Goal: Task Accomplishment & Management: Manage account settings

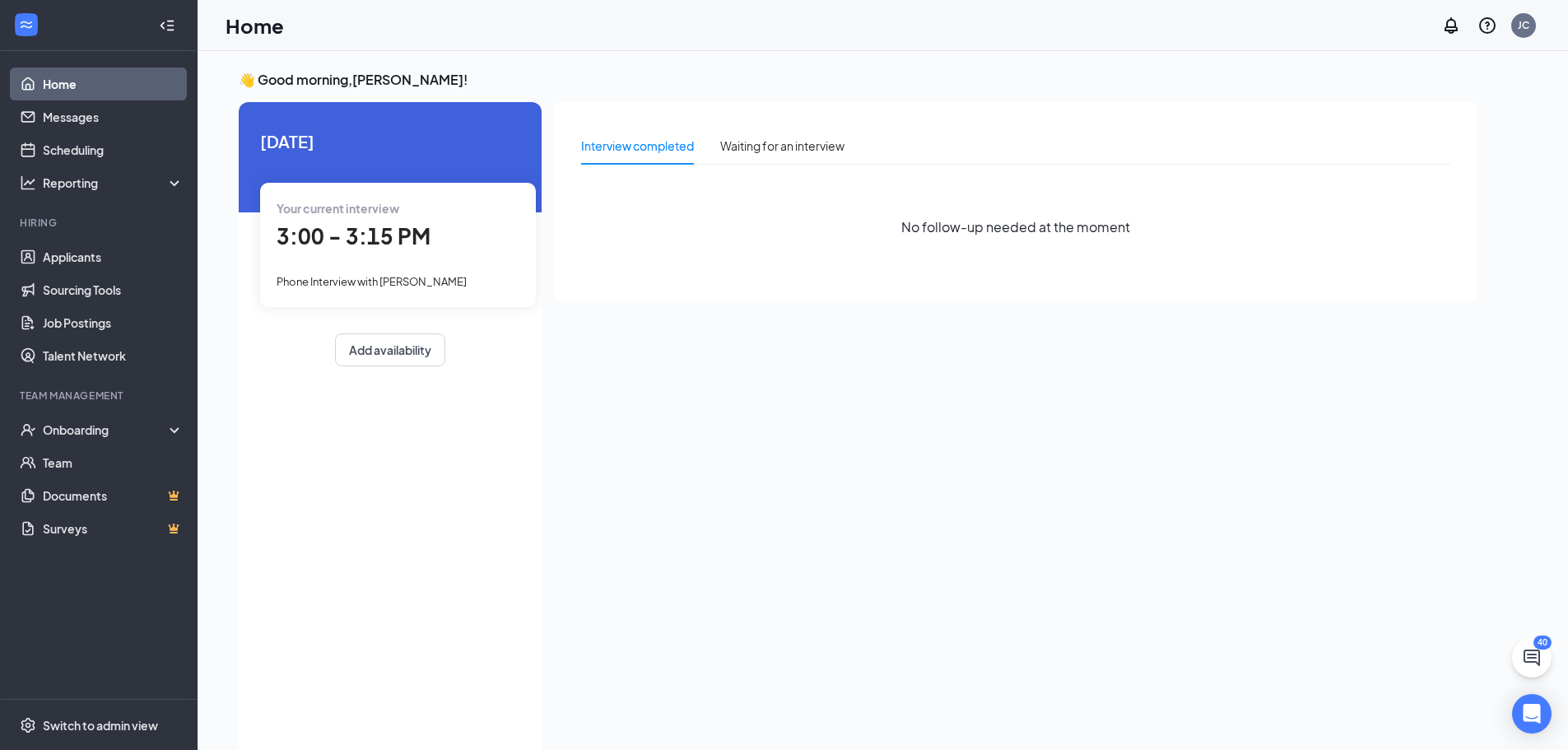
click at [318, 228] on span "3:00 - 3:15 PM" at bounding box center [353, 236] width 154 height 28
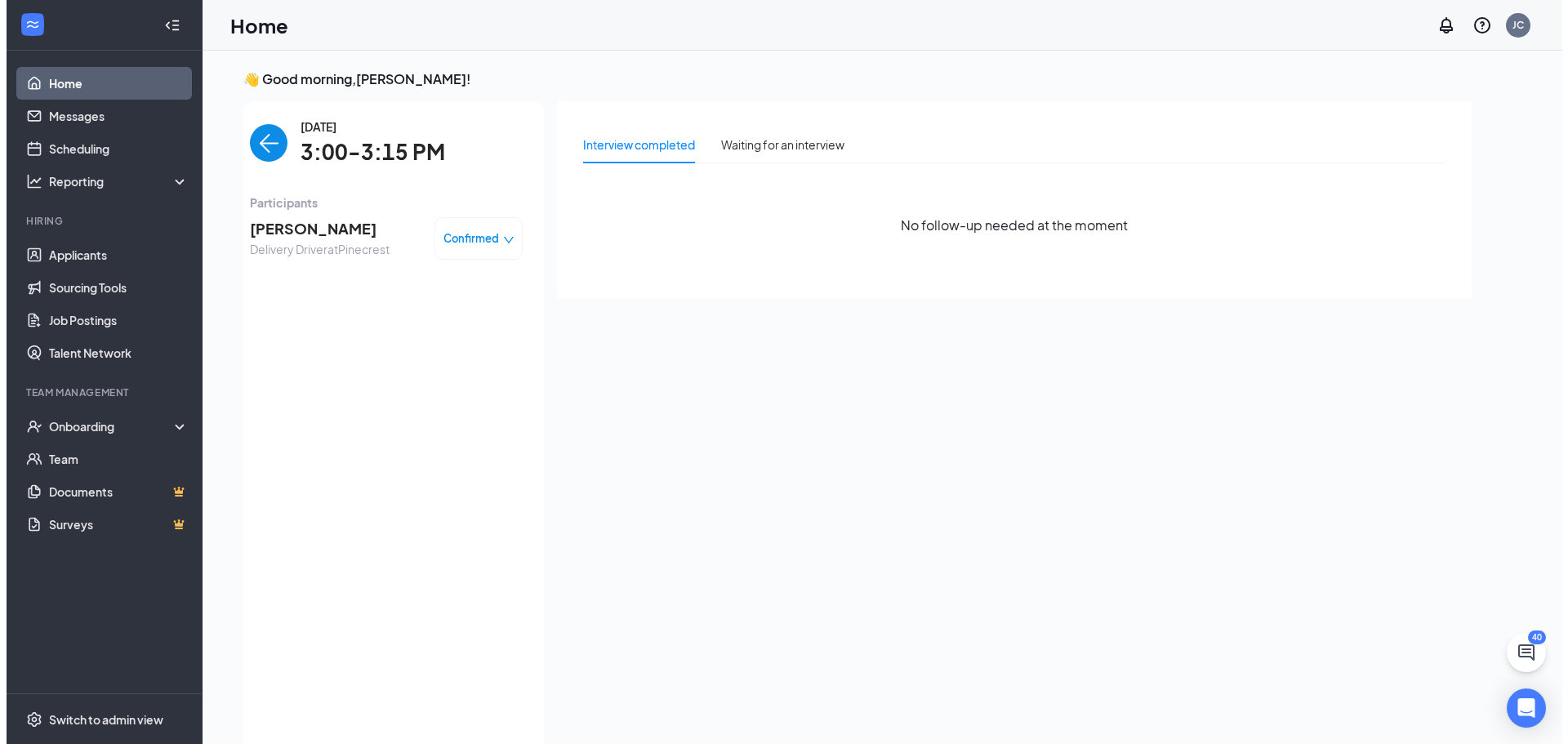
scroll to position [7, 0]
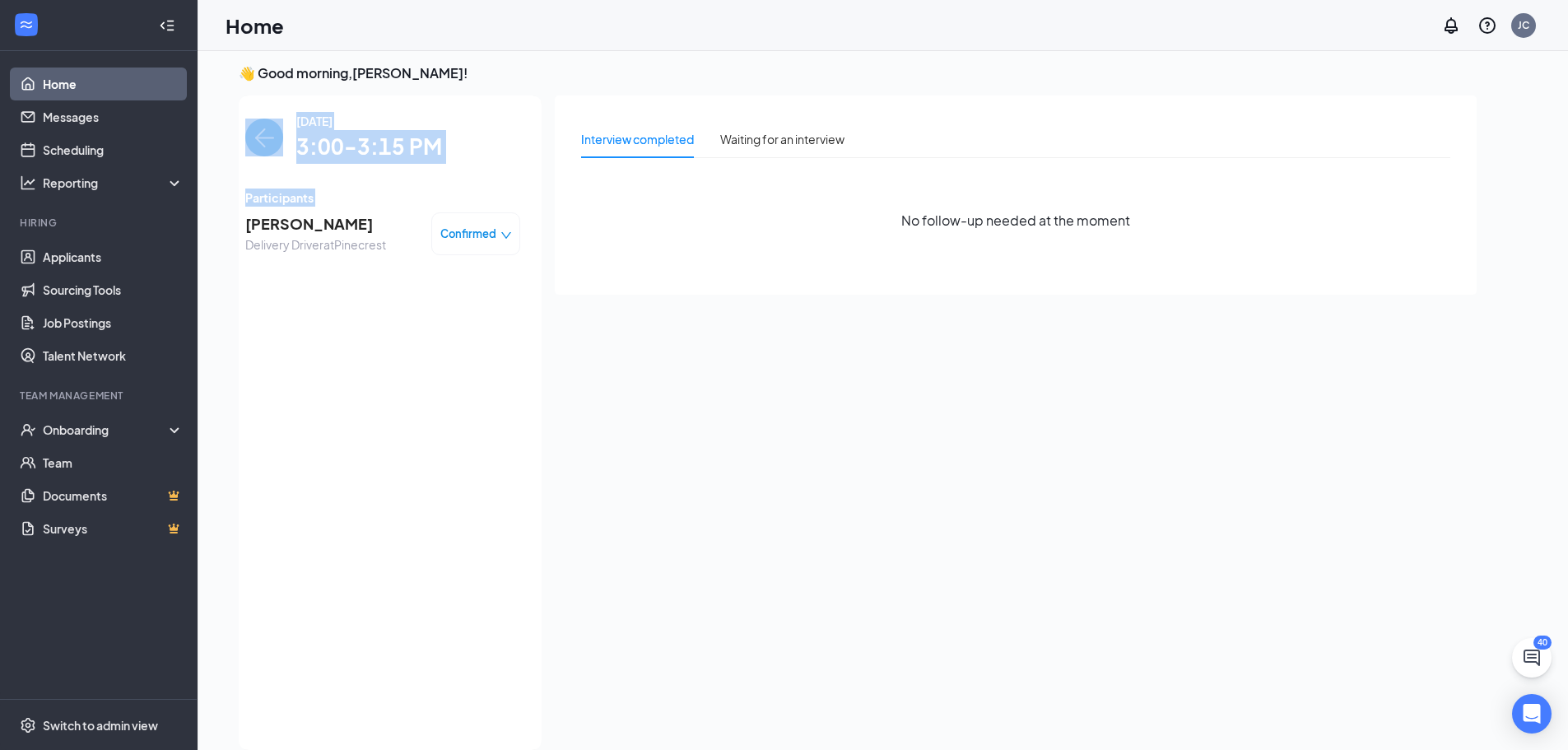
drag, startPoint x: 230, startPoint y: 222, endPoint x: 248, endPoint y: 222, distance: 18.0
click at [248, 222] on div "👋 Good morning, [PERSON_NAME] ! [DATE] Your current interview 3:00 - 3:15 PM Ph…" at bounding box center [857, 411] width 1265 height 694
click at [241, 224] on div "[DATE] 3:00-3:15 PM Participants [PERSON_NAME] Delivery Driver at Pinecrest Con…" at bounding box center [383, 422] width 318 height 655
drag, startPoint x: 241, startPoint y: 224, endPoint x: 331, endPoint y: 234, distance: 90.6
click at [331, 234] on div "[DATE] 3:00-3:15 PM Participants [PERSON_NAME] Delivery Driver at Pinecrest Con…" at bounding box center [383, 422] width 318 height 655
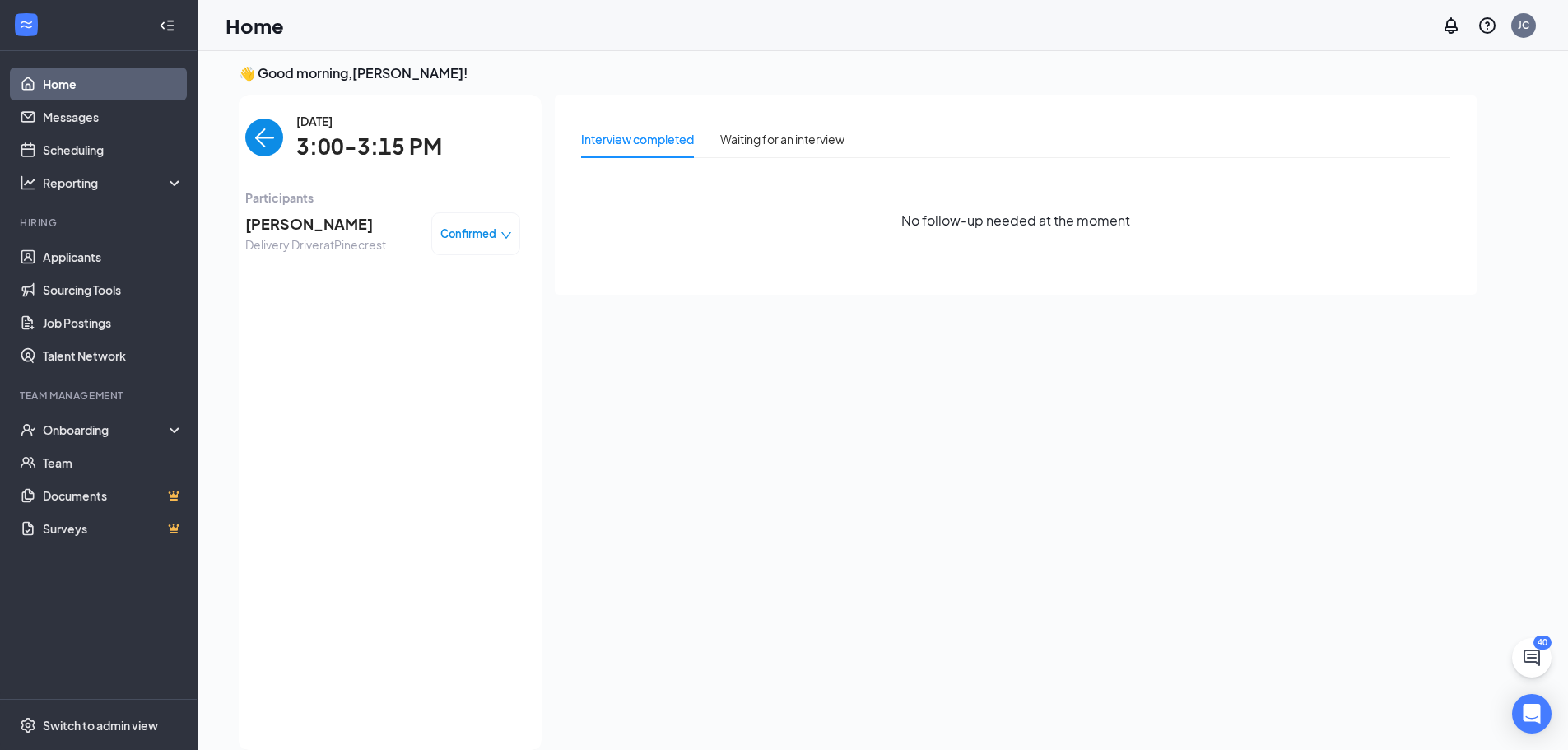
drag, startPoint x: 286, startPoint y: 126, endPoint x: 316, endPoint y: 164, distance: 48.4
click at [286, 125] on div "[DATE] 3:00-3:15 PM" at bounding box center [383, 138] width 275 height 52
click at [285, 143] on div "[DATE] 3:00-3:15 PM" at bounding box center [383, 138] width 275 height 52
click at [243, 118] on div "[DATE] 3:00-3:15 PM Participants [PERSON_NAME] Delivery Driver at Pinecrest Con…" at bounding box center [383, 422] width 318 height 655
click at [279, 132] on img "back-button" at bounding box center [264, 138] width 38 height 38
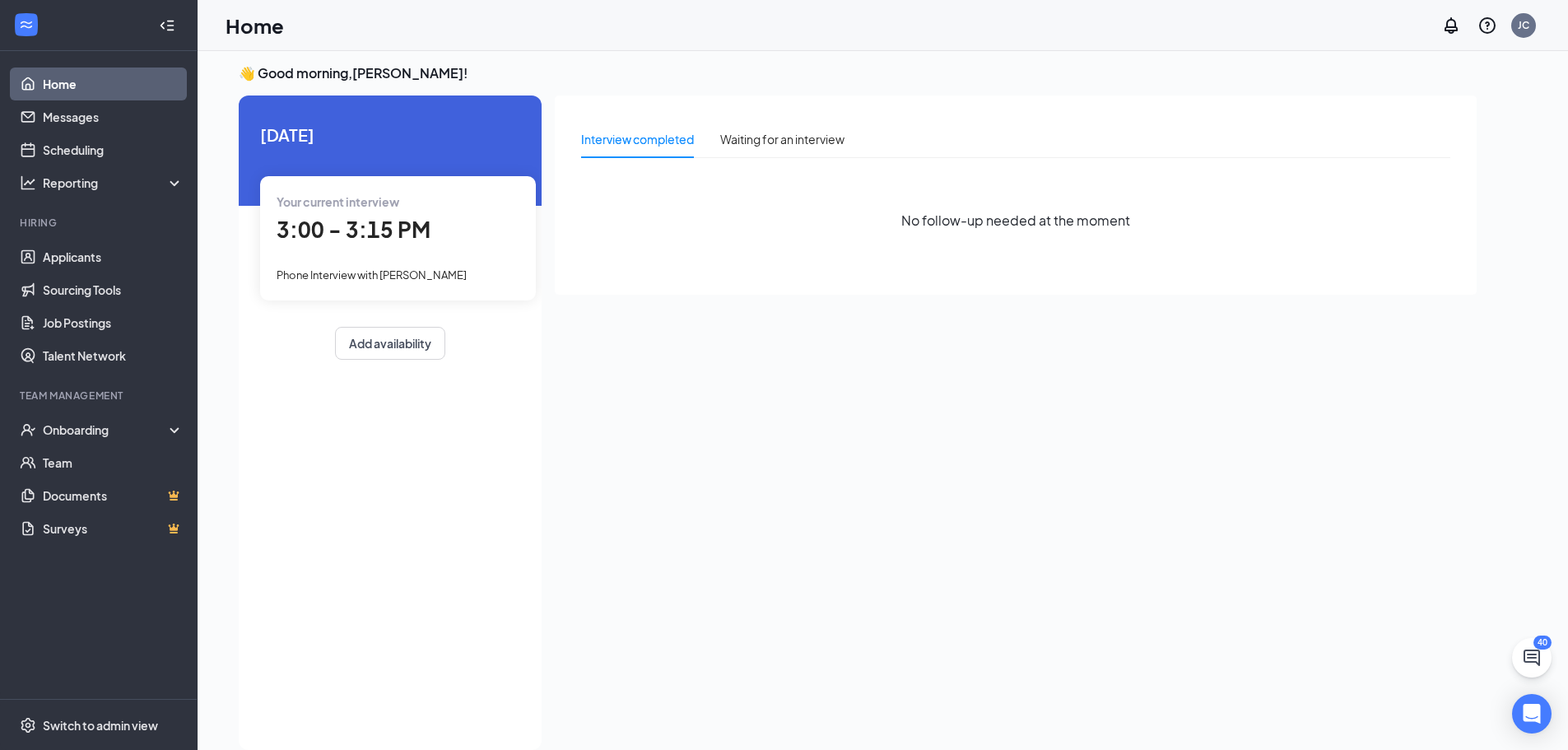
click at [384, 237] on span "3:00 - 3:15 PM" at bounding box center [353, 230] width 154 height 28
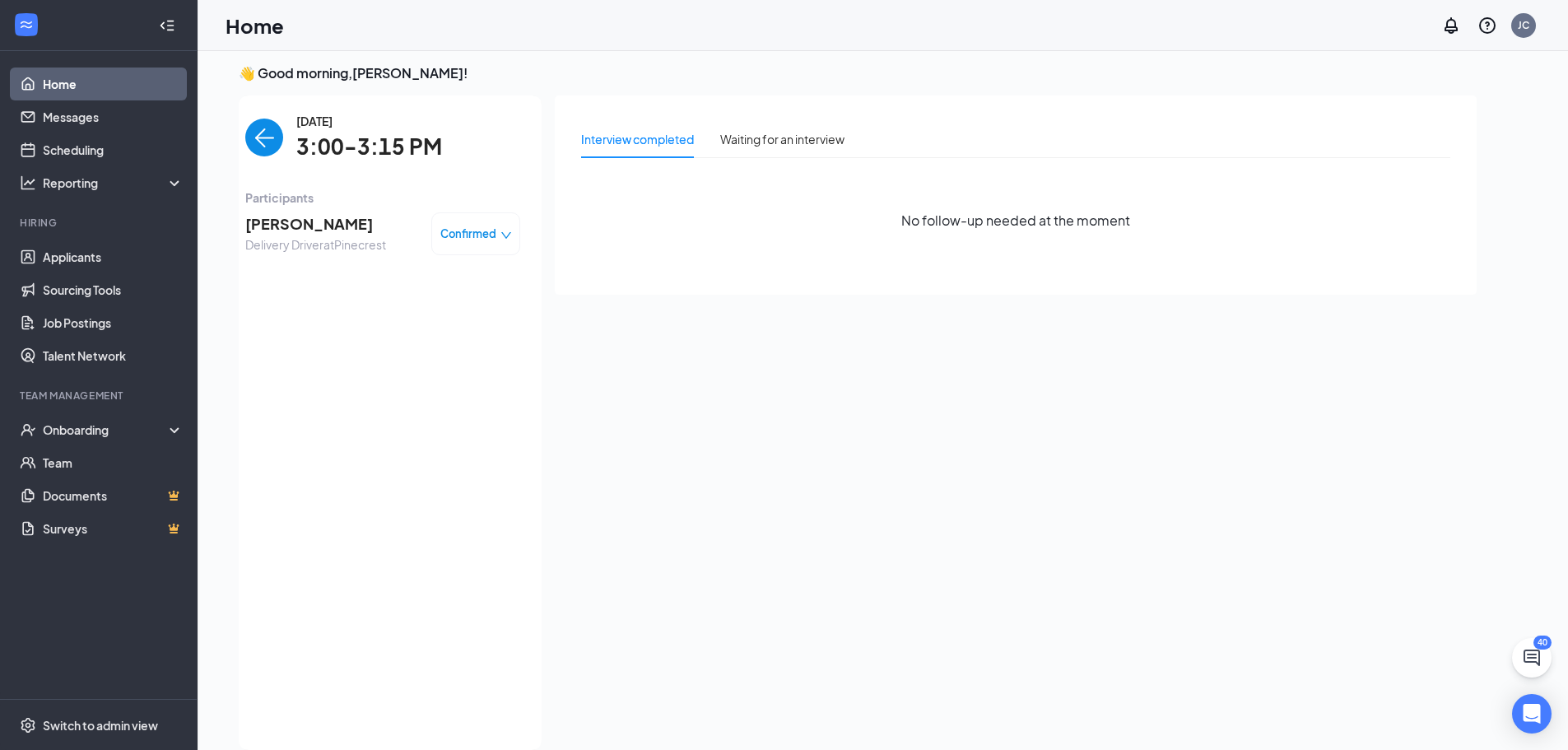
click at [352, 144] on span "3:00-3:15 PM" at bounding box center [369, 146] width 145 height 34
click at [334, 215] on span "[PERSON_NAME]" at bounding box center [315, 224] width 141 height 23
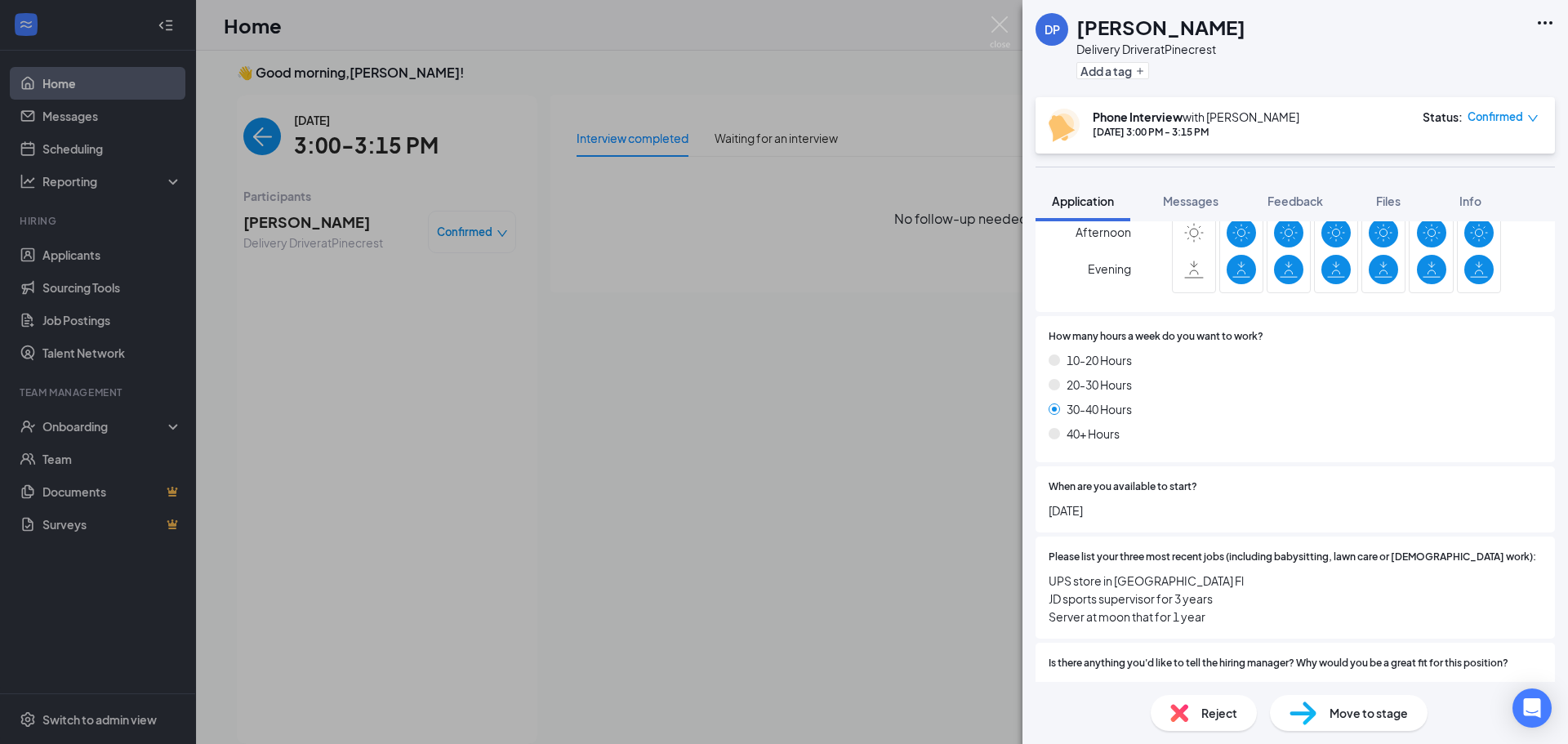
scroll to position [1045, 0]
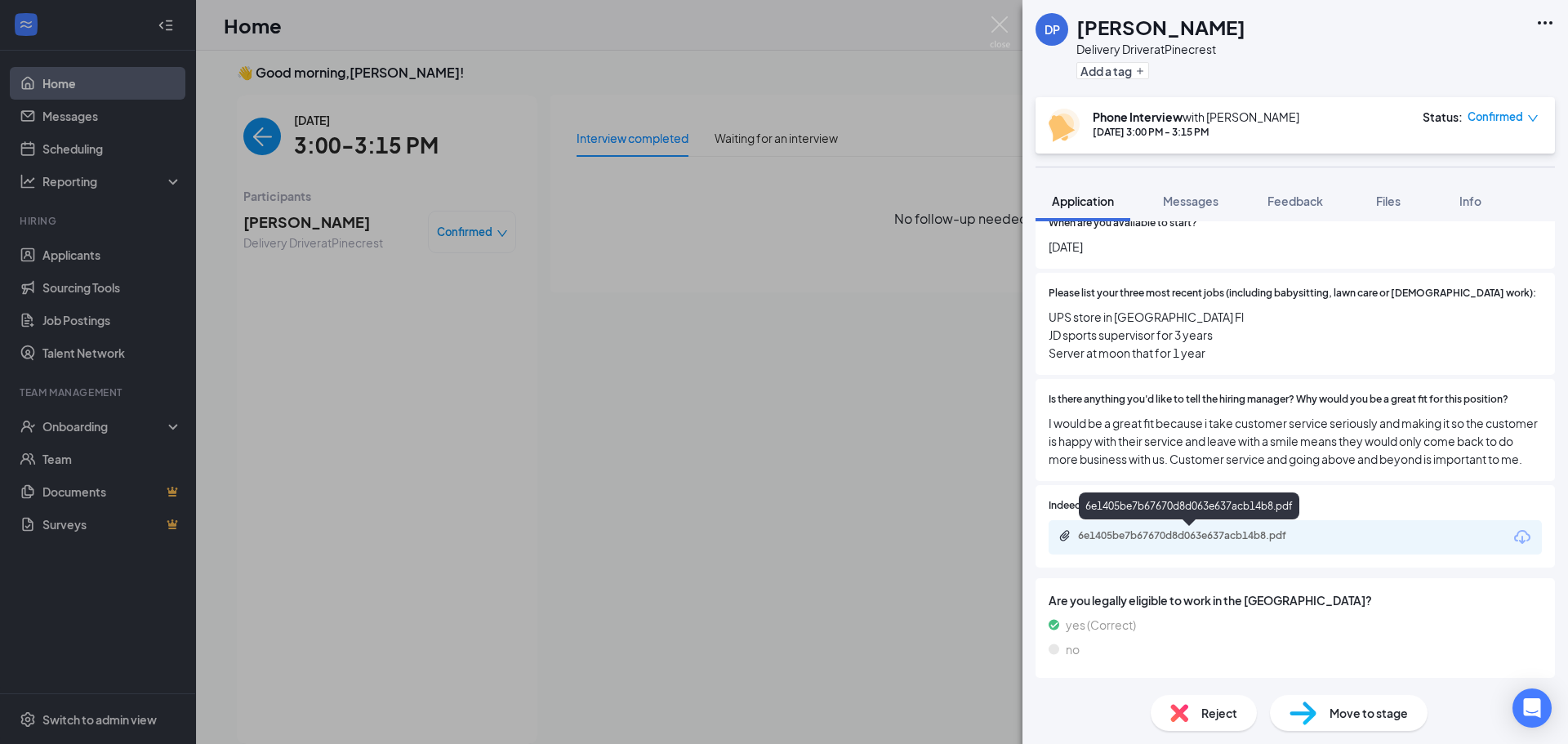
click at [1199, 540] on div "6e1405be7b67670d8d063e637acb14b8.pdf" at bounding box center [1193, 535] width 229 height 13
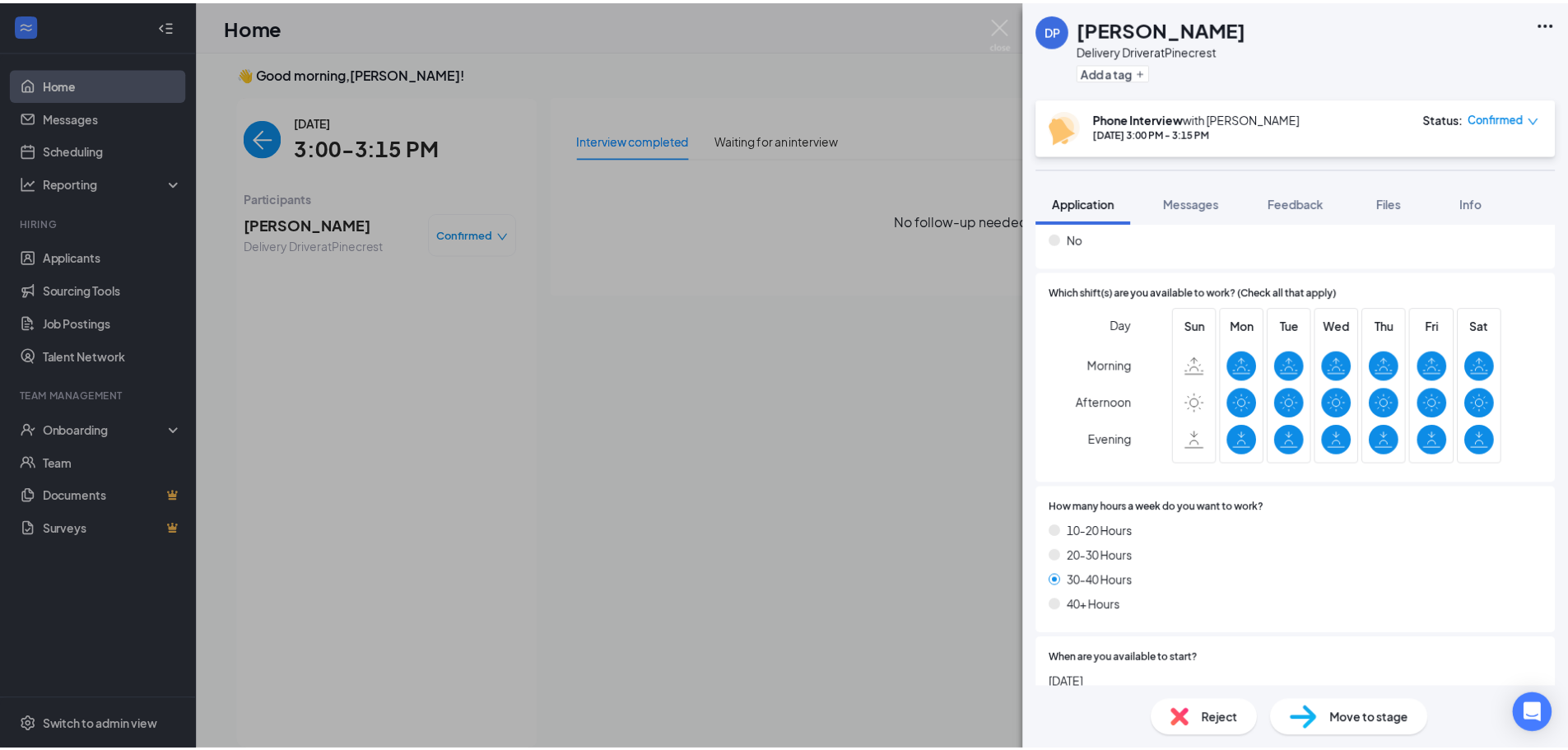
scroll to position [576, 0]
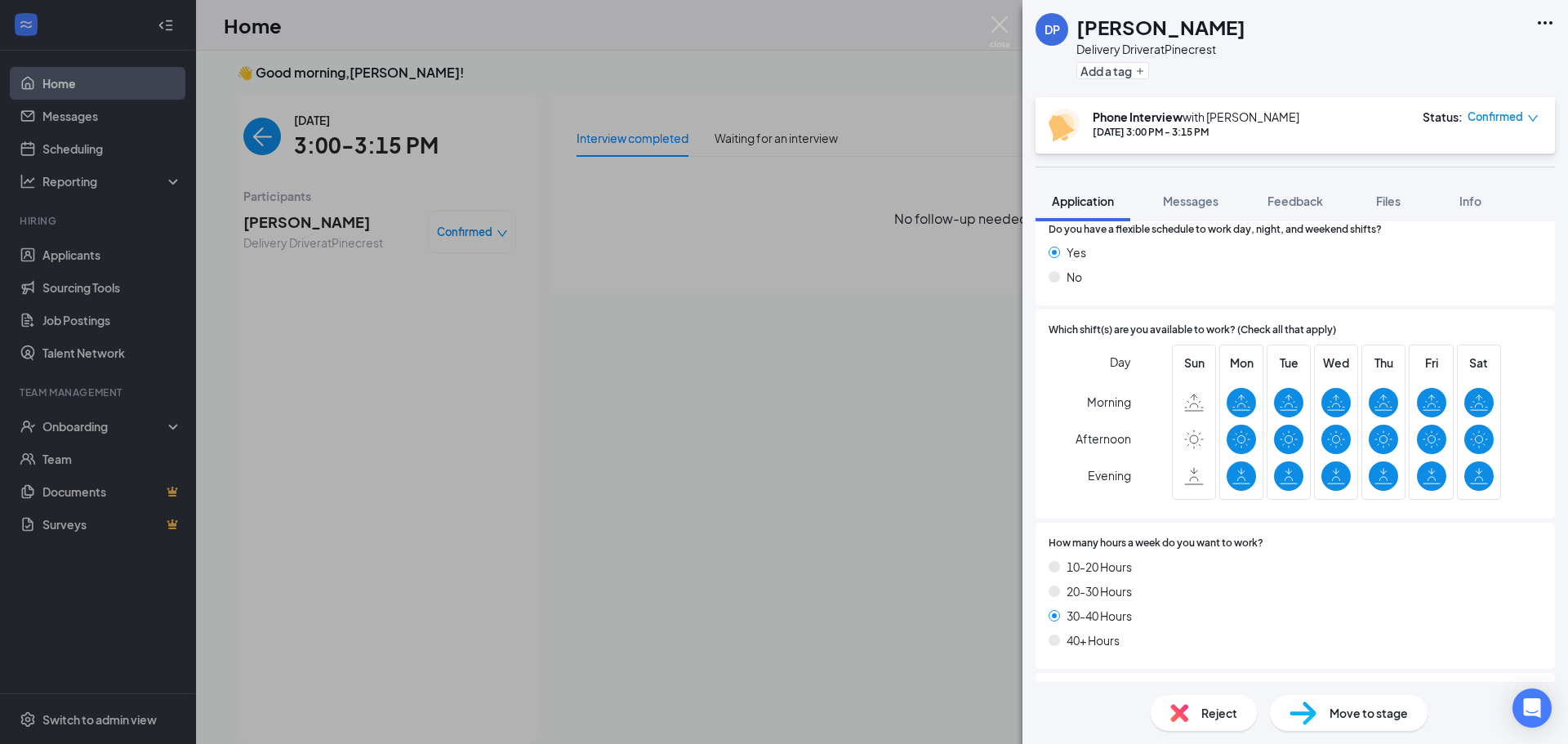
click at [1008, 15] on div "DP [PERSON_NAME] Delivery Driver at [GEOGRAPHIC_DATA] Add a tag Phone Interview…" at bounding box center [784, 372] width 1568 height 744
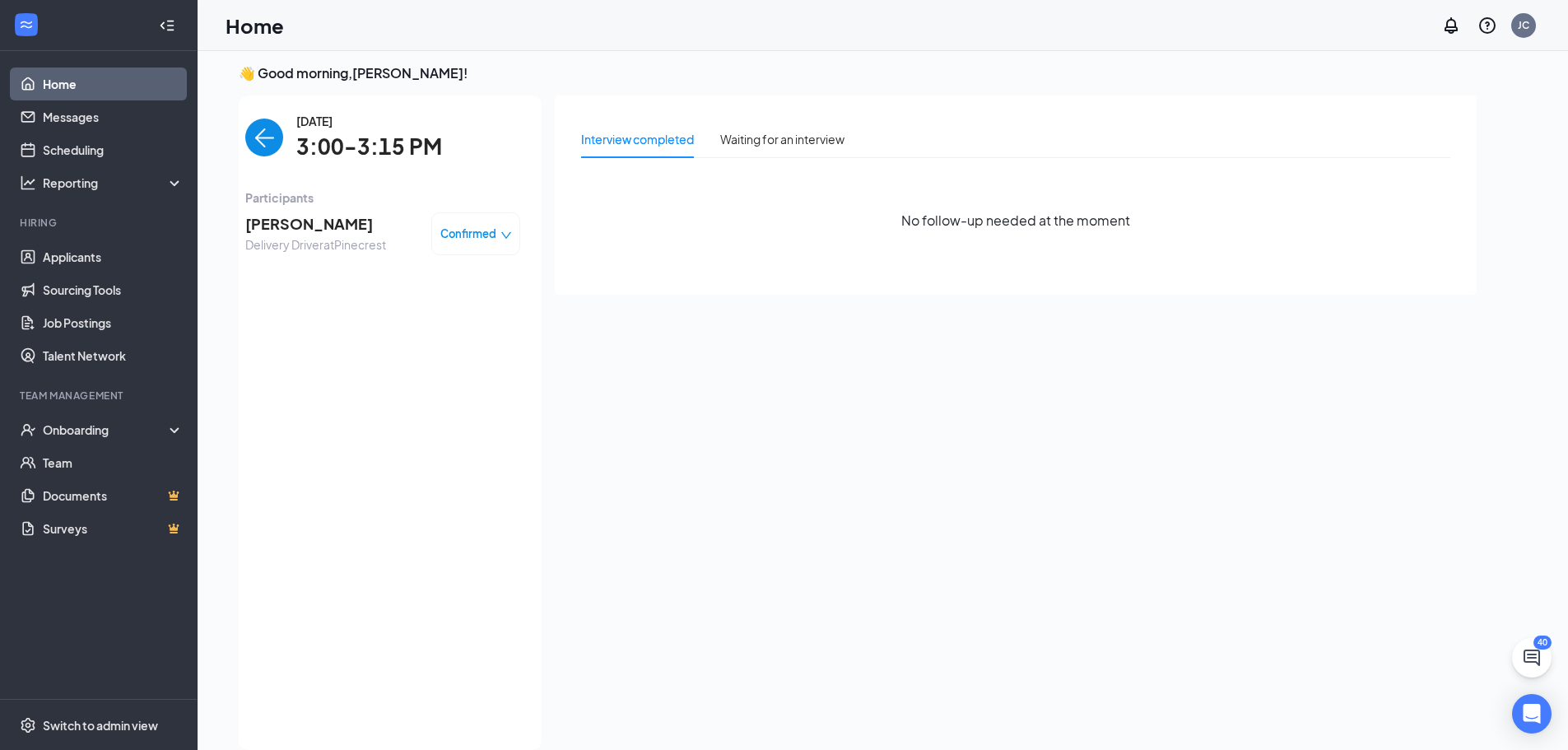
click at [481, 231] on span "Confirmed" at bounding box center [468, 233] width 56 height 16
click at [470, 188] on span "Participants" at bounding box center [383, 197] width 275 height 18
click at [481, 235] on span "Confirmed" at bounding box center [468, 233] width 56 height 16
click at [434, 310] on span "Mark complete" at bounding box center [426, 308] width 83 height 18
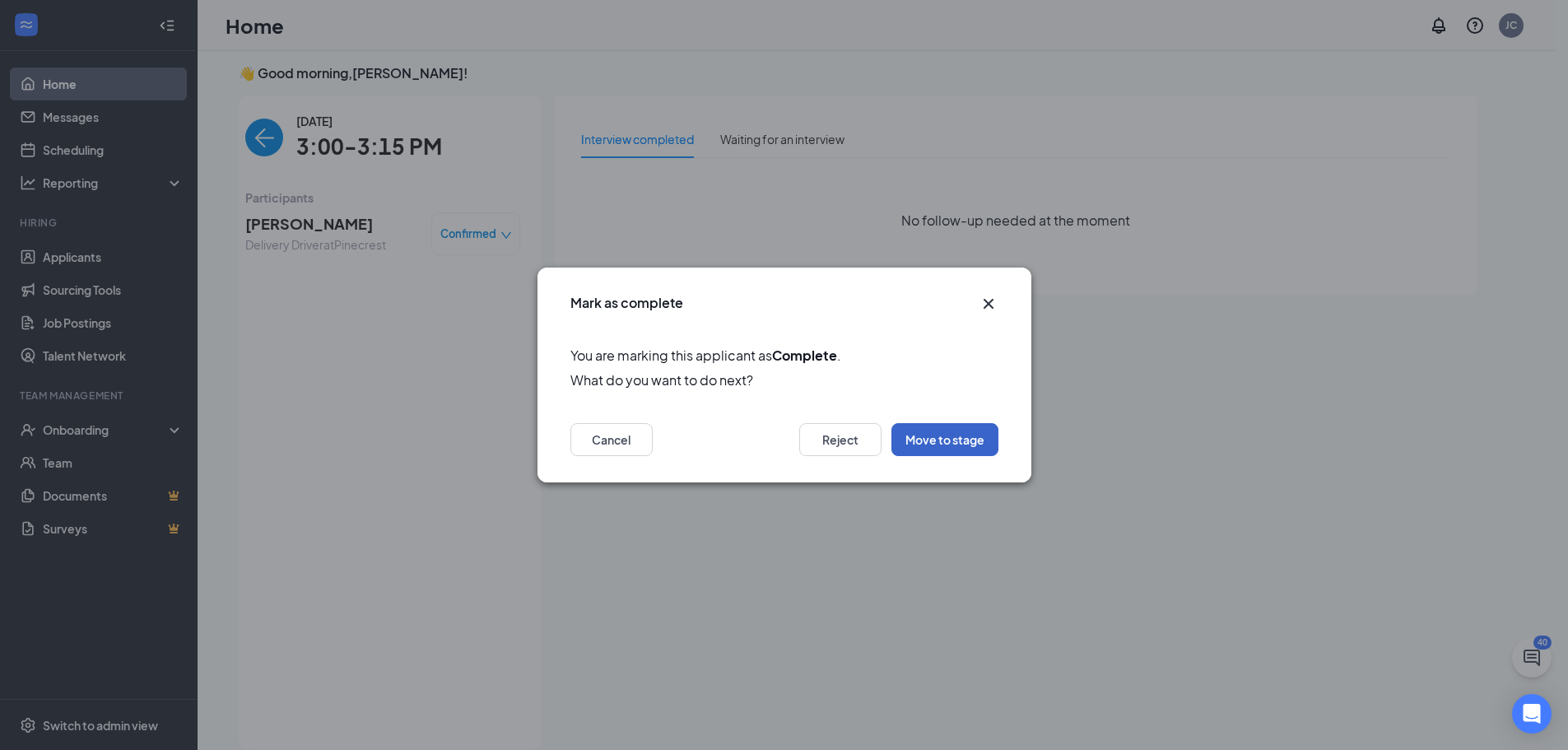
click at [919, 437] on button "Move to stage" at bounding box center [945, 440] width 107 height 33
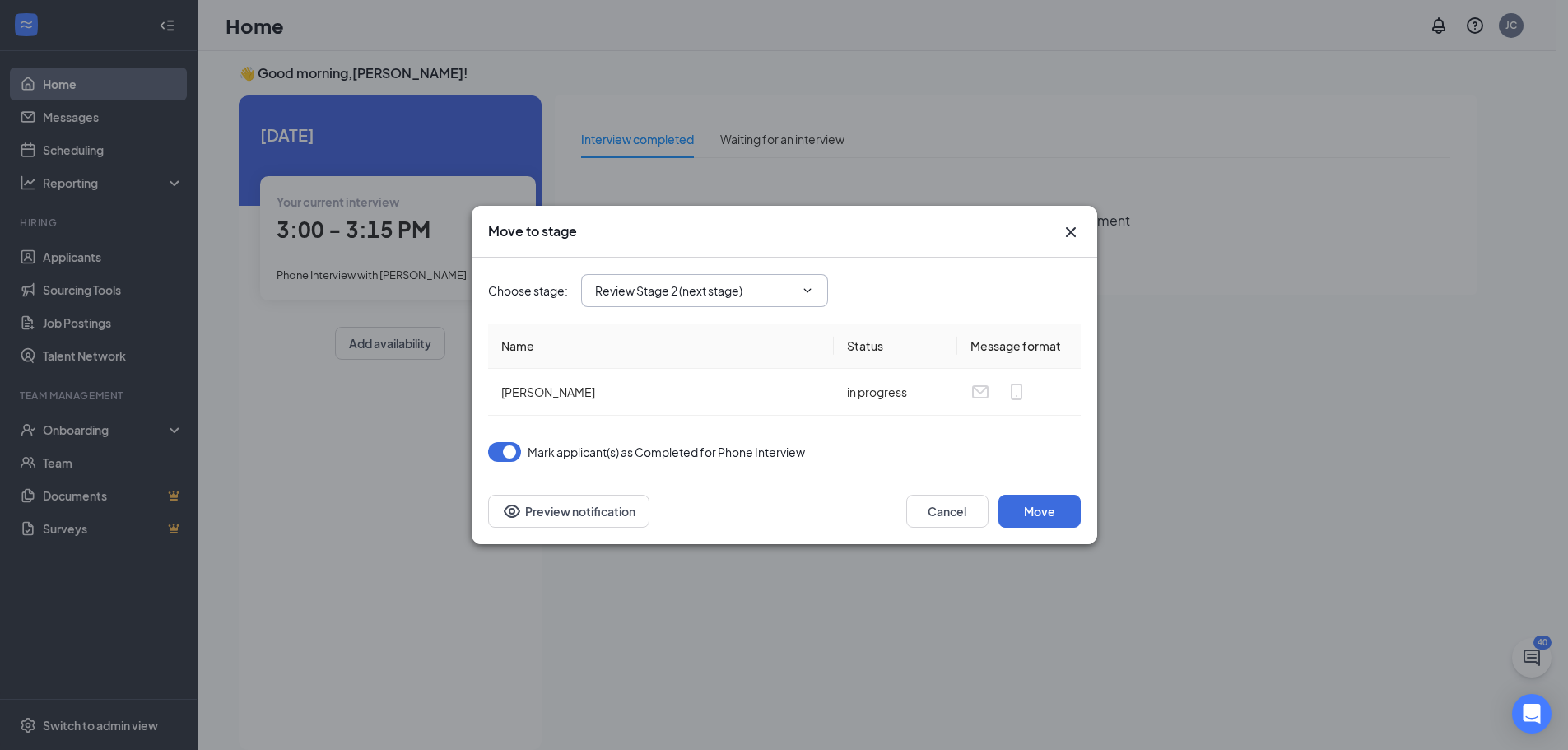
click at [773, 303] on span "Review Stage 2 (next stage)" at bounding box center [704, 291] width 247 height 33
click at [704, 275] on span "Review Stage 2 (next stage)" at bounding box center [704, 291] width 247 height 33
click at [782, 293] on input "Review Stage 2 (next stage)" at bounding box center [695, 290] width 199 height 18
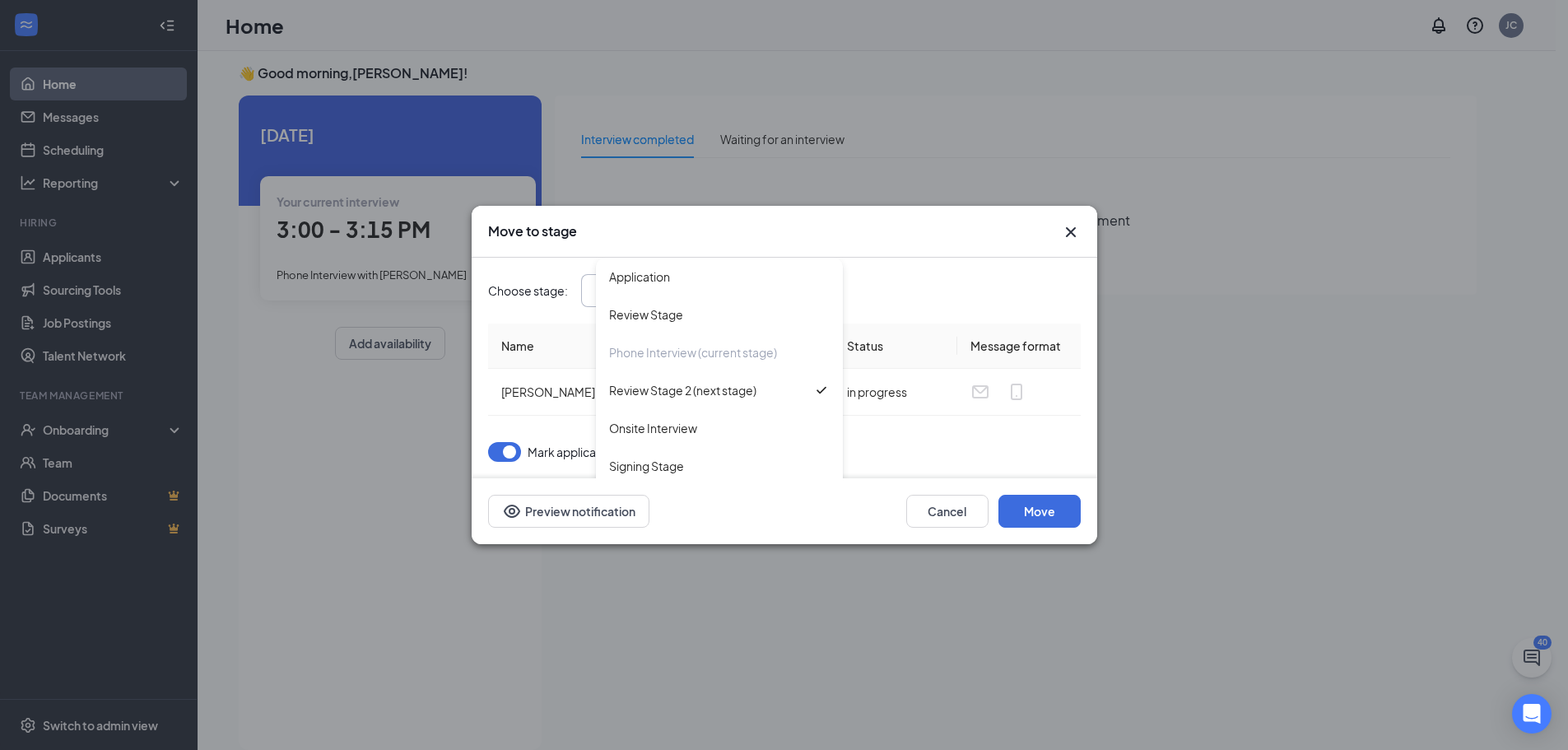
click at [869, 273] on div "Choose stage : Review Stage 2 (next stage) Application Review Stage Phone Inter…" at bounding box center [784, 291] width 592 height 66
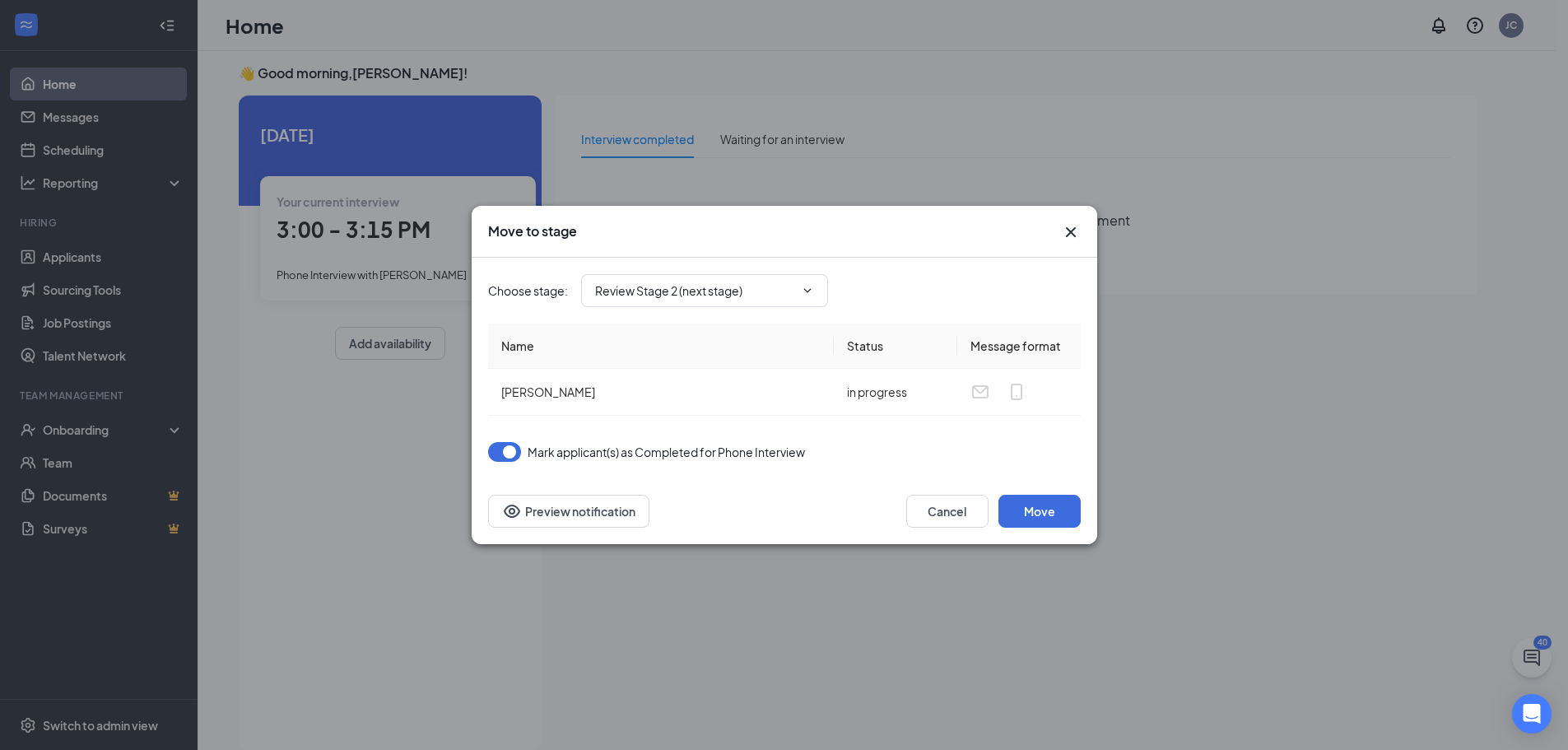
click at [939, 493] on div "Cancel Move Preview notification" at bounding box center [785, 511] width 626 height 66
click at [923, 520] on button "Cancel" at bounding box center [947, 511] width 83 height 33
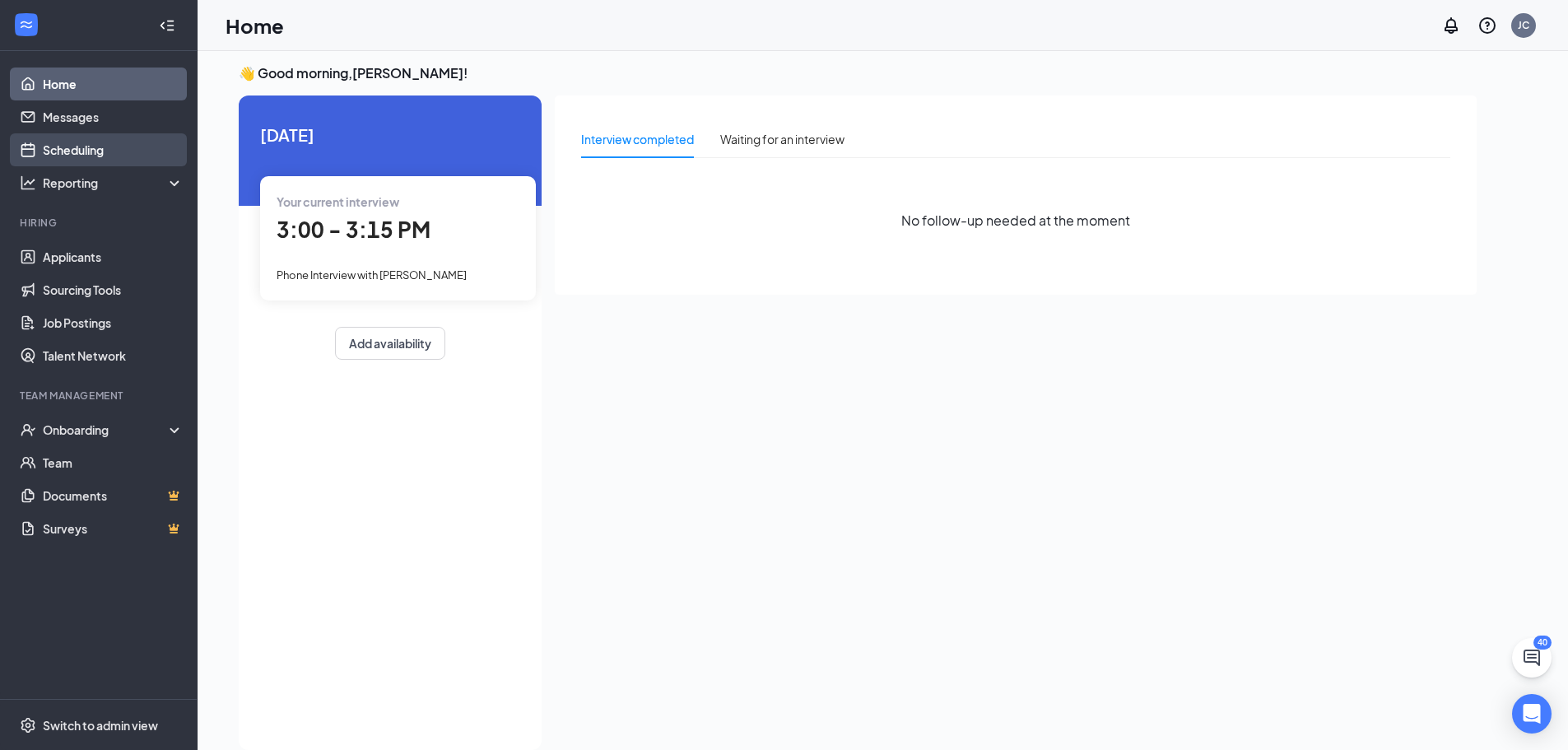
click at [83, 156] on link "Scheduling" at bounding box center [113, 150] width 141 height 33
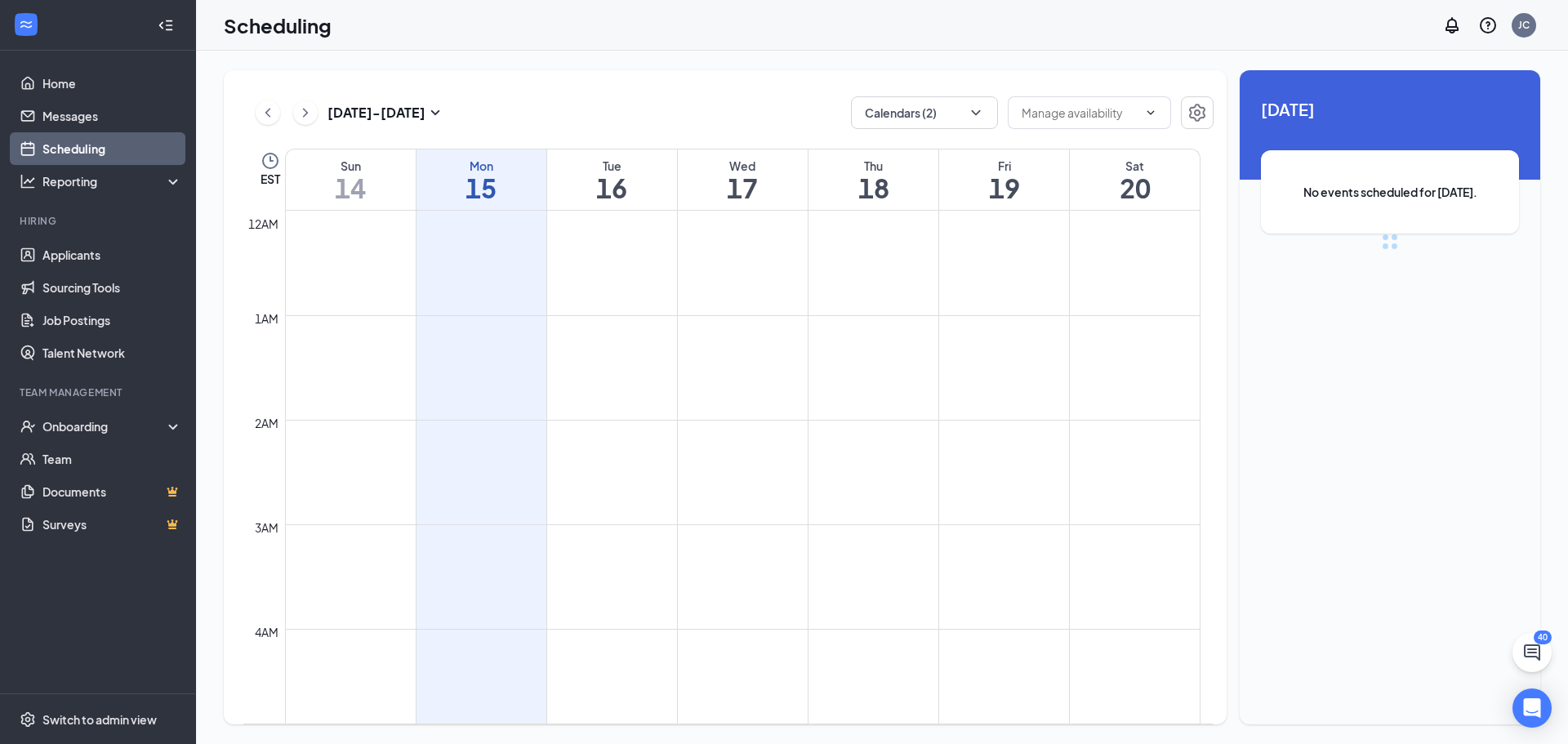
scroll to position [803, 0]
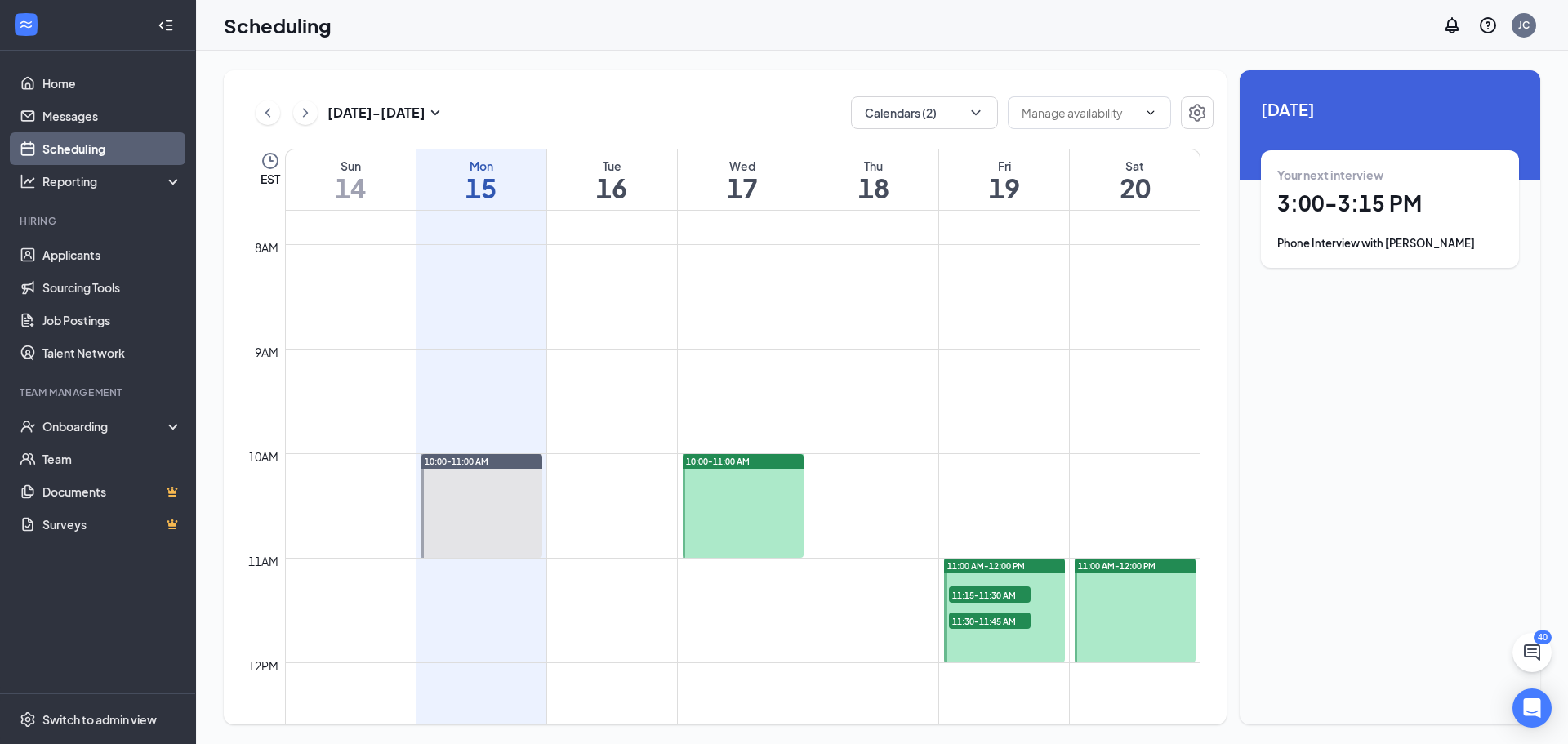
click at [453, 470] on div at bounding box center [482, 506] width 121 height 104
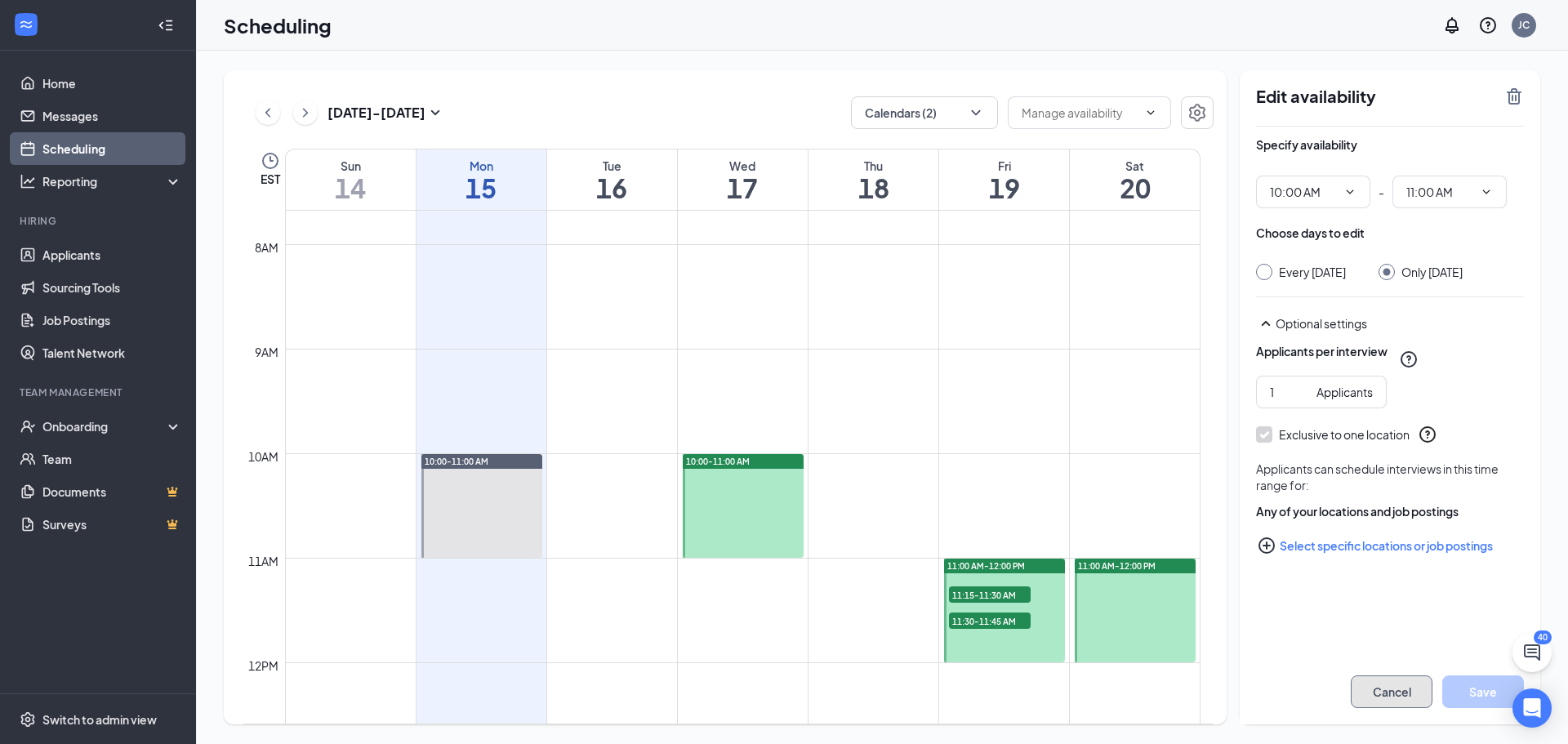
click at [1417, 693] on button "Cancel" at bounding box center [1392, 692] width 82 height 32
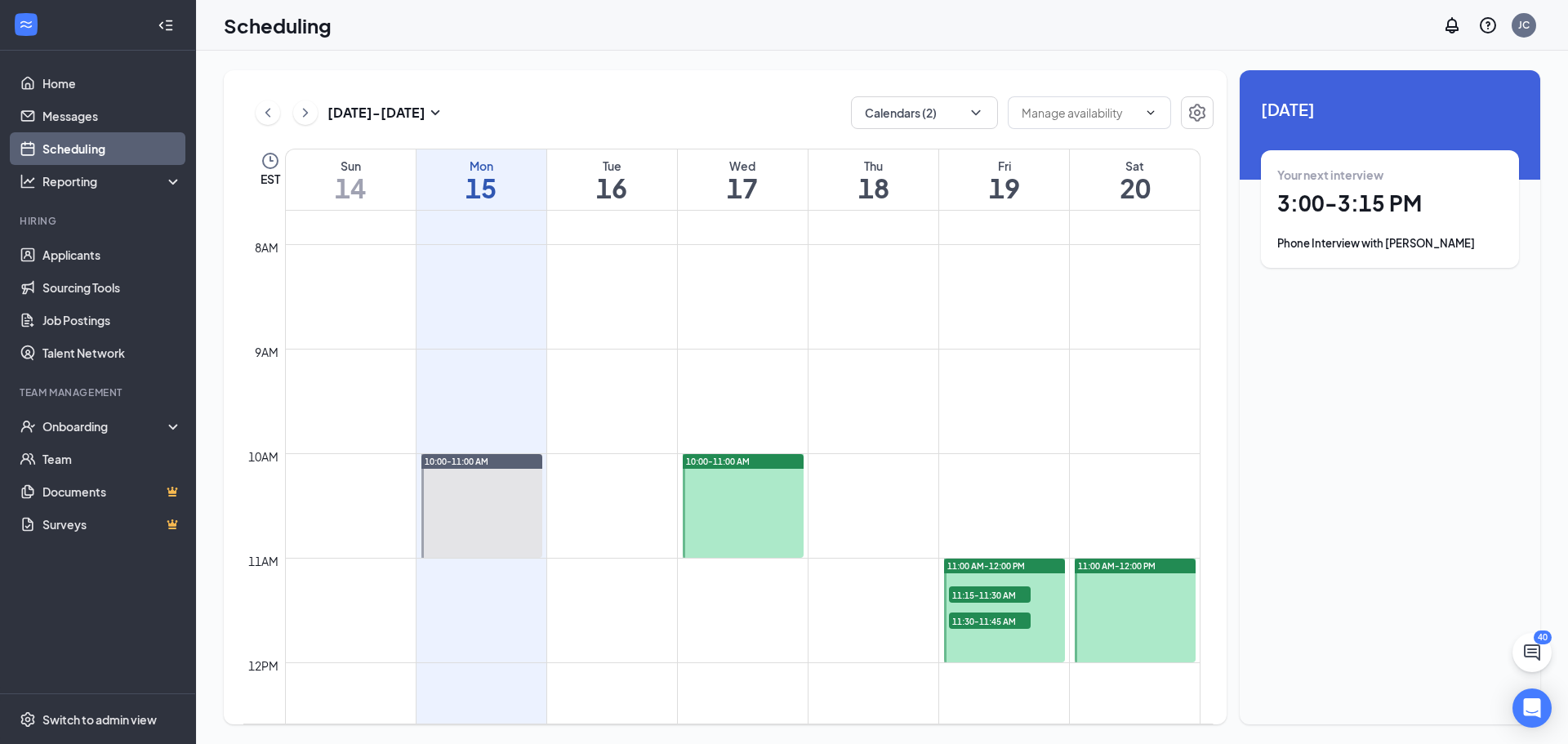
click at [485, 456] on span "10:00-11:00 AM" at bounding box center [456, 461] width 64 height 11
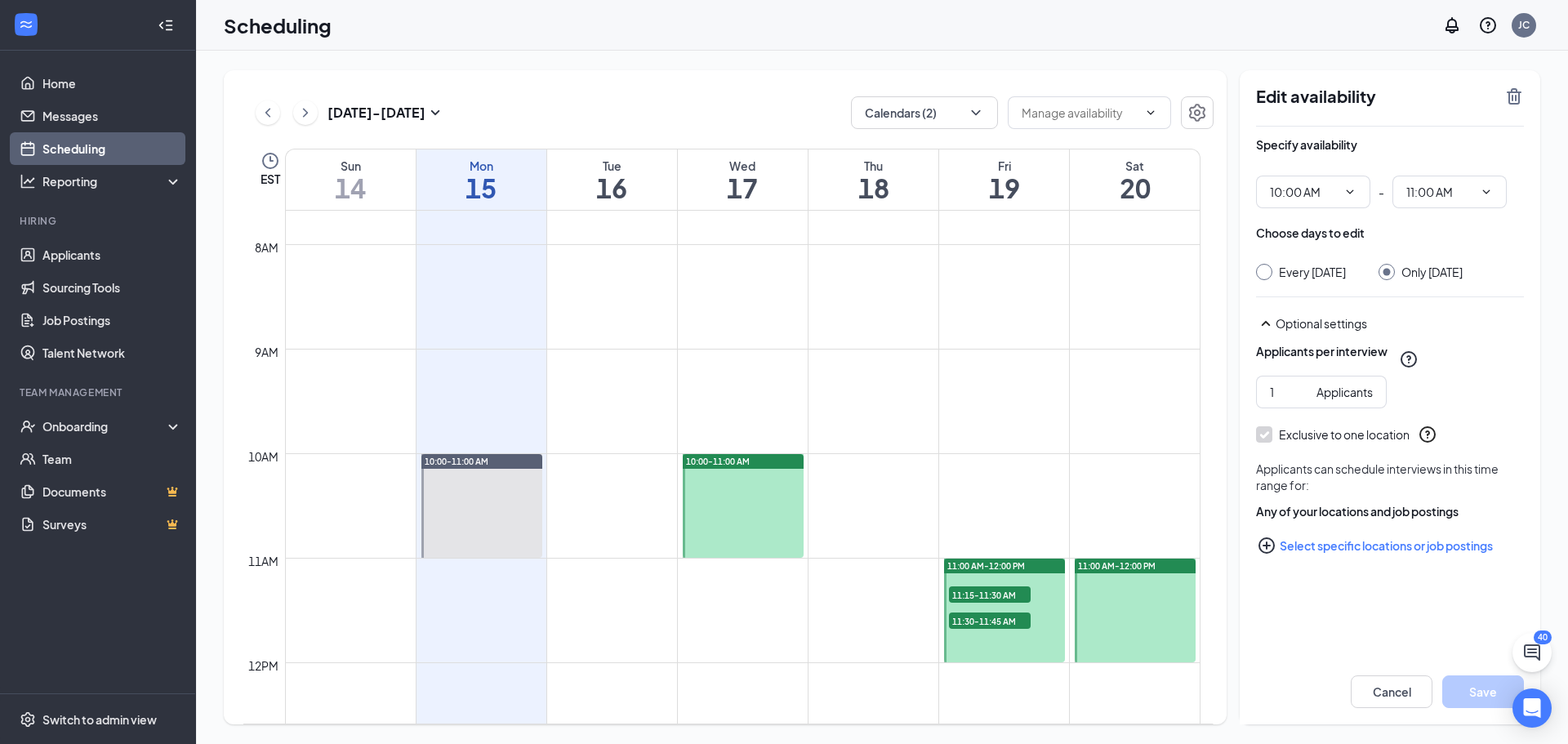
click at [765, 468] on div "10:00-11:00 AM" at bounding box center [743, 461] width 121 height 15
click at [758, 482] on div at bounding box center [743, 506] width 121 height 104
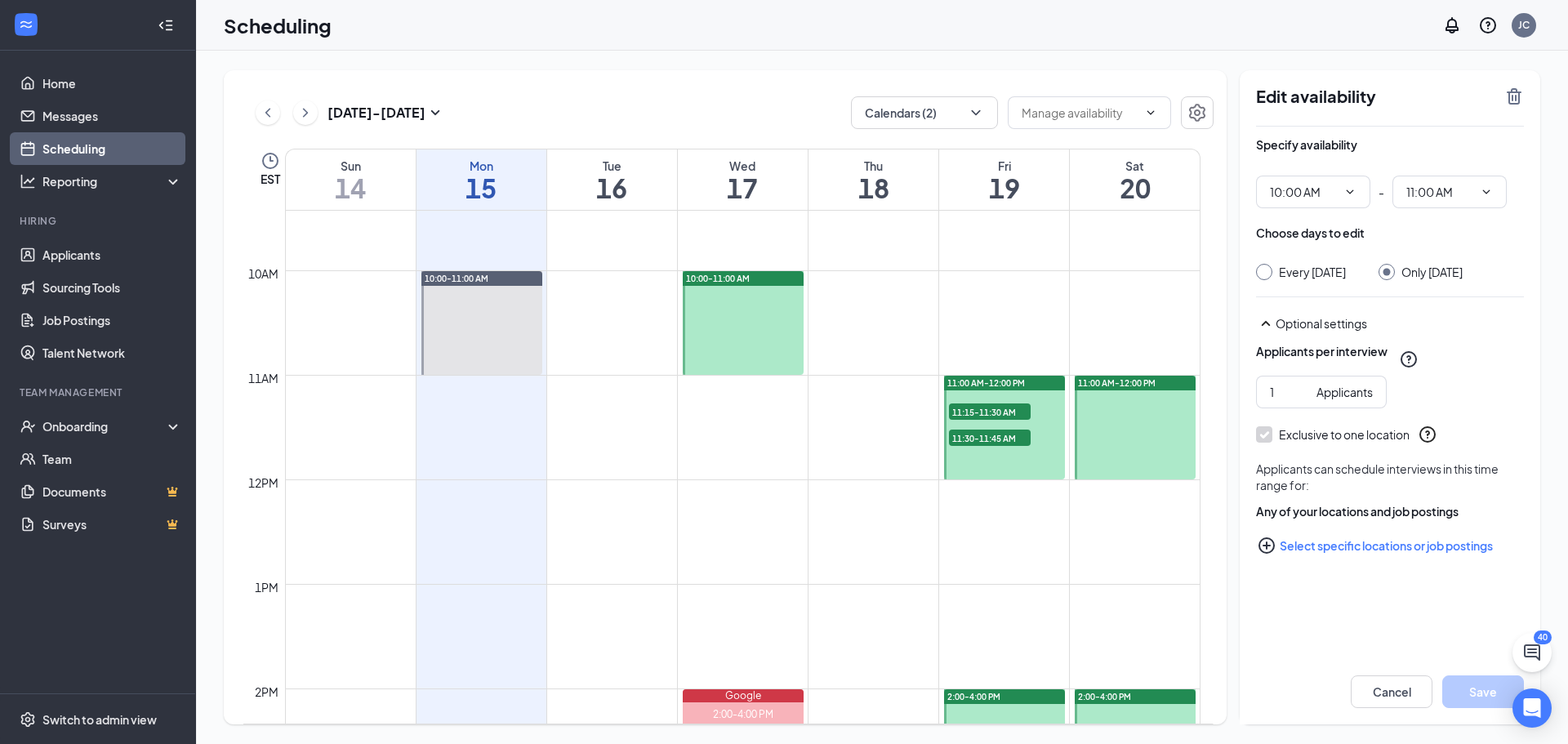
scroll to position [967, 0]
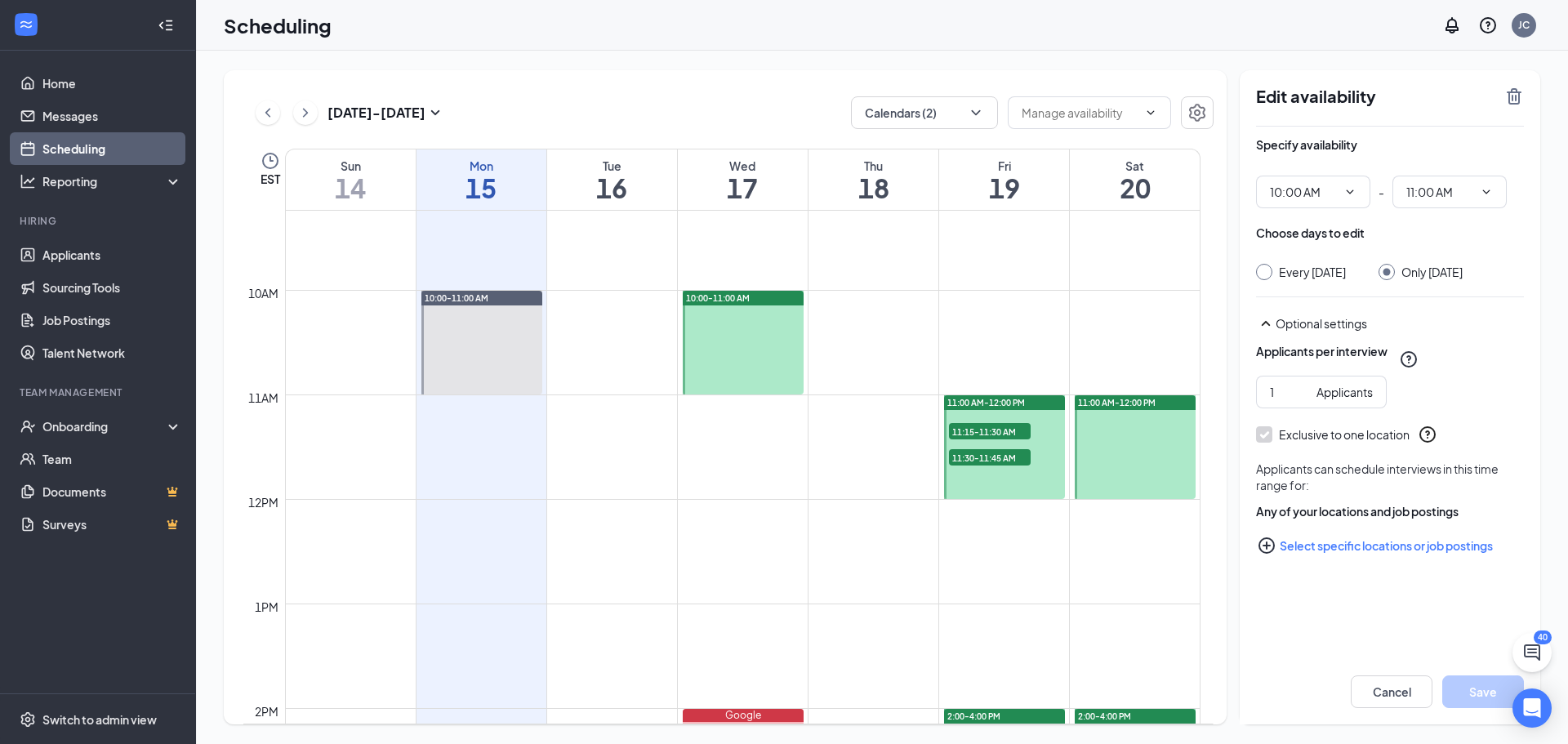
click at [1004, 432] on span "11:15-11:30 AM" at bounding box center [990, 431] width 82 height 16
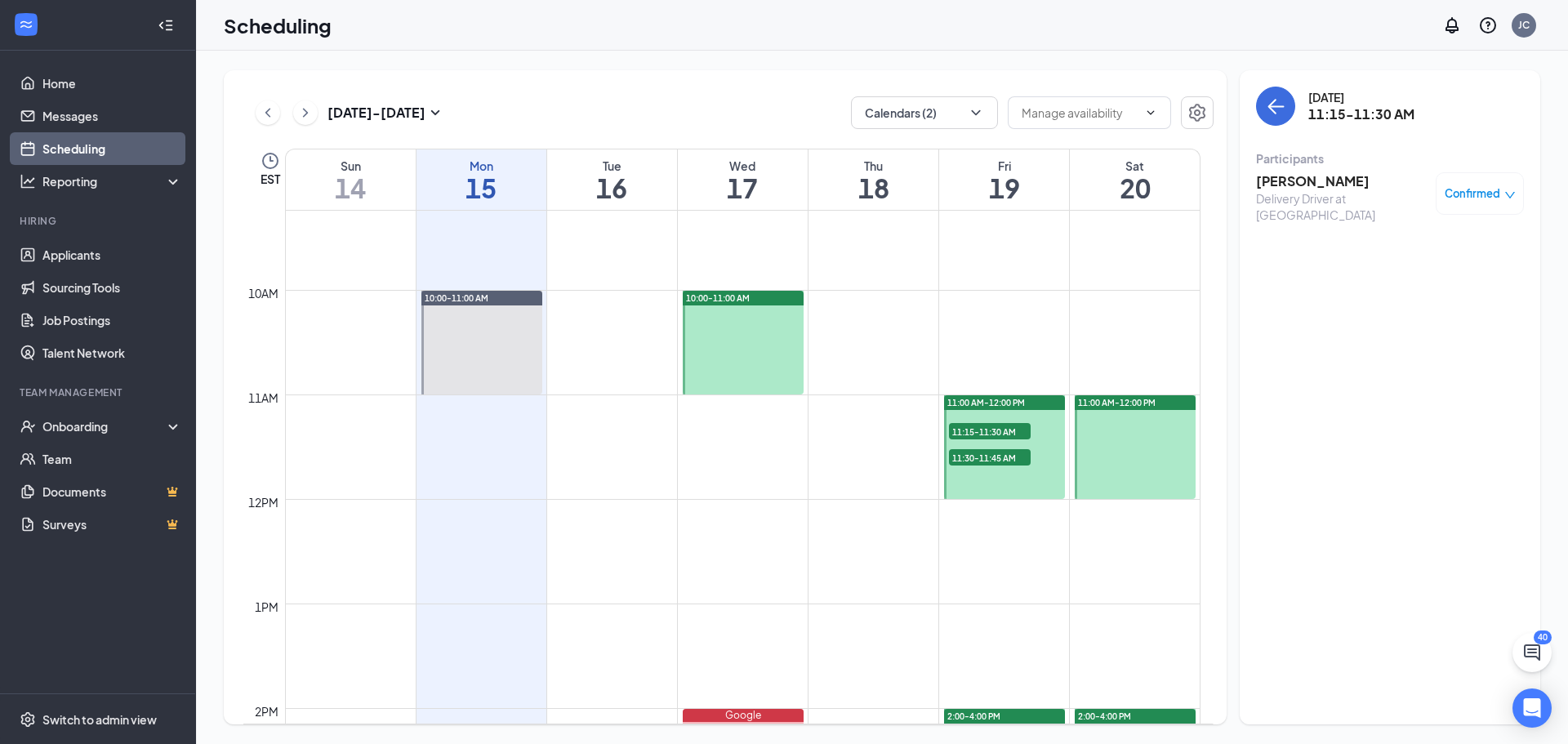
click at [1002, 452] on span "11:30-11:45 AM" at bounding box center [990, 457] width 82 height 16
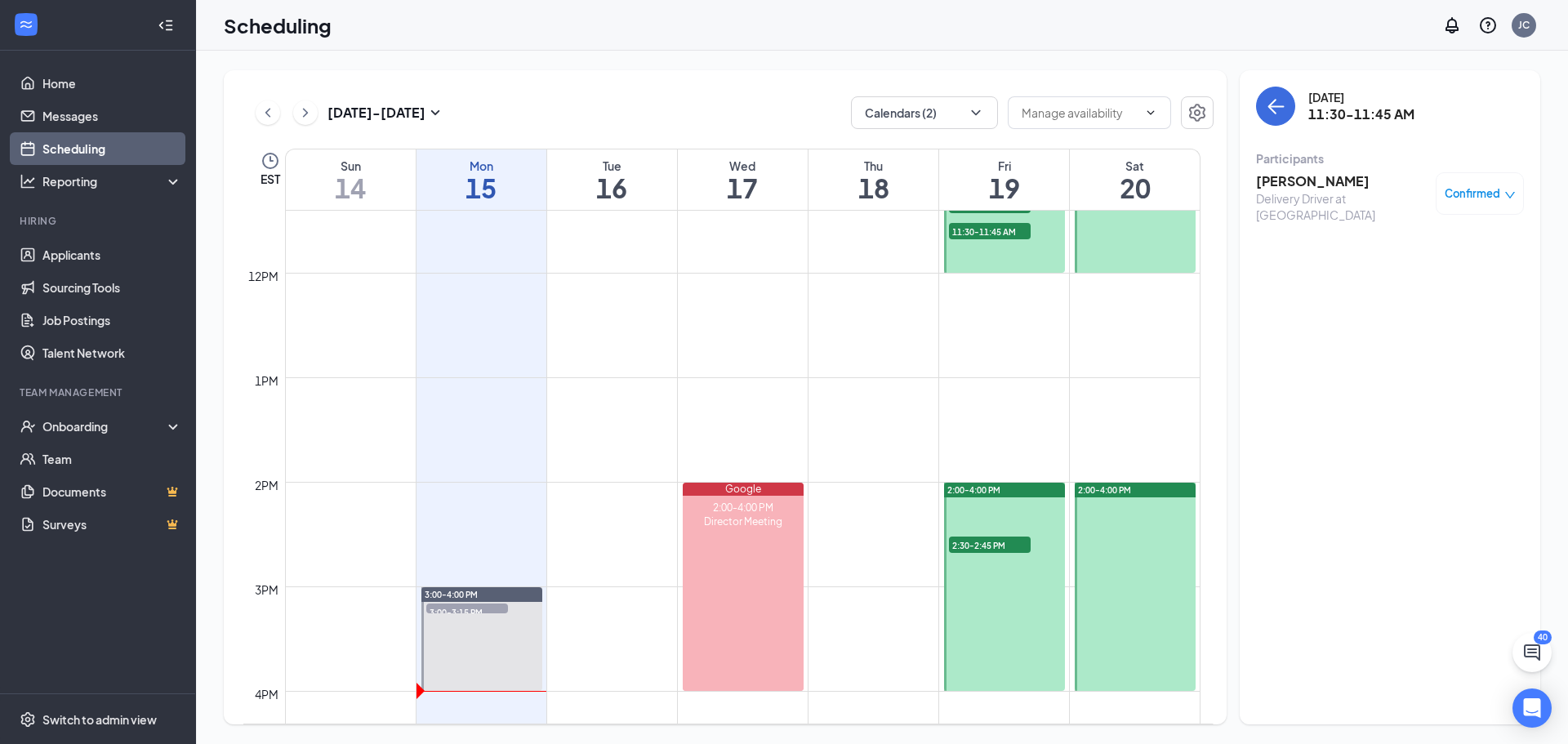
scroll to position [1212, 0]
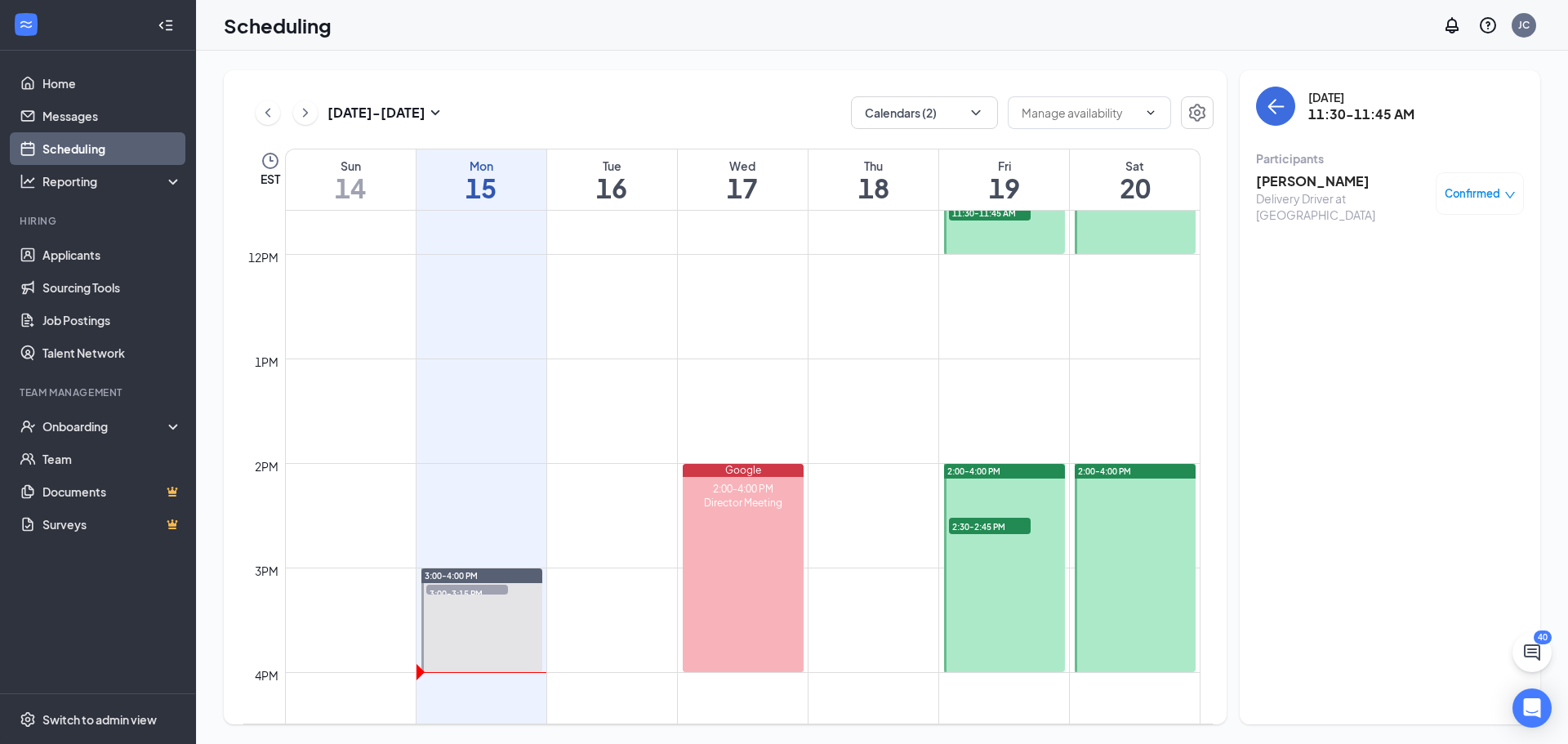
click at [979, 514] on div at bounding box center [1005, 568] width 121 height 208
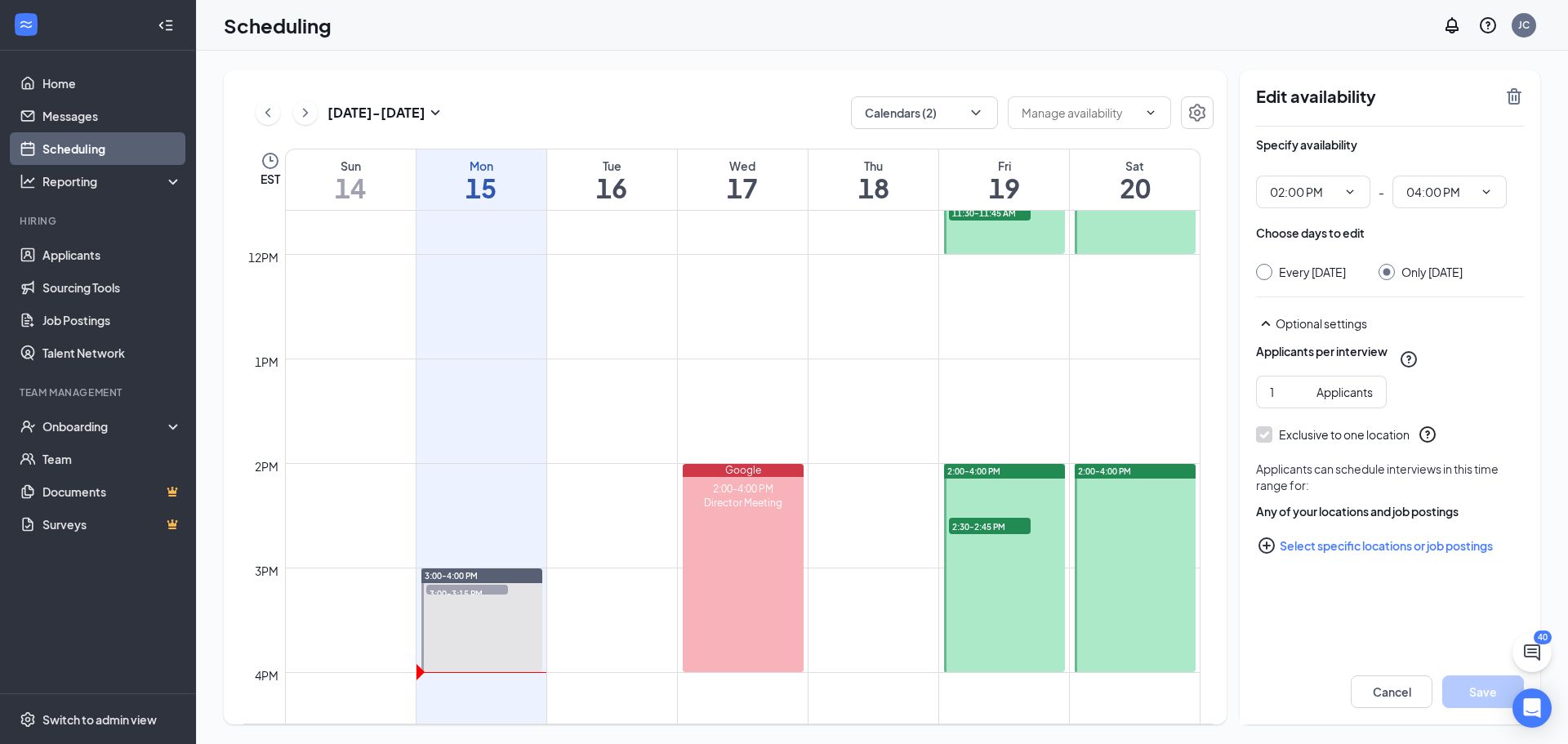
click at [987, 520] on span "2:30-2:45 PM" at bounding box center [990, 526] width 82 height 16
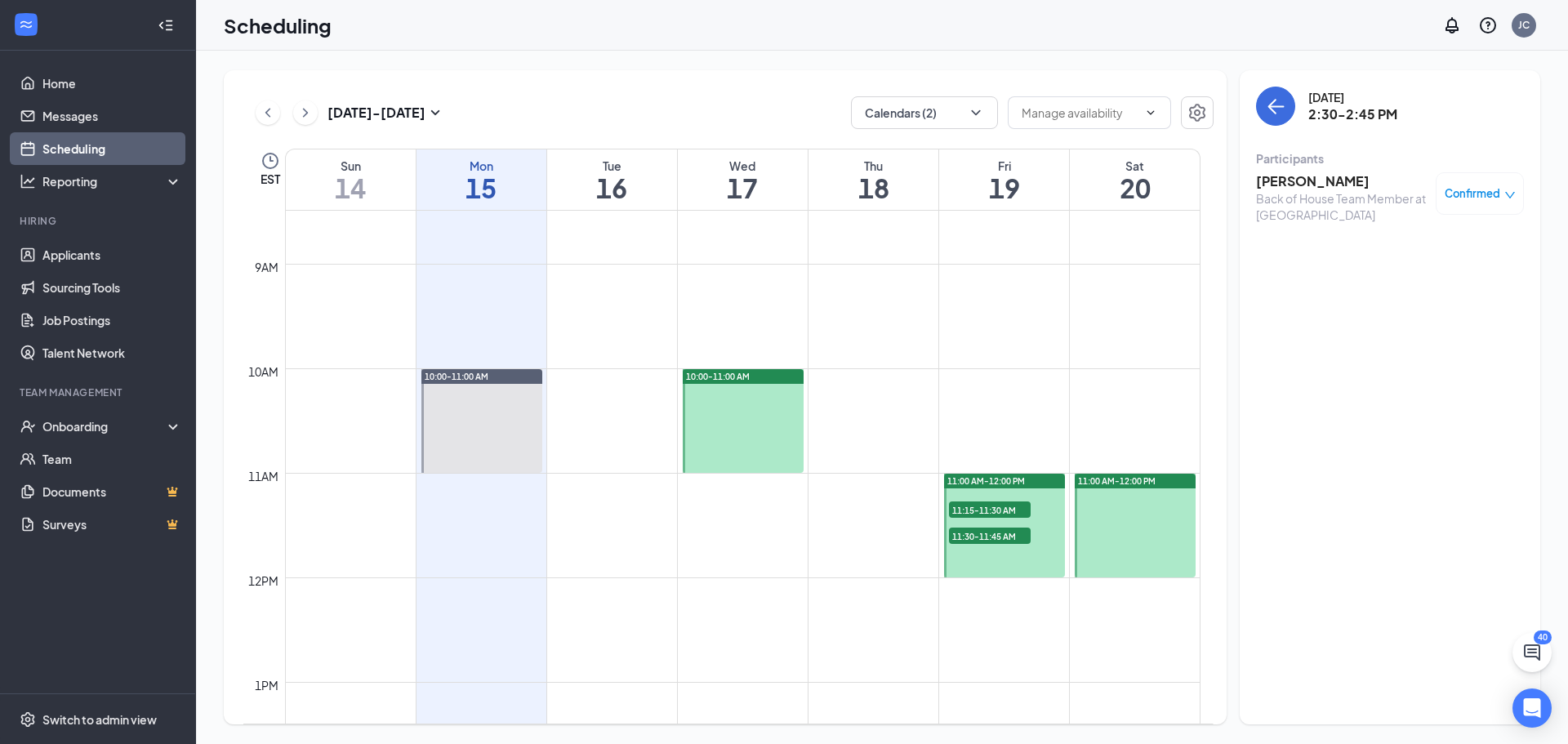
scroll to position [885, 0]
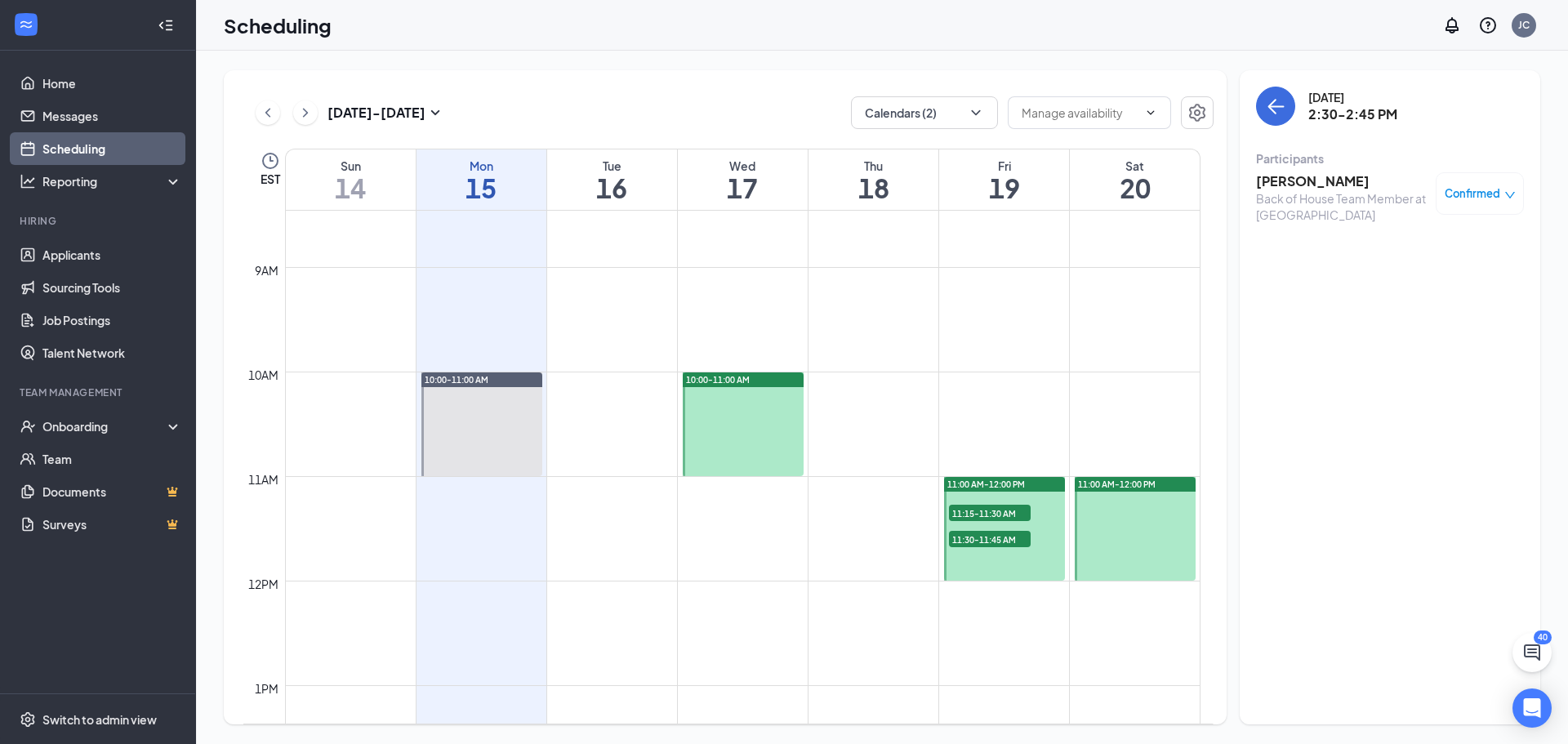
click at [1007, 514] on span "11:15-11:30 AM" at bounding box center [990, 513] width 82 height 16
click at [1002, 536] on span "11:30-11:45 AM" at bounding box center [990, 538] width 82 height 16
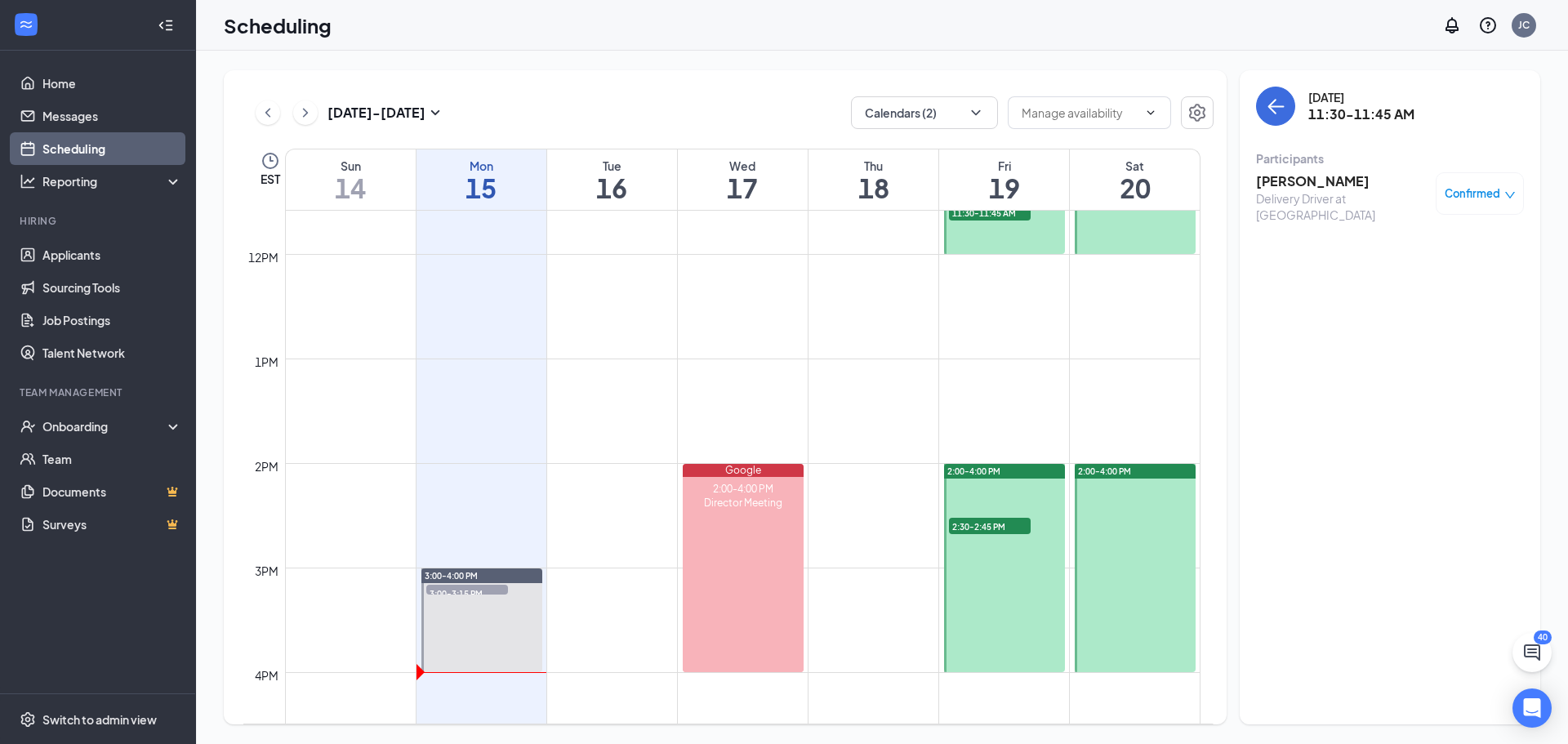
click at [994, 524] on span "2:30-2:45 PM" at bounding box center [990, 526] width 82 height 16
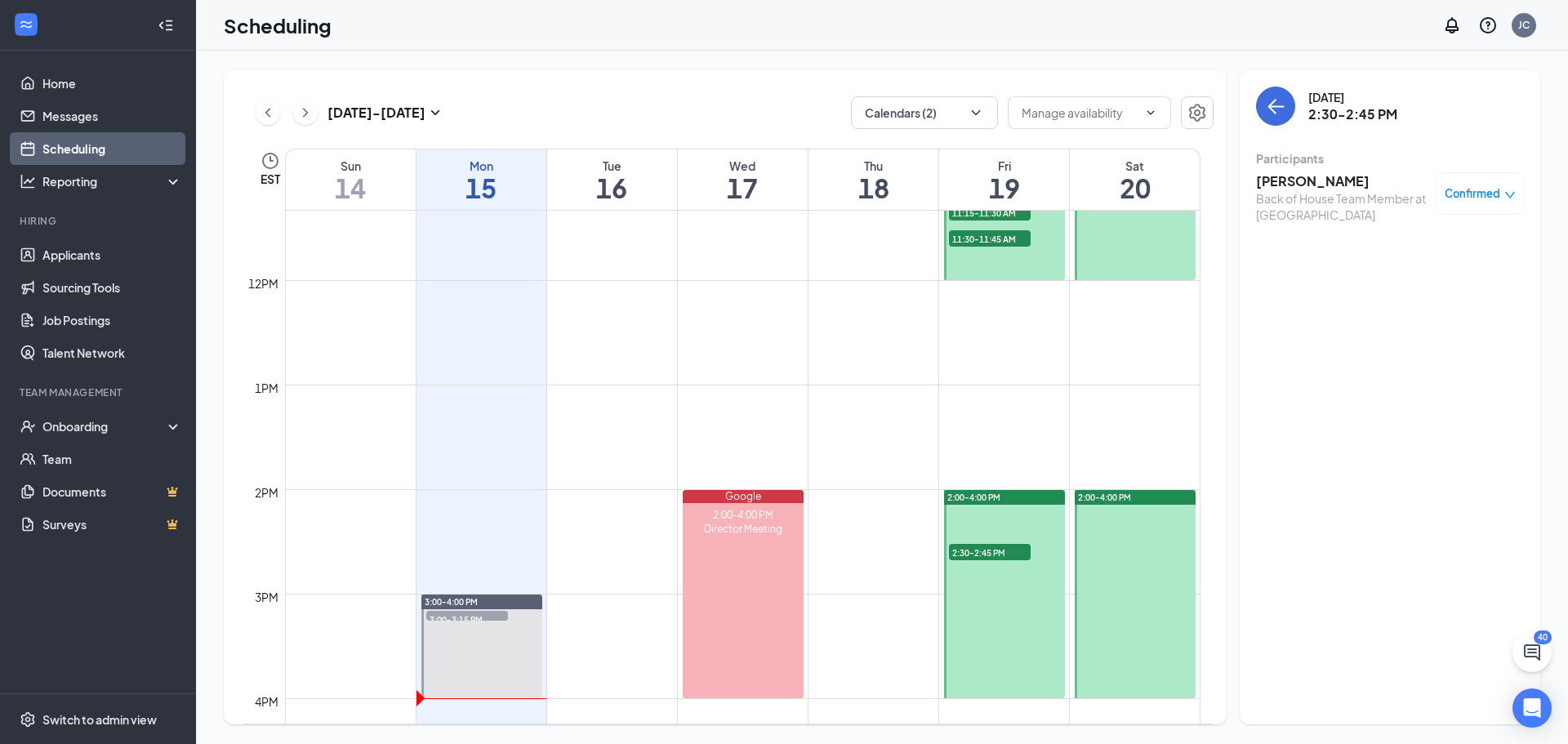
scroll to position [967, 0]
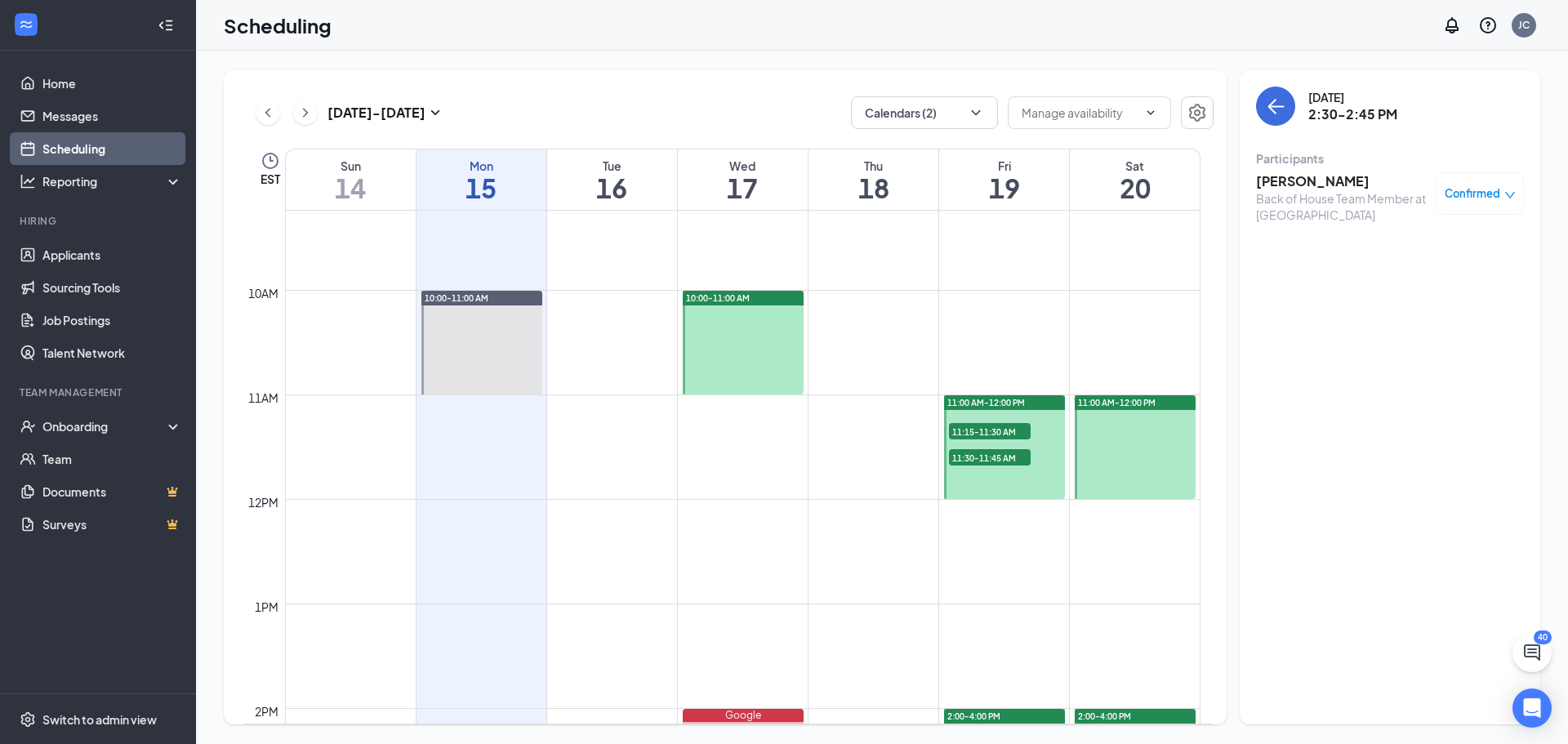
click at [976, 432] on span "11:15-11:30 AM" at bounding box center [990, 431] width 82 height 16
click at [976, 454] on span "11:30-11:45 AM" at bounding box center [990, 457] width 82 height 16
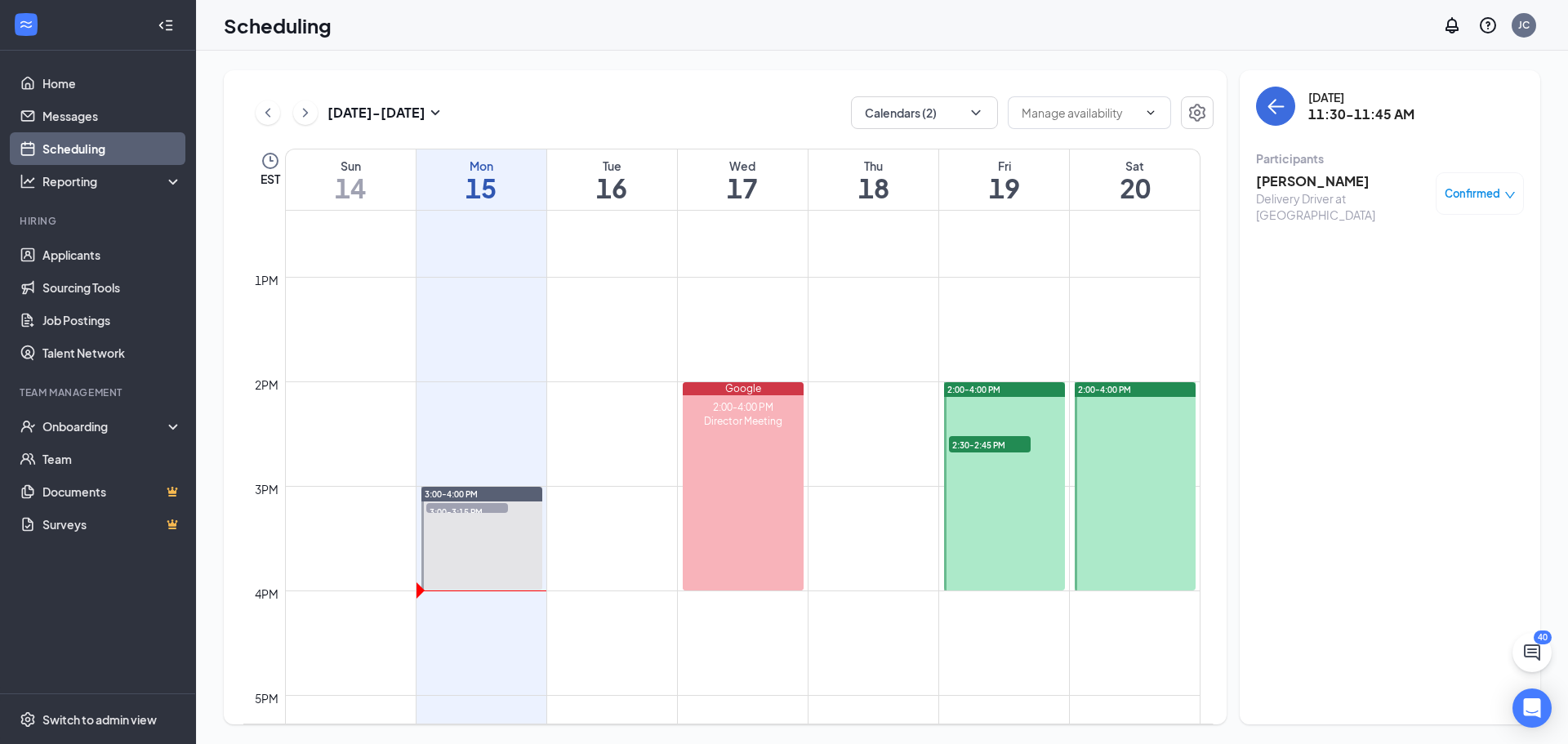
click at [991, 448] on span "2:30-2:45 PM" at bounding box center [990, 444] width 82 height 16
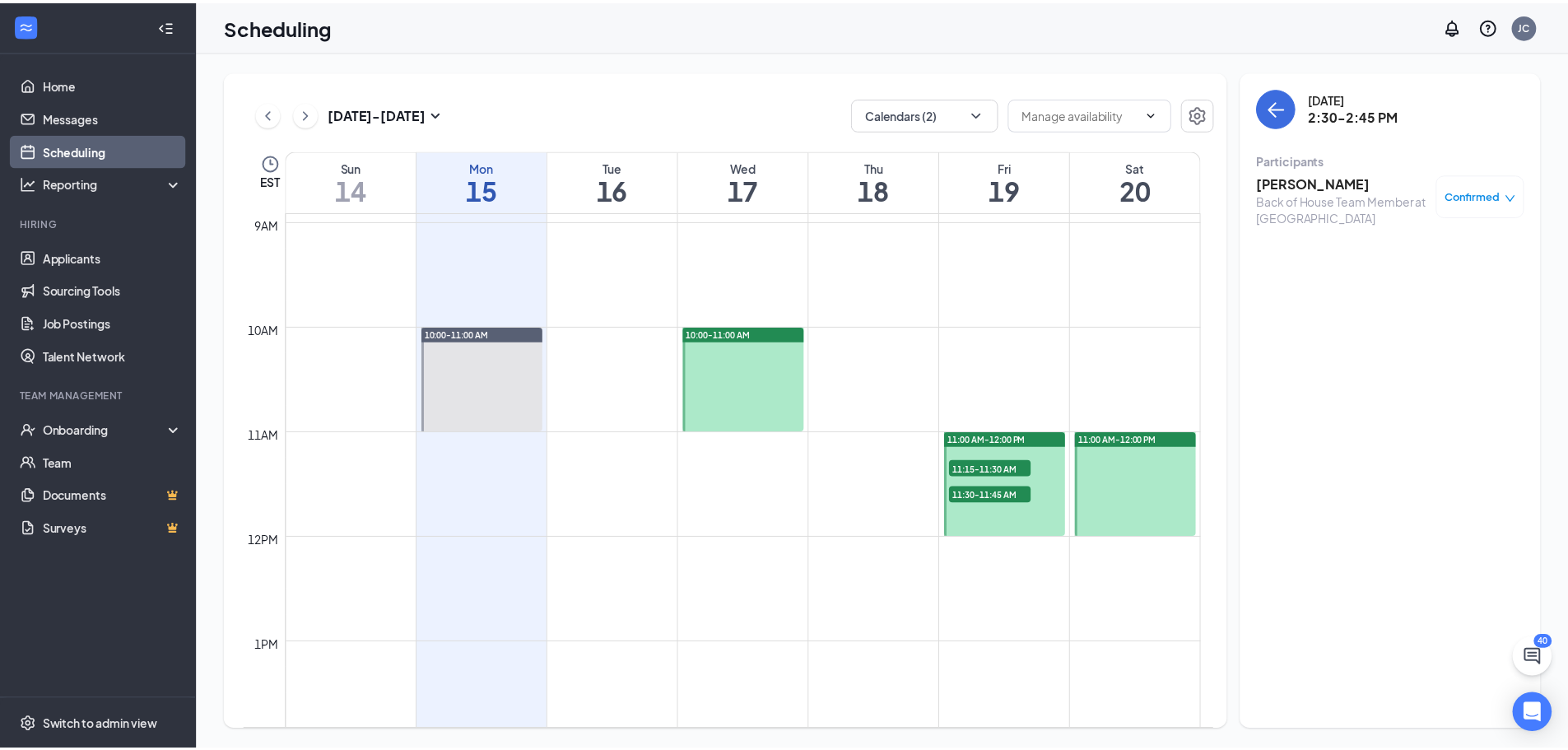
scroll to position [892, 0]
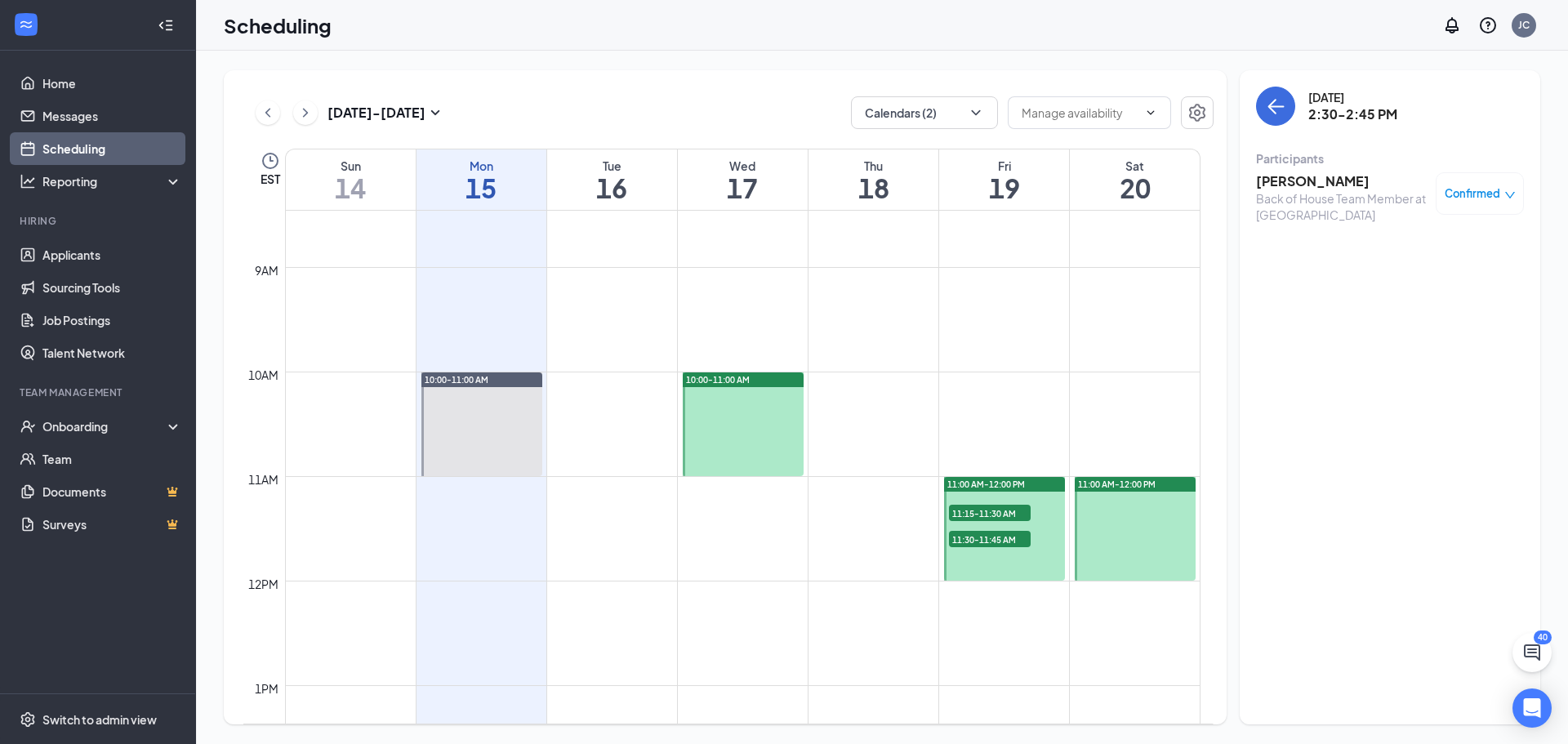
click at [415, 425] on td at bounding box center [742, 437] width 915 height 26
click at [462, 416] on div at bounding box center [482, 425] width 121 height 104
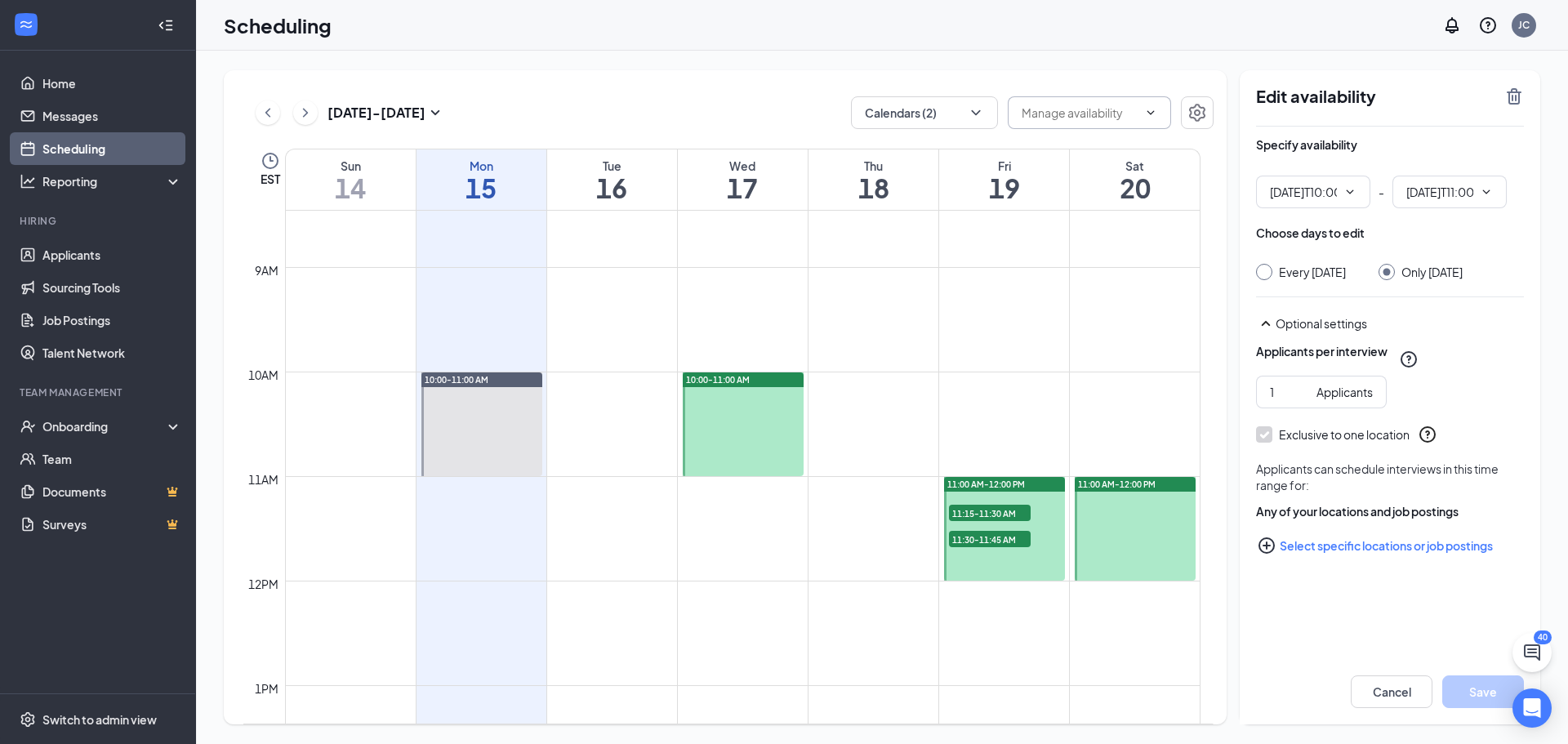
type input "10:00 AM"
type input "11:00 AM"
click at [707, 52] on div "[DATE] - [DATE] Calendars (2) EST Sun 14 Mon 15 Tue 16 Wed 17 Thu 18 Fri 19 Sat…" at bounding box center [882, 397] width 1372 height 694
click at [66, 253] on link "Applicants" at bounding box center [113, 255] width 140 height 32
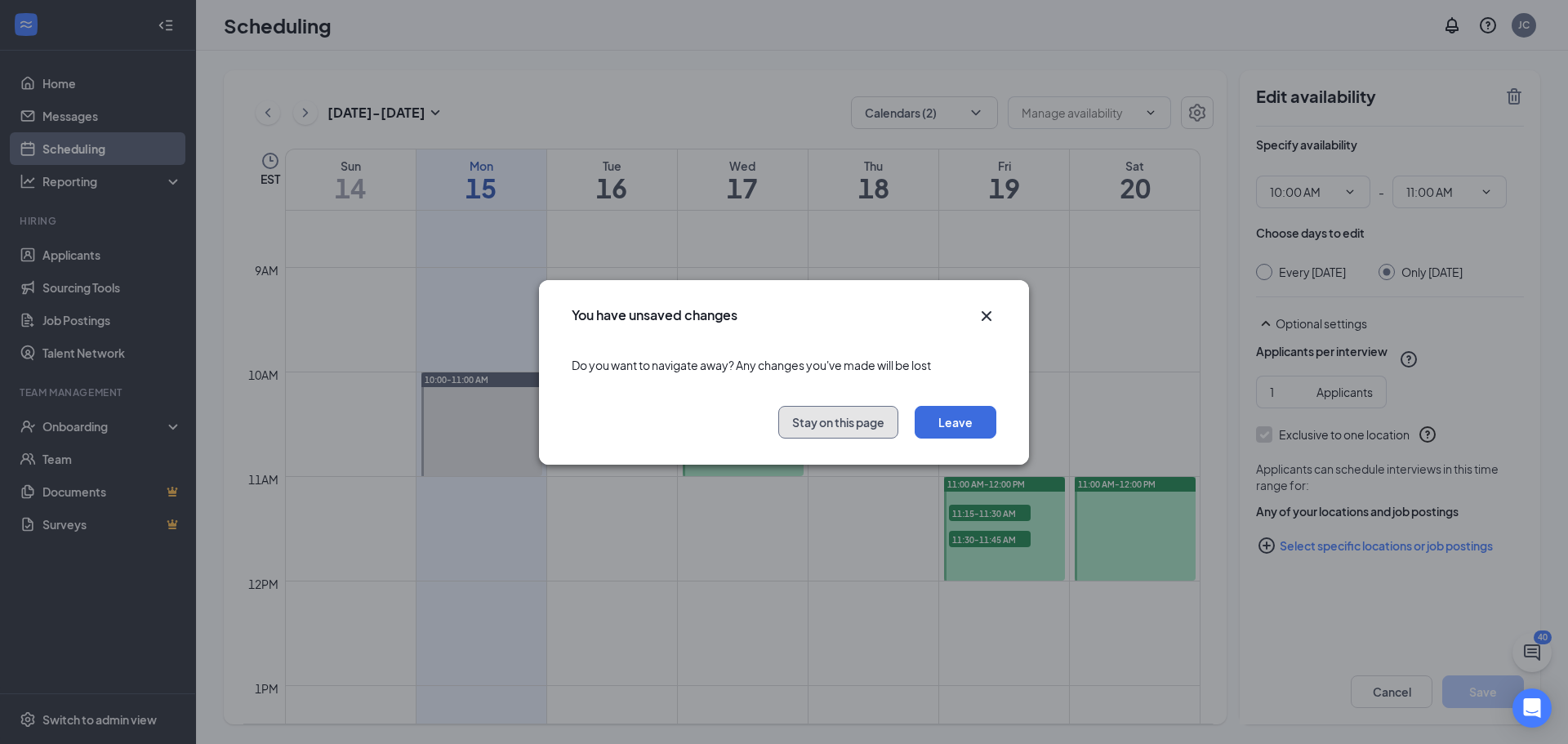
click at [874, 420] on button "Stay on this page" at bounding box center [838, 422] width 120 height 32
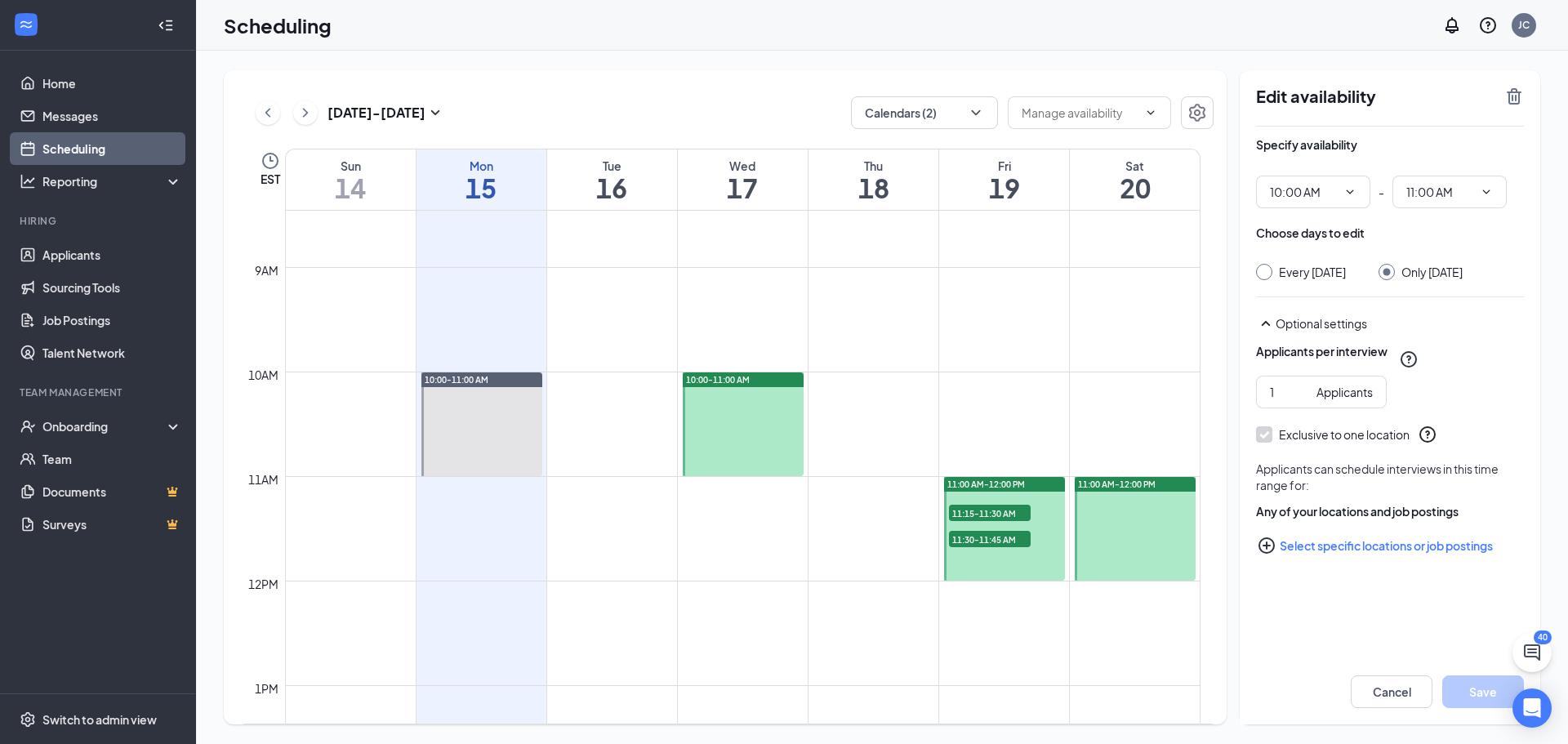
click at [161, 22] on icon "Collapse" at bounding box center [166, 25] width 16 height 16
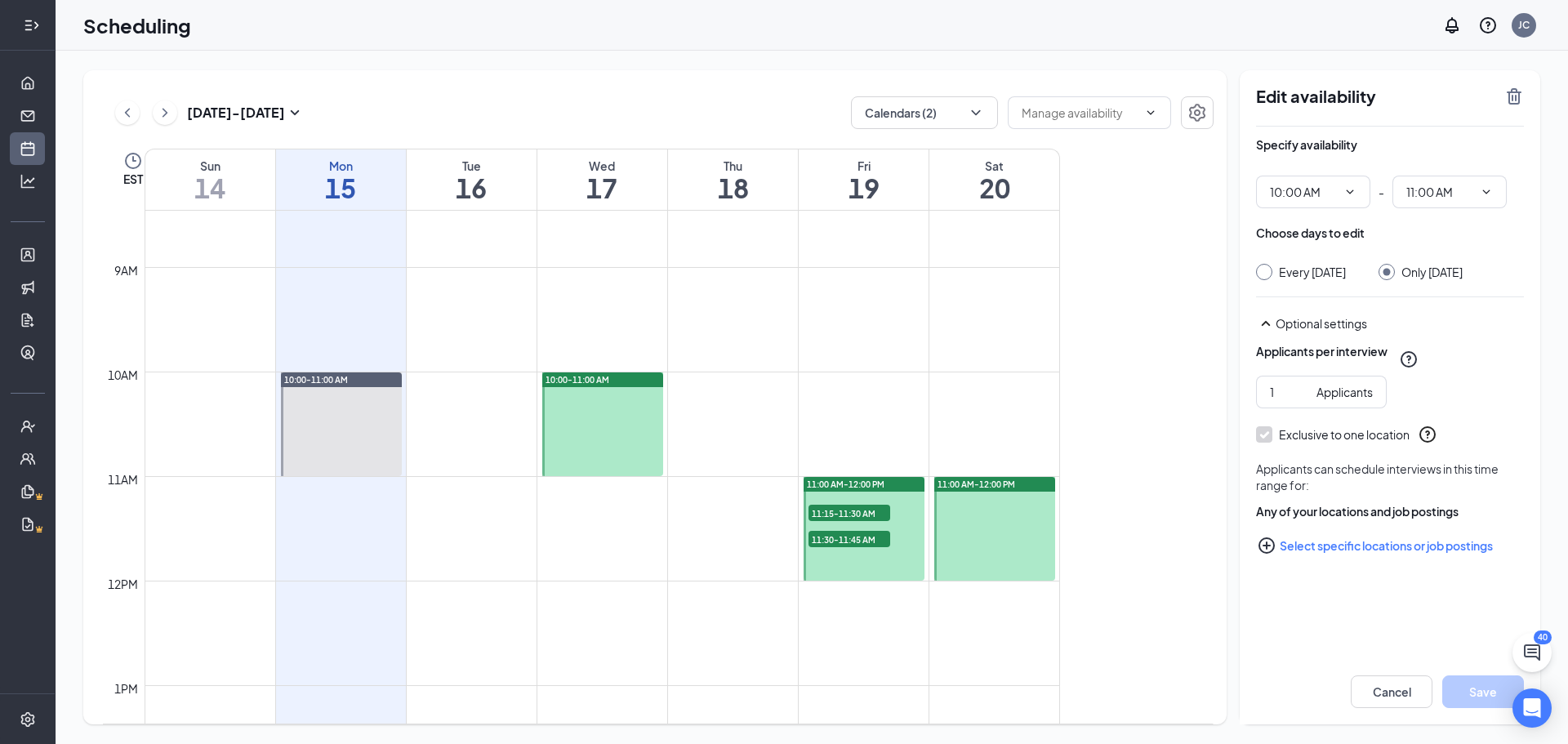
click at [31, 19] on icon "Expand" at bounding box center [32, 25] width 16 height 16
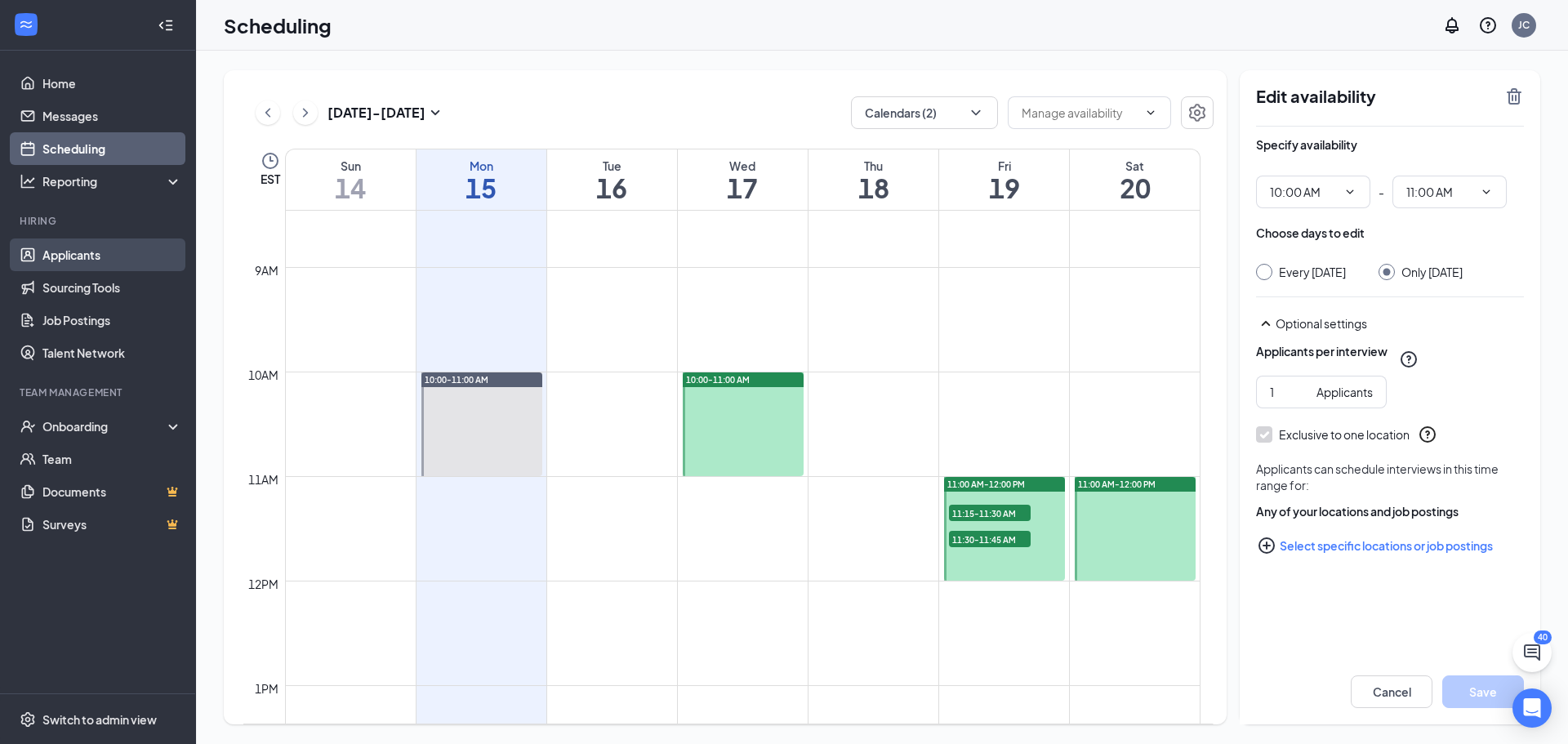
click at [98, 258] on link "Applicants" at bounding box center [113, 255] width 140 height 32
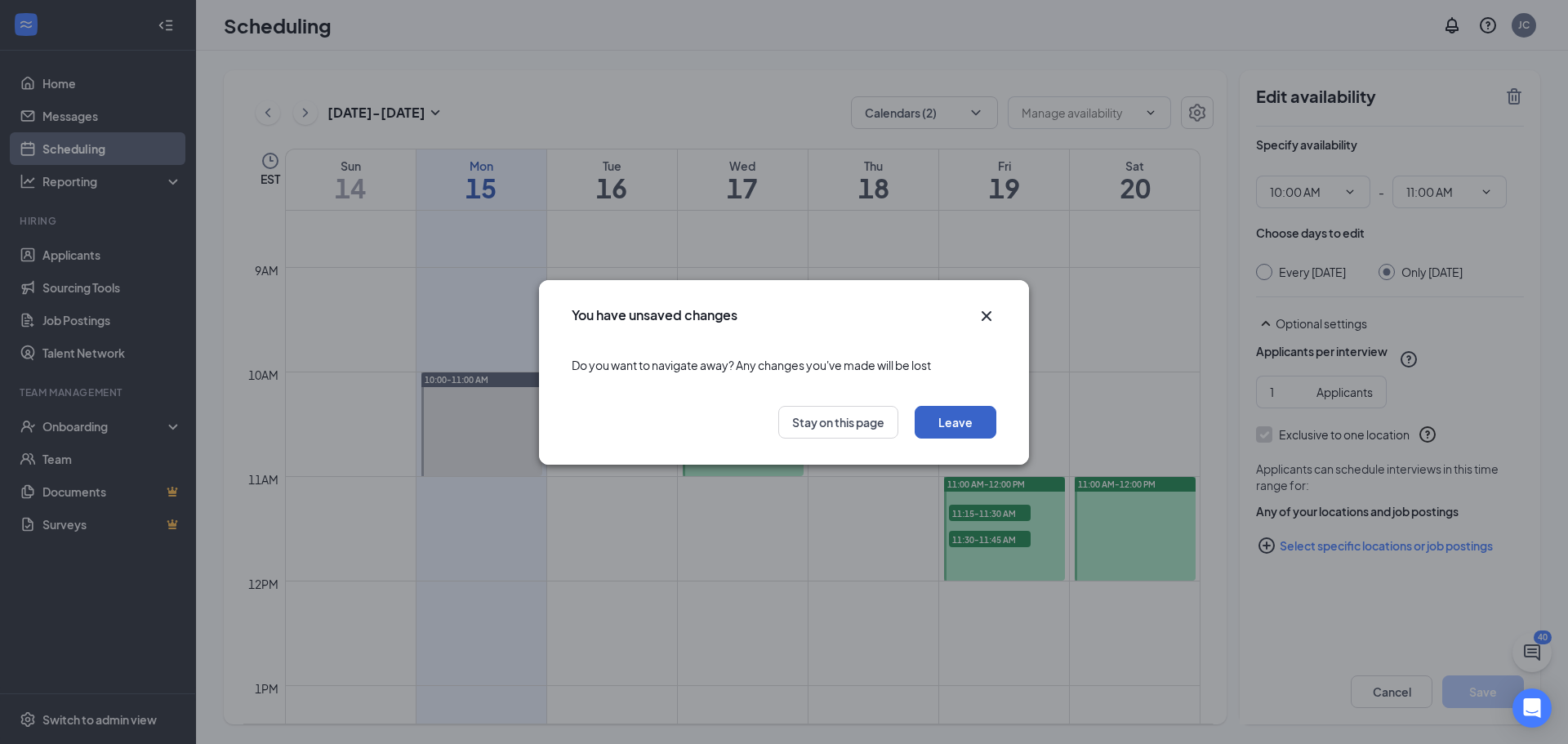
click at [950, 417] on button "Leave" at bounding box center [955, 422] width 82 height 32
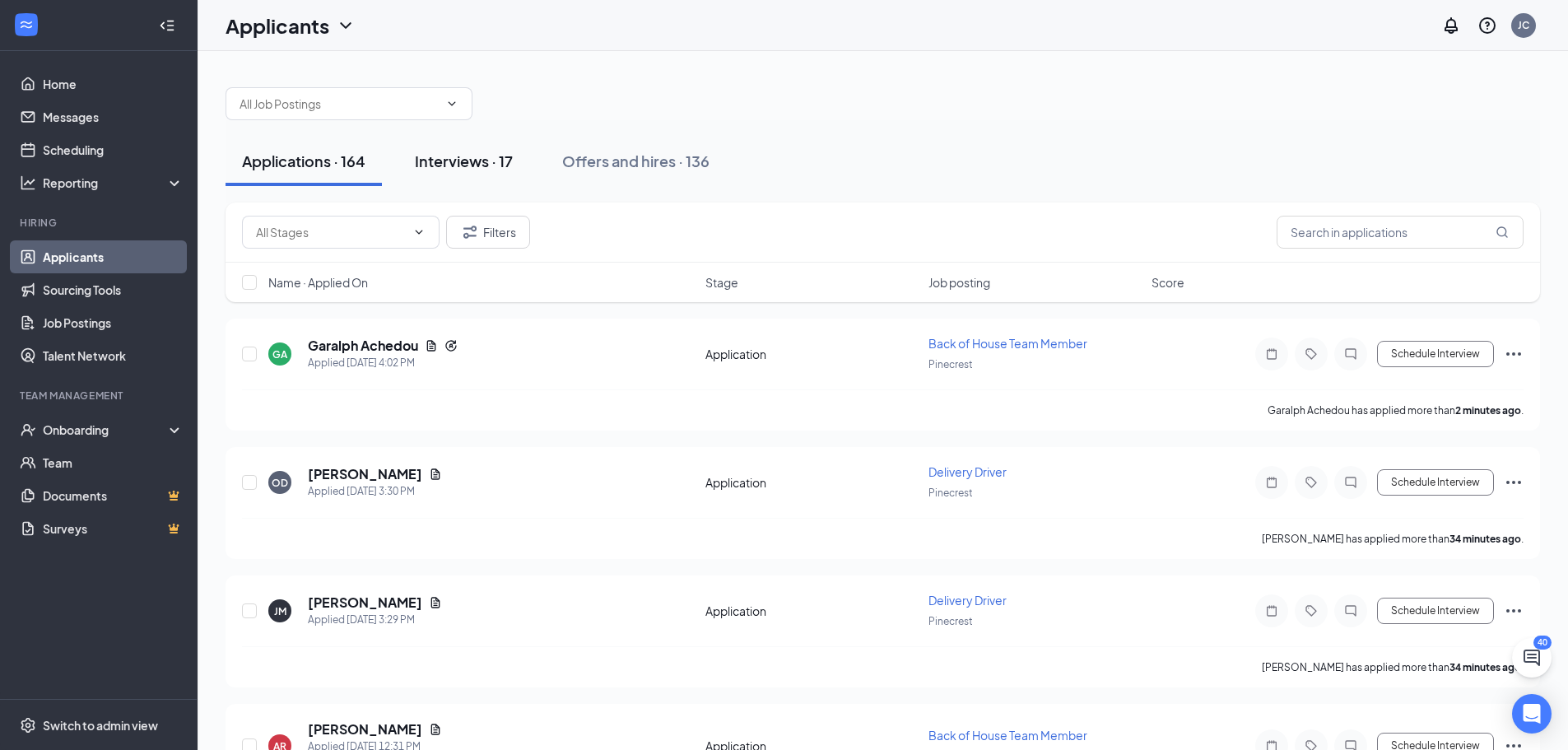
click at [489, 156] on div "Interviews · 17" at bounding box center [464, 161] width 98 height 21
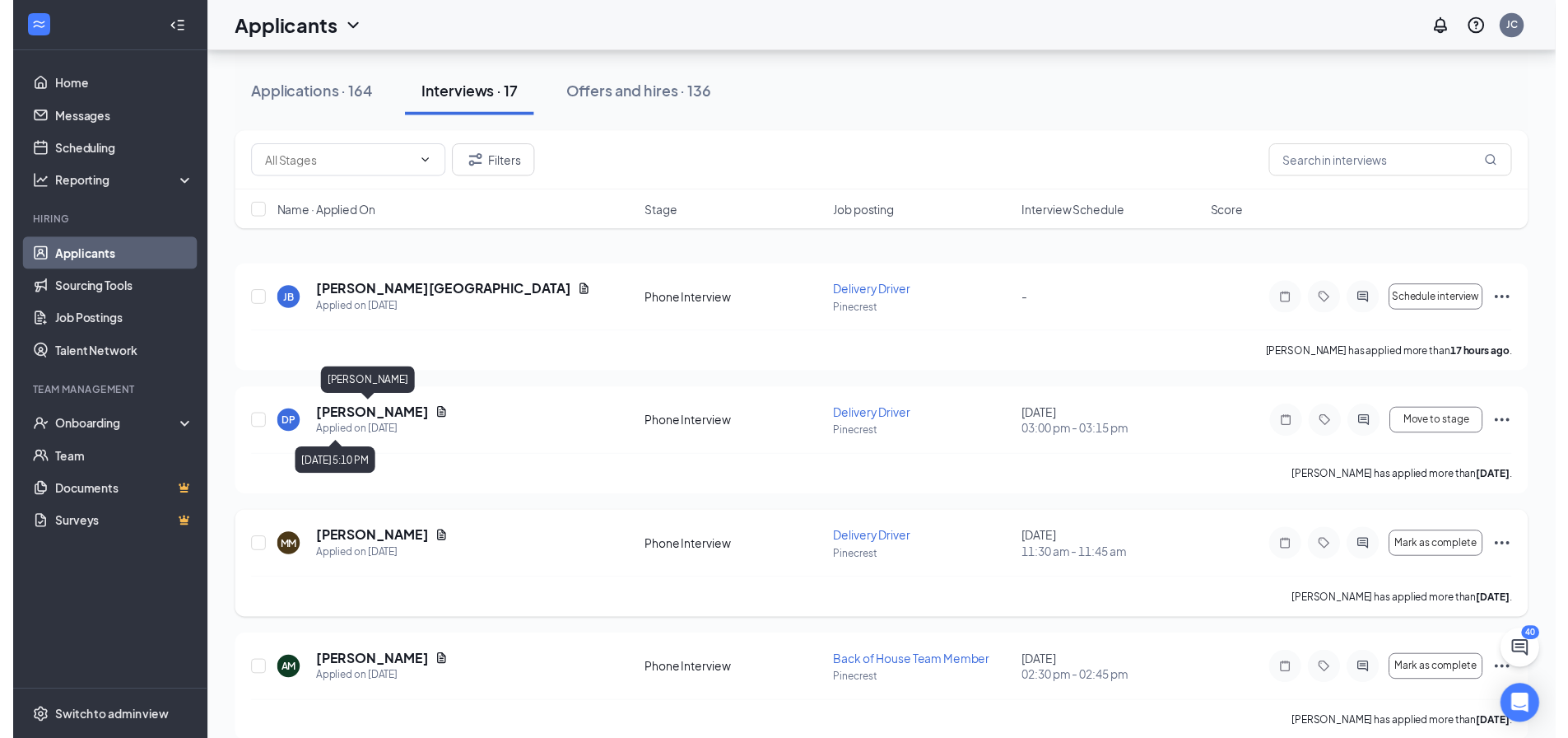
scroll to position [164, 0]
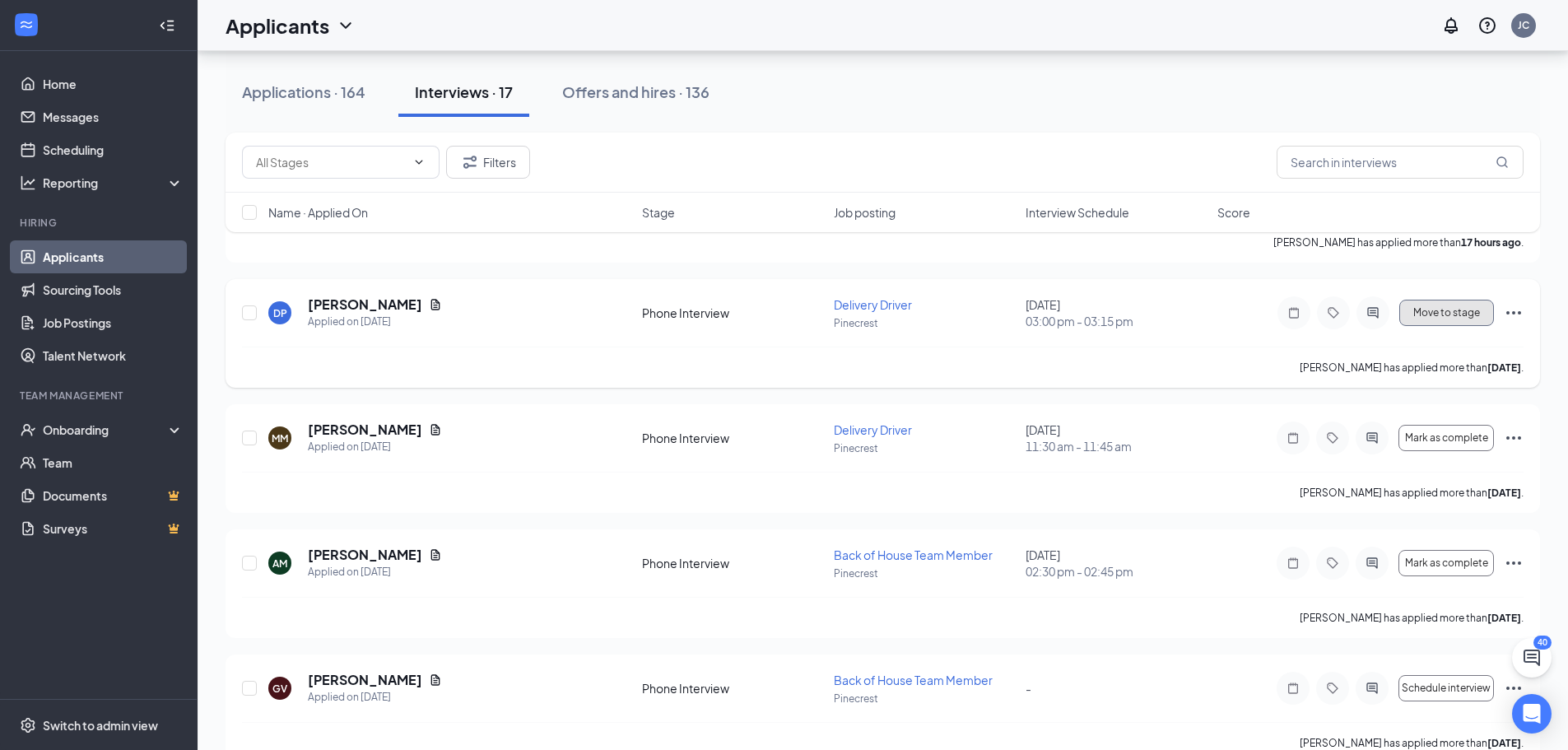
click at [1413, 323] on button "Move to stage" at bounding box center [1447, 312] width 95 height 27
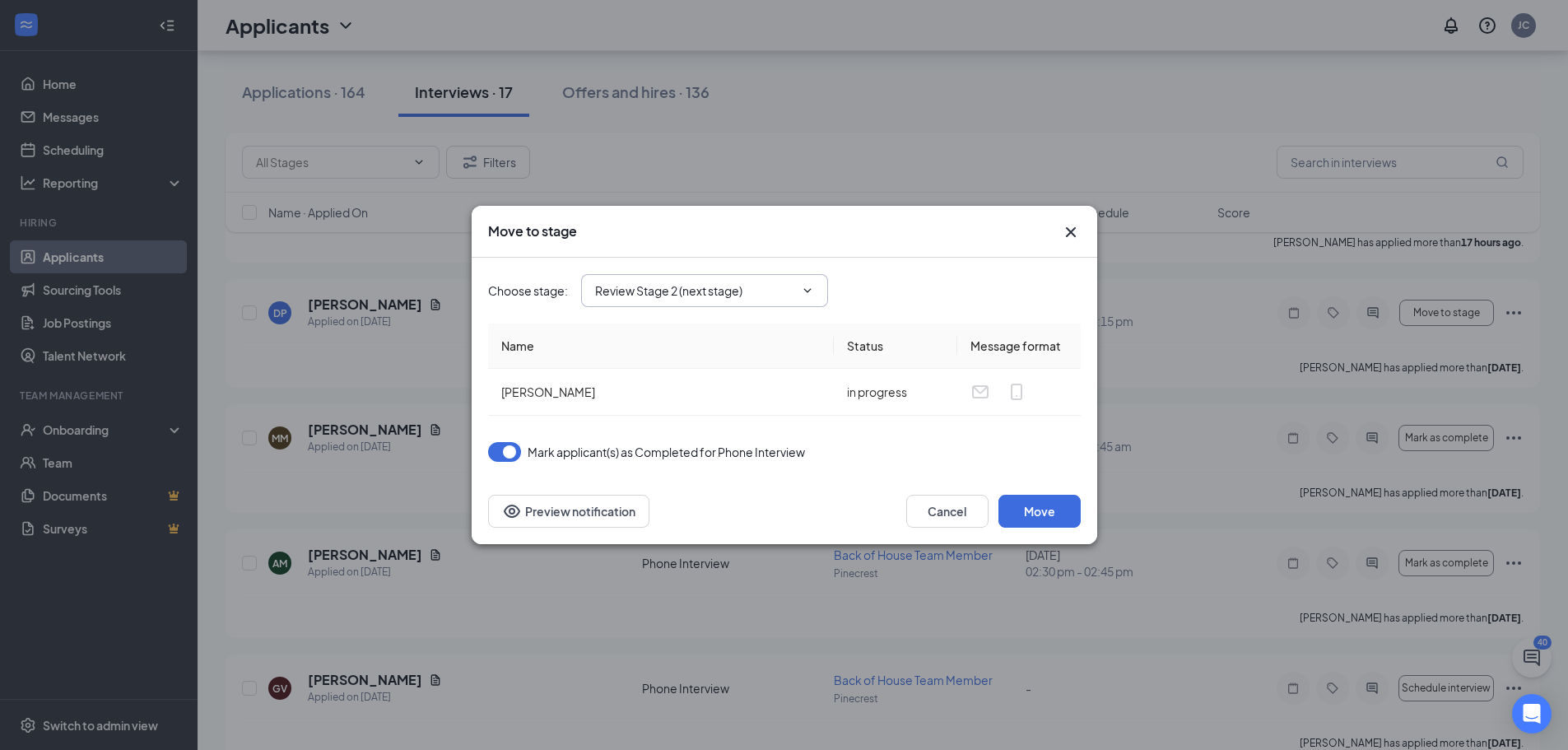
click at [802, 287] on icon "ChevronDown" at bounding box center [807, 290] width 13 height 13
click at [783, 298] on input "Review Stage 2 (next stage)" at bounding box center [695, 290] width 199 height 18
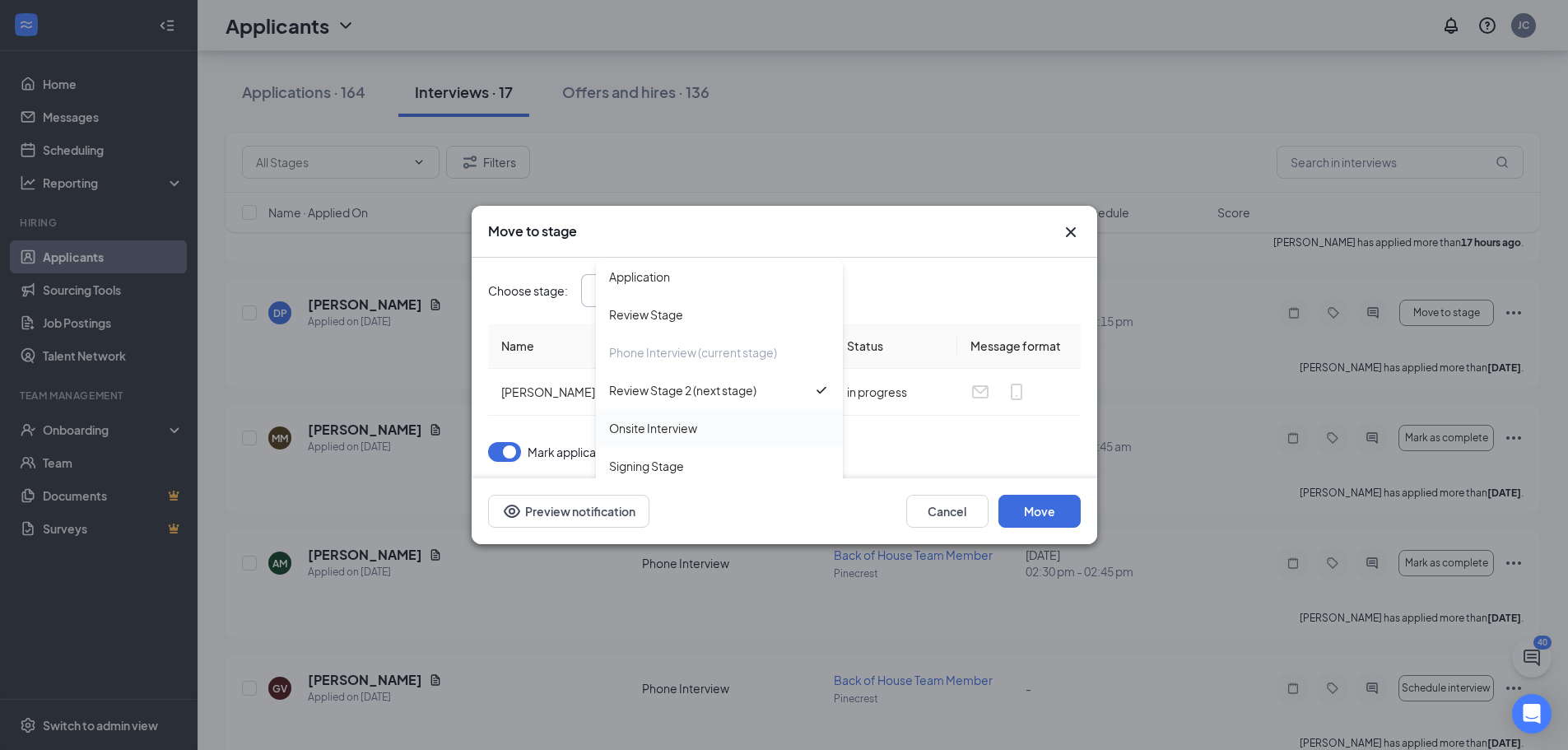
click at [707, 421] on div "Onsite Interview" at bounding box center [719, 427] width 221 height 18
type input "Onsite Interview"
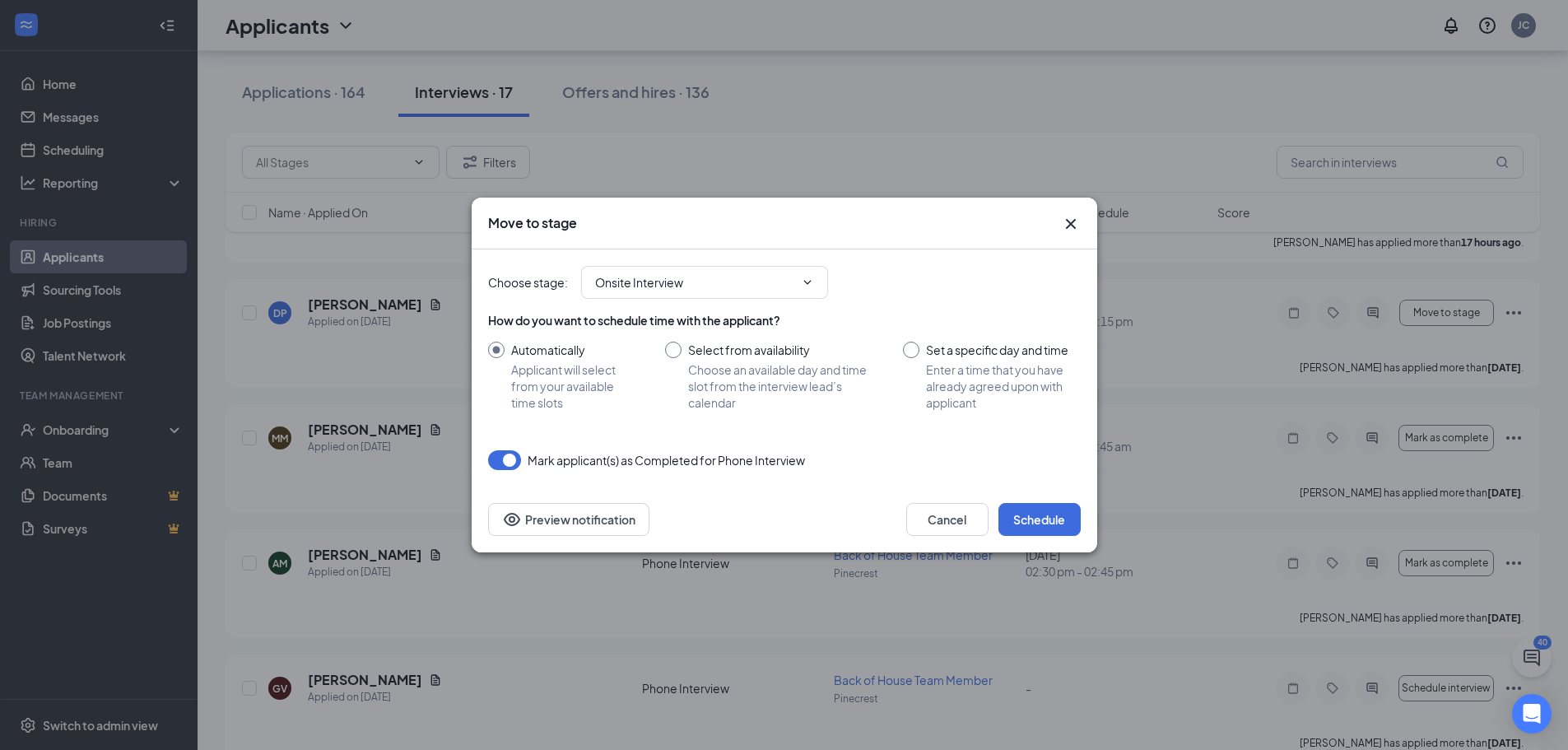
click at [1065, 218] on icon "Cross" at bounding box center [1070, 224] width 20 height 20
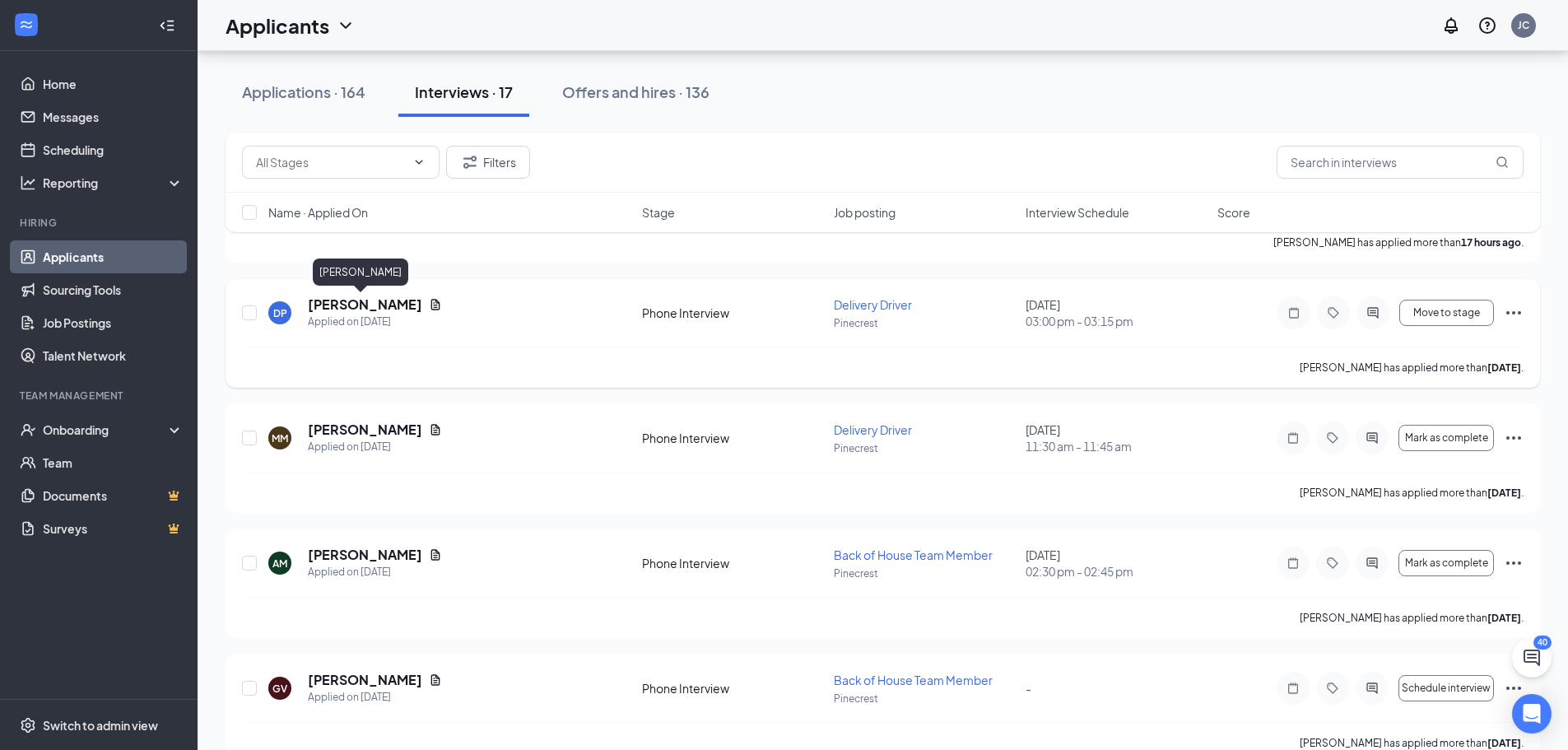
click at [315, 306] on h5 "[PERSON_NAME]" at bounding box center [364, 304] width 114 height 18
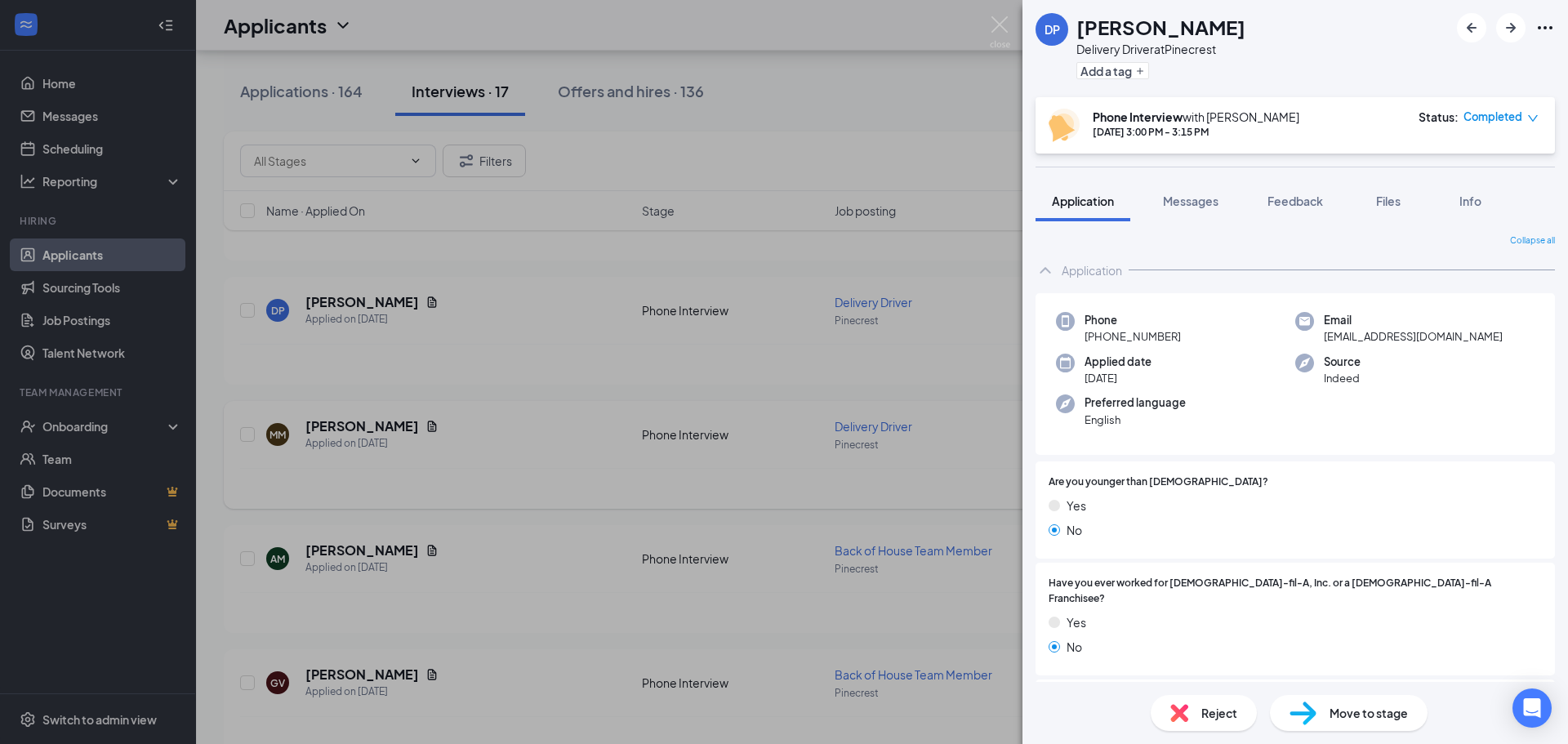
drag, startPoint x: 822, startPoint y: 398, endPoint x: 851, endPoint y: 439, distance: 50.2
click at [822, 397] on div "DP [PERSON_NAME] Delivery Driver at [GEOGRAPHIC_DATA] Add a tag Phone Interview…" at bounding box center [784, 372] width 1568 height 744
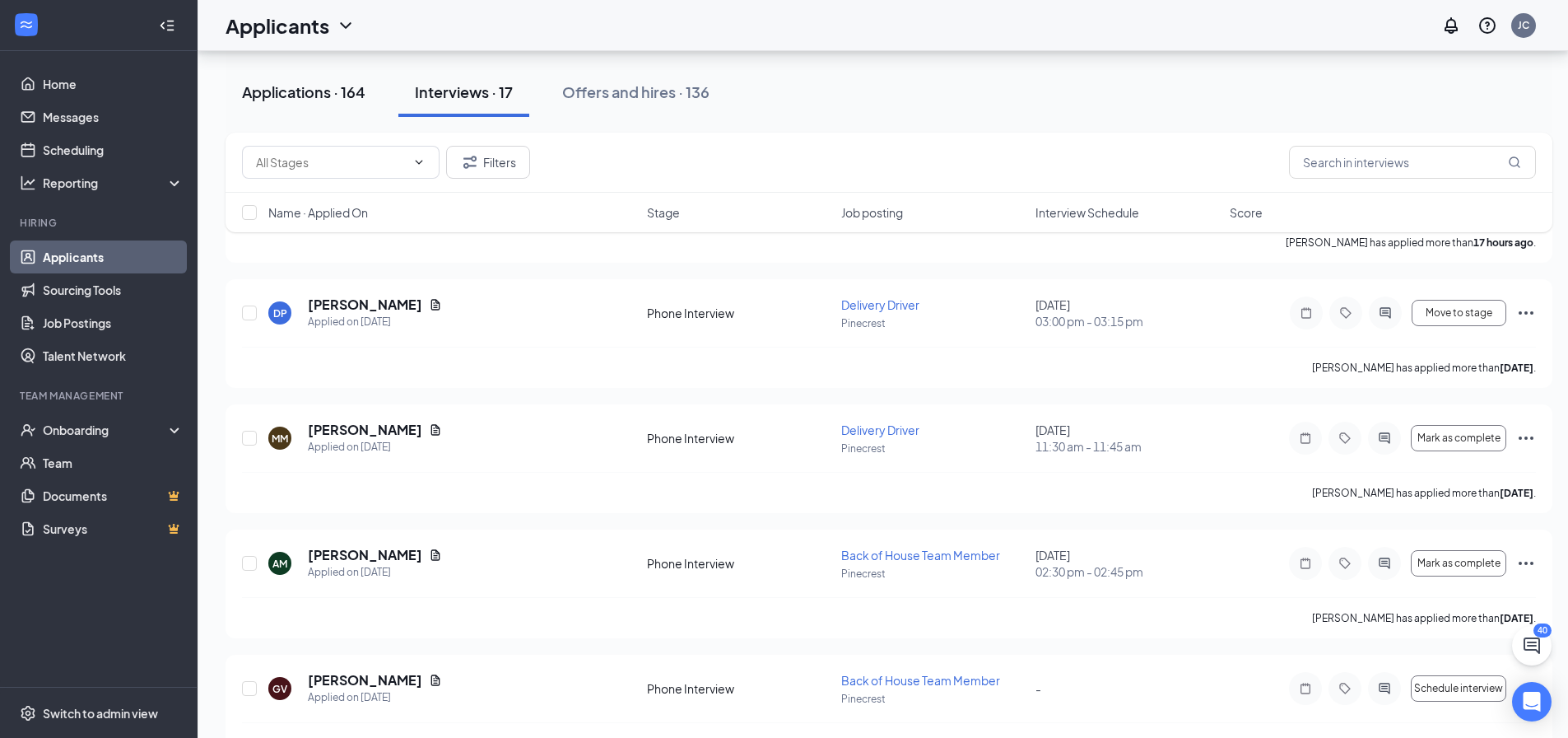
click at [346, 109] on button "Applications · 164" at bounding box center [303, 92] width 156 height 49
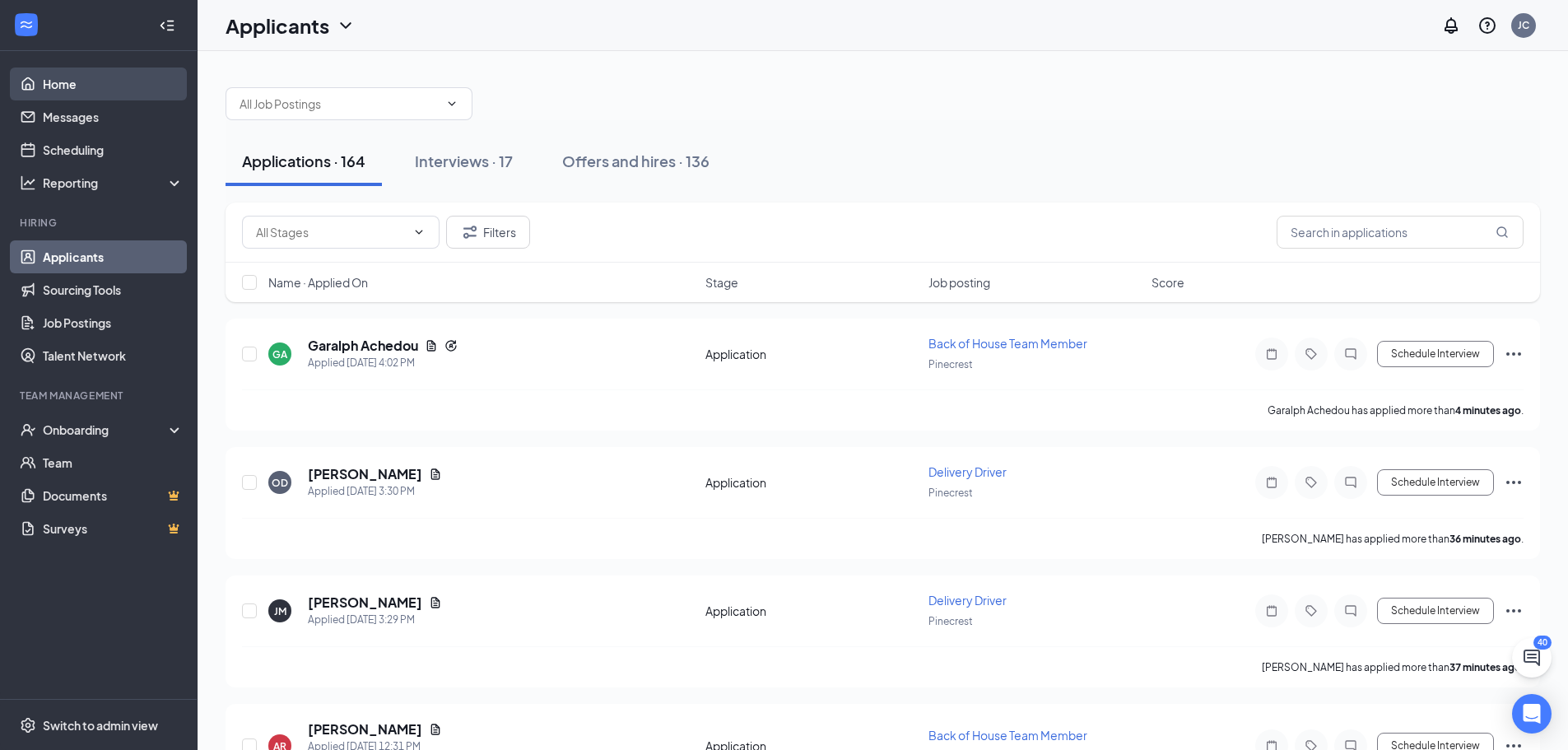
click at [60, 85] on link "Home" at bounding box center [113, 84] width 141 height 33
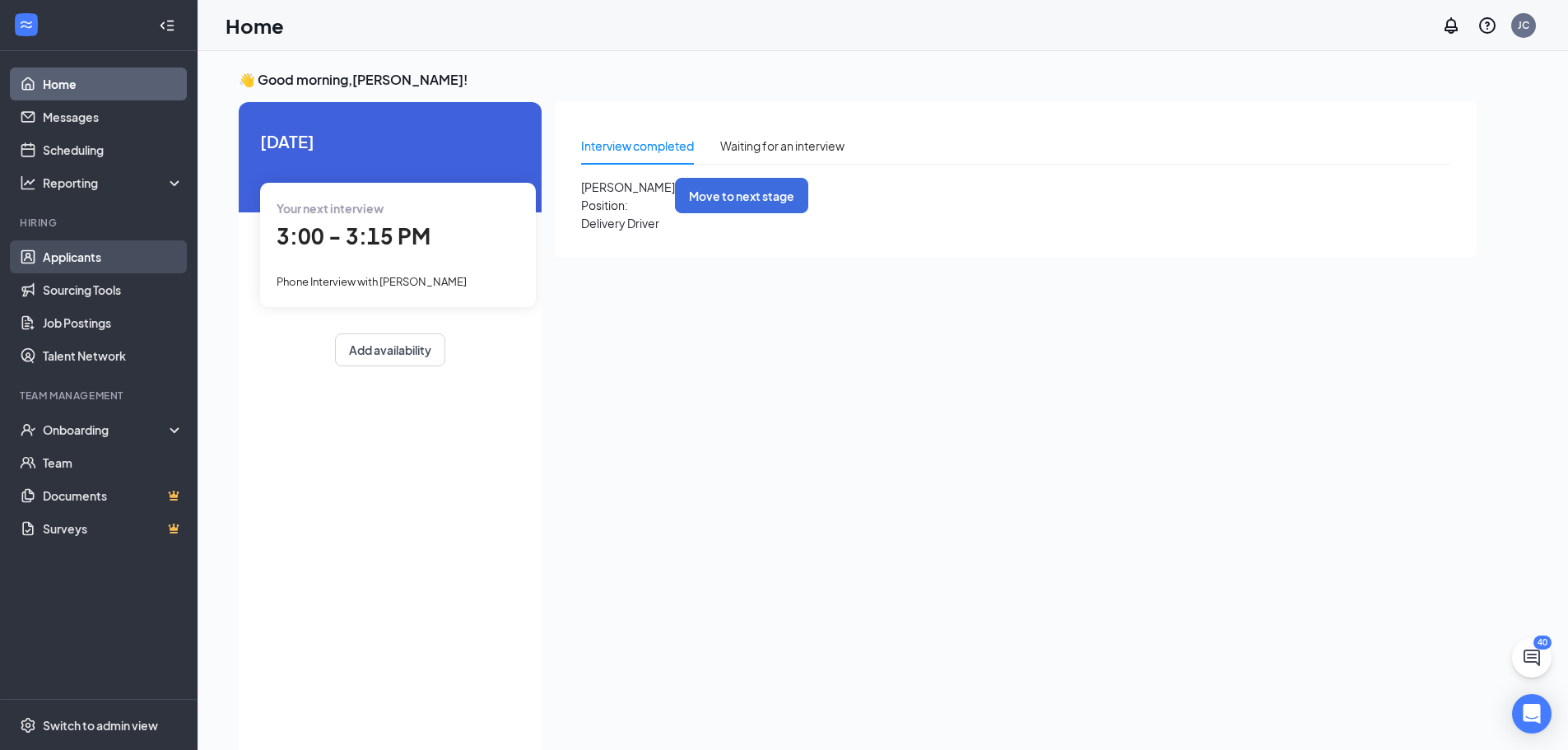
click at [58, 253] on link "Applicants" at bounding box center [113, 257] width 141 height 33
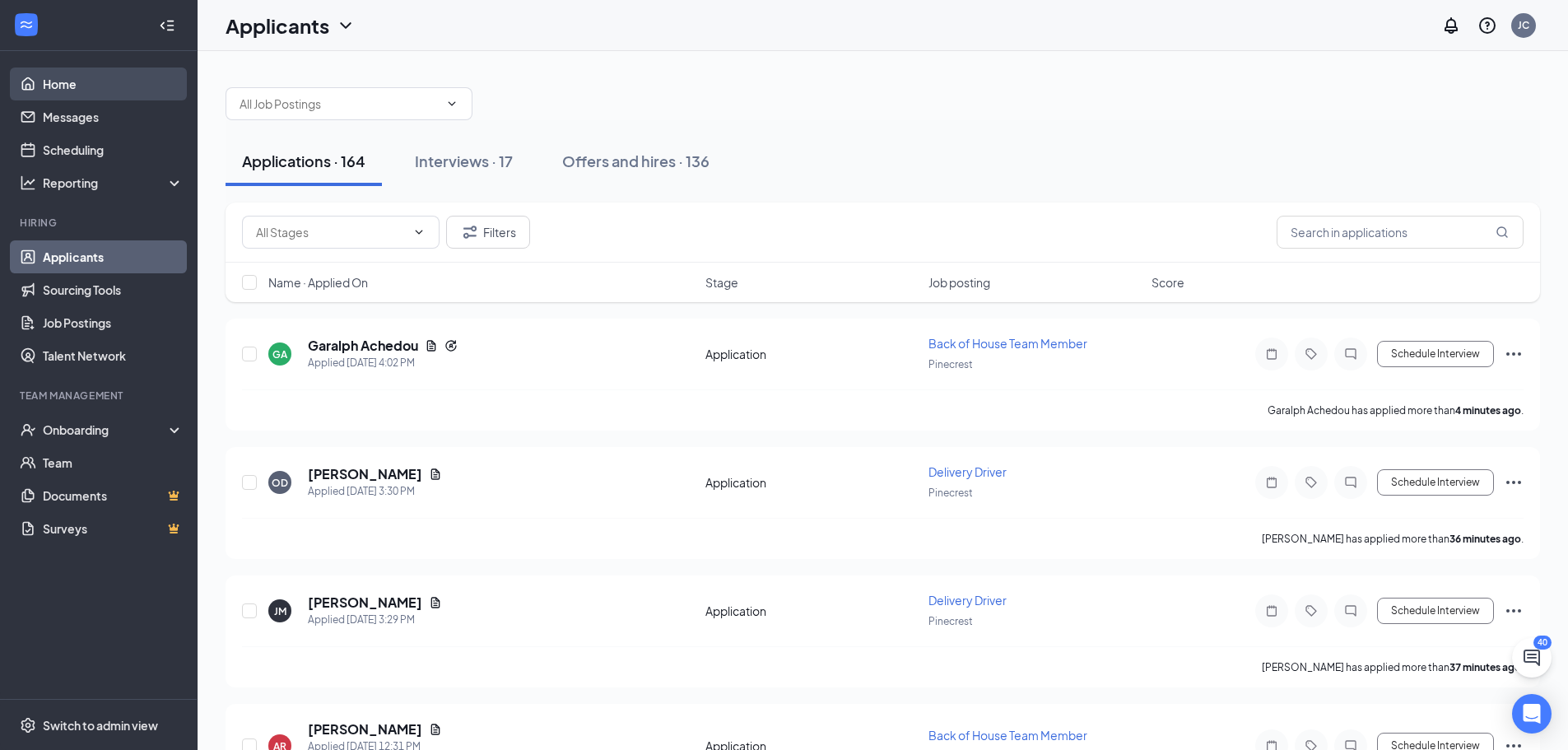
click at [95, 94] on link "Home" at bounding box center [113, 84] width 141 height 33
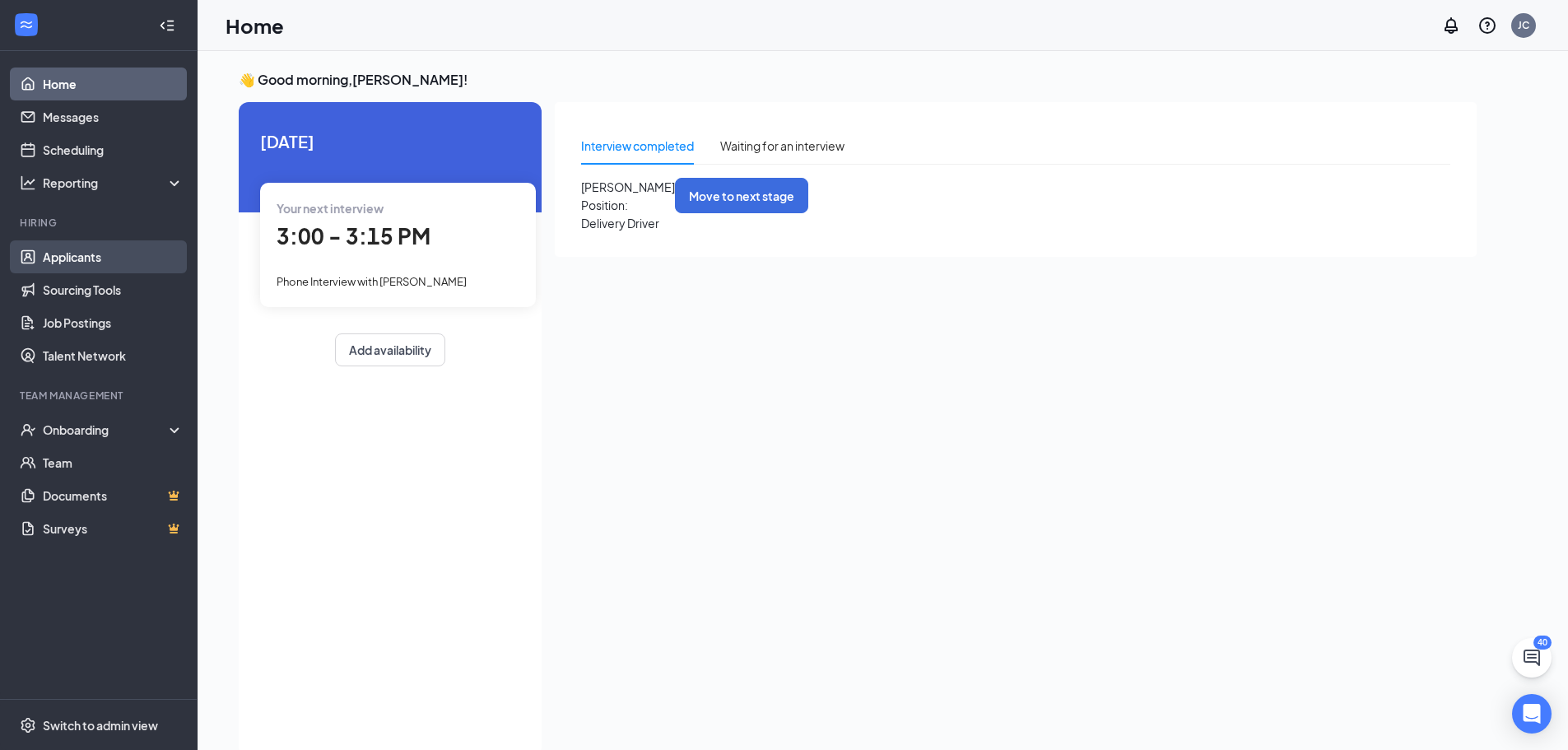
click at [87, 255] on link "Applicants" at bounding box center [113, 257] width 141 height 33
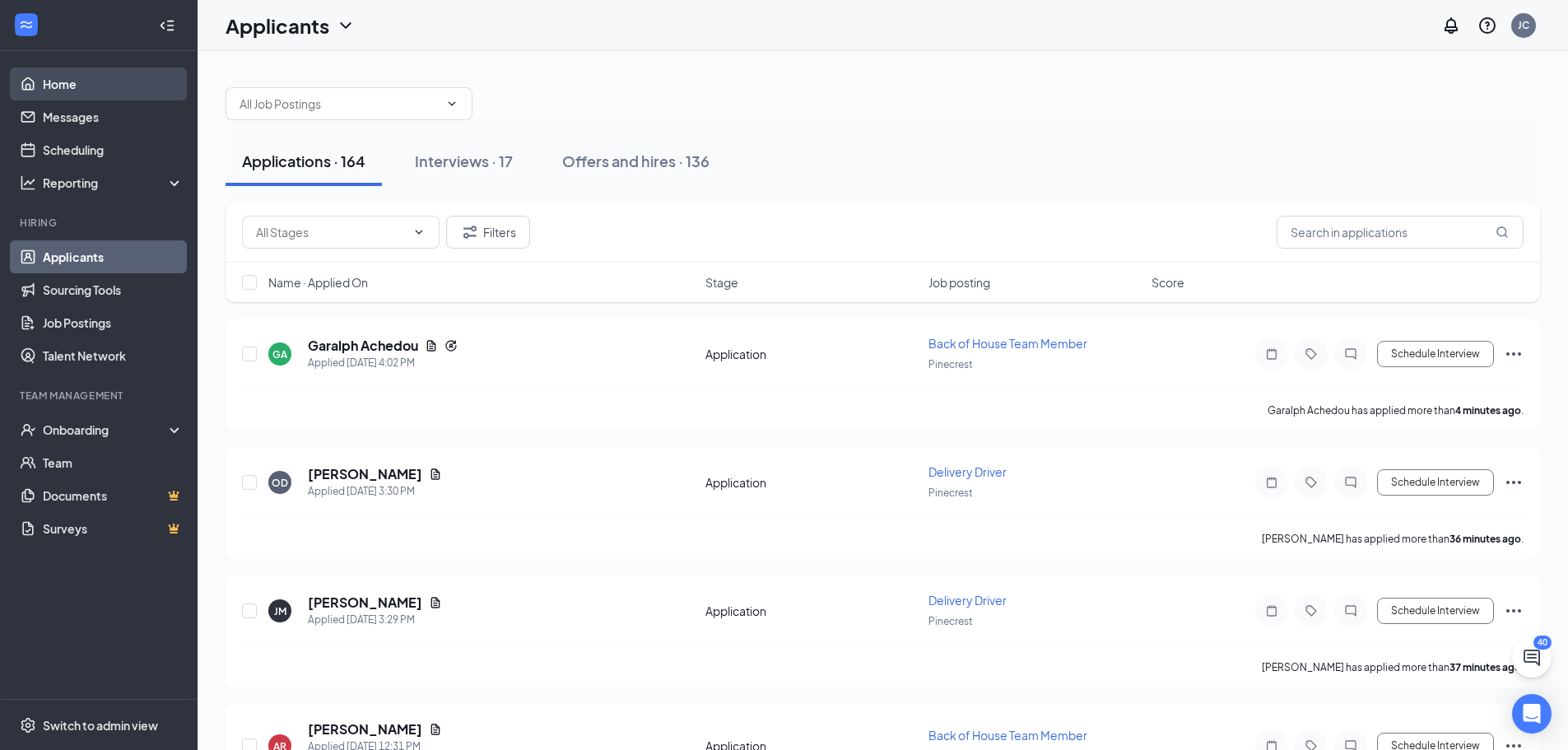
click at [71, 96] on link "Home" at bounding box center [113, 84] width 141 height 33
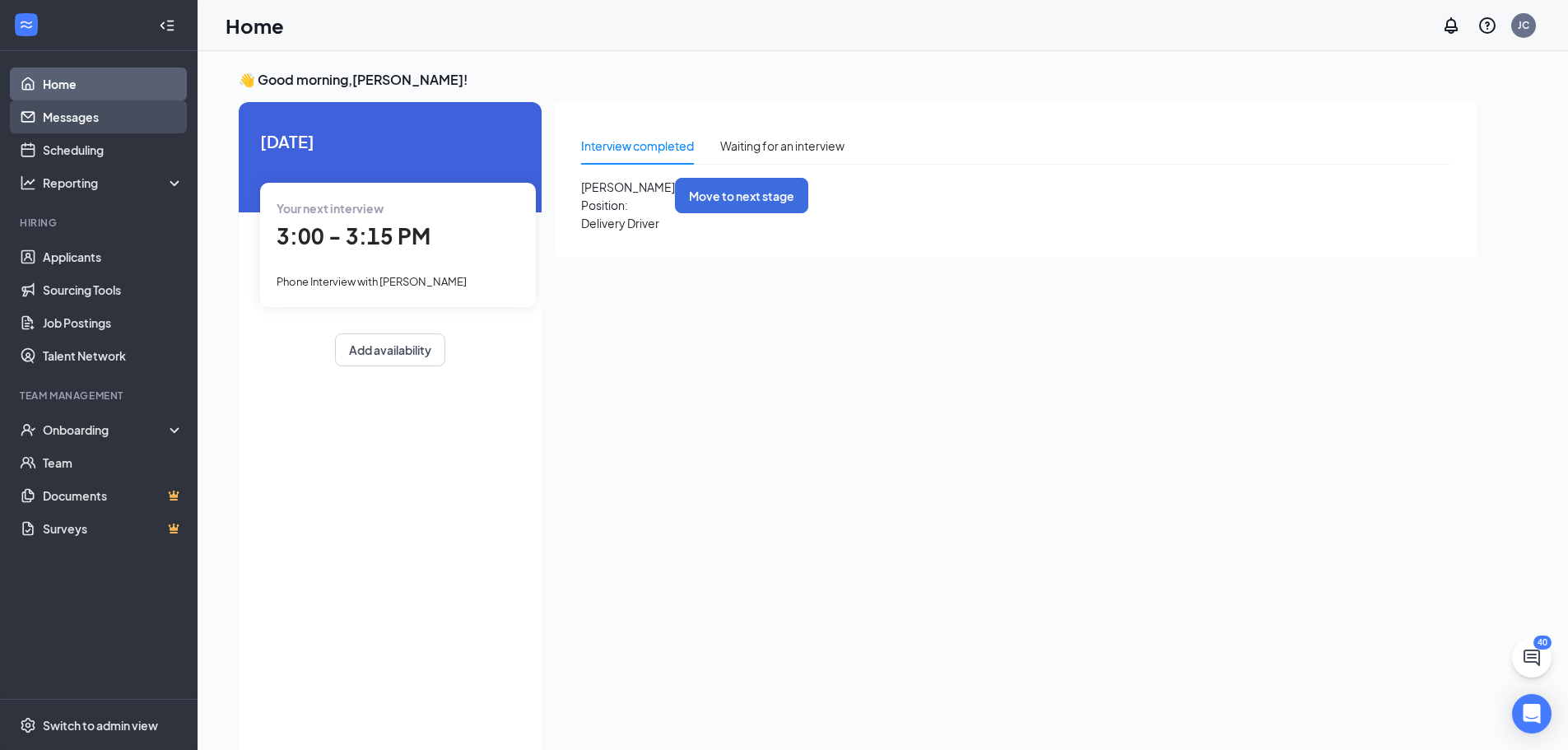
click at [89, 110] on link "Messages" at bounding box center [113, 117] width 141 height 33
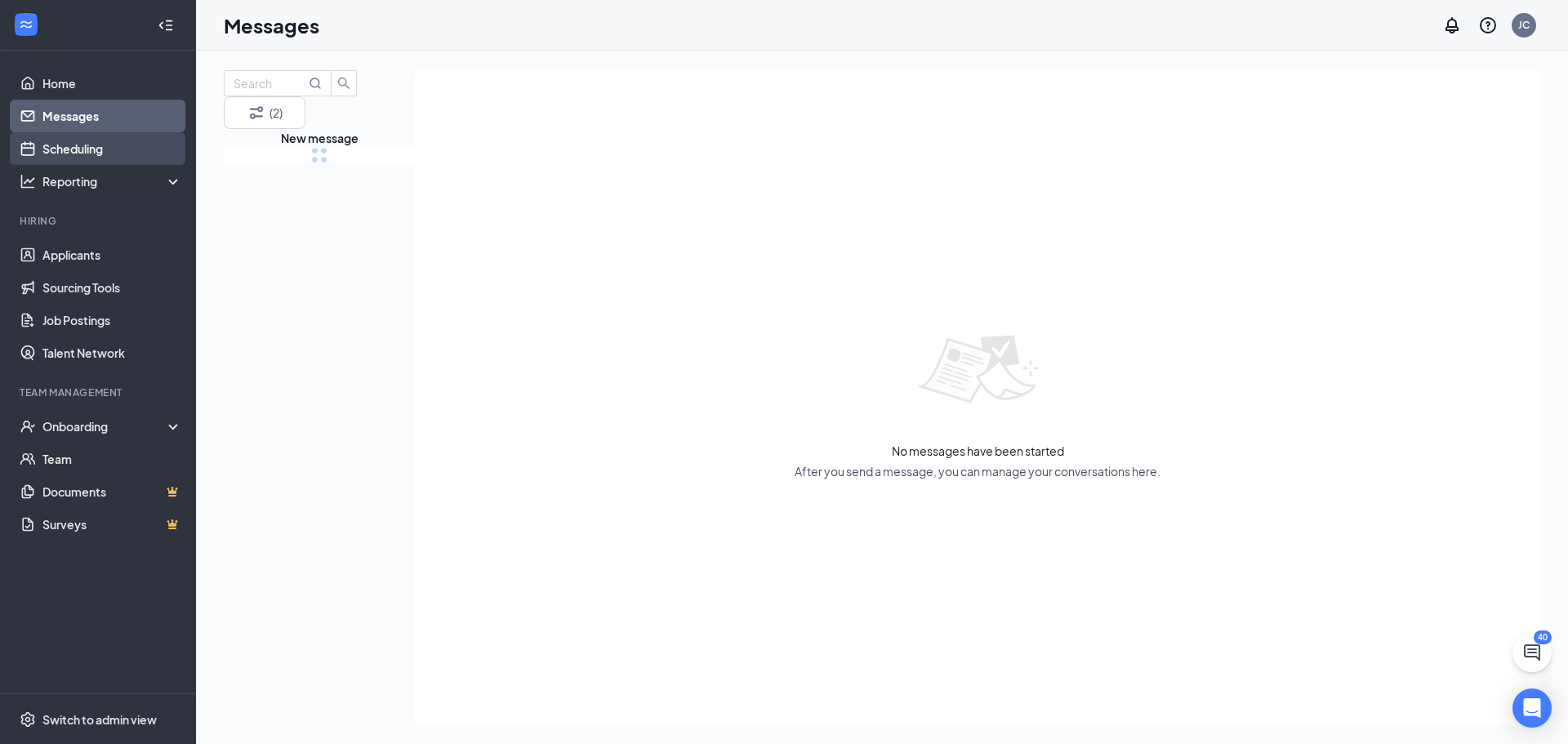
click at [88, 136] on link "Scheduling" at bounding box center [113, 148] width 140 height 32
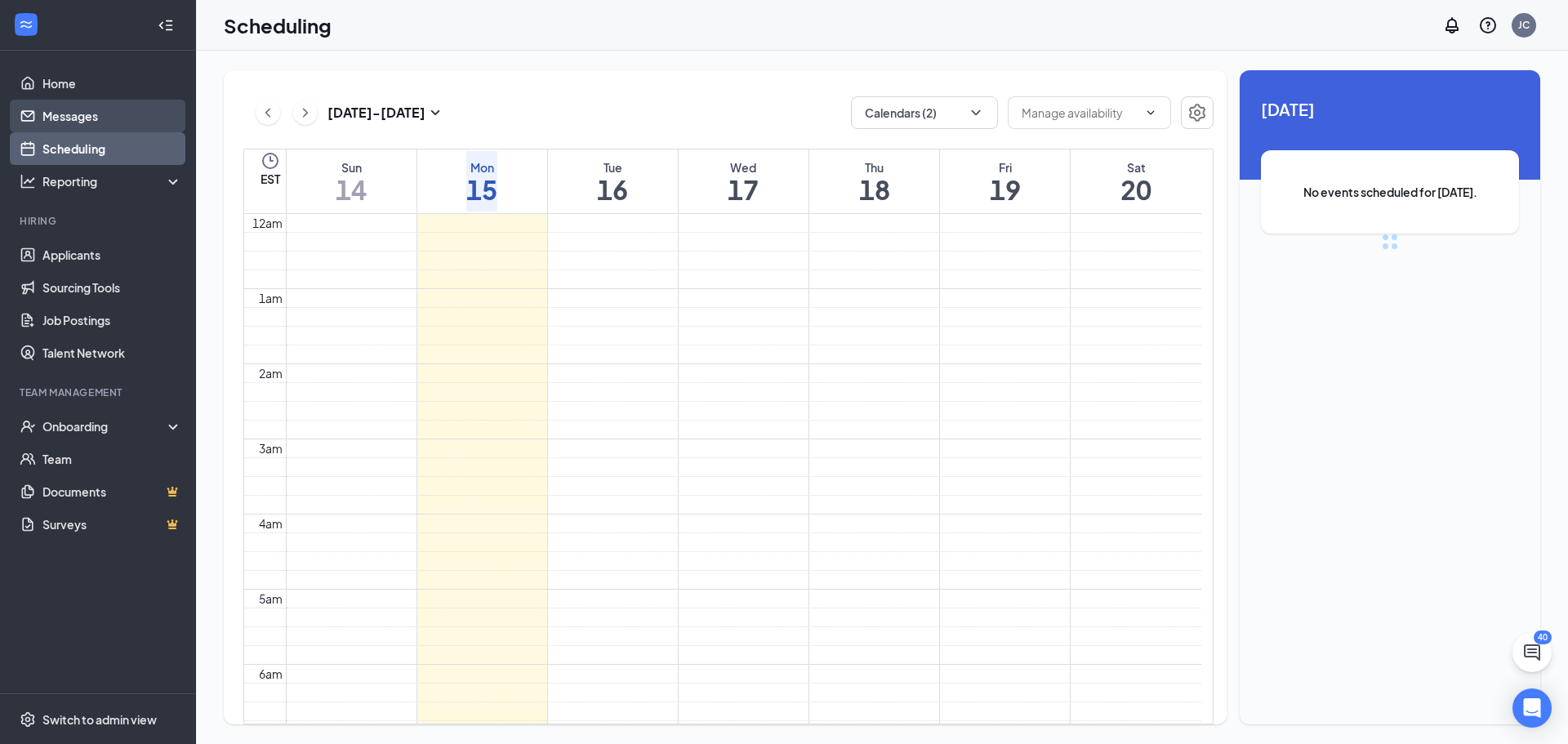
scroll to position [803, 0]
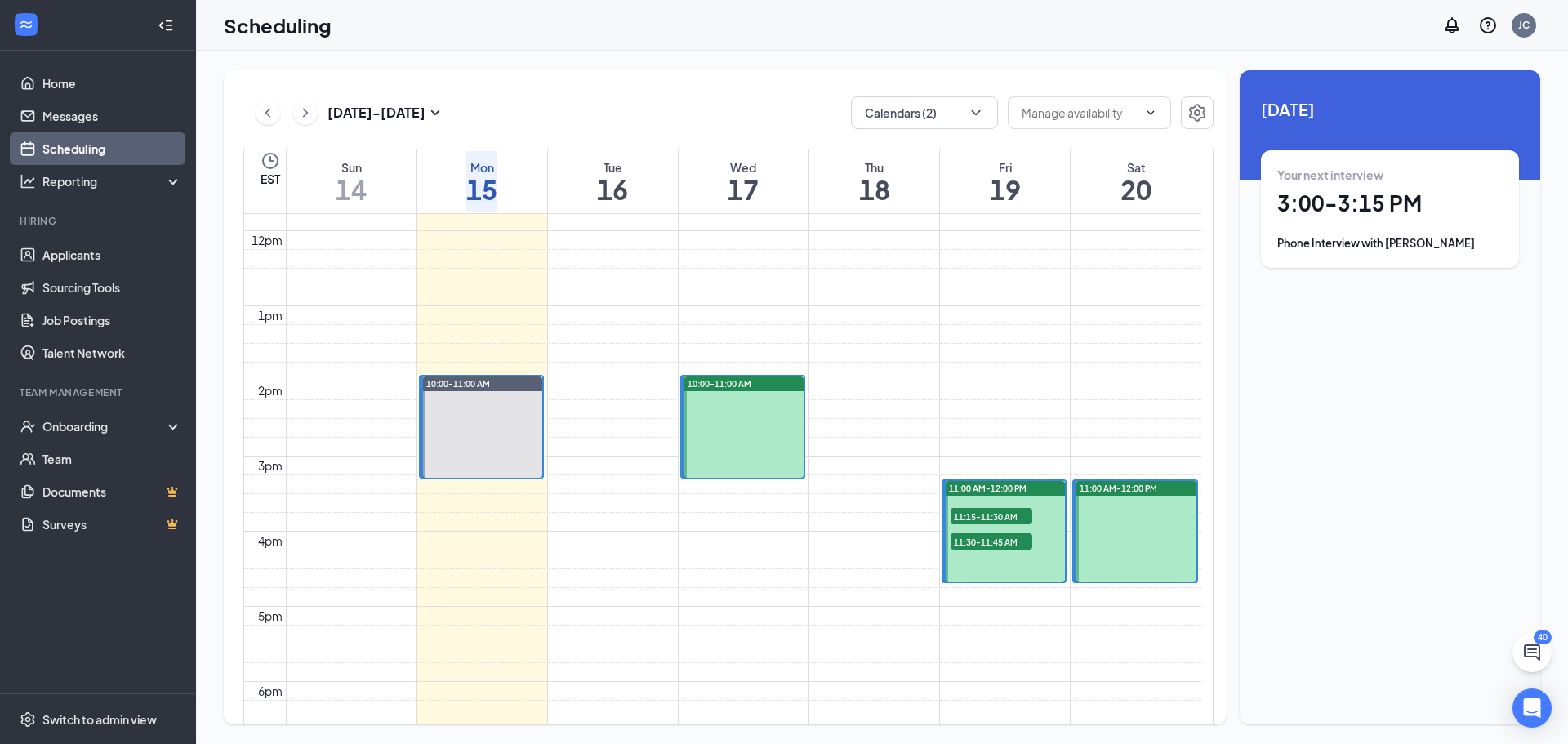
click at [765, 420] on div at bounding box center [744, 427] width 119 height 102
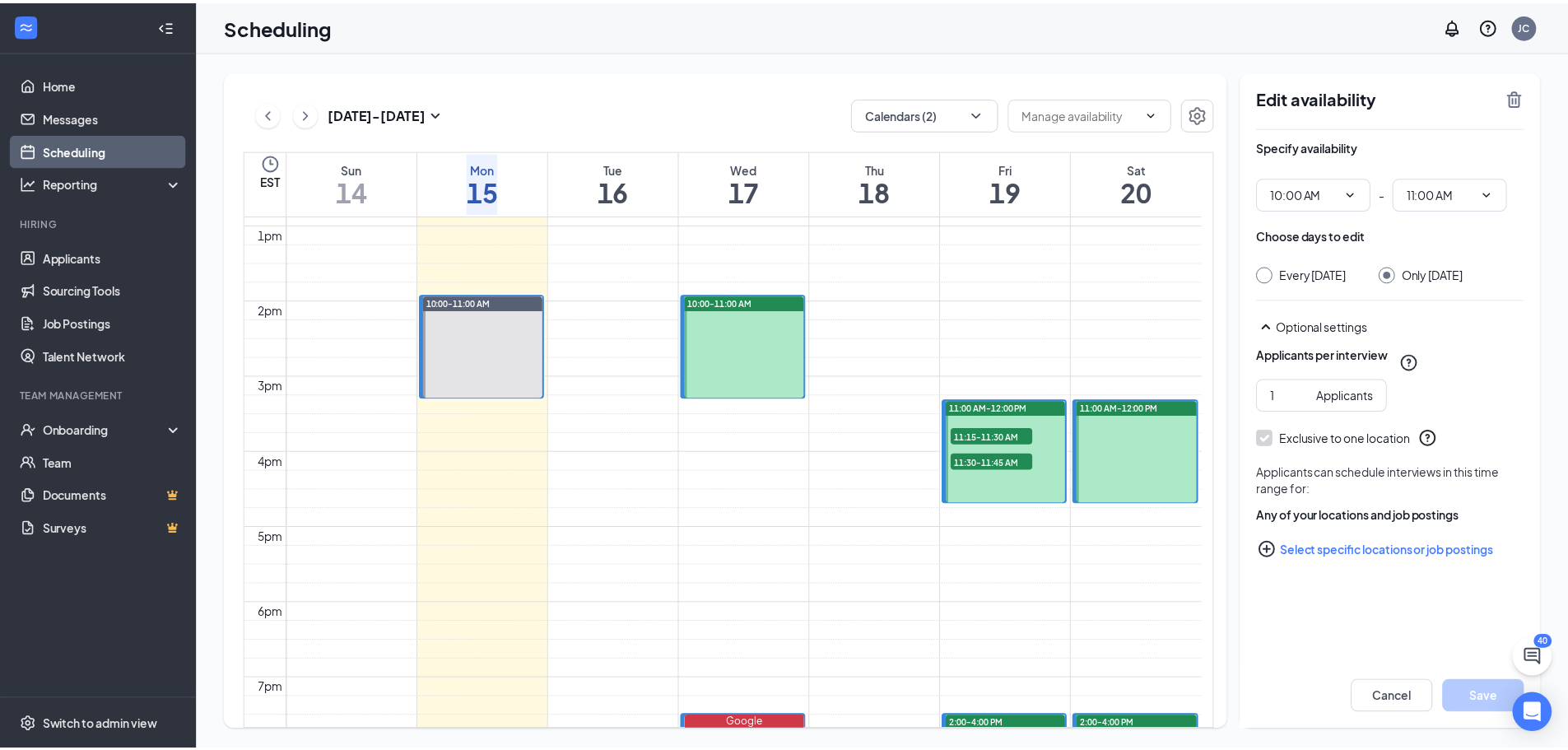
scroll to position [1139, 0]
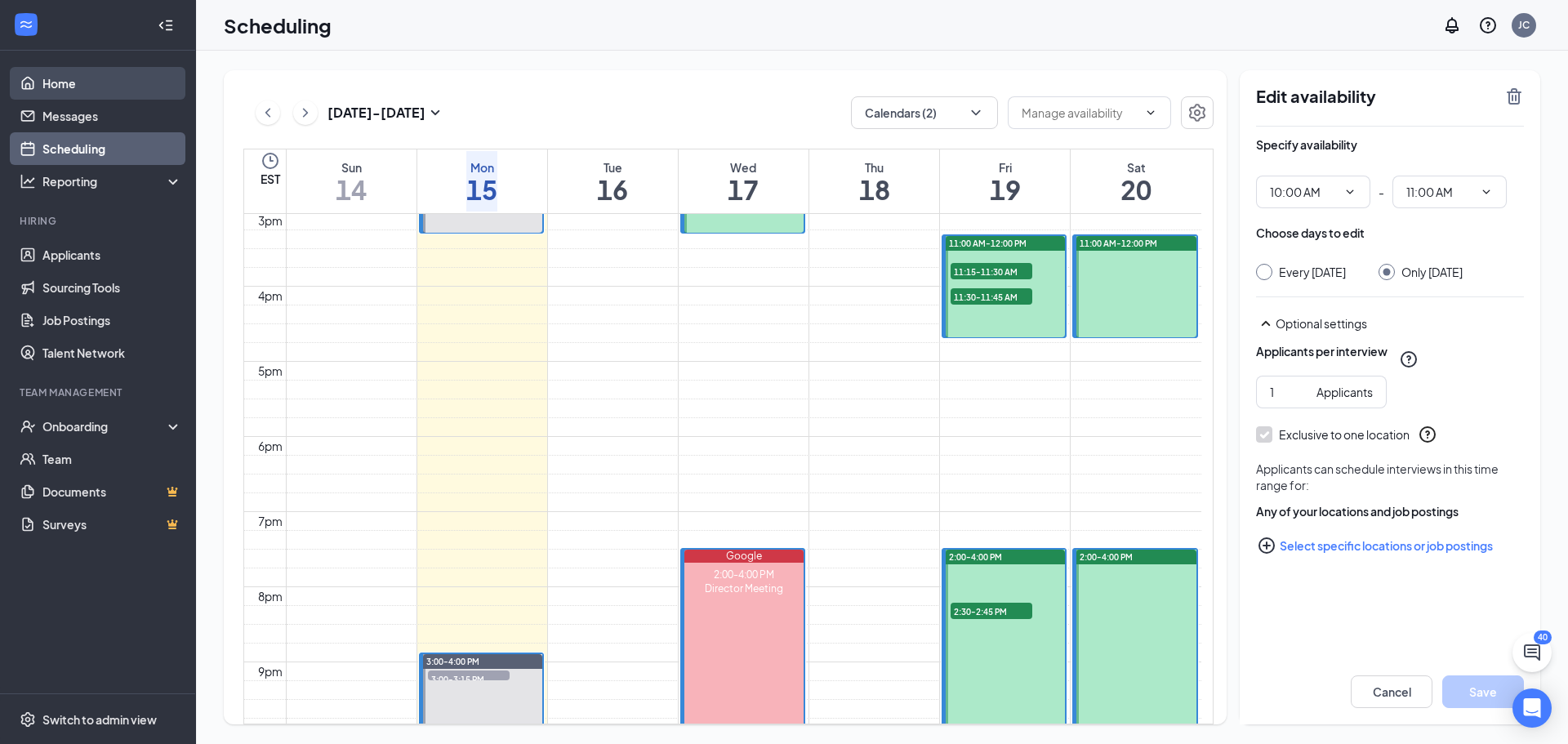
click at [64, 79] on link "Home" at bounding box center [113, 84] width 140 height 32
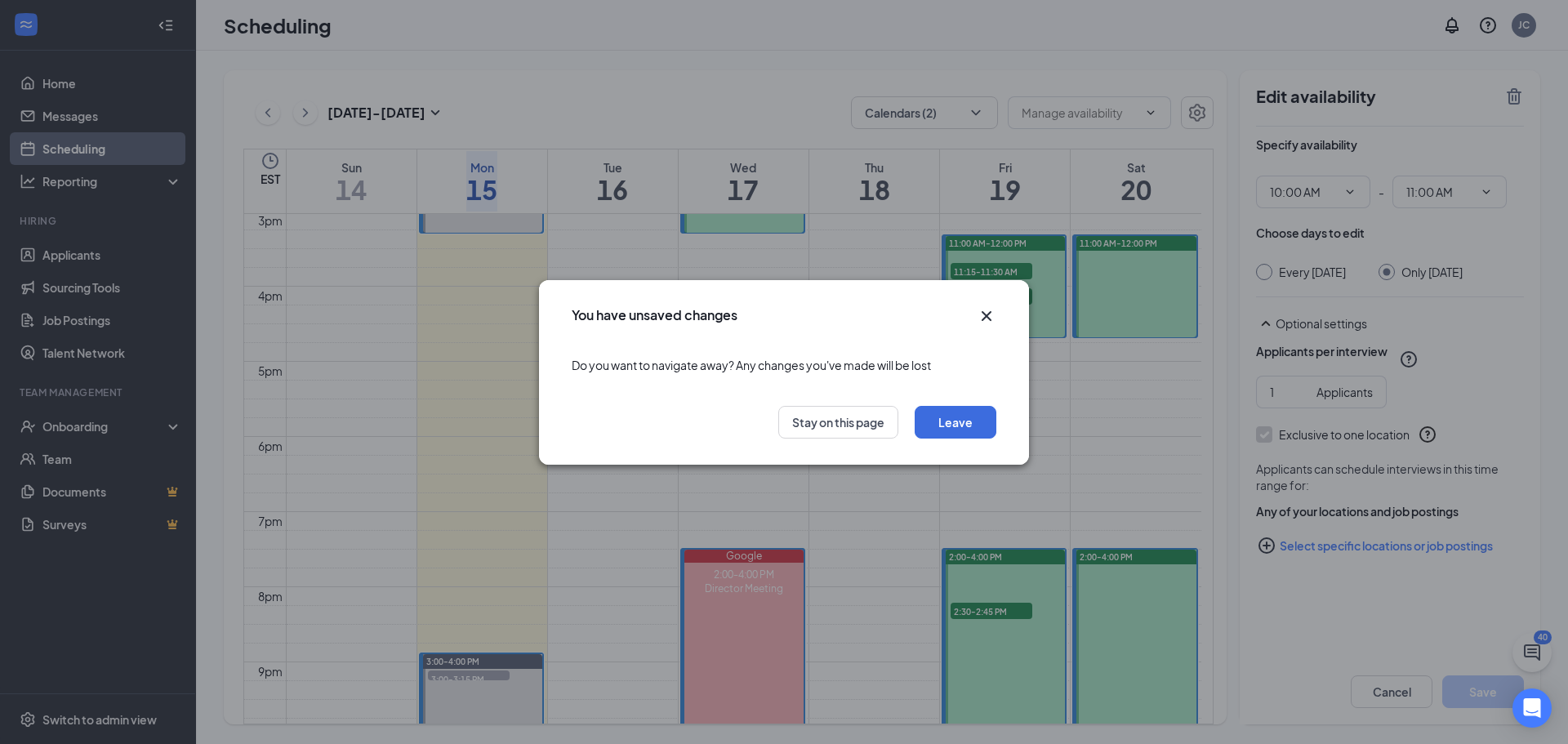
drag, startPoint x: 975, startPoint y: 322, endPoint x: 987, endPoint y: 306, distance: 20.0
click at [978, 320] on div "You have unsaved changes Do you want to navigate away? Any changes you've made …" at bounding box center [784, 372] width 490 height 184
click at [974, 305] on div "You have unsaved changes" at bounding box center [784, 310] width 490 height 61
click at [984, 312] on icon "Cross" at bounding box center [986, 316] width 20 height 20
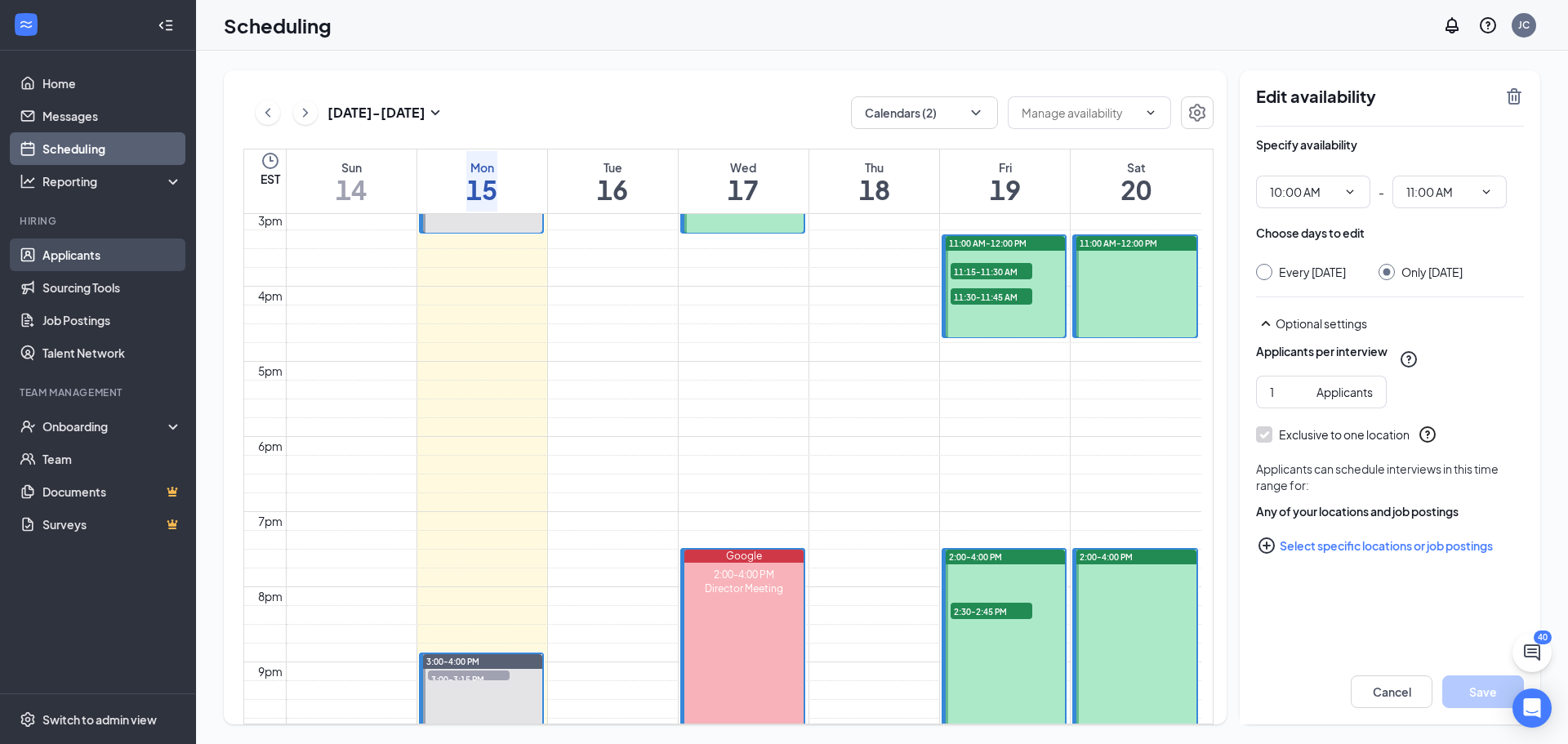
click at [59, 265] on link "Applicants" at bounding box center [113, 255] width 140 height 32
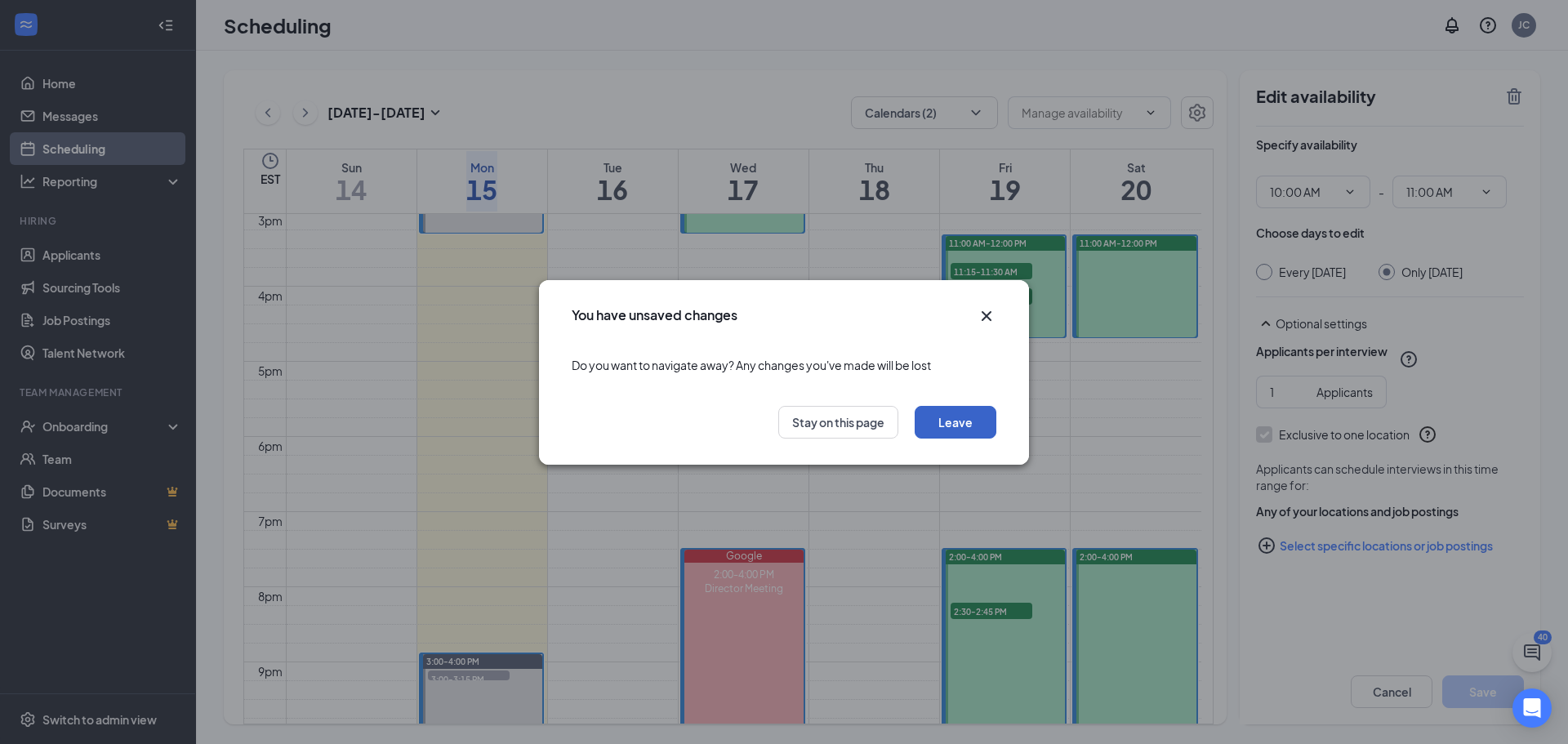
click at [967, 427] on button "Leave" at bounding box center [955, 422] width 82 height 32
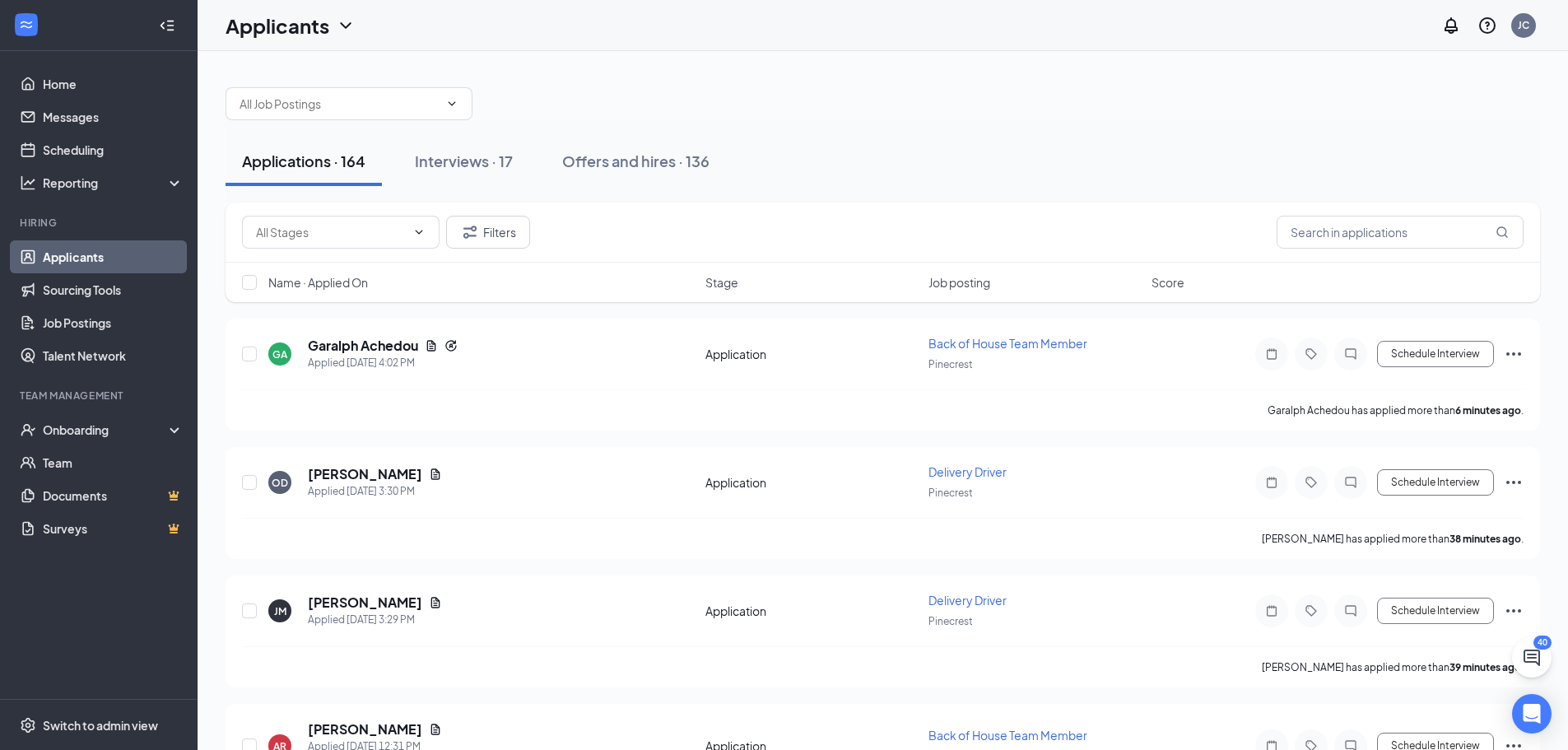
click at [431, 123] on div "Applications · 164 Interviews · 17 Offers and hires · 136" at bounding box center [882, 162] width 1314 height 83
click at [435, 105] on input "text" at bounding box center [340, 103] width 199 height 18
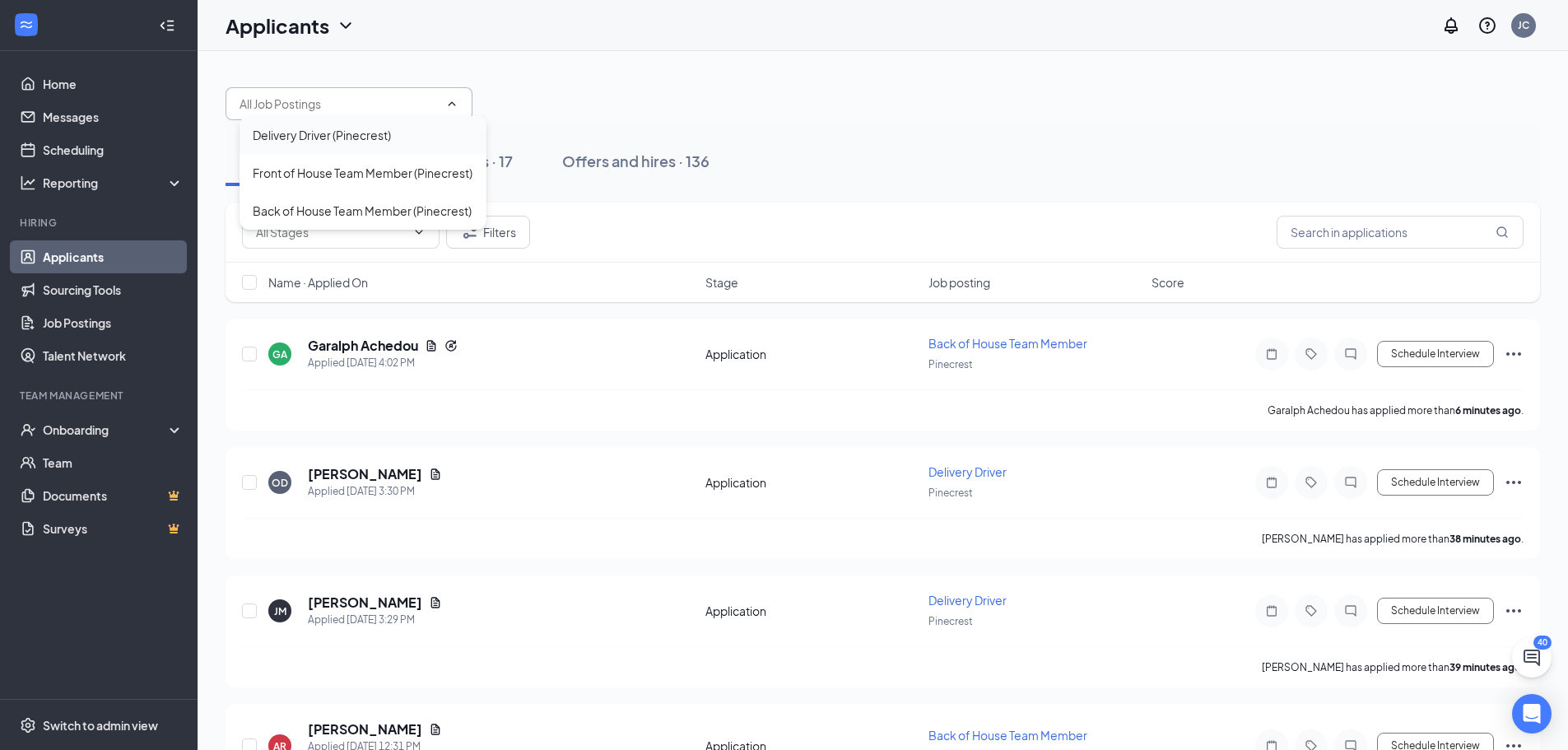
click at [326, 127] on div "Delivery Driver (Pinecrest)" at bounding box center [322, 134] width 138 height 18
type input "Delivery Driver (Pinecrest)"
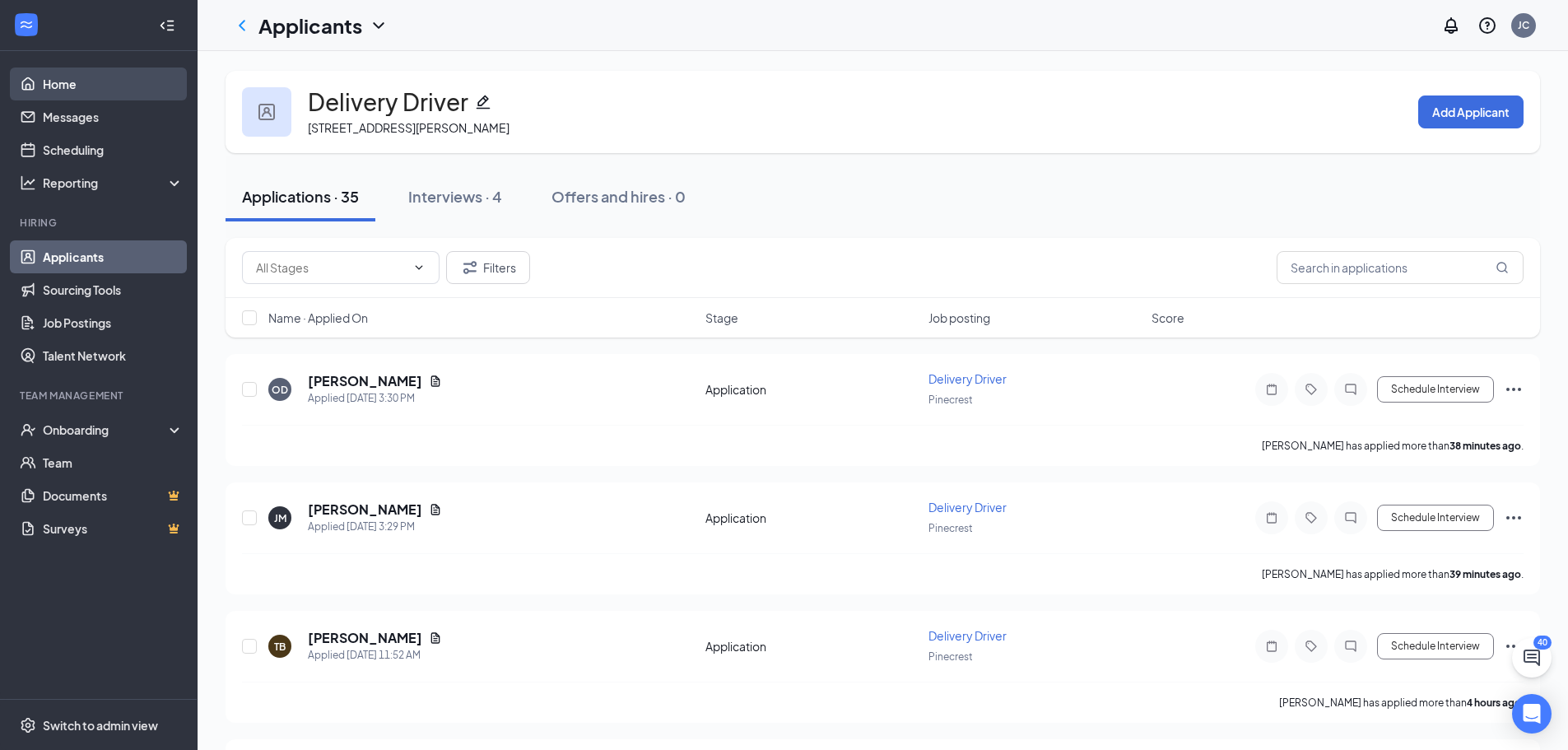
click at [87, 83] on link "Home" at bounding box center [113, 84] width 141 height 33
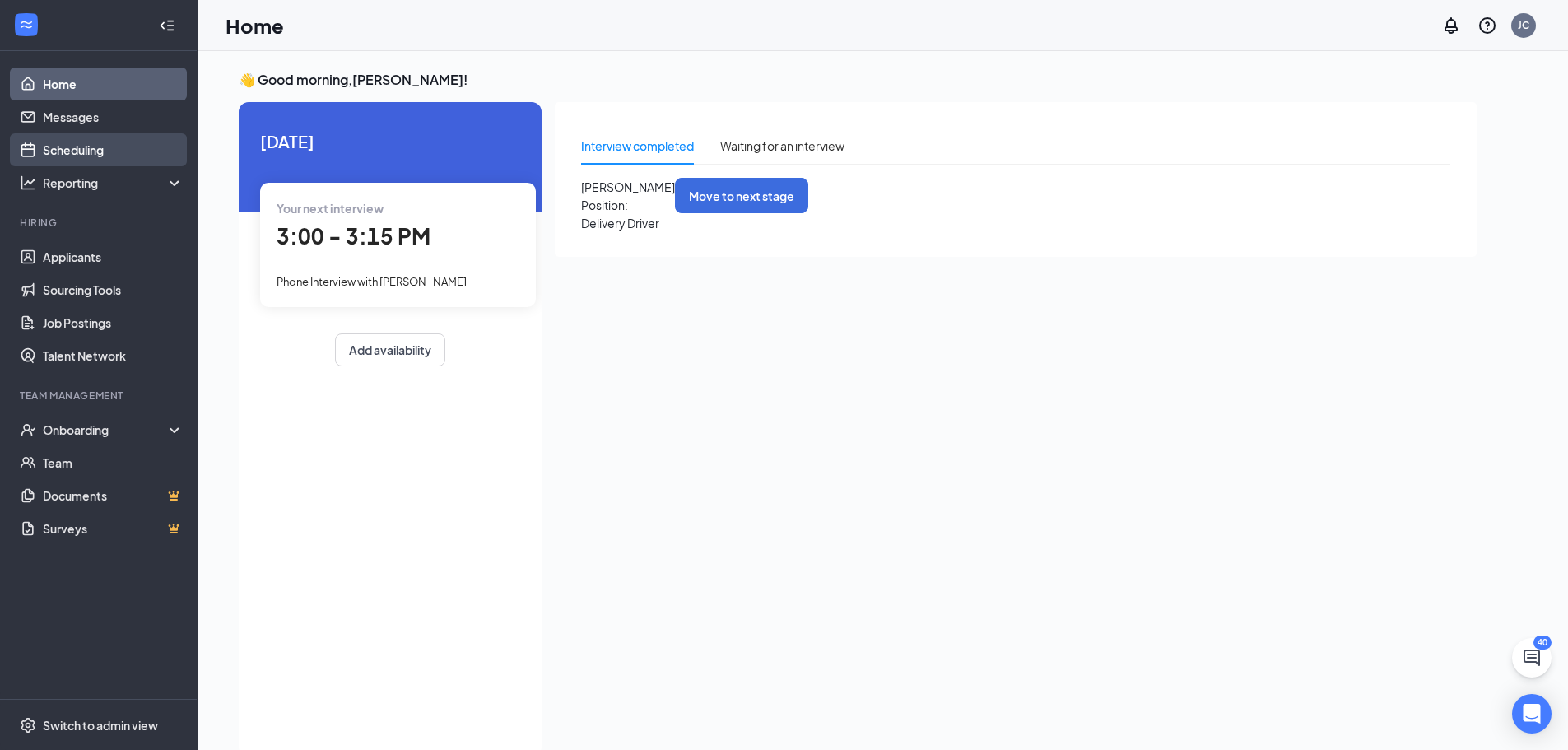
click at [83, 155] on link "Scheduling" at bounding box center [113, 150] width 141 height 33
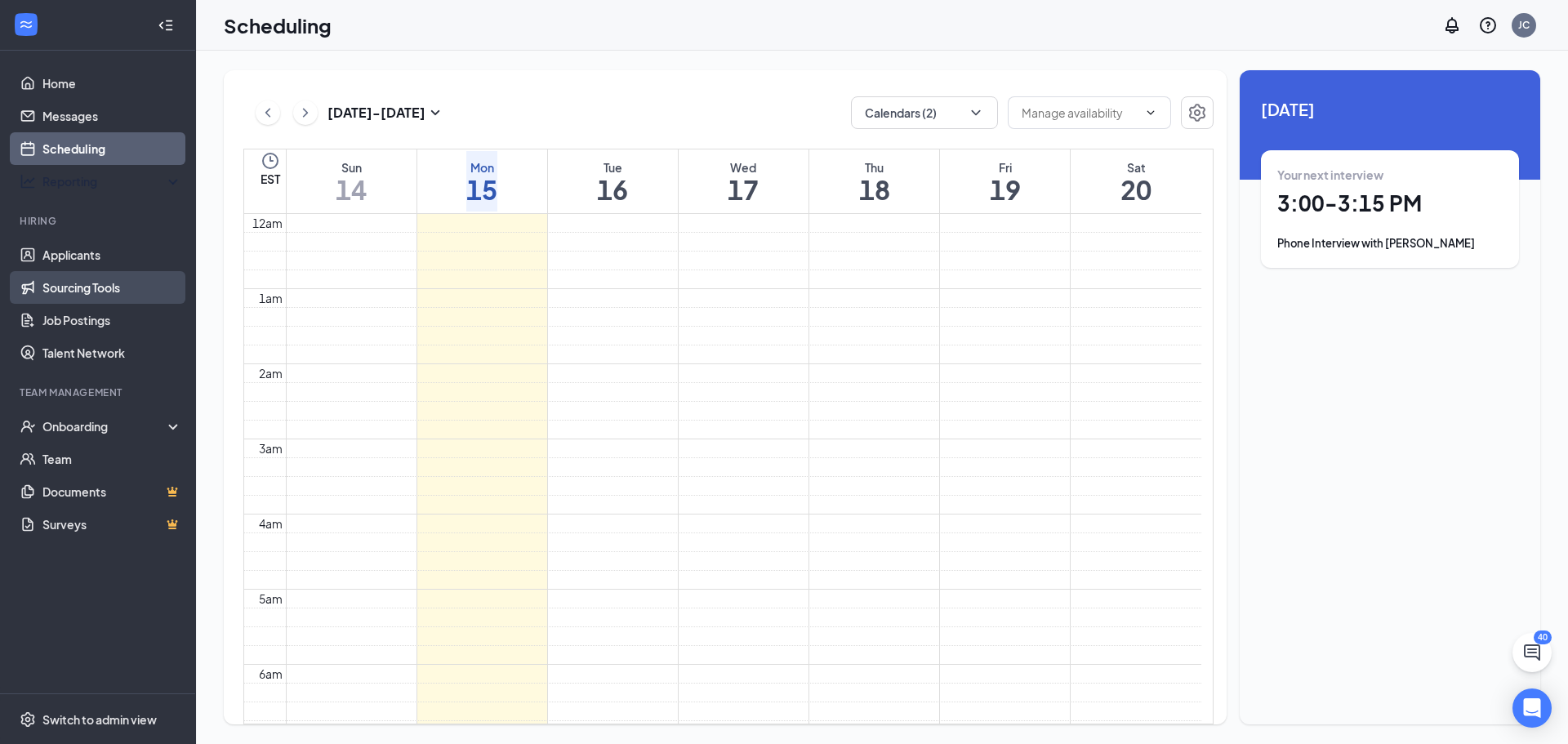
scroll to position [803, 0]
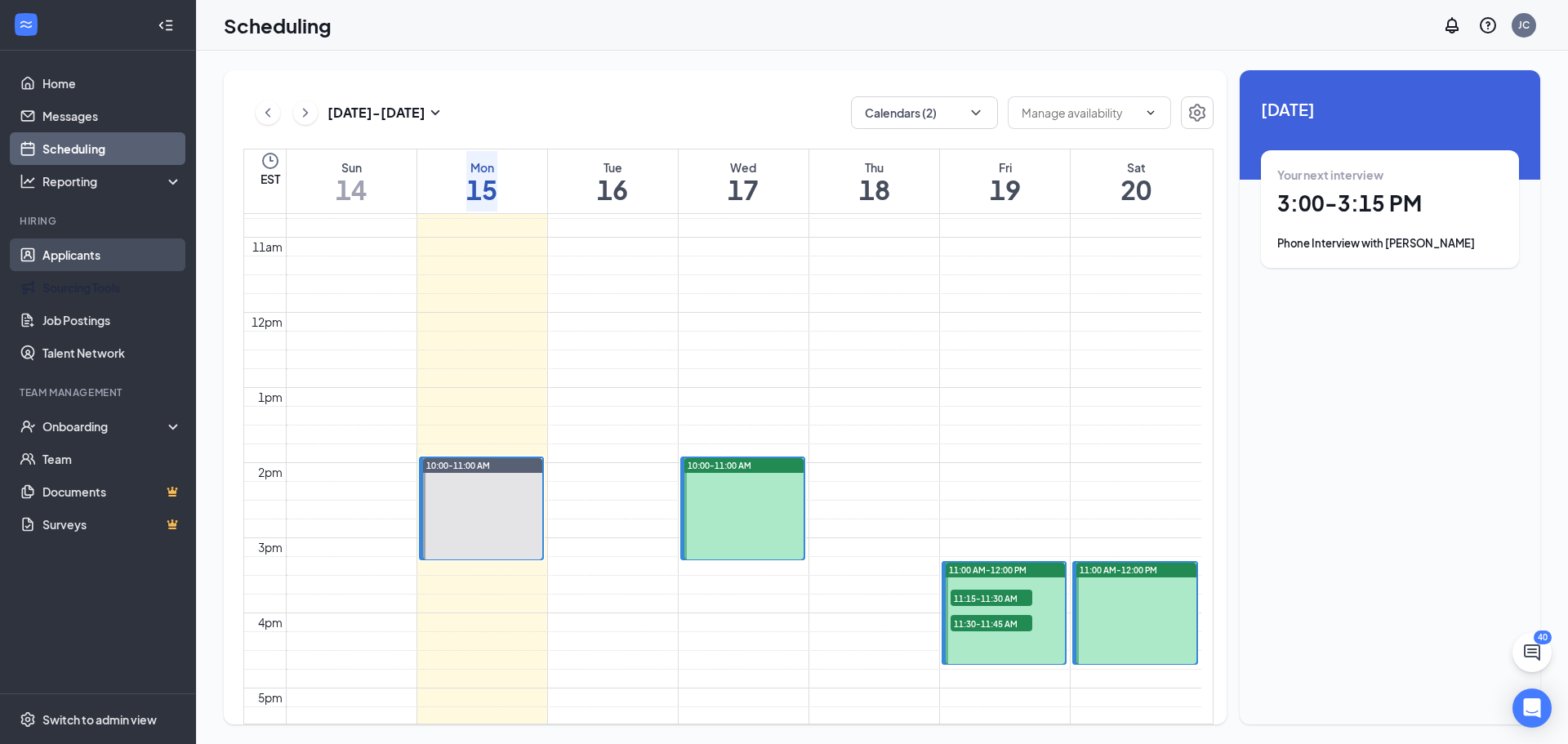
click at [94, 257] on link "Applicants" at bounding box center [113, 255] width 140 height 32
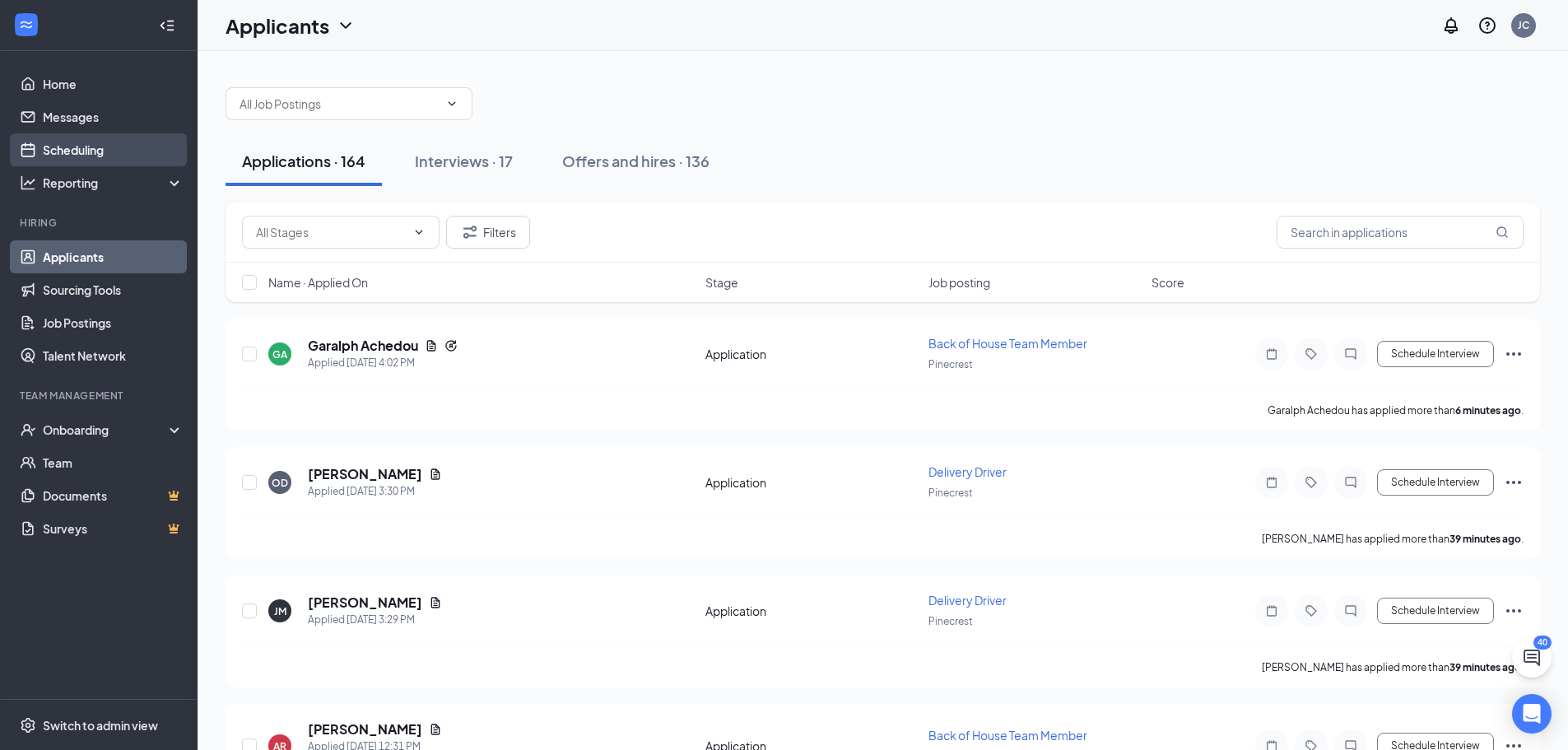
click at [96, 144] on link "Scheduling" at bounding box center [113, 150] width 141 height 33
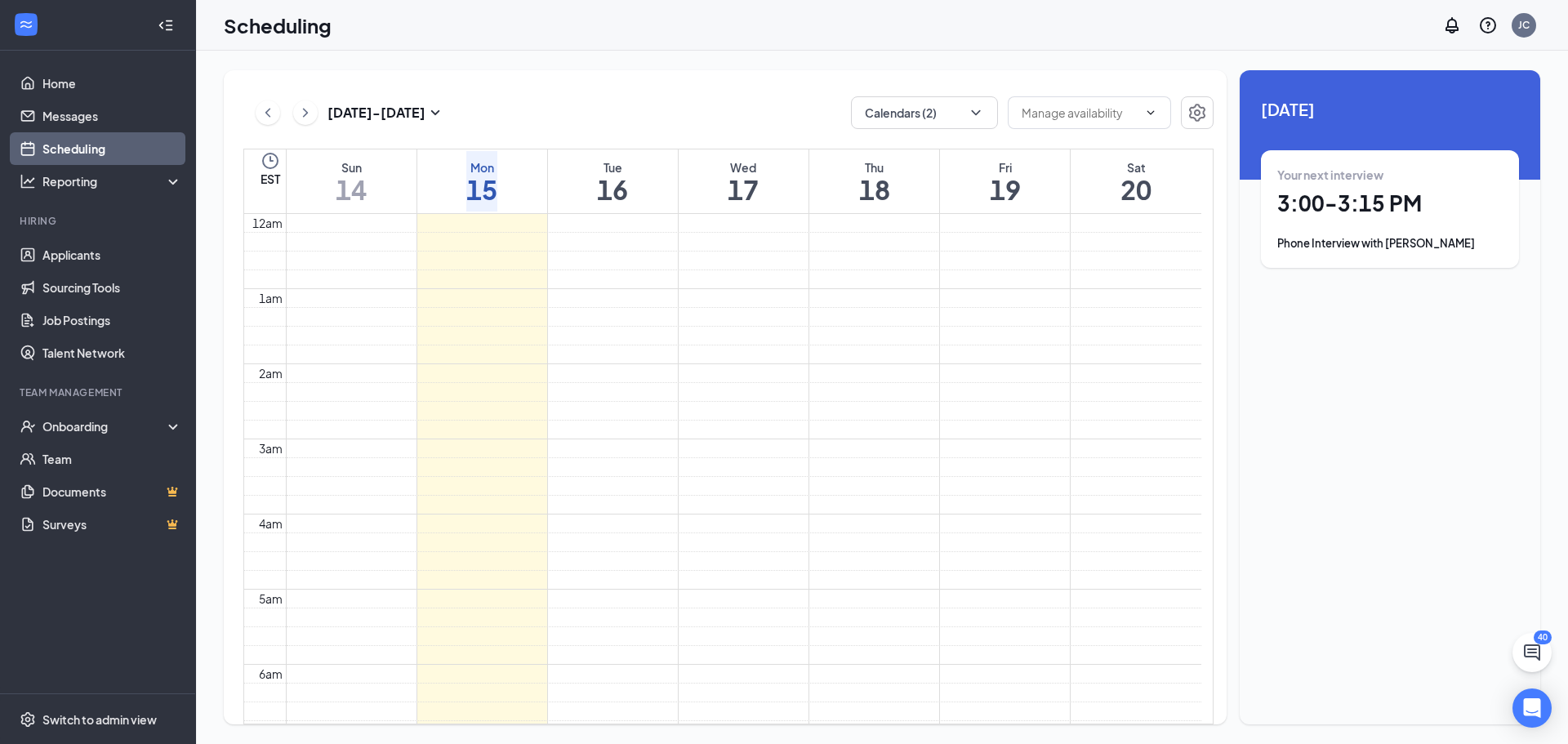
scroll to position [803, 0]
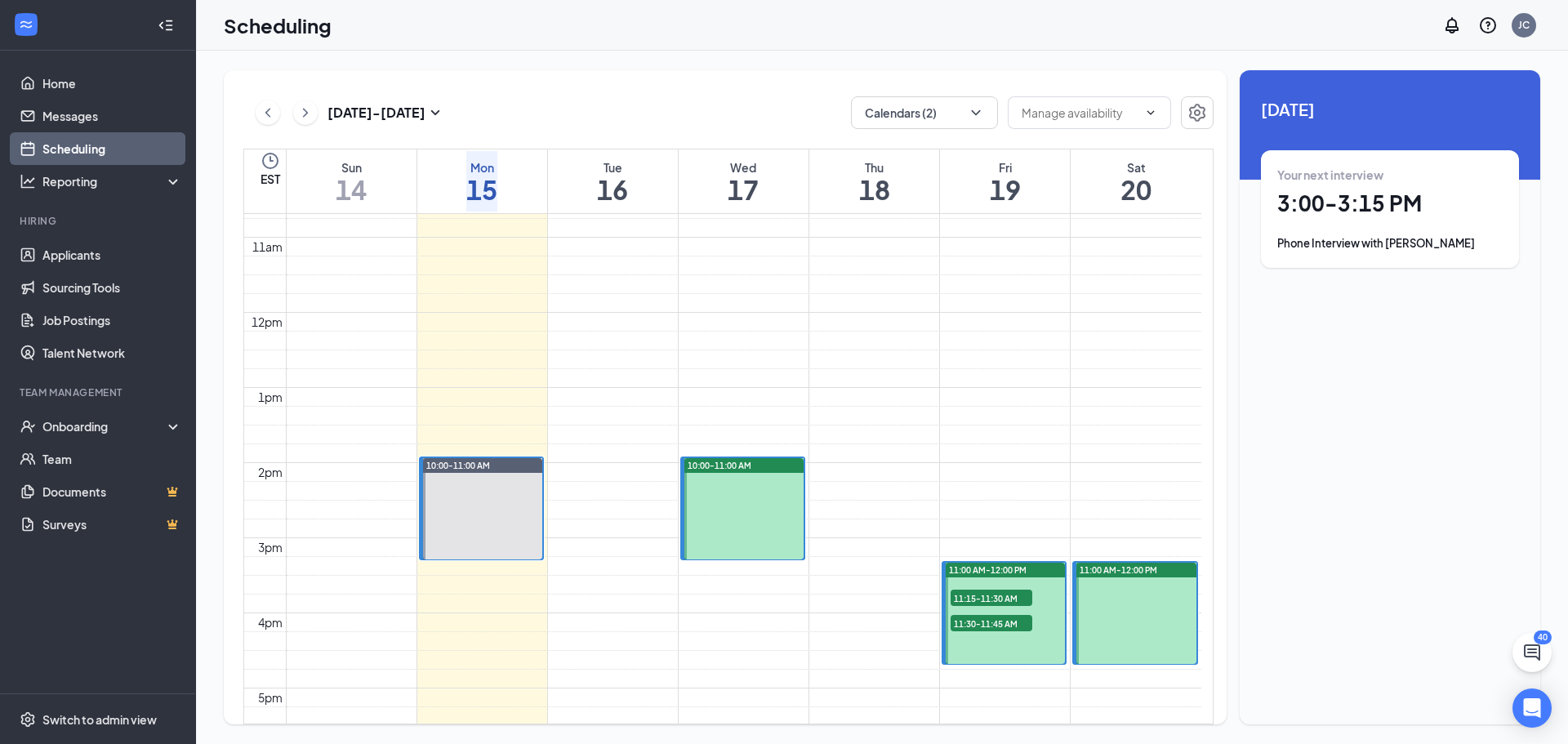
click at [996, 592] on span "11:15-11:30 AM" at bounding box center [991, 597] width 82 height 16
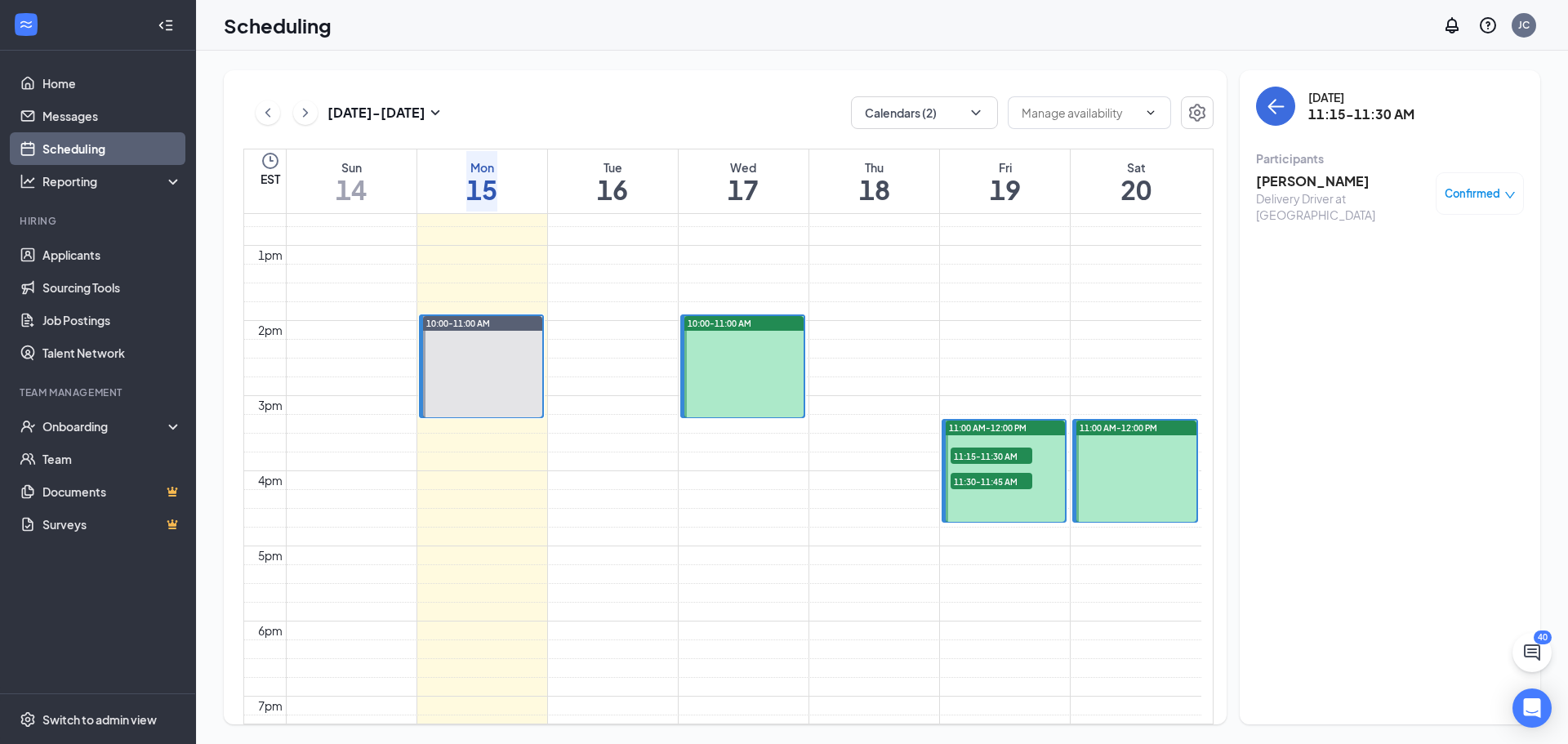
scroll to position [967, 0]
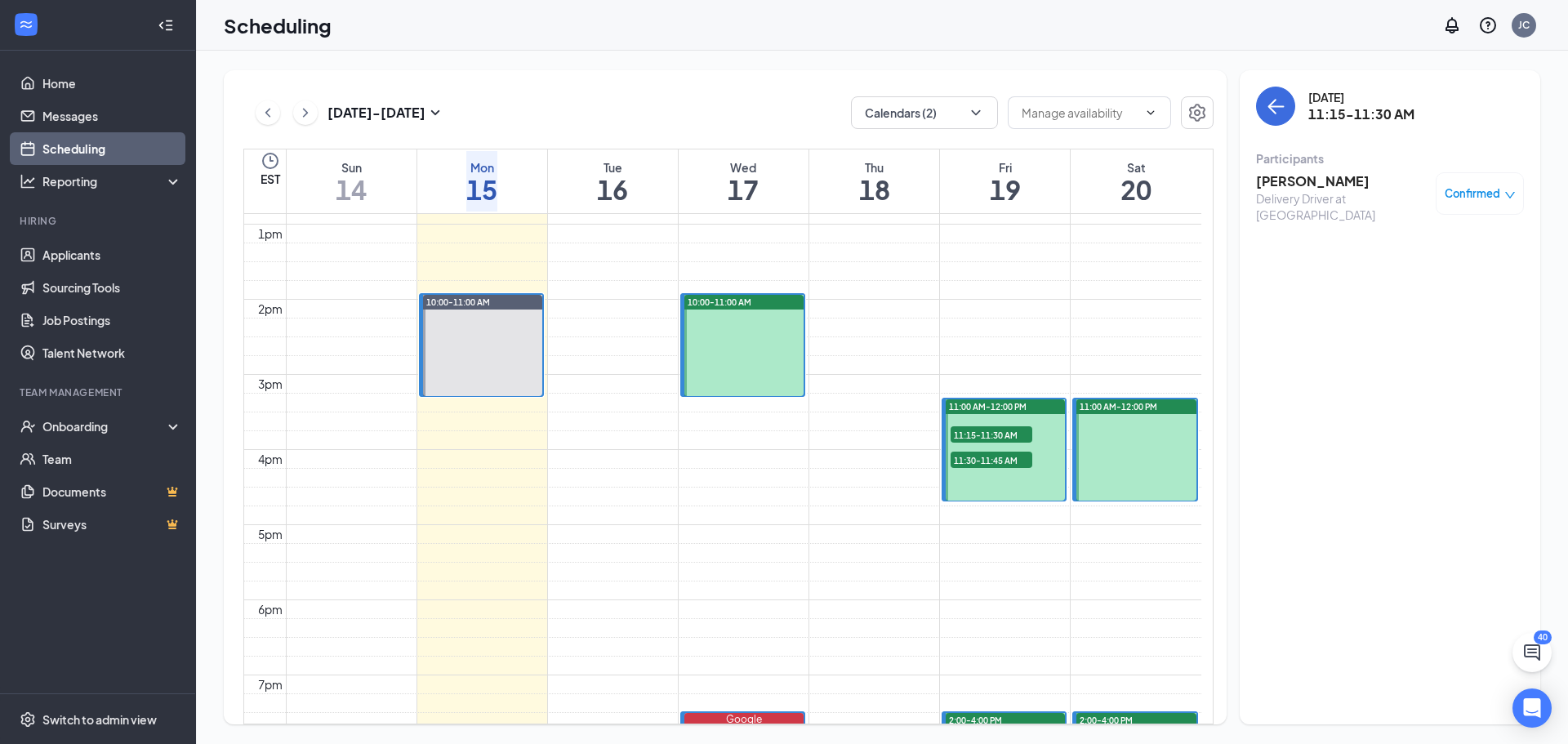
click at [994, 454] on span "11:30-11:45 AM" at bounding box center [991, 459] width 82 height 16
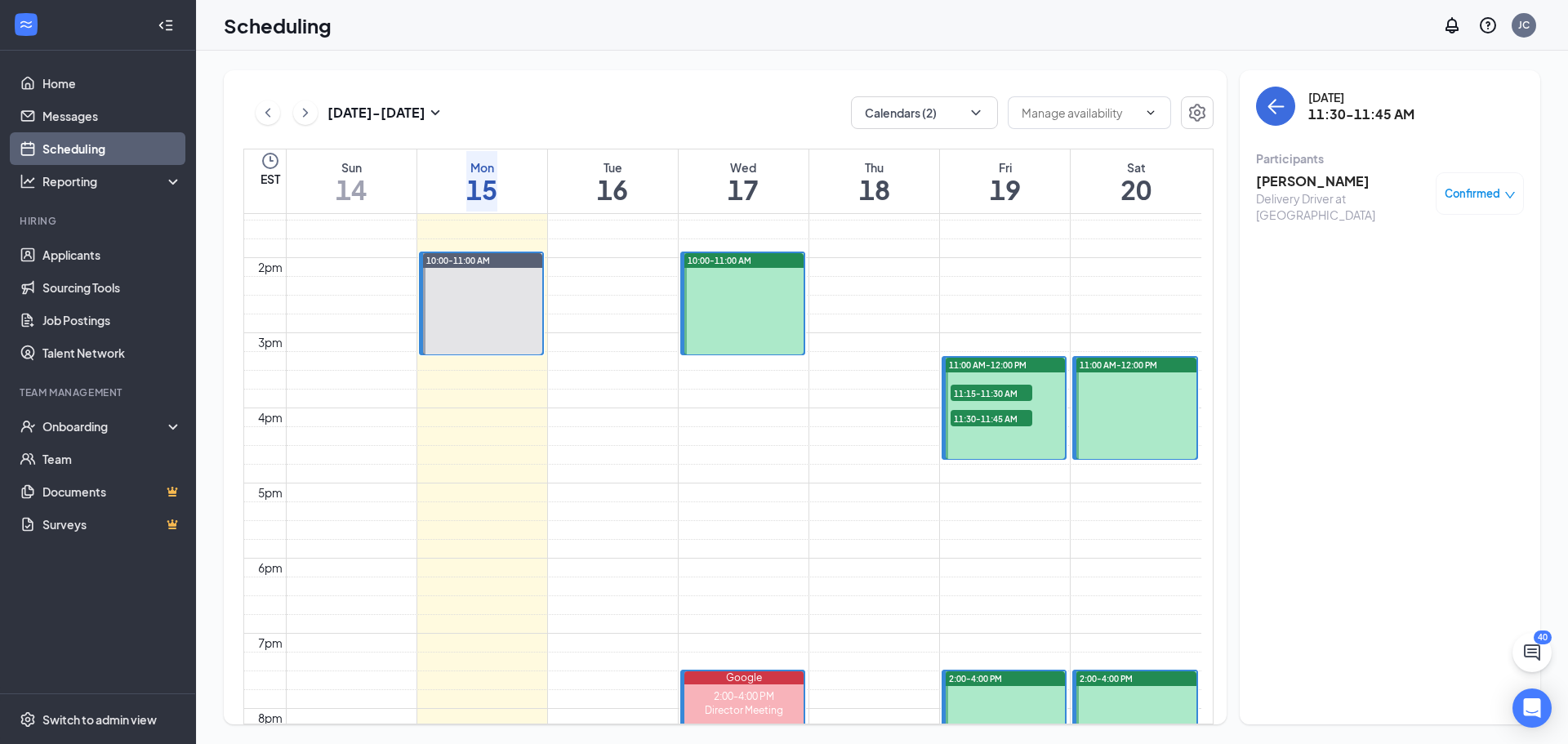
scroll to position [1130, 0]
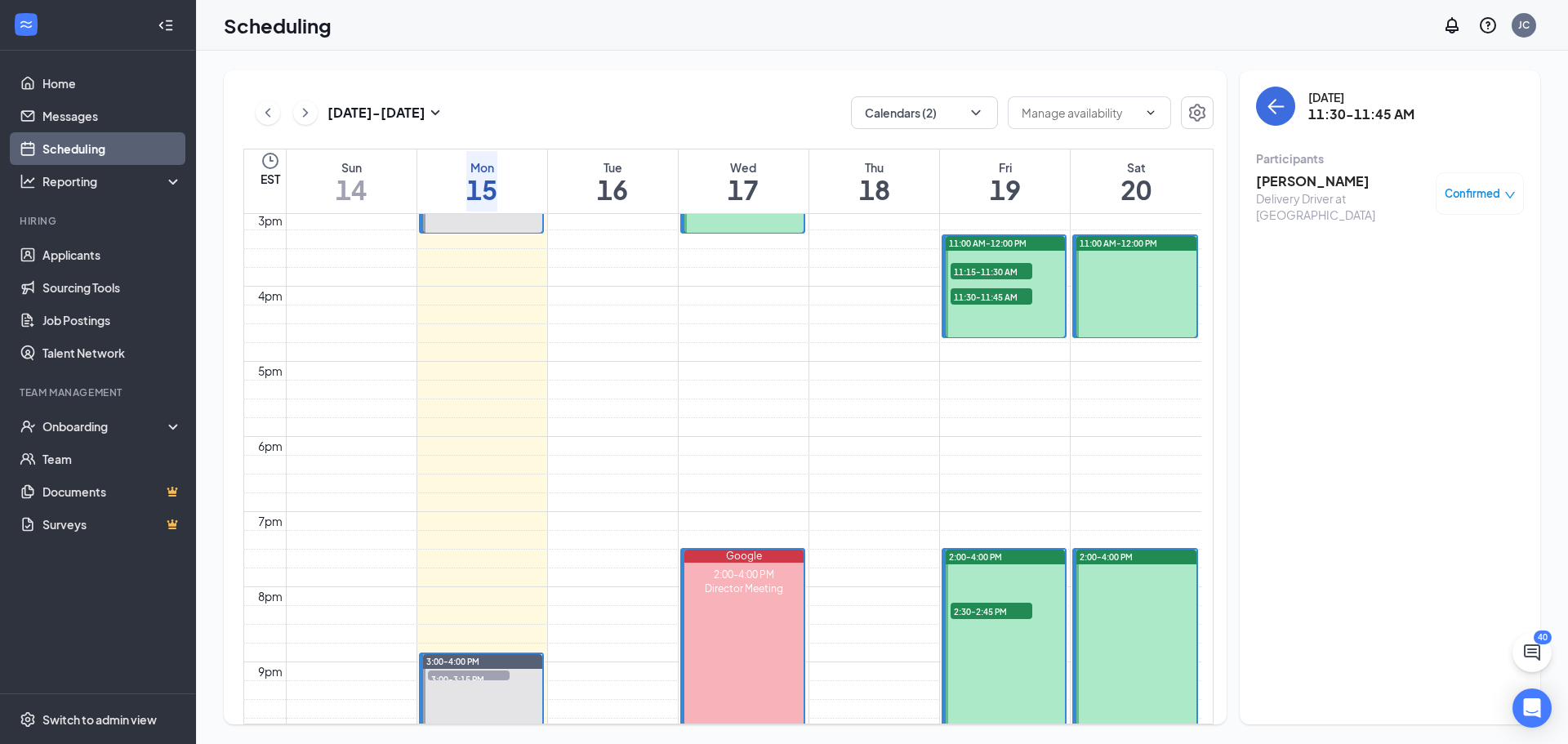
click at [984, 605] on span "2:30-2:45 PM" at bounding box center [991, 611] width 82 height 16
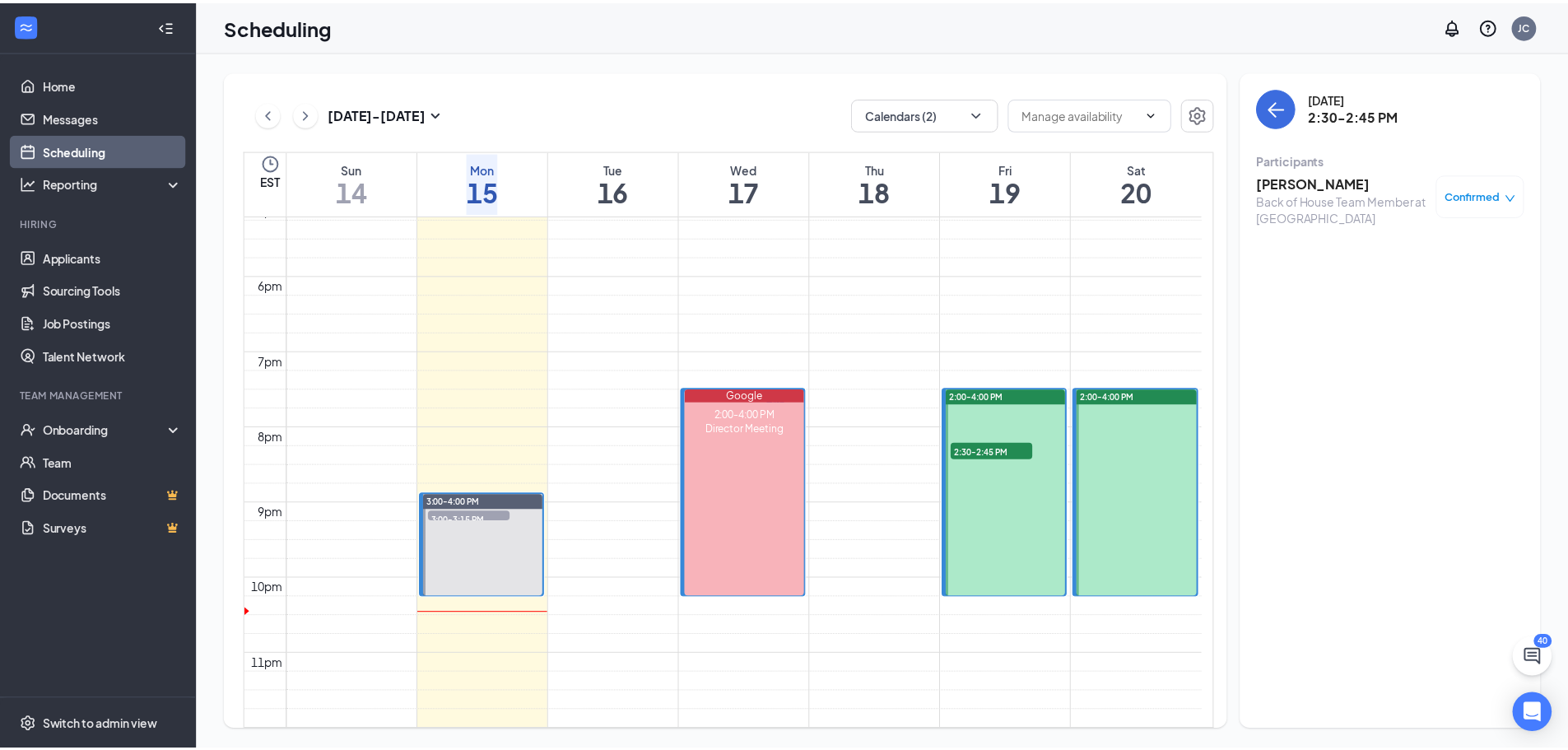
scroll to position [1386, 0]
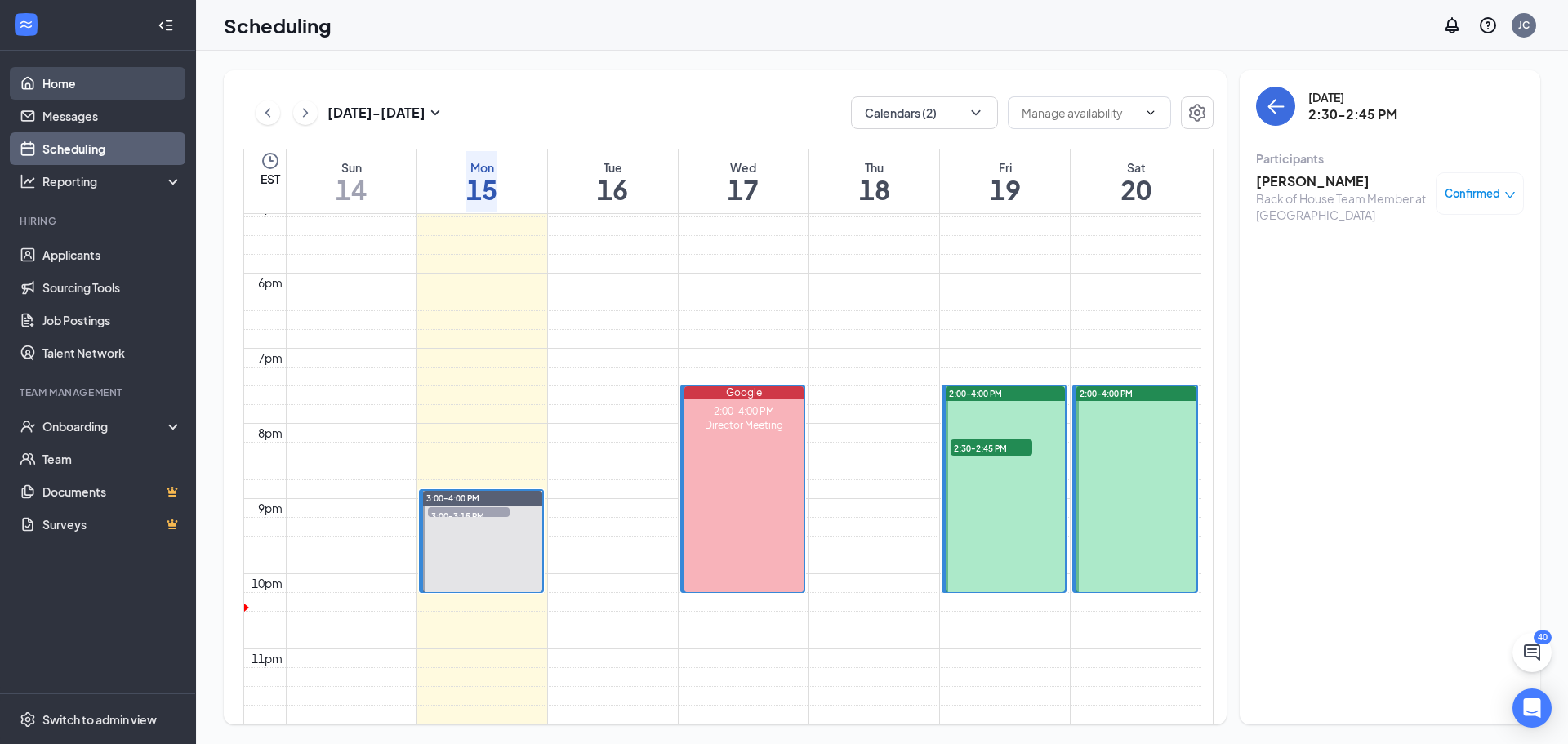
click at [84, 86] on link "Home" at bounding box center [113, 84] width 140 height 32
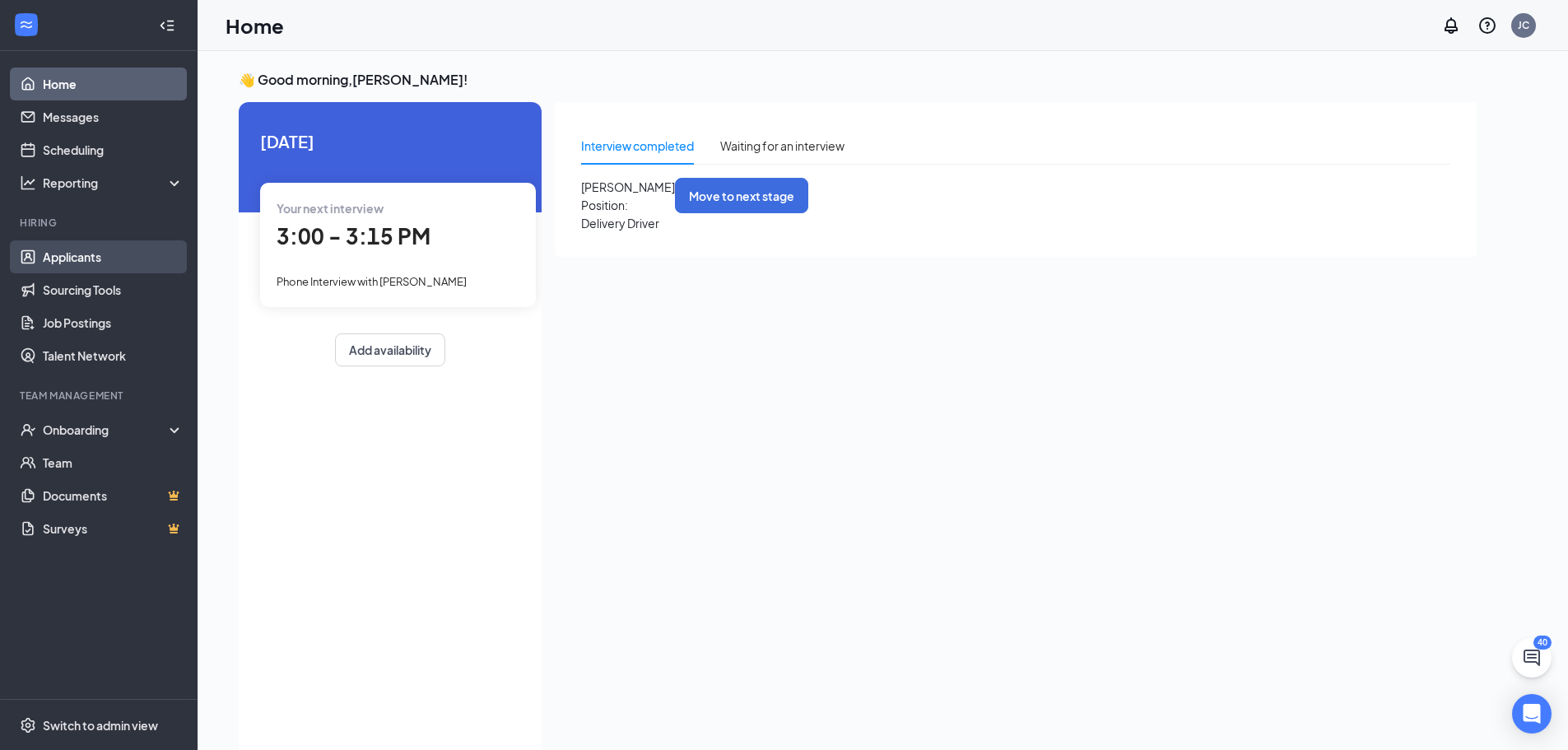
click at [87, 261] on link "Applicants" at bounding box center [113, 257] width 141 height 33
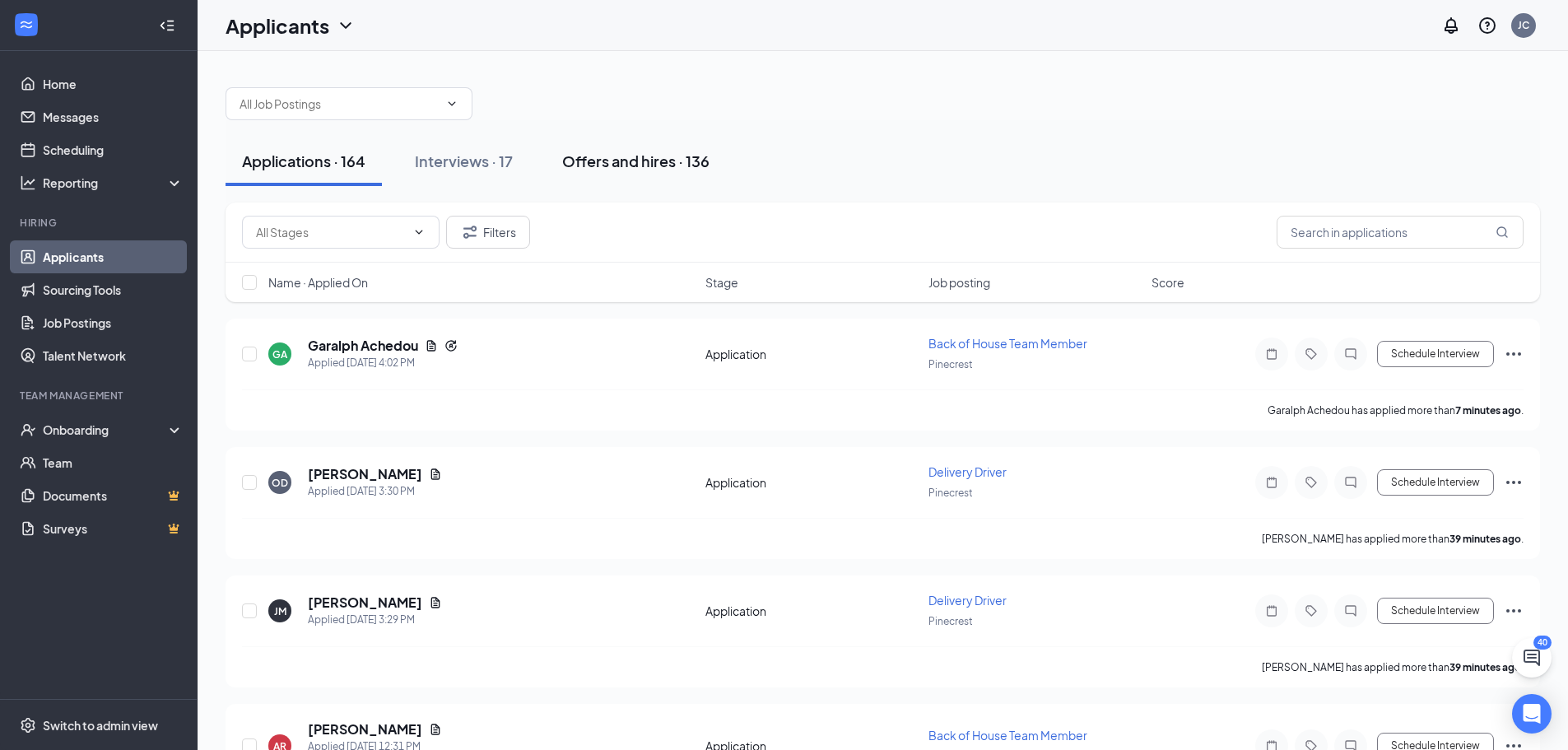
click at [618, 151] on div "Offers and hires · 136" at bounding box center [635, 161] width 147 height 21
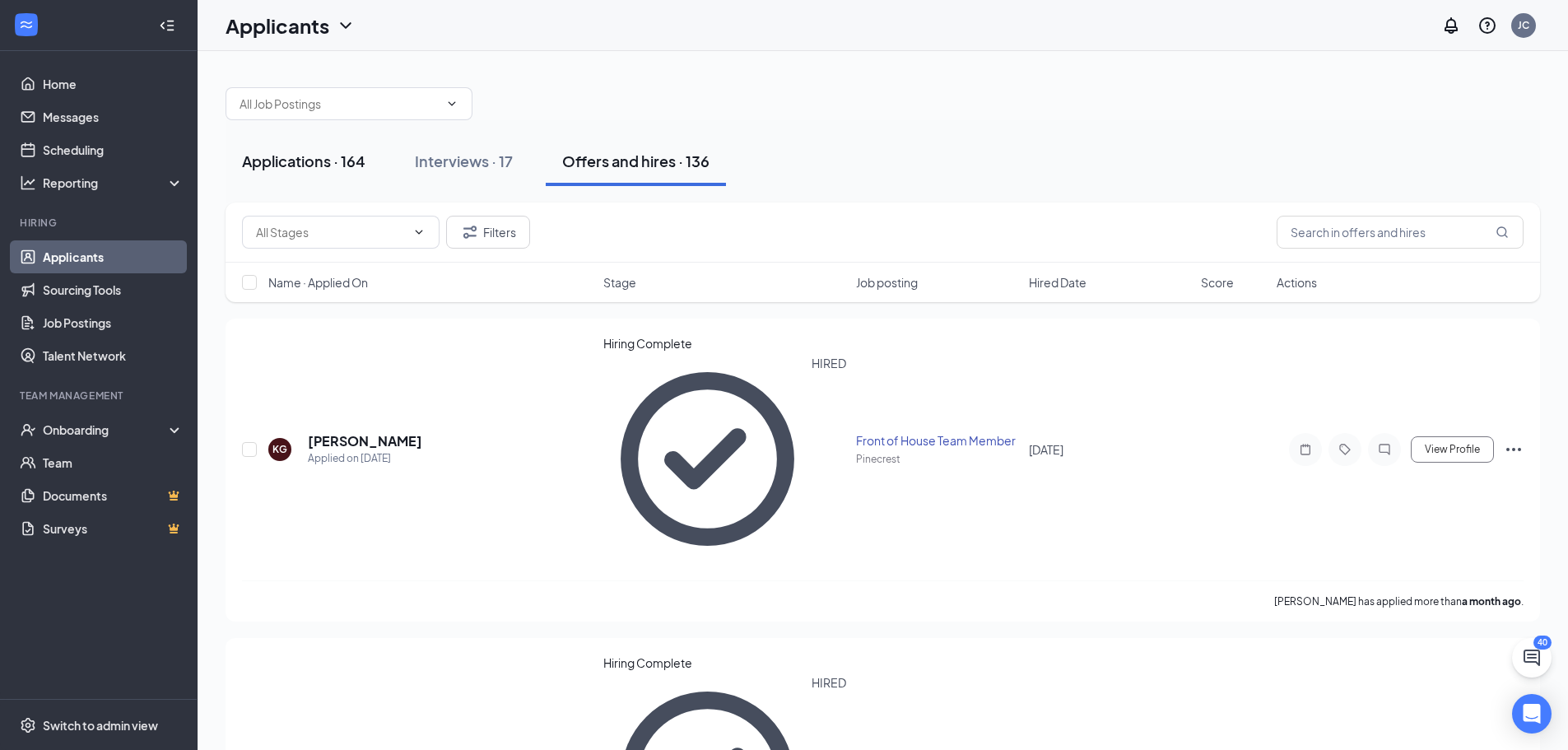
click at [313, 154] on div "Applications · 164" at bounding box center [303, 161] width 124 height 21
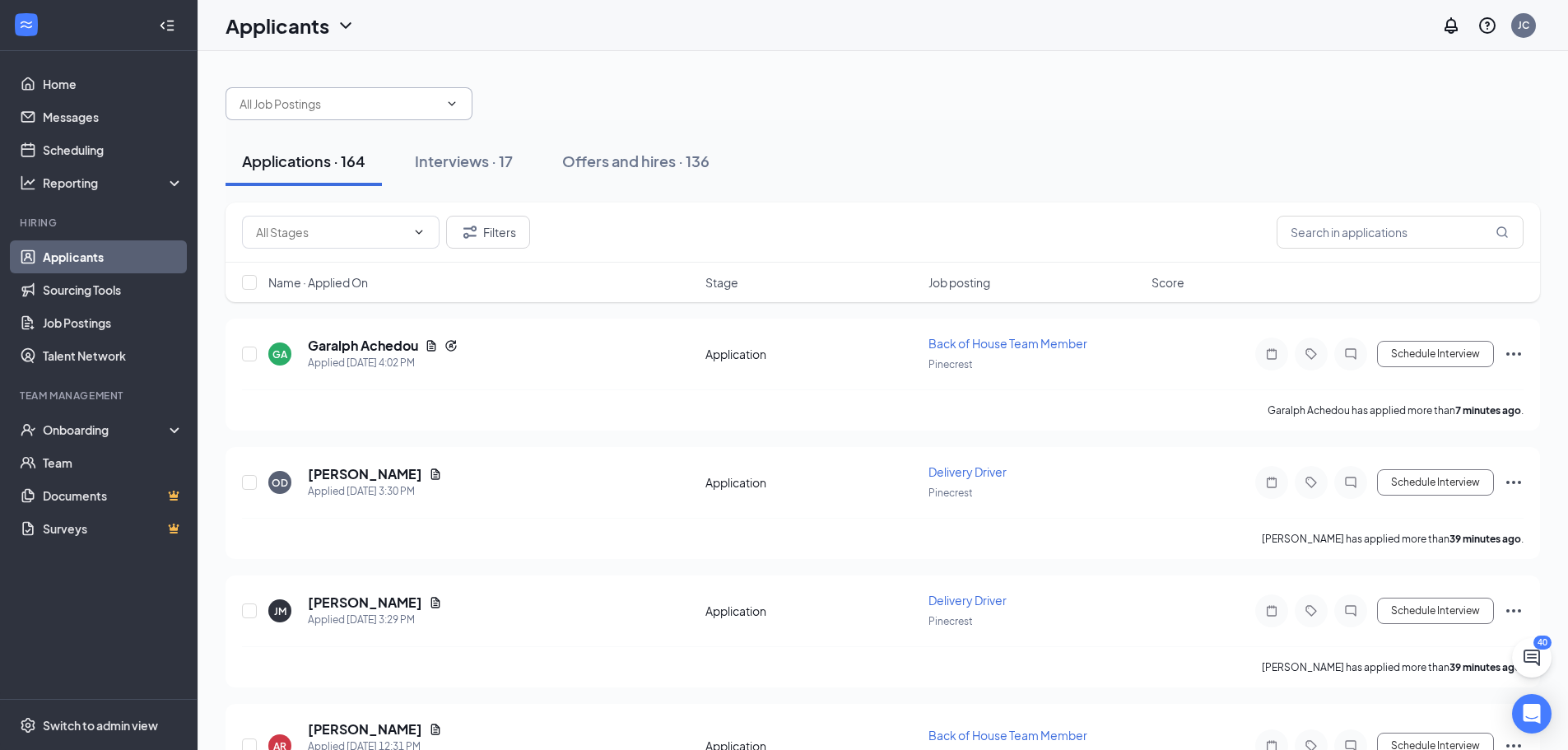
click at [413, 91] on span at bounding box center [348, 103] width 247 height 33
click at [401, 344] on h5 "Garalph Achedou" at bounding box center [363, 346] width 110 height 18
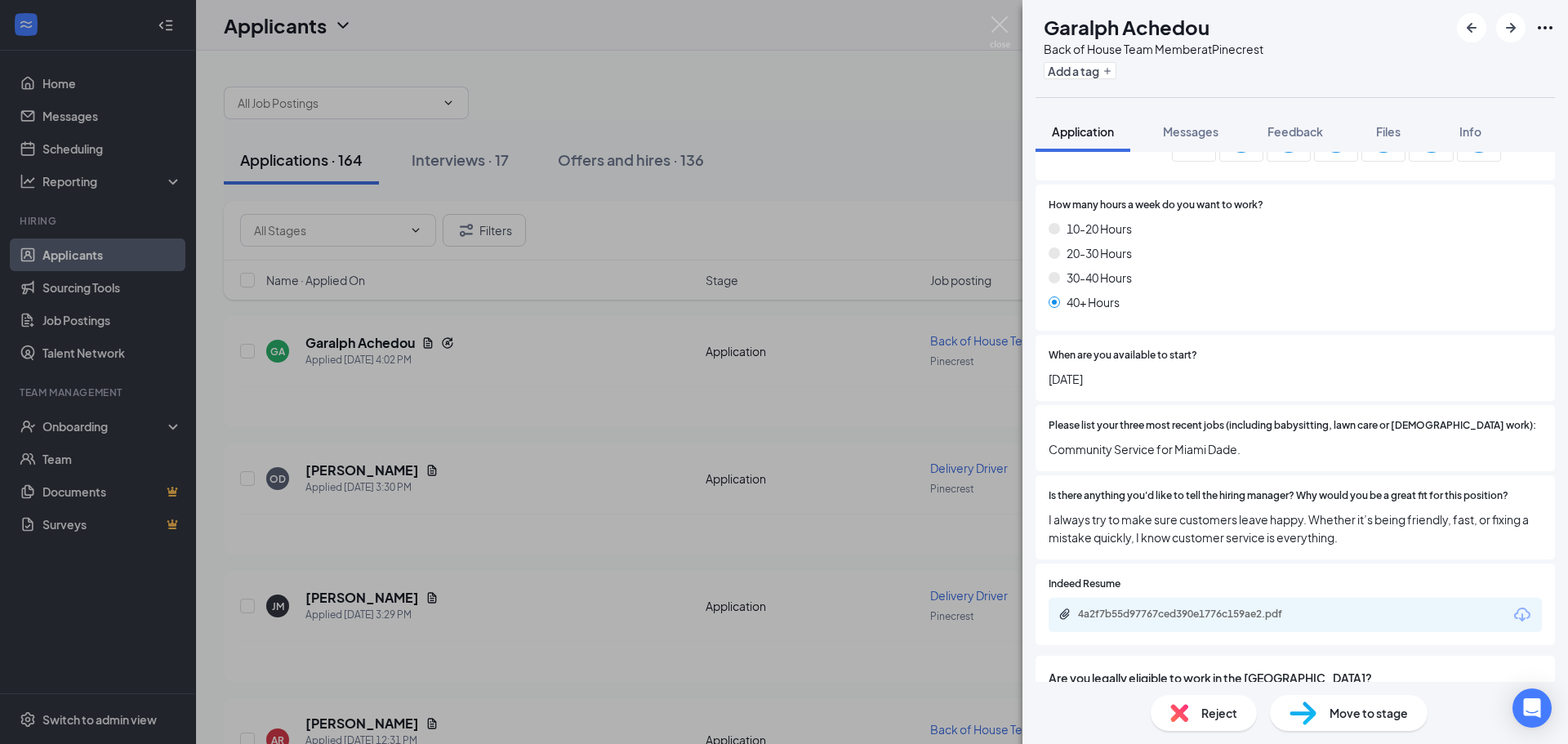
scroll to position [980, 0]
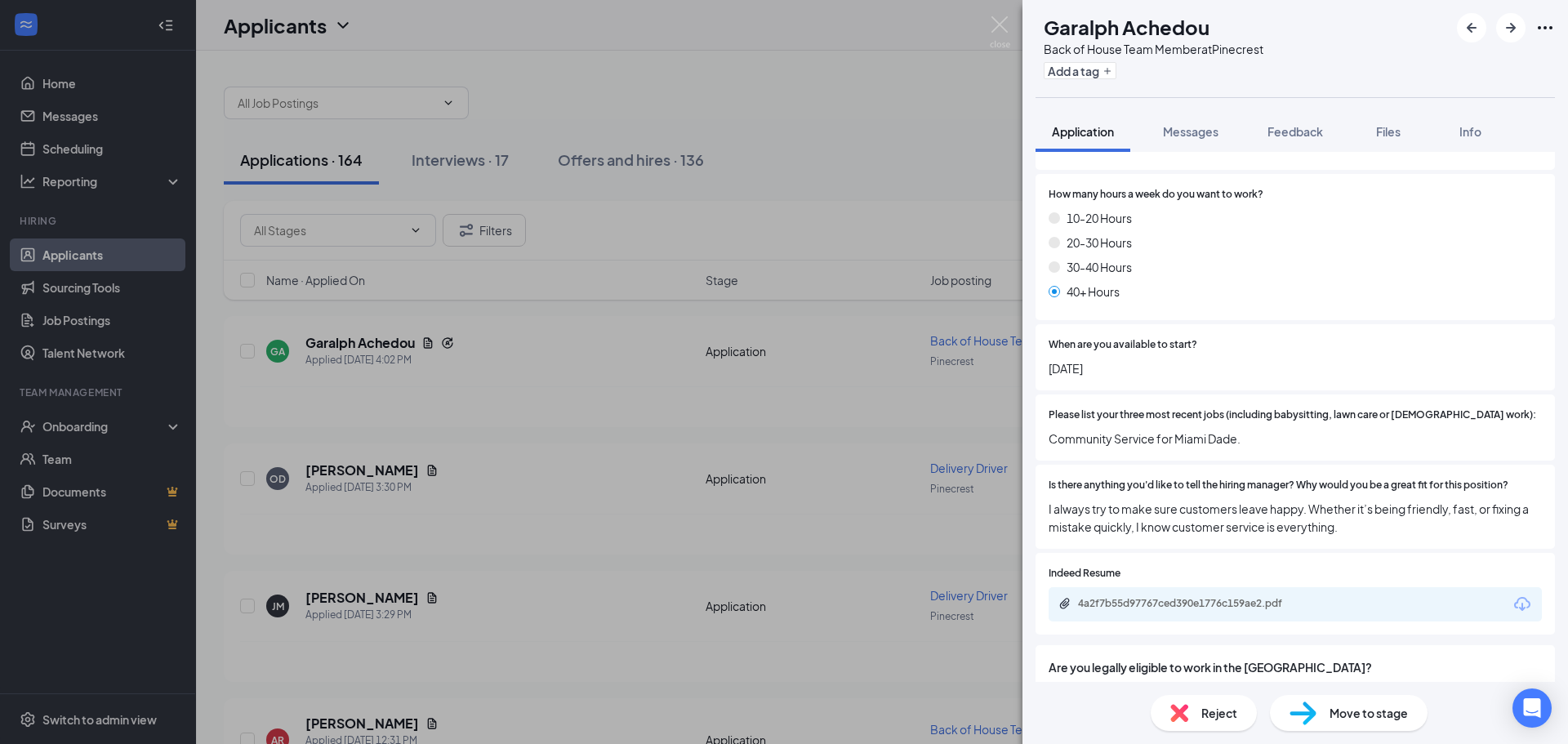
click at [1211, 587] on div "4a2f7b55d97767ced390e1776c159ae2.pdf" at bounding box center [1295, 604] width 493 height 34
click at [1188, 597] on div "4a2f7b55d97767ced390e1776c159ae2.pdf" at bounding box center [1193, 603] width 229 height 13
click at [1509, 21] on icon "ArrowRight" at bounding box center [1511, 27] width 20 height 20
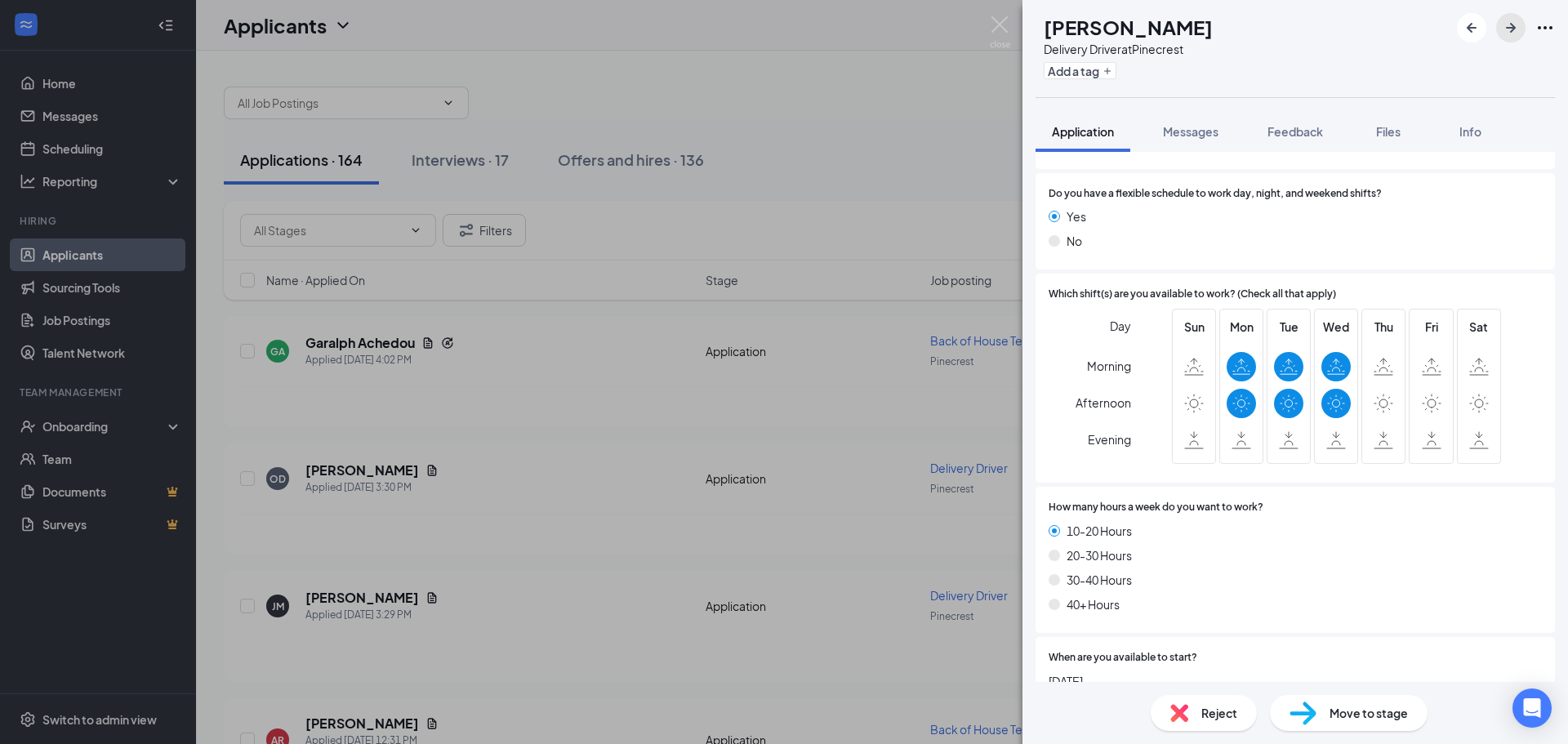
scroll to position [572, 0]
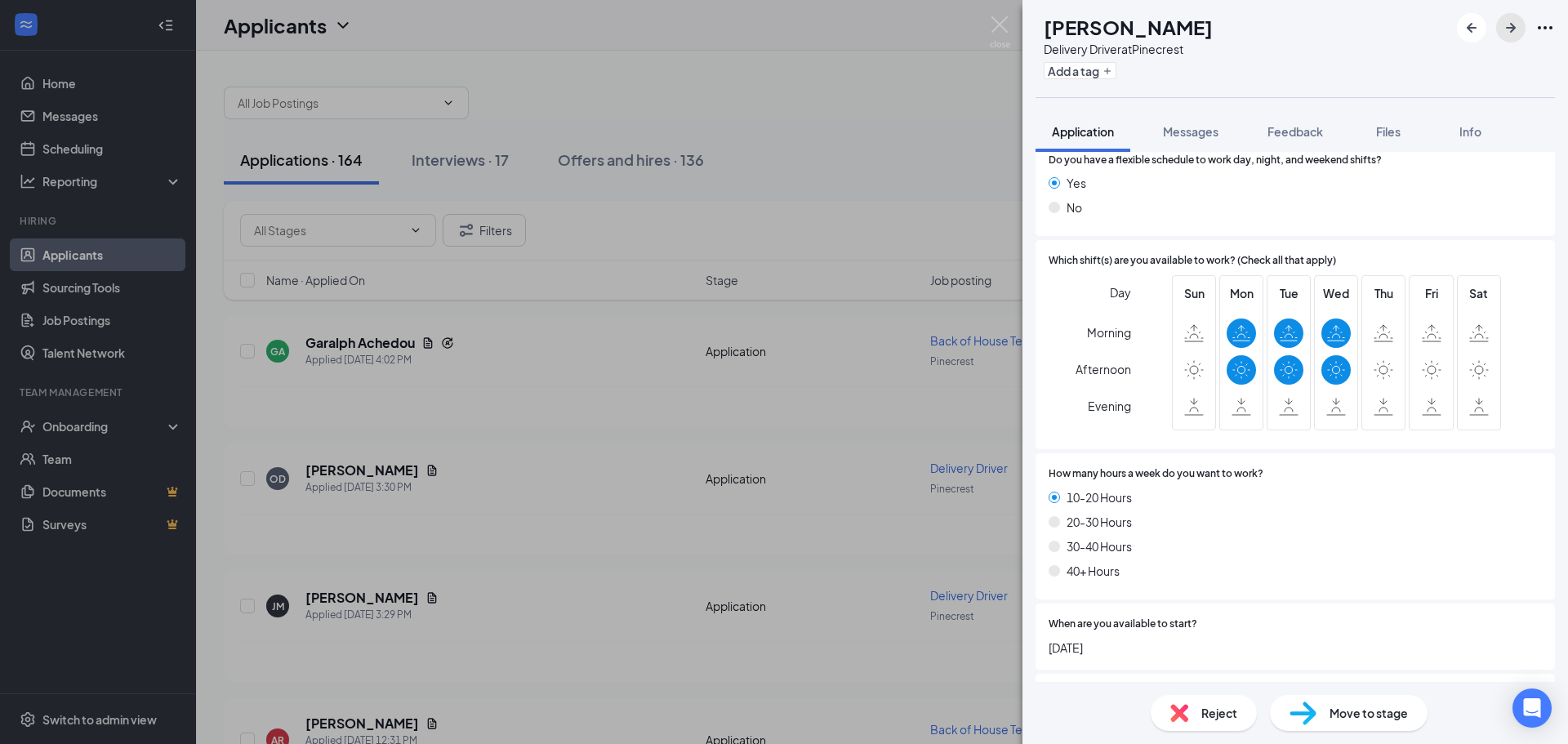
click at [1509, 34] on icon "ArrowRight" at bounding box center [1511, 27] width 20 height 20
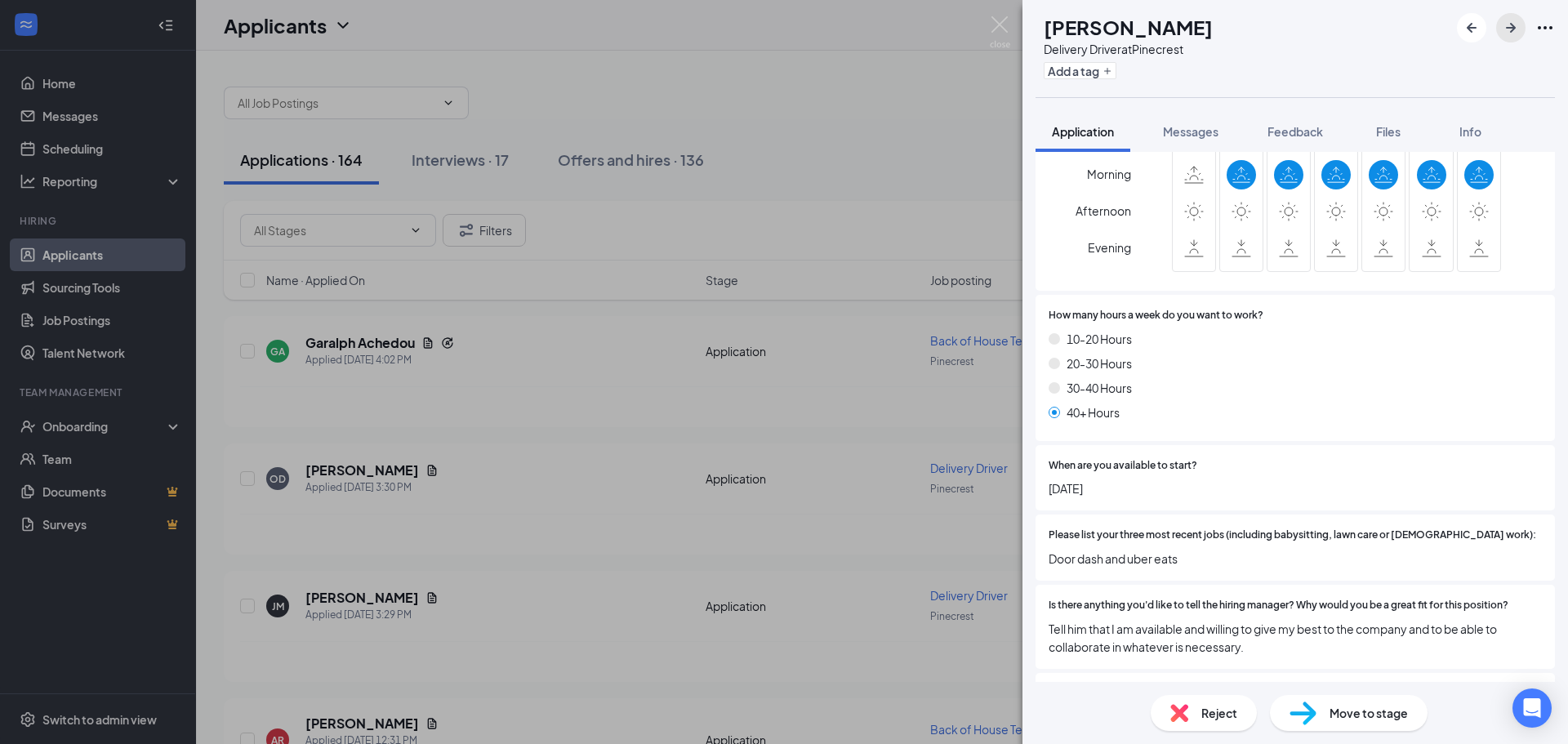
scroll to position [904, 0]
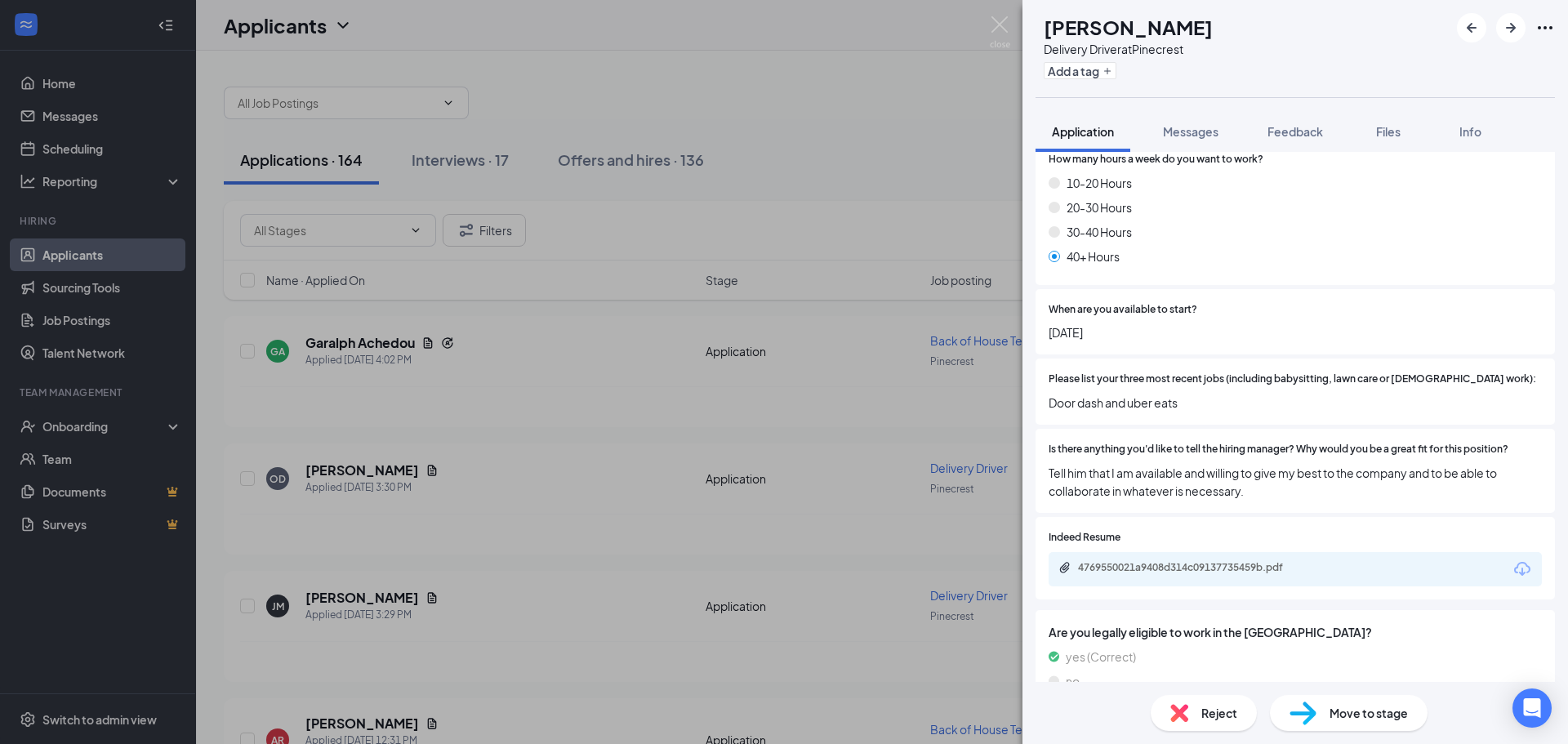
click at [1346, 716] on span "Move to stage" at bounding box center [1369, 712] width 78 height 18
type input "Review Stage (next stage)"
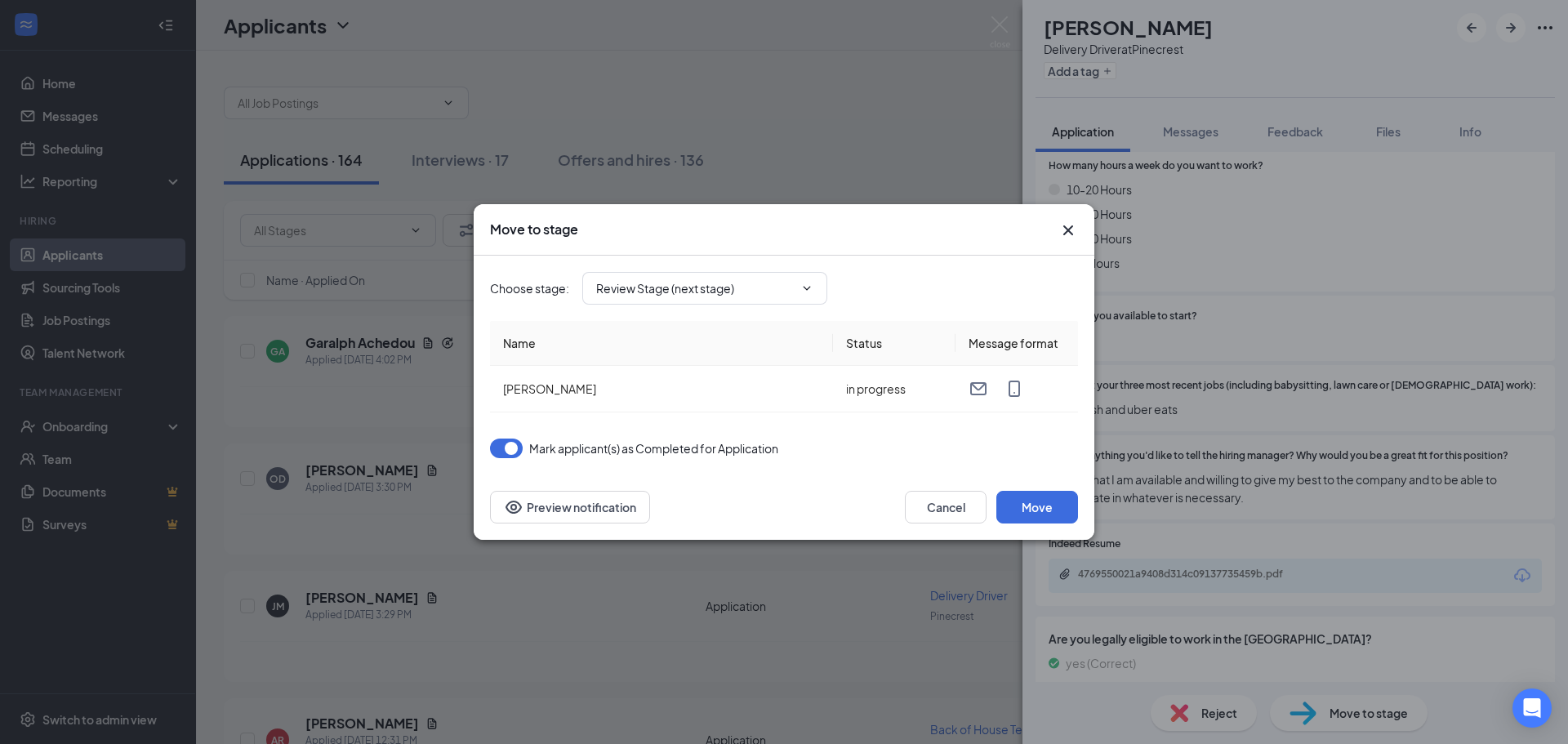
click at [1079, 231] on div "Move to stage" at bounding box center [784, 230] width 621 height 51
click at [1062, 228] on icon "Cross" at bounding box center [1068, 230] width 20 height 20
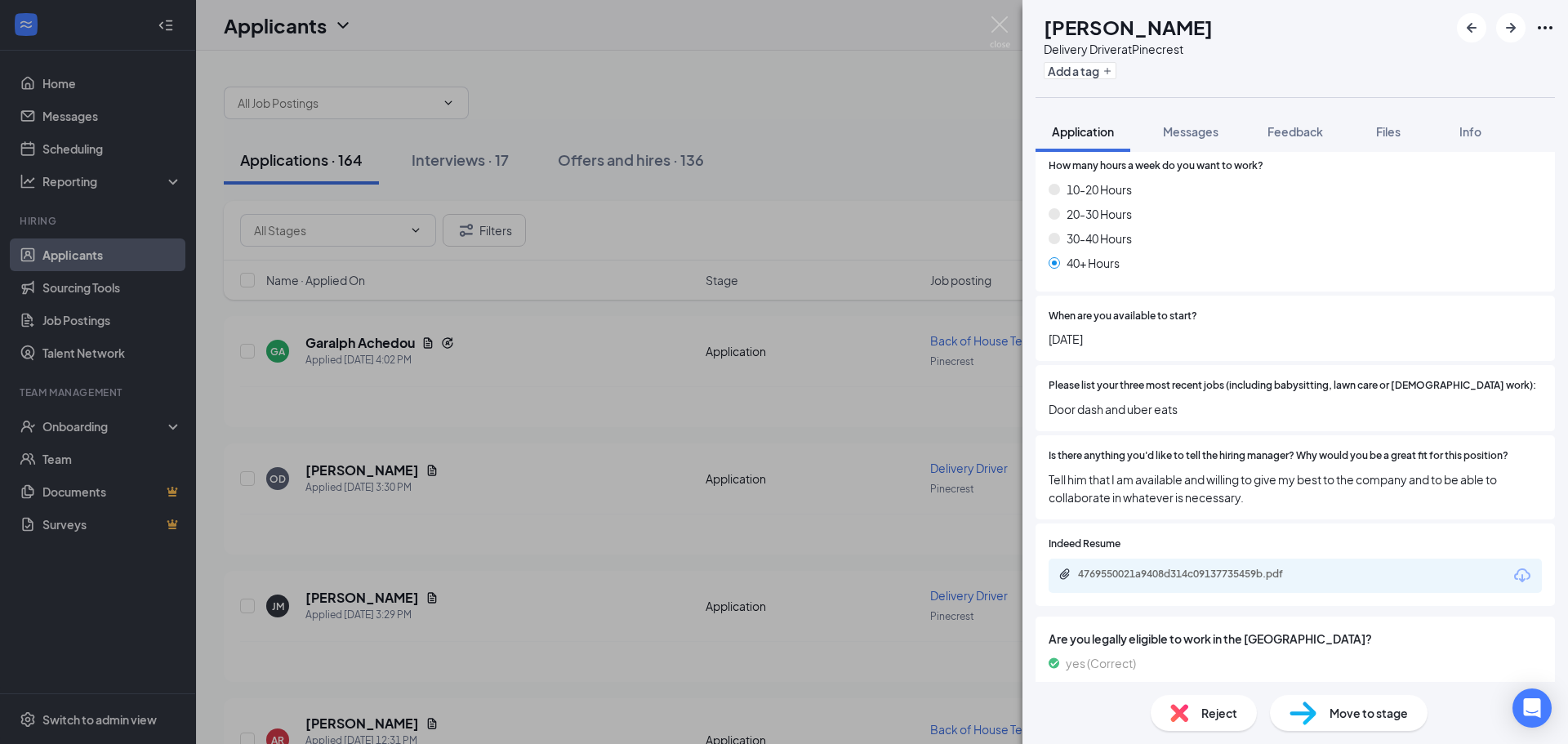
scroll to position [898, 0]
click at [1175, 566] on div "4769550021a9408d314c09137735459b.pdf" at bounding box center [1193, 572] width 229 height 13
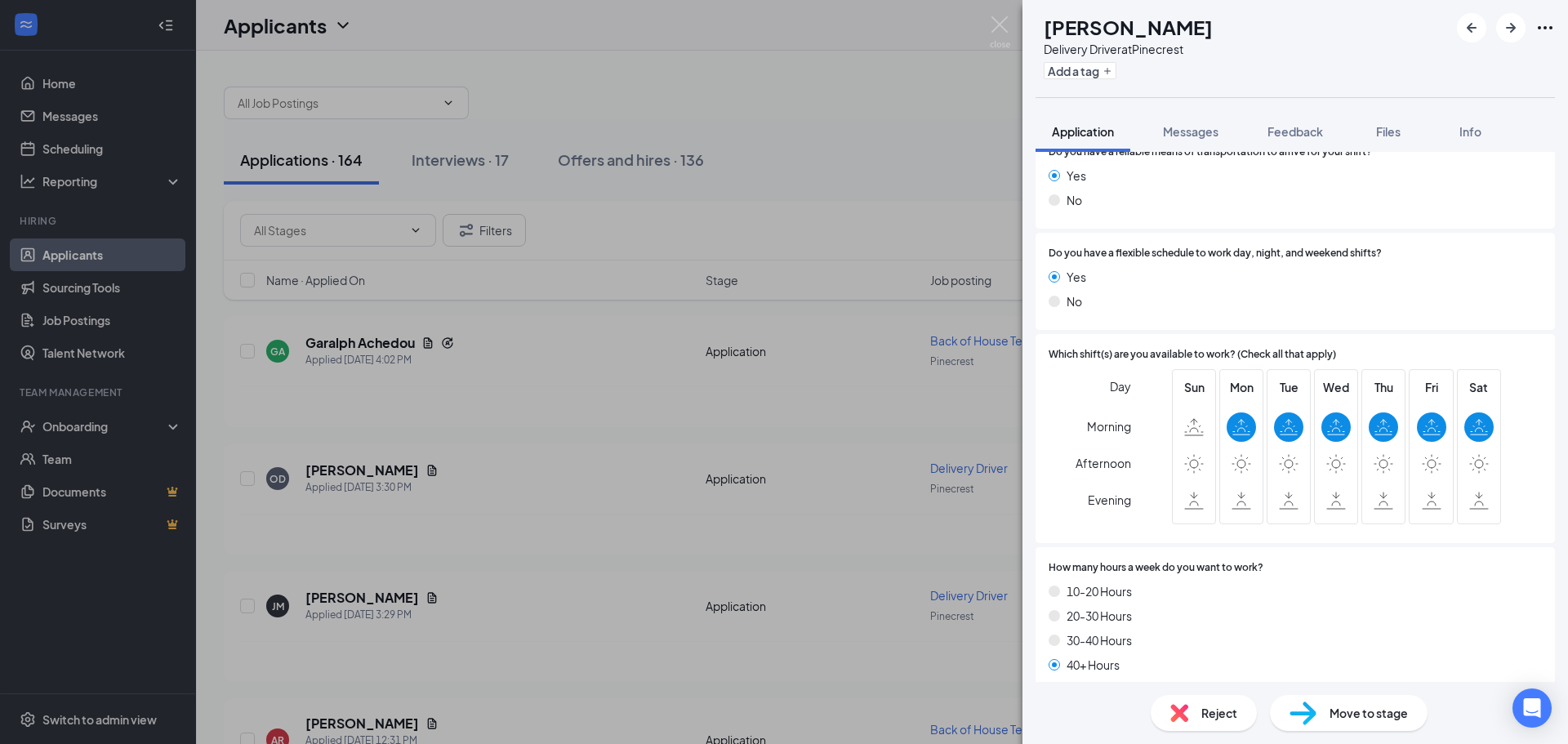
scroll to position [904, 0]
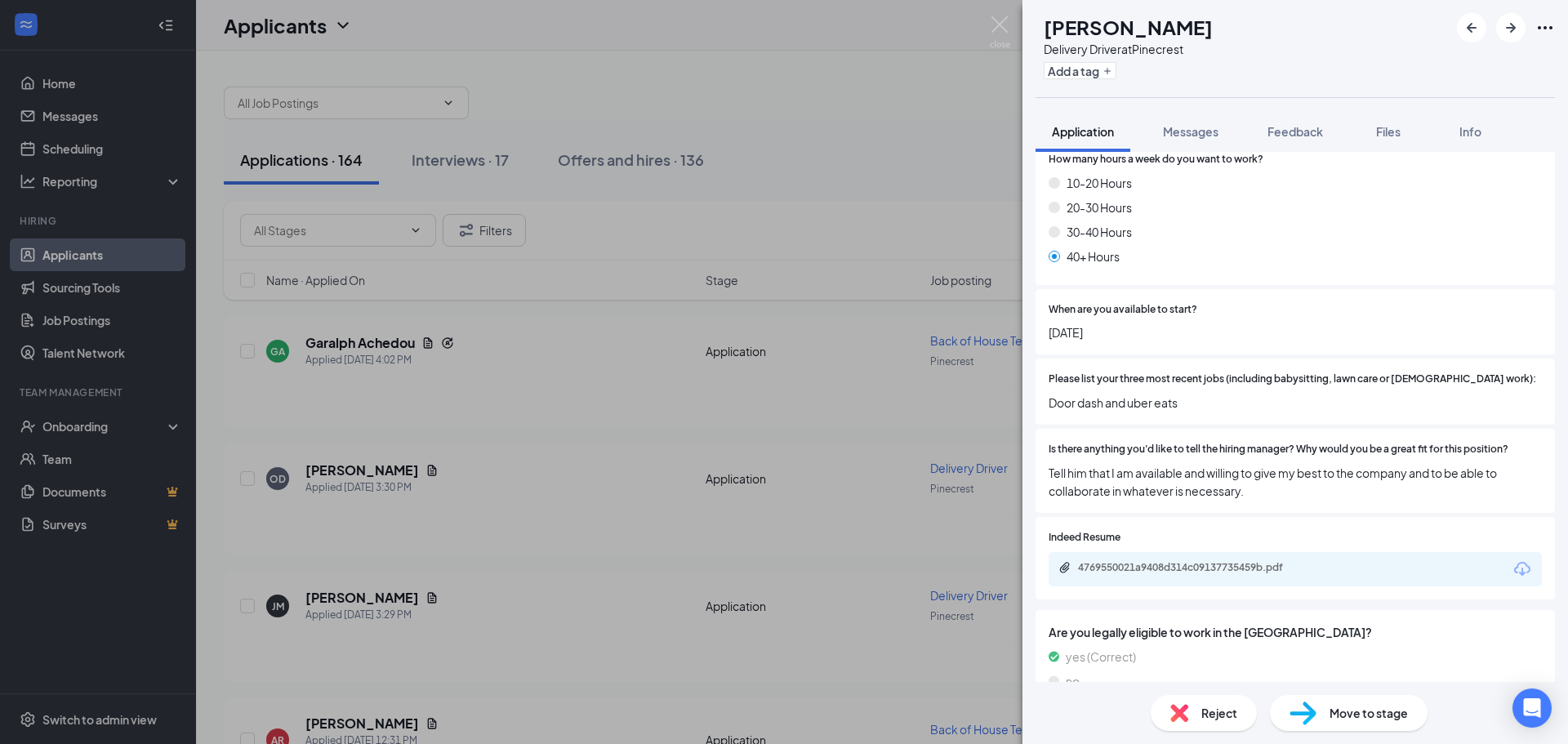
click at [1176, 552] on div "4769550021a9408d314c09137735459b.pdf" at bounding box center [1295, 569] width 493 height 34
click at [1170, 561] on div "4769550021a9408d314c09137735459b.pdf" at bounding box center [1193, 567] width 229 height 13
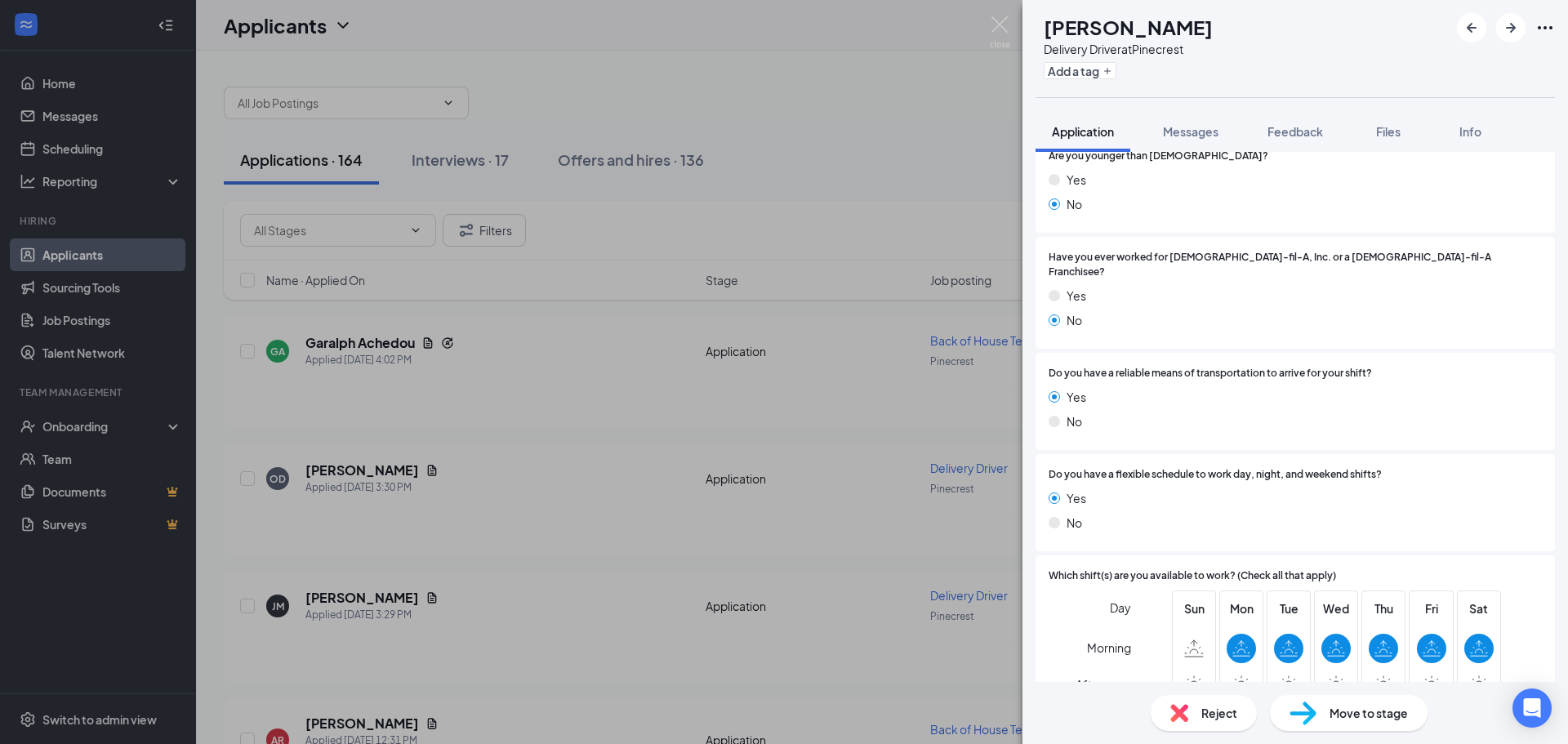
scroll to position [162, 0]
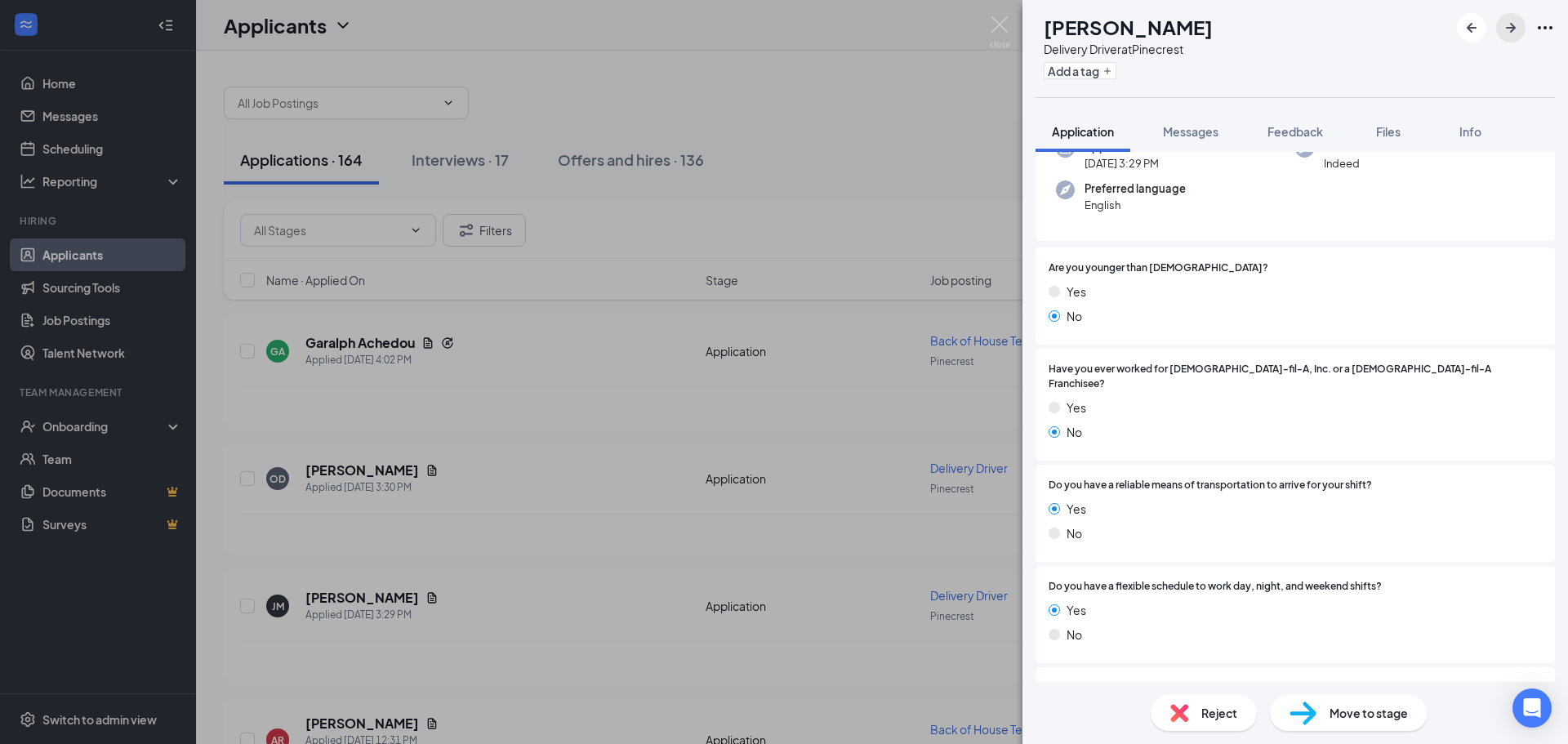
click at [1522, 32] on button "button" at bounding box center [1511, 27] width 29 height 29
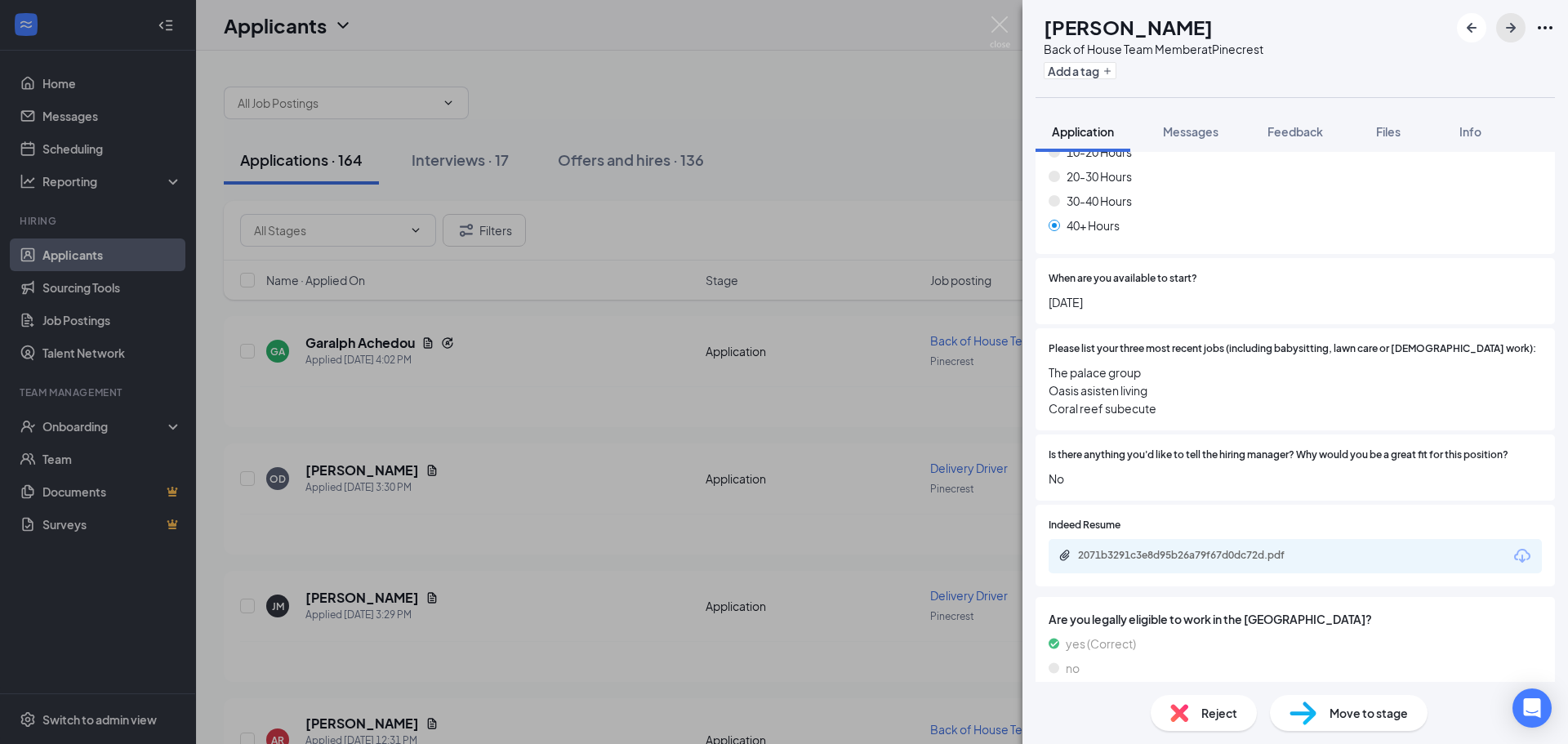
scroll to position [991, 0]
click at [1241, 545] on div "2071b3291c3e8d95b26a79f67d0dc72d.pdf" at bounding box center [1193, 551] width 229 height 13
click at [1513, 29] on icon "ArrowRight" at bounding box center [1510, 27] width 9 height 9
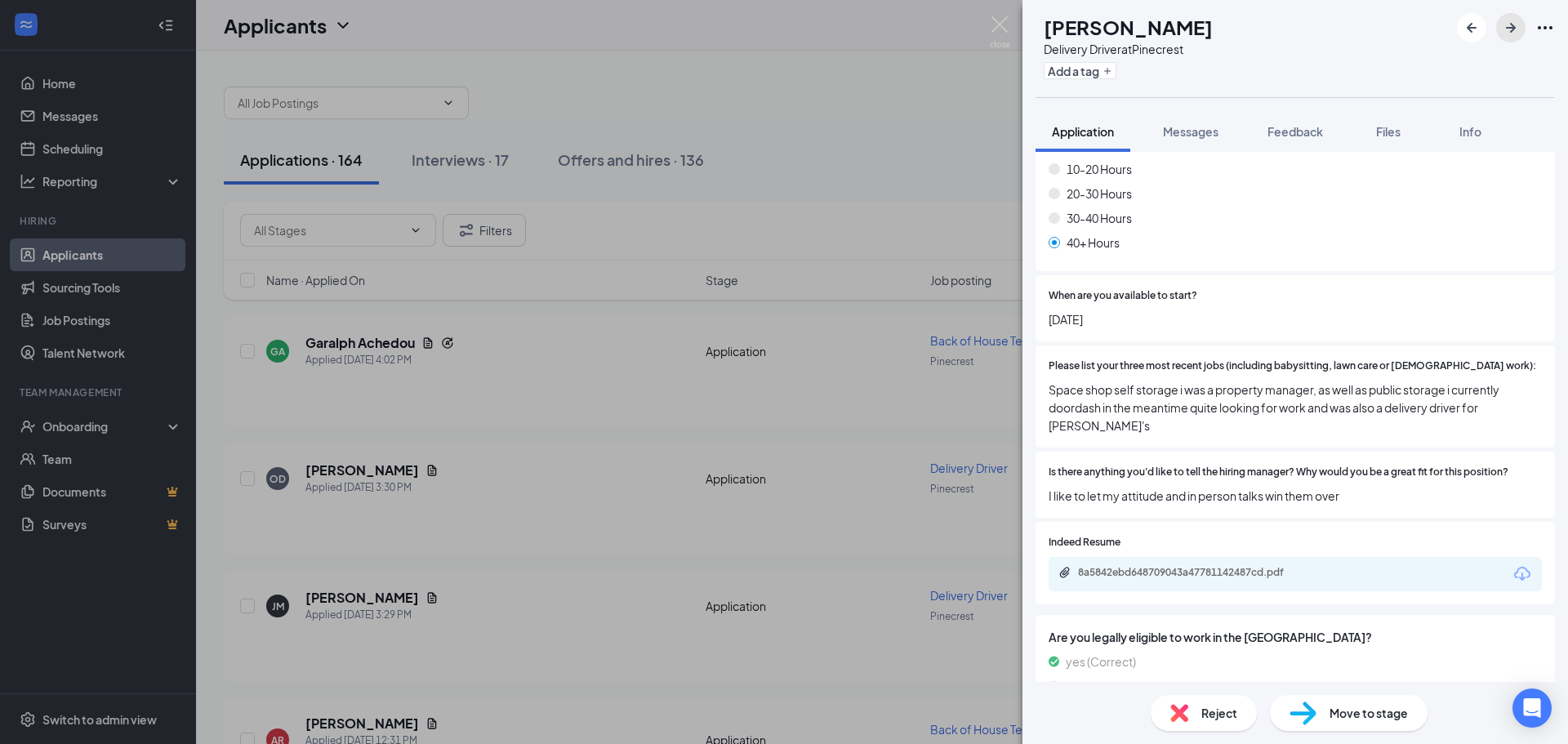
scroll to position [968, 0]
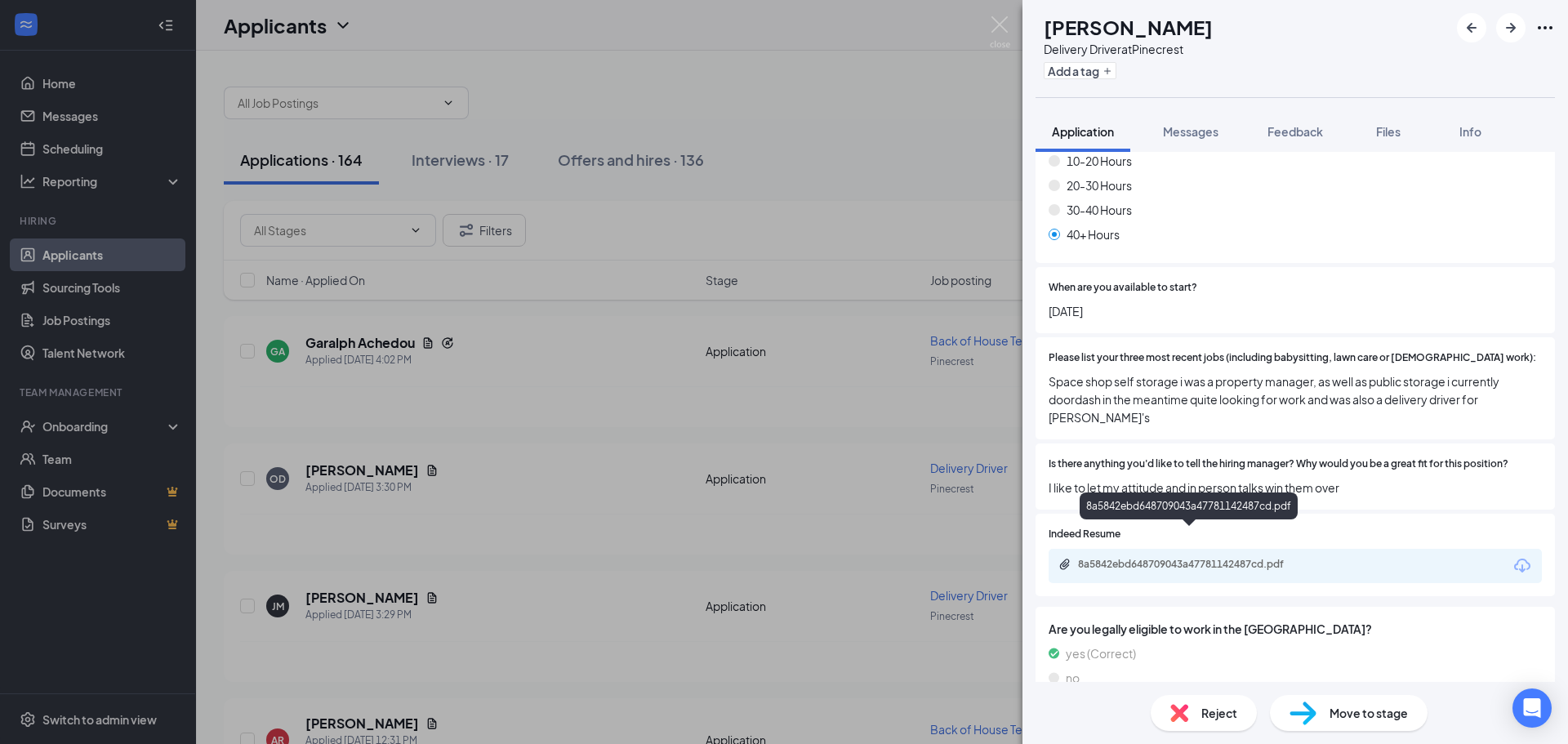
click at [1164, 558] on div "8a5842ebd648709043a47781142487cd.pdf" at bounding box center [1193, 564] width 229 height 13
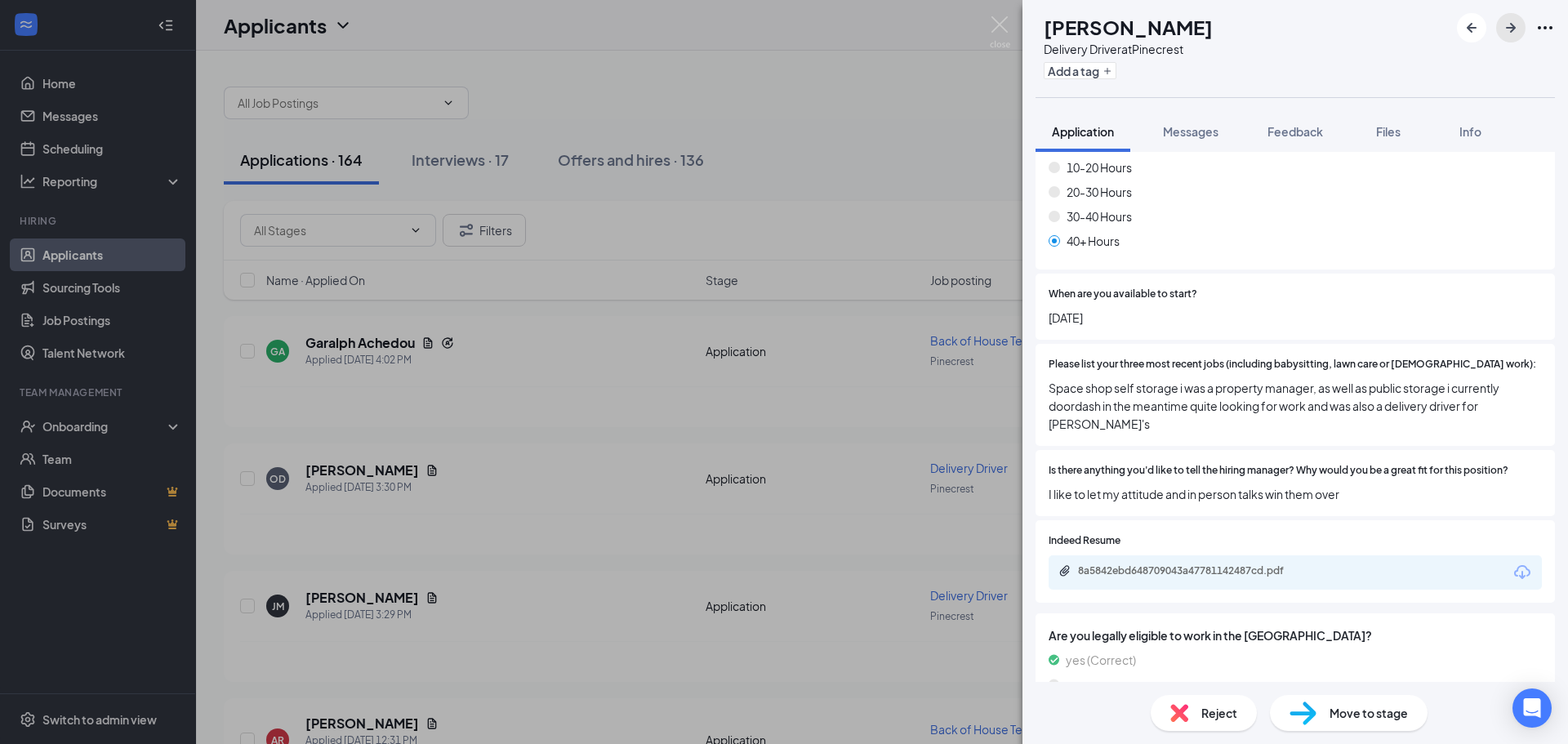
click at [1510, 33] on icon "ArrowRight" at bounding box center [1511, 27] width 20 height 20
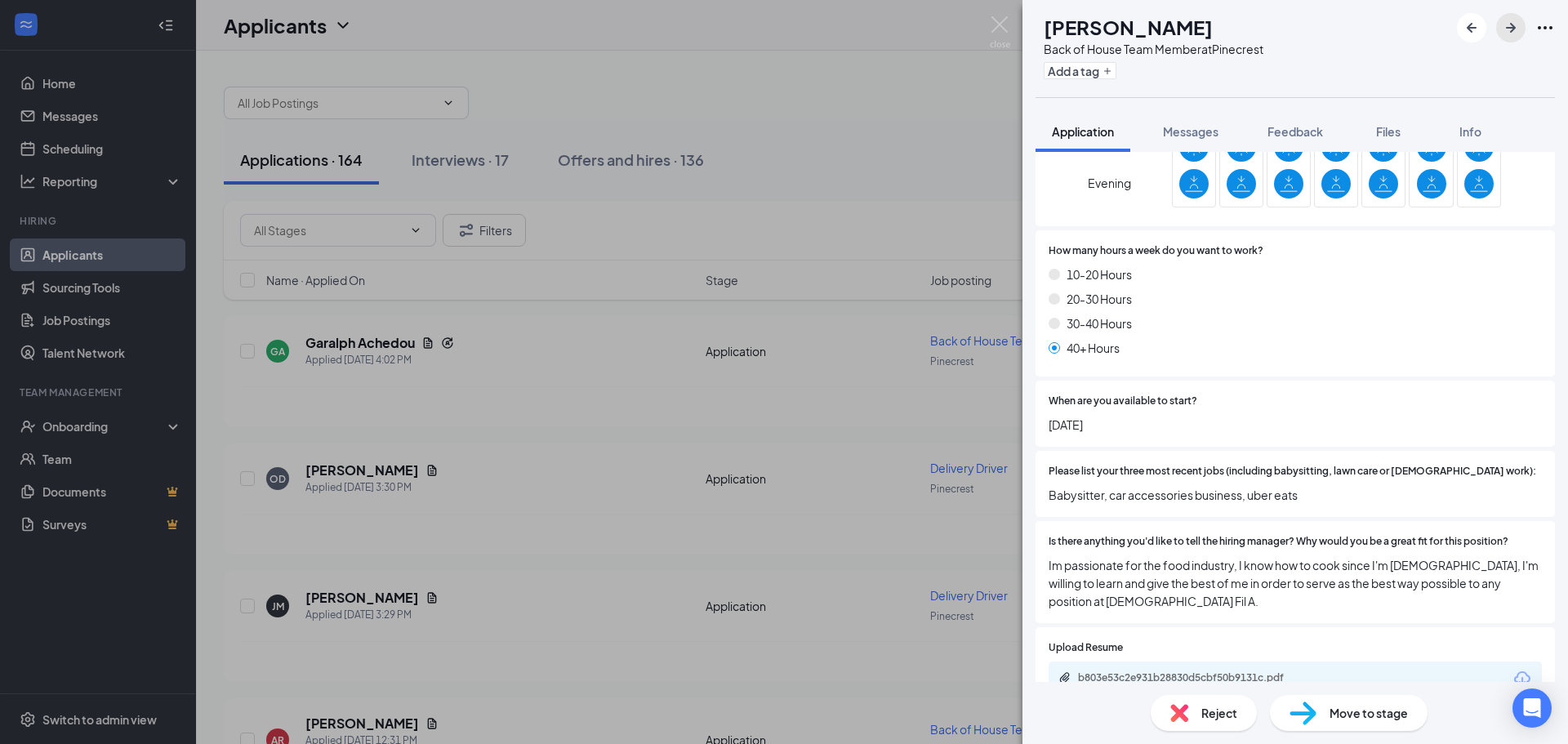
scroll to position [991, 0]
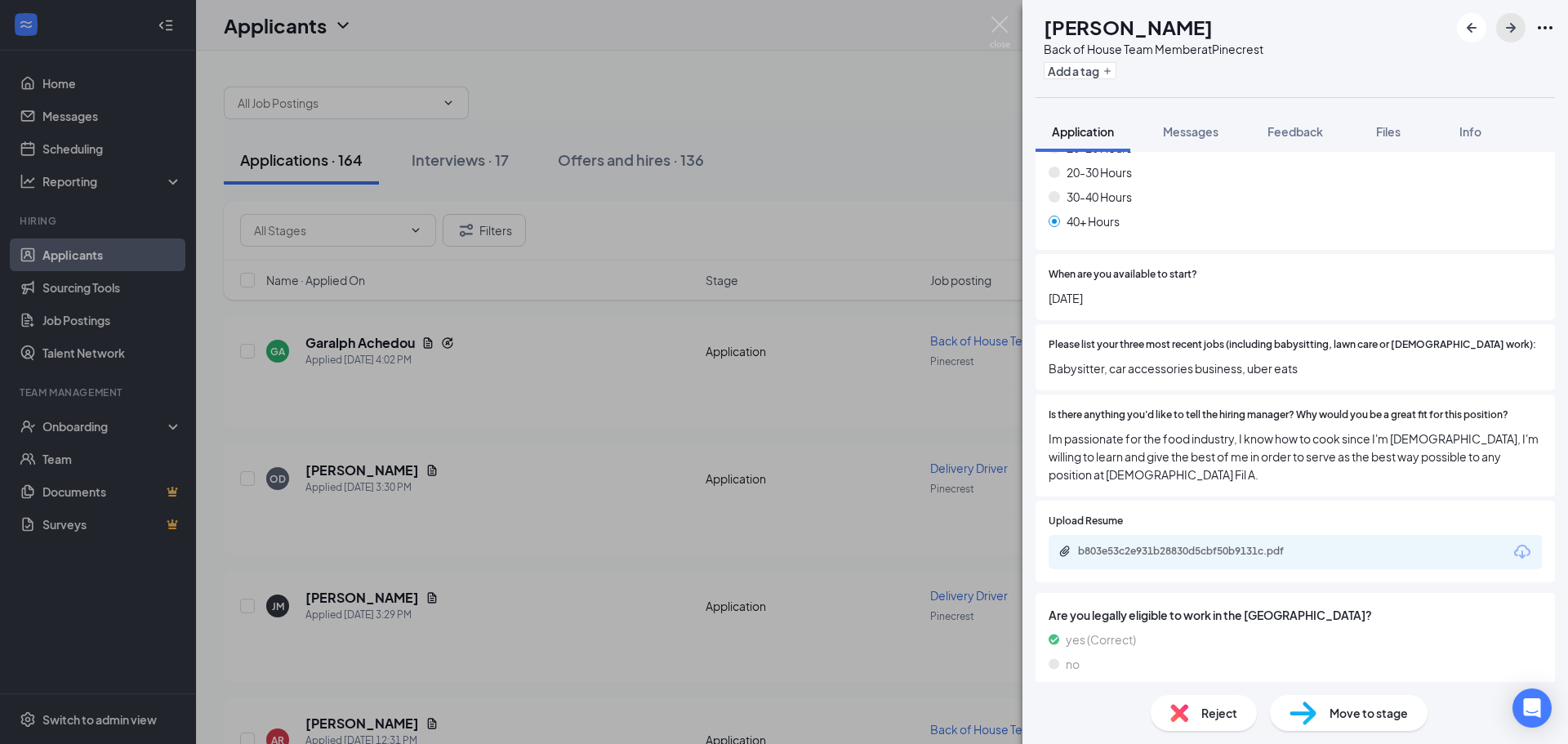
click at [1510, 21] on icon "ArrowRight" at bounding box center [1511, 27] width 20 height 20
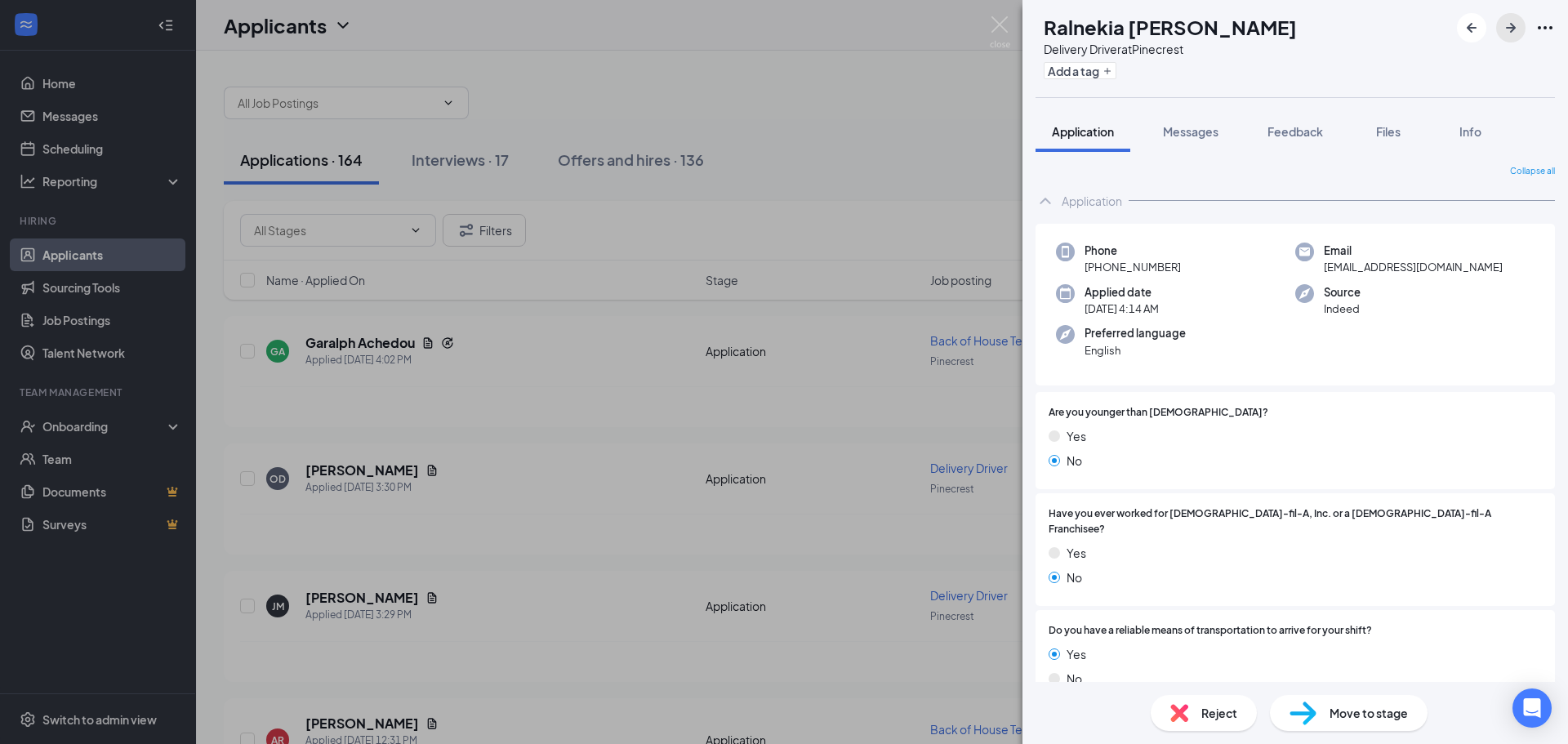
click at [1500, 23] on button "button" at bounding box center [1511, 27] width 29 height 29
drag, startPoint x: 1494, startPoint y: 41, endPoint x: 1182, endPoint y: 77, distance: 314.1
click at [1182, 77] on div "Add a tag" at bounding box center [1154, 71] width 220 height 27
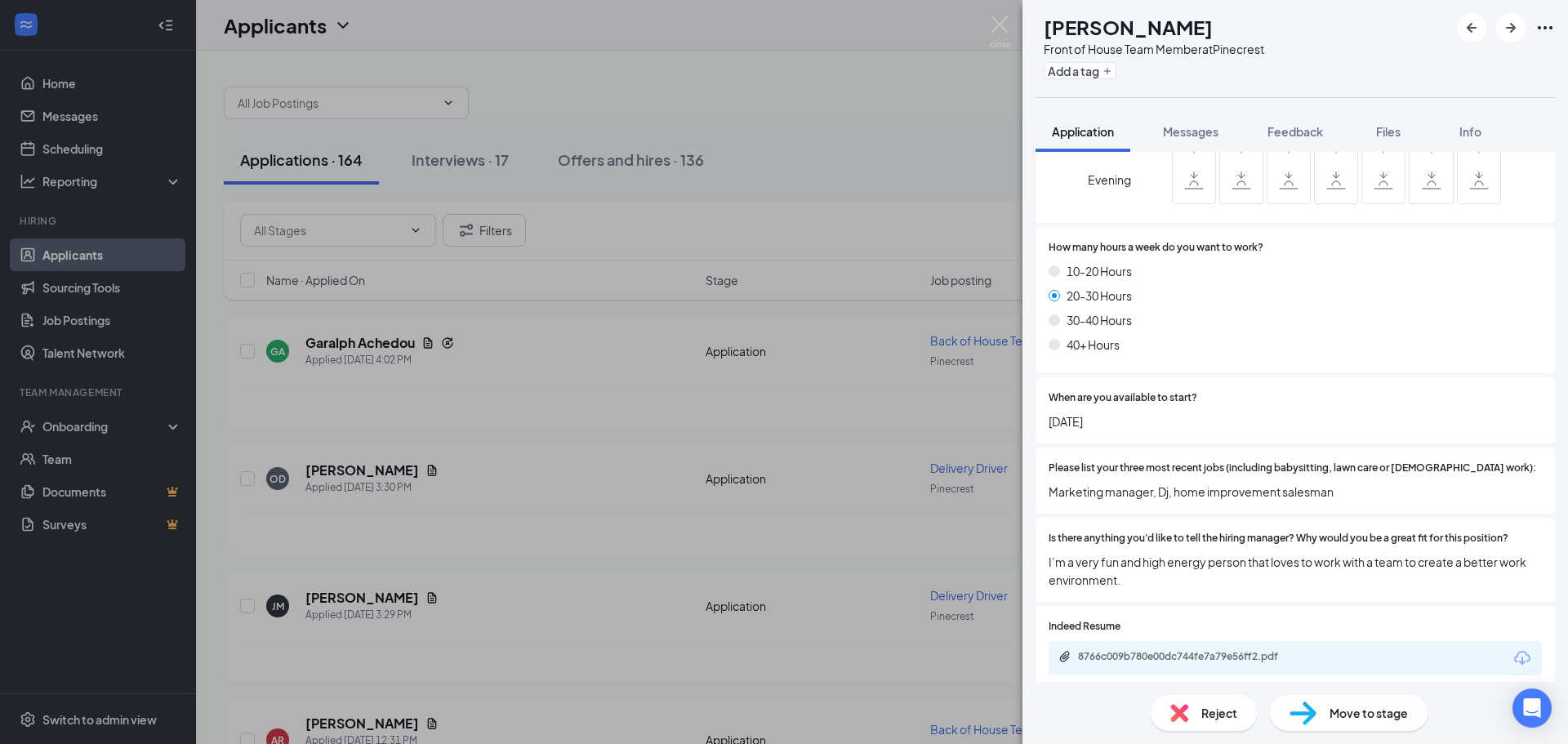
scroll to position [817, 0]
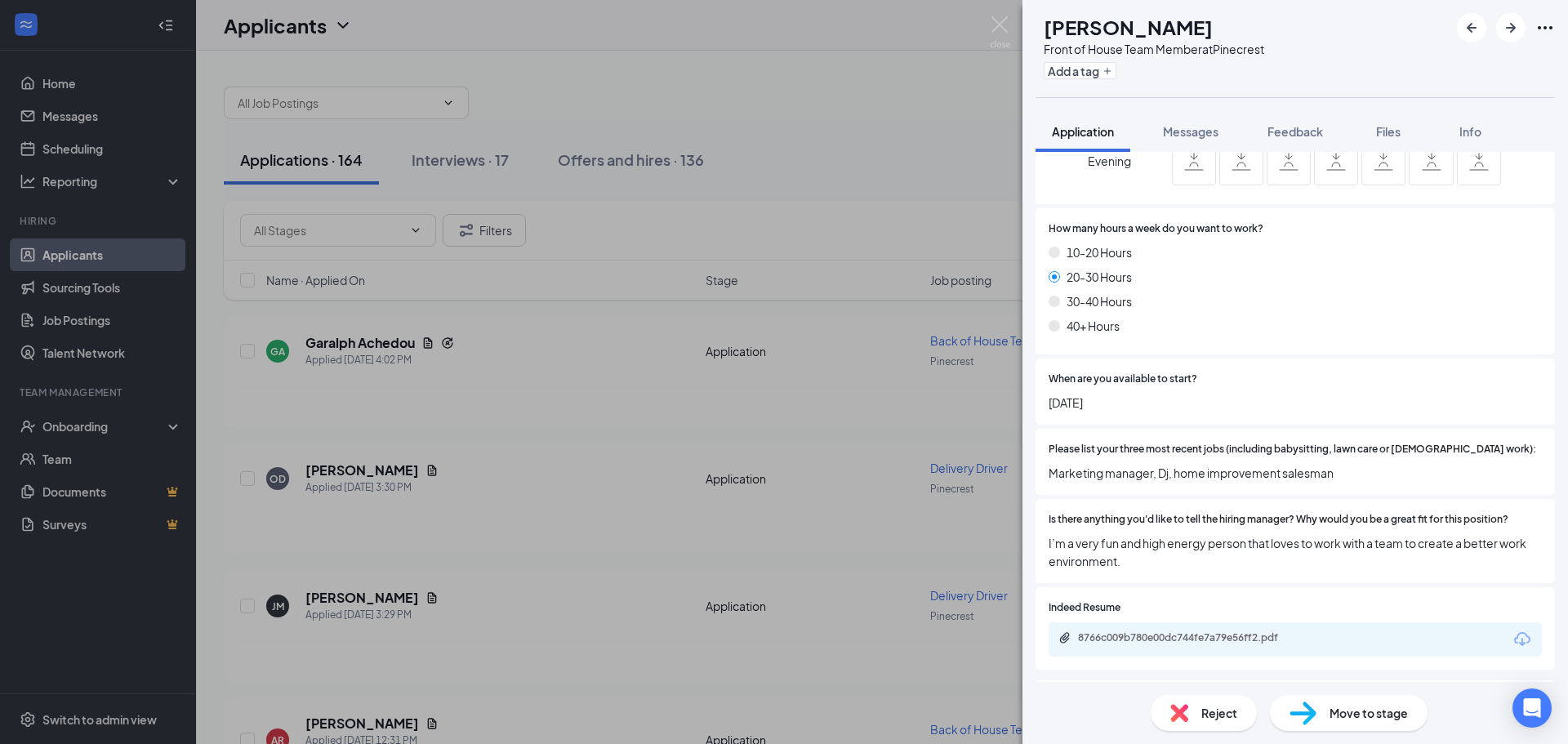
click at [1189, 631] on div "8766c009b780e00dc744fe7a79e56ff2.pdf" at bounding box center [1193, 637] width 229 height 13
click at [1502, 25] on icon "ArrowRight" at bounding box center [1511, 27] width 20 height 20
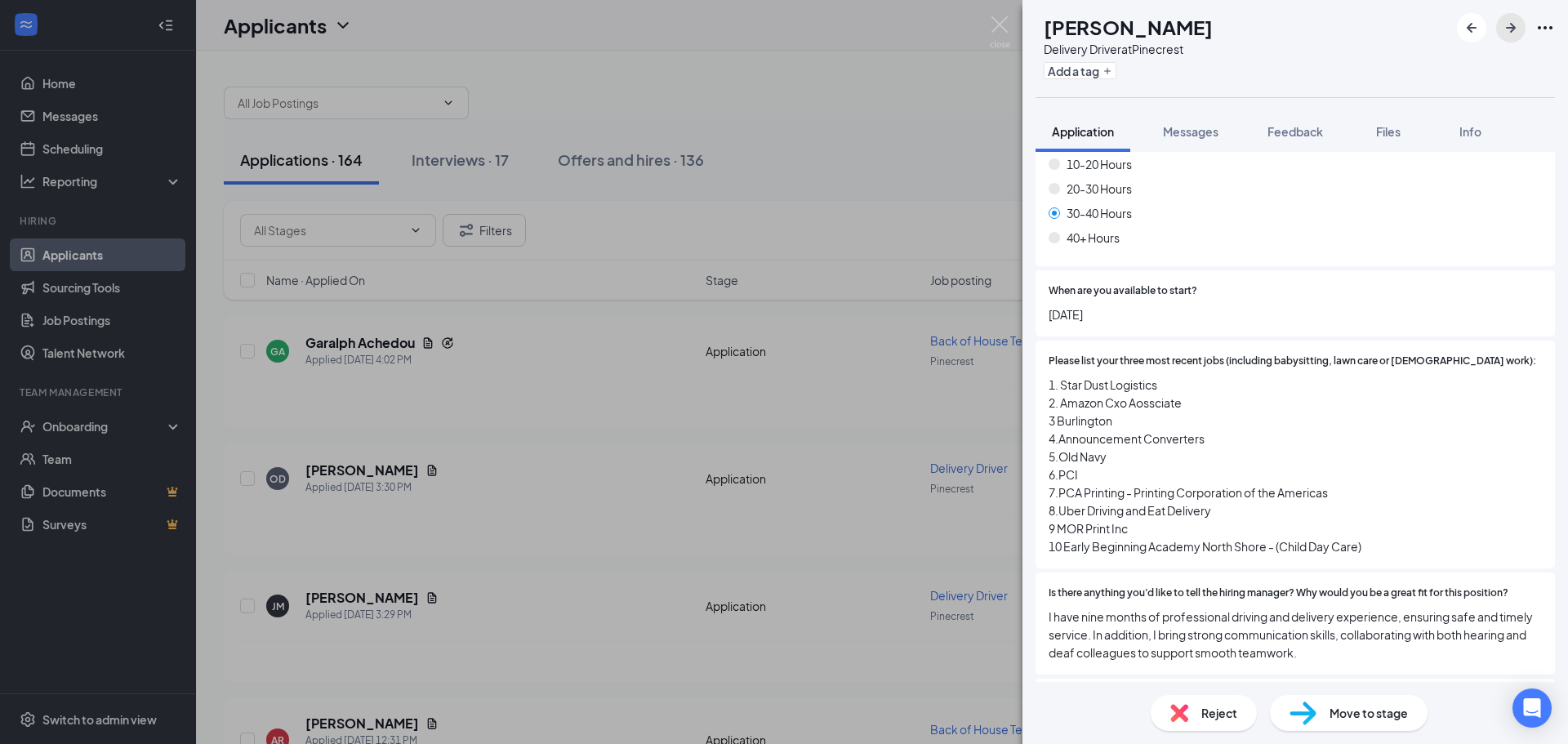
scroll to position [980, 0]
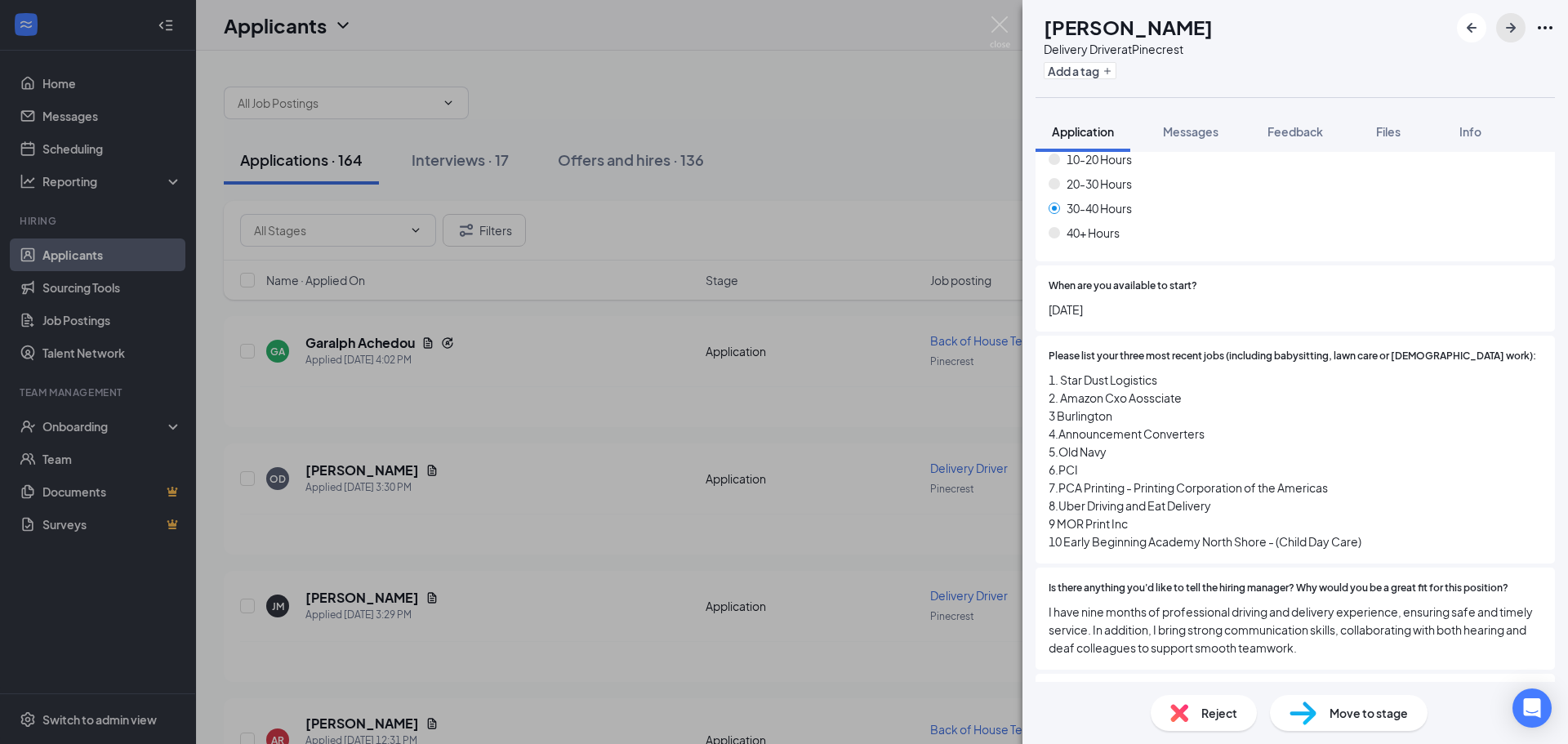
click at [1502, 30] on icon "ArrowRight" at bounding box center [1511, 27] width 20 height 20
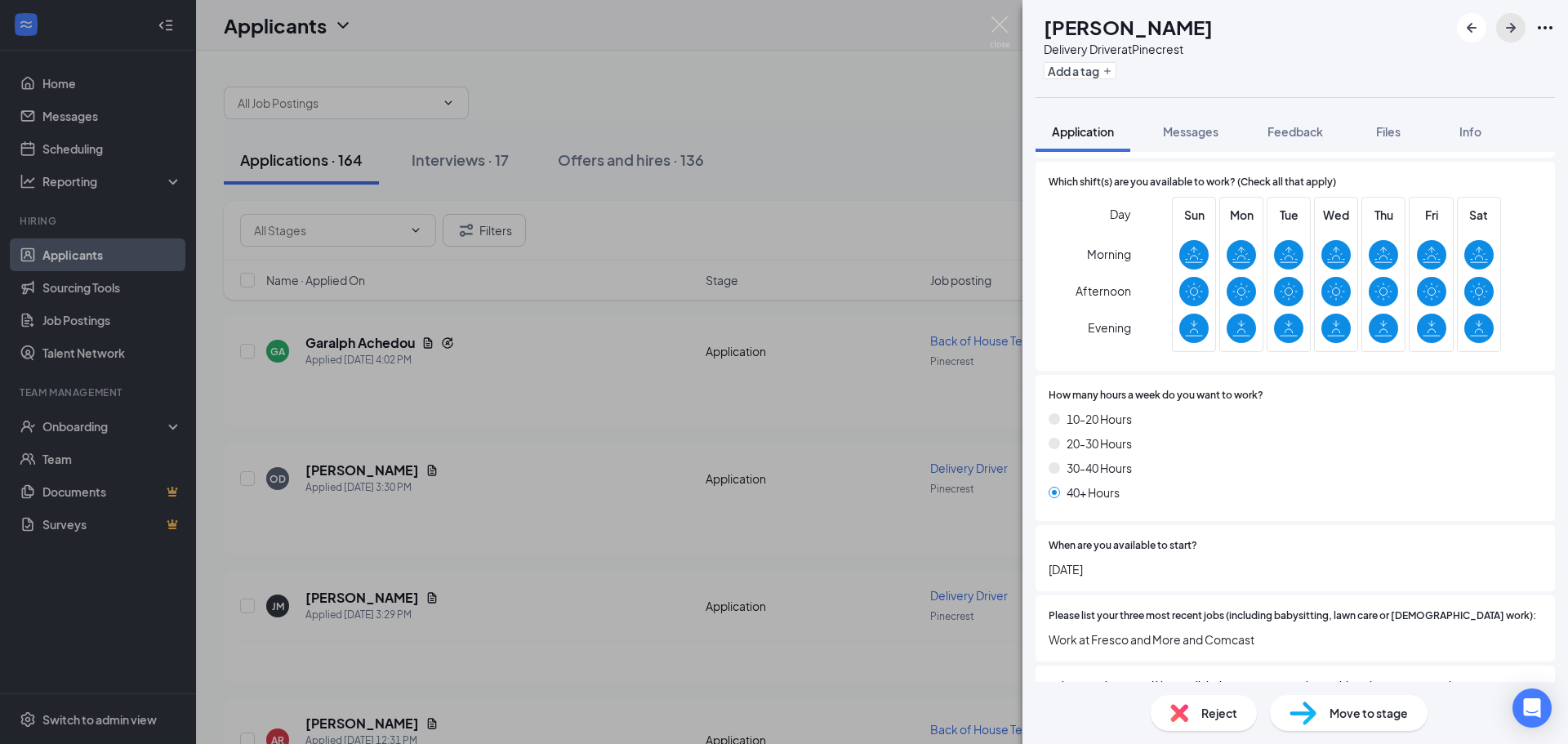
scroll to position [886, 0]
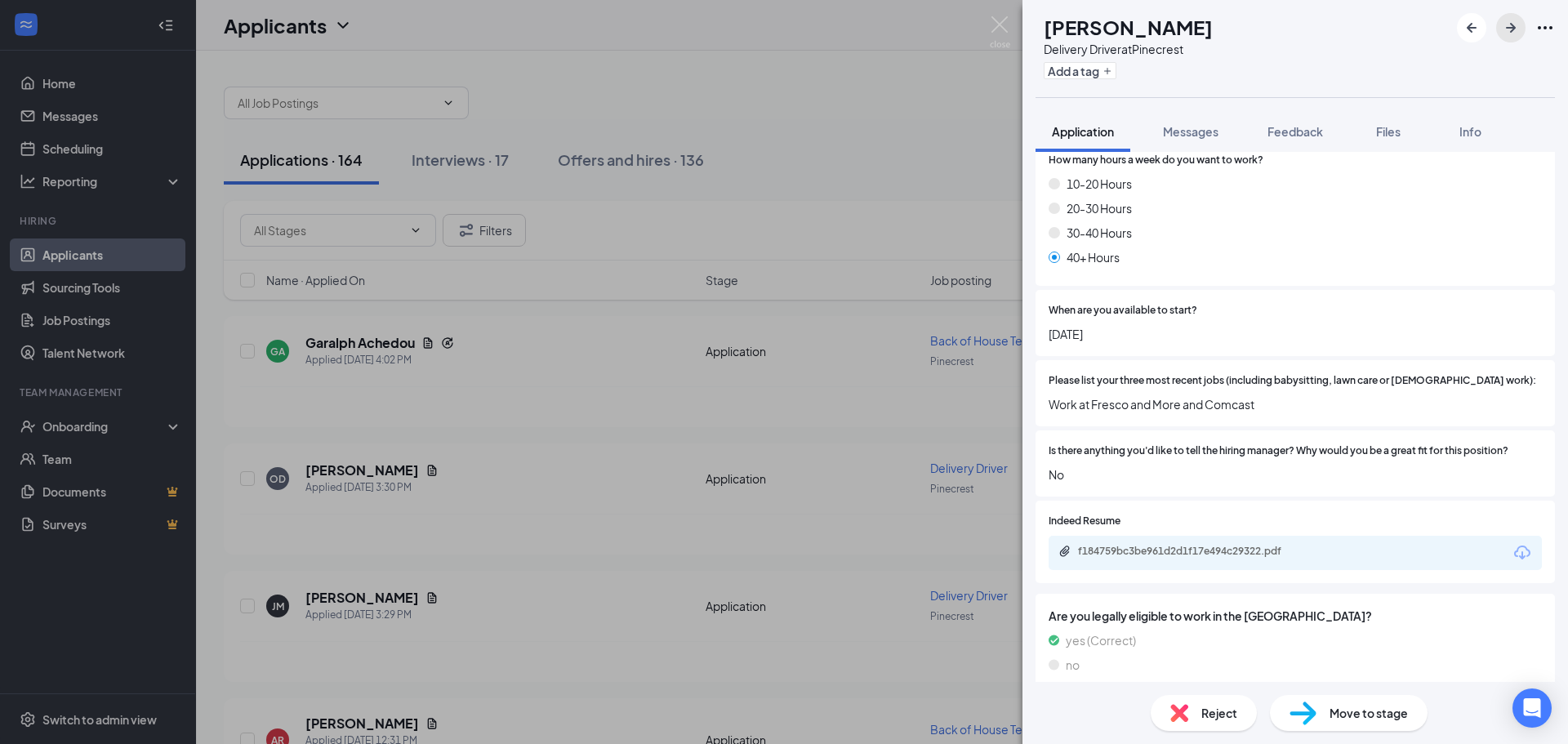
click at [1513, 30] on icon "ArrowRight" at bounding box center [1510, 27] width 9 height 9
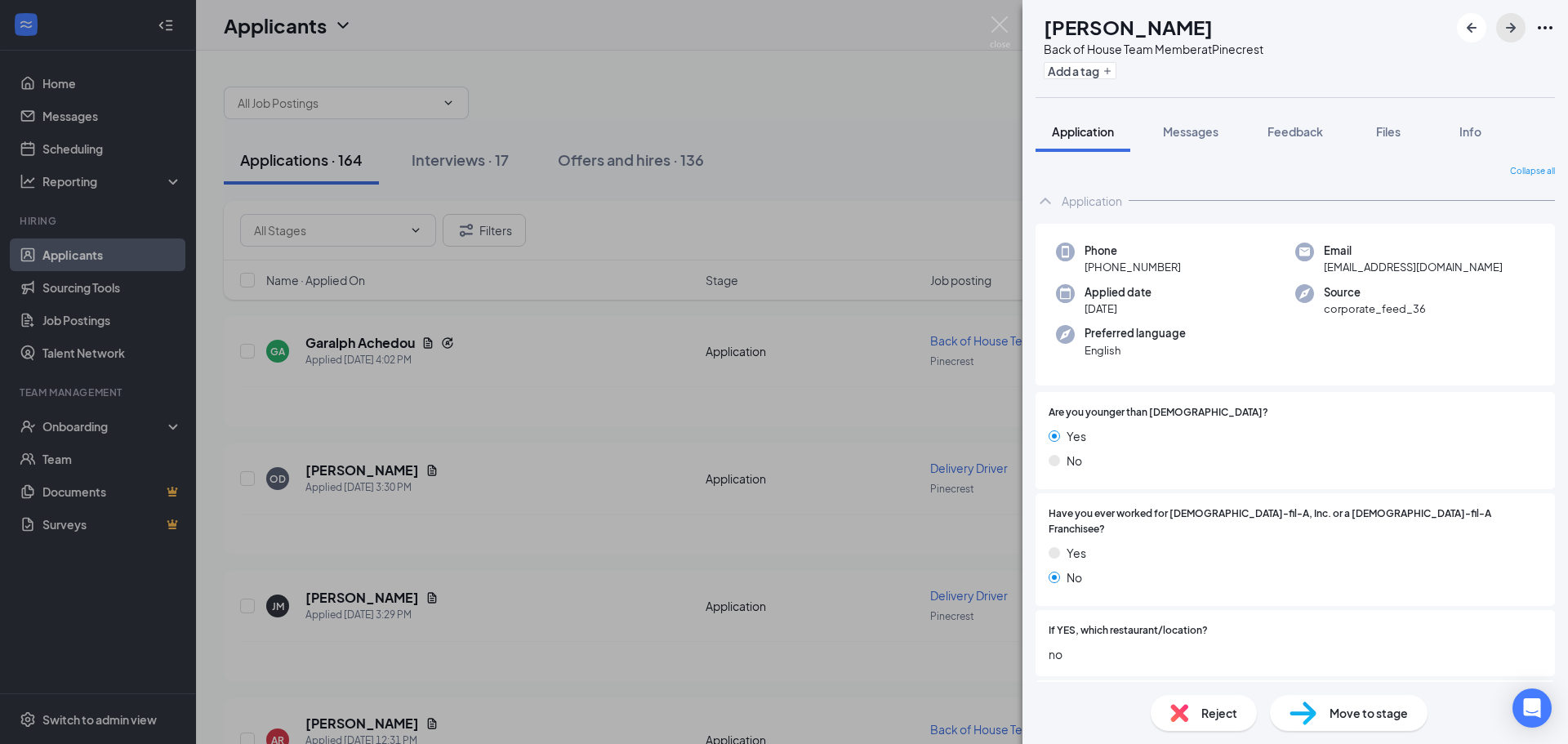
click at [1509, 29] on icon "ArrowRight" at bounding box center [1510, 27] width 9 height 9
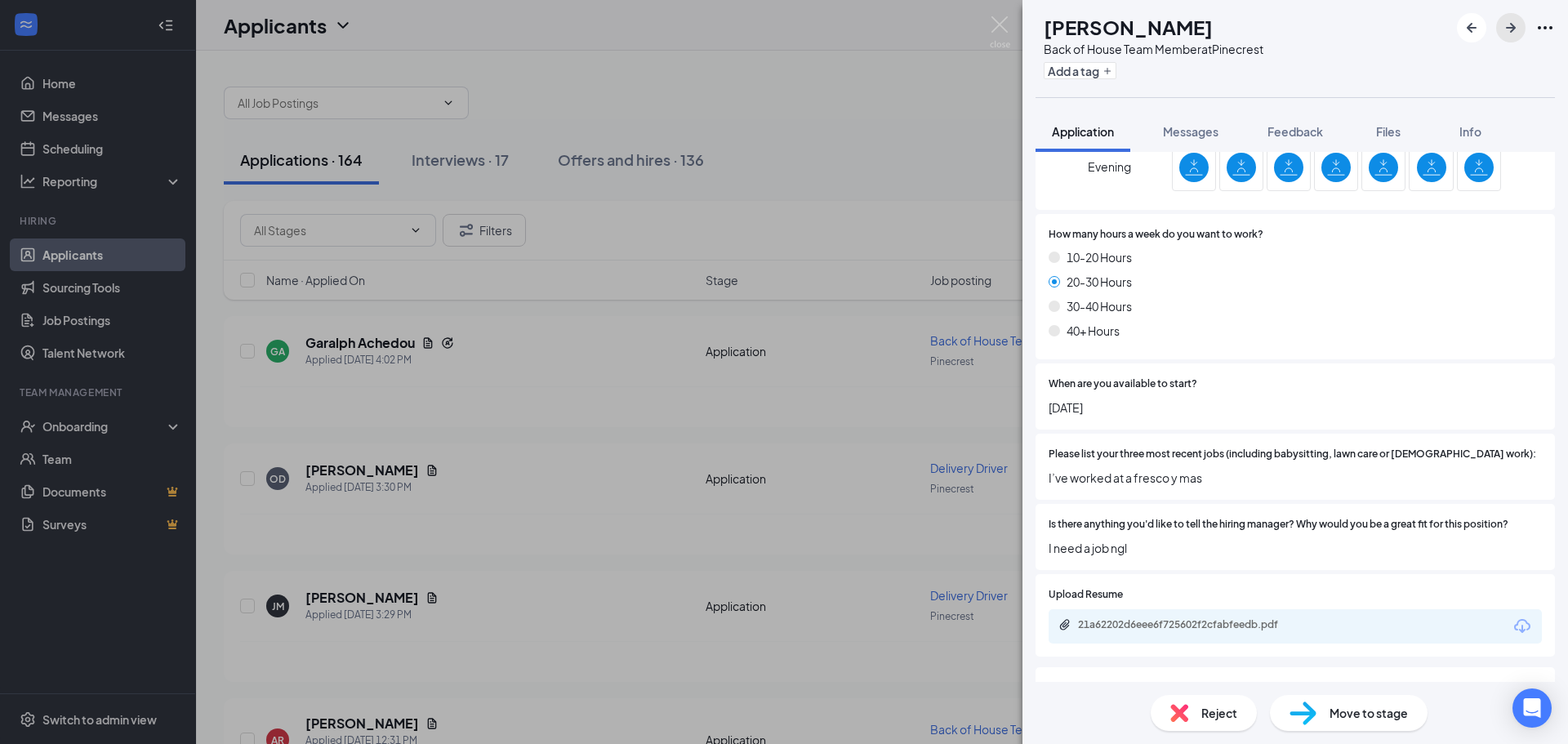
scroll to position [956, 0]
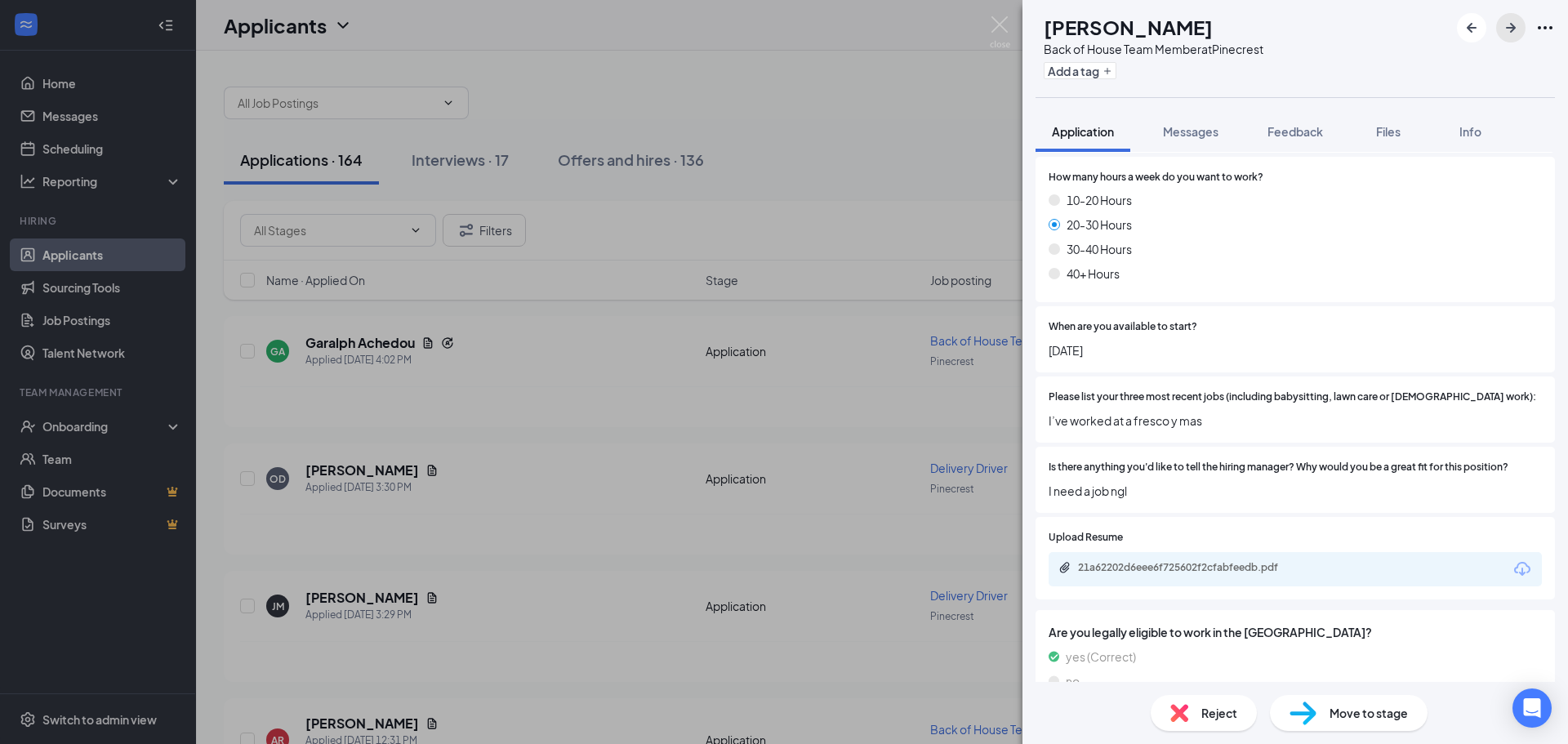
click at [1501, 29] on icon "ArrowRight" at bounding box center [1511, 27] width 20 height 20
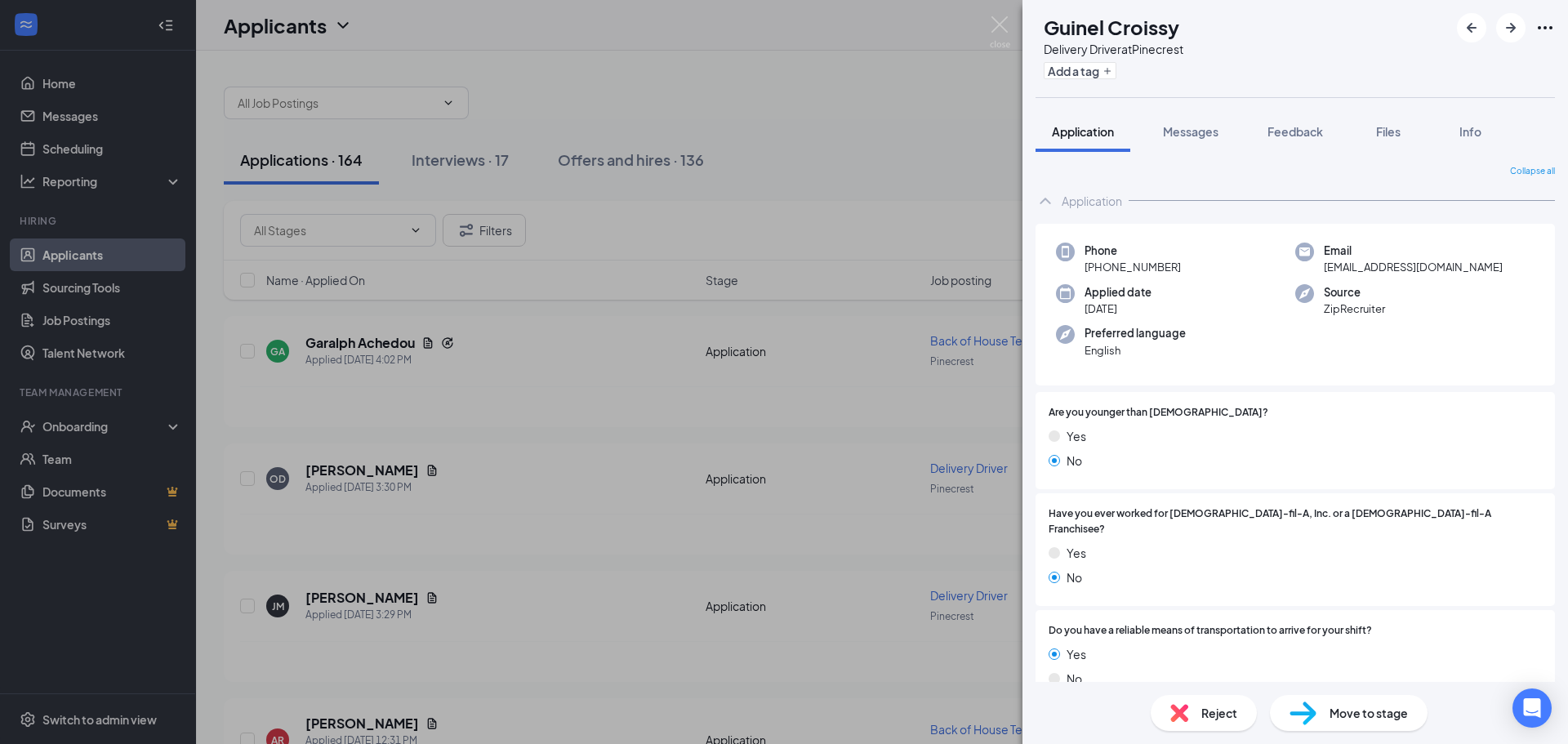
click at [1470, 33] on icon "ArrowLeftNew" at bounding box center [1472, 27] width 20 height 20
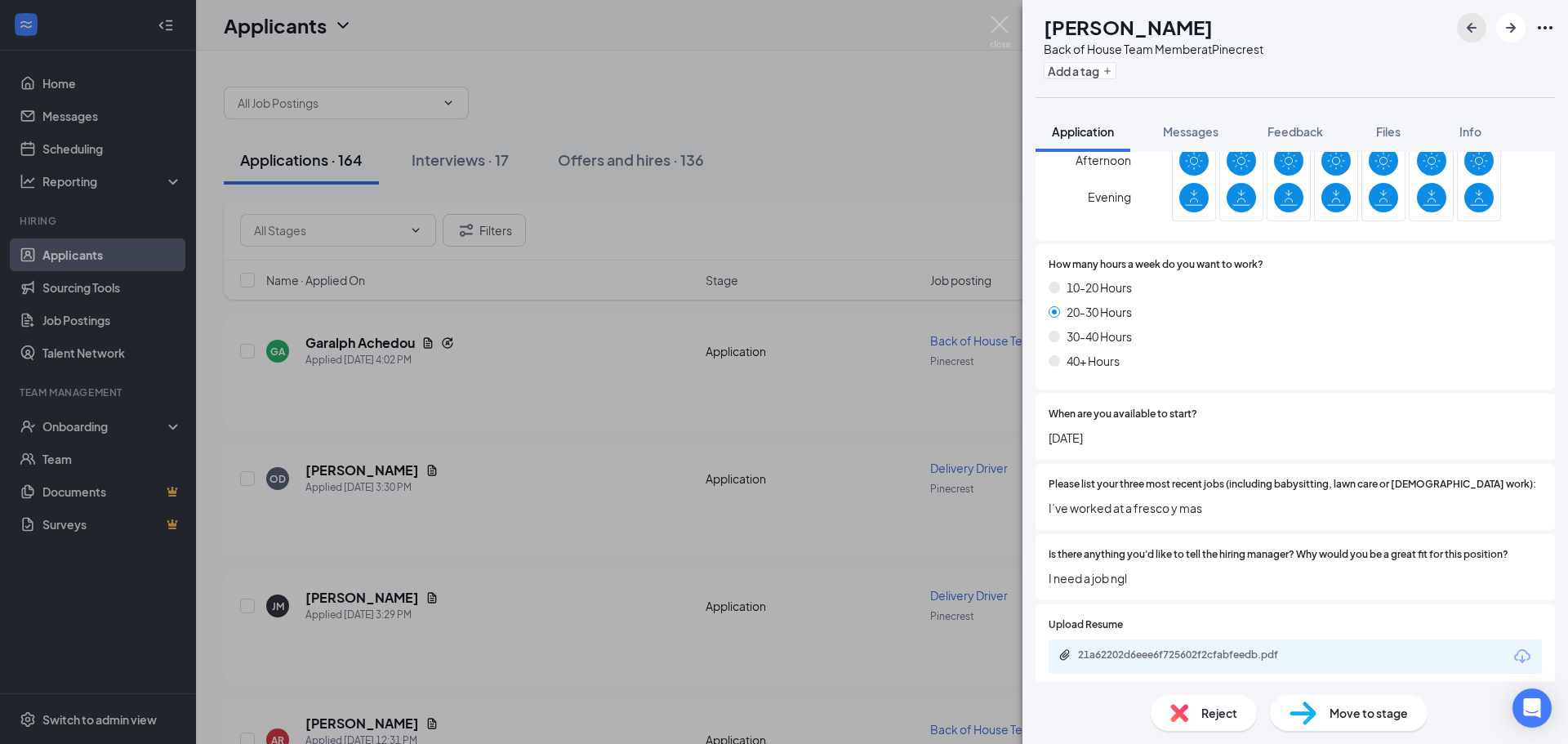
scroll to position [956, 0]
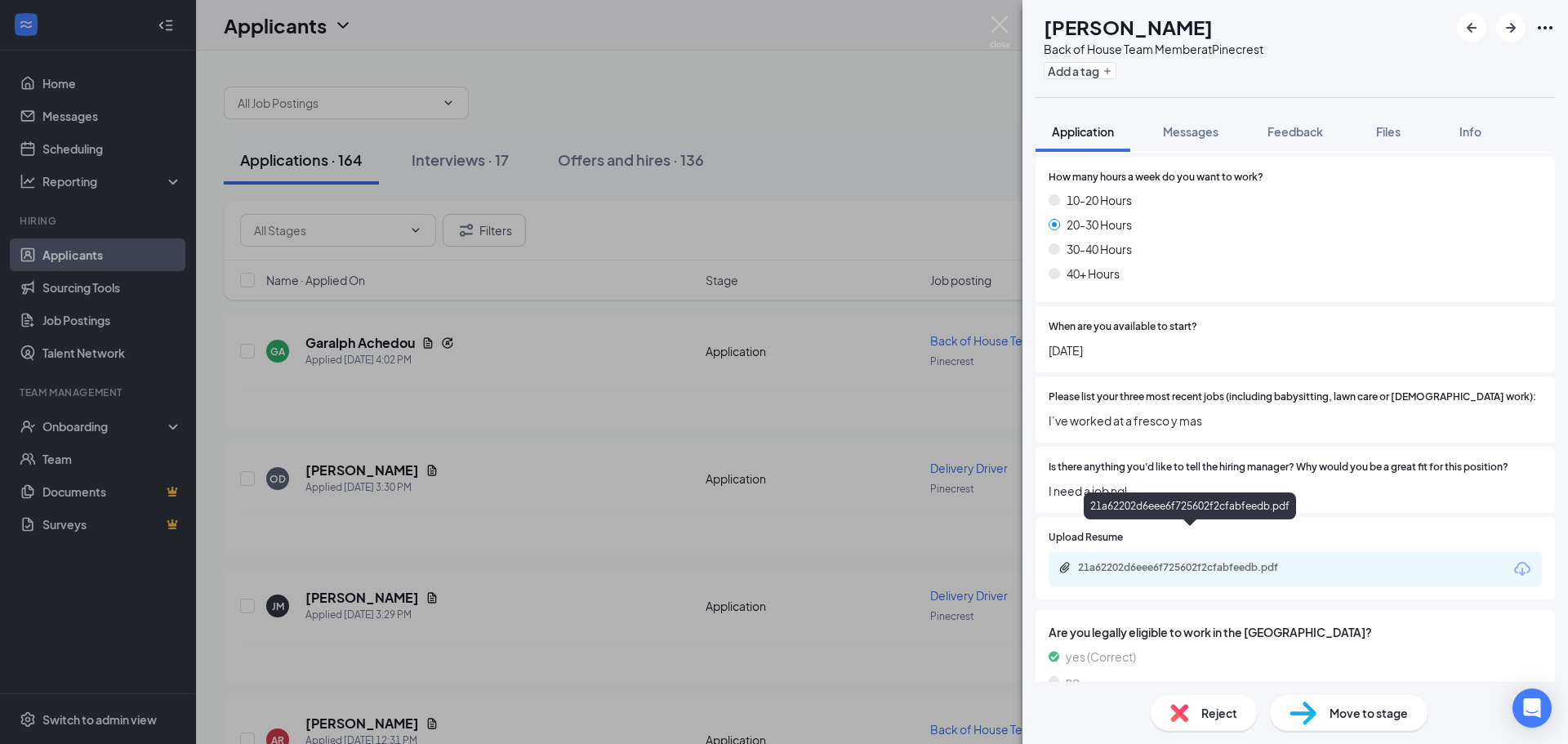
click at [1174, 561] on div "21a62202d6eee6f725602f2cfabfeedb.pdf" at bounding box center [1193, 567] width 229 height 13
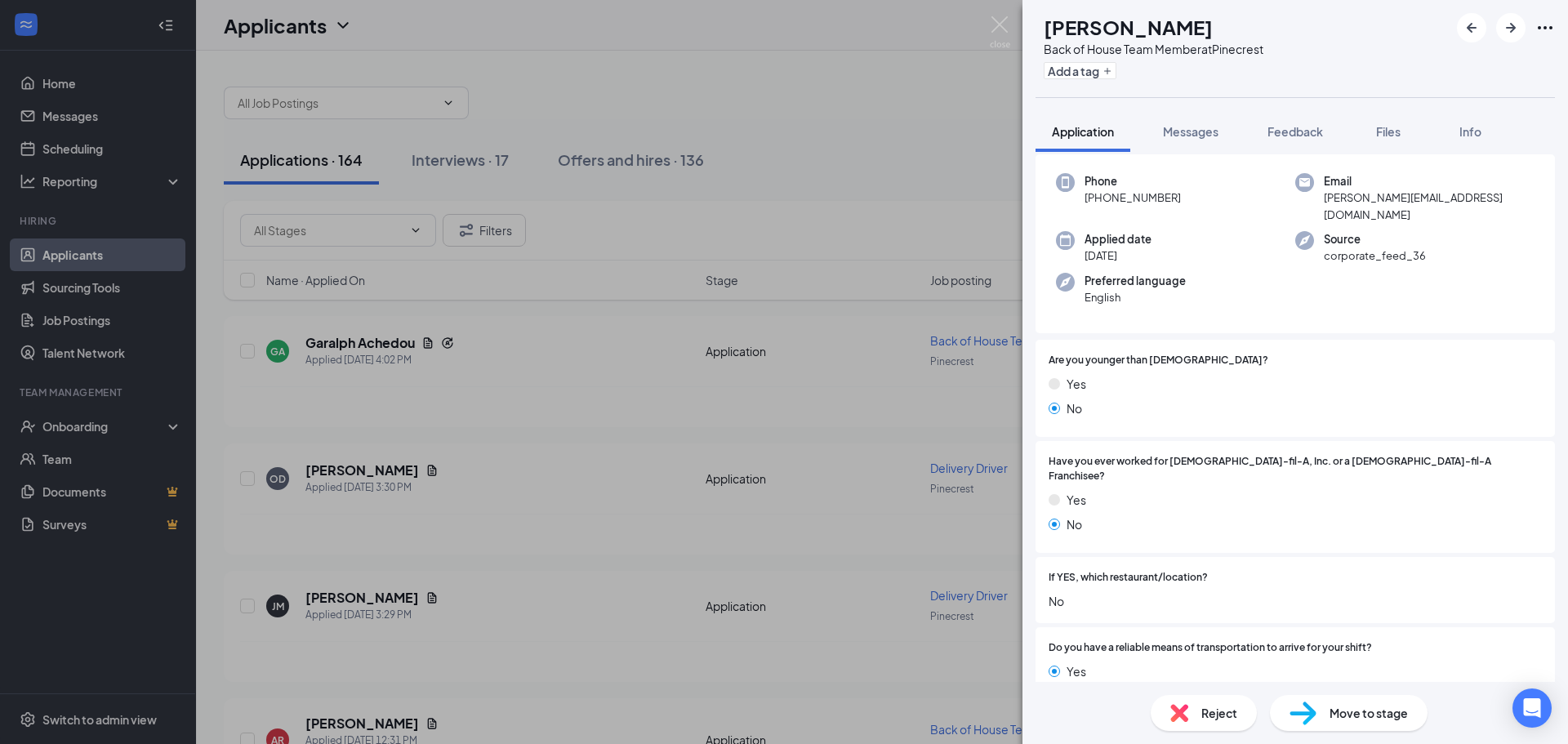
scroll to position [57, 0]
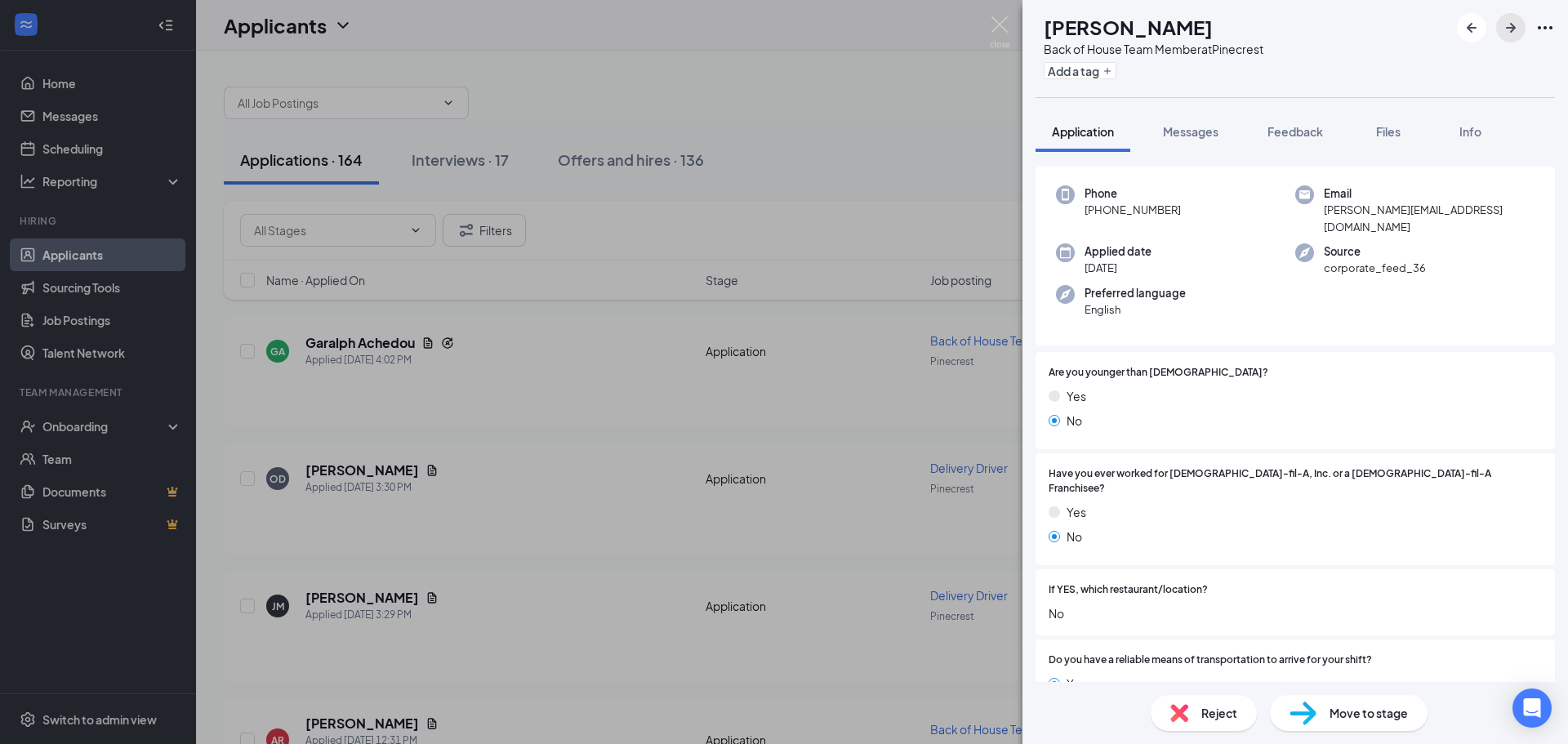
click at [1506, 32] on icon "ArrowRight" at bounding box center [1511, 27] width 20 height 20
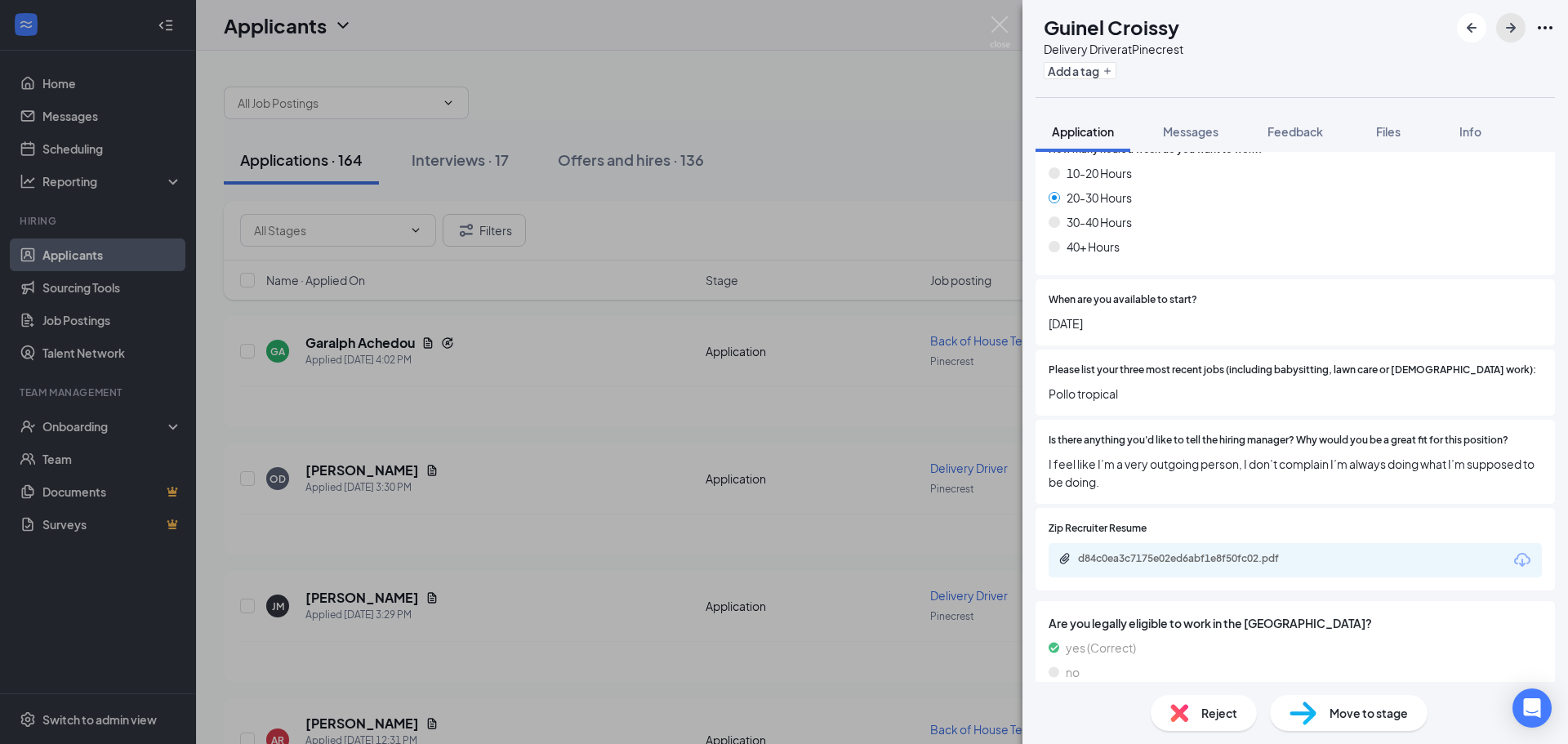
scroll to position [898, 0]
click at [1204, 549] on div "d84c0ea3c7175e02ed6abf1e8f50fc02.pdf" at bounding box center [1193, 555] width 229 height 13
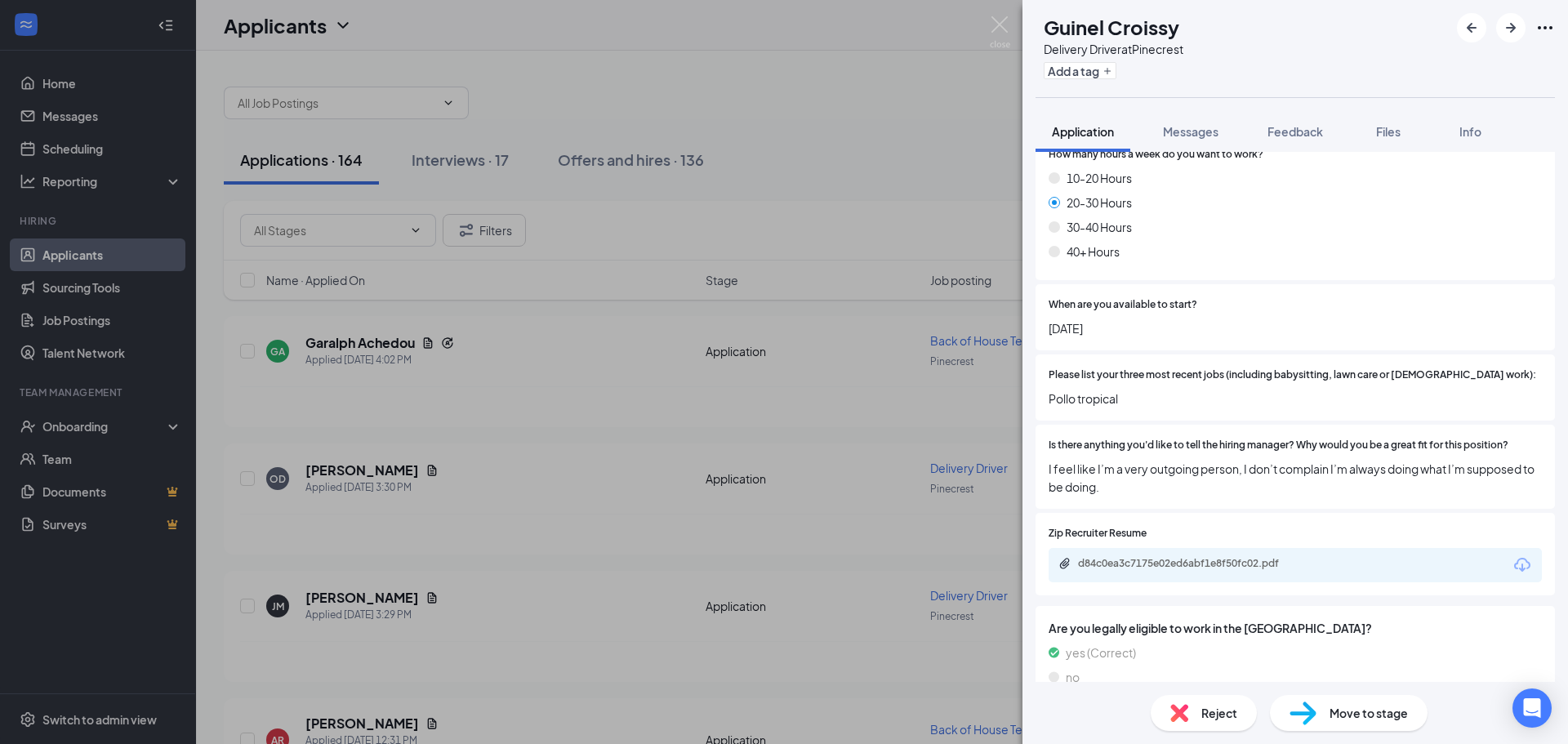
scroll to position [904, 0]
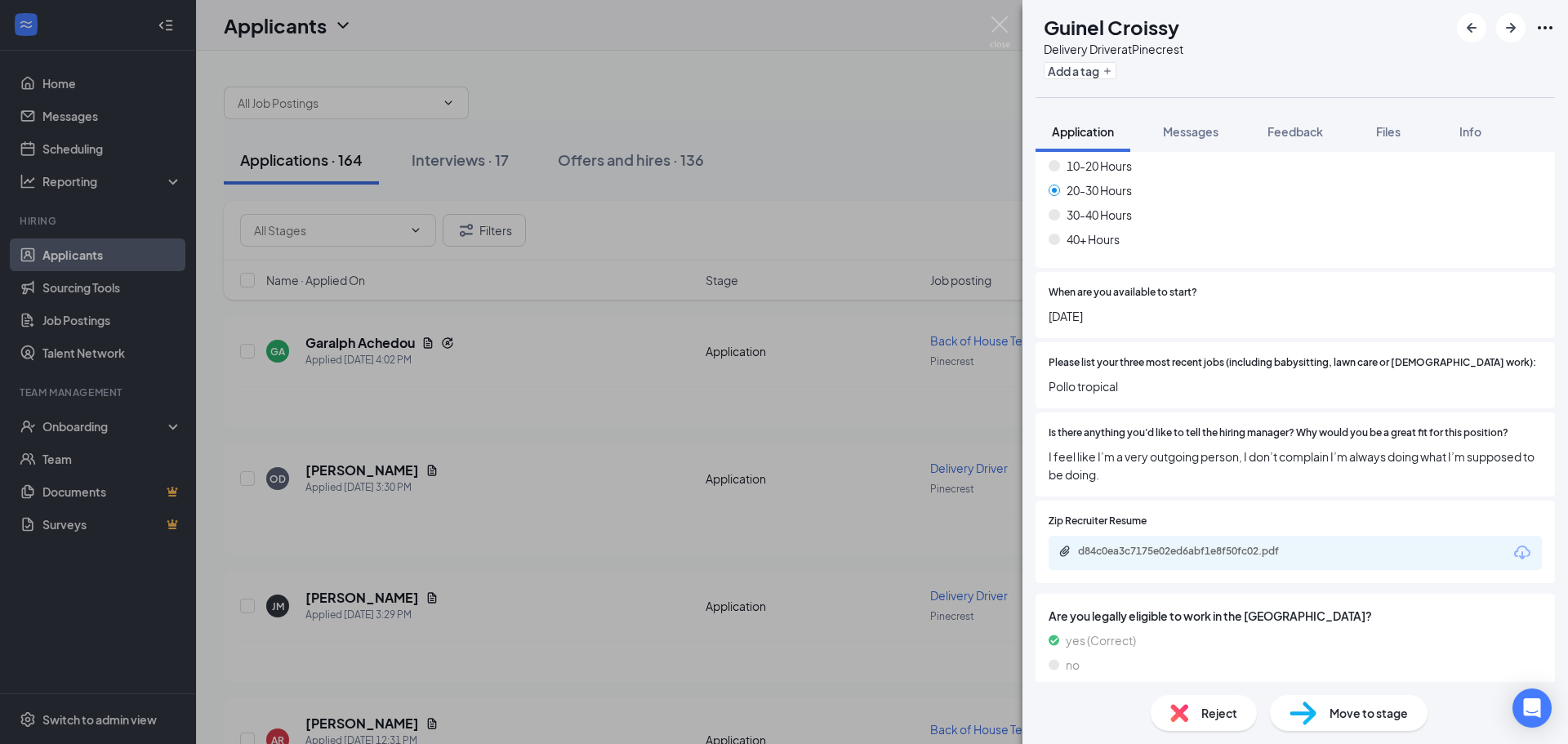
click at [1170, 545] on div "d84c0ea3c7175e02ed6abf1e8f50fc02.pdf" at bounding box center [1193, 551] width 229 height 13
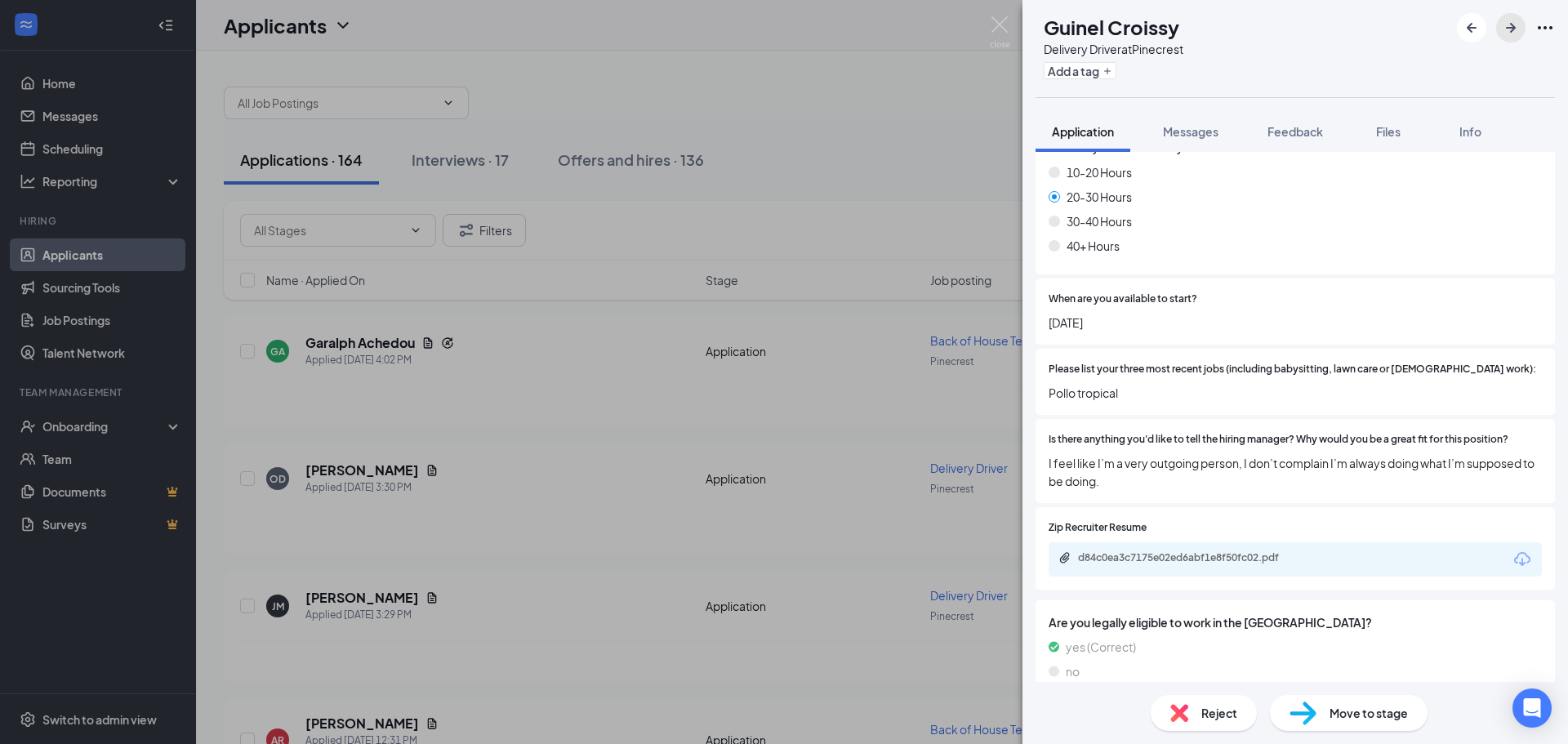
click at [1519, 31] on icon "ArrowRight" at bounding box center [1511, 27] width 20 height 20
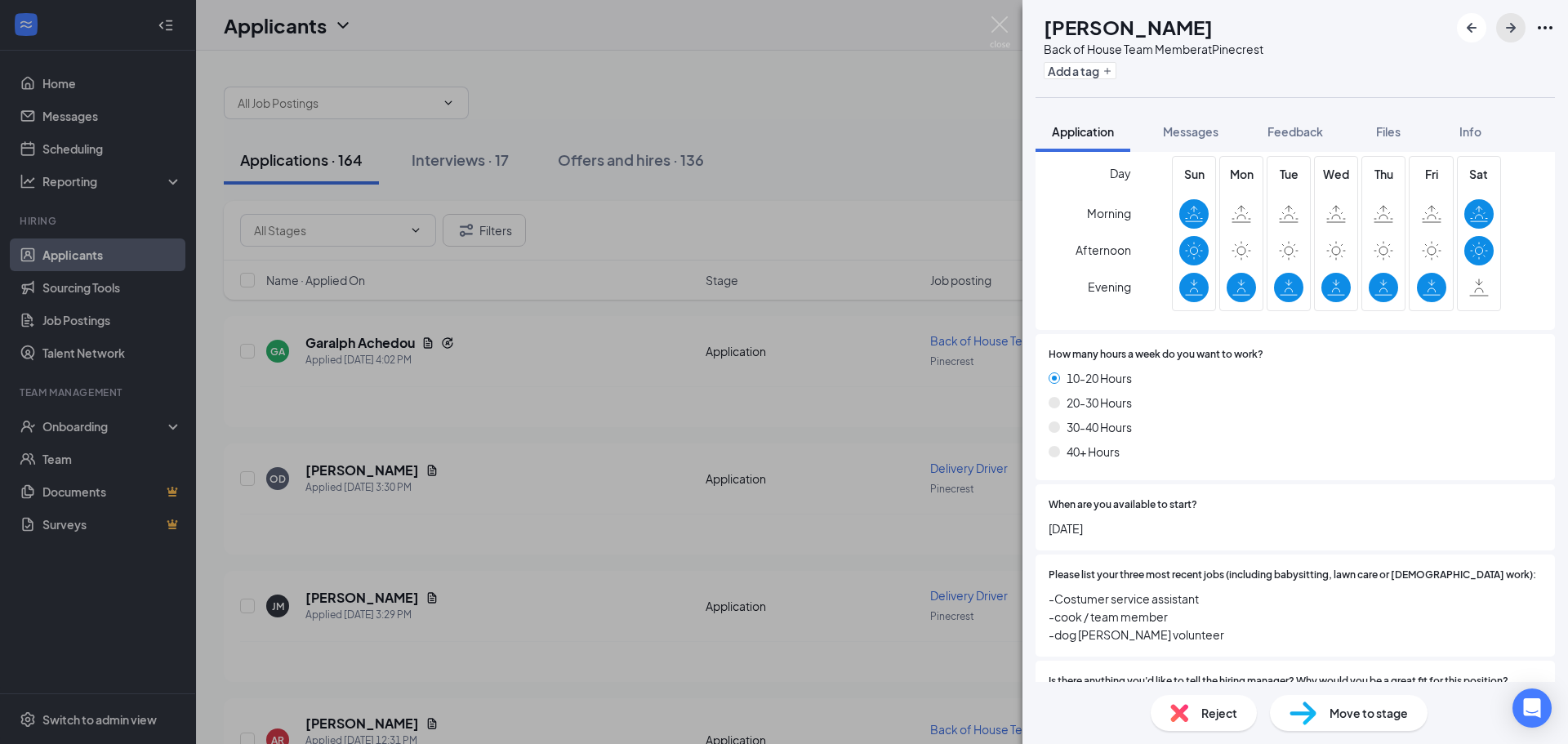
scroll to position [980, 0]
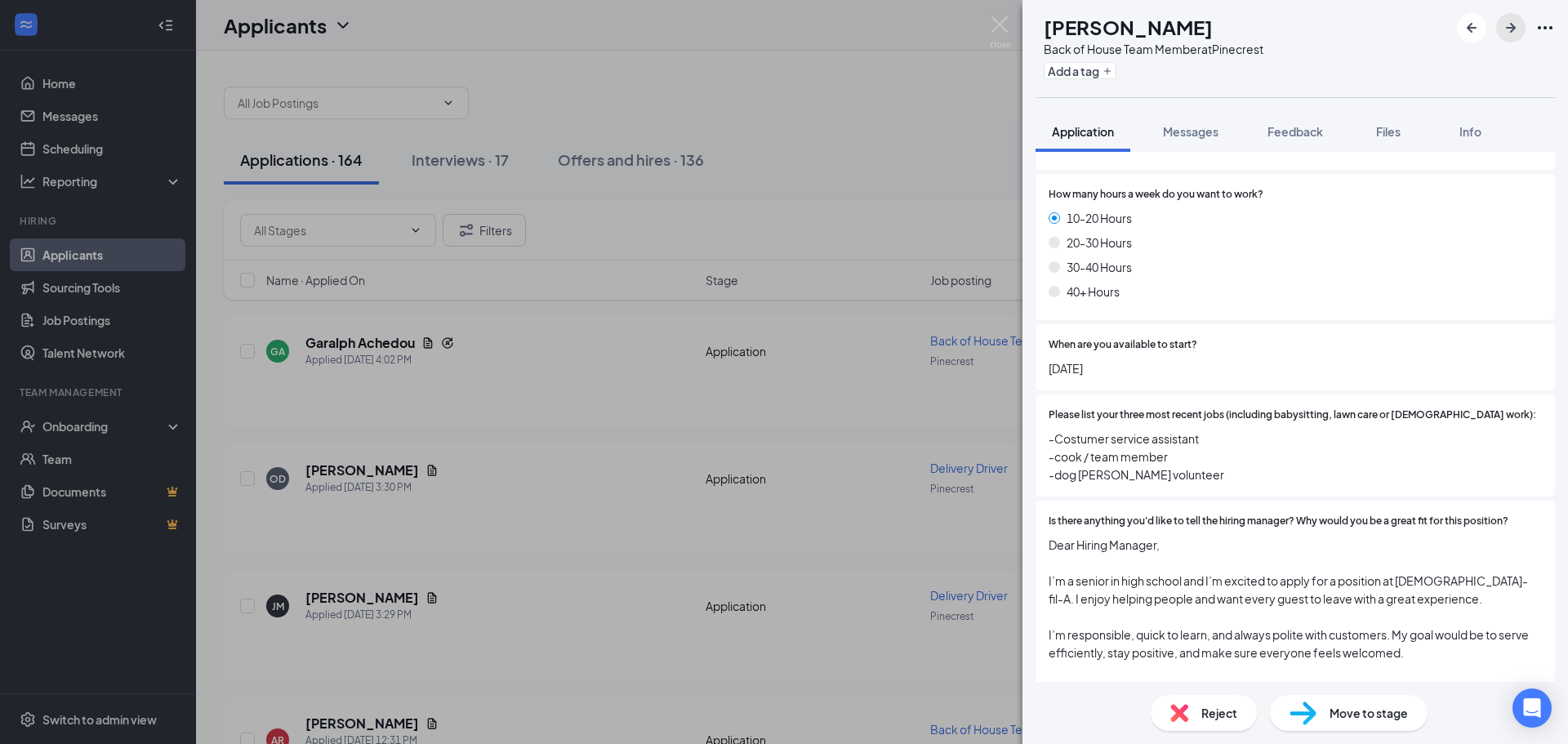
click at [1512, 31] on icon "ArrowRight" at bounding box center [1510, 27] width 9 height 9
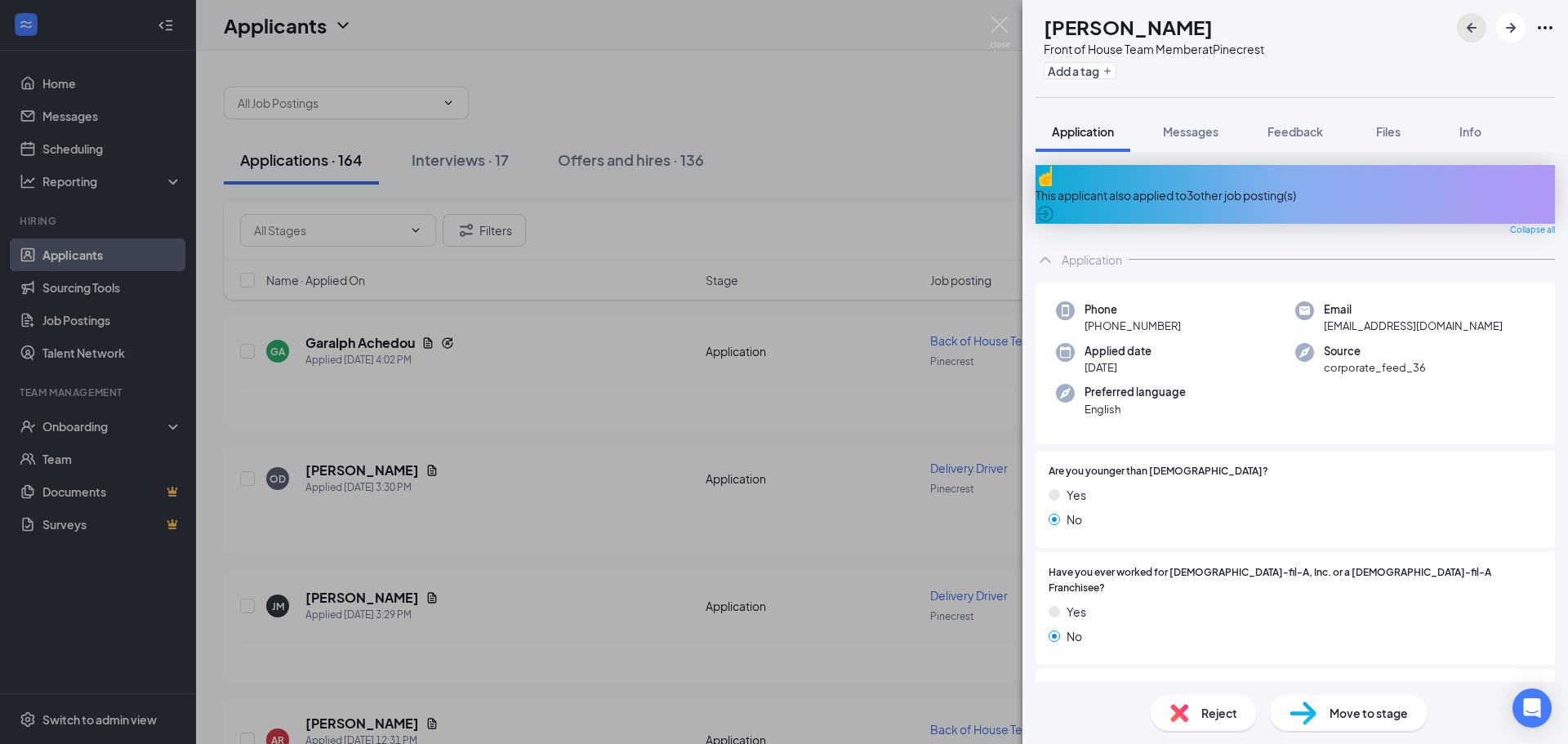
click at [1470, 31] on icon "ArrowLeftNew" at bounding box center [1471, 27] width 9 height 9
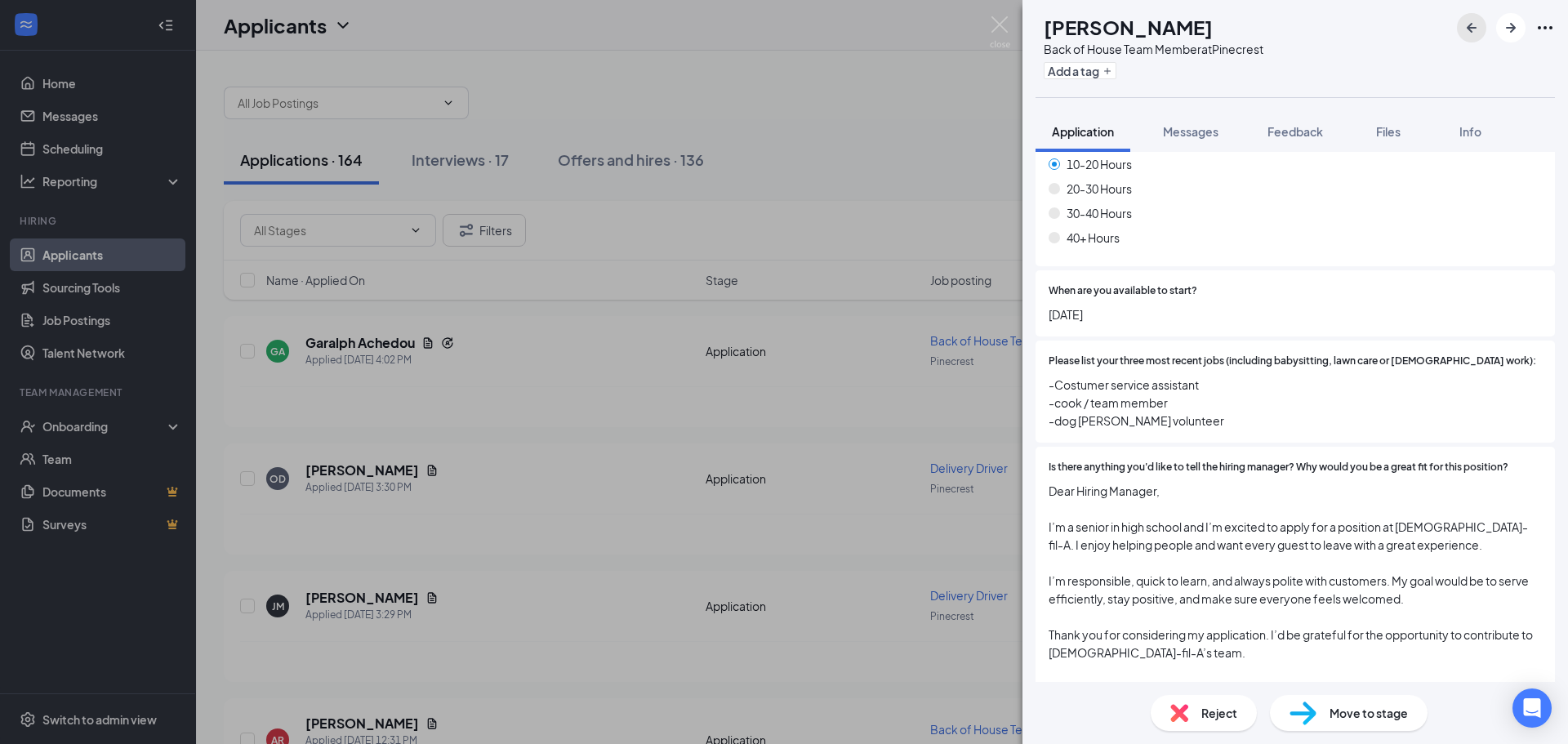
scroll to position [1271, 0]
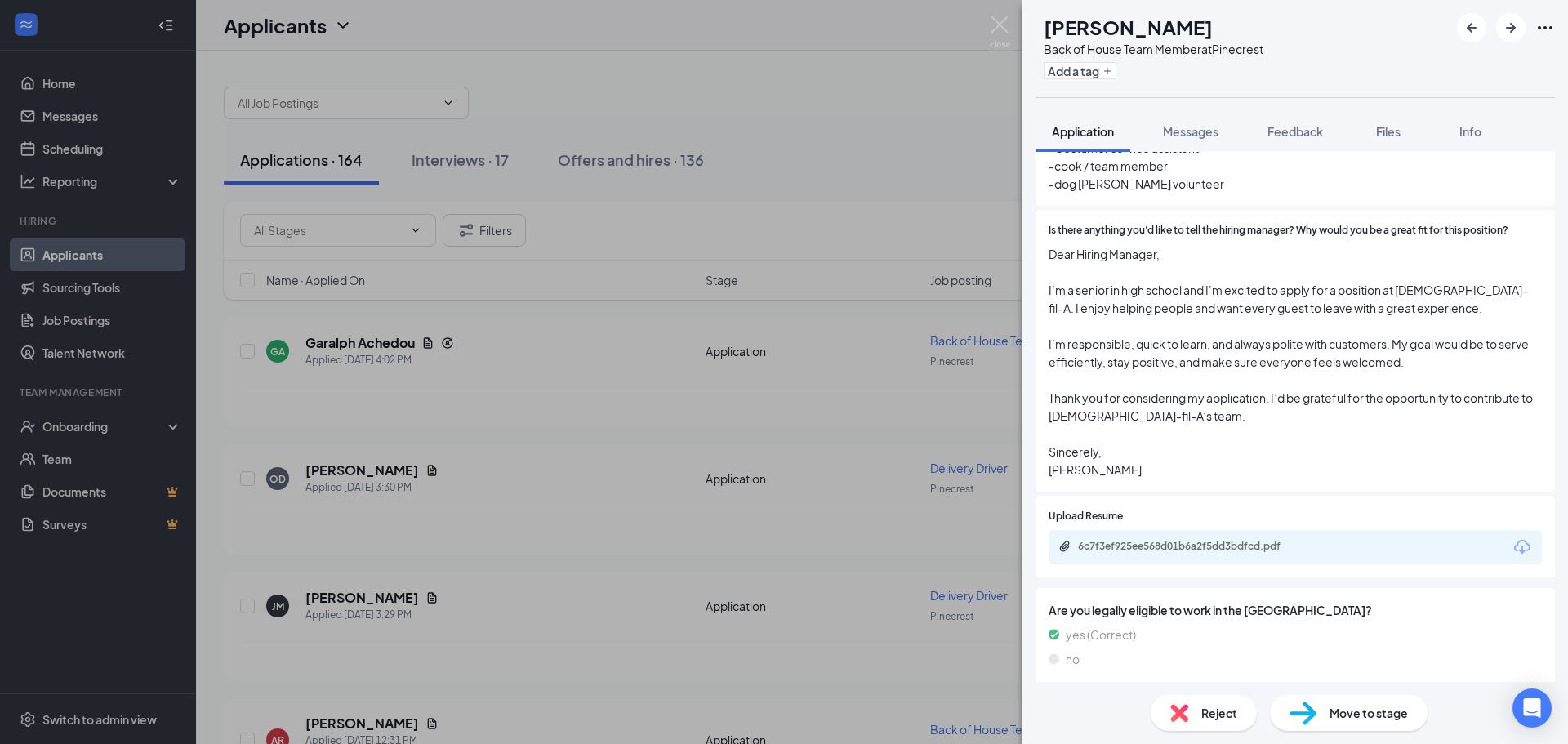
click at [1147, 530] on div "6c7f3ef925ee568d01b6a2f5dd3bdfcd.pdf" at bounding box center [1295, 547] width 493 height 34
click at [1148, 540] on div "6c7f3ef925ee568d01b6a2f5dd3bdfcd.pdf" at bounding box center [1193, 546] width 229 height 13
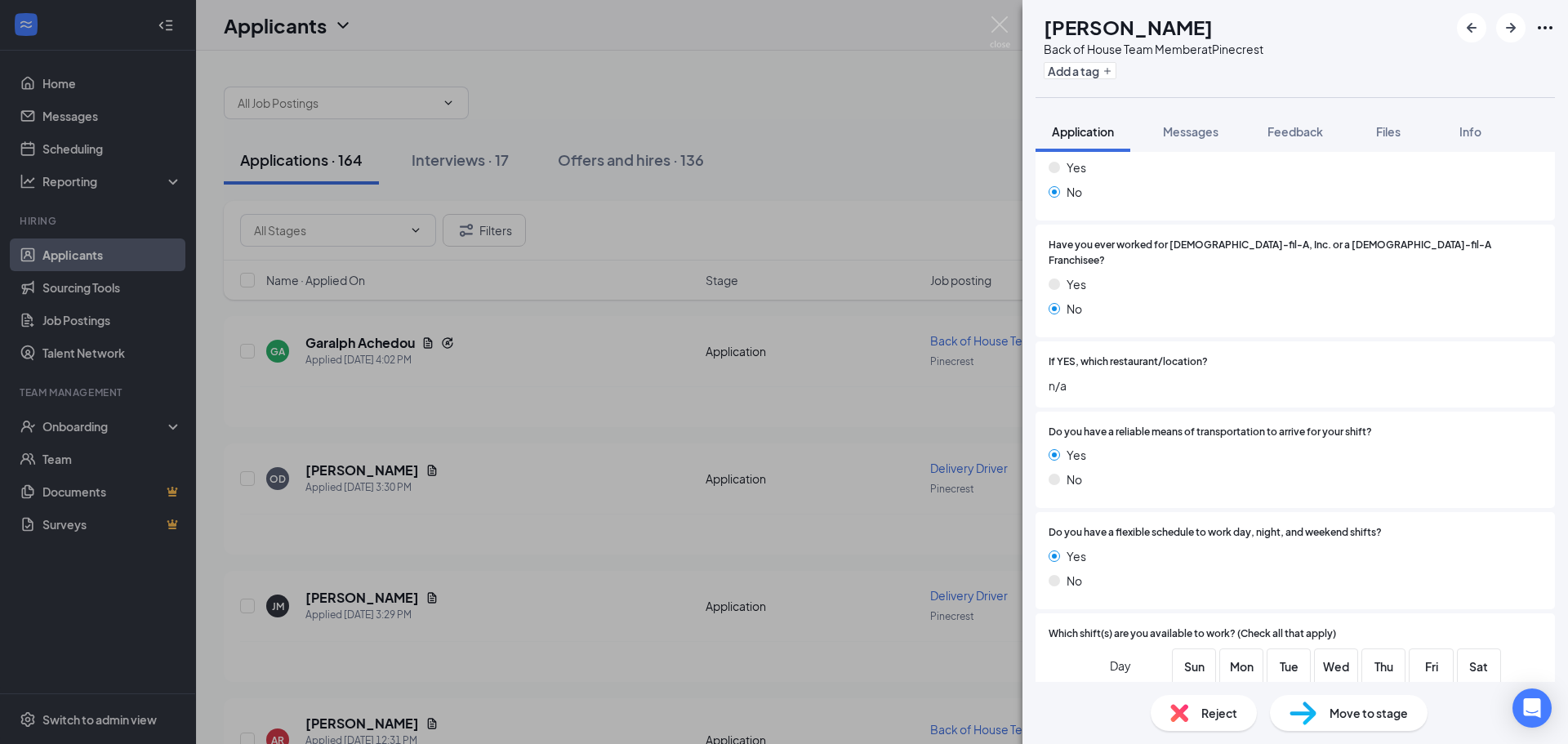
scroll to position [0, 0]
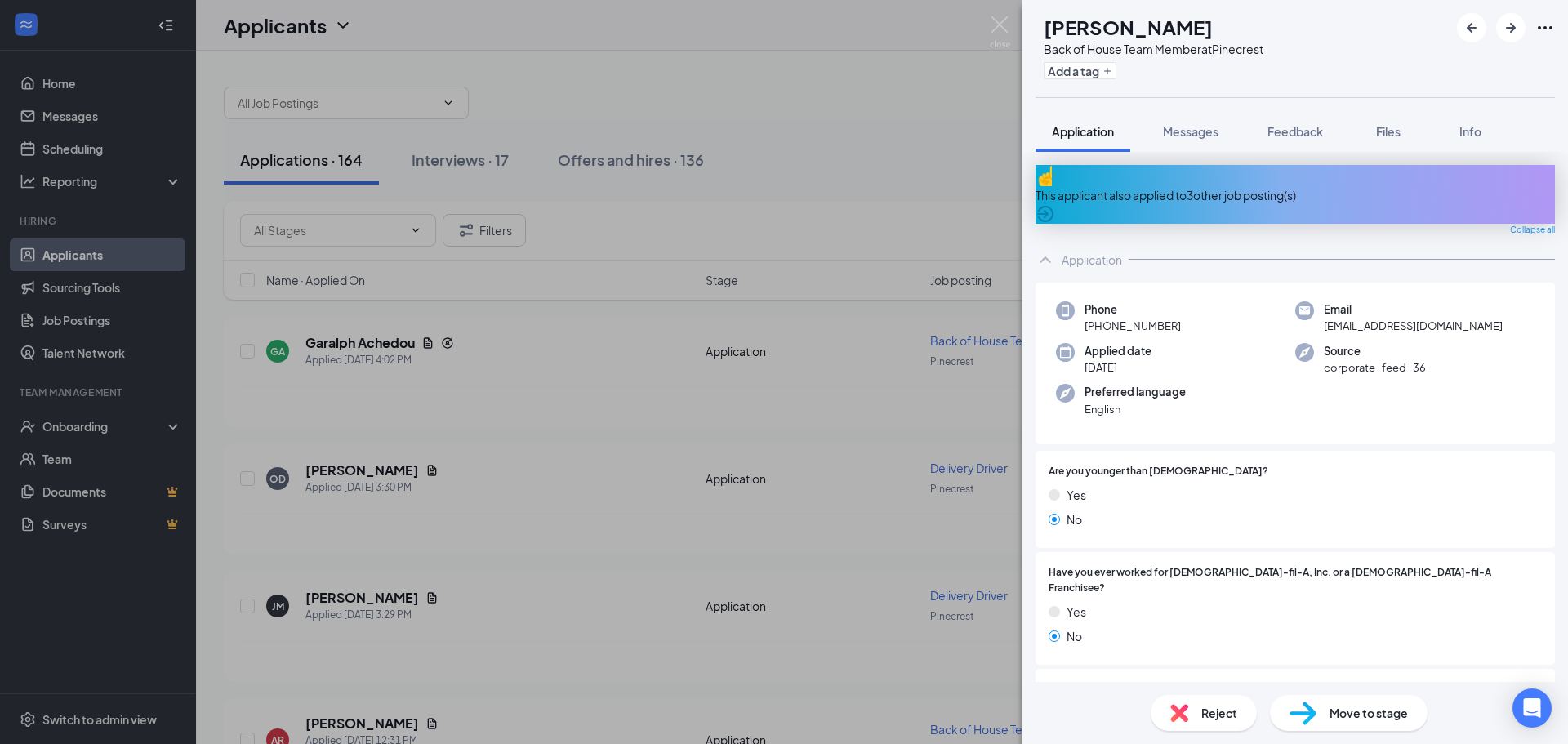
click at [1330, 712] on span "Move to stage" at bounding box center [1369, 712] width 78 height 18
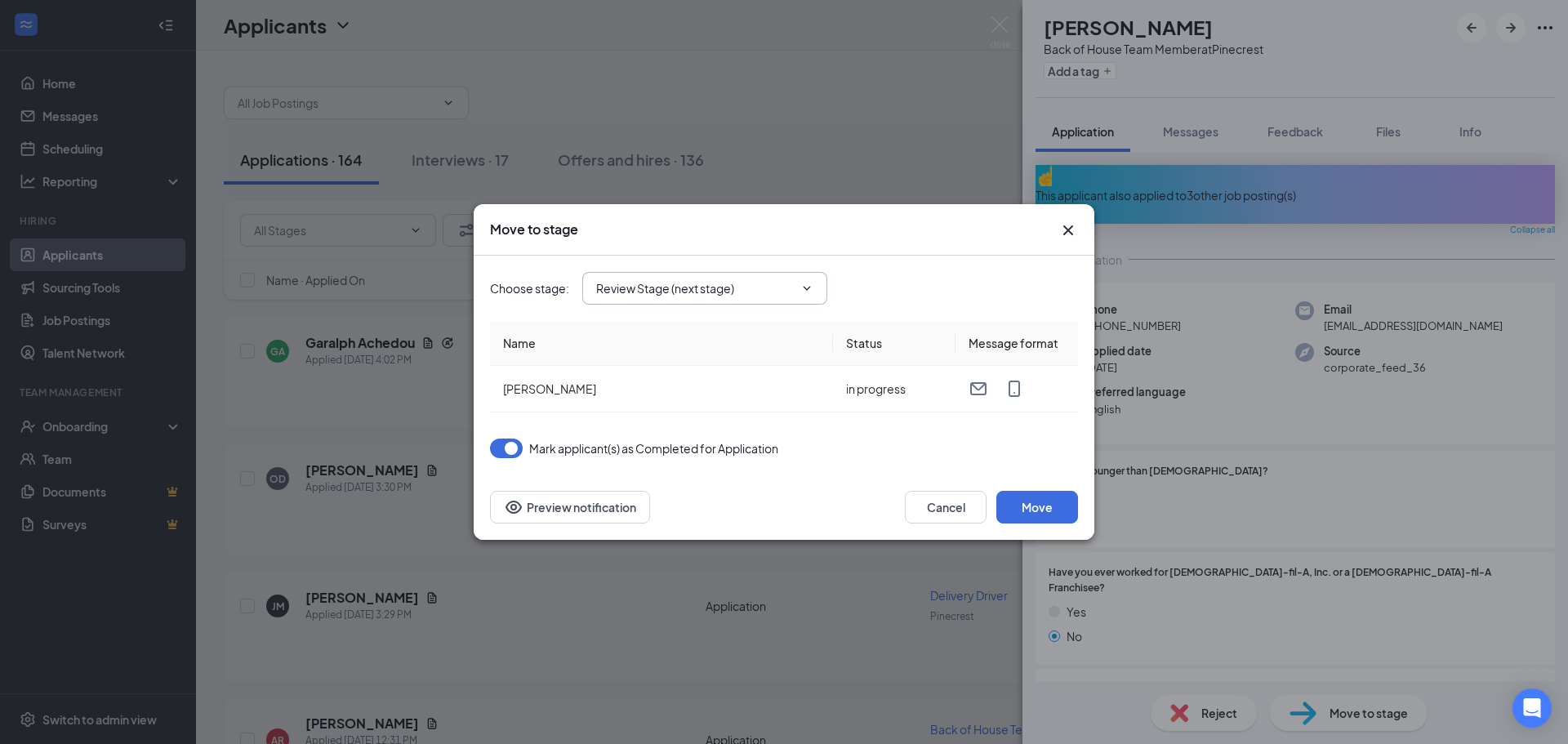
click at [772, 288] on input "Review Stage (next stage)" at bounding box center [695, 288] width 198 height 18
click at [696, 339] on div "Phone Interview" at bounding box center [718, 329] width 219 height 18
type input "Phone Interview"
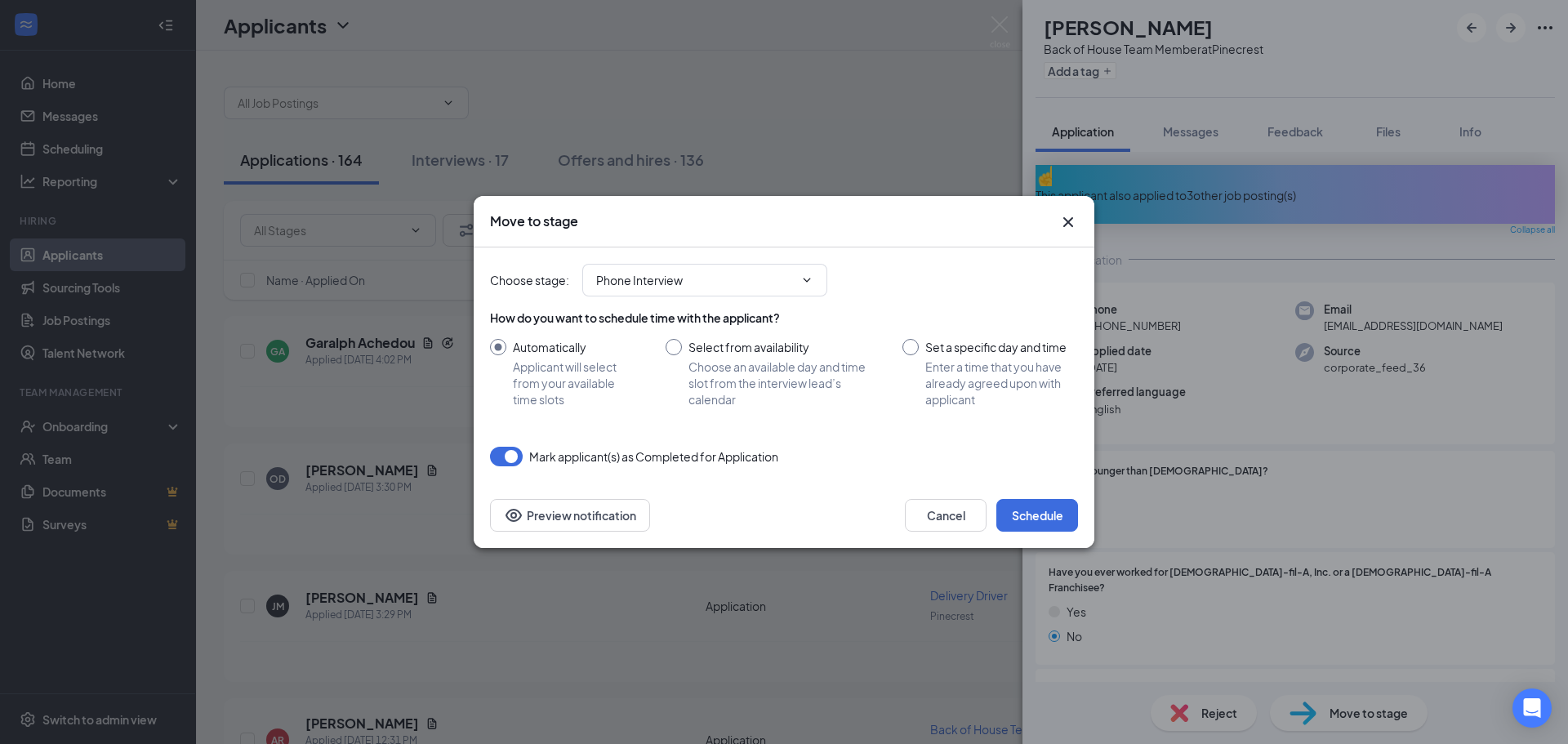
click at [507, 450] on button "button" at bounding box center [506, 456] width 32 height 20
click at [506, 461] on button "button" at bounding box center [506, 456] width 32 height 20
click at [1027, 520] on button "Schedule" at bounding box center [1037, 515] width 82 height 32
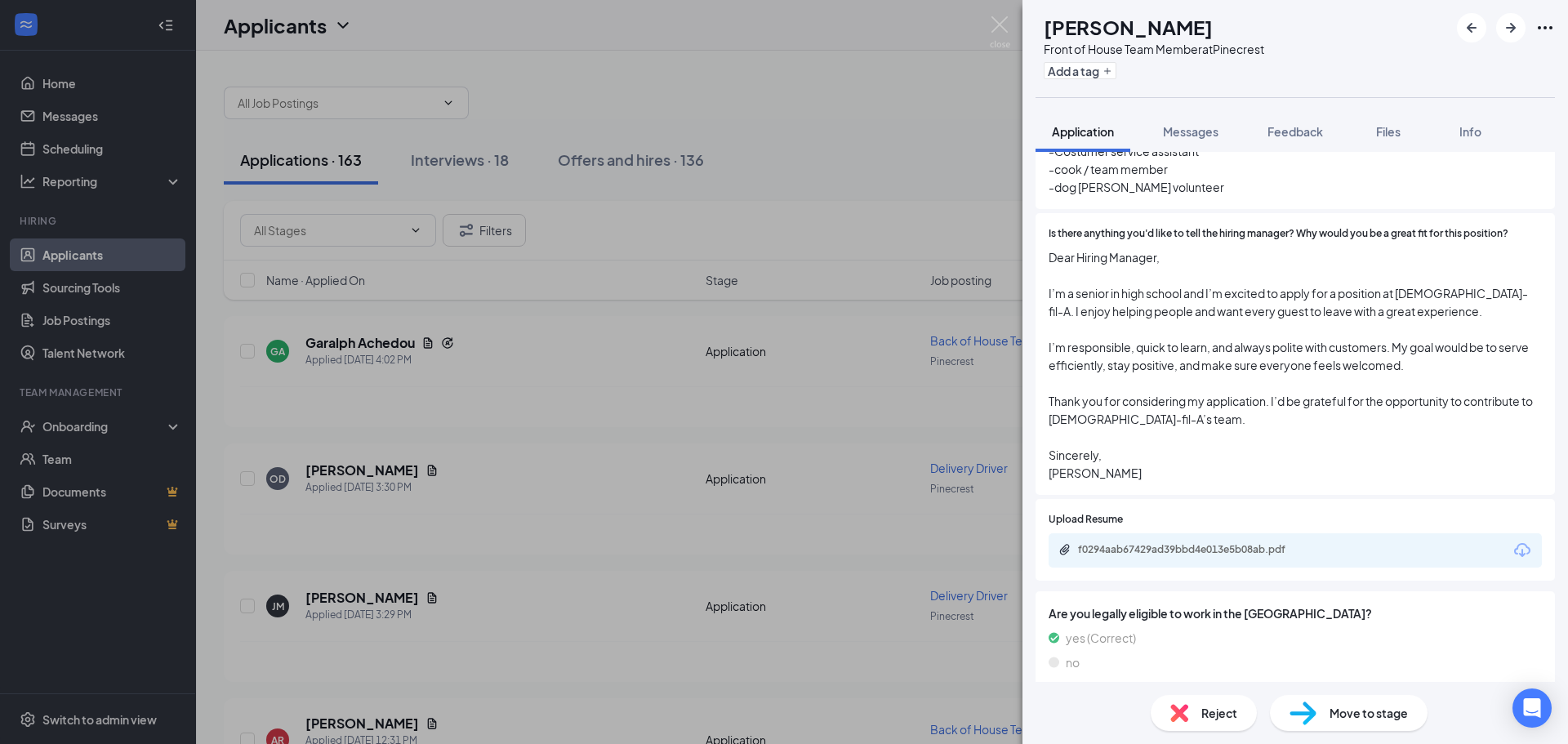
scroll to position [1253, 0]
click at [1215, 540] on div "f0294aab67429ad39bbd4e013e5b08ab.pdf" at bounding box center [1193, 546] width 229 height 13
click at [1499, 33] on button "button" at bounding box center [1511, 27] width 29 height 29
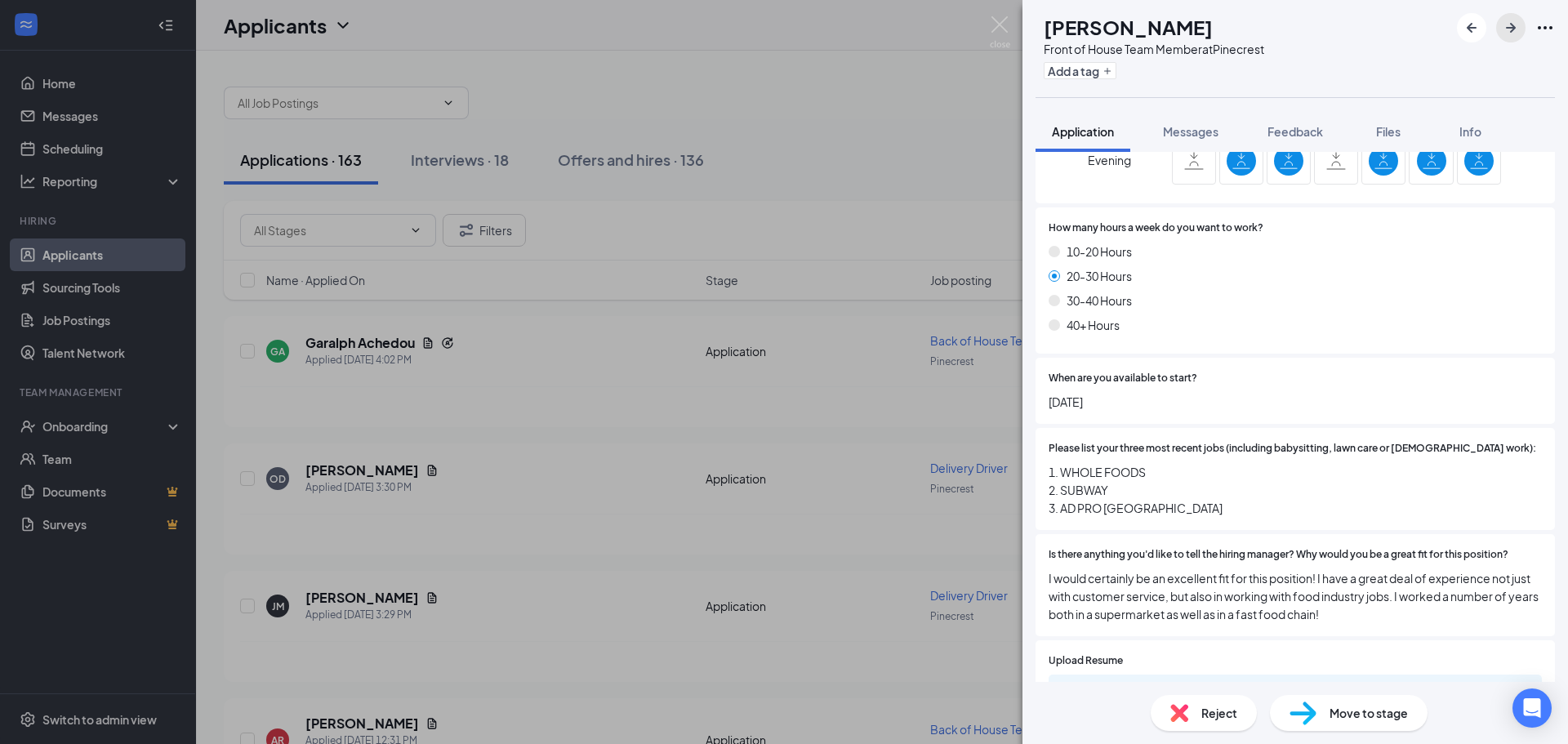
scroll to position [1073, 0]
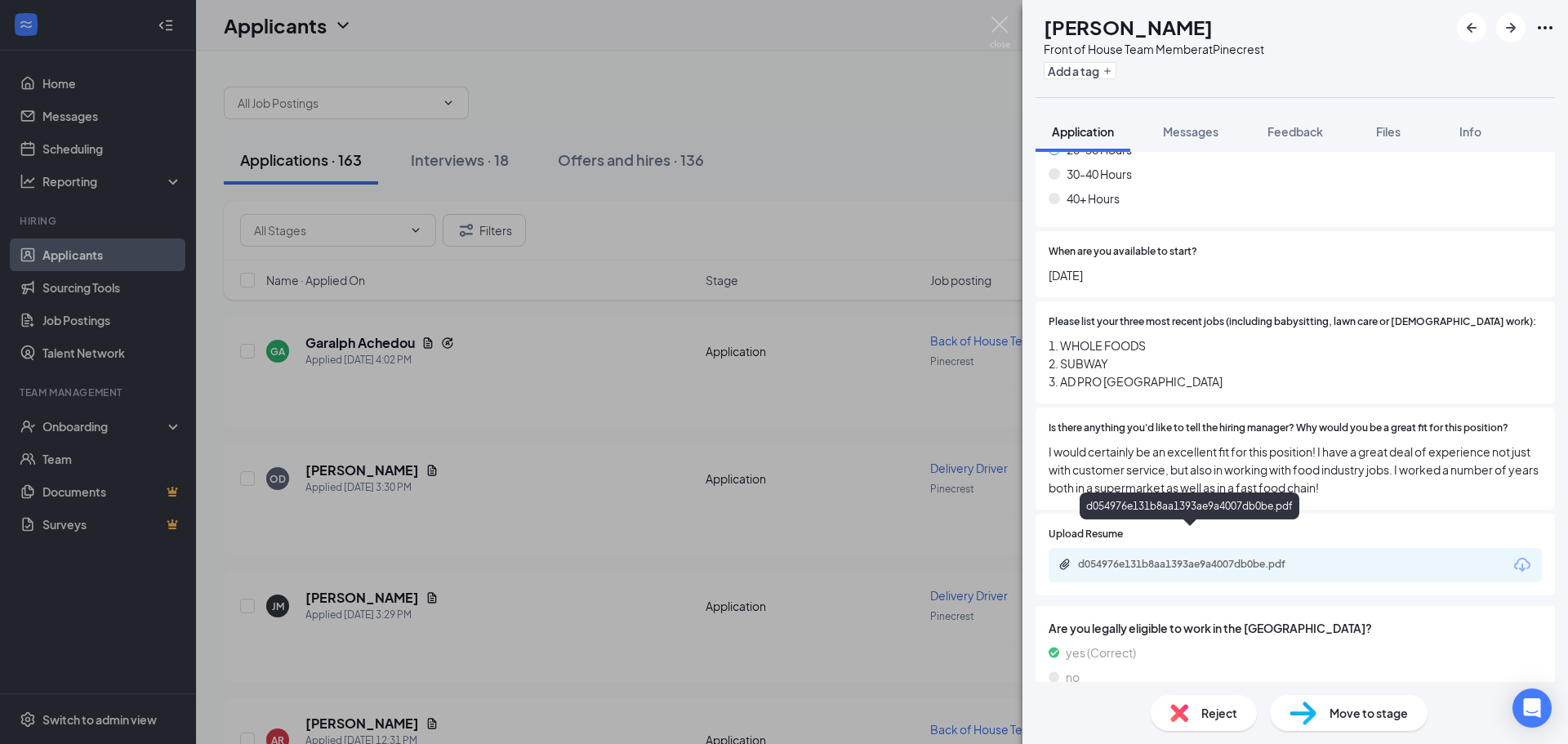
click at [1172, 558] on div "d054976e131b8aa1393ae9a4007db0be.pdf" at bounding box center [1193, 564] width 229 height 13
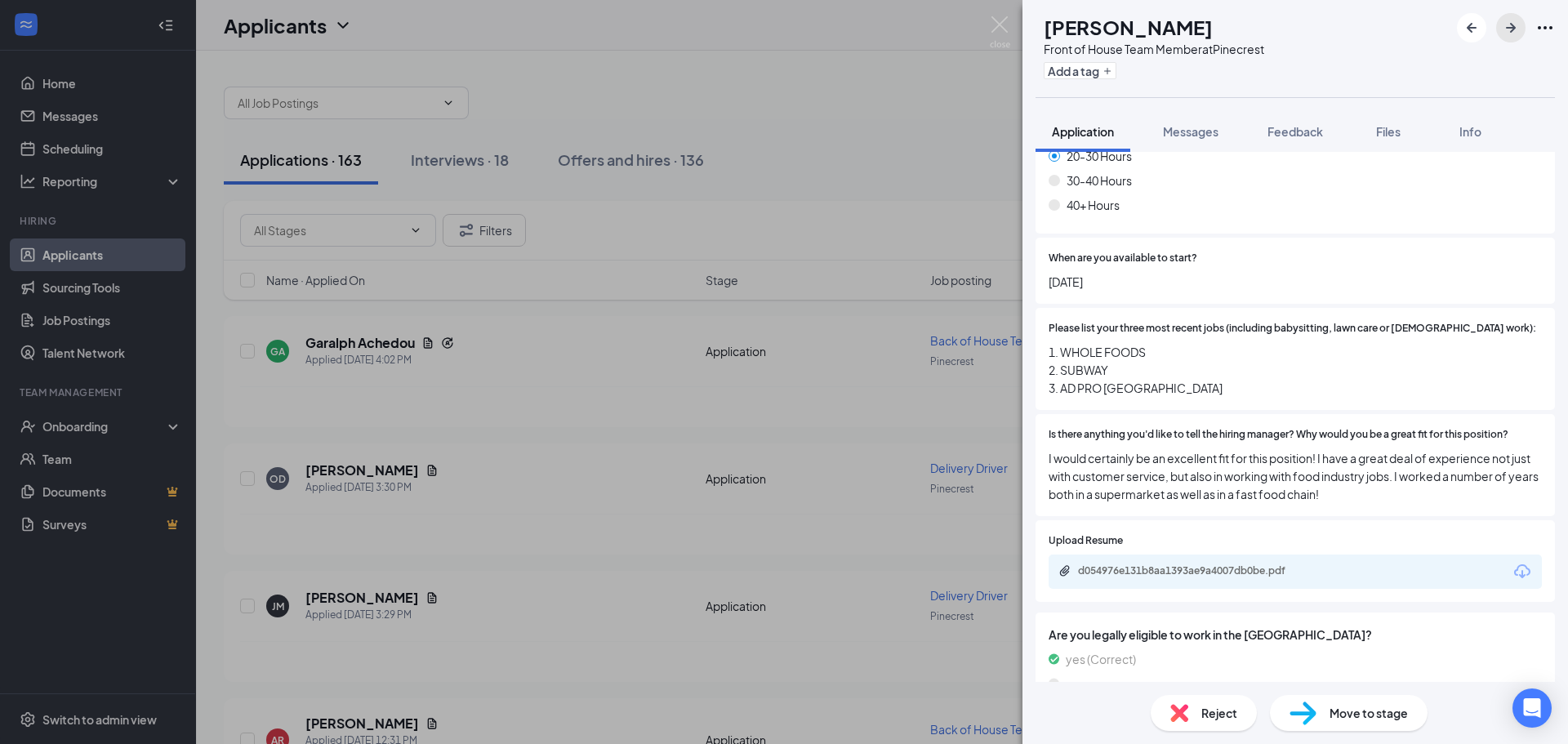
click at [1502, 38] on button "button" at bounding box center [1511, 27] width 29 height 29
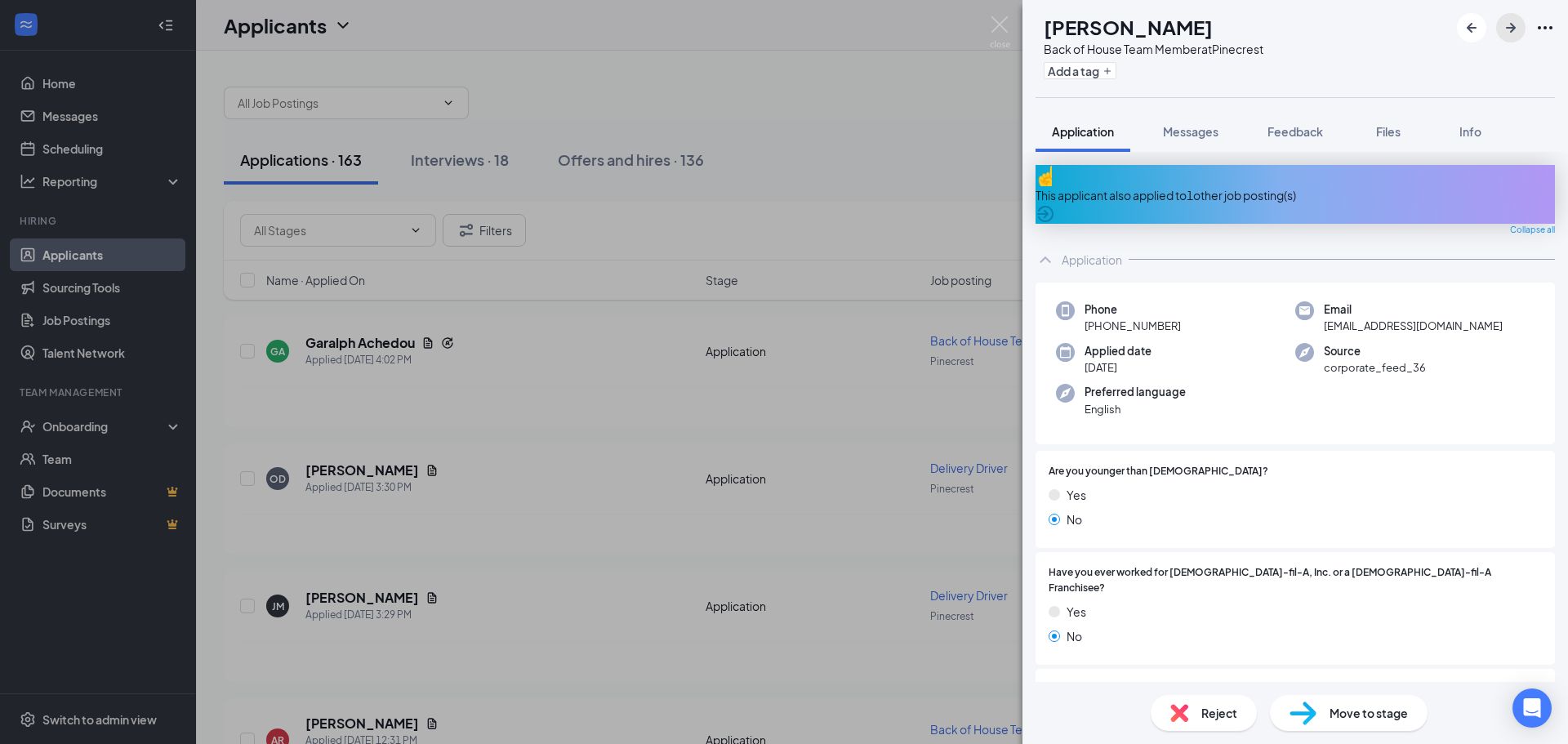
click at [1514, 19] on icon "ArrowRight" at bounding box center [1511, 27] width 20 height 20
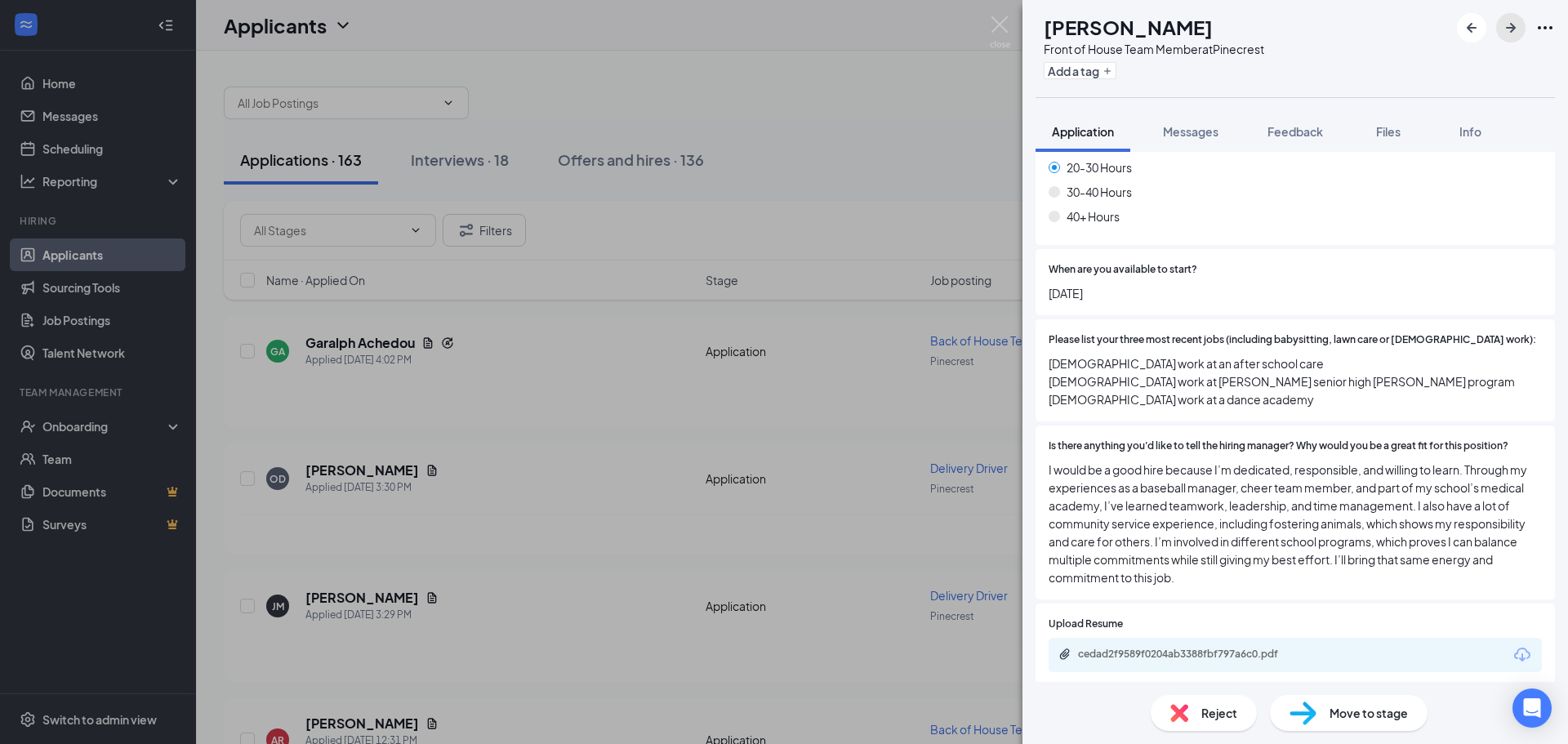
scroll to position [980, 0]
click at [1509, 15] on button "button" at bounding box center [1511, 27] width 29 height 29
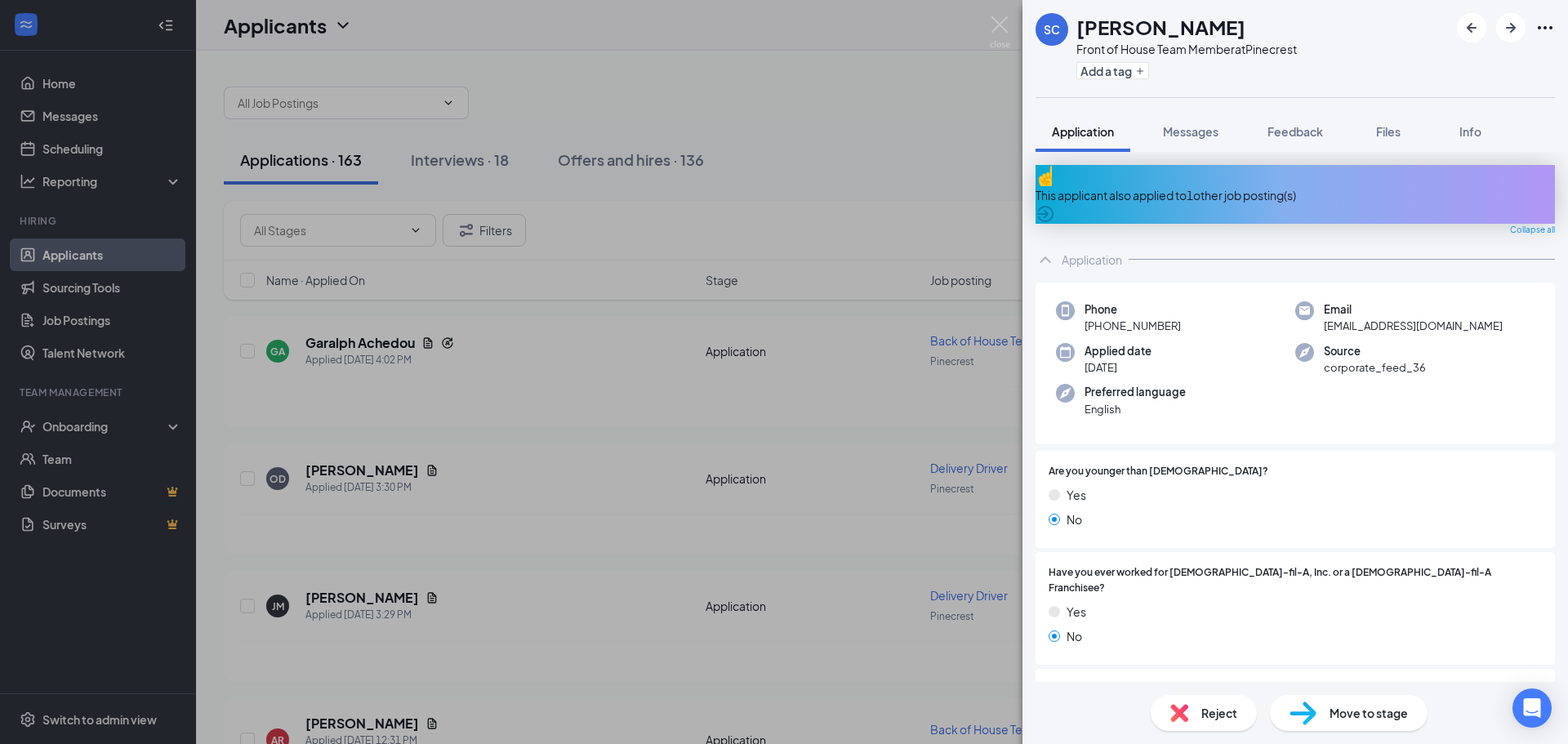
click at [986, 26] on div "SC [PERSON_NAME] Front of House Team Member at [GEOGRAPHIC_DATA] Add a tag Appl…" at bounding box center [784, 372] width 1568 height 744
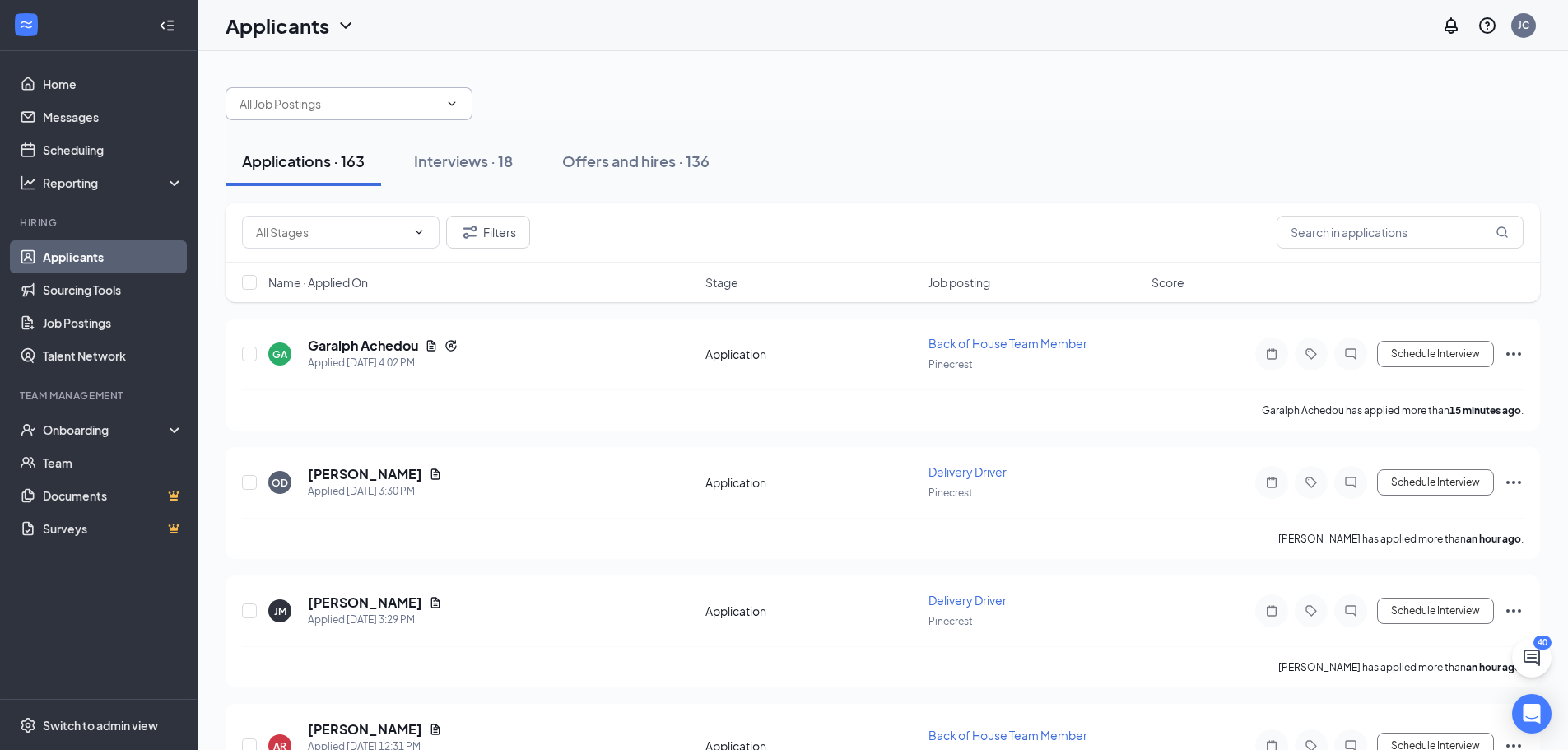
click at [350, 113] on span at bounding box center [348, 103] width 247 height 33
click at [445, 98] on icon "ChevronDown" at bounding box center [451, 103] width 13 height 13
click at [414, 108] on input "text" at bounding box center [340, 103] width 199 height 18
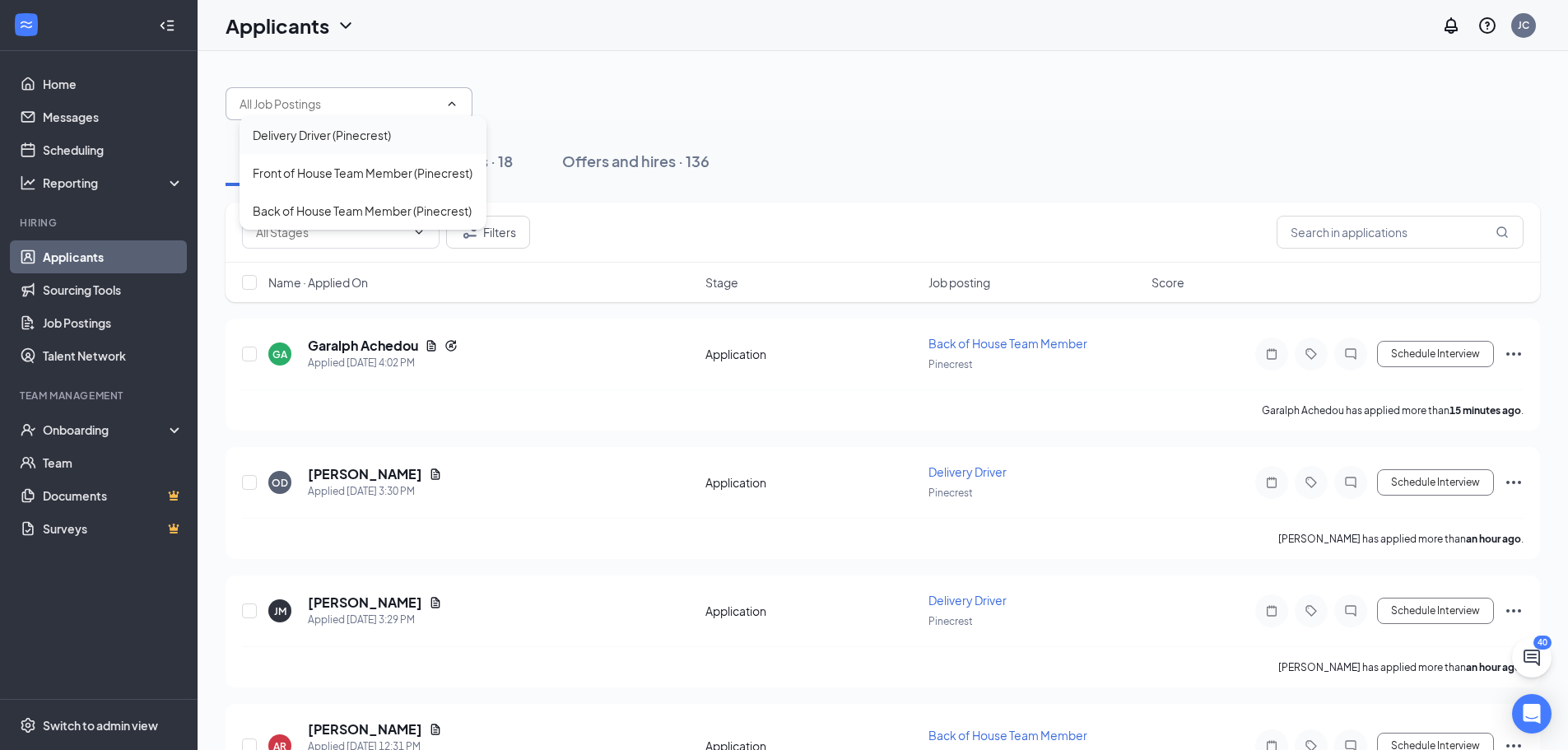
click at [344, 133] on div "Delivery Driver (Pinecrest)" at bounding box center [322, 134] width 138 height 18
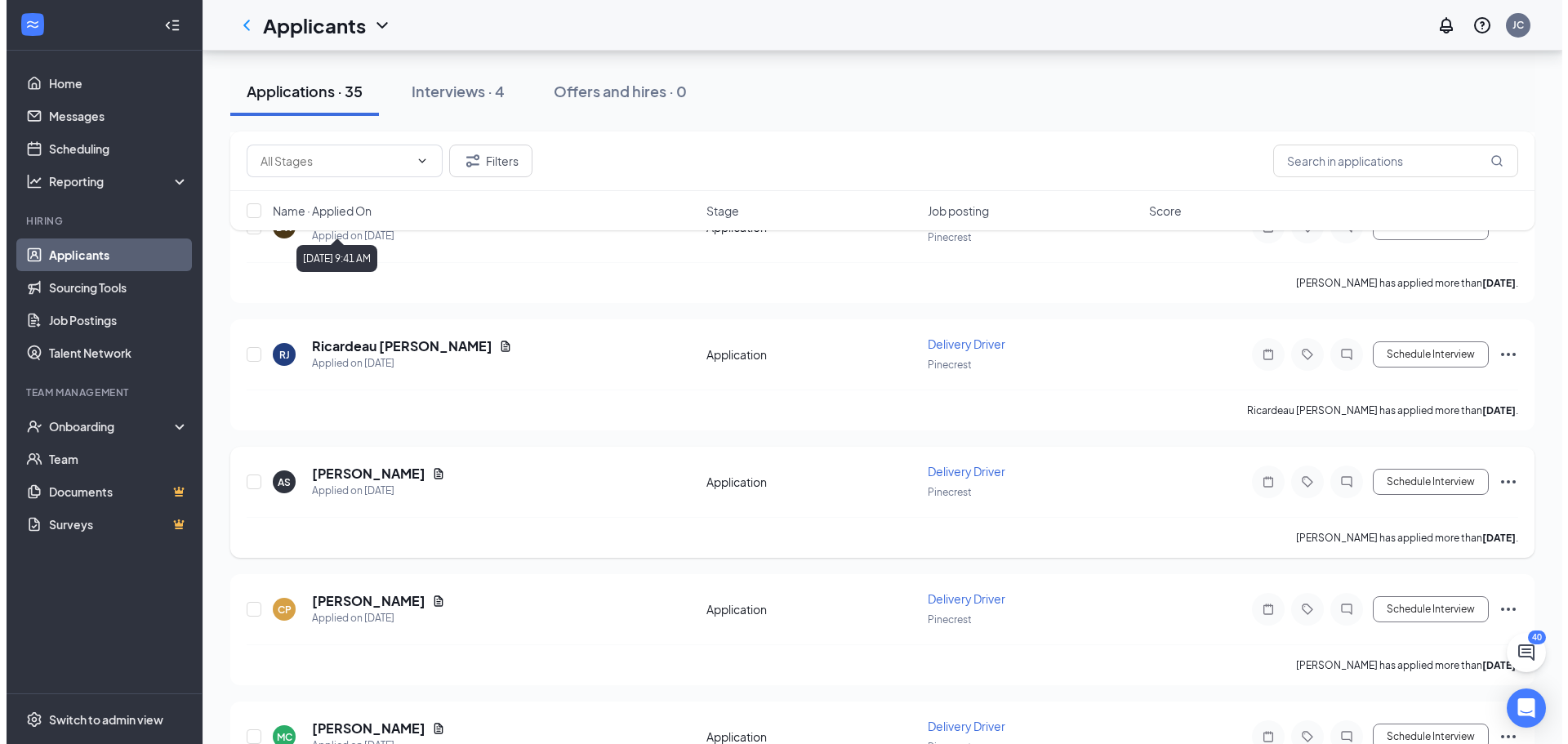
scroll to position [2853, 0]
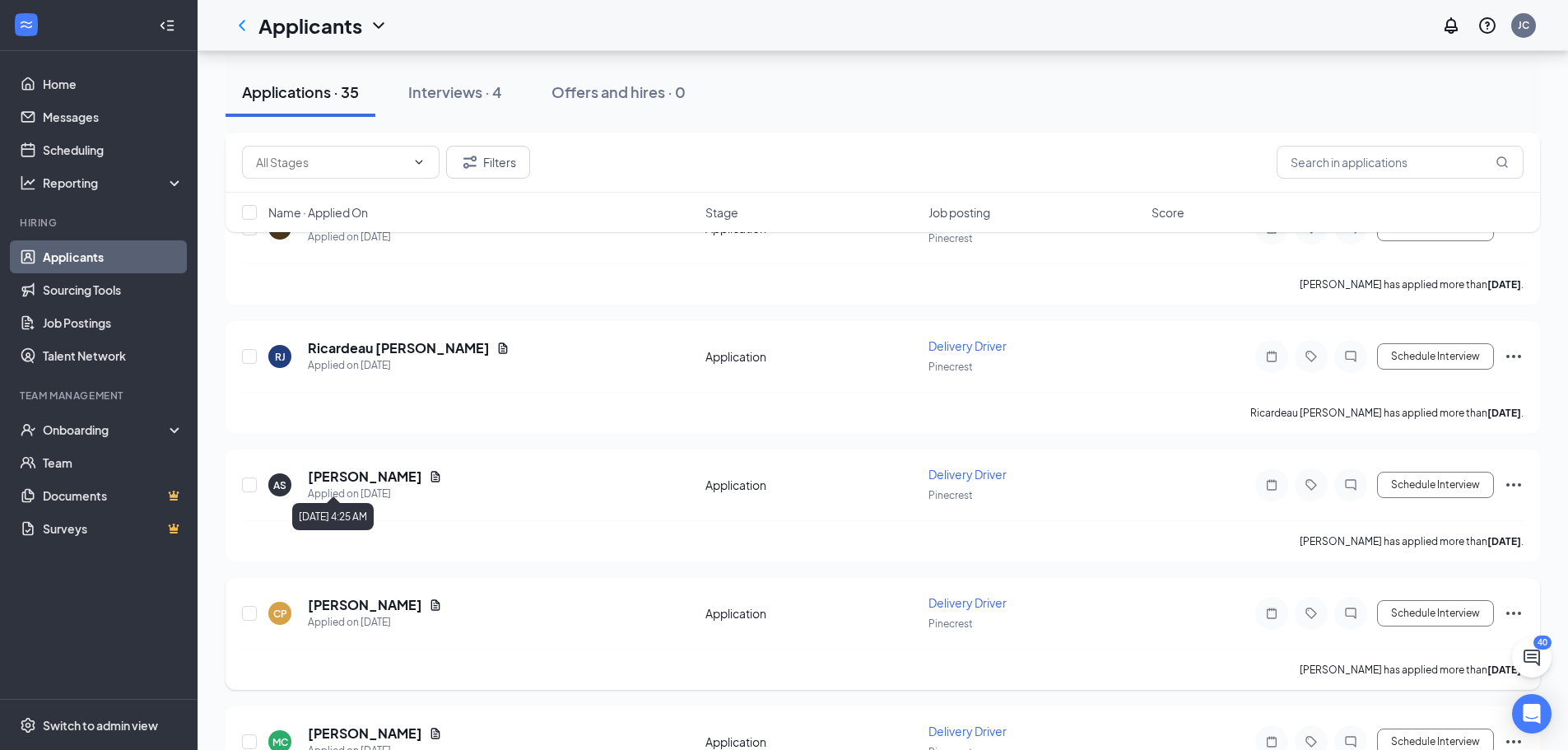
click at [358, 599] on h5 "[PERSON_NAME]" at bounding box center [364, 605] width 114 height 18
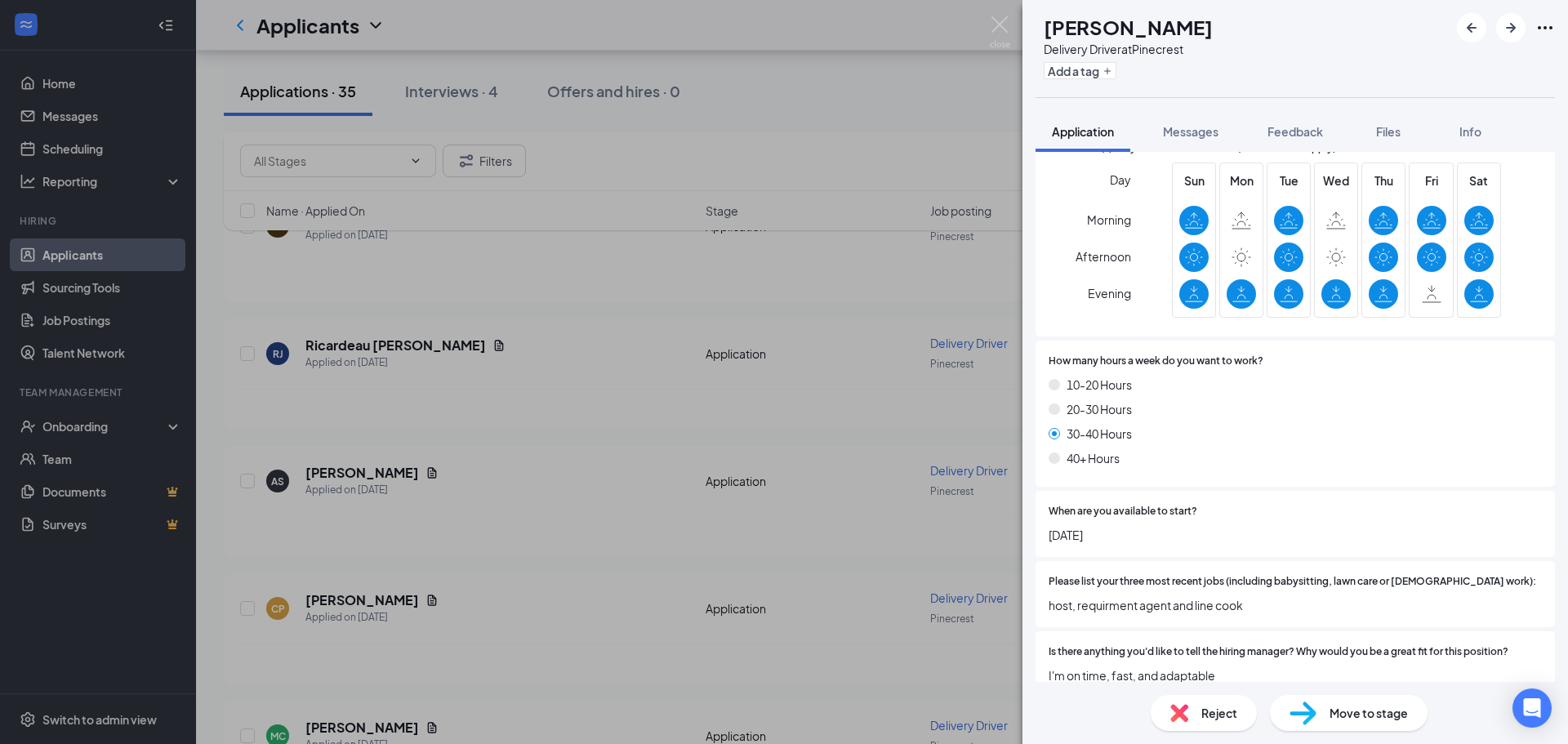
scroll to position [886, 0]
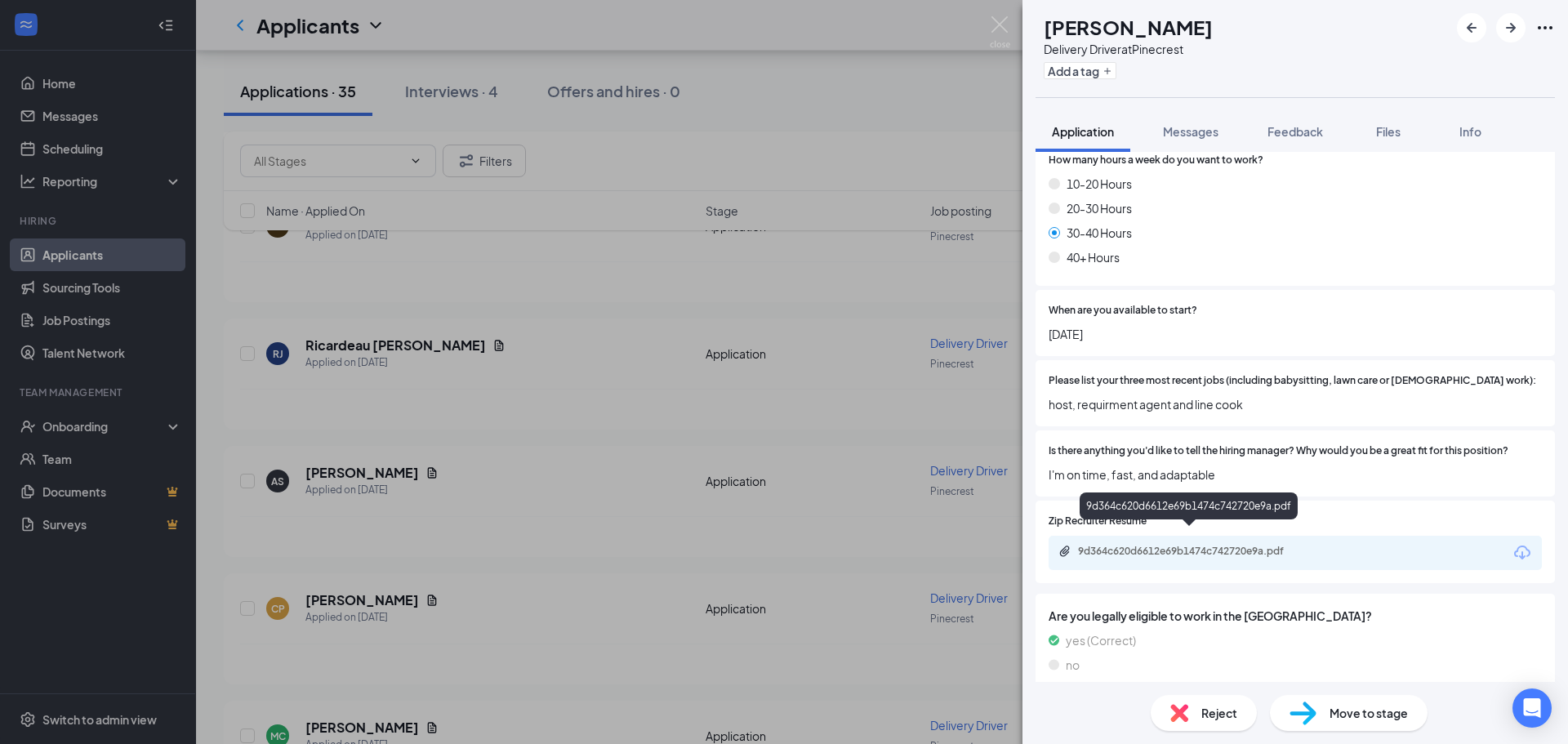
click at [1169, 545] on div "9d364c620d6612e69b1474c742720e9a.pdf" at bounding box center [1193, 551] width 229 height 13
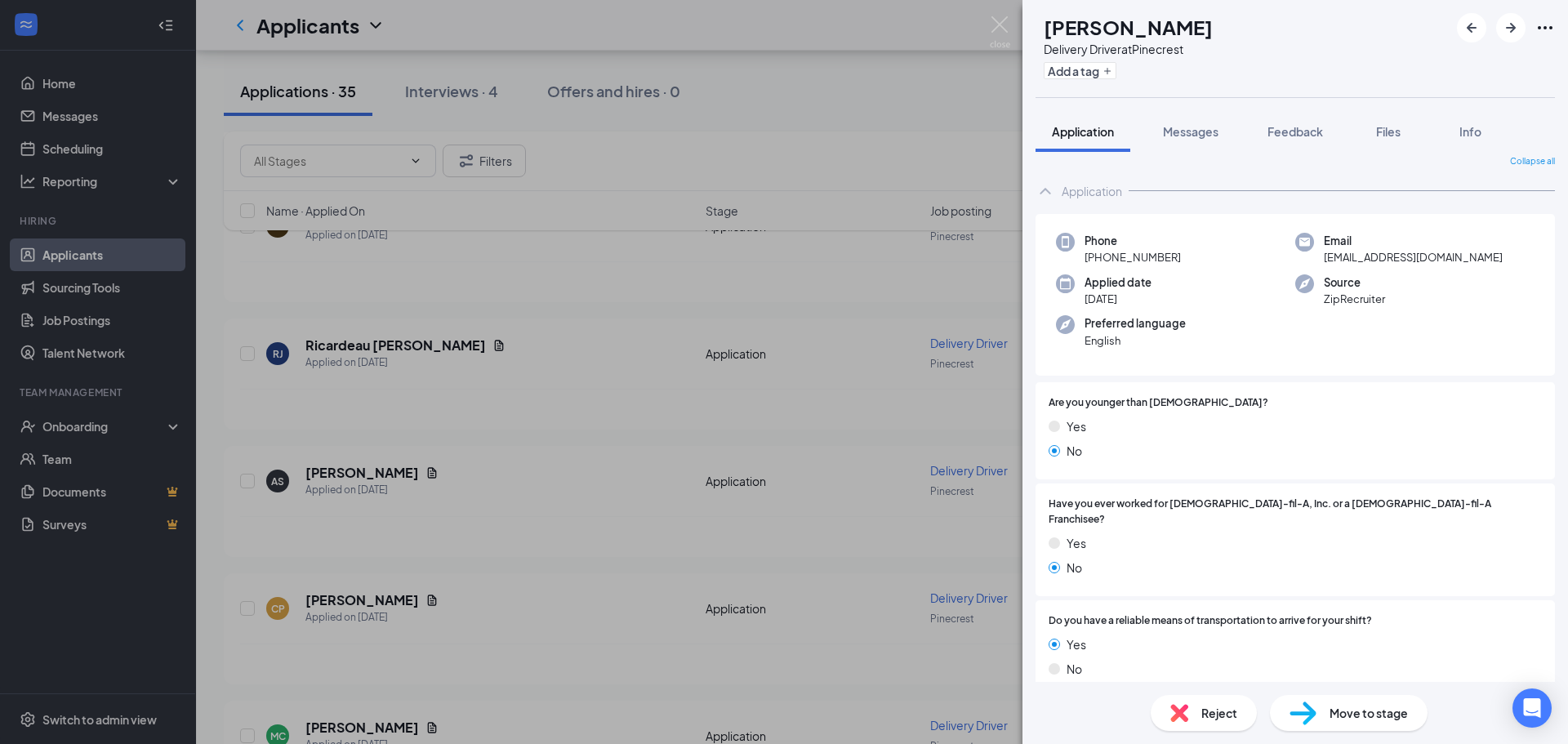
scroll to position [0, 0]
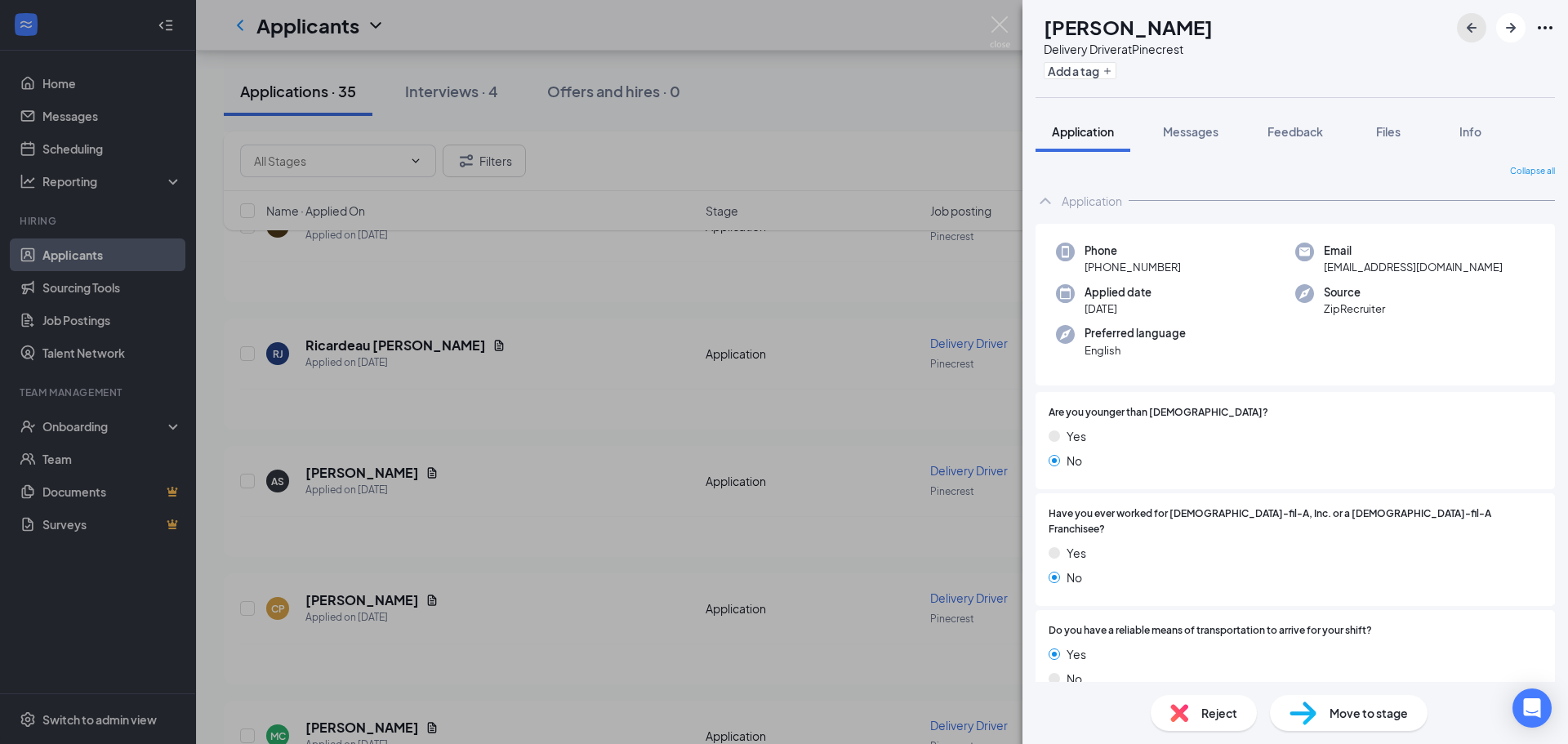
click at [1472, 39] on button "button" at bounding box center [1472, 27] width 29 height 29
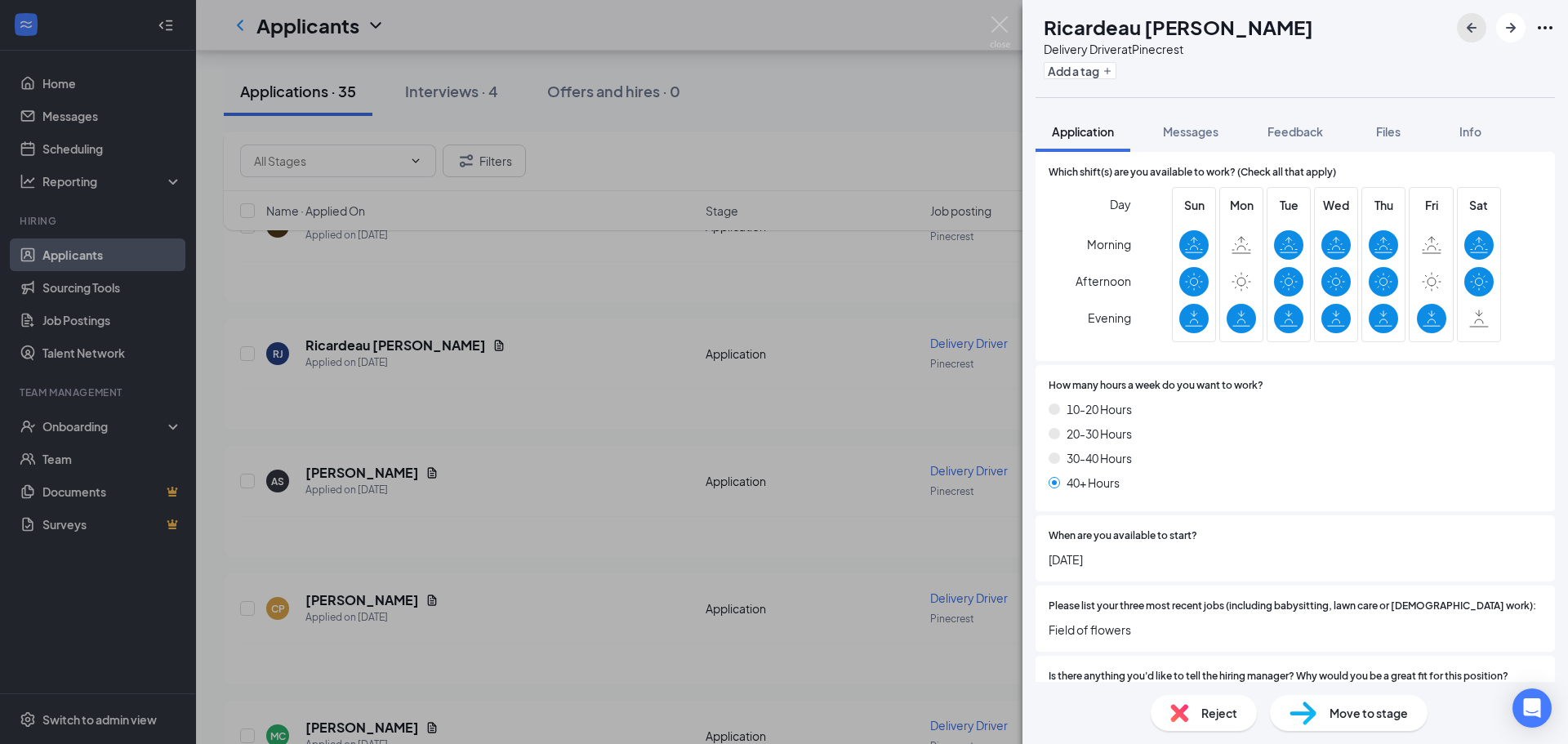
scroll to position [886, 0]
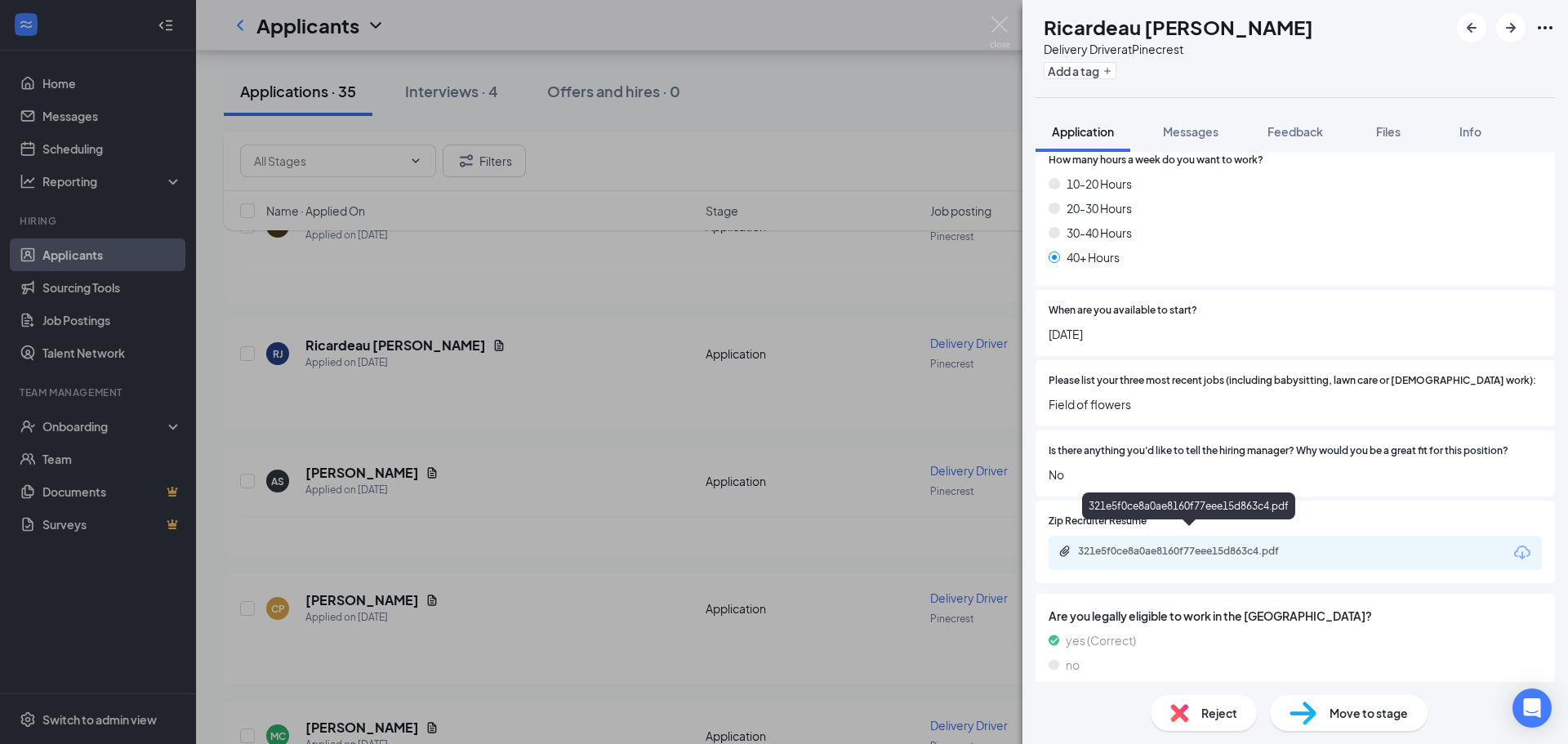
click at [1159, 545] on div "321e5f0ce8a0ae8160f77eee15d863c4.pdf" at bounding box center [1193, 551] width 229 height 13
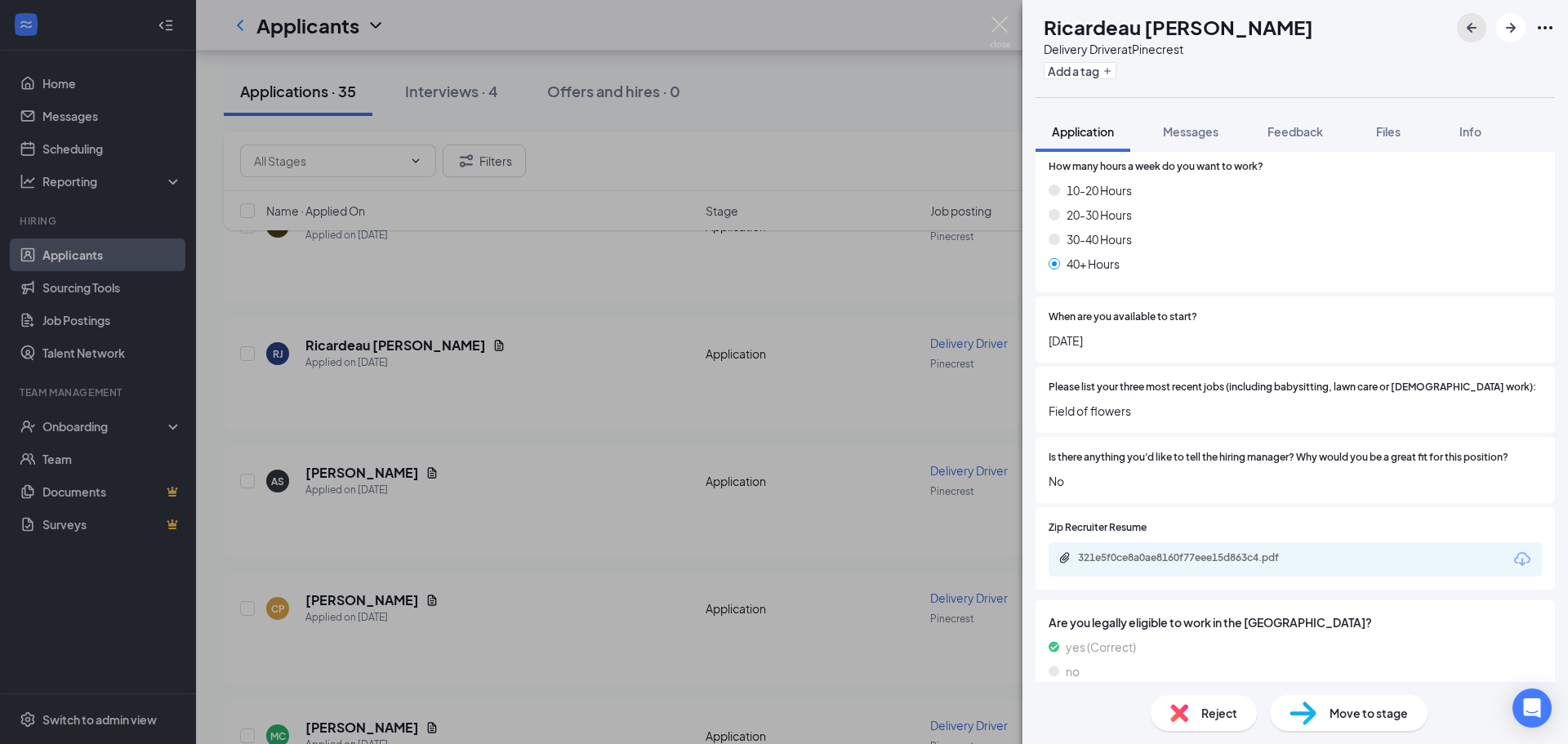
click at [1478, 29] on icon "ArrowLeftNew" at bounding box center [1472, 27] width 20 height 20
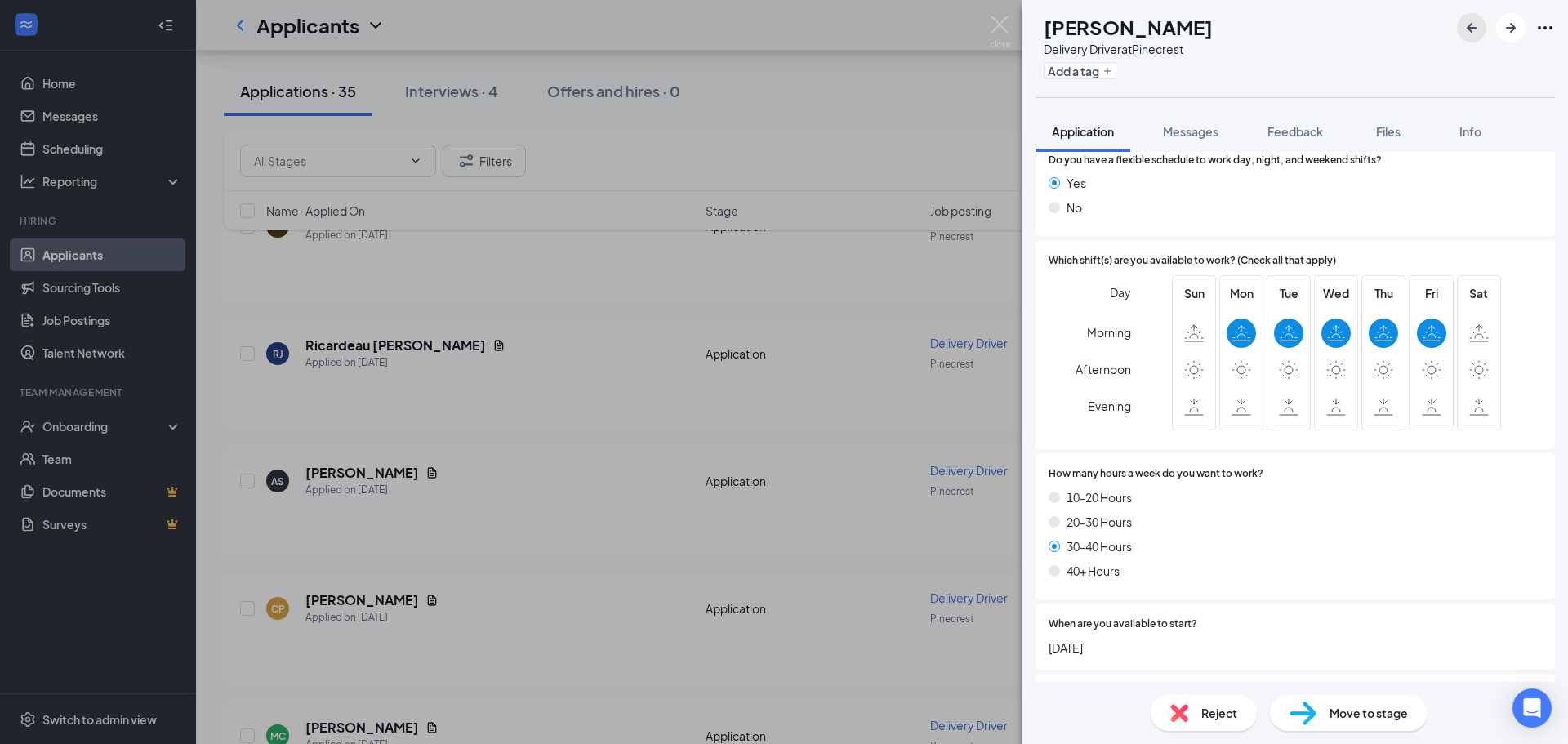
scroll to position [886, 0]
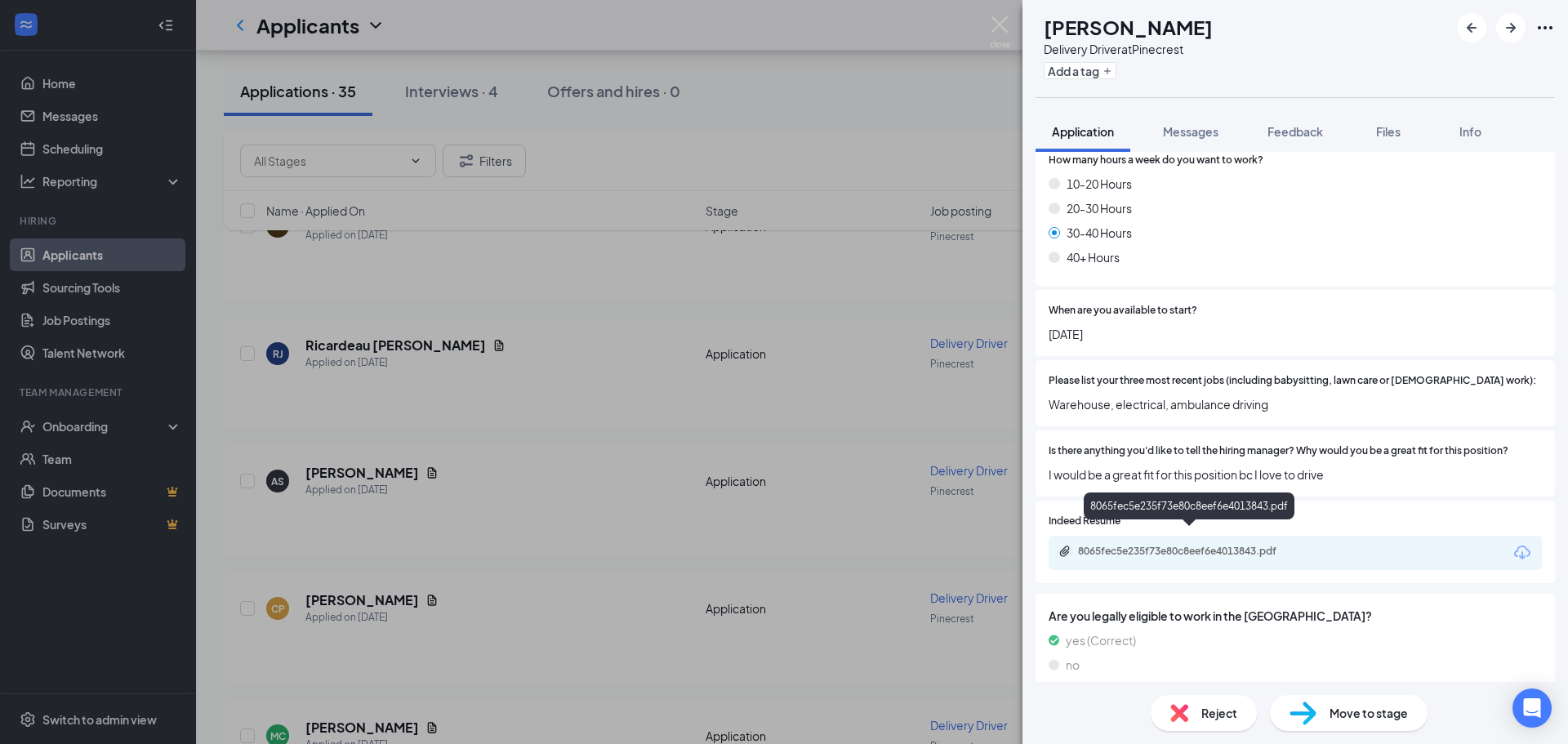
click at [1205, 545] on div "8065fec5e235f73e80c8eef6e4013843.pdf" at bounding box center [1193, 551] width 229 height 13
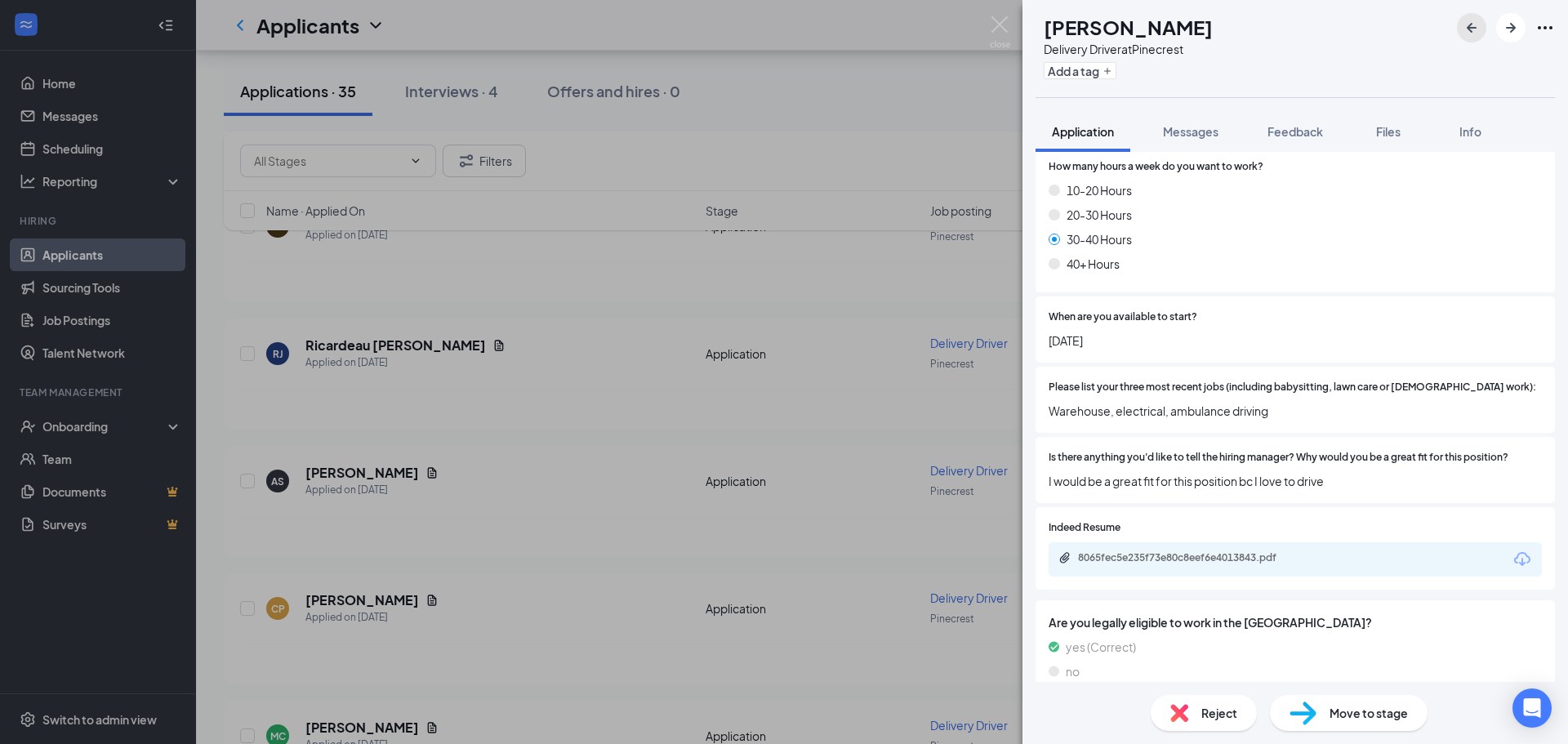
click at [1482, 25] on button "button" at bounding box center [1472, 27] width 29 height 29
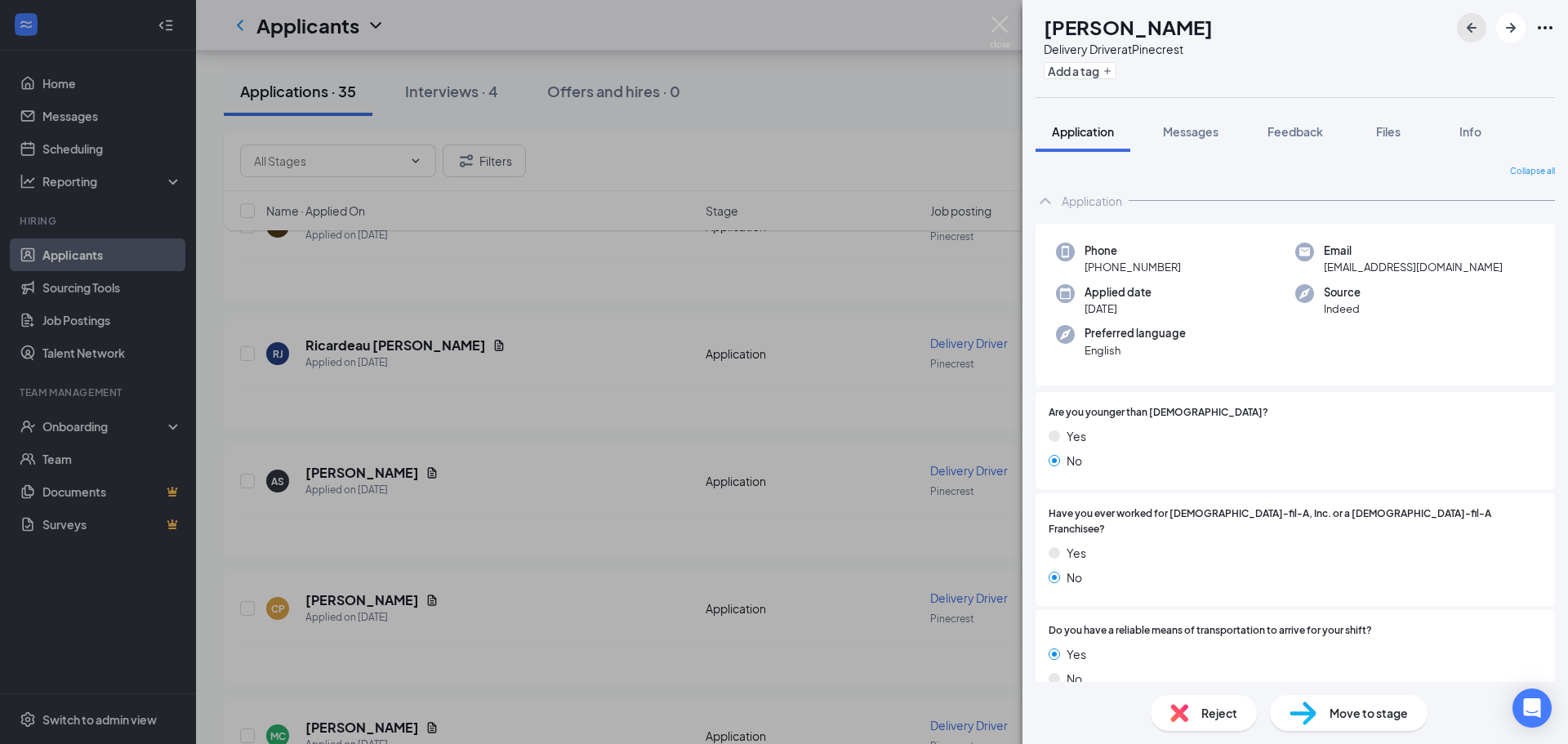
click at [1482, 25] on button "button" at bounding box center [1472, 27] width 29 height 29
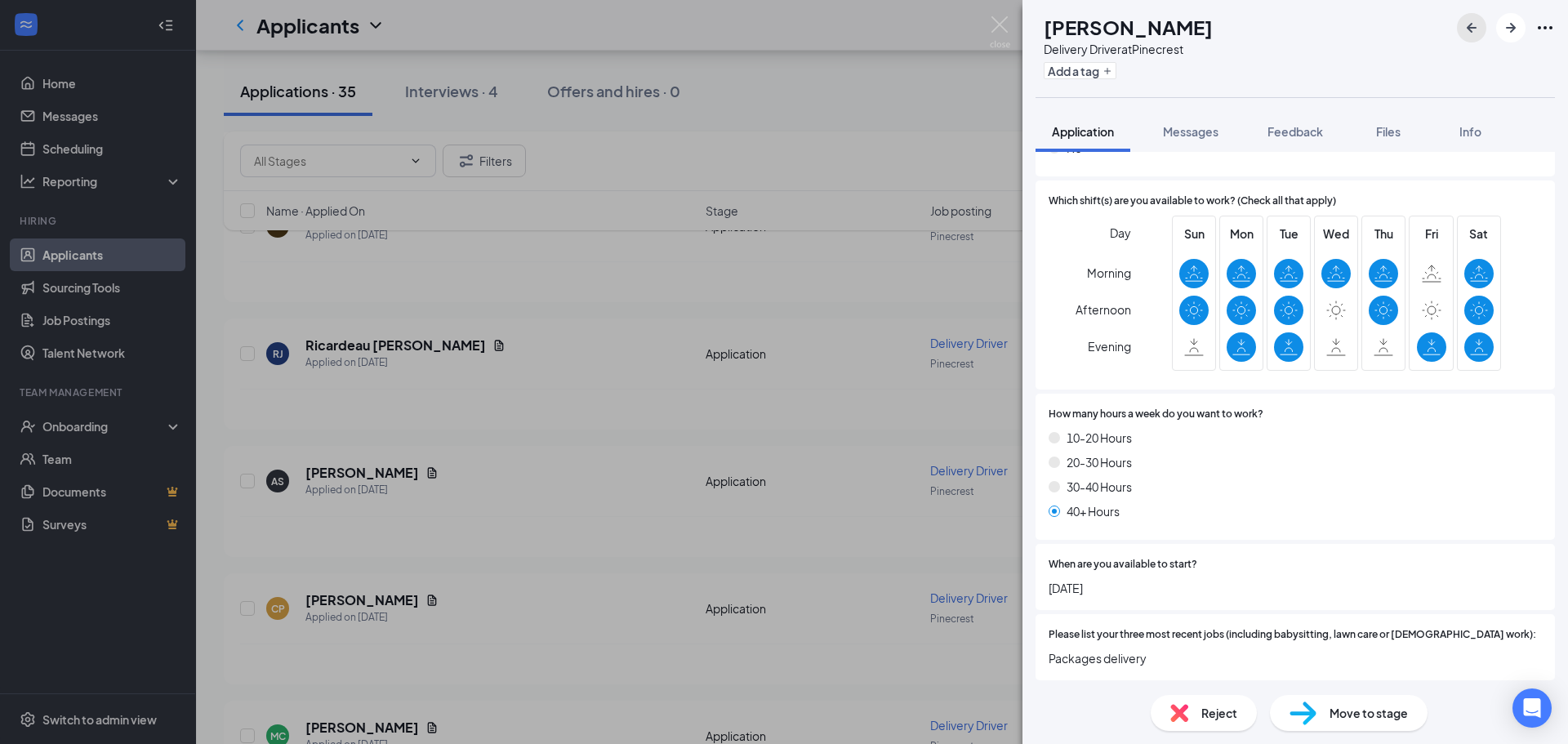
scroll to position [817, 0]
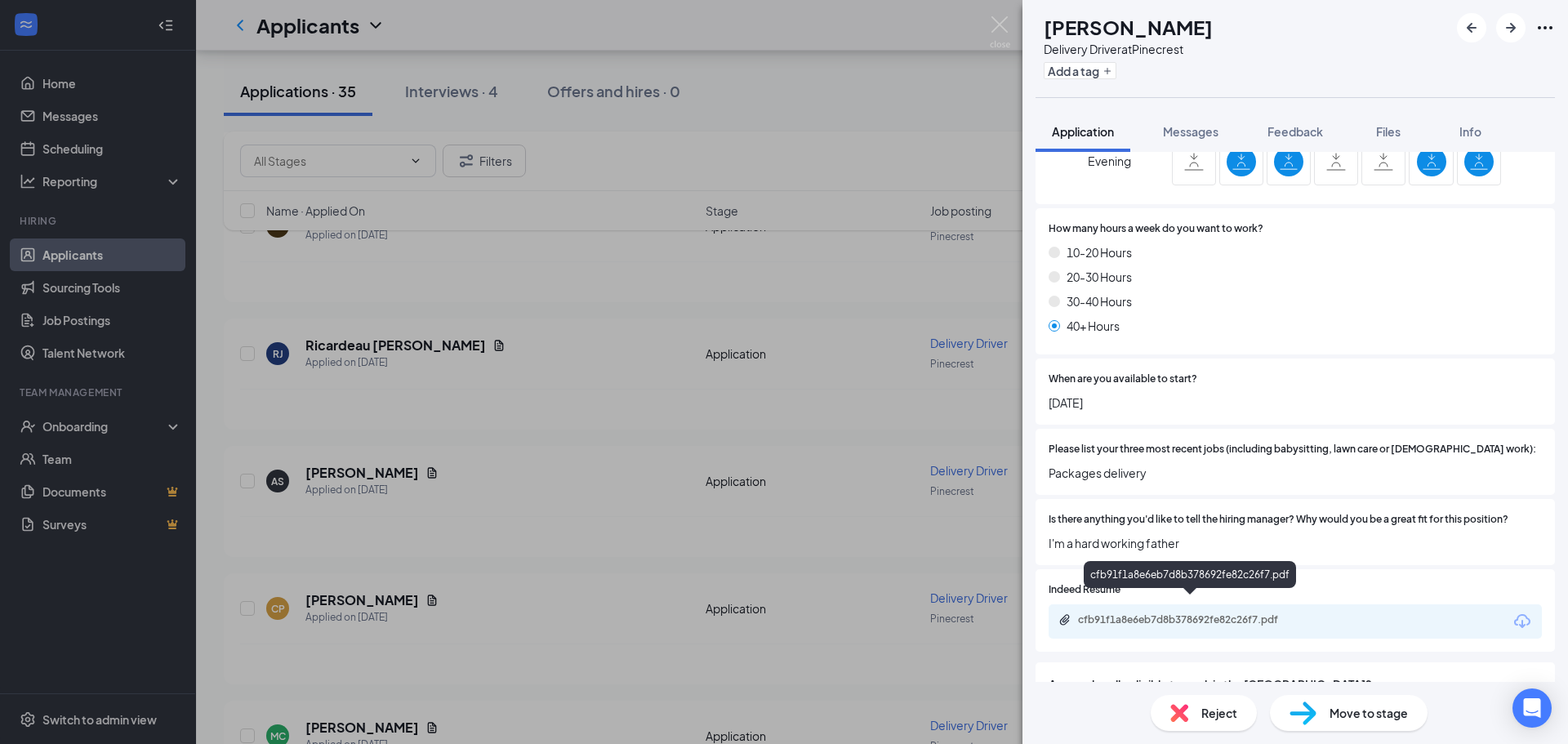
click at [1258, 613] on div "cfb91f1a8e6eb7d8b378692fe82c26f7.pdf" at bounding box center [1193, 619] width 229 height 13
click at [1466, 25] on icon "ArrowLeftNew" at bounding box center [1472, 27] width 20 height 20
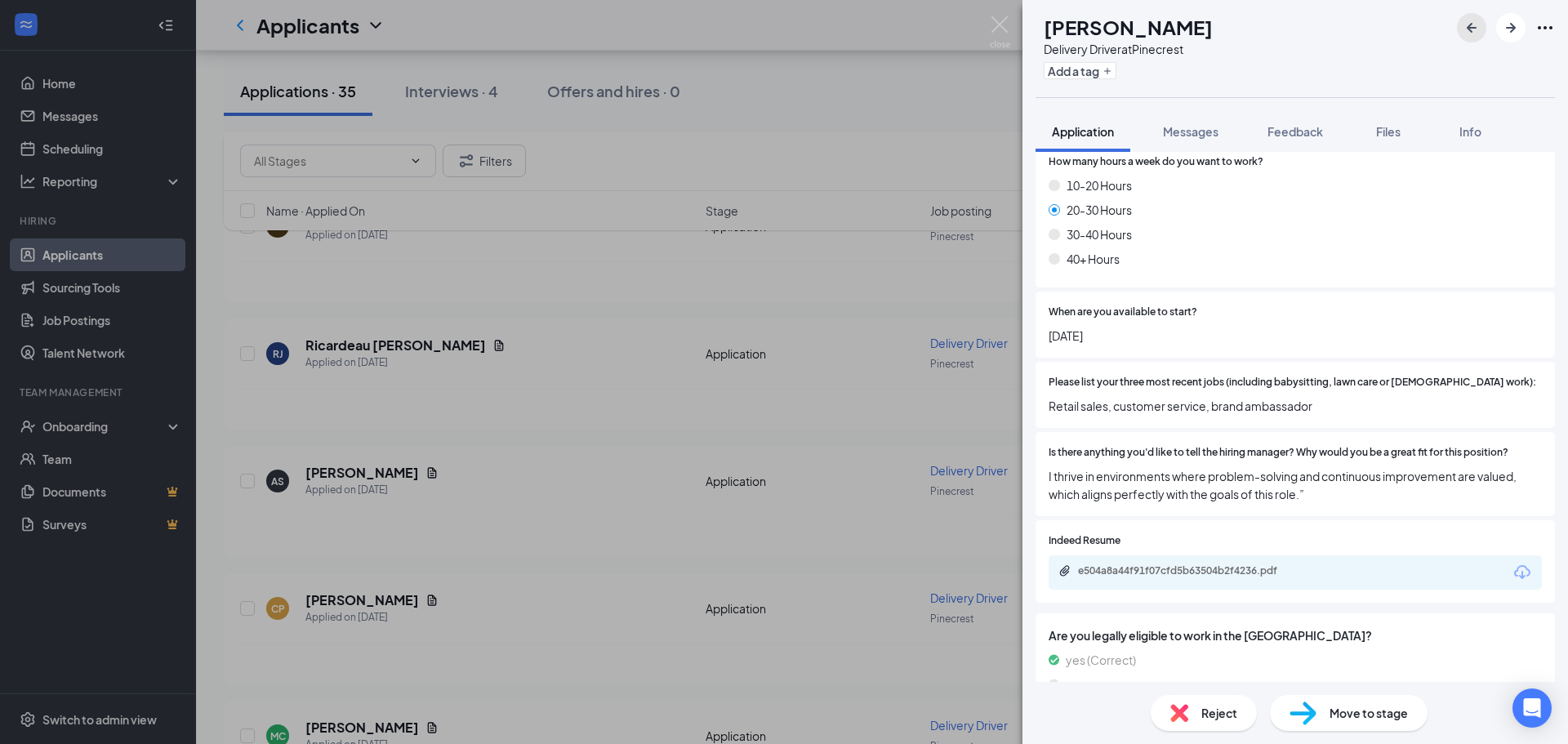
scroll to position [898, 0]
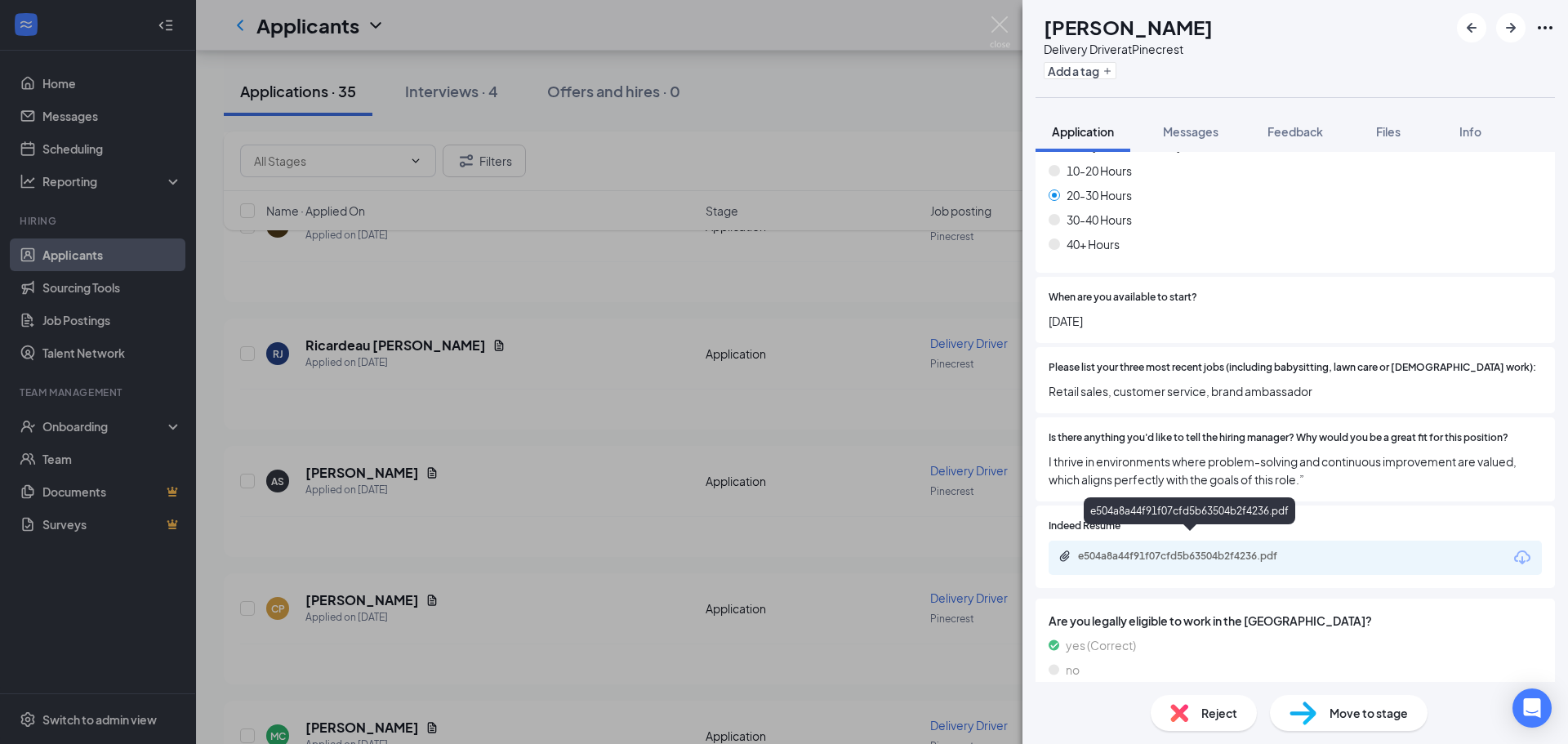
click at [1188, 549] on div "e504a8a44f91f07cfd5b63504b2f4236.pdf" at bounding box center [1191, 557] width 264 height 15
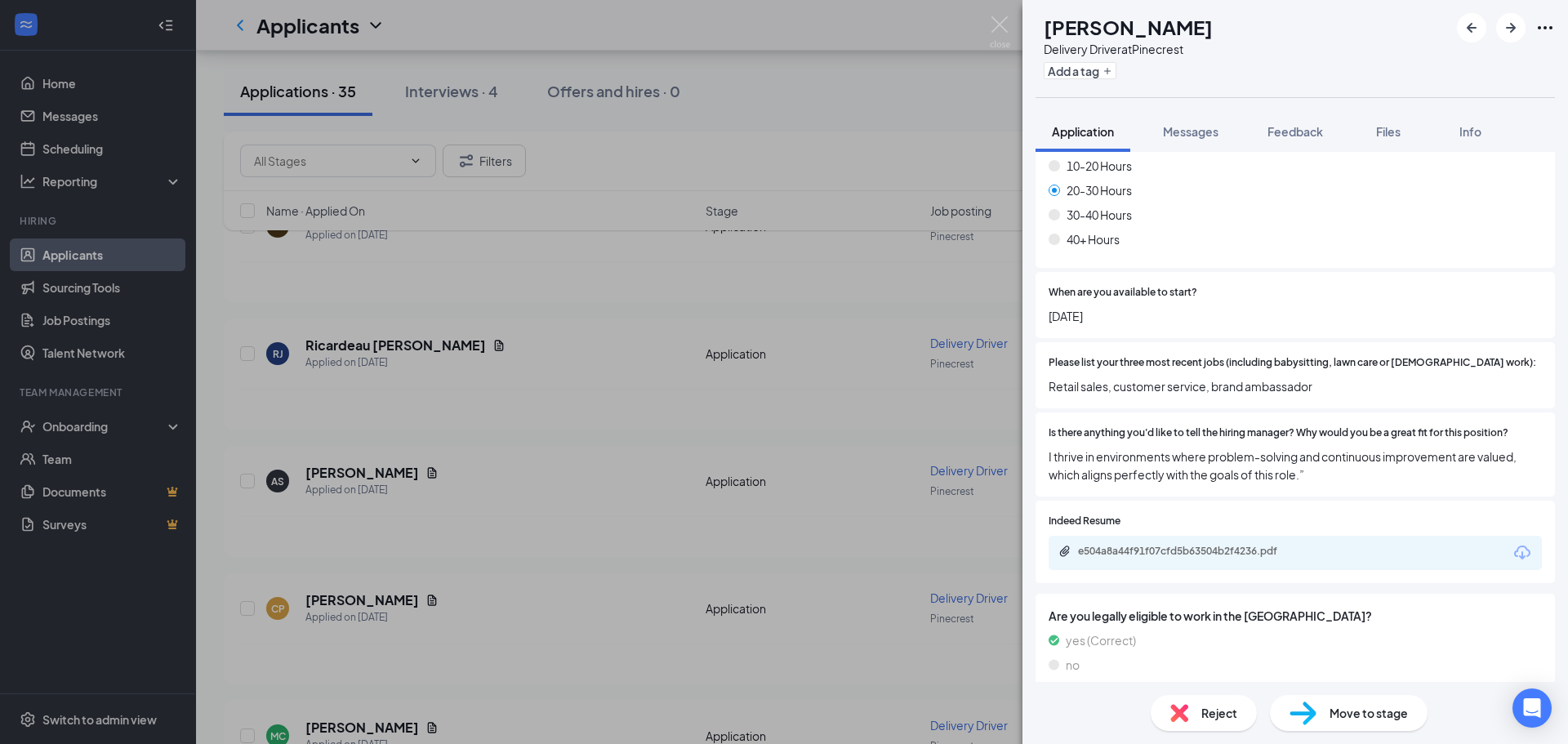
click at [1311, 698] on div "Move to stage" at bounding box center [1349, 713] width 158 height 36
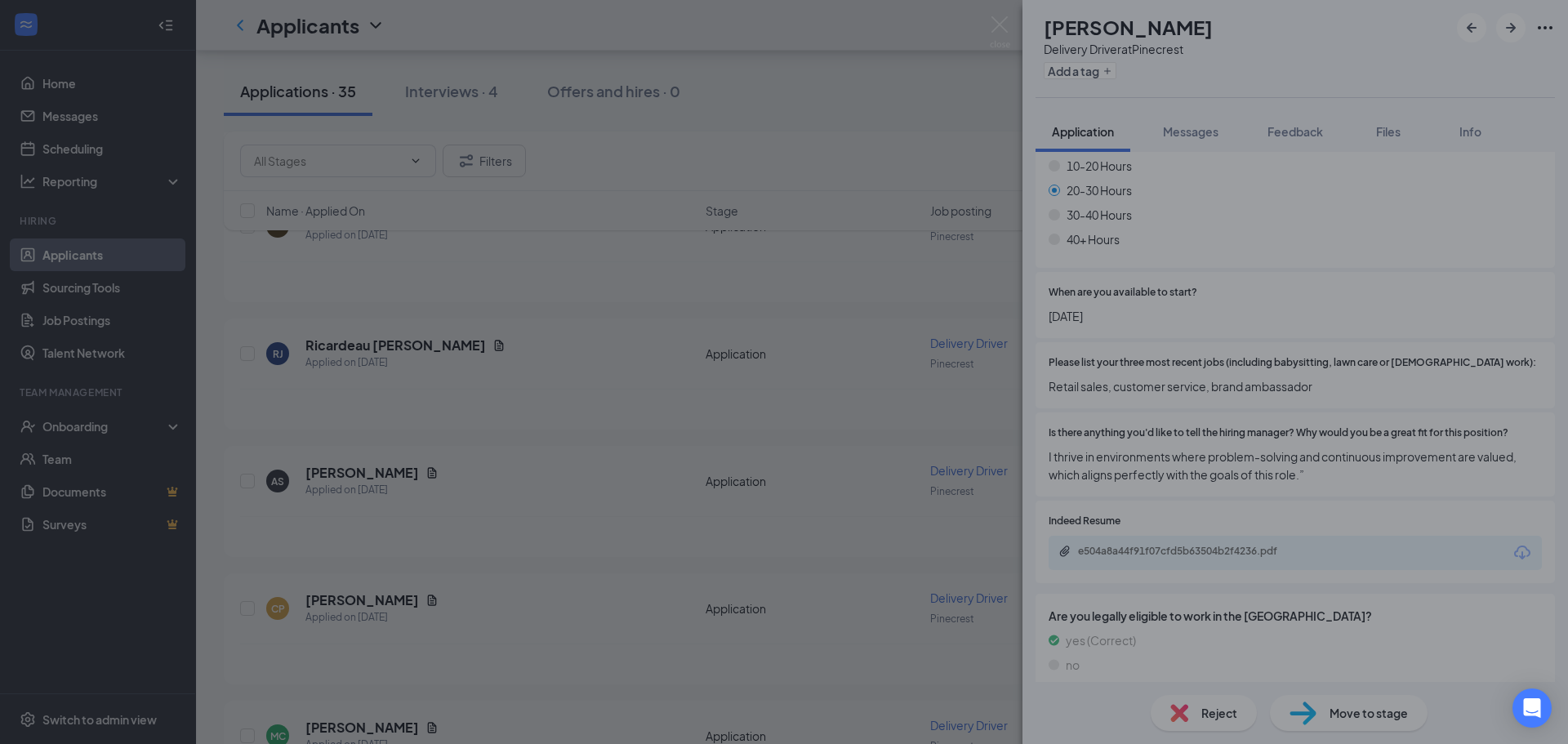
scroll to position [897, 0]
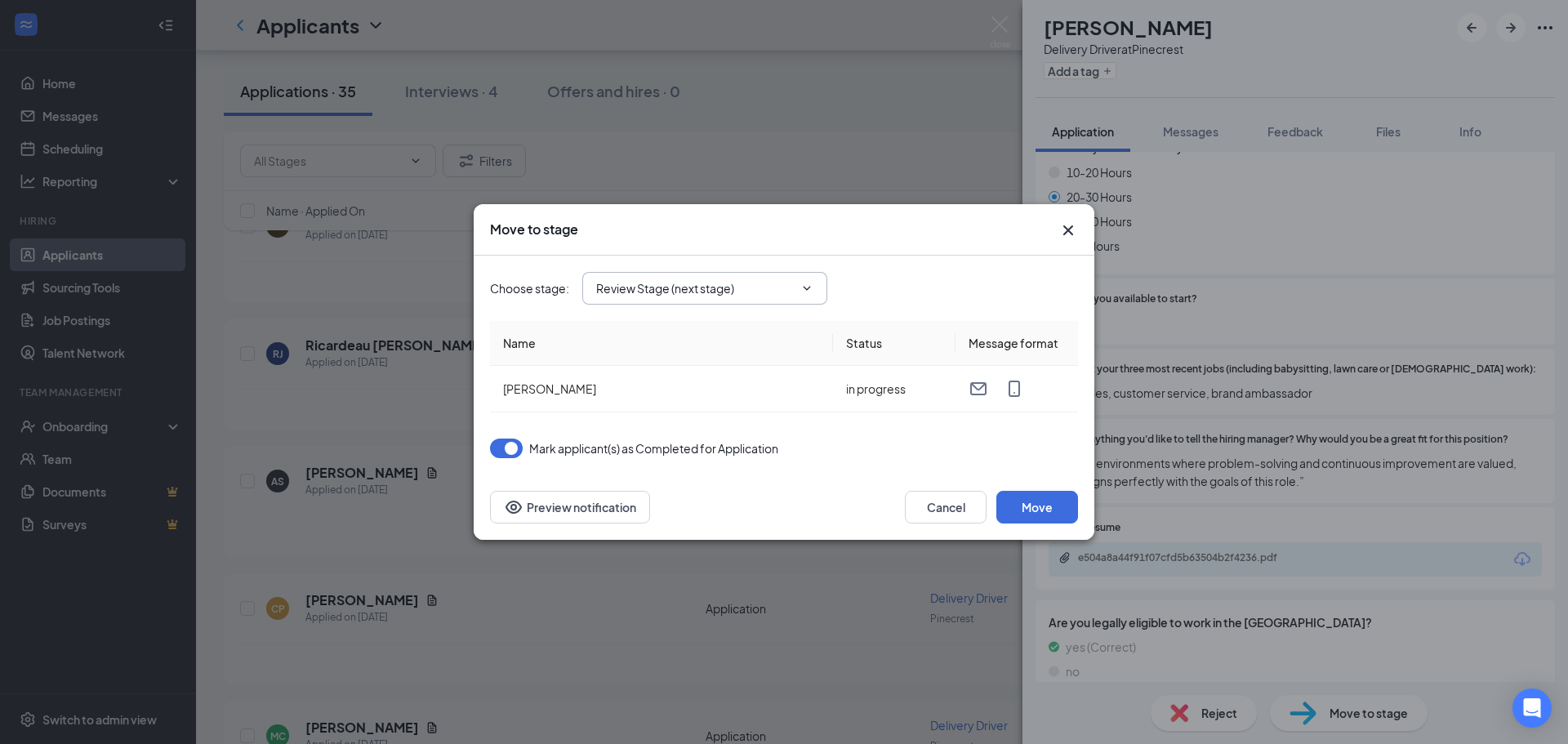
click at [815, 297] on span "Review Stage (next stage)" at bounding box center [705, 288] width 245 height 32
click at [823, 282] on span "Review Stage (next stage)" at bounding box center [705, 288] width 245 height 32
click at [812, 285] on icon "ChevronDown" at bounding box center [806, 288] width 13 height 13
click at [796, 283] on span "Review Stage (next stage)" at bounding box center [705, 288] width 245 height 32
click at [807, 291] on icon "ChevronDown" at bounding box center [806, 288] width 13 height 13
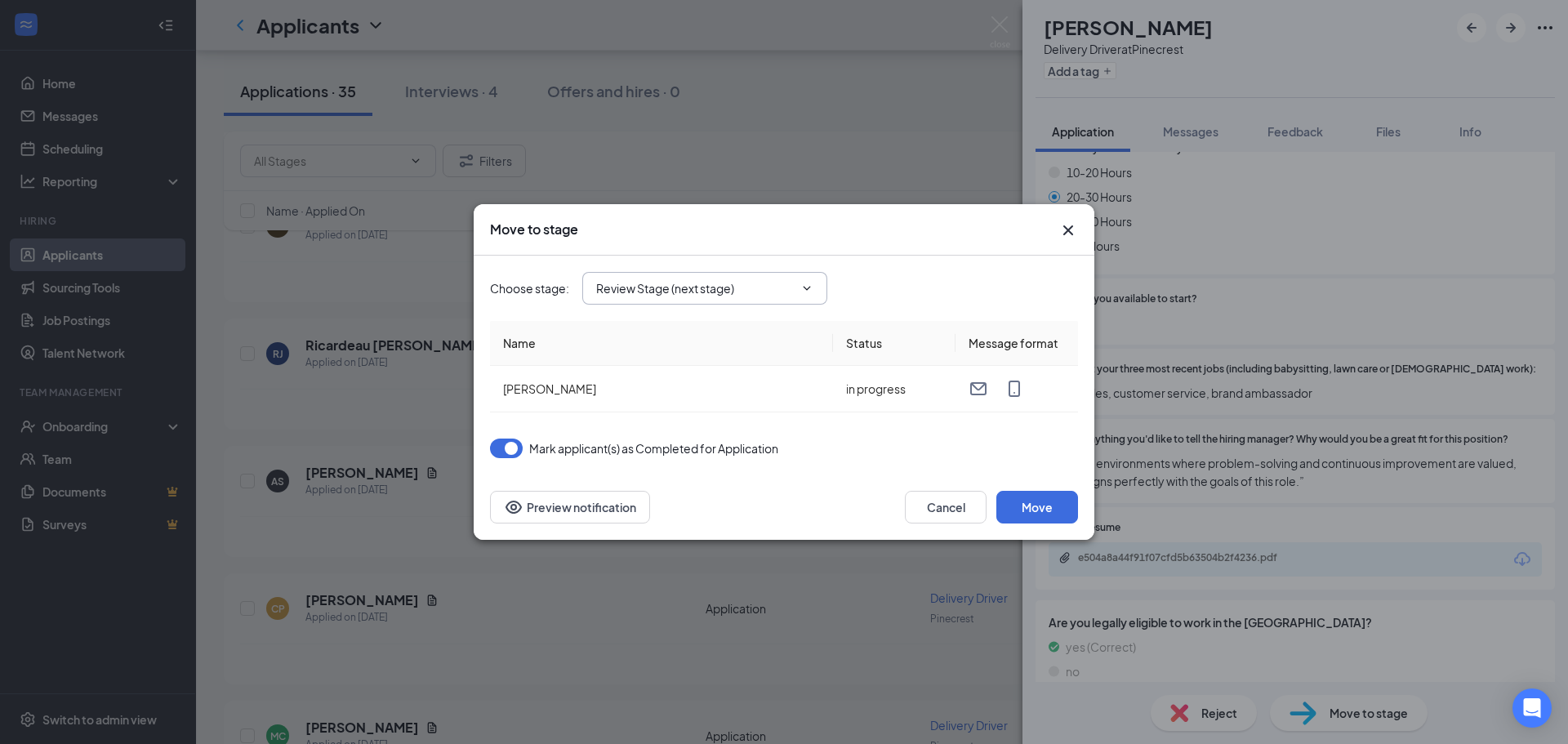
click at [675, 293] on input "Review Stage (next stage)" at bounding box center [695, 288] width 198 height 18
click at [656, 339] on div "Phone Interview" at bounding box center [652, 329] width 86 height 18
type input "Phone Interview"
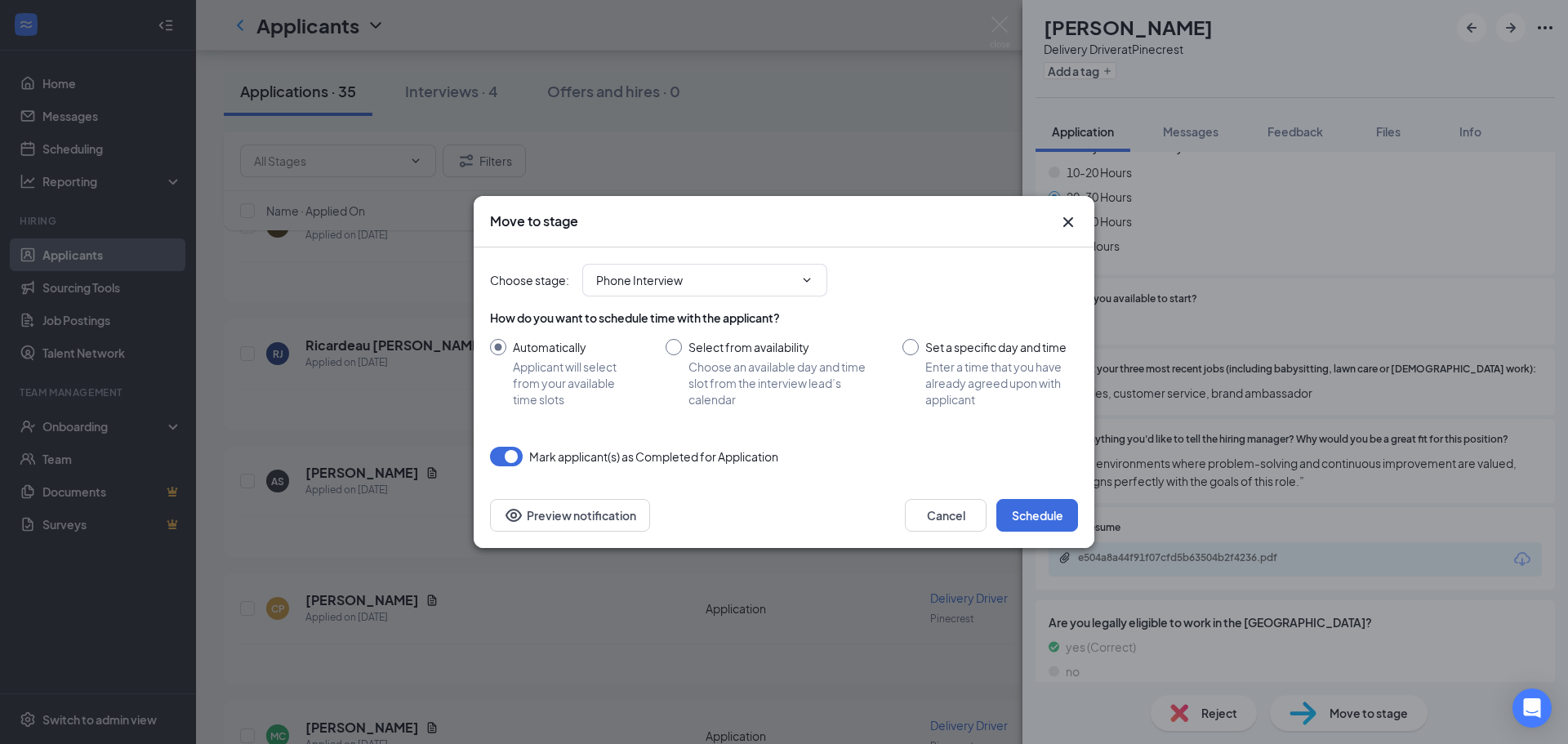
drag, startPoint x: 897, startPoint y: 230, endPoint x: 700, endPoint y: 229, distance: 197.0
click at [700, 229] on div "Move to stage" at bounding box center [769, 221] width 559 height 18
click at [1032, 505] on button "Schedule" at bounding box center [1037, 515] width 82 height 32
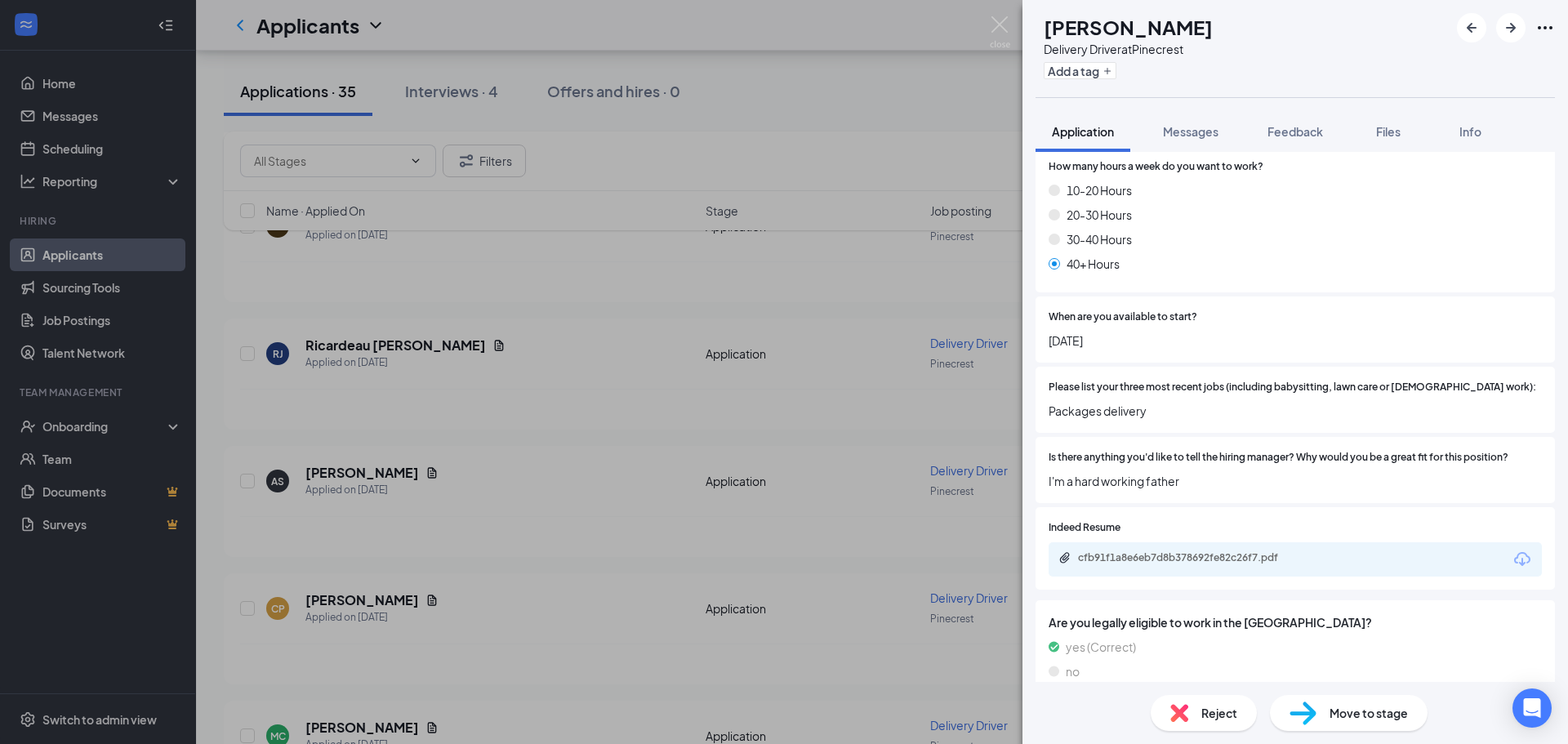
scroll to position [879, 0]
click at [1527, 27] on div at bounding box center [1506, 27] width 98 height 29
click at [1519, 27] on icon "ArrowRight" at bounding box center [1511, 27] width 20 height 20
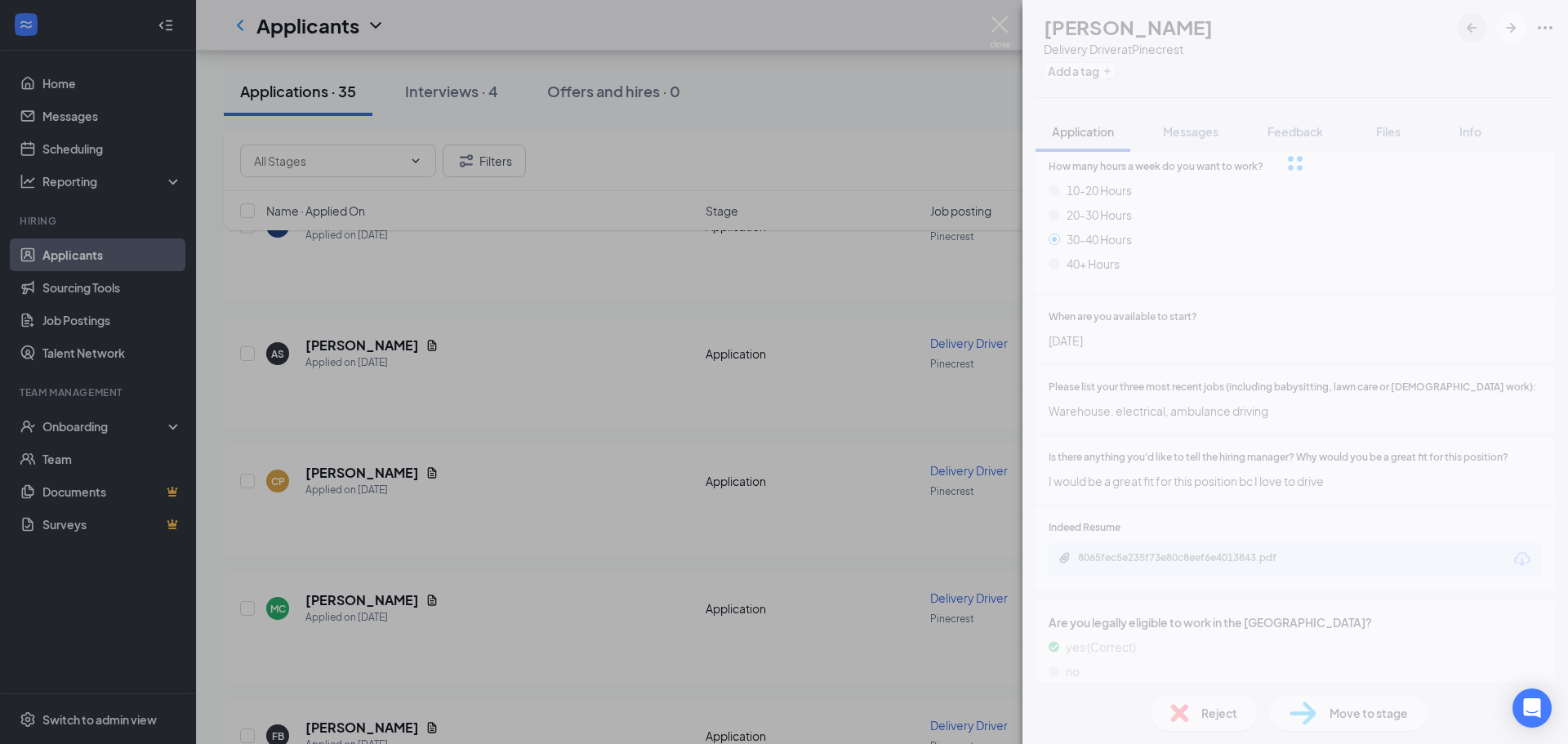
click at [1484, 29] on button "button" at bounding box center [1472, 27] width 29 height 29
click at [1480, 29] on div at bounding box center [1296, 163] width 546 height 327
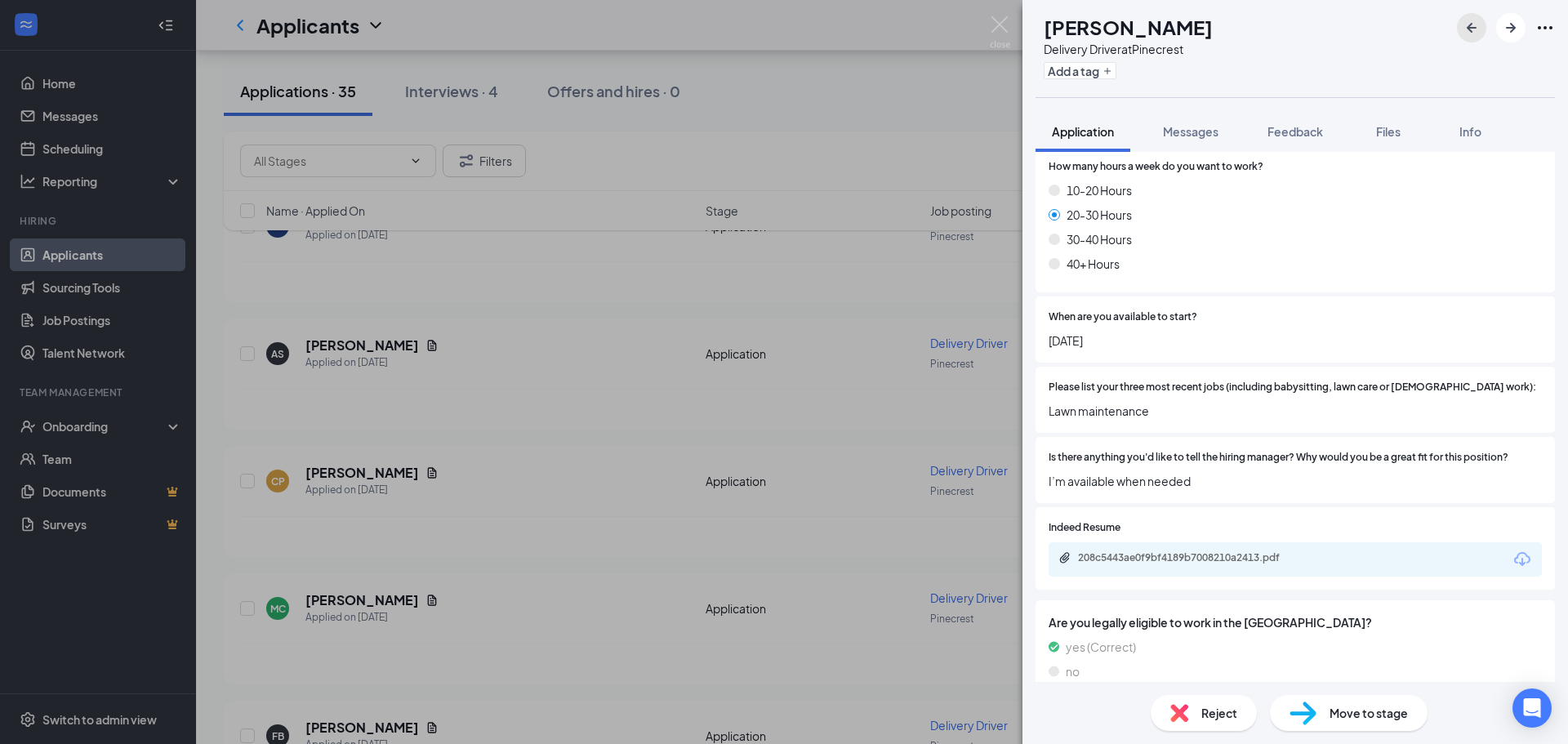
click at [1480, 29] on icon "ArrowLeftNew" at bounding box center [1472, 27] width 20 height 20
click at [1476, 29] on icon "ArrowLeftNew" at bounding box center [1471, 27] width 9 height 9
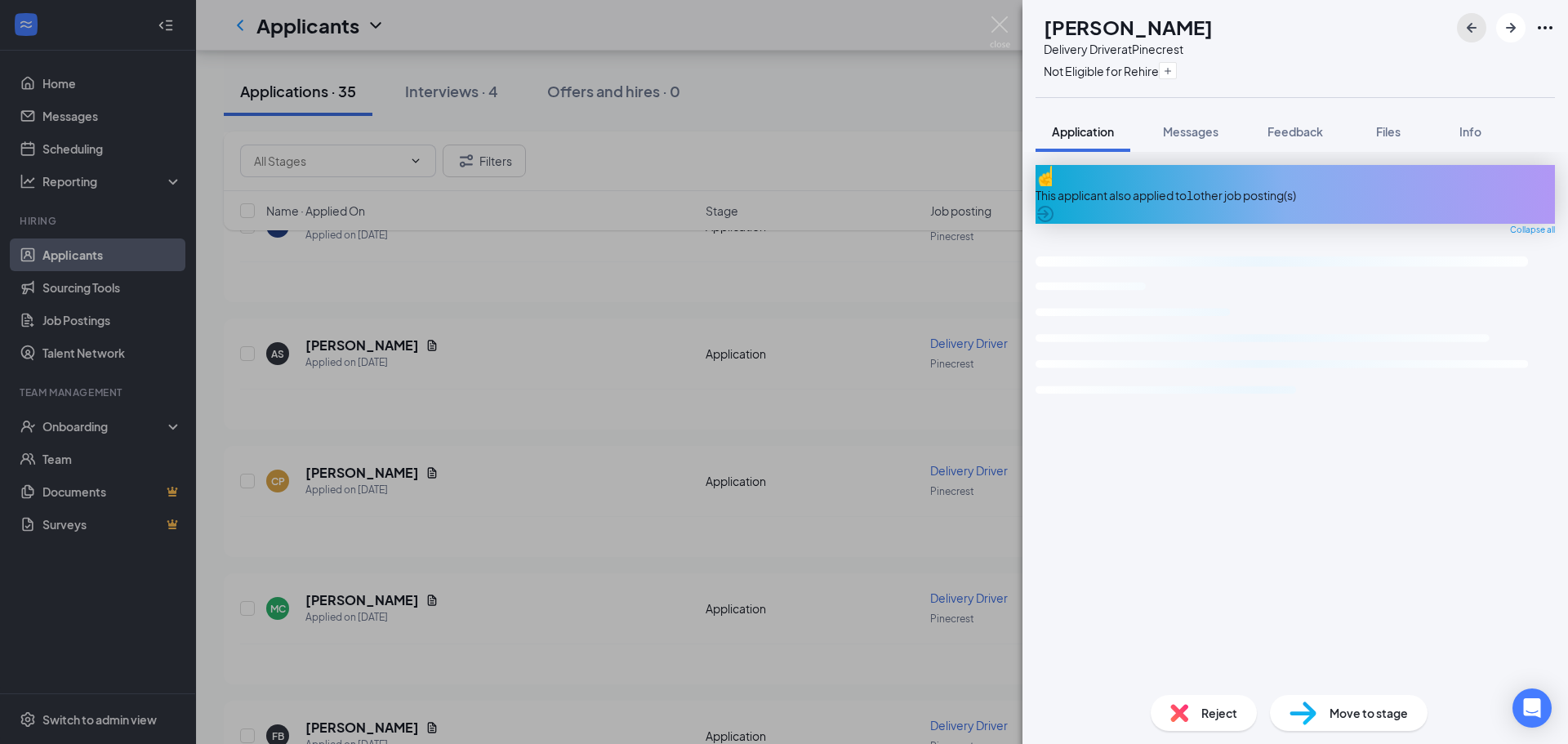
click at [1476, 29] on icon "ArrowLeftNew" at bounding box center [1471, 27] width 9 height 9
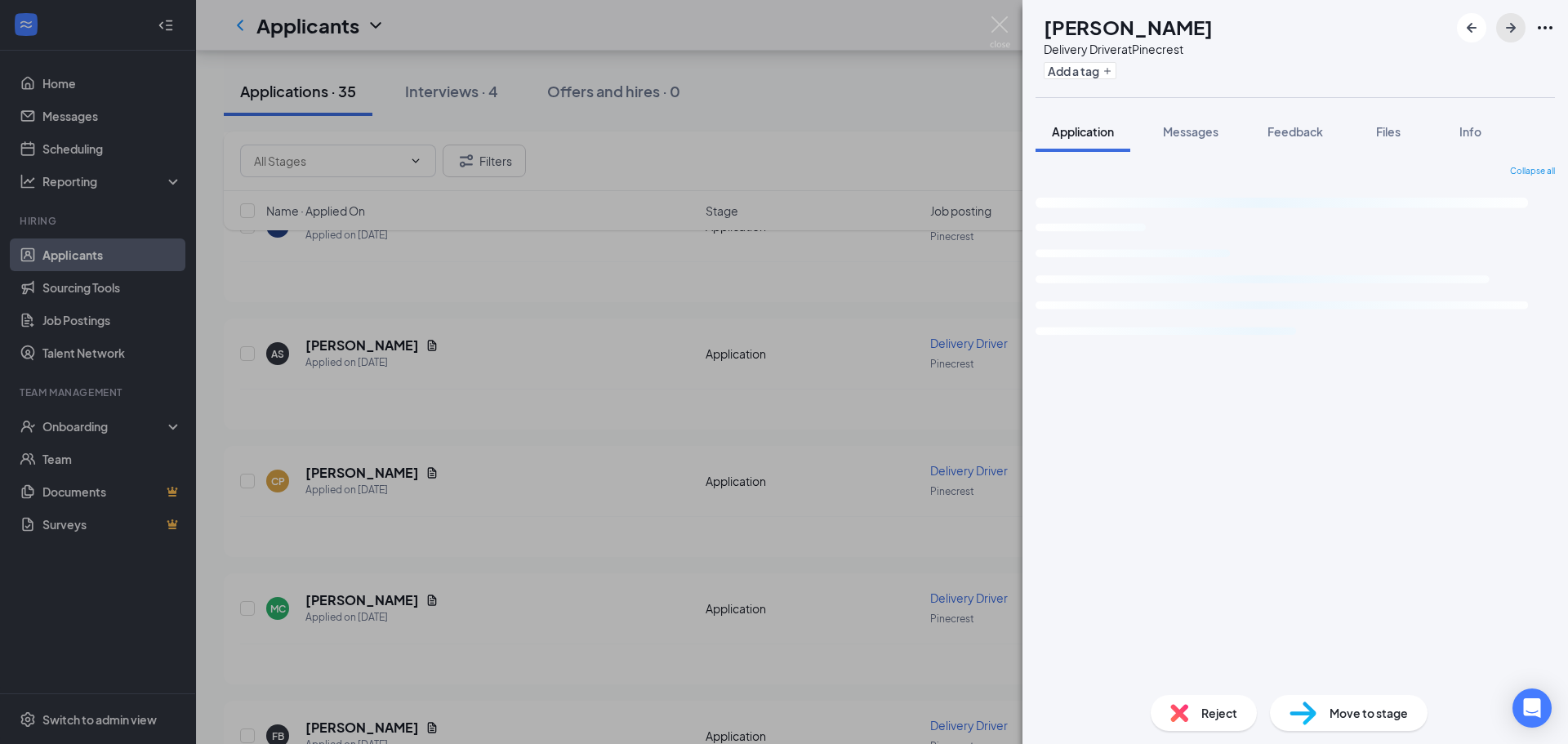
click at [1512, 32] on icon "ArrowRight" at bounding box center [1510, 27] width 9 height 9
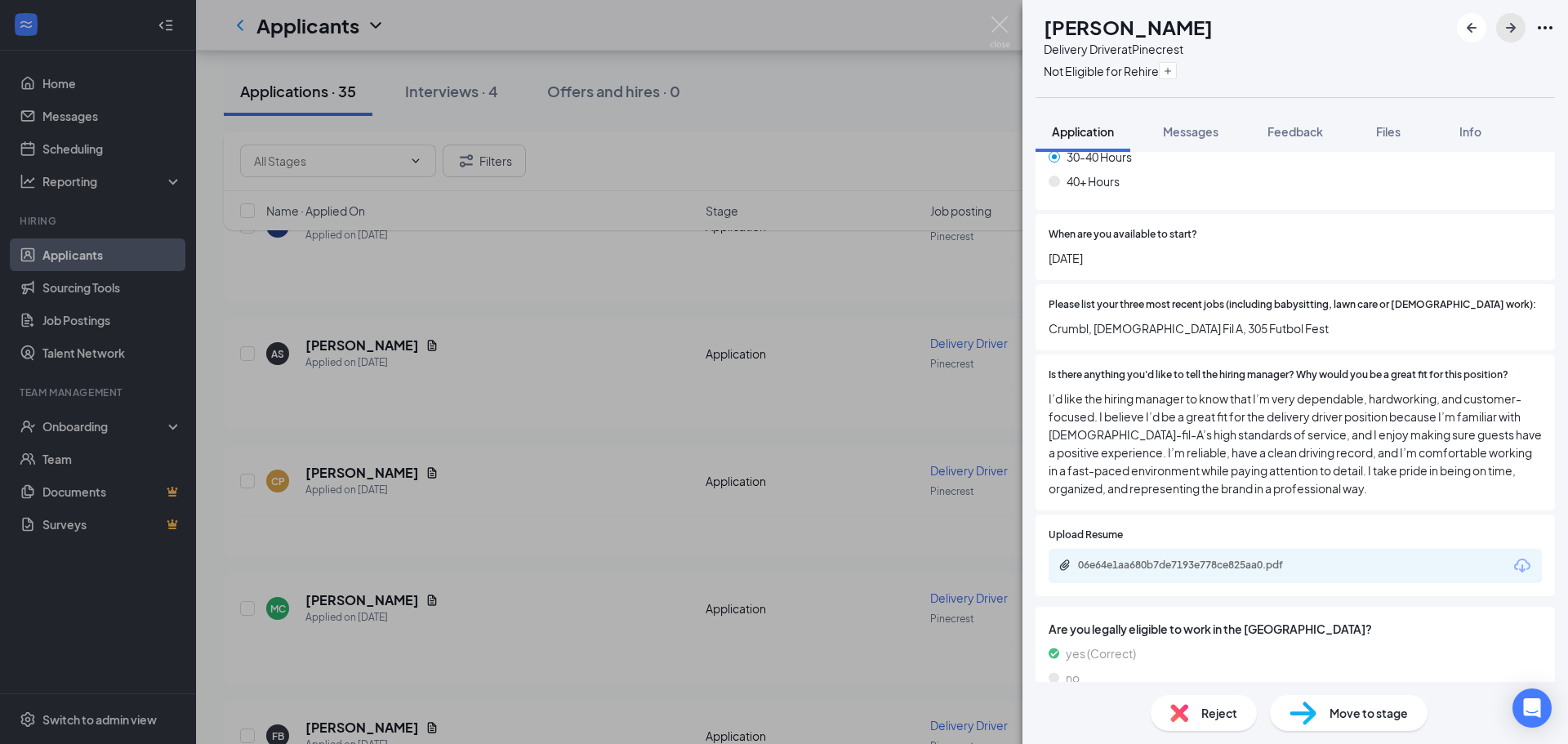
scroll to position [1091, 0]
click at [1169, 558] on div "06e64e1aa680b7de7193e778ce825aa0.pdf" at bounding box center [1193, 564] width 229 height 13
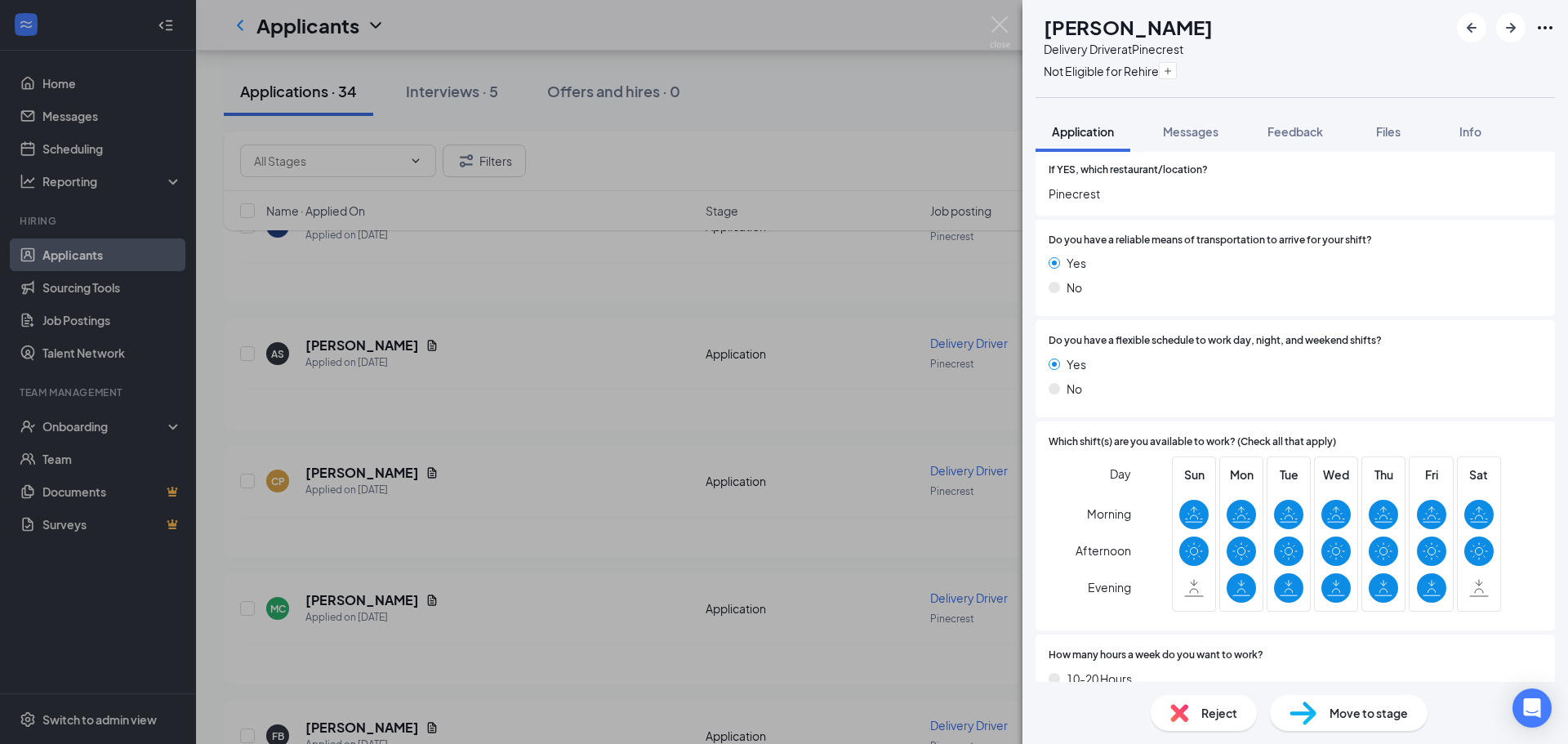
click at [1353, 705] on span "Move to stage" at bounding box center [1369, 712] width 78 height 18
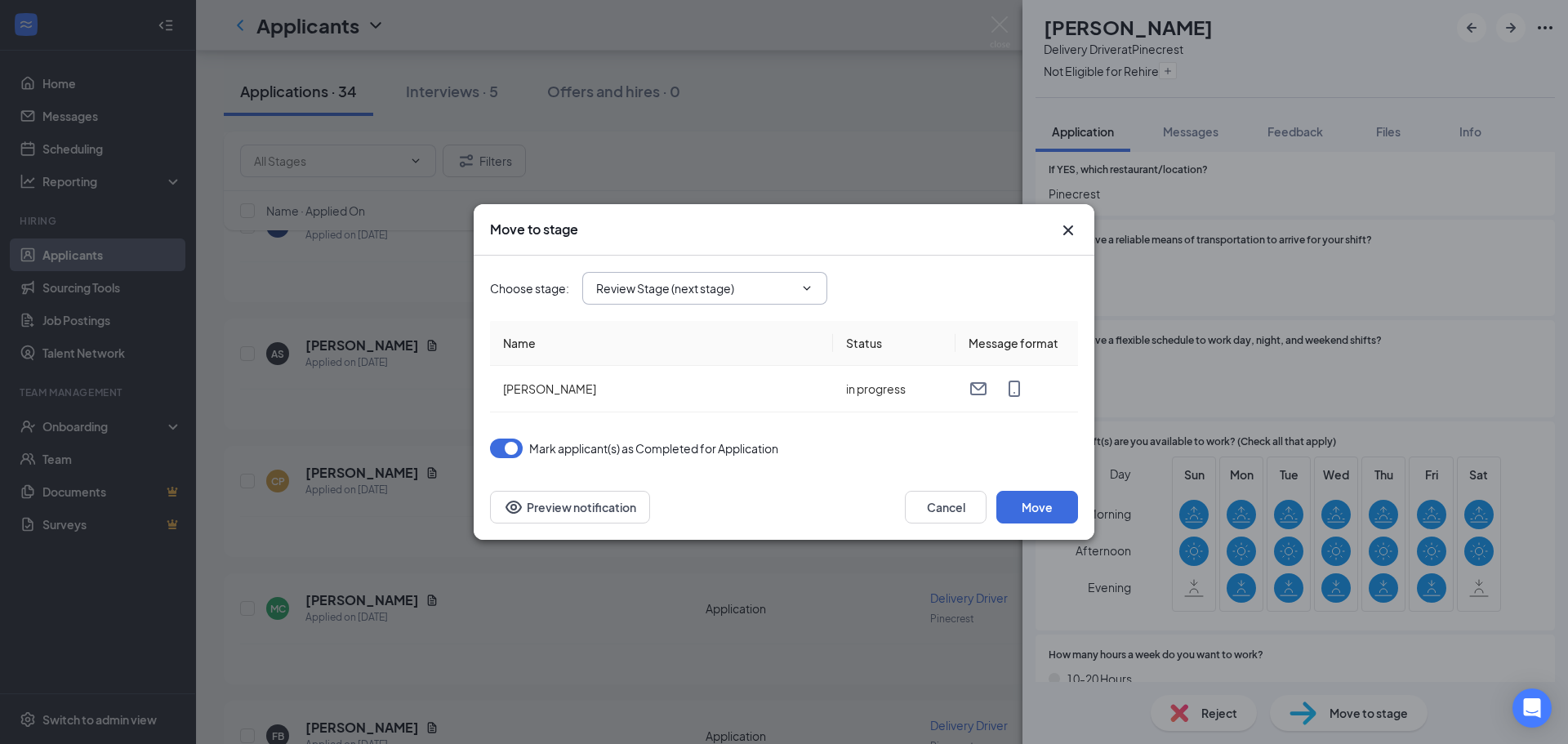
click at [645, 290] on input "Review Stage (next stage)" at bounding box center [695, 288] width 198 height 18
click at [662, 339] on div "Phone Interview" at bounding box center [652, 329] width 86 height 18
type input "Phone Interview"
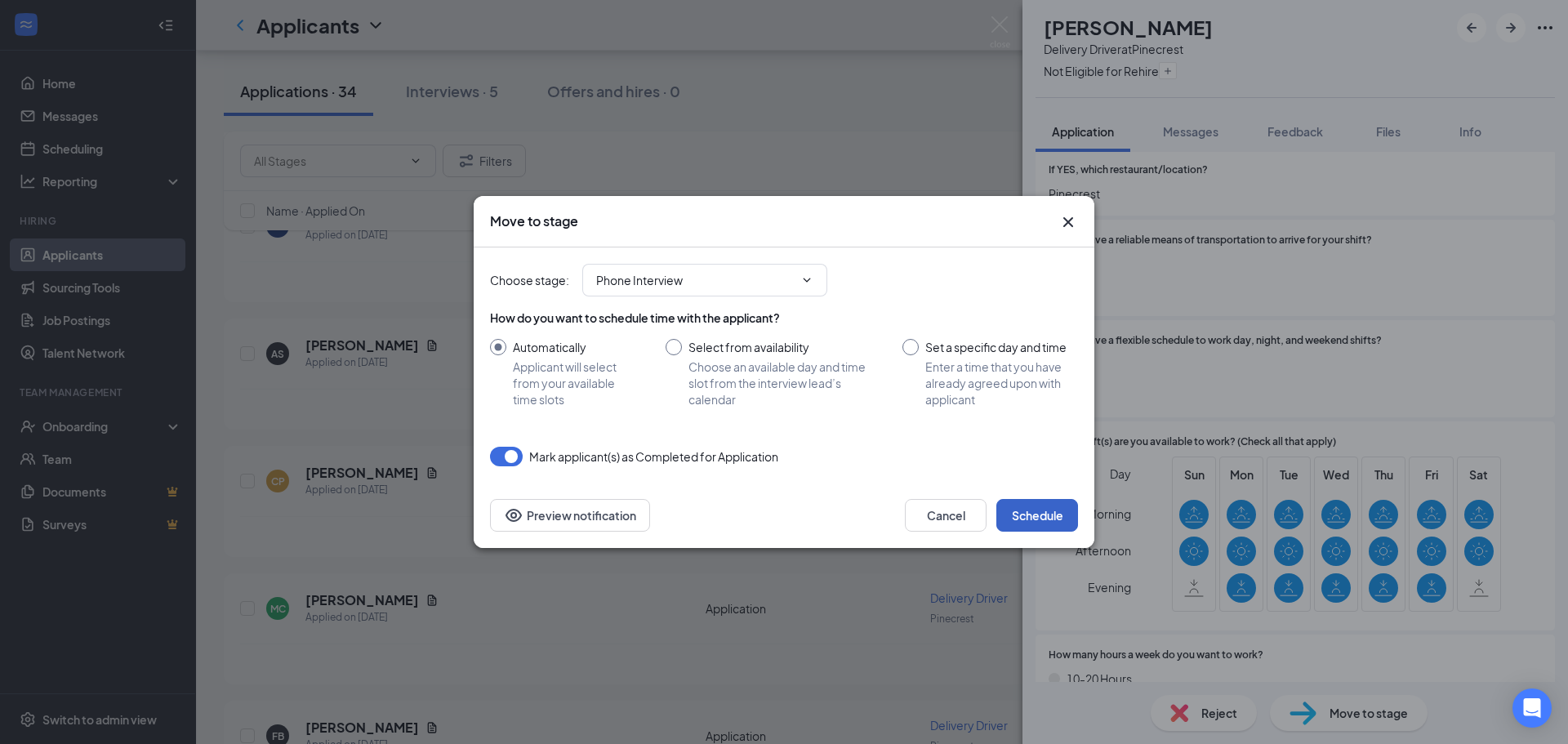
click at [1026, 515] on button "Schedule" at bounding box center [1037, 515] width 82 height 32
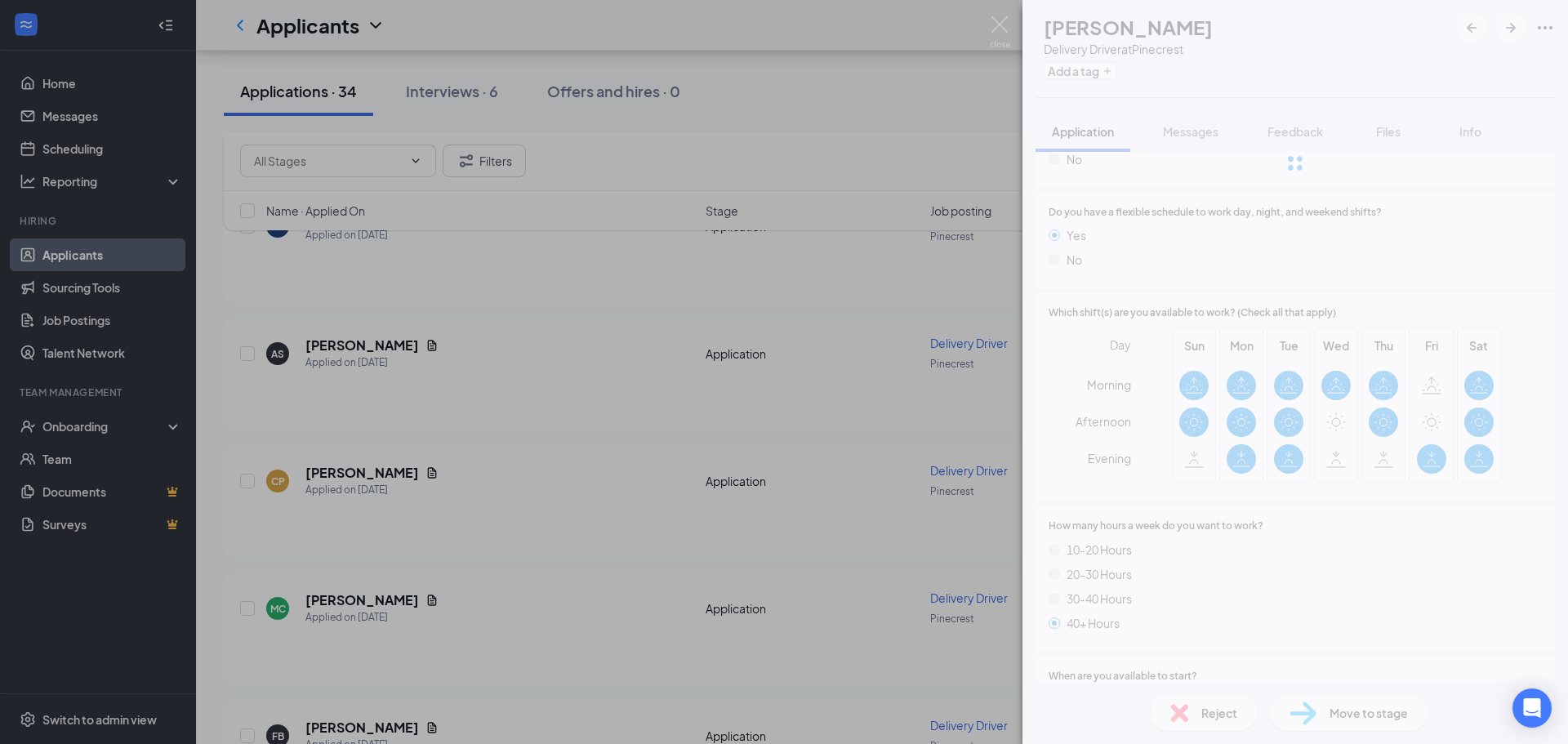
scroll to position [550, 0]
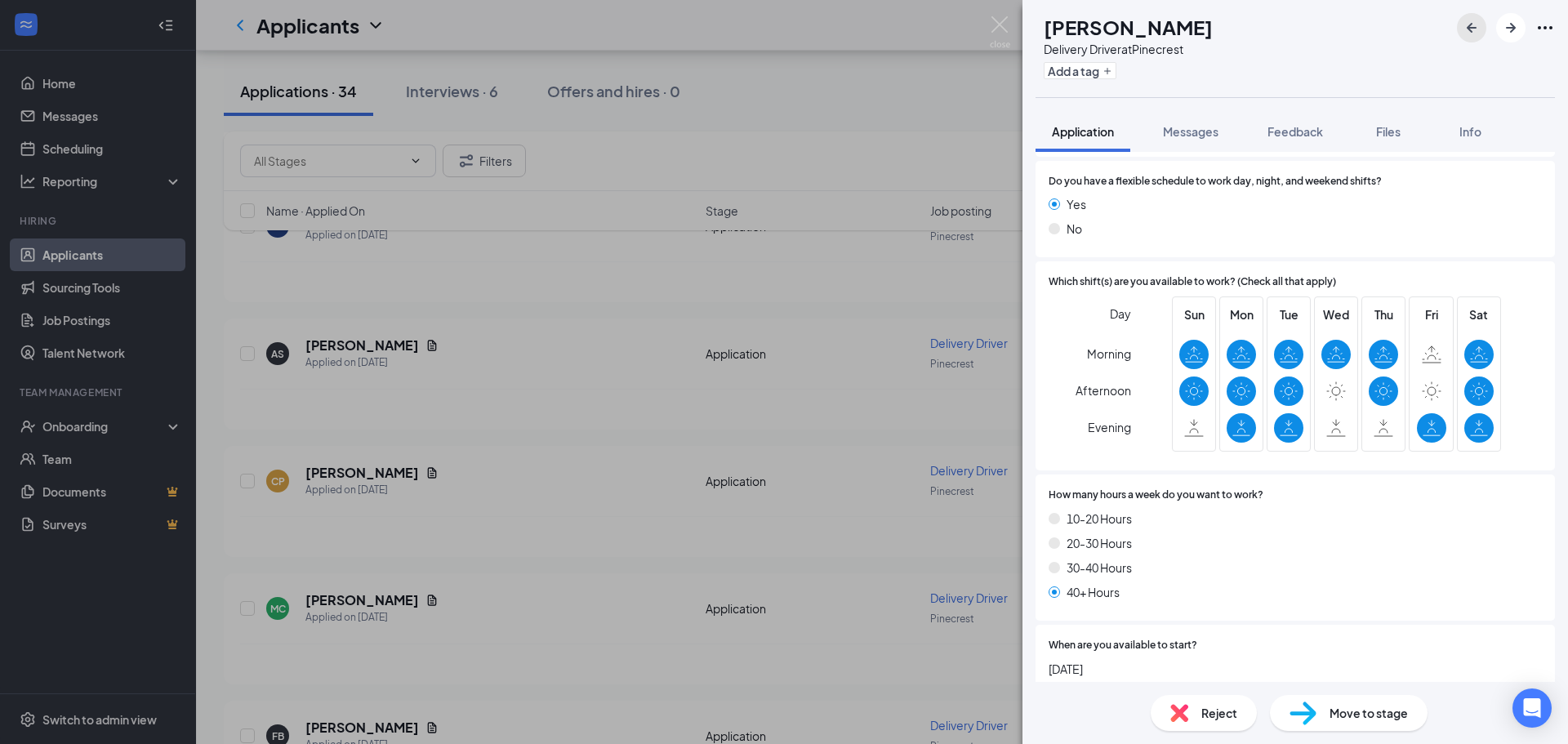
click at [1464, 29] on icon "ArrowLeftNew" at bounding box center [1472, 27] width 20 height 20
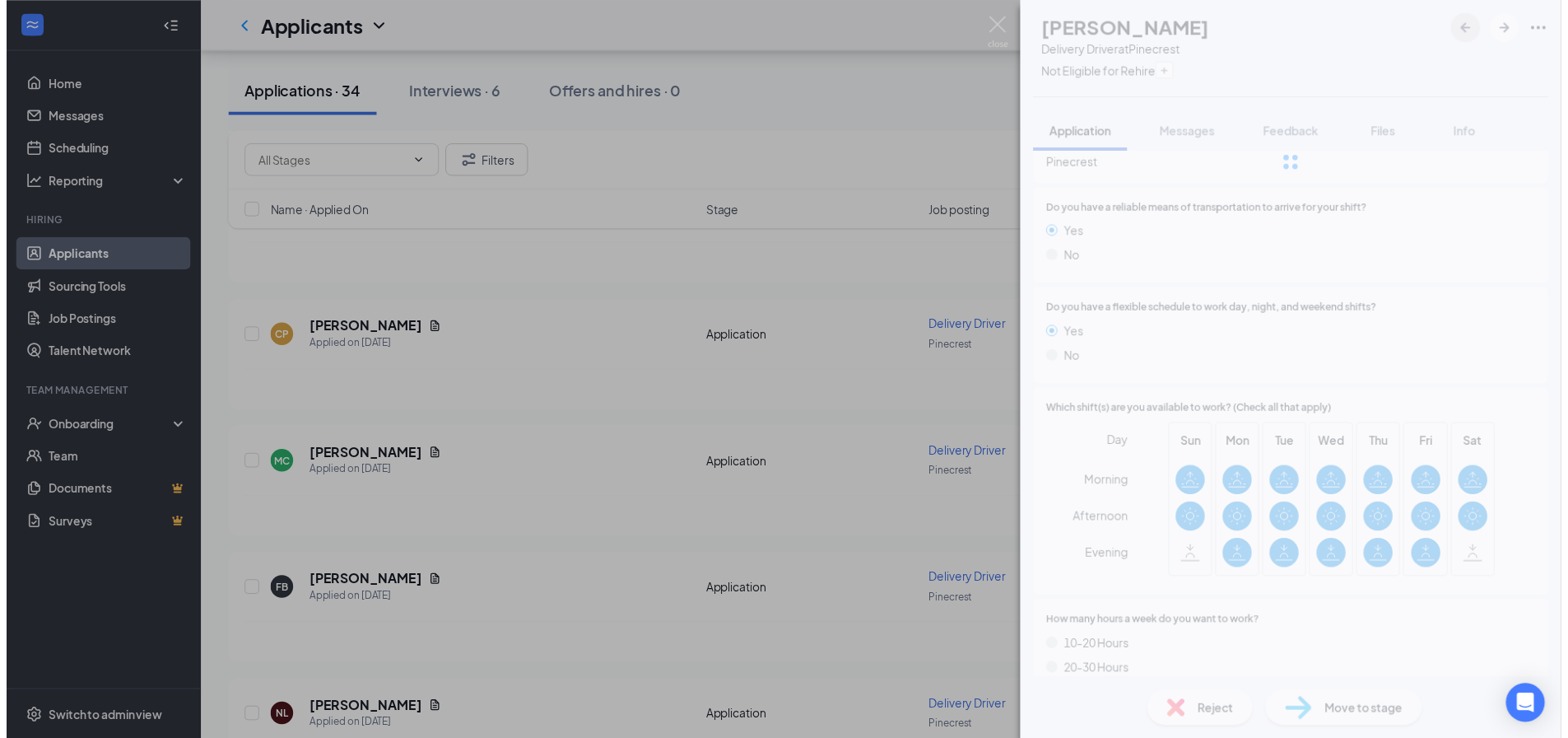
scroll to position [2869, 0]
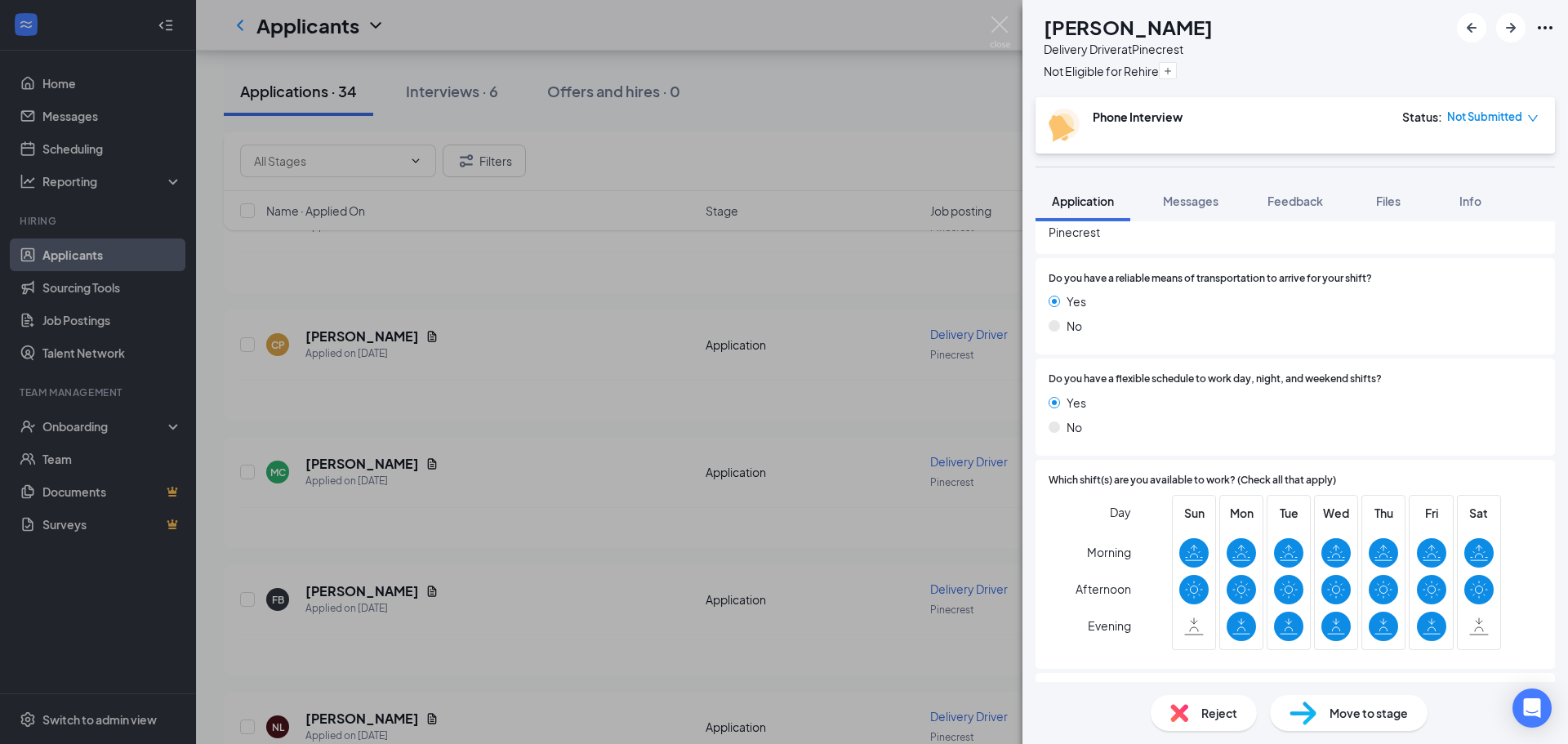
click at [77, 168] on div "SR [PERSON_NAME] Delivery Driver at [GEOGRAPHIC_DATA] Not Eligible for Rehire P…" at bounding box center [784, 372] width 1568 height 744
click at [76, 150] on div "SR [PERSON_NAME] Delivery Driver at [GEOGRAPHIC_DATA] Not Eligible for Rehire P…" at bounding box center [784, 372] width 1568 height 744
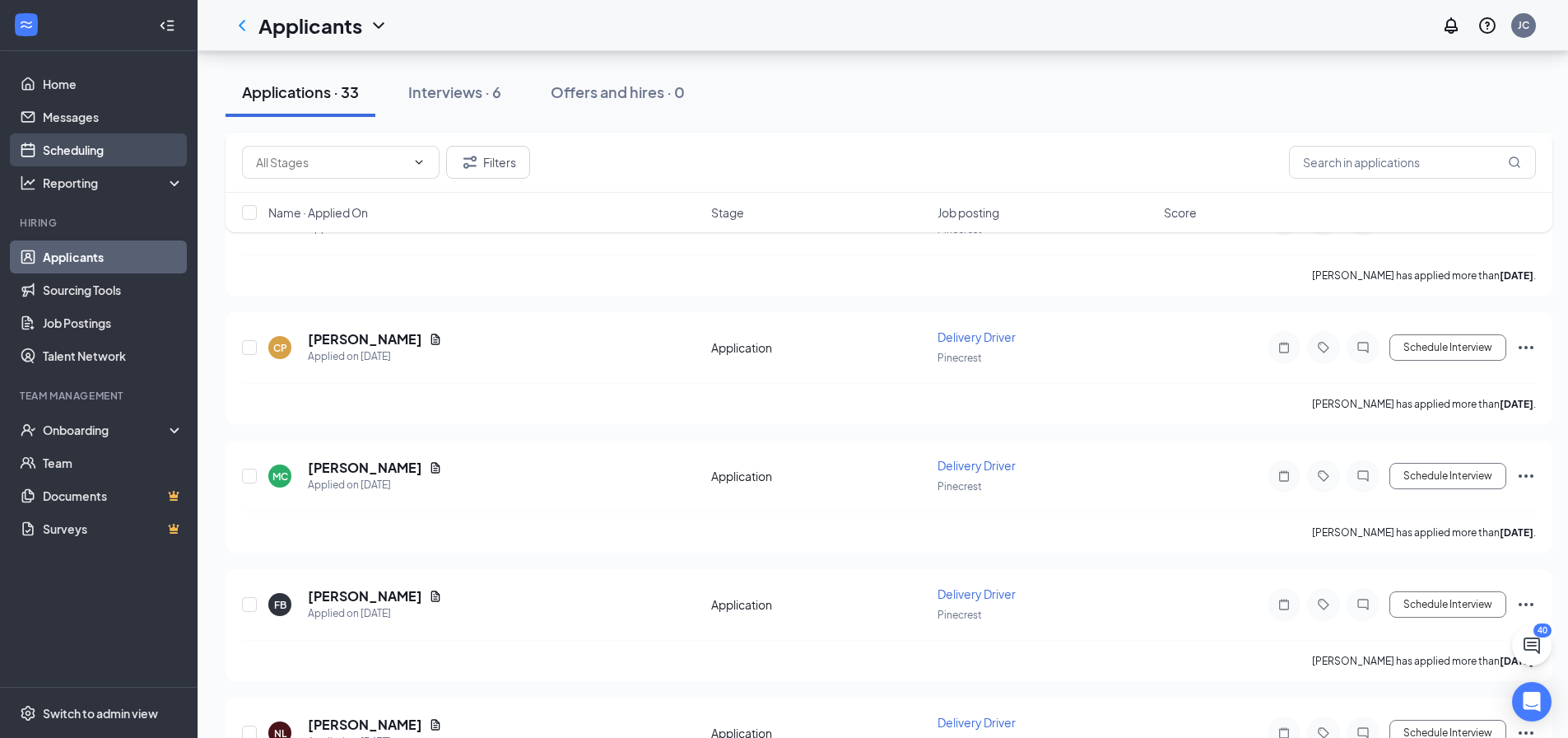
click at [80, 148] on link "Scheduling" at bounding box center [113, 150] width 141 height 33
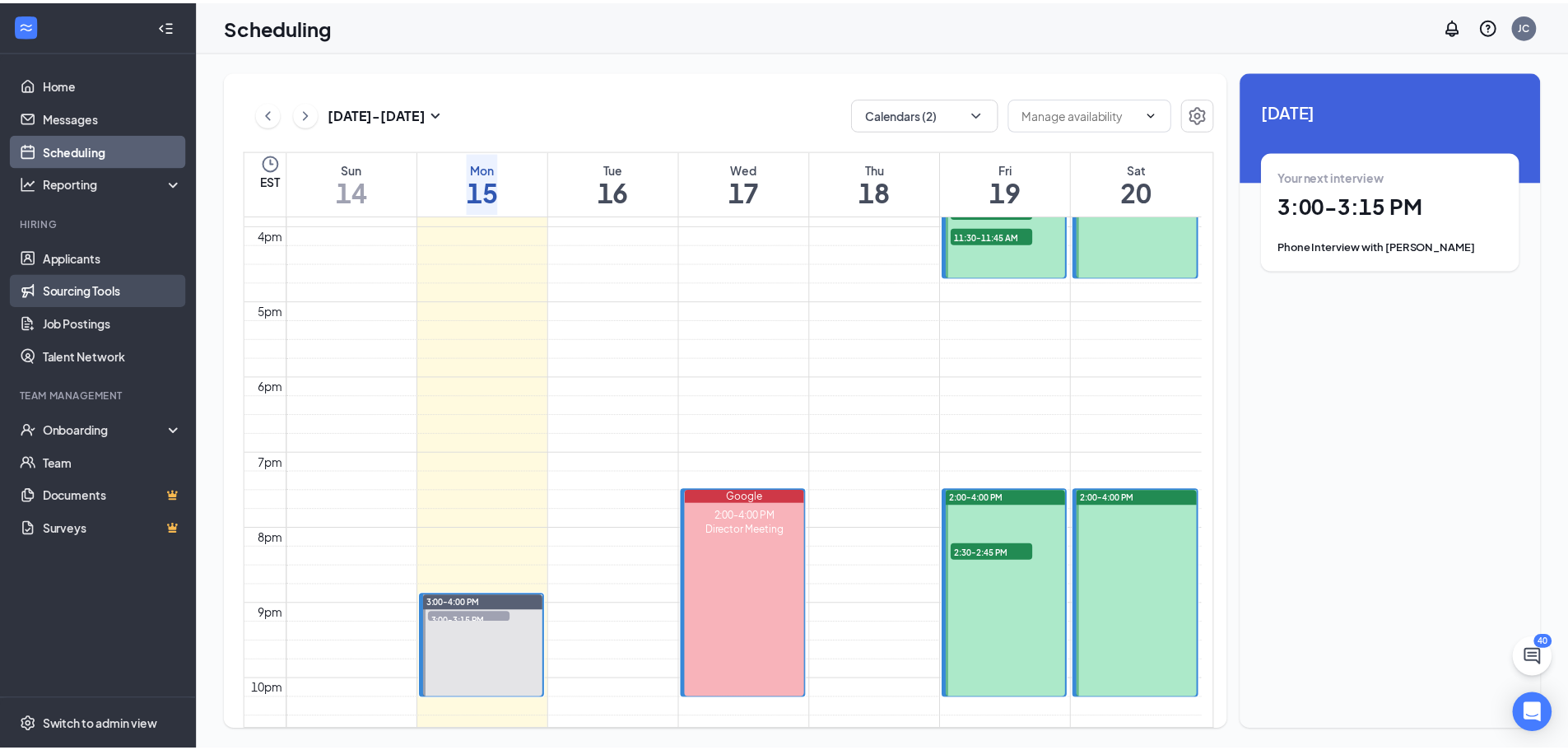
scroll to position [892, 0]
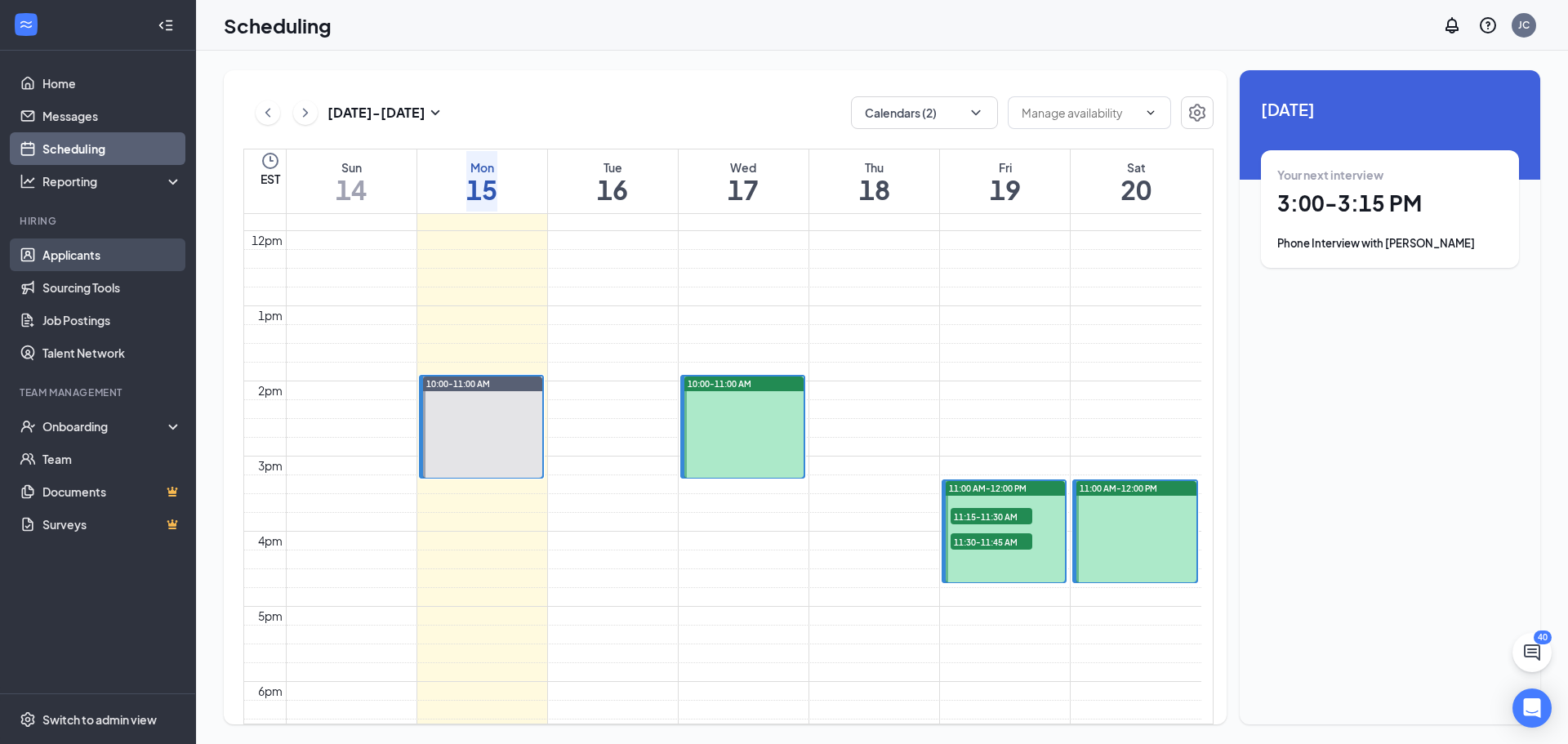
click at [106, 259] on link "Applicants" at bounding box center [113, 255] width 140 height 32
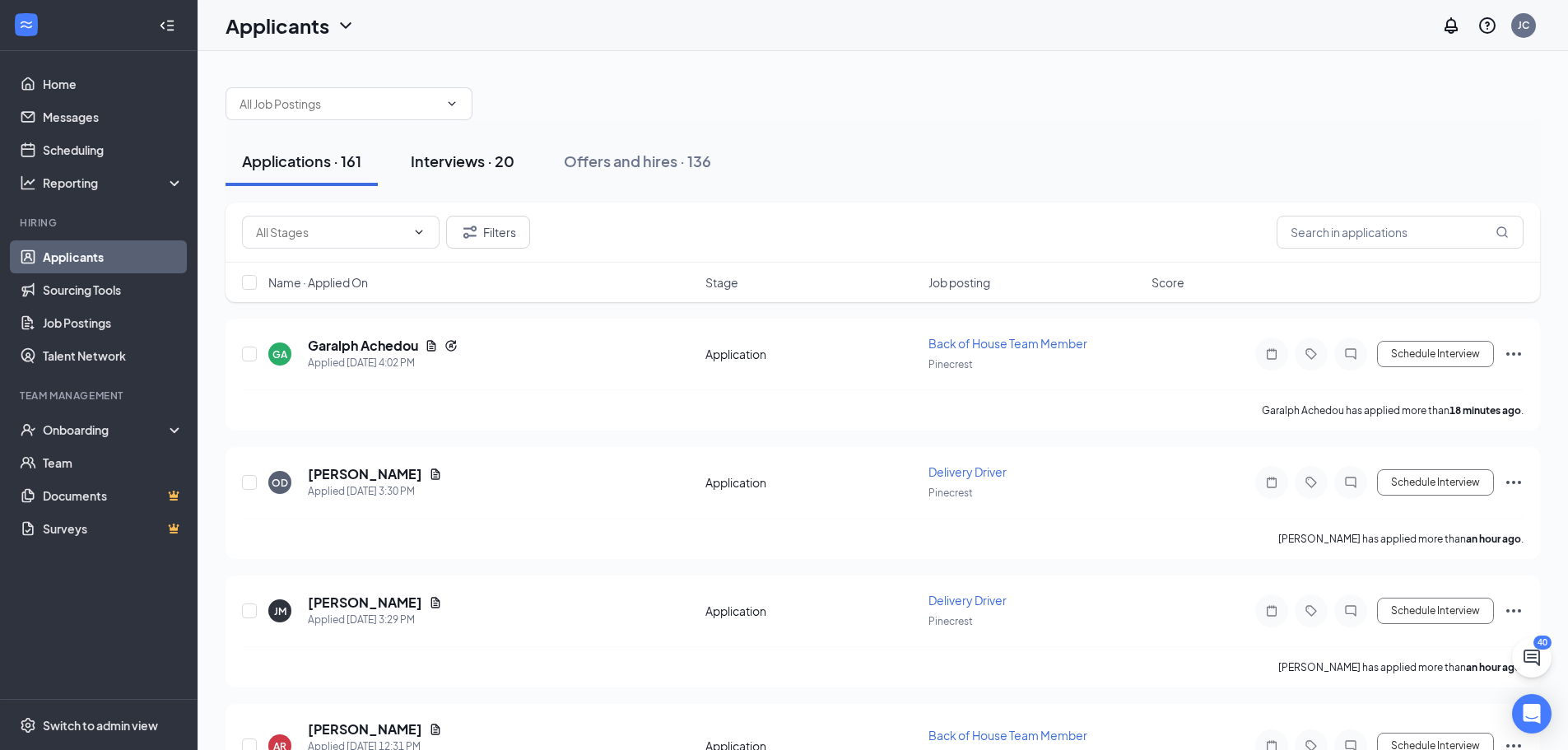
click at [469, 146] on button "Interviews · 20" at bounding box center [462, 161] width 137 height 49
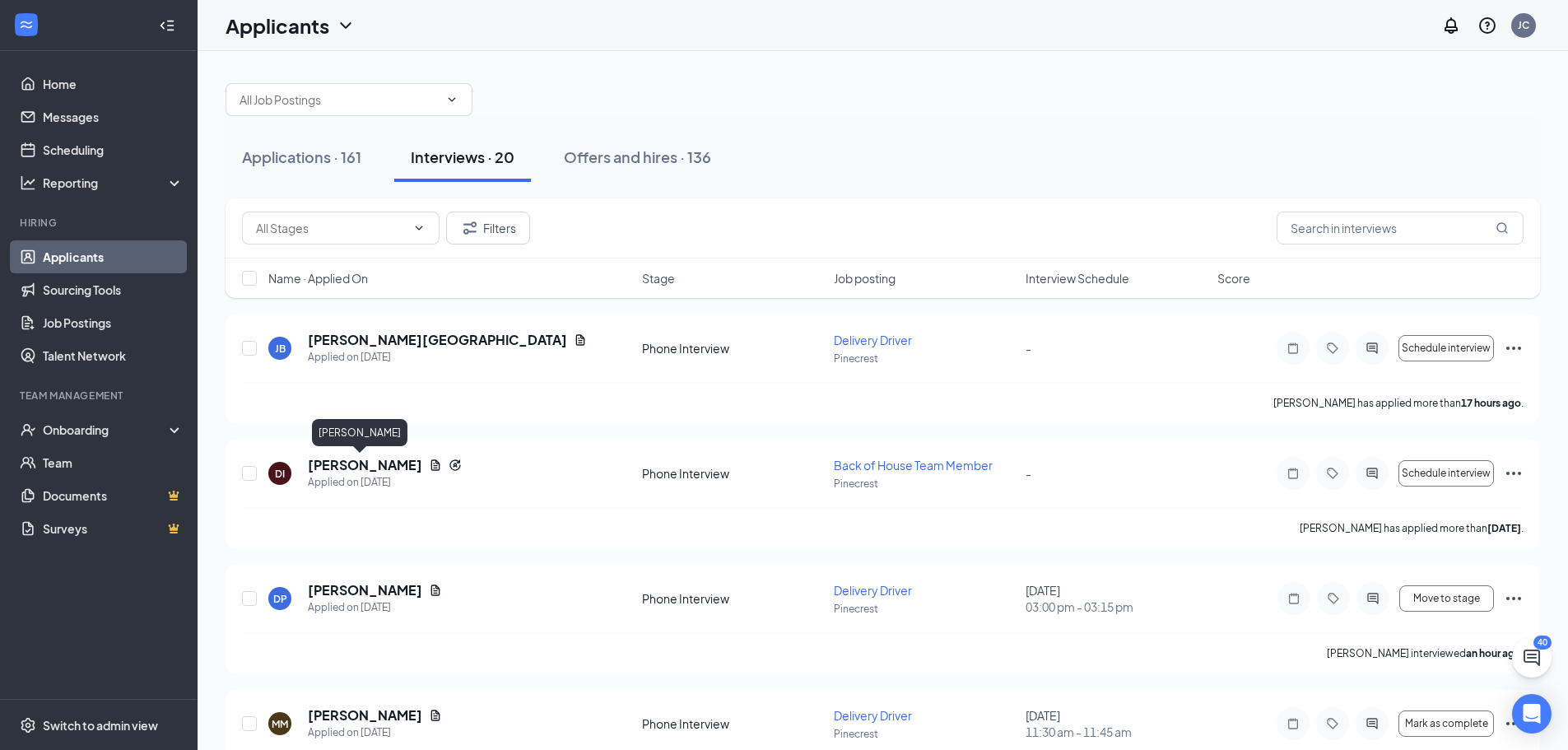
scroll to position [576, 0]
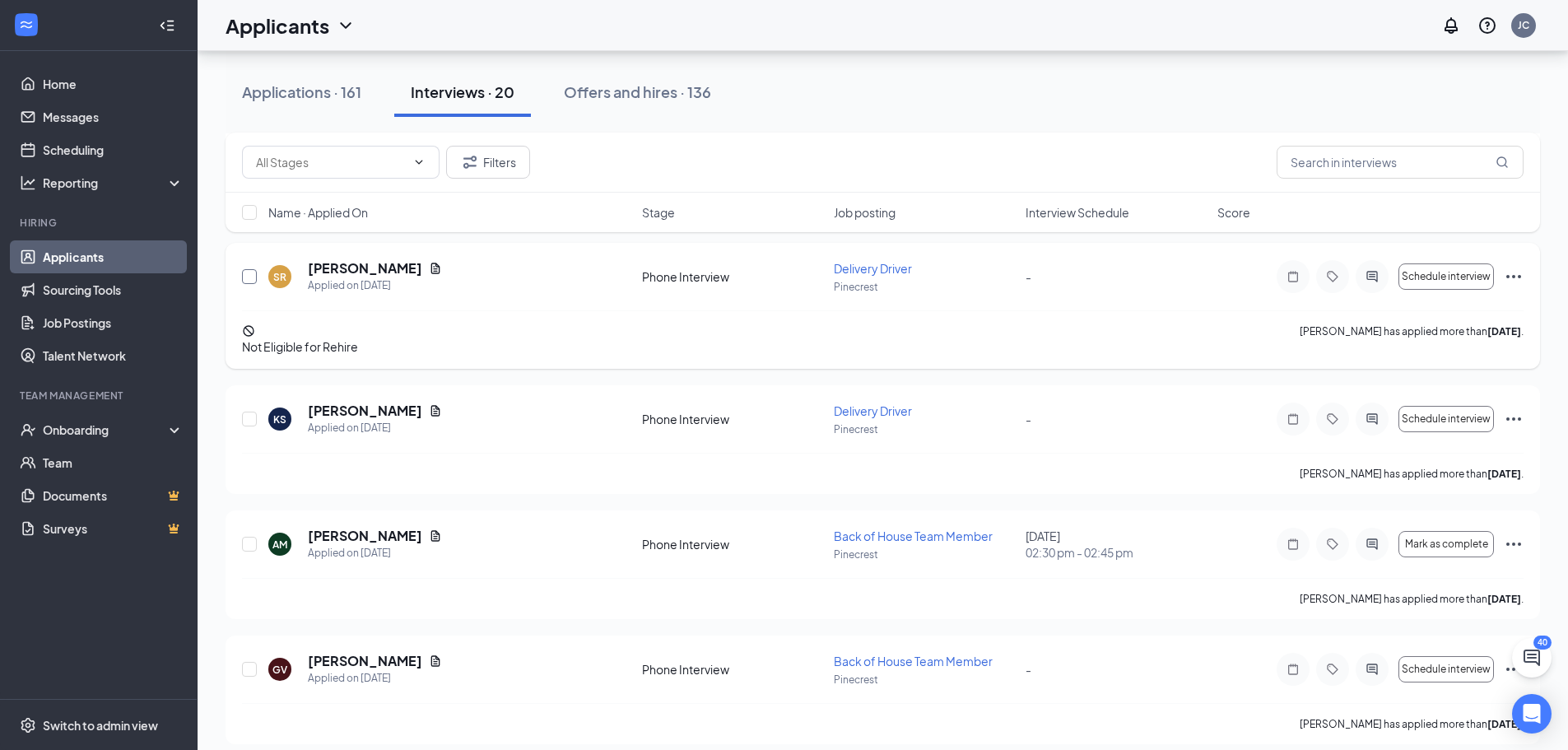
click at [251, 277] on input "checkbox" at bounding box center [248, 276] width 15 height 15
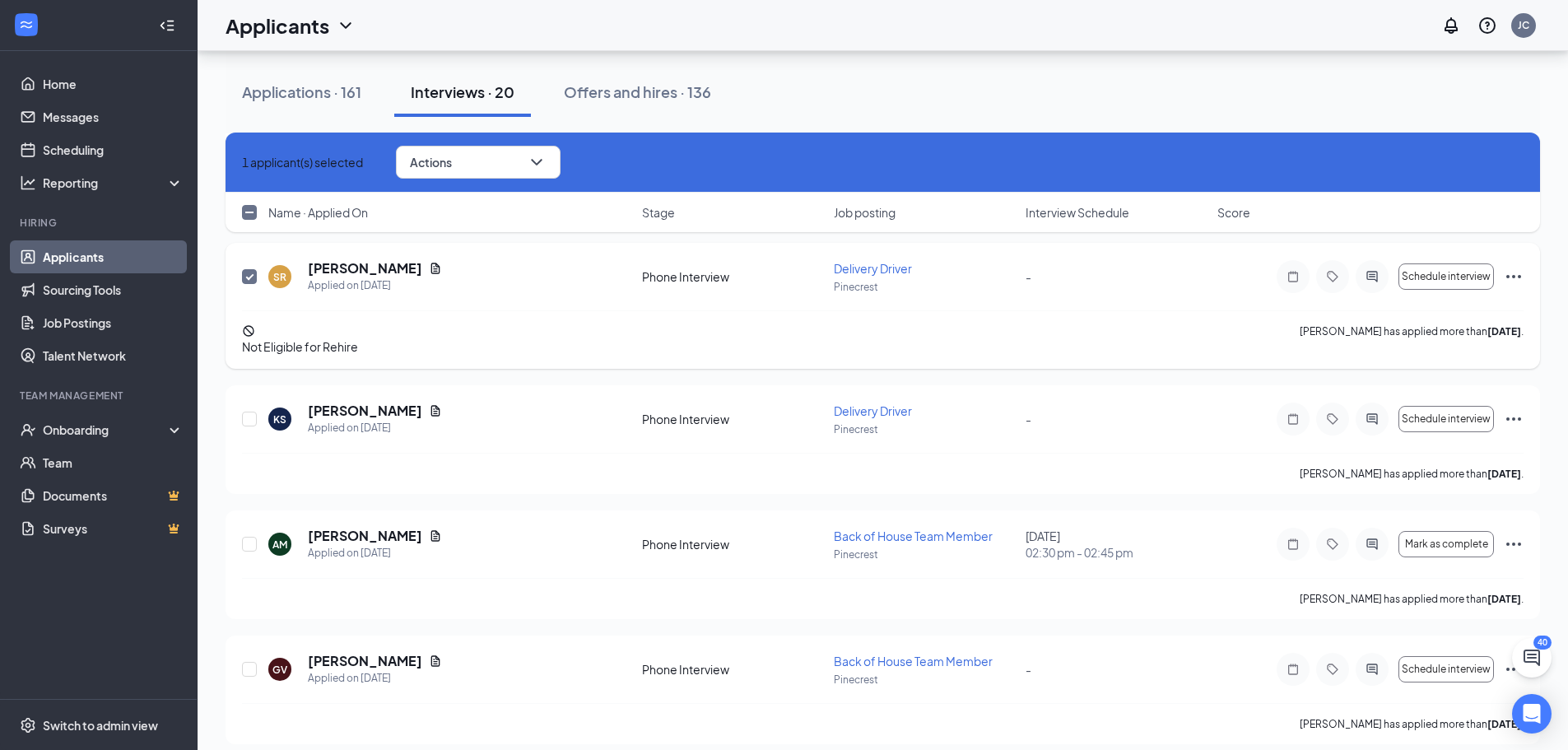
click at [1517, 282] on icon "Ellipses" at bounding box center [1513, 276] width 20 height 20
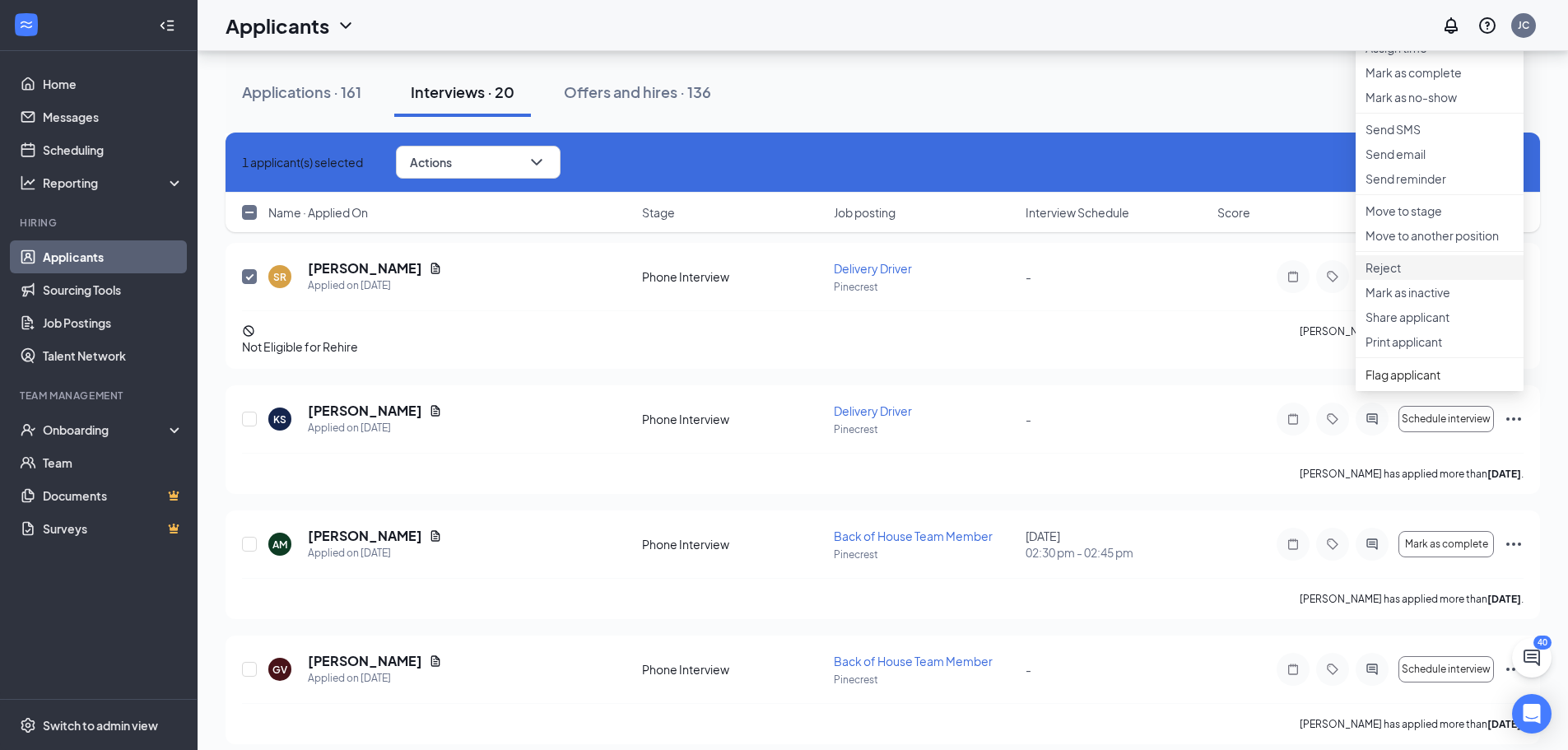
click at [1403, 276] on p "Reject" at bounding box center [1439, 267] width 148 height 16
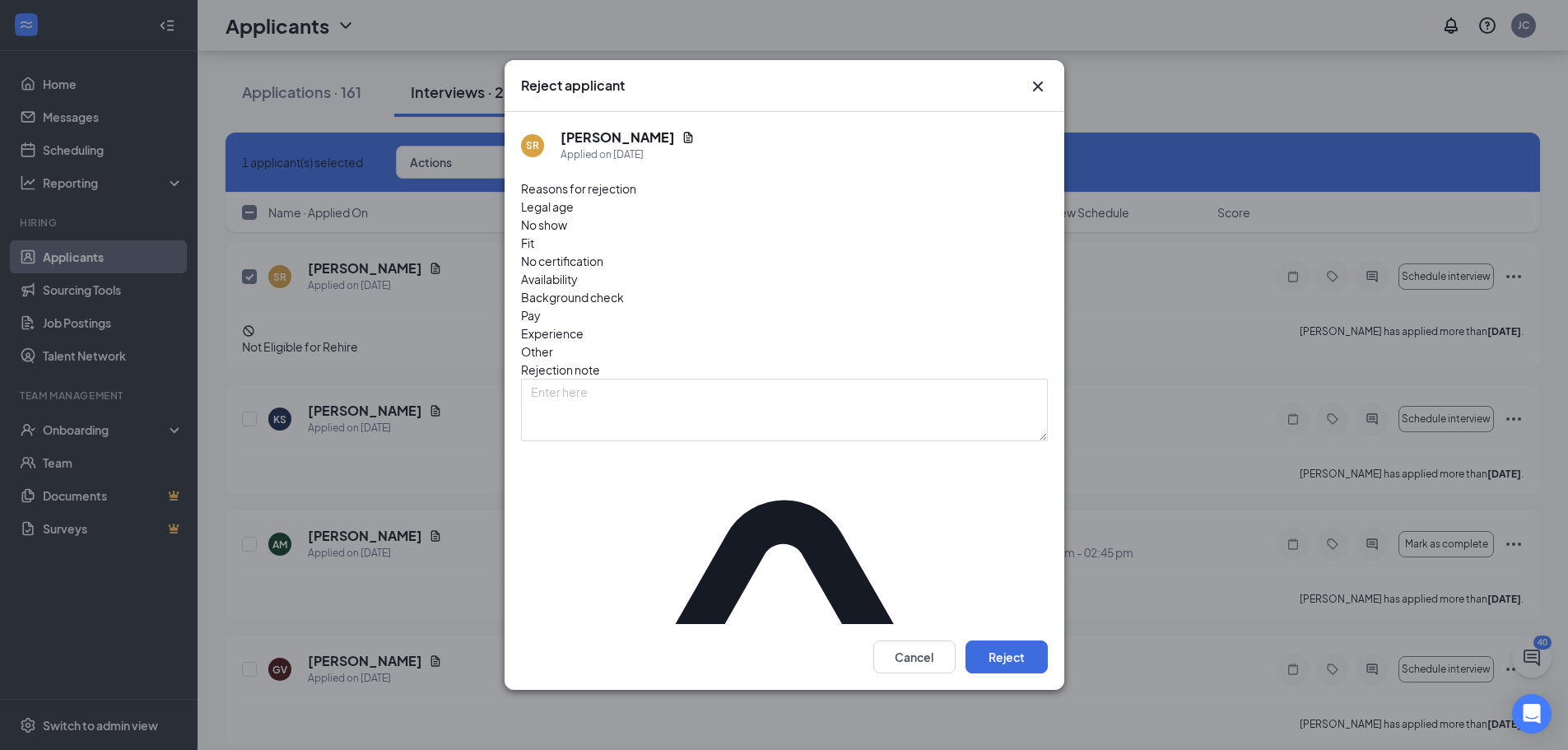
click at [553, 342] on span "Other" at bounding box center [536, 351] width 32 height 18
click at [1016, 641] on button "Reject" at bounding box center [1007, 657] width 83 height 33
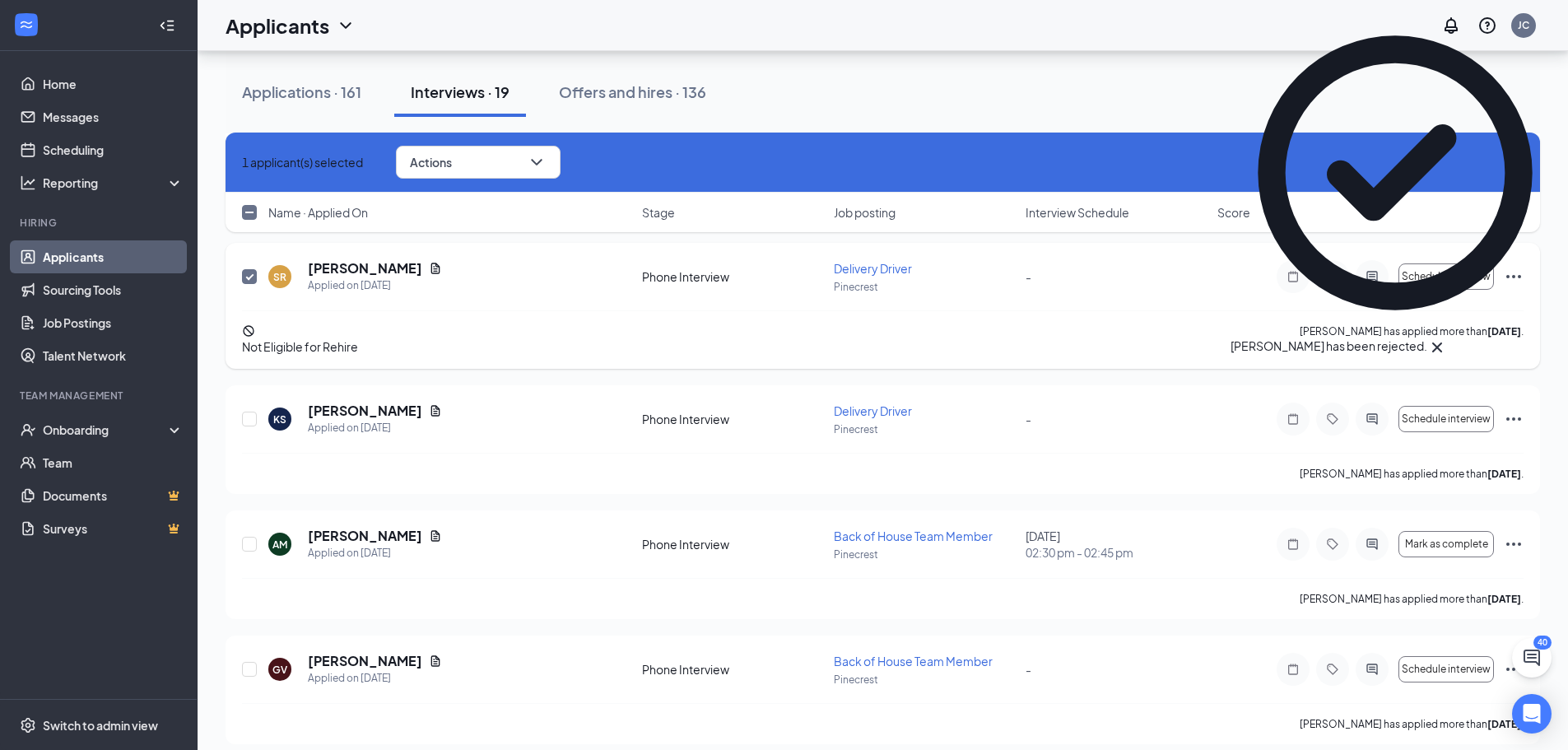
scroll to position [494, 0]
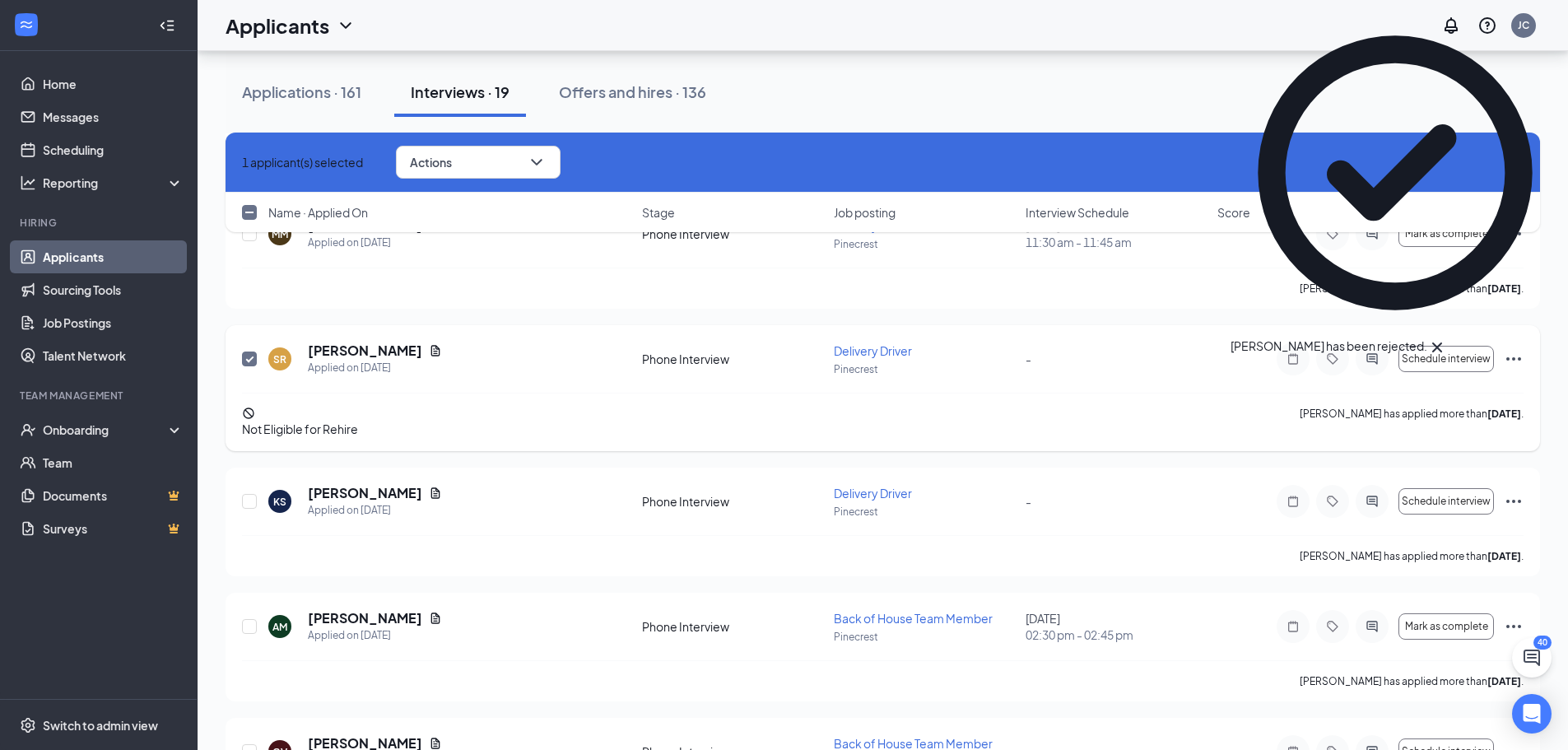
checkbox input "false"
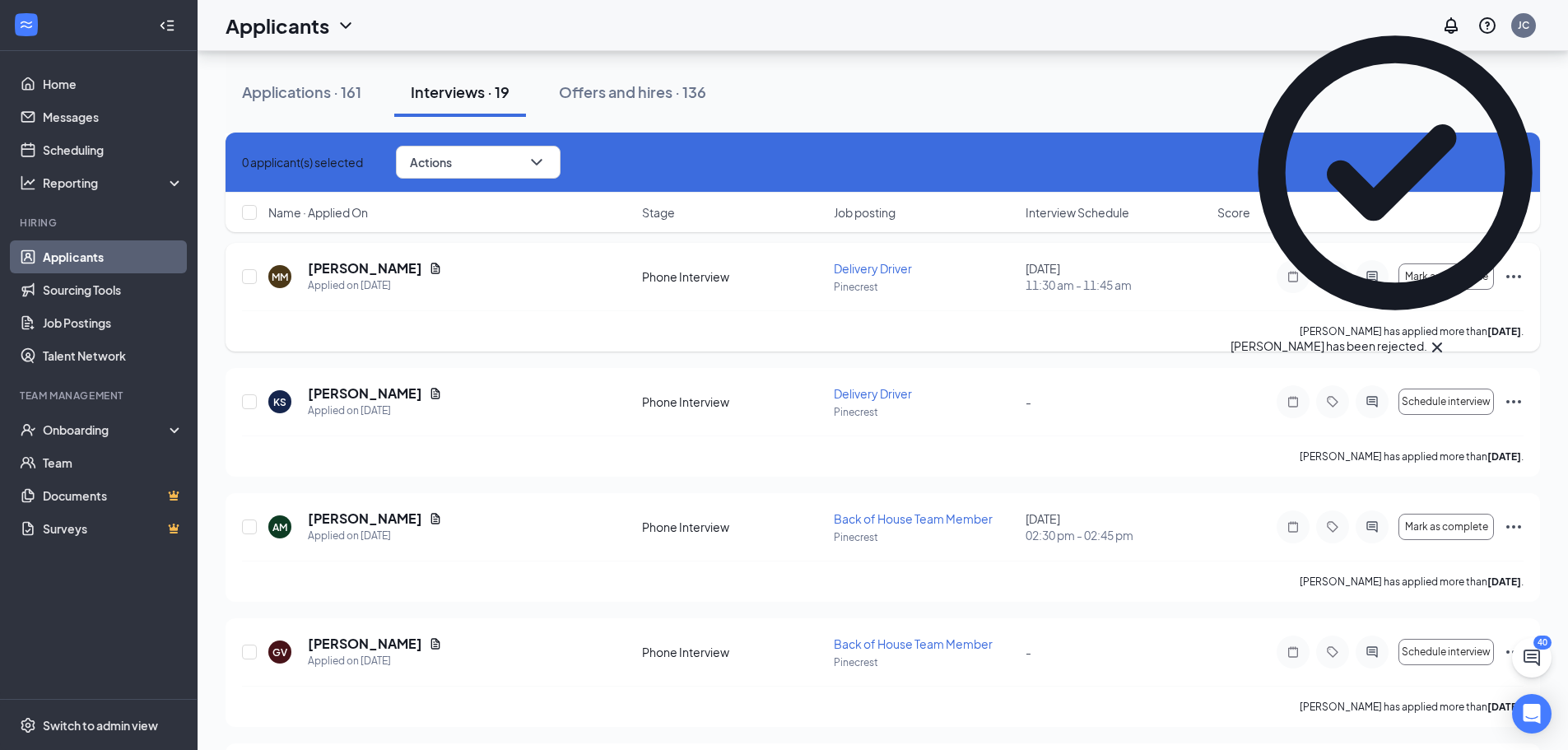
scroll to position [412, 0]
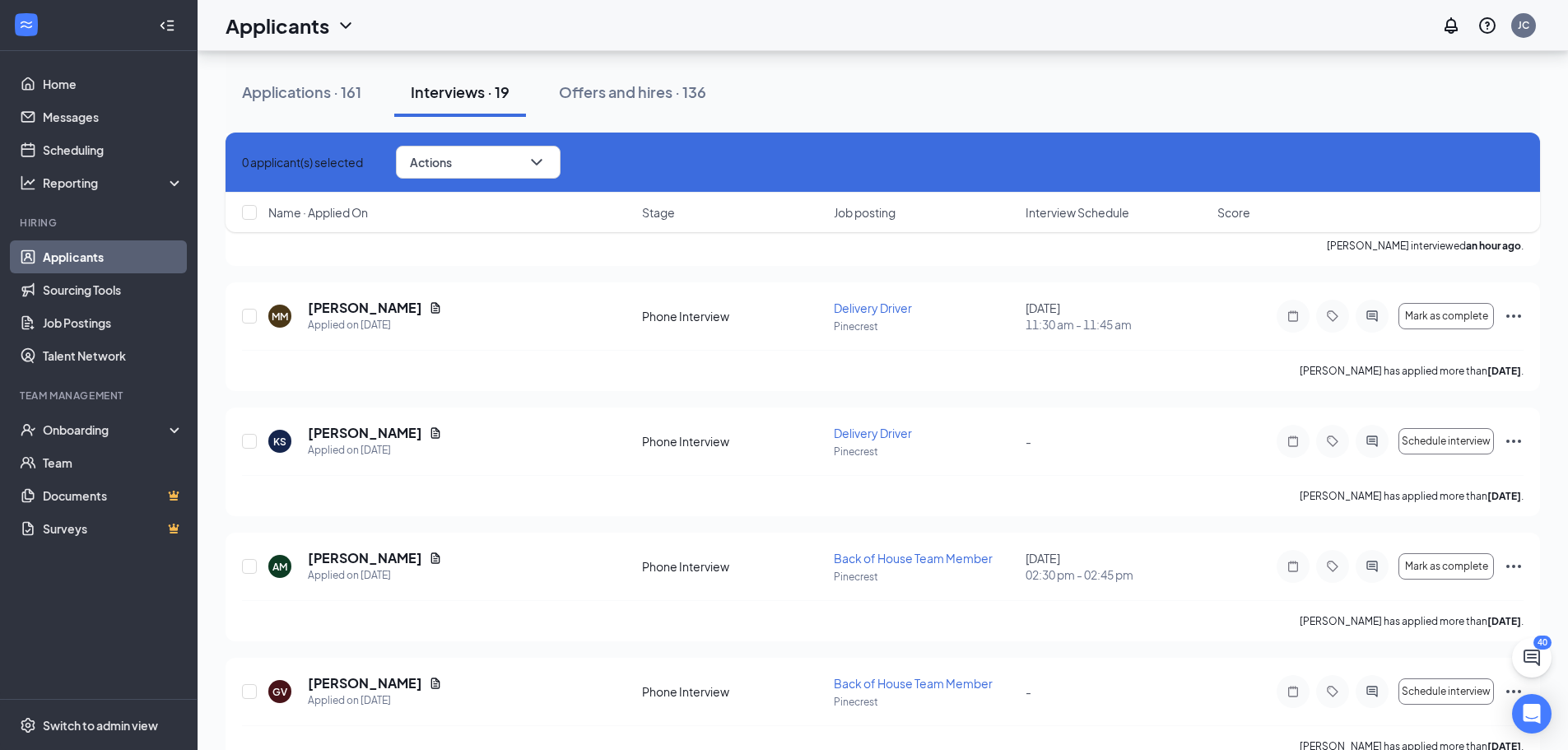
drag, startPoint x: 78, startPoint y: 249, endPoint x: 124, endPoint y: 245, distance: 46.2
click at [78, 249] on link "Applicants" at bounding box center [113, 257] width 141 height 33
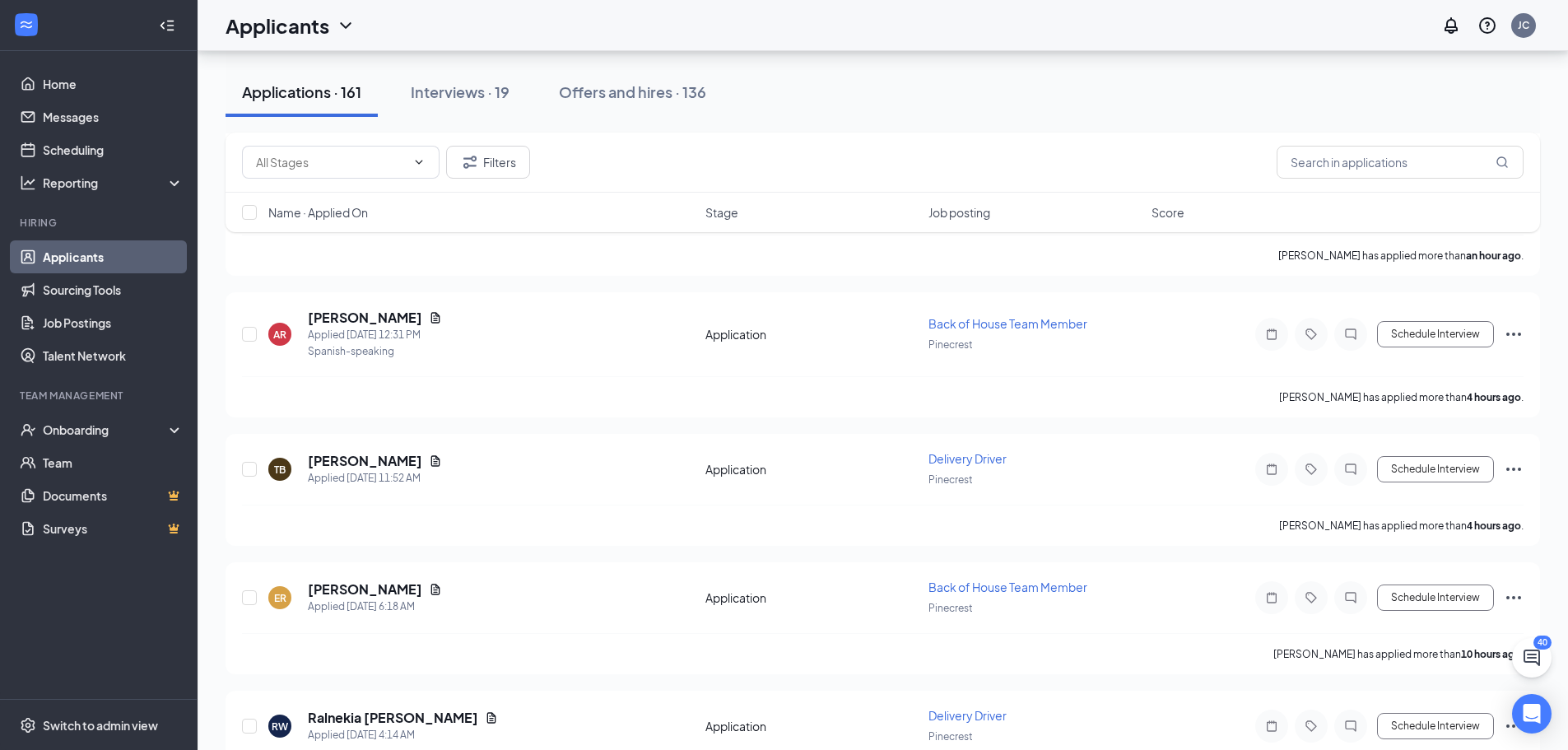
click at [319, 84] on div "Applications · 161" at bounding box center [301, 92] width 119 height 21
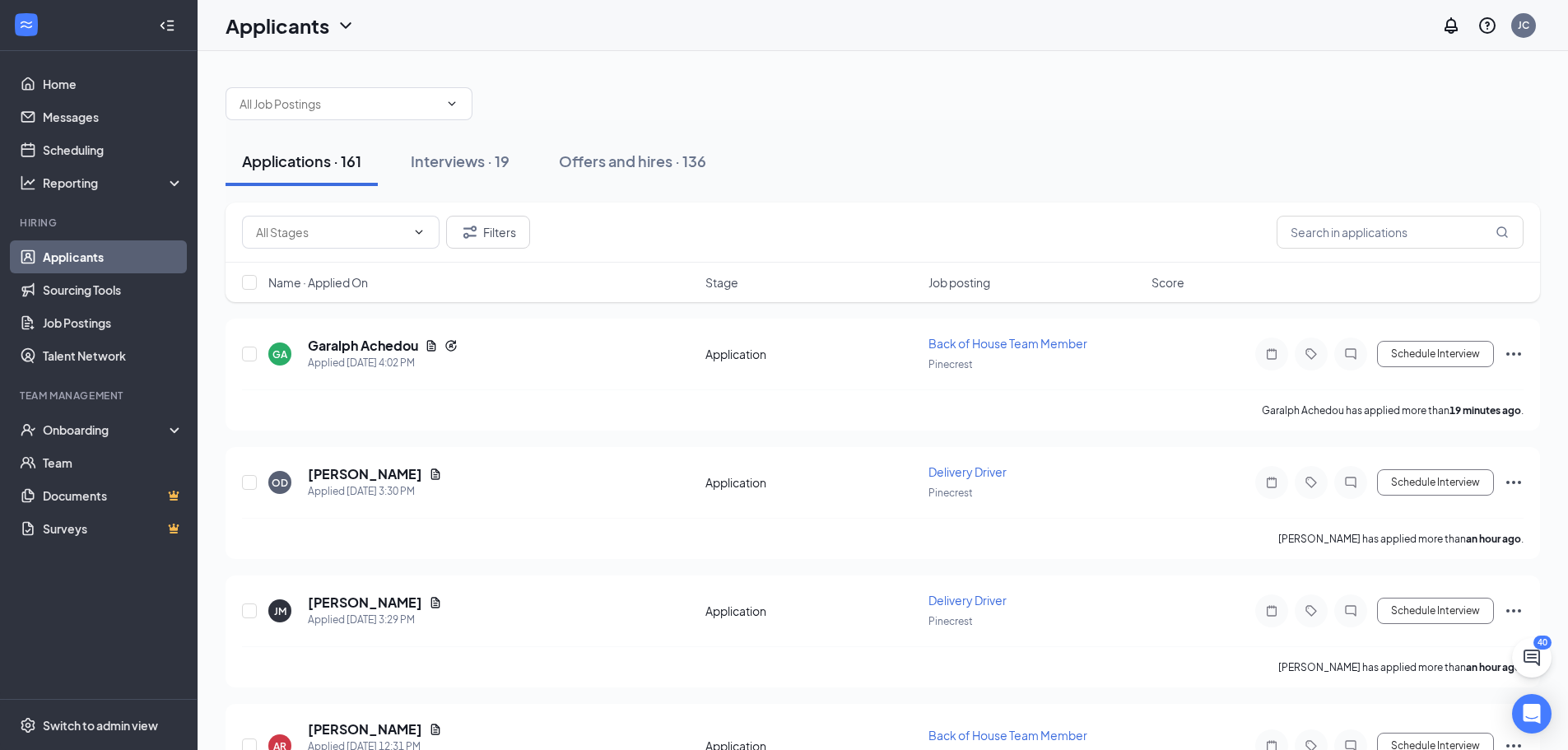
click at [295, 28] on h1 "Applicants" at bounding box center [277, 25] width 104 height 28
click at [322, 27] on h1 "Applicants" at bounding box center [277, 25] width 104 height 28
click at [279, 117] on span at bounding box center [348, 103] width 247 height 33
click at [297, 98] on input "text" at bounding box center [340, 103] width 199 height 18
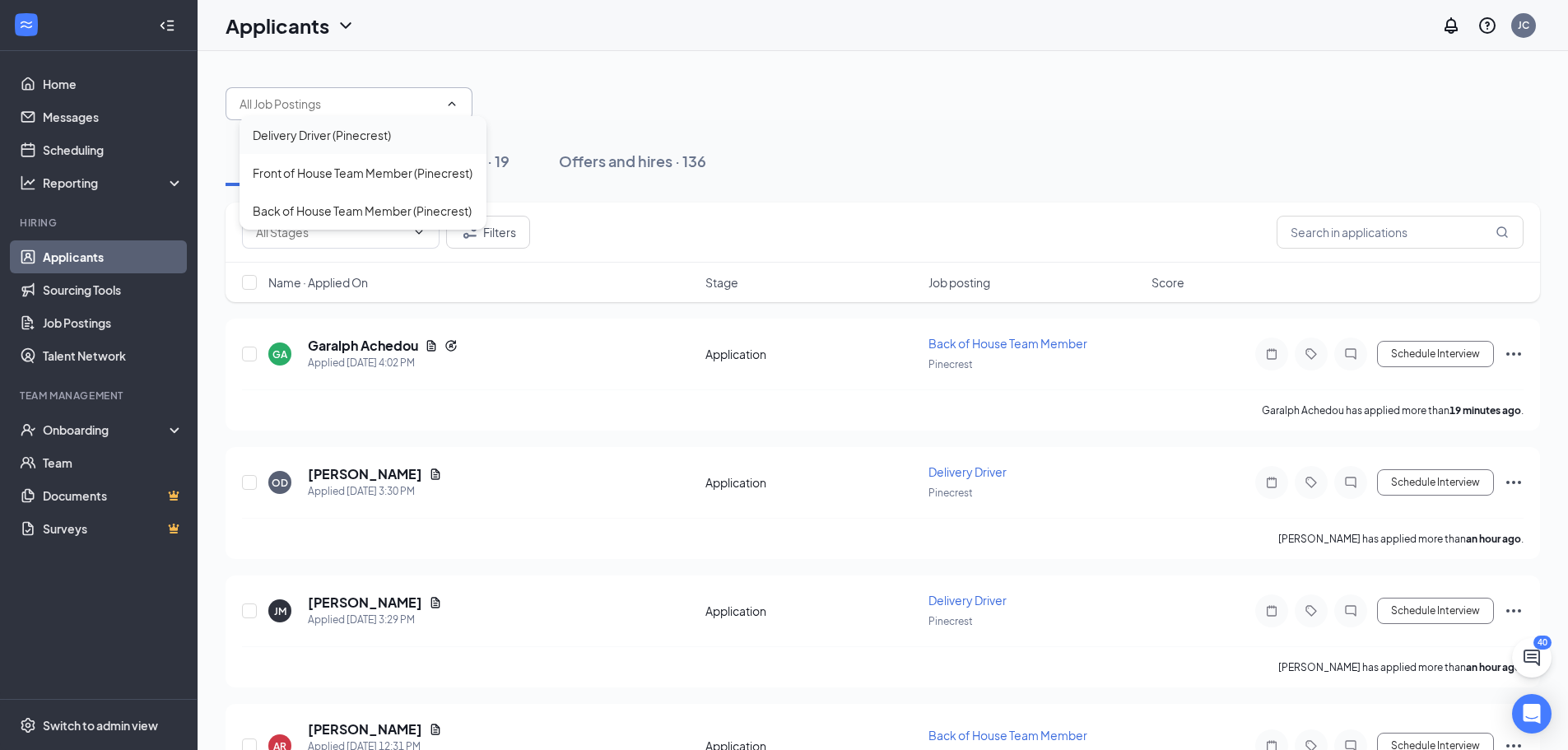
click at [301, 130] on div "Delivery Driver (Pinecrest)" at bounding box center [322, 134] width 138 height 18
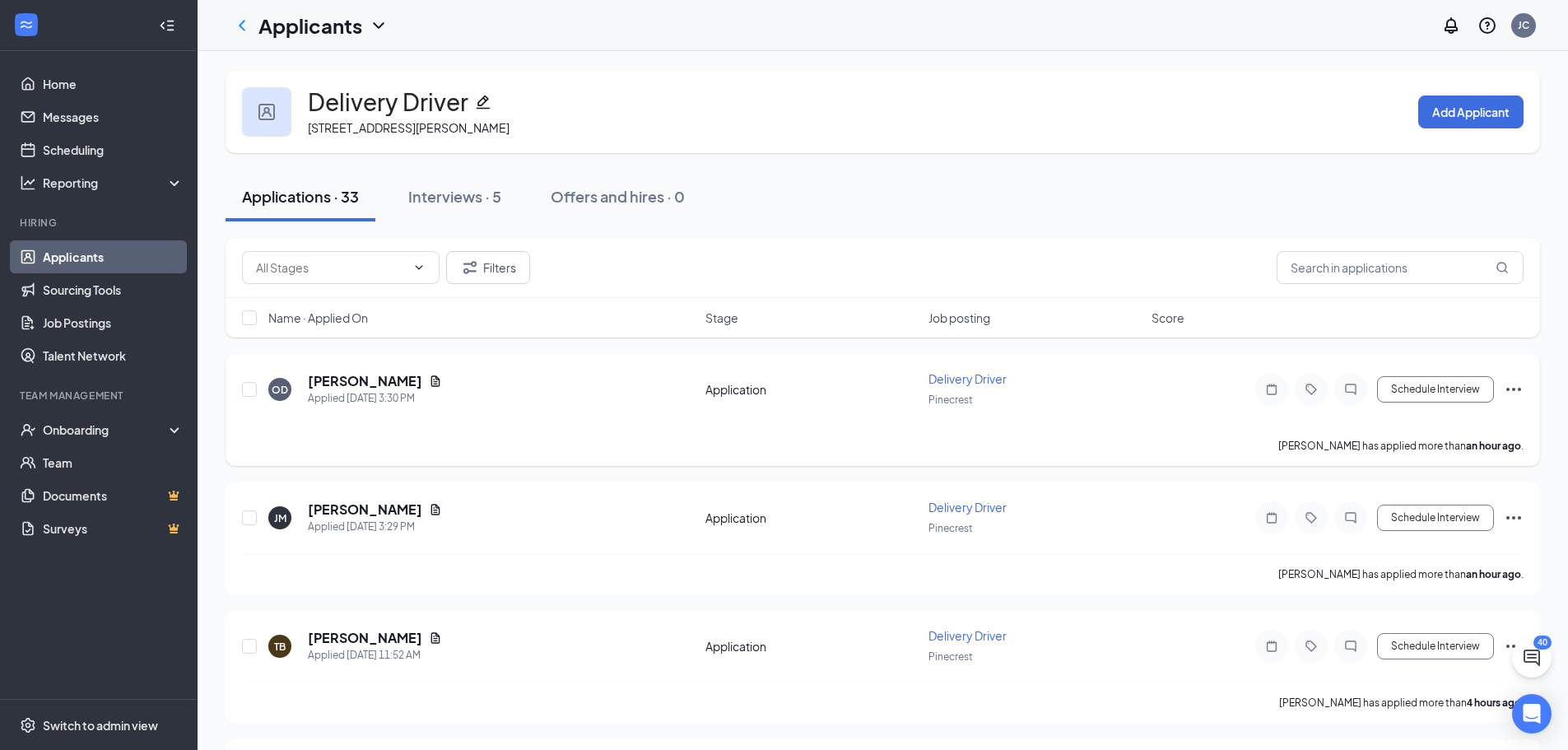
click at [396, 379] on h5 "[PERSON_NAME]" at bounding box center [364, 381] width 114 height 18
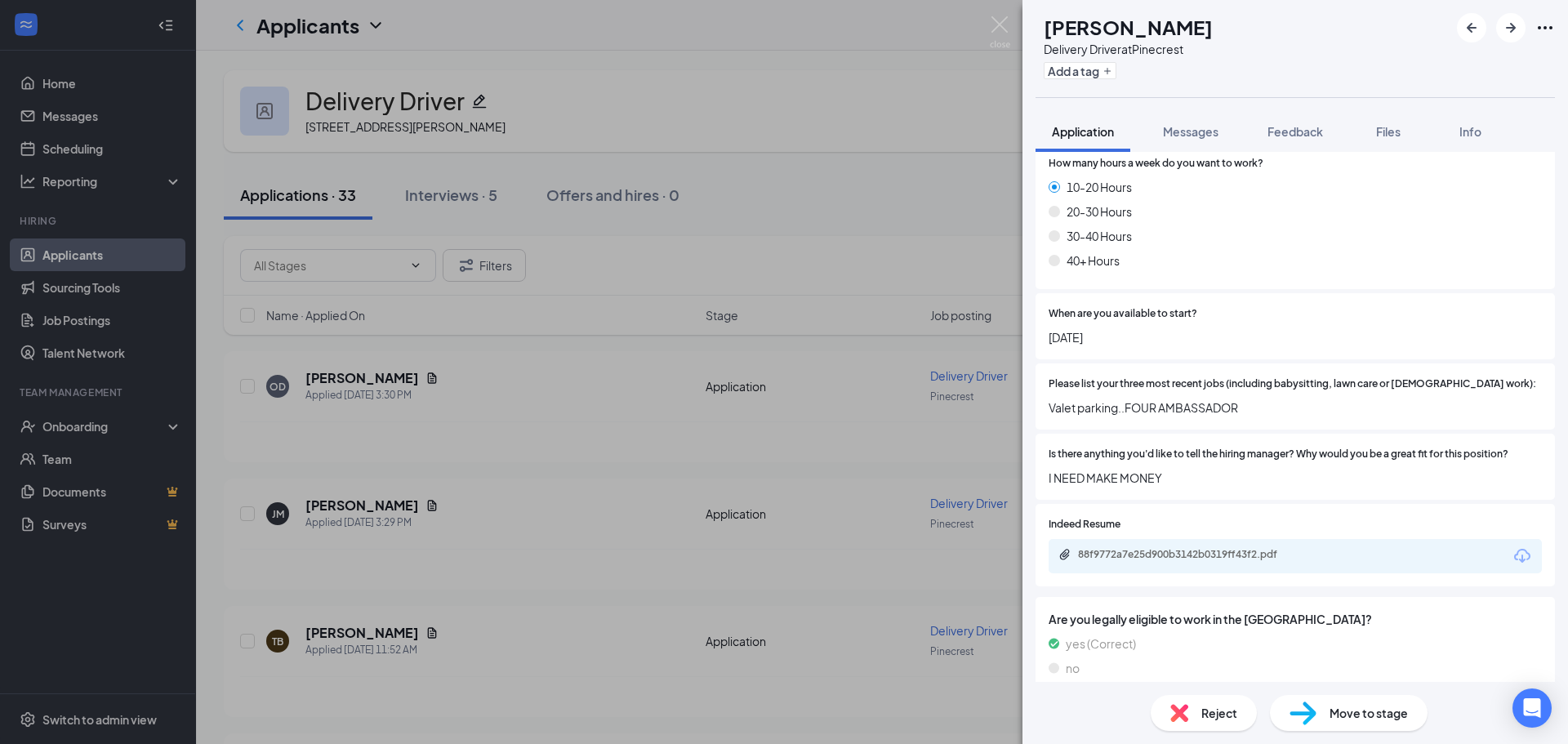
scroll to position [886, 0]
click at [1153, 545] on div "88f9772a7e25d900b3142b0319ff43f2.pdf" at bounding box center [1193, 551] width 229 height 13
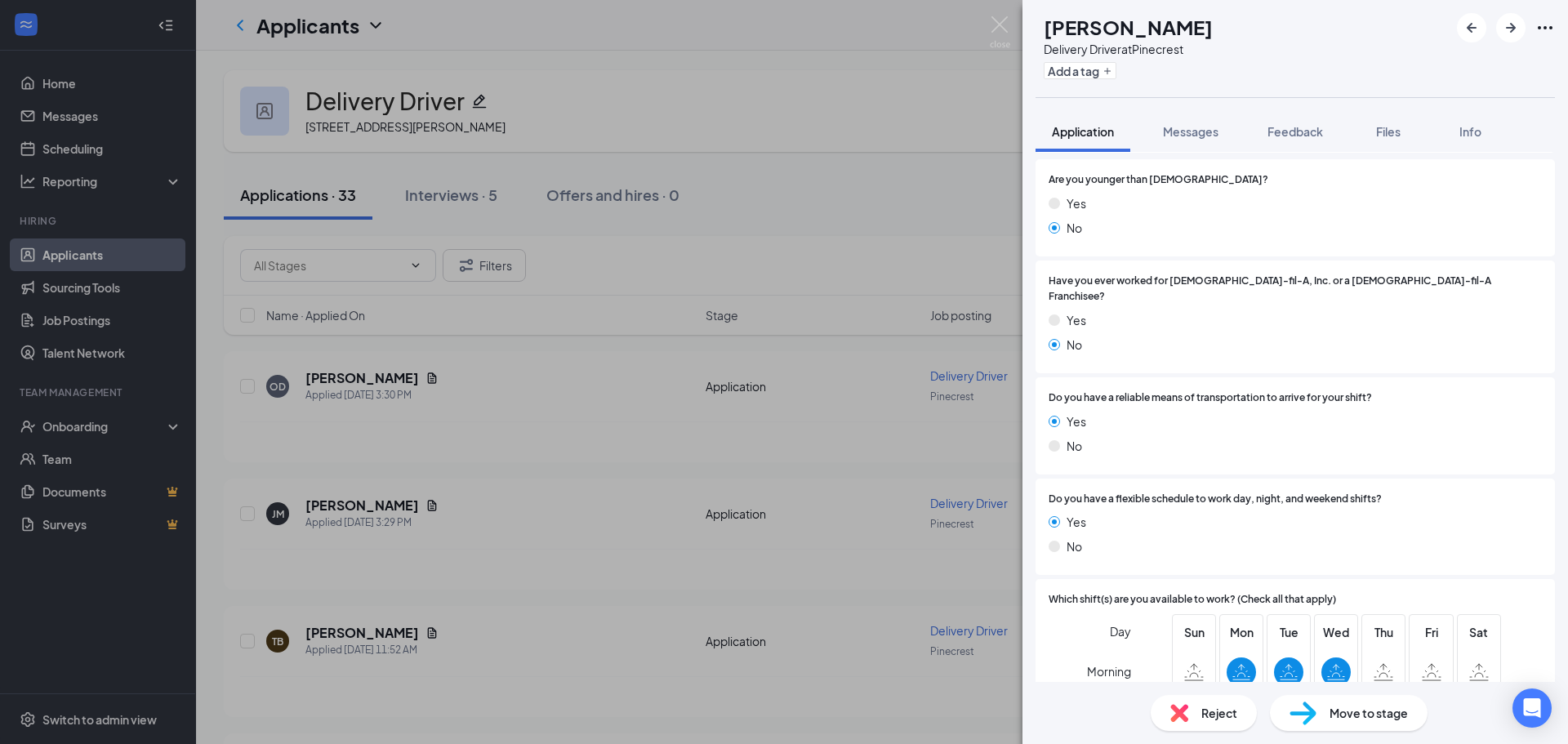
scroll to position [232, 0]
click at [1505, 31] on icon "ArrowRight" at bounding box center [1511, 27] width 20 height 20
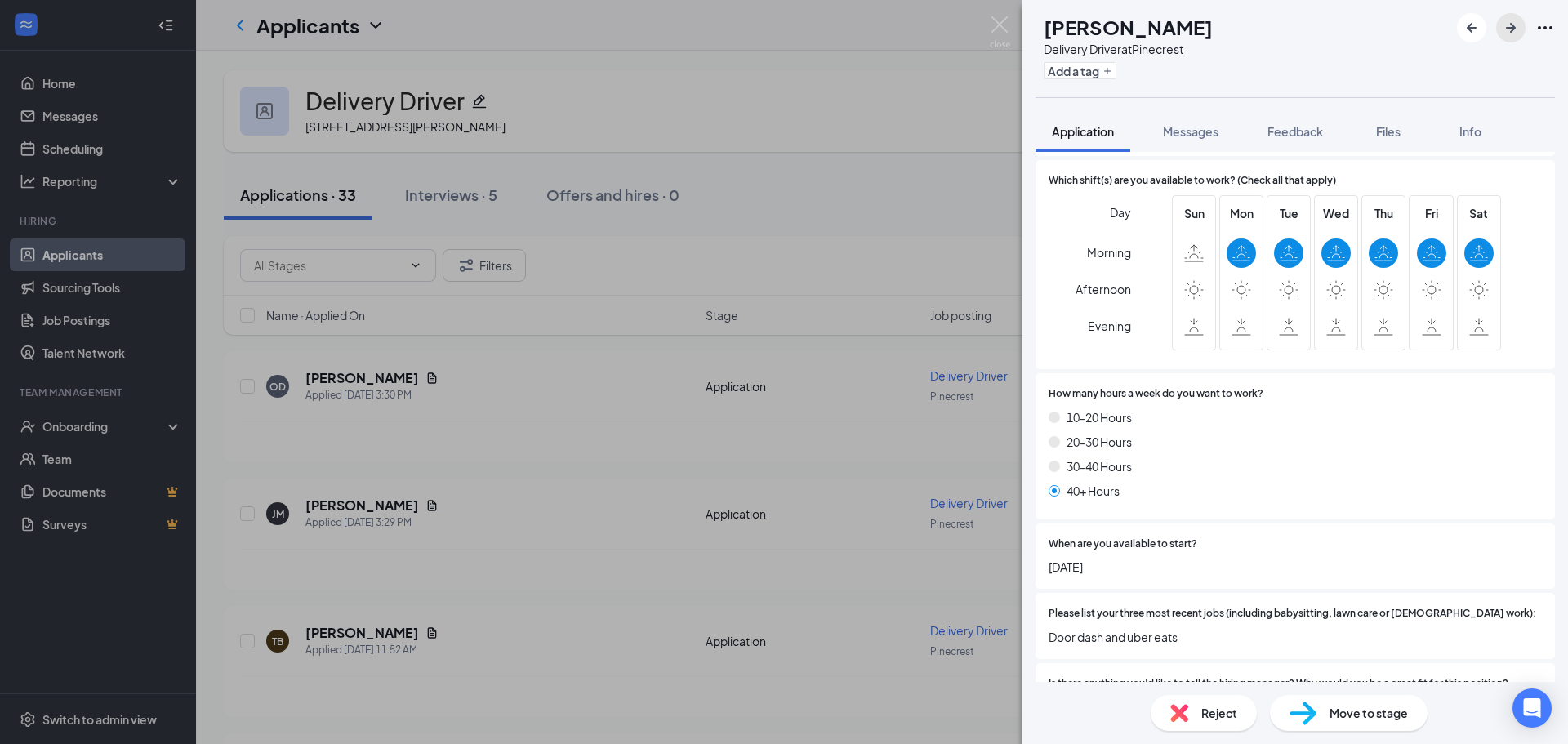
scroll to position [898, 0]
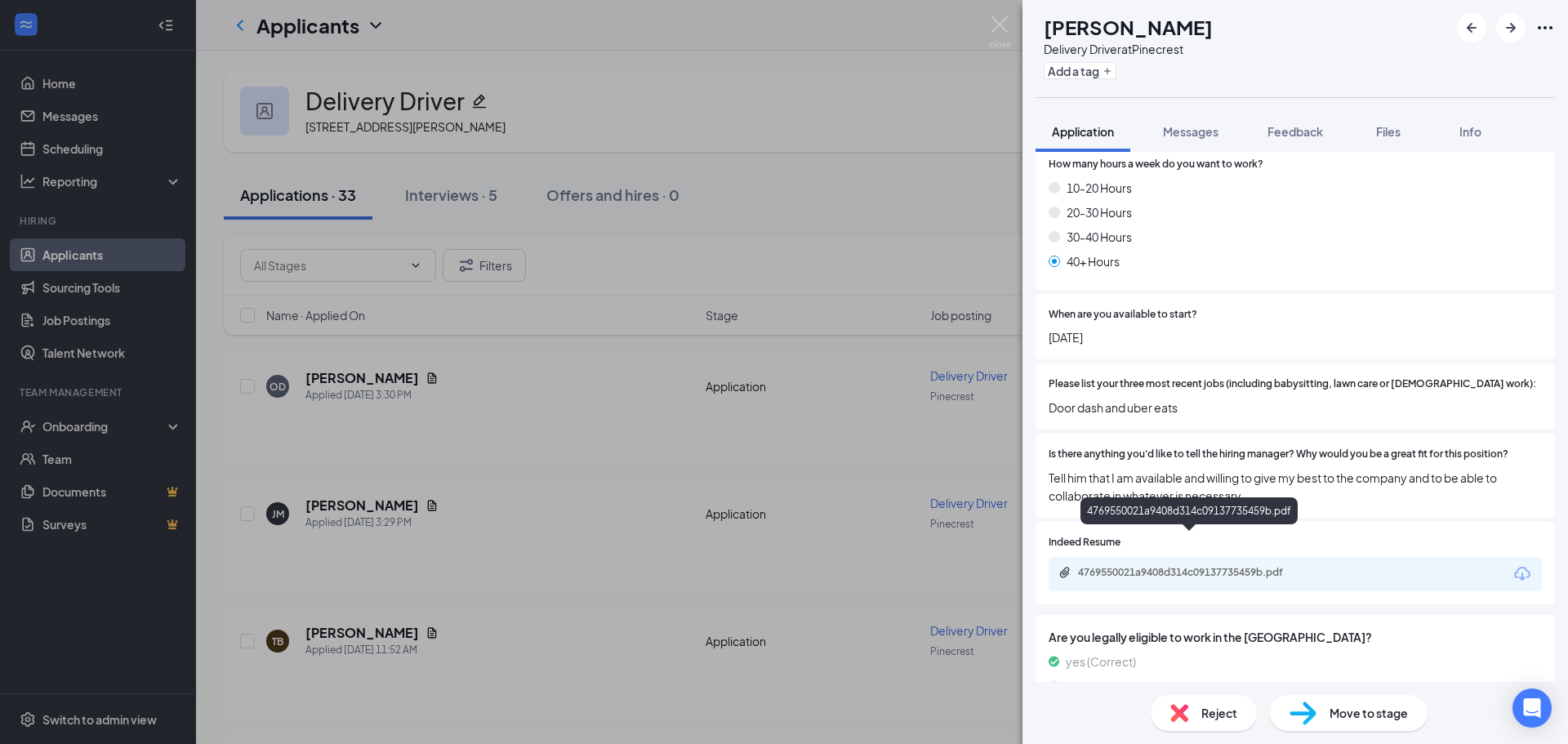
click at [1143, 566] on div "4769550021a9408d314c09137735459b.pdf" at bounding box center [1193, 572] width 229 height 13
click at [1491, 29] on div at bounding box center [1506, 27] width 98 height 29
click at [1507, 29] on icon "ArrowRight" at bounding box center [1510, 27] width 9 height 9
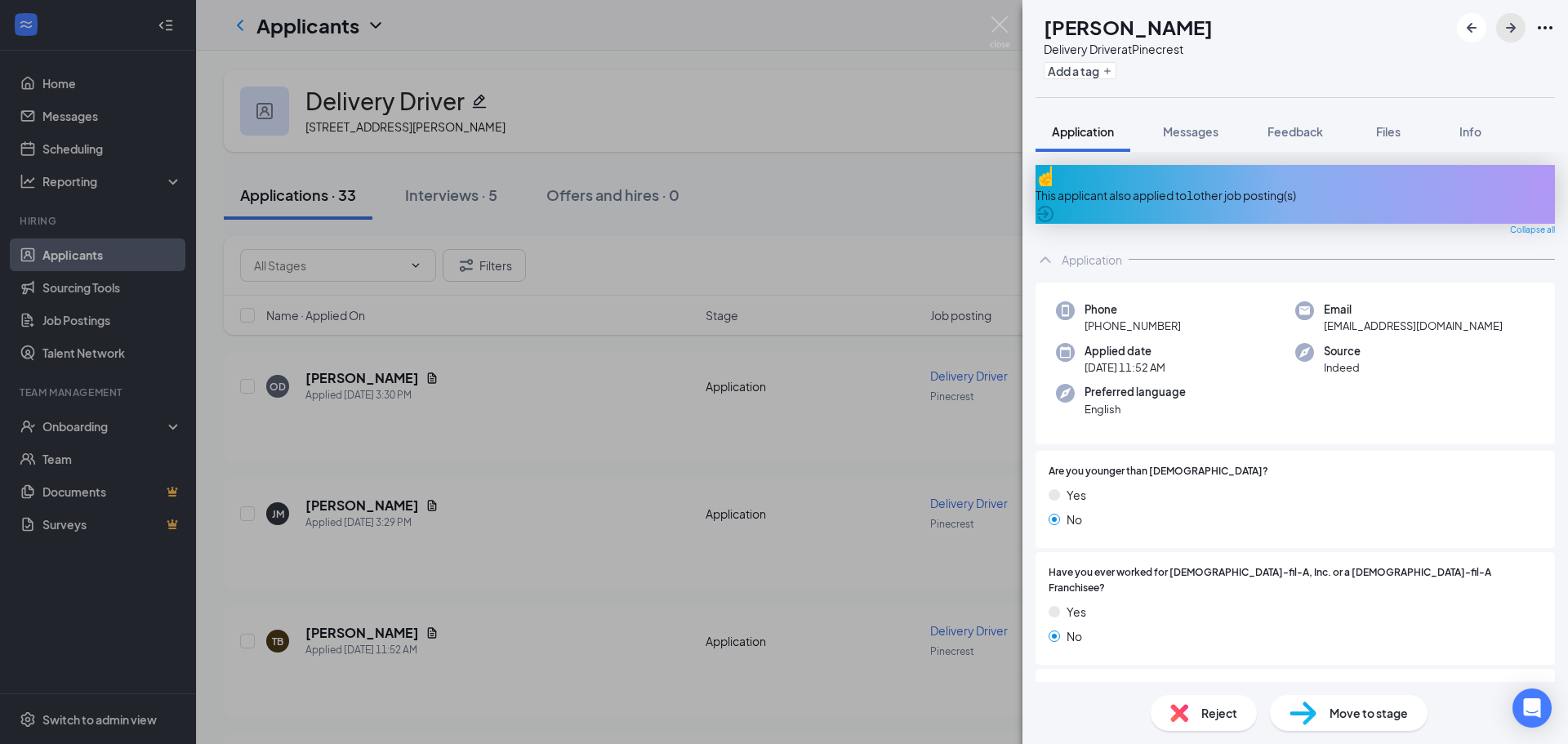
click at [1506, 26] on icon "ArrowRight" at bounding box center [1511, 27] width 20 height 20
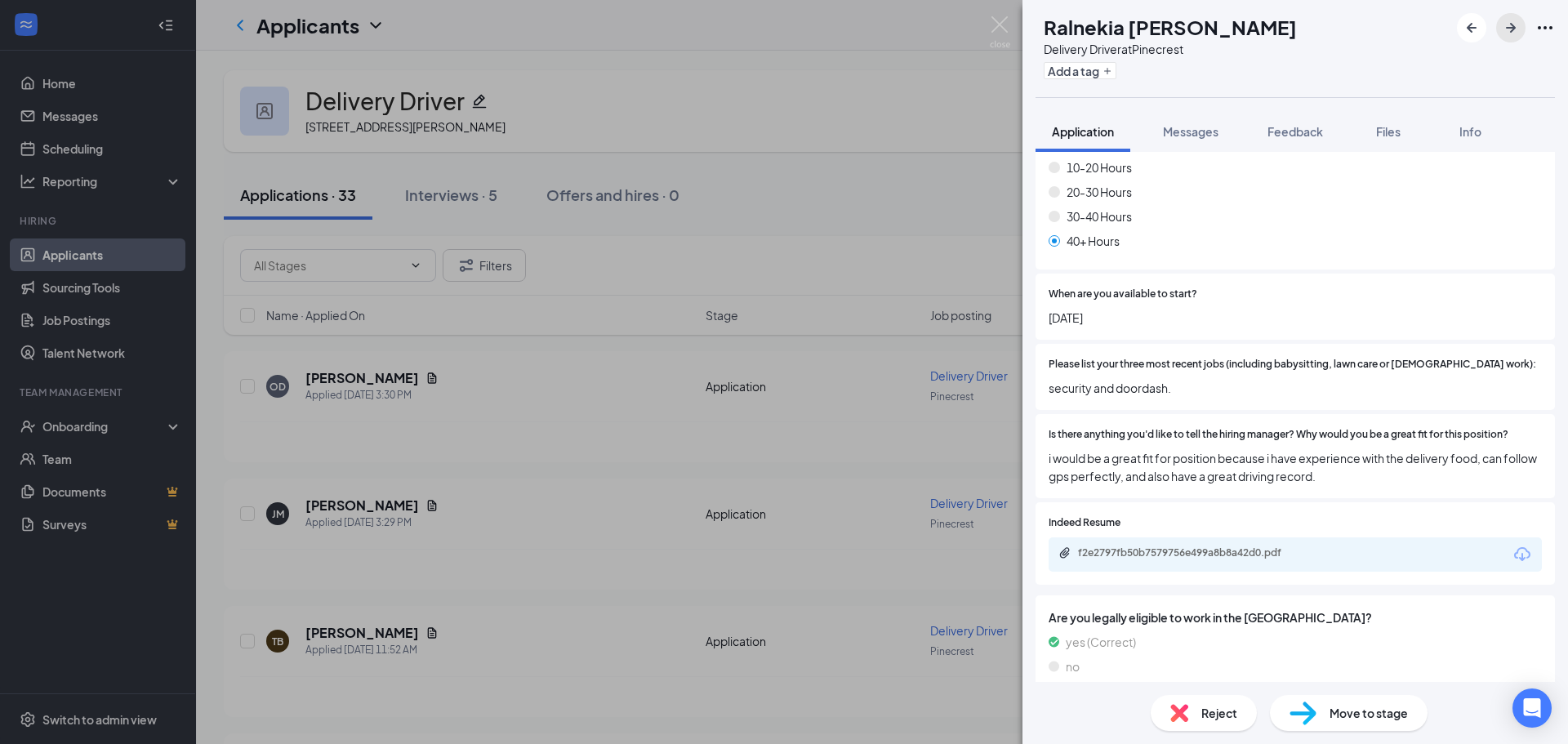
scroll to position [904, 0]
click at [1198, 545] on div "f2e2797fb50b7579756e499a8b8a42d0.pdf" at bounding box center [1193, 551] width 229 height 13
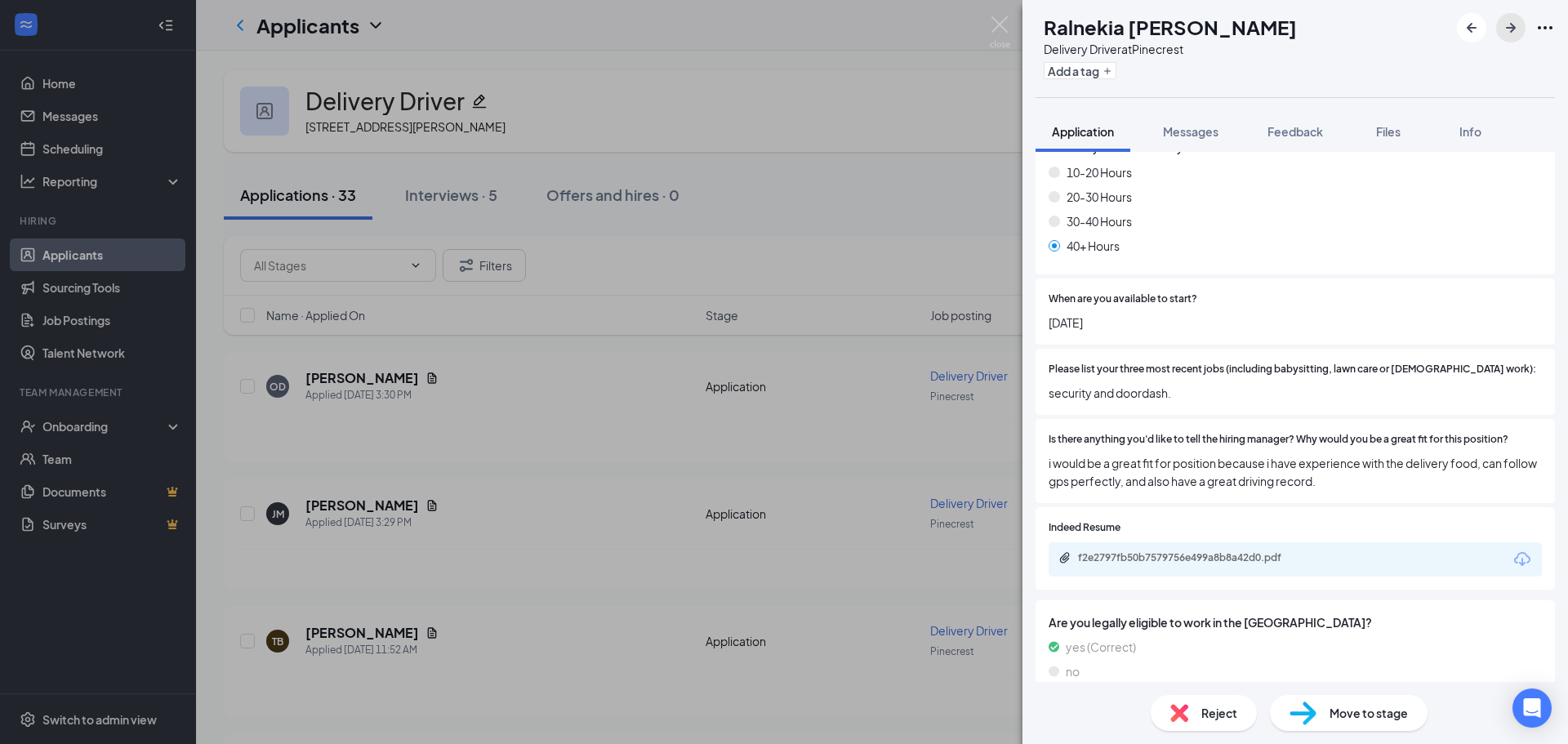
click at [1507, 24] on icon "ArrowRight" at bounding box center [1511, 27] width 20 height 20
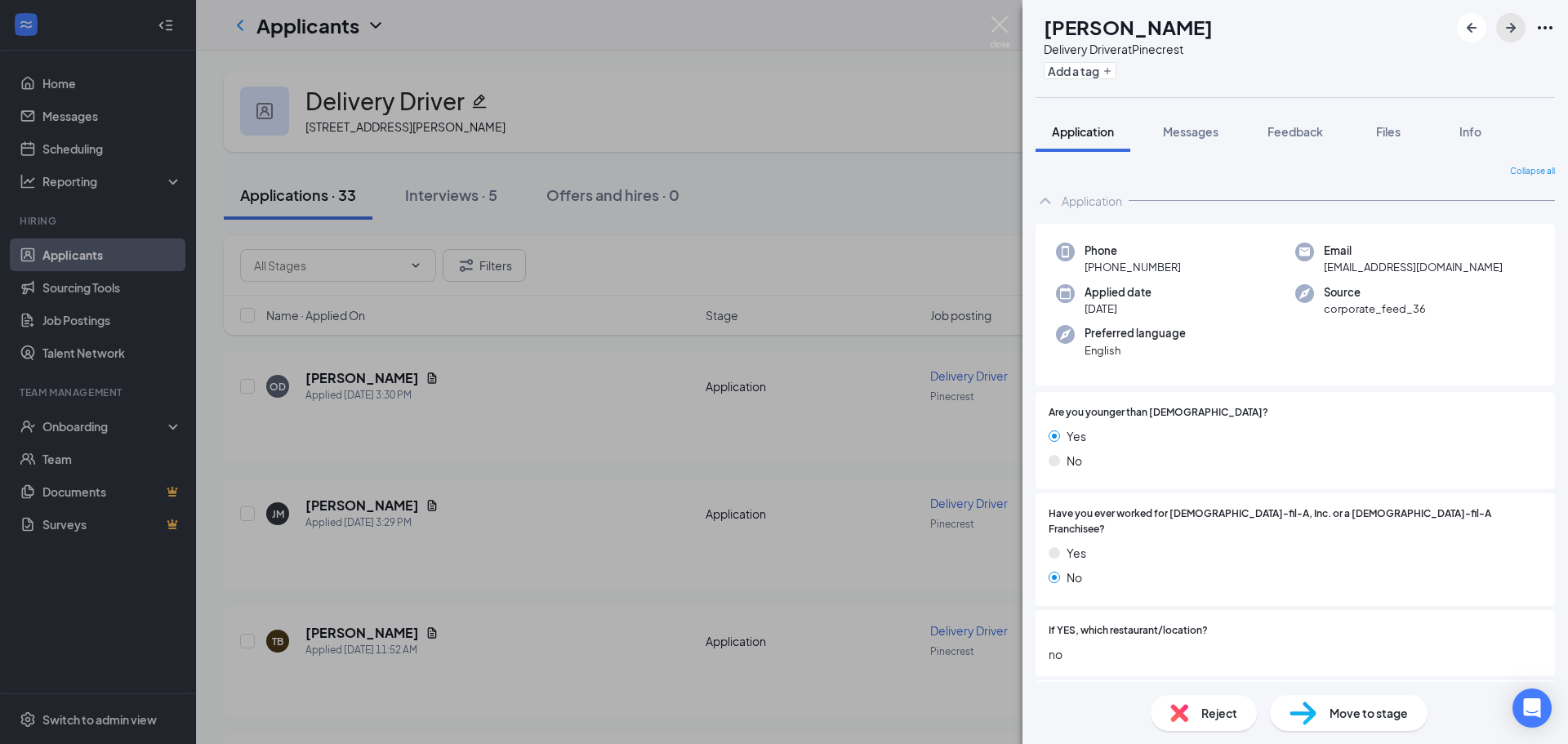
click at [1499, 27] on button "button" at bounding box center [1511, 27] width 29 height 29
click at [1504, 29] on icon "ArrowRight" at bounding box center [1511, 27] width 20 height 20
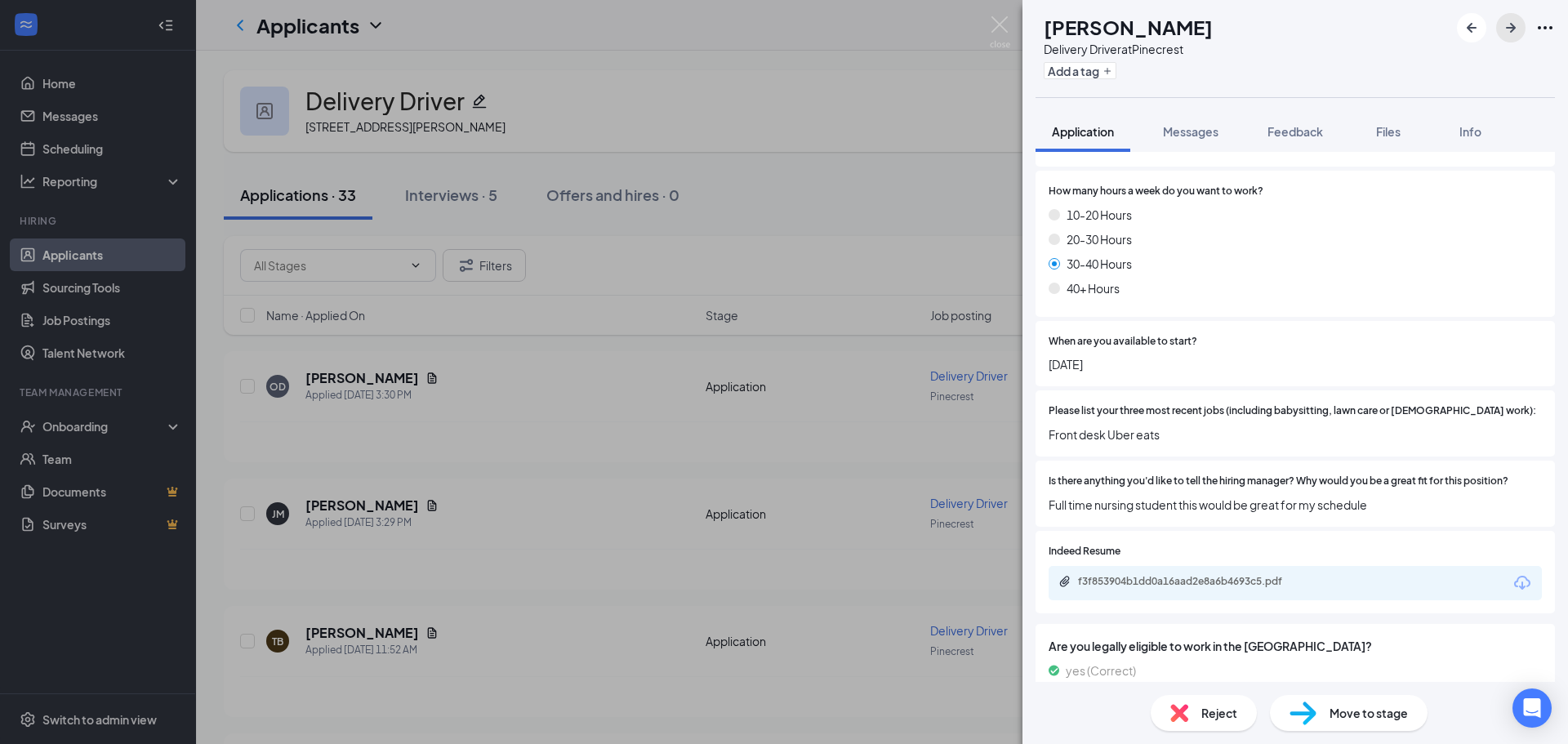
scroll to position [886, 0]
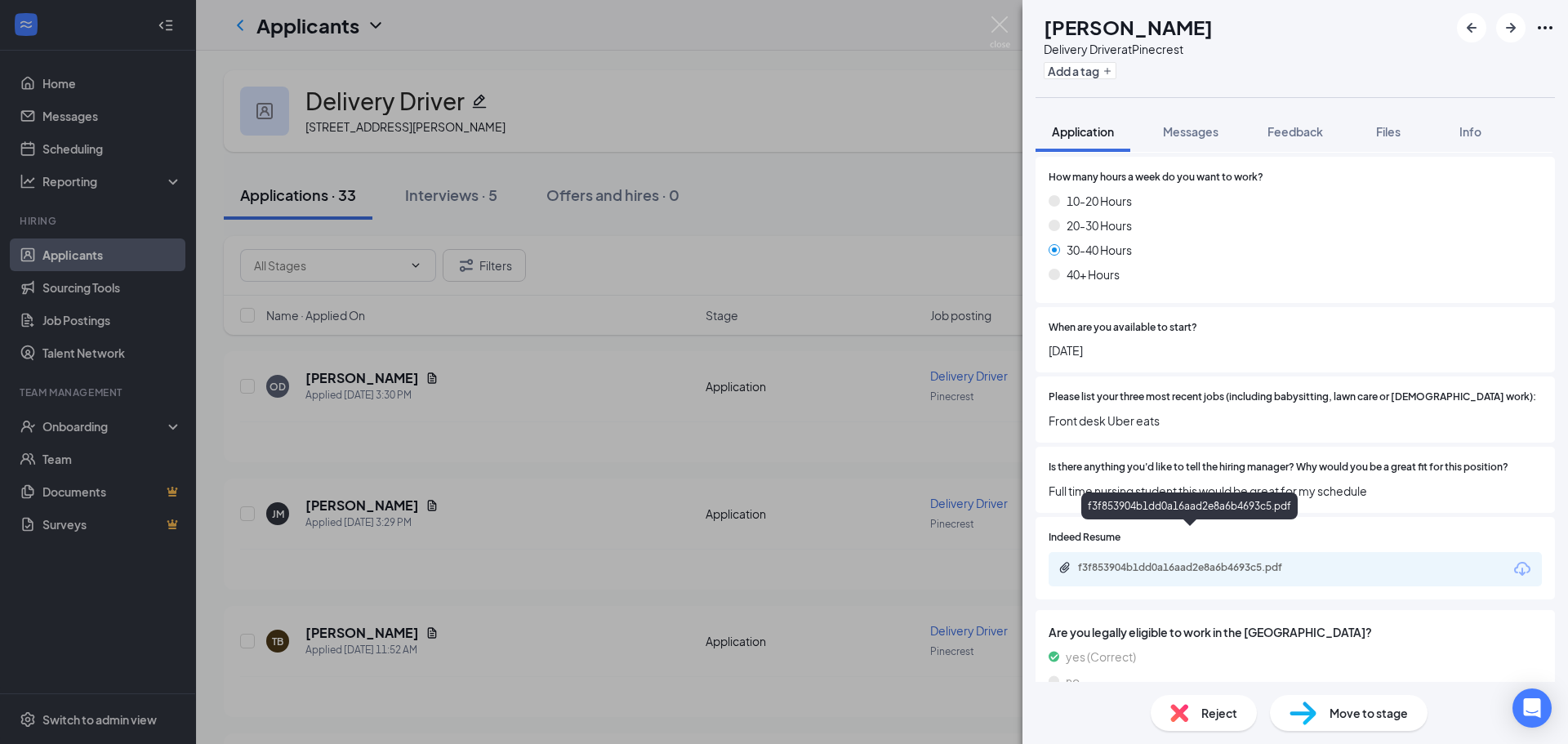
click at [1172, 561] on div "f3f853904b1dd0a16aad2e8a6b4693c5.pdf" at bounding box center [1193, 567] width 229 height 13
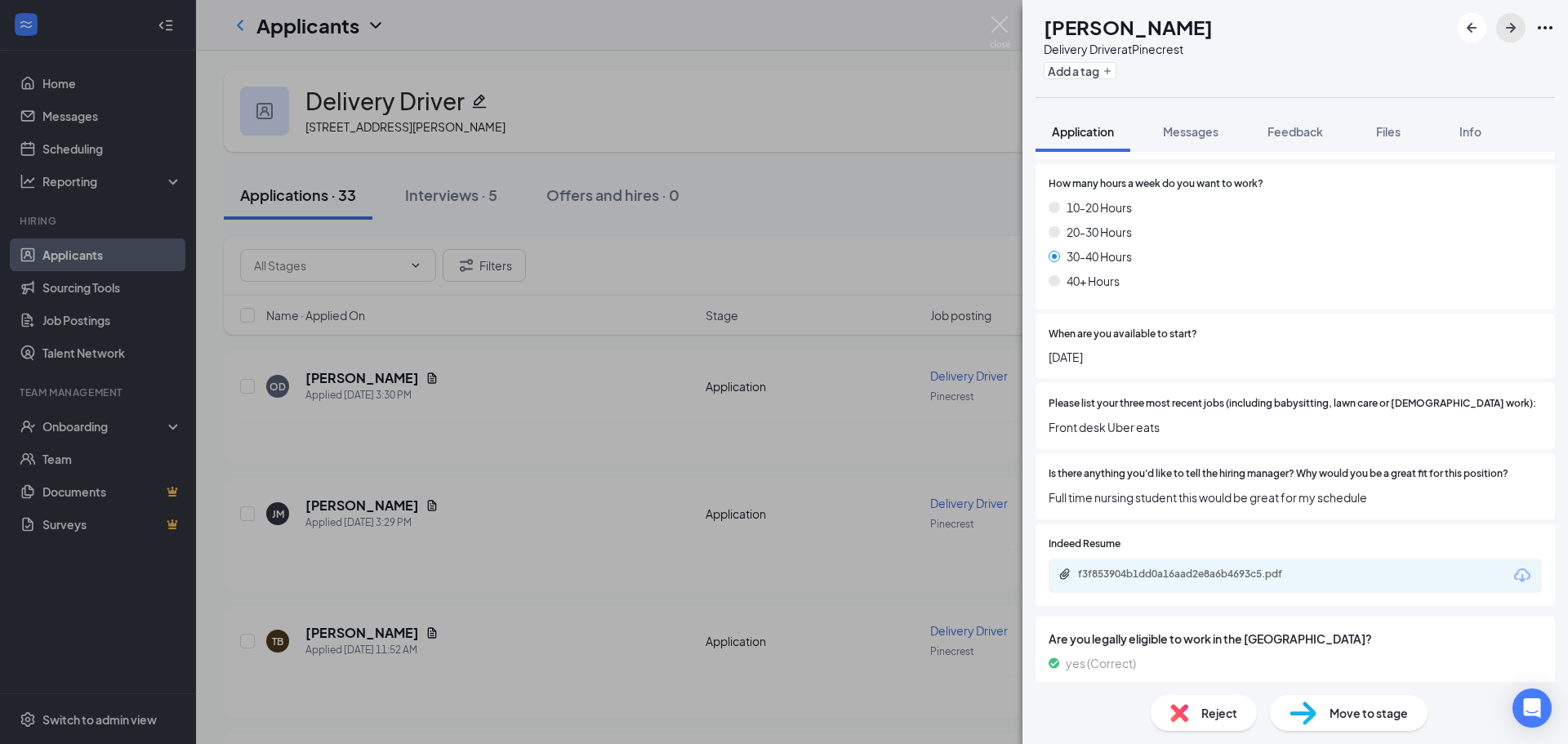
click at [1506, 31] on icon "ArrowRight" at bounding box center [1511, 27] width 20 height 20
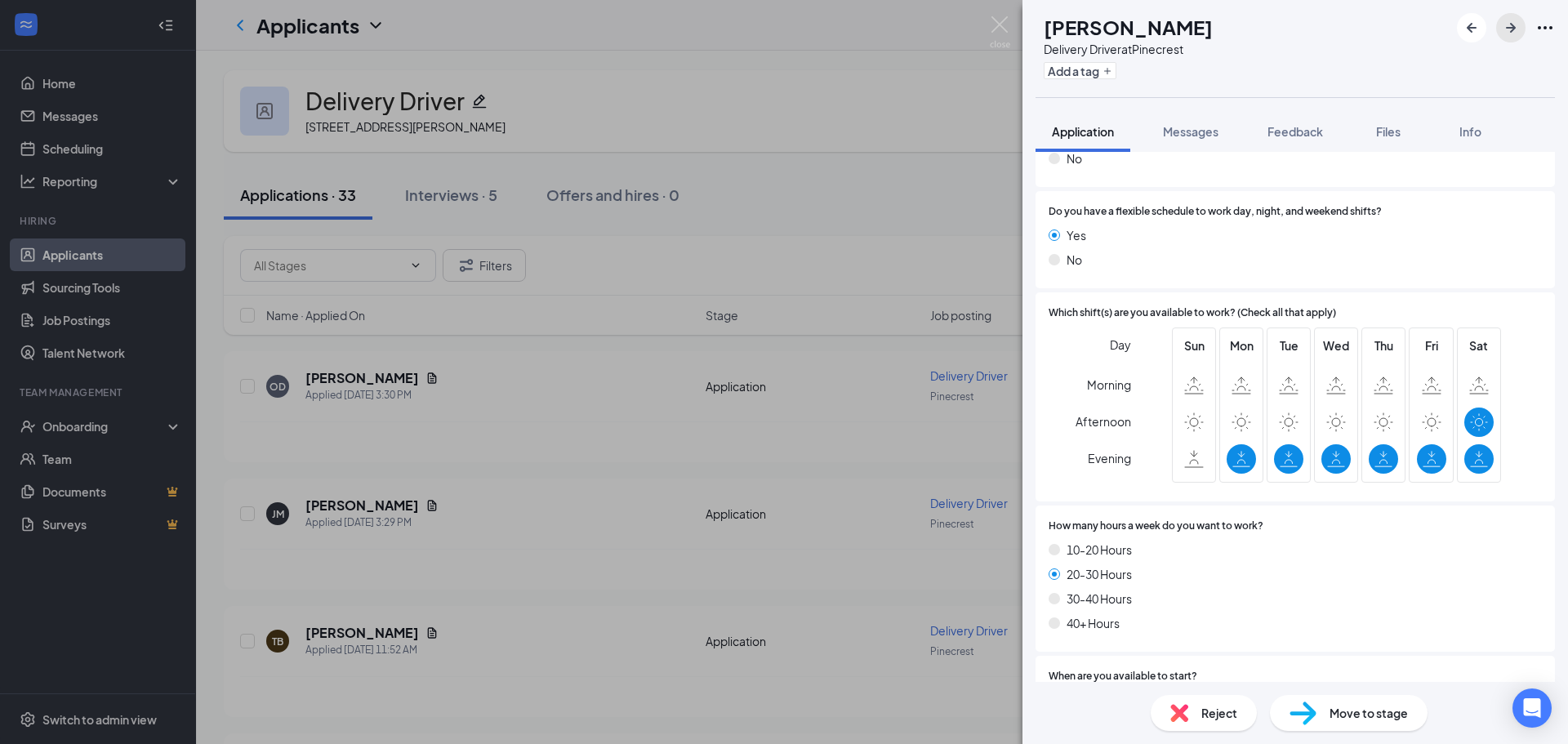
scroll to position [991, 0]
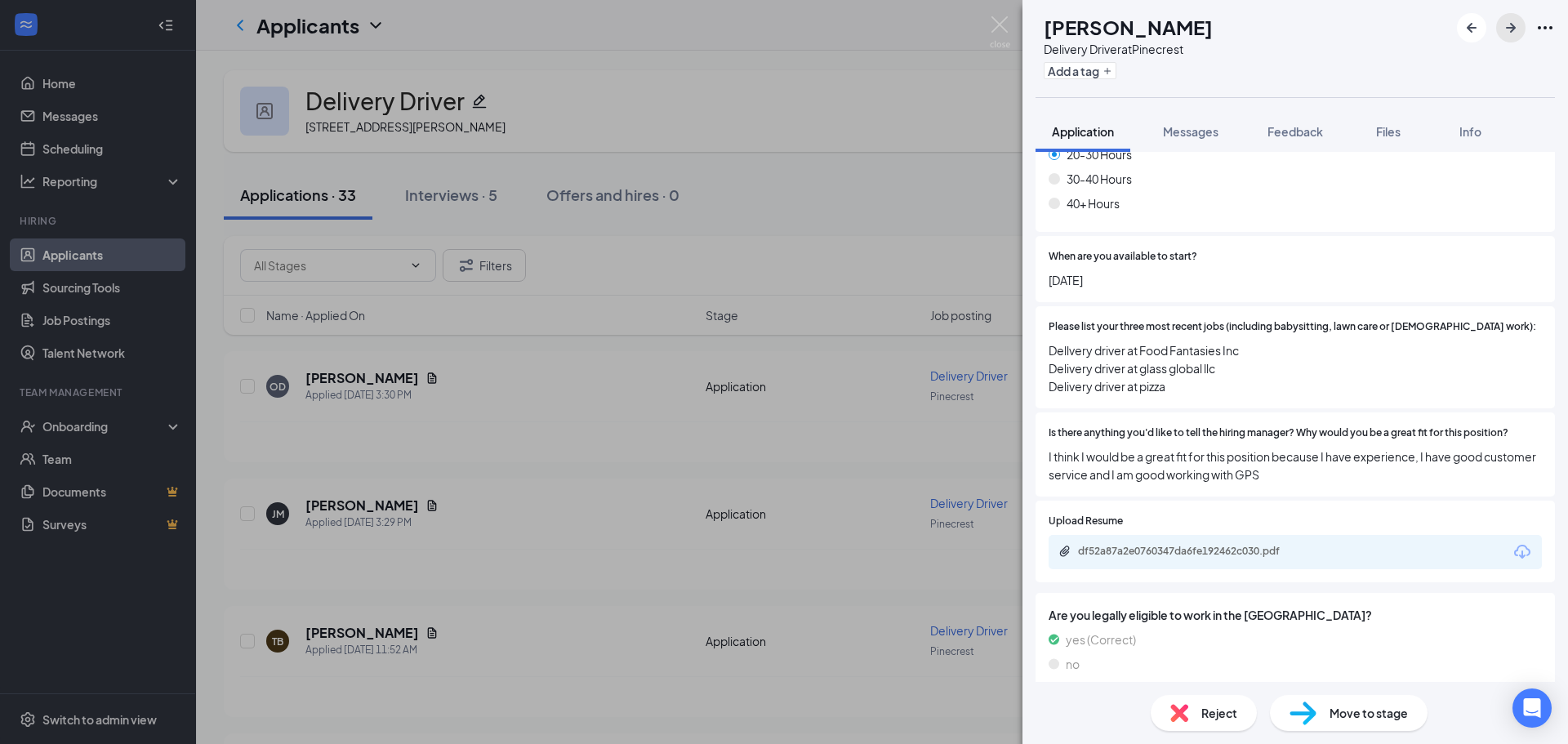
click at [1518, 24] on icon "ArrowRight" at bounding box center [1511, 27] width 20 height 20
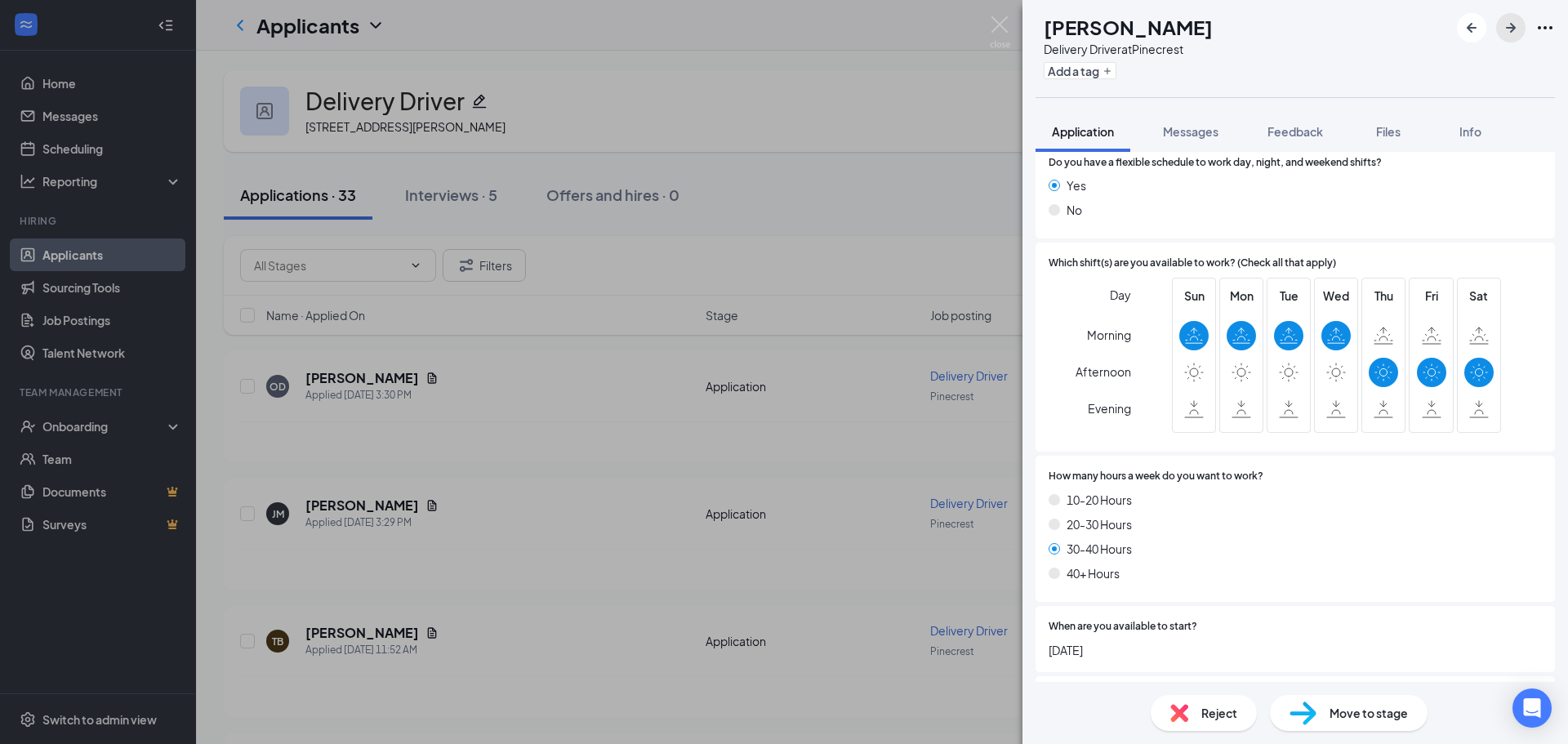
scroll to position [886, 0]
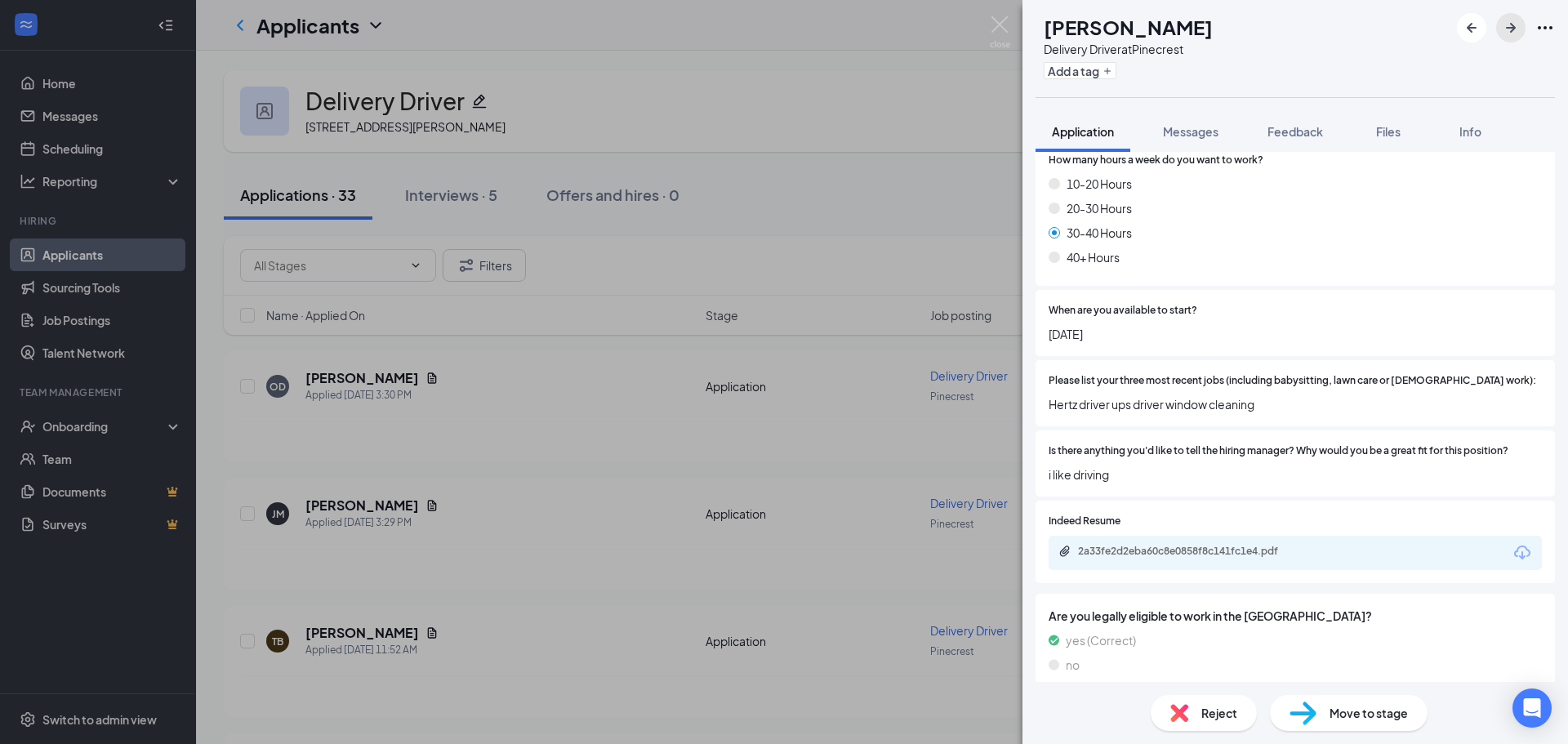
click at [1516, 27] on icon "ArrowRight" at bounding box center [1511, 27] width 20 height 20
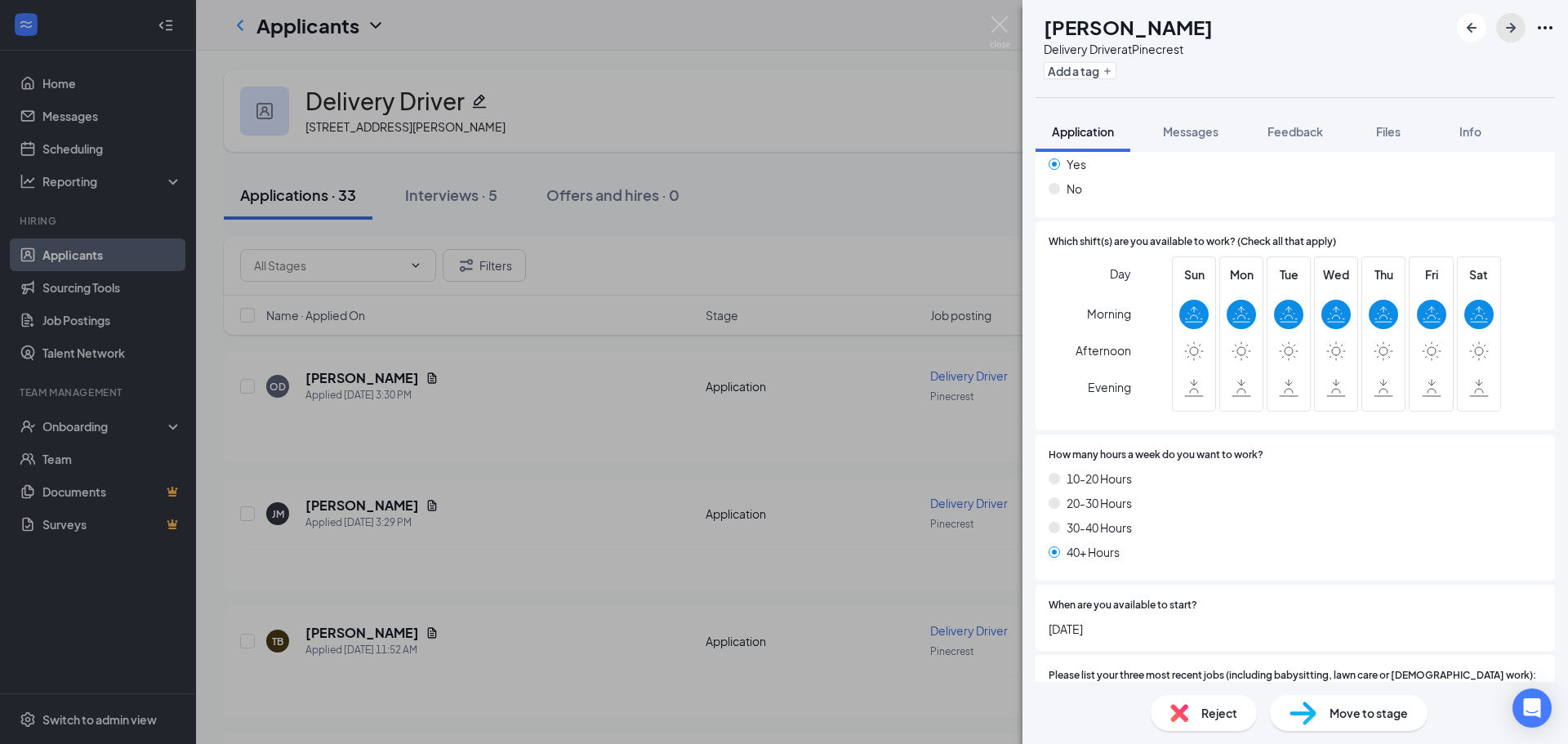
scroll to position [886, 0]
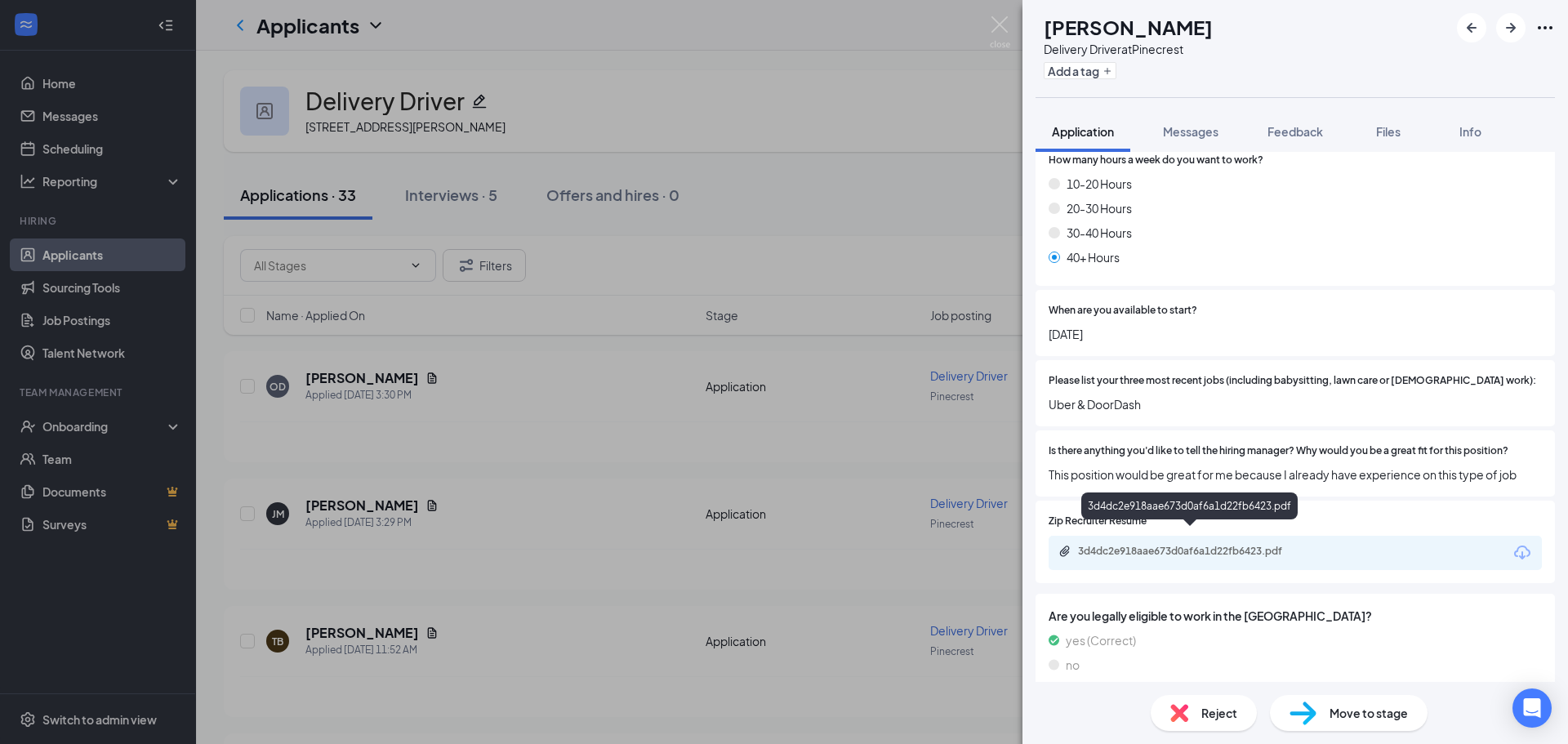
click at [1195, 545] on div "3d4dc2e918aae673d0af6a1d22fb6423.pdf" at bounding box center [1193, 551] width 229 height 13
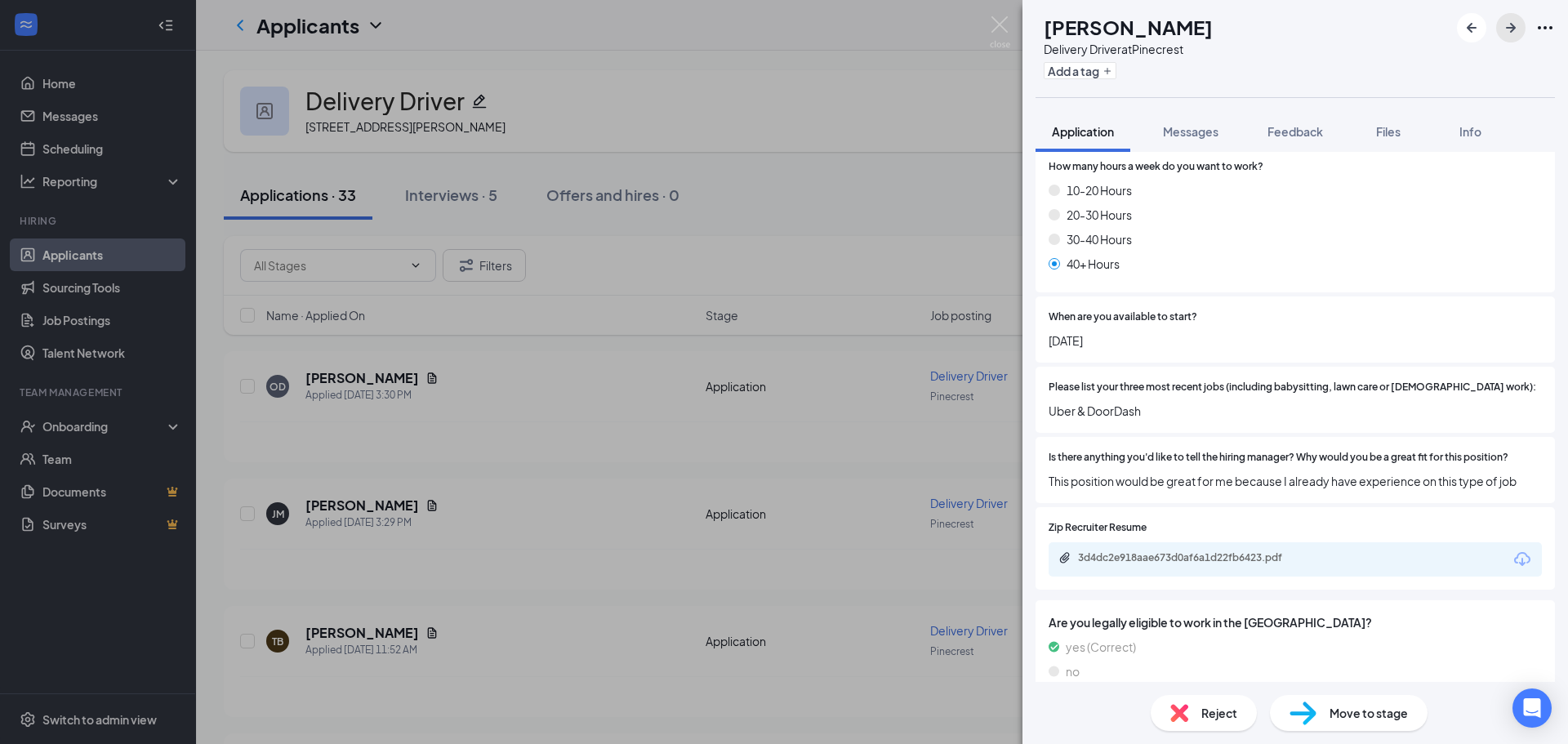
click at [1508, 35] on icon "ArrowRight" at bounding box center [1511, 27] width 20 height 20
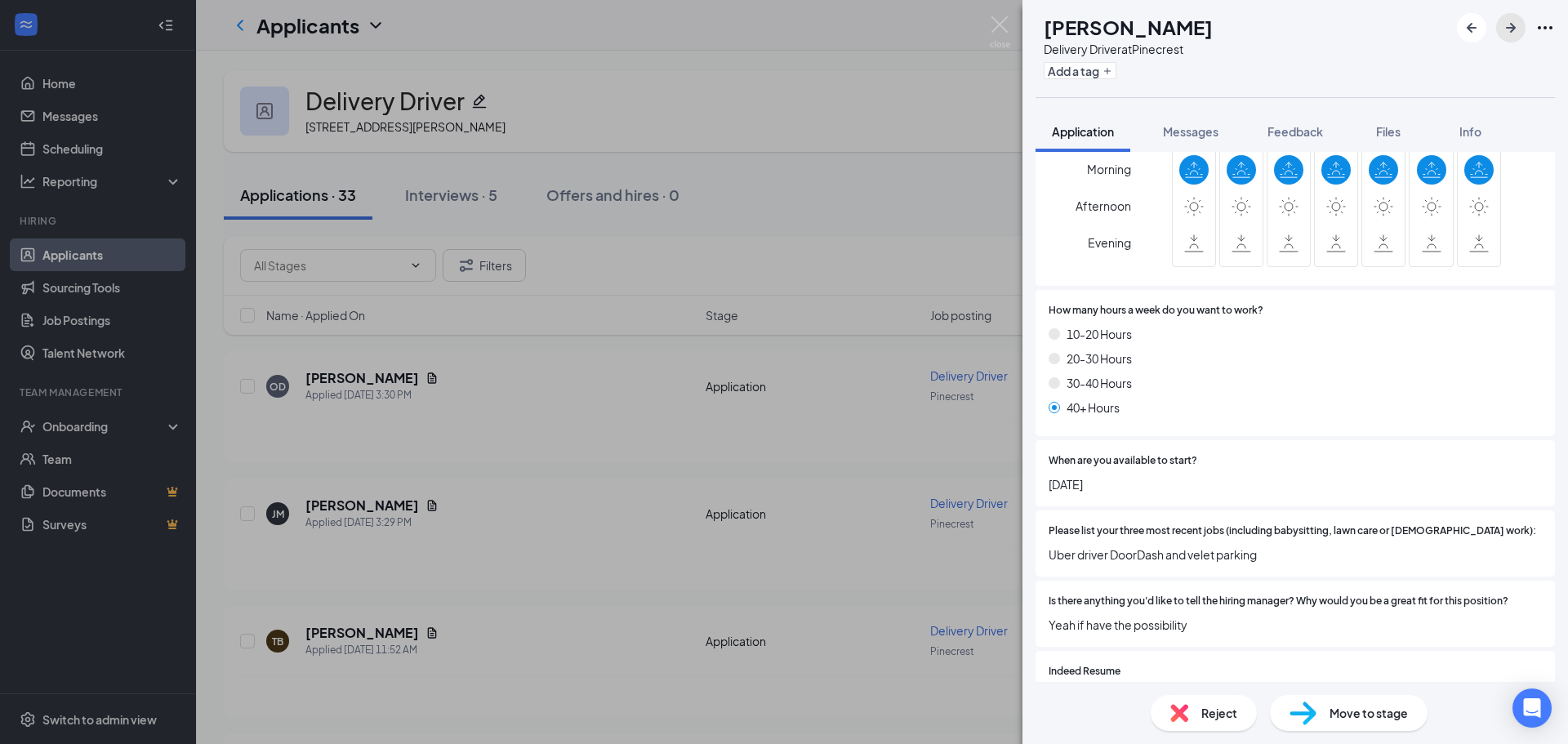
scroll to position [817, 0]
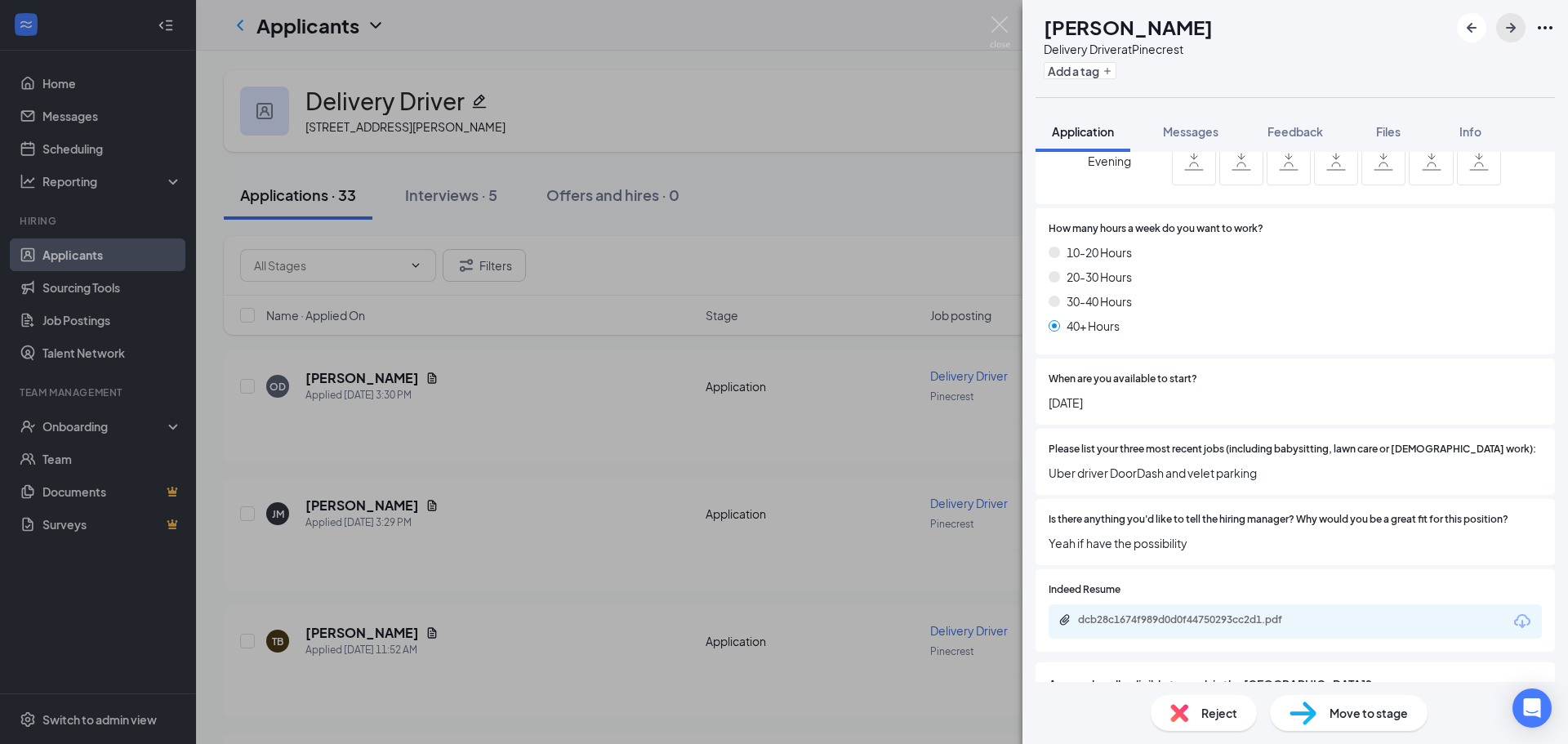
click at [1509, 32] on icon "ArrowRight" at bounding box center [1511, 27] width 20 height 20
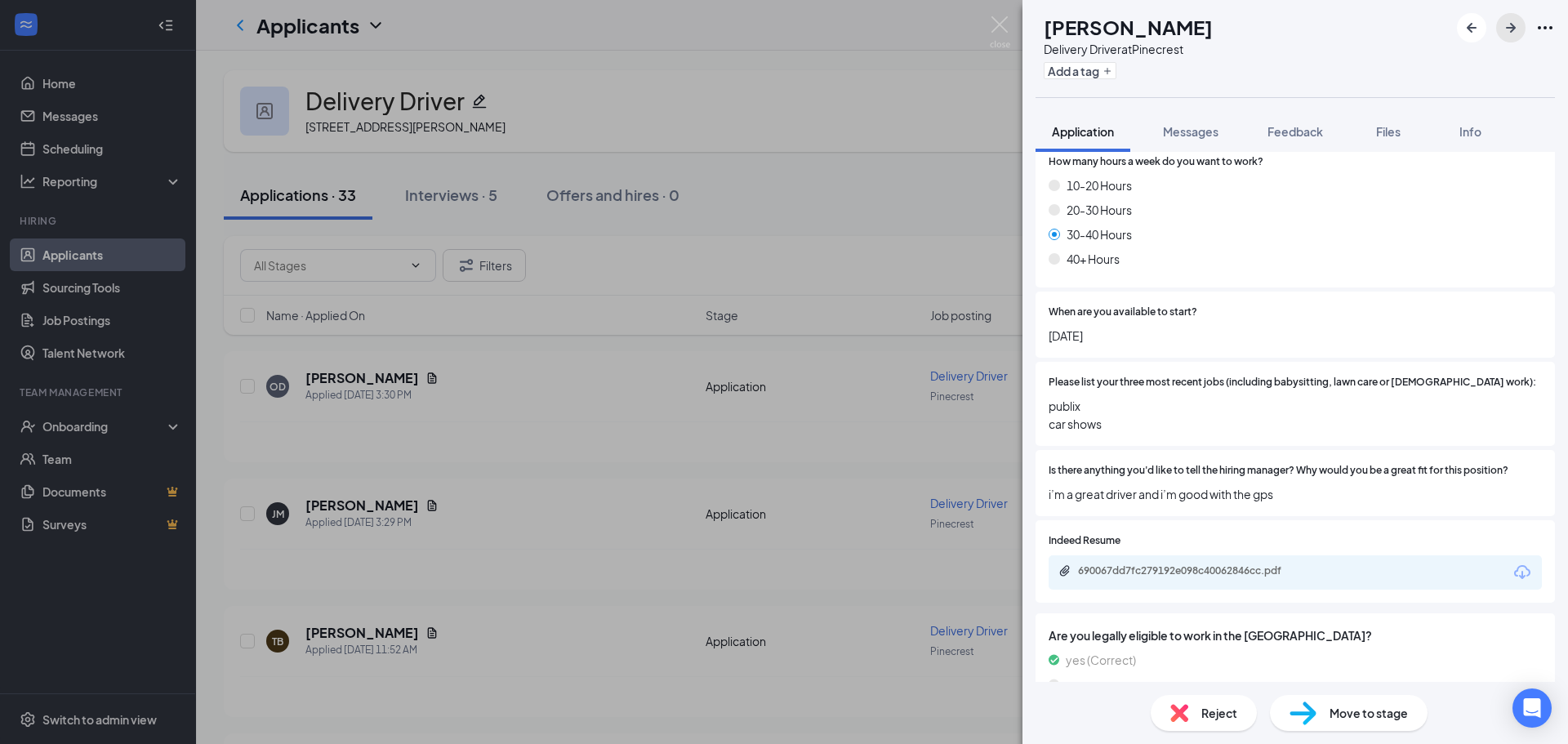
scroll to position [950, 0]
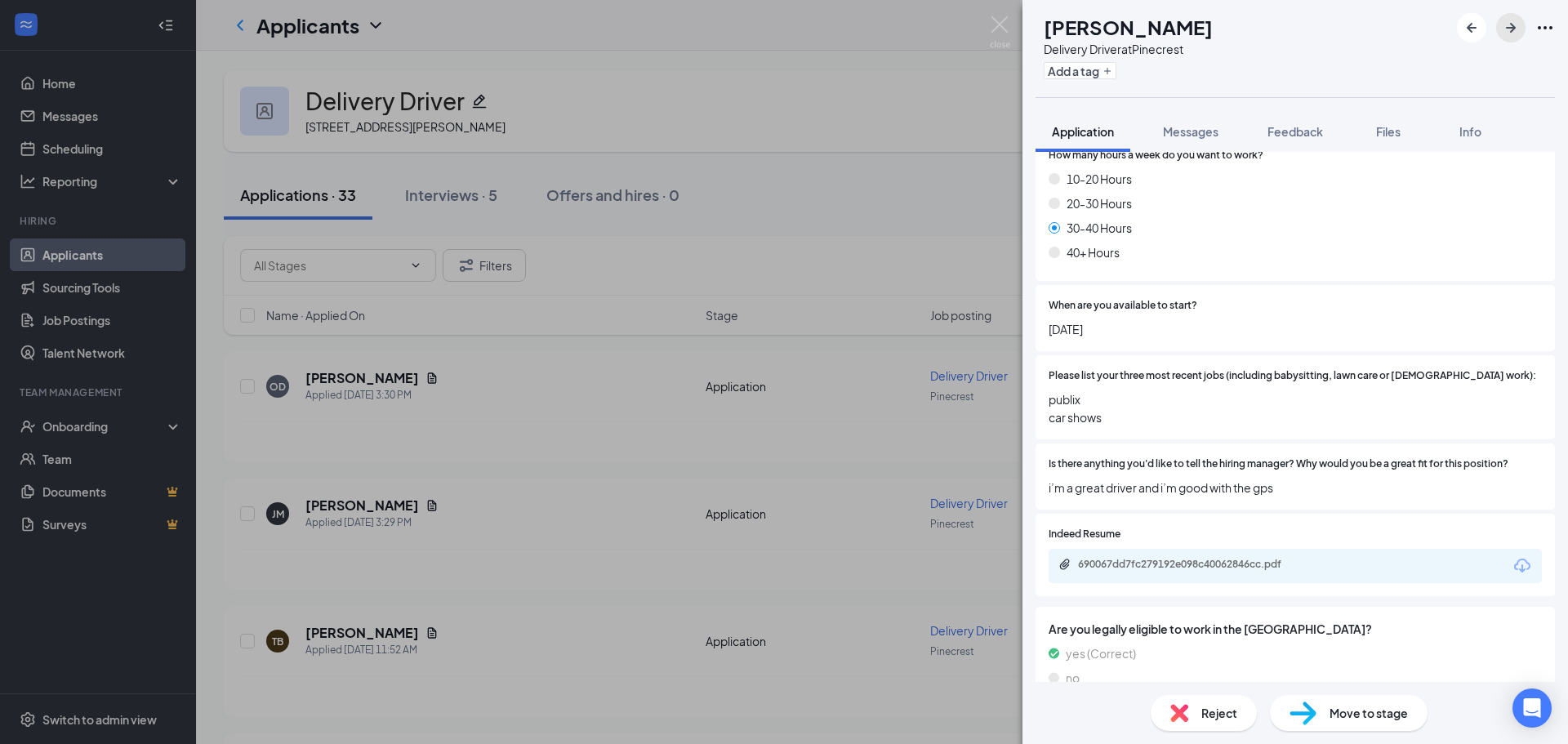
click at [1513, 27] on icon "ArrowRight" at bounding box center [1510, 27] width 9 height 9
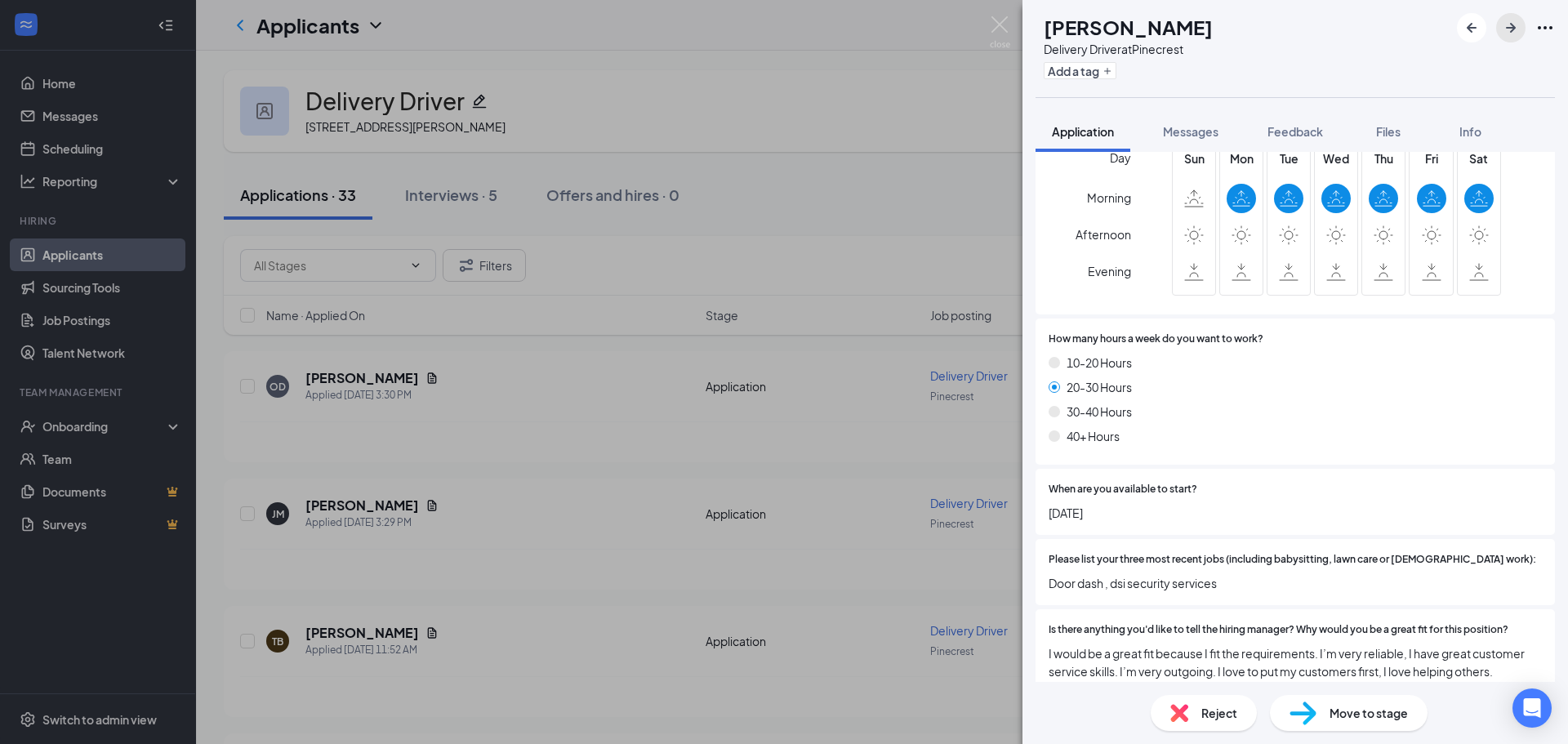
scroll to position [897, 0]
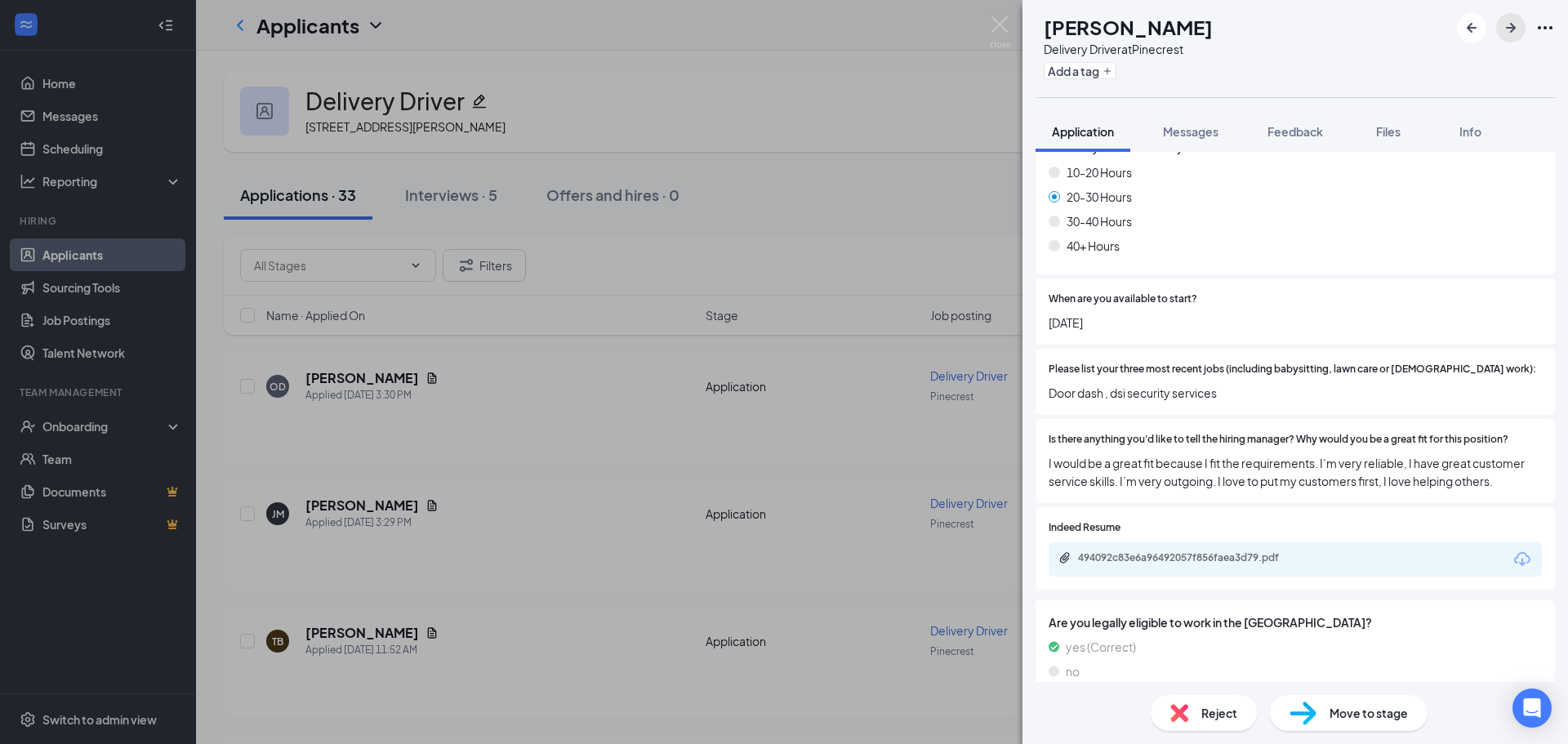
click at [1502, 21] on icon "ArrowRight" at bounding box center [1511, 27] width 20 height 20
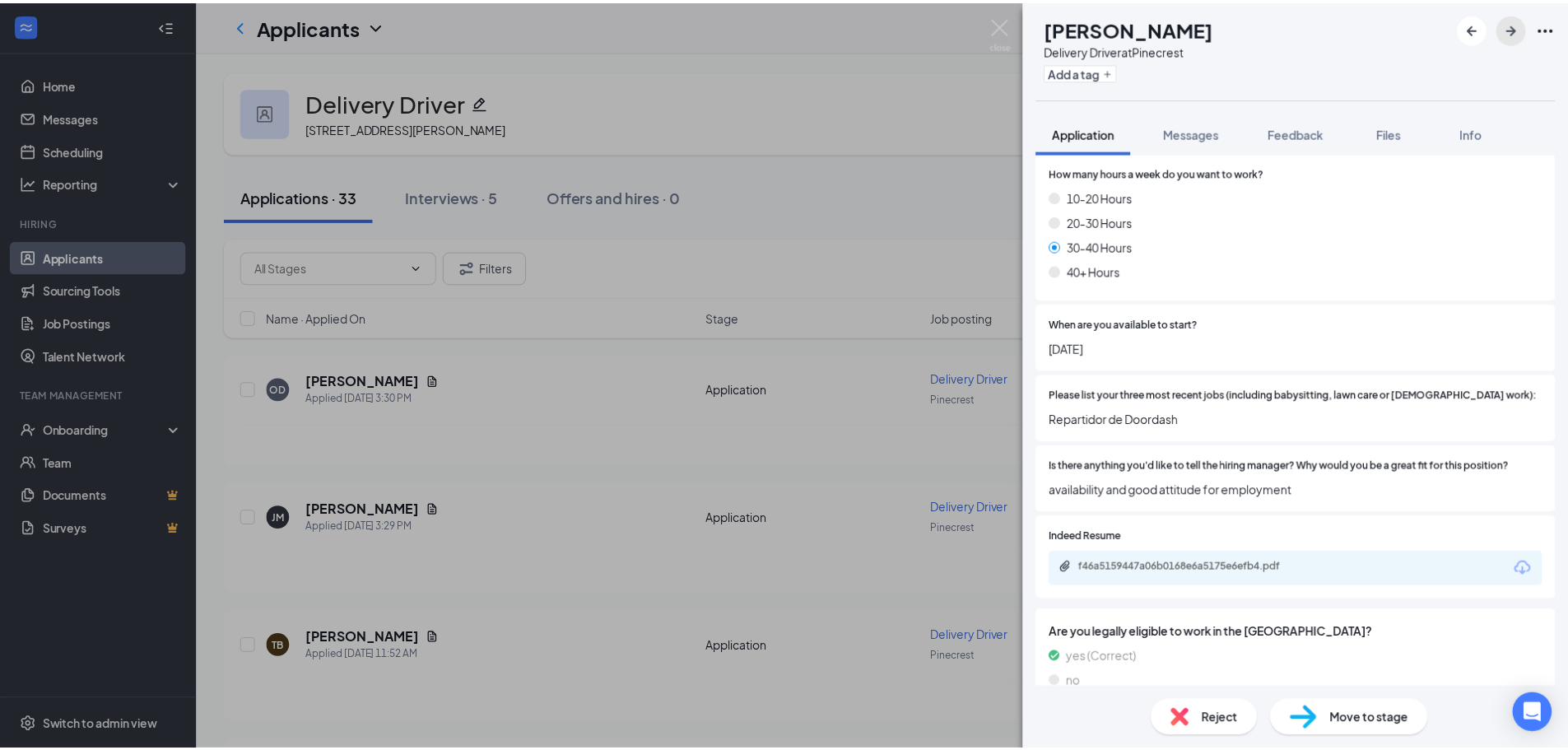
scroll to position [886, 0]
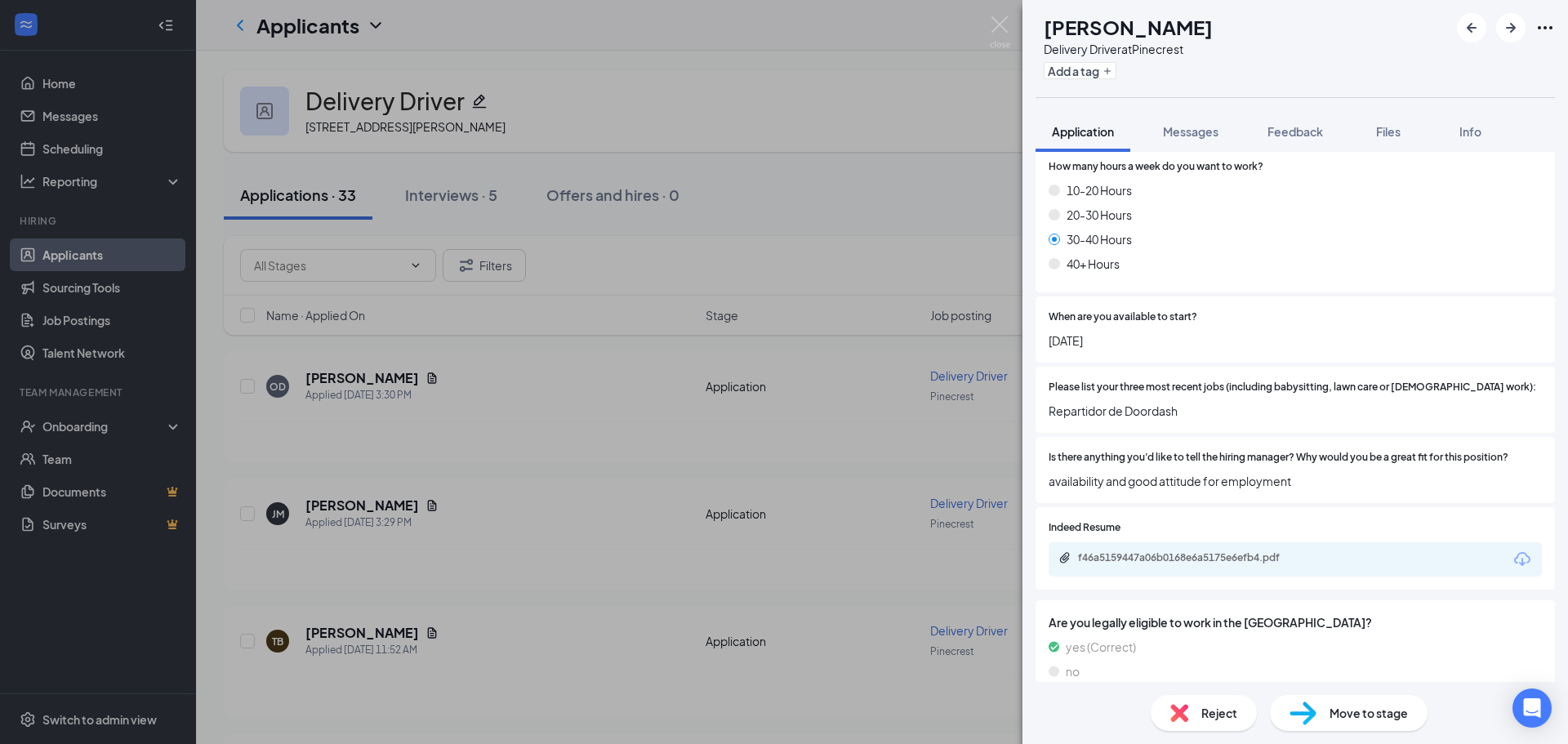
click at [763, 131] on div "FQ [PERSON_NAME] Delivery Driver at [GEOGRAPHIC_DATA] Add a tag Application Mes…" at bounding box center [784, 372] width 1568 height 744
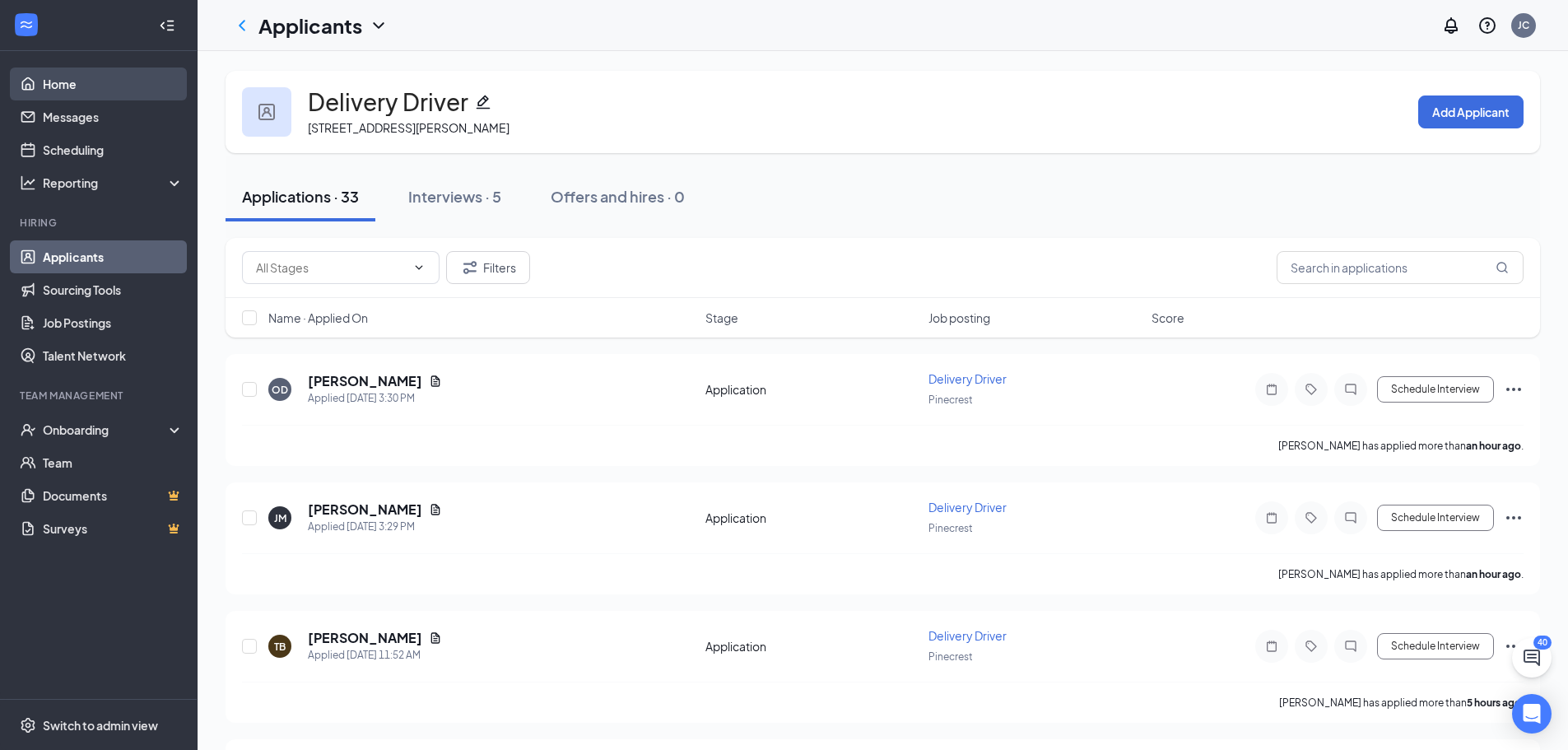
click at [103, 77] on link "Home" at bounding box center [113, 84] width 141 height 33
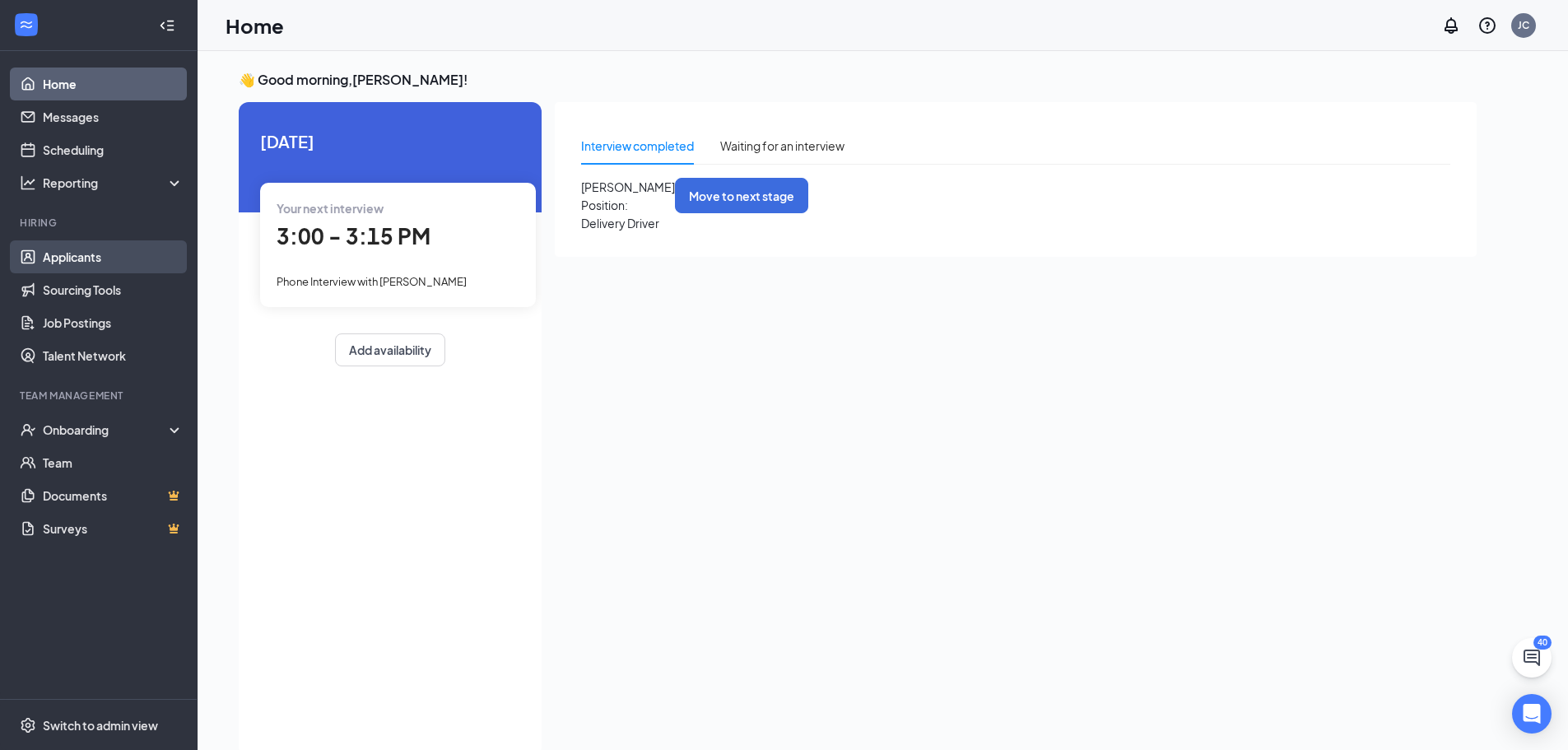
click at [94, 249] on link "Applicants" at bounding box center [113, 257] width 141 height 33
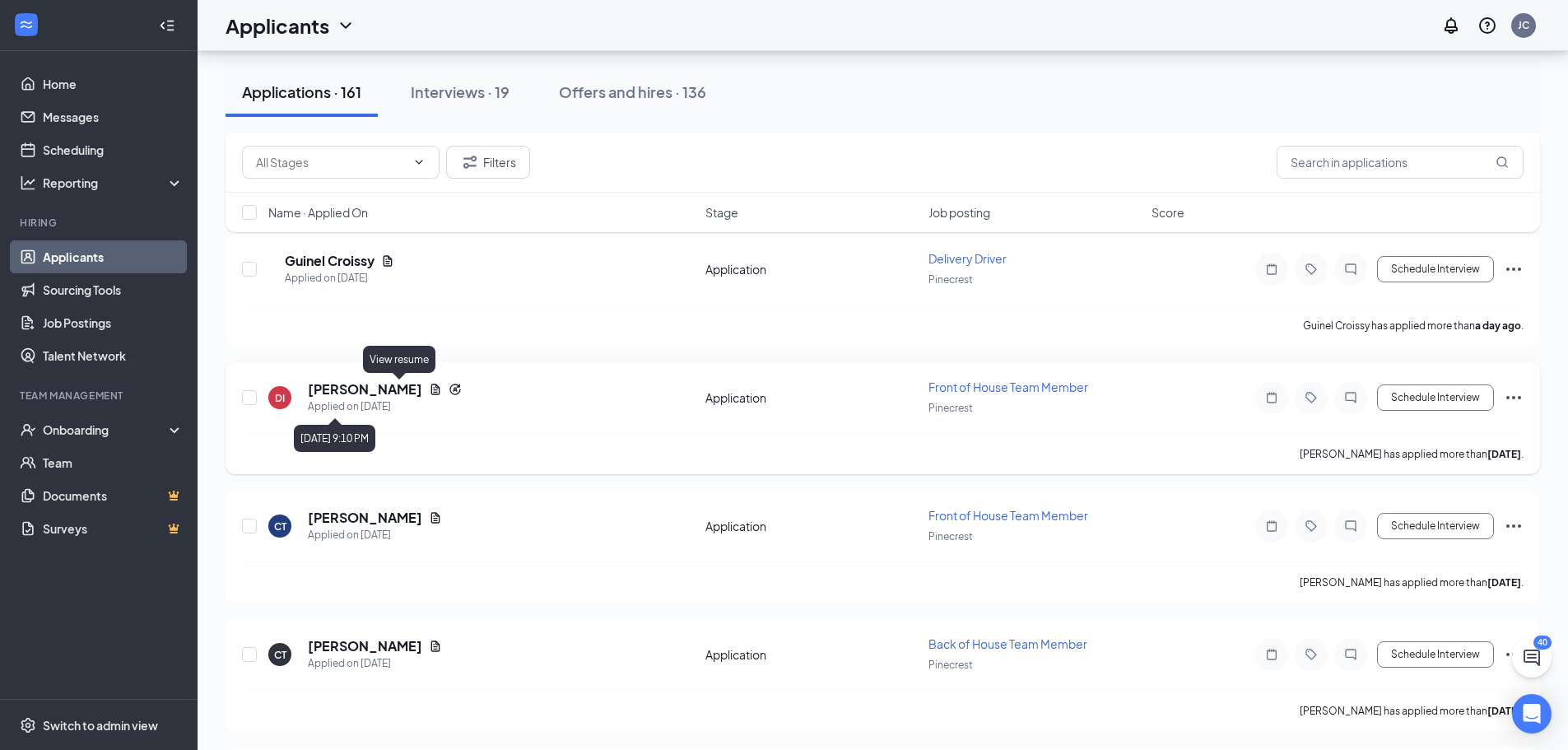
scroll to position [1894, 0]
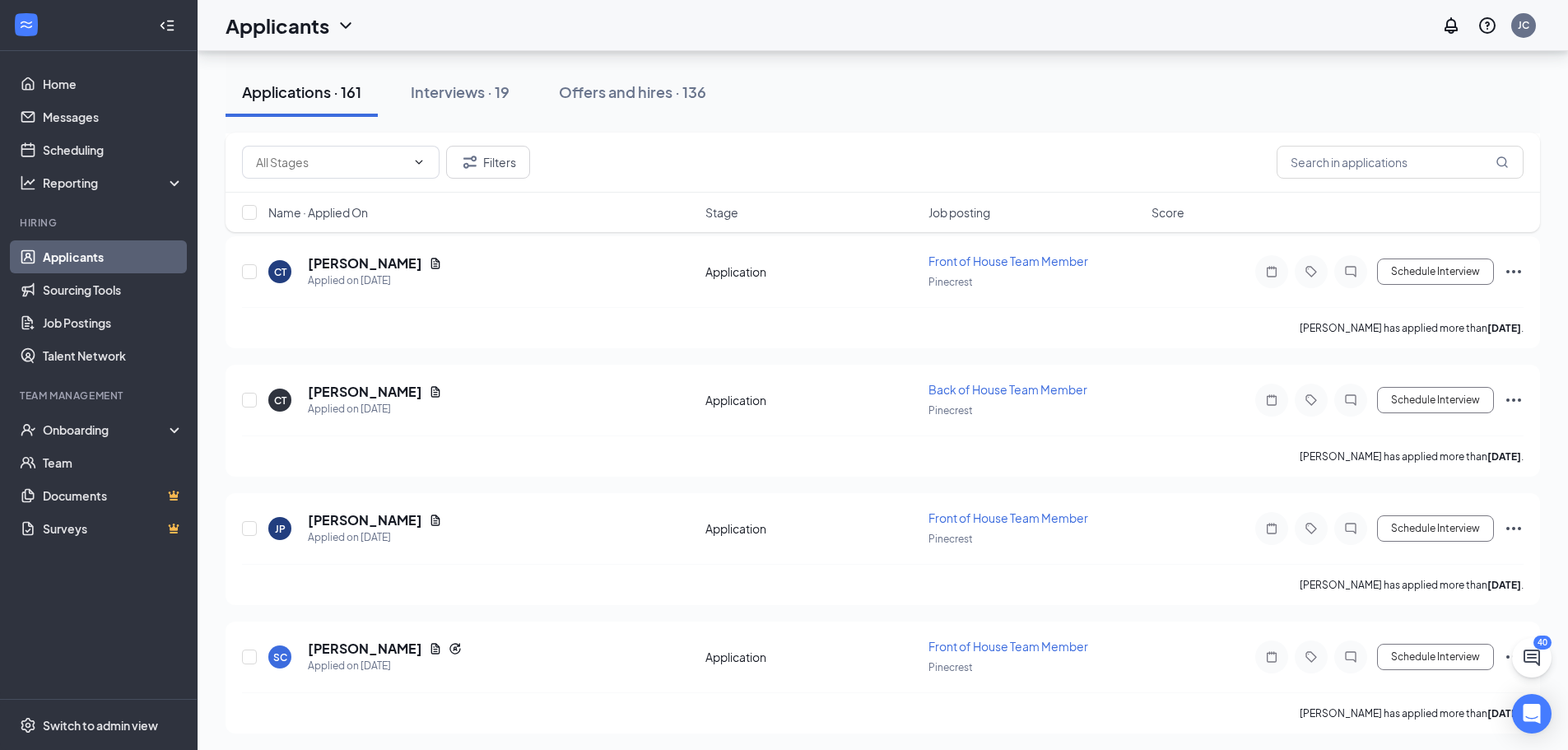
click at [398, 190] on div "Filters" at bounding box center [882, 163] width 1314 height 60
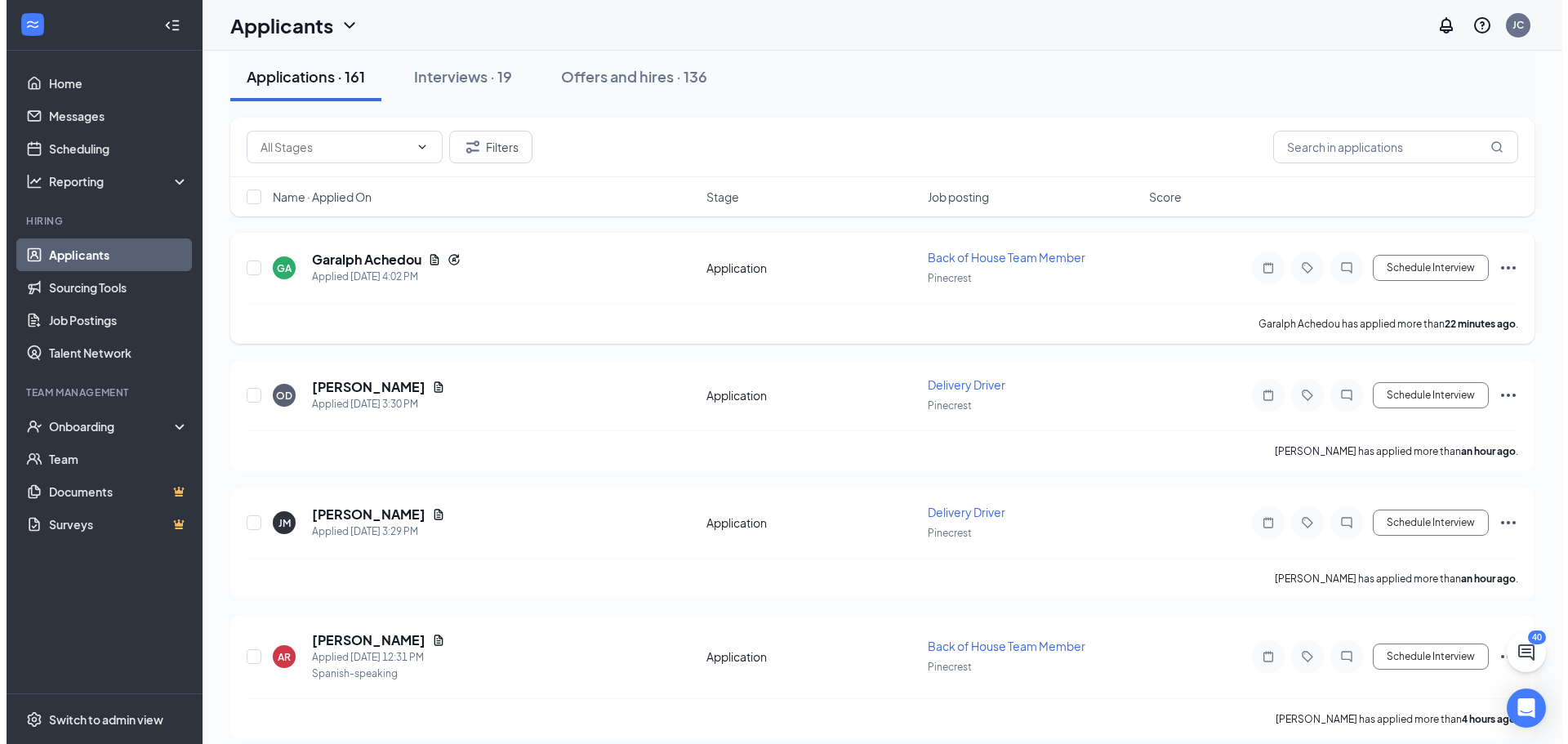
scroll to position [0, 0]
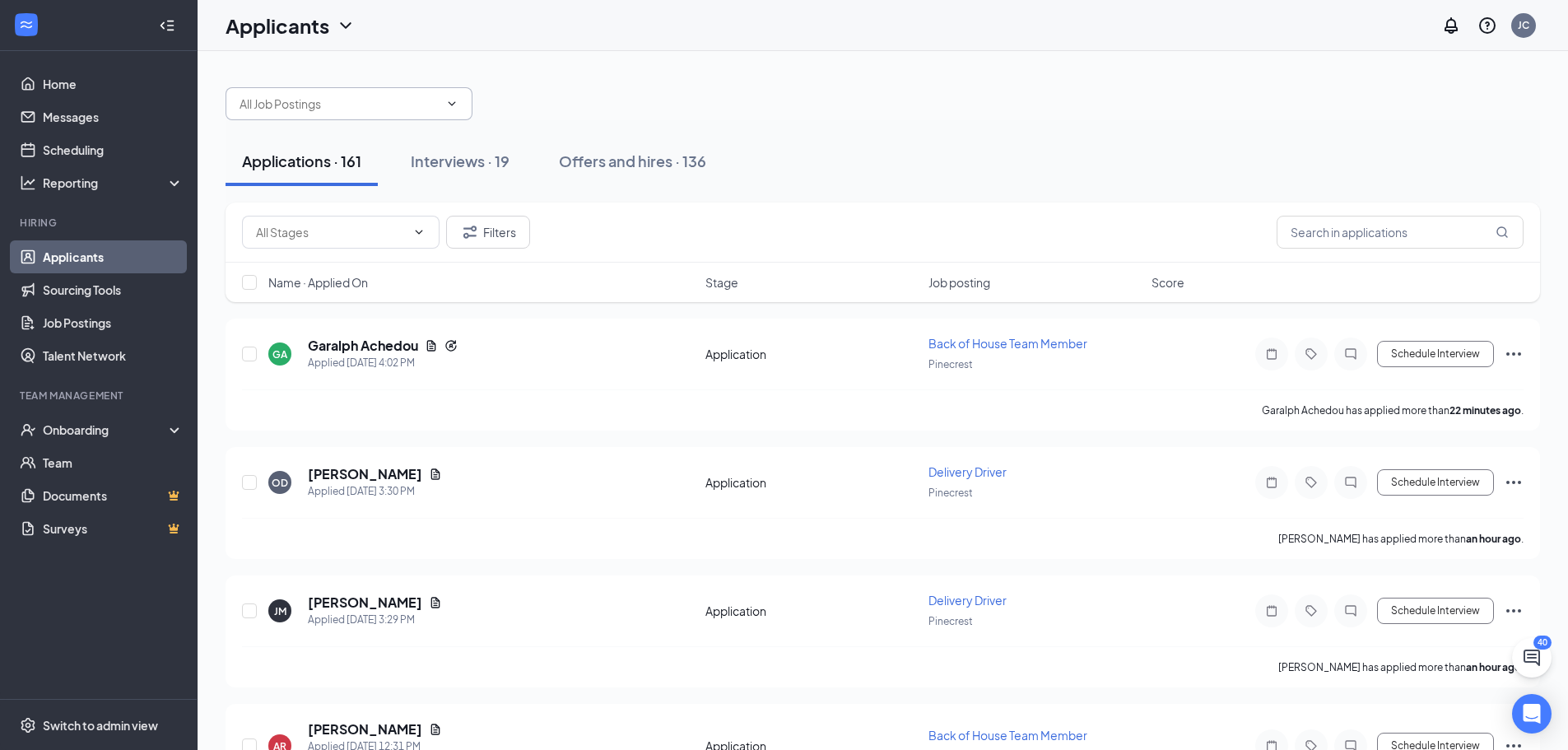
click at [315, 110] on input "text" at bounding box center [340, 103] width 199 height 18
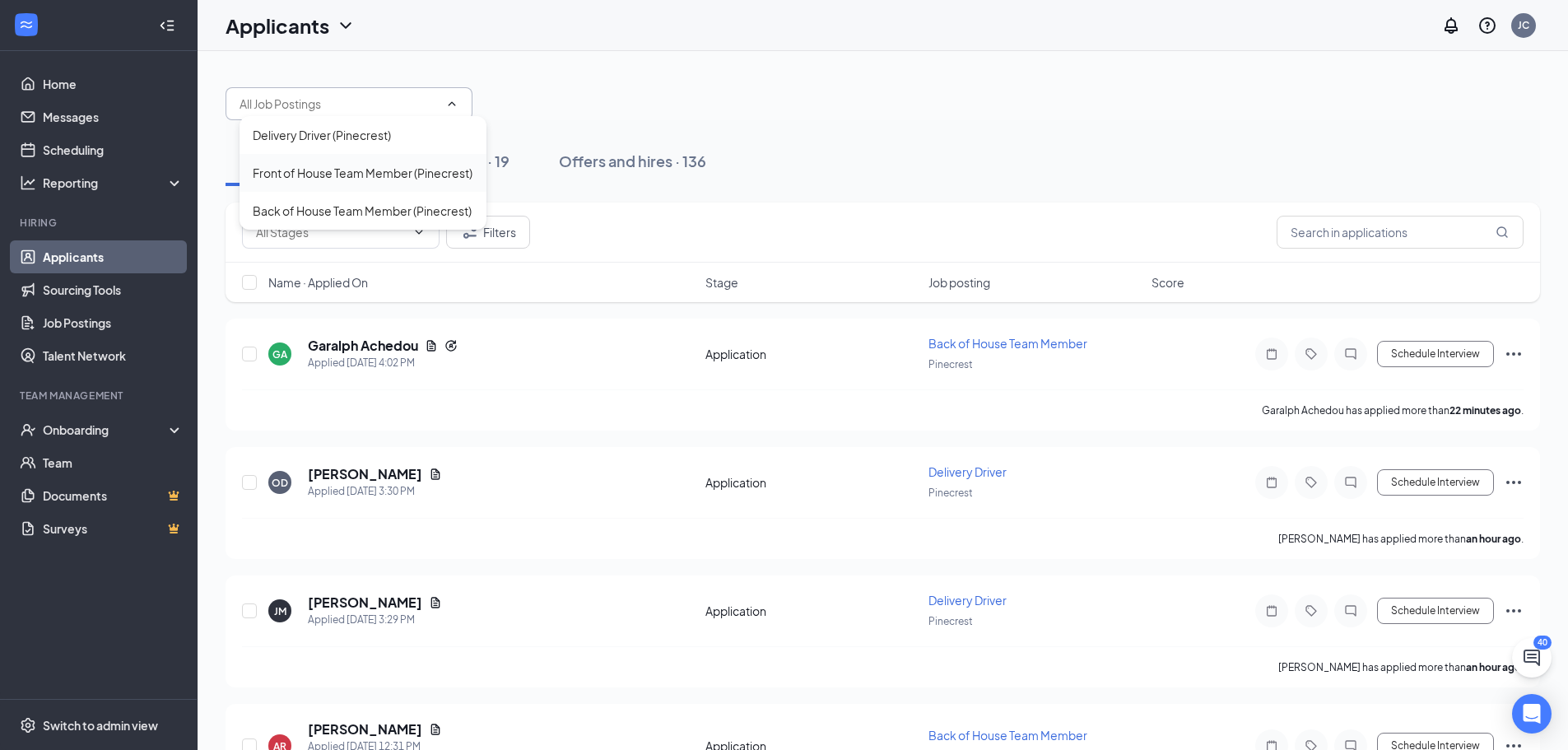
click at [315, 179] on div "Front of House Team Member (Pinecrest)" at bounding box center [363, 173] width 220 height 18
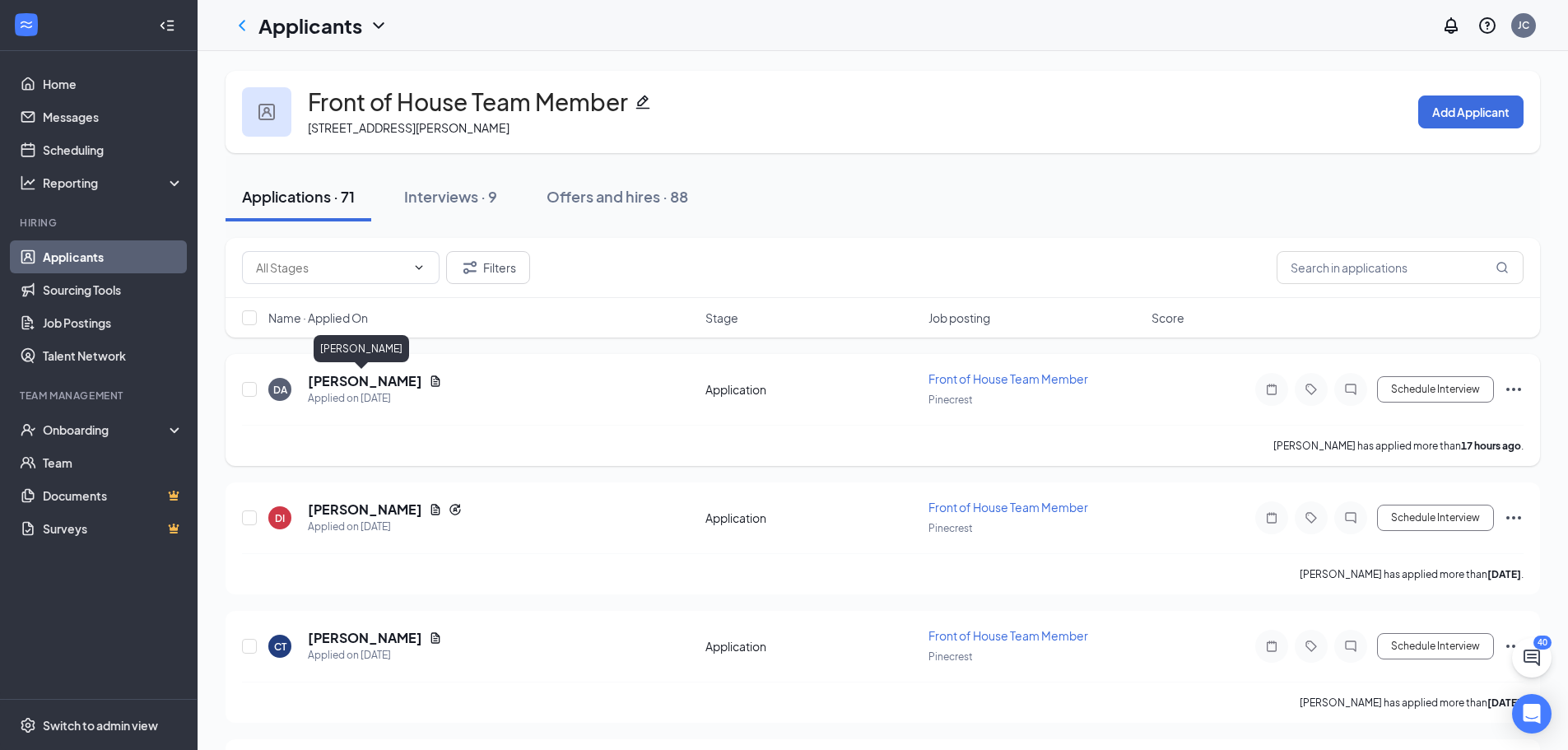
click at [380, 390] on h5 "[PERSON_NAME]" at bounding box center [364, 381] width 114 height 18
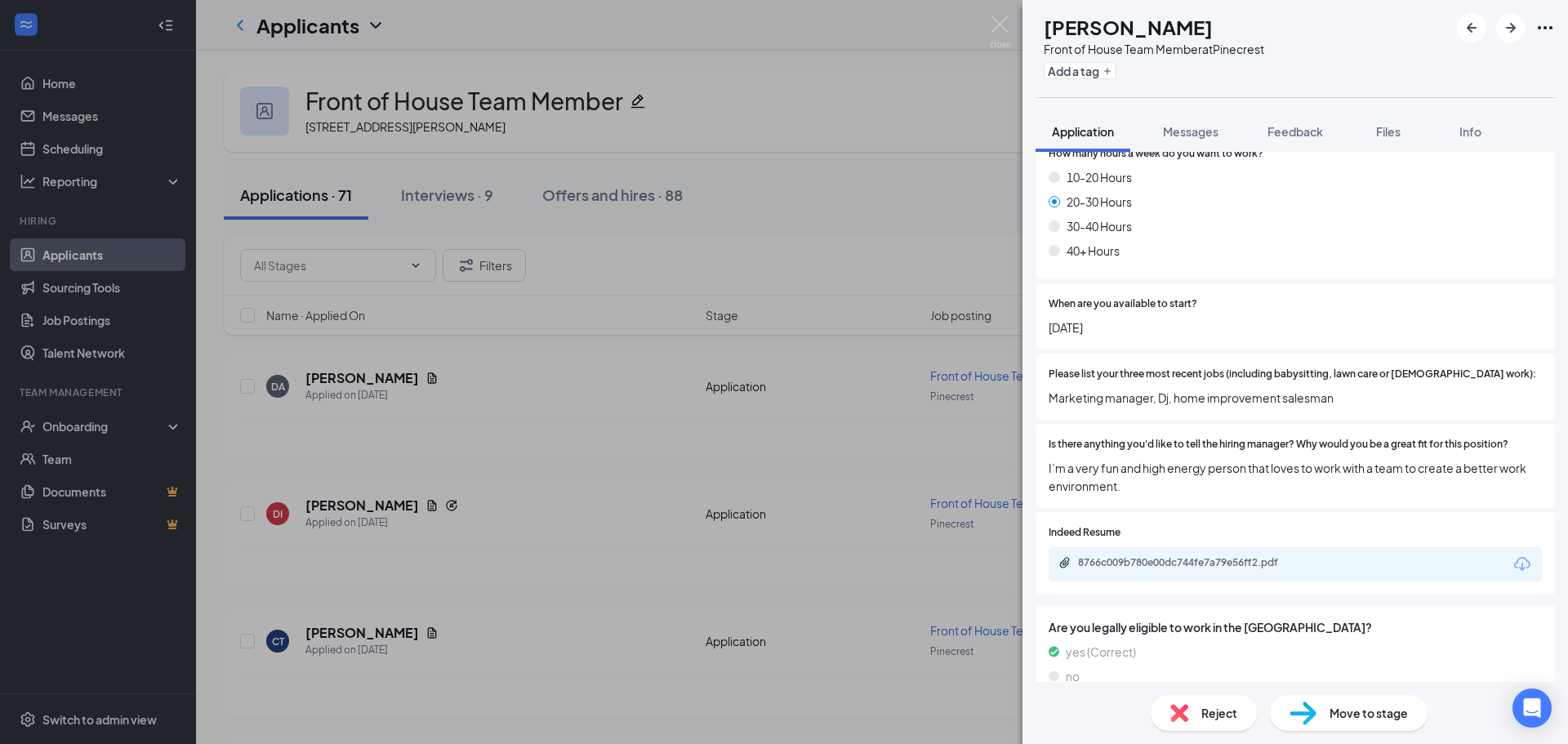
scroll to position [904, 0]
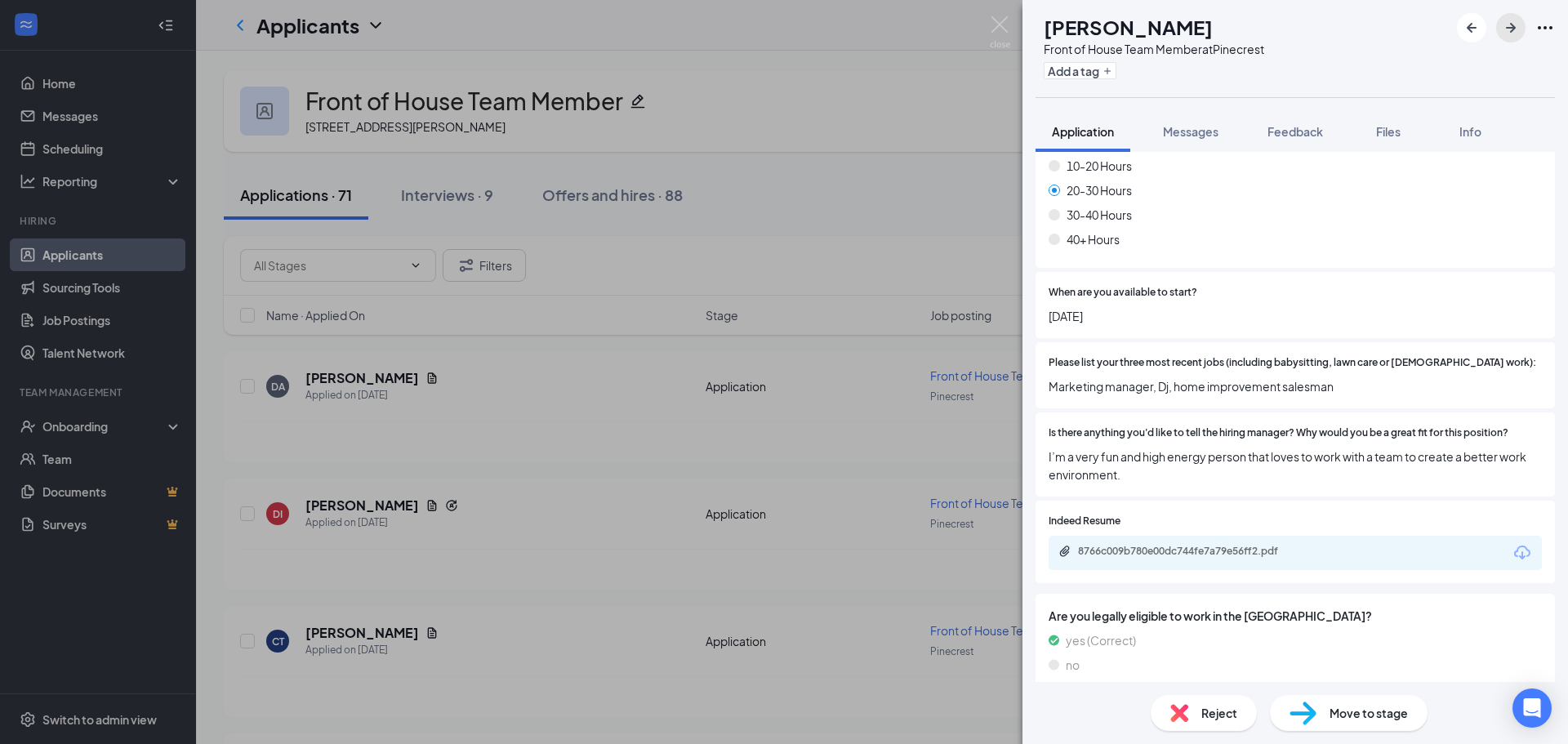
click at [1504, 32] on icon "ArrowRight" at bounding box center [1511, 27] width 20 height 20
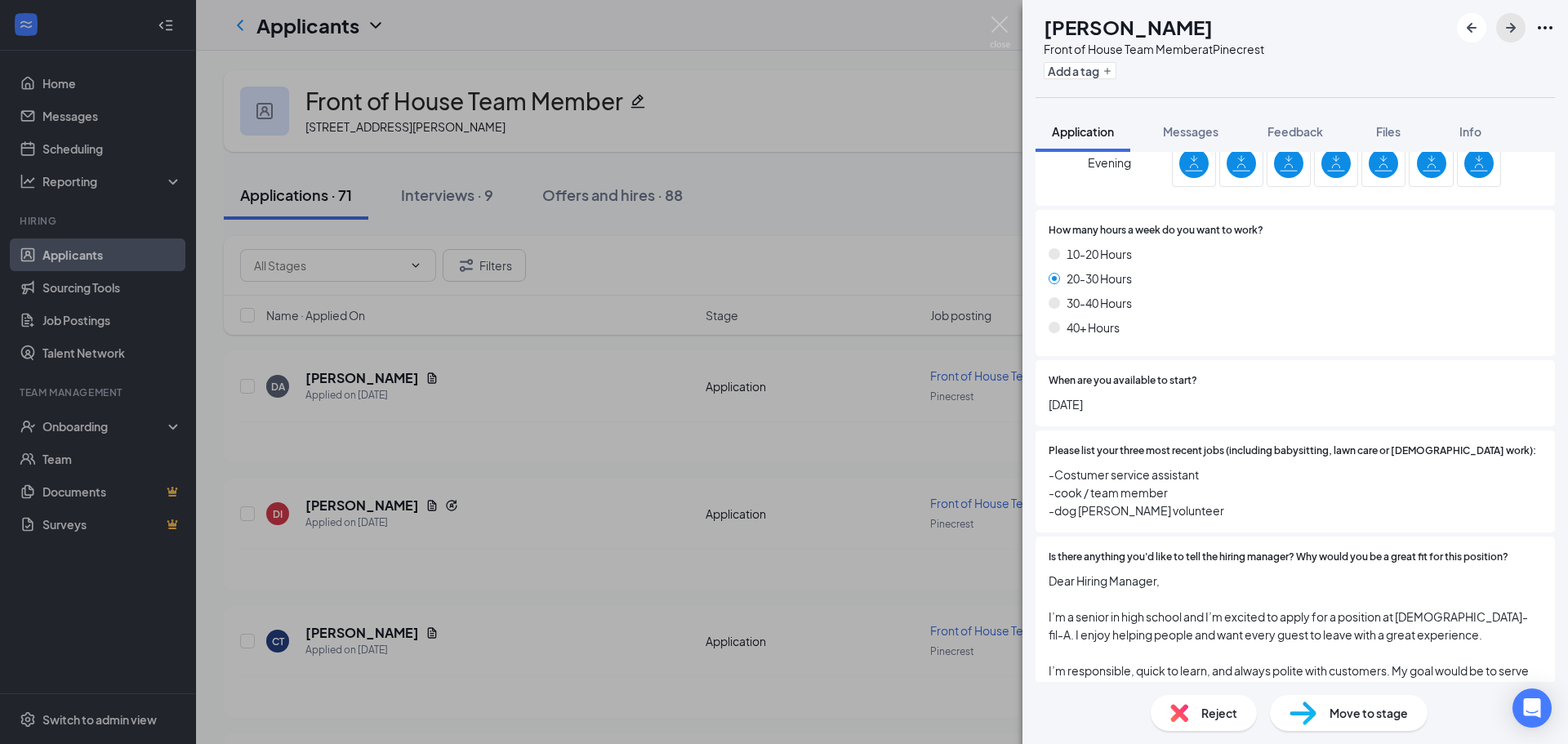
scroll to position [1253, 0]
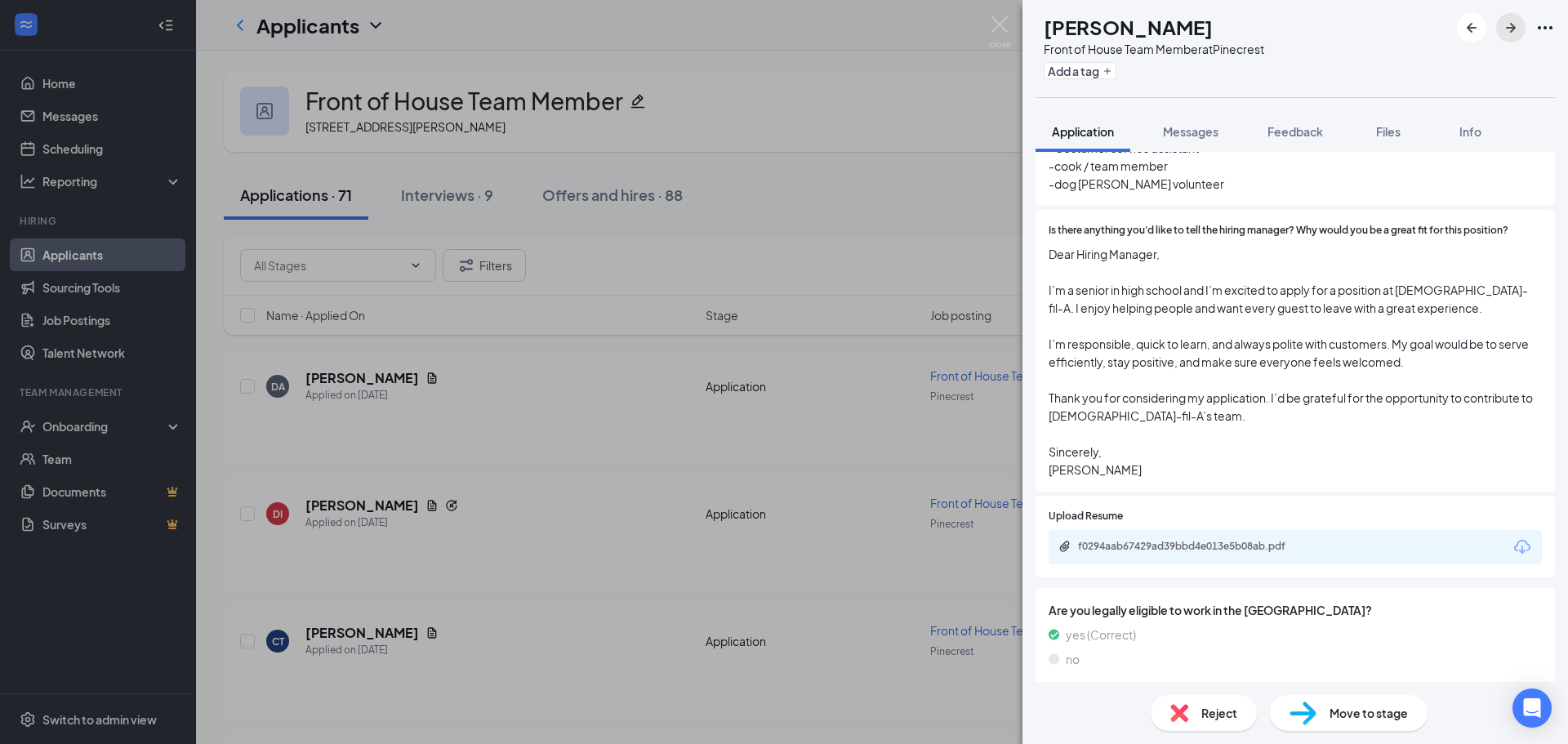
click at [1507, 38] on button "button" at bounding box center [1511, 27] width 29 height 29
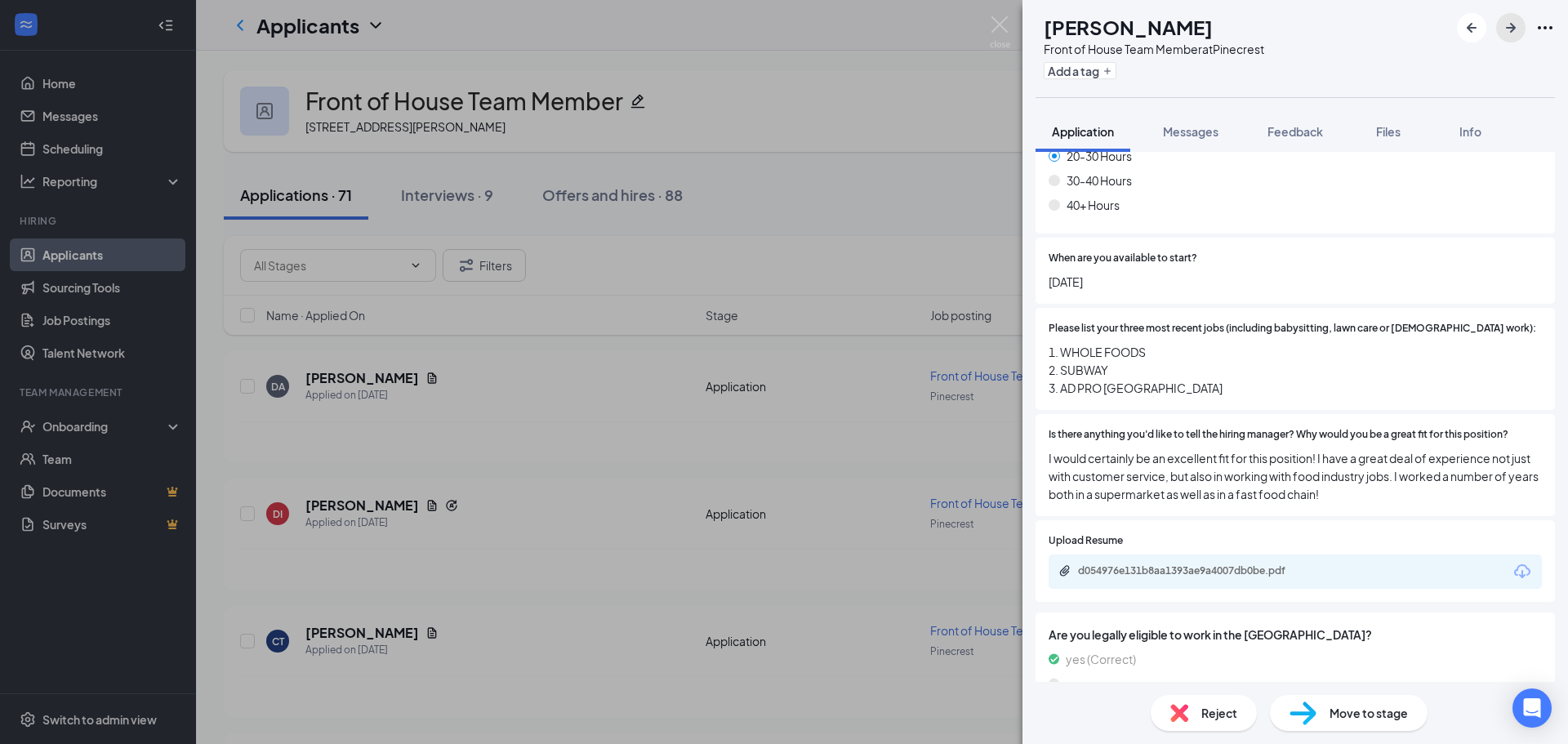
scroll to position [1073, 0]
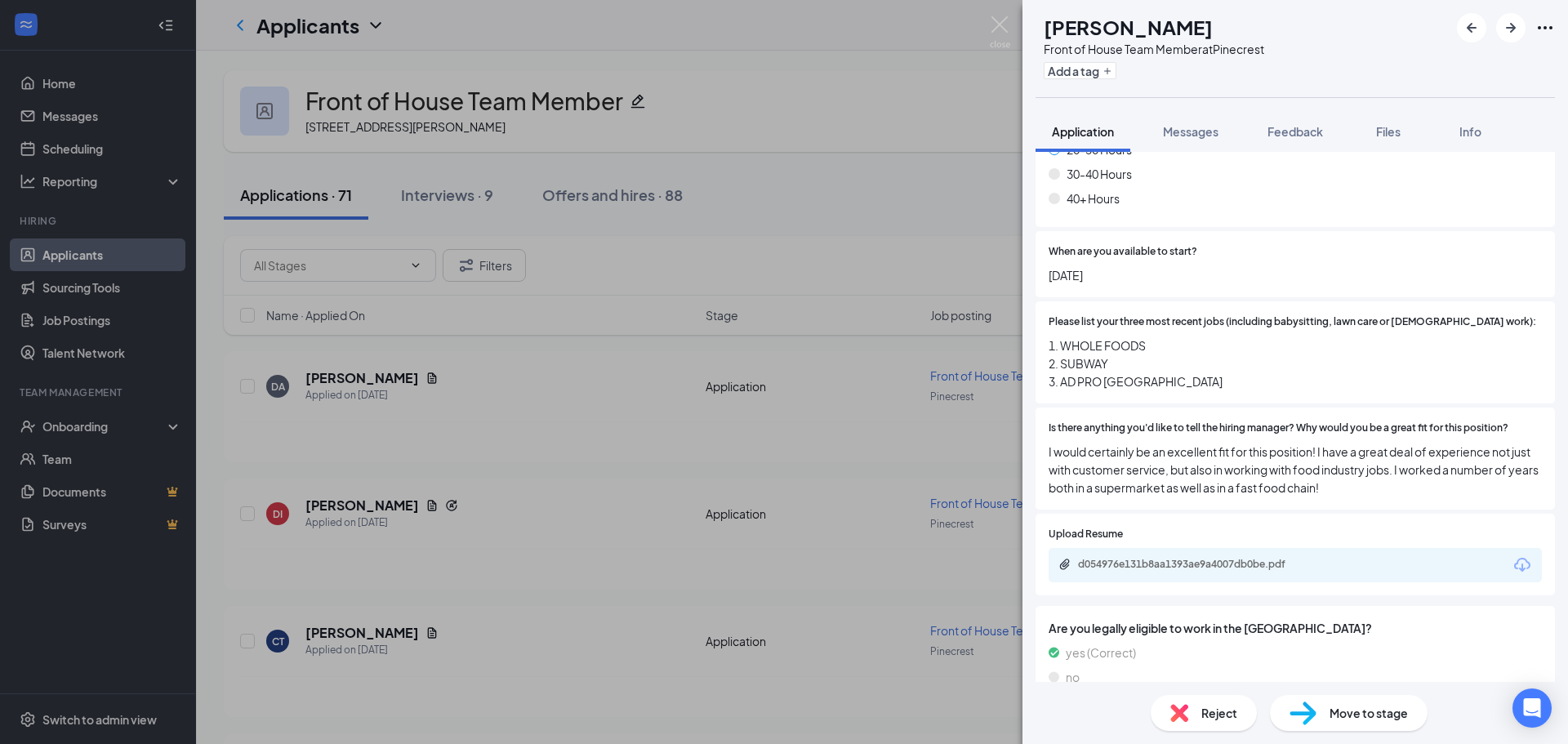
click at [1501, 41] on div at bounding box center [1506, 27] width 98 height 29
click at [1506, 29] on icon "ArrowRight" at bounding box center [1511, 27] width 20 height 20
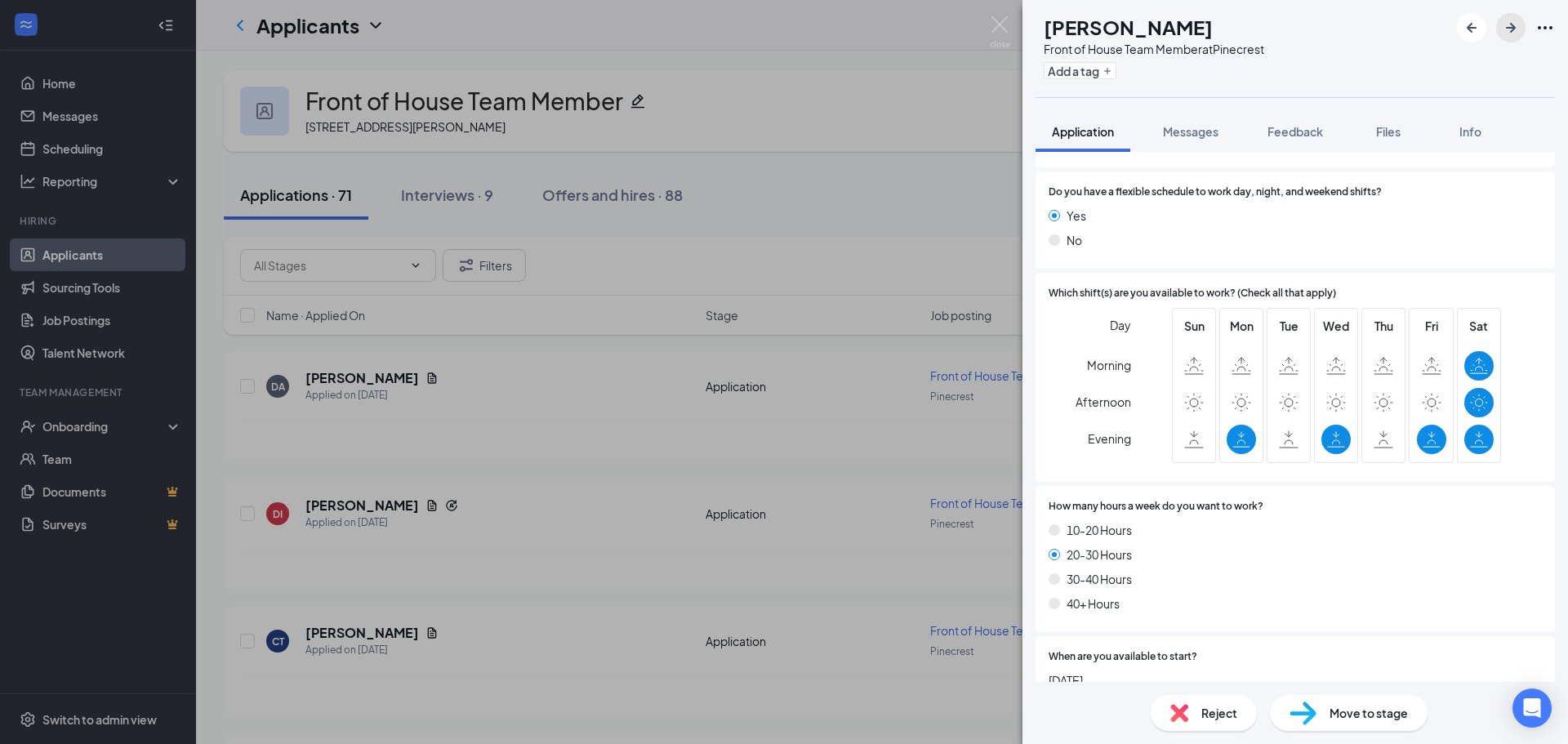
scroll to position [1082, 0]
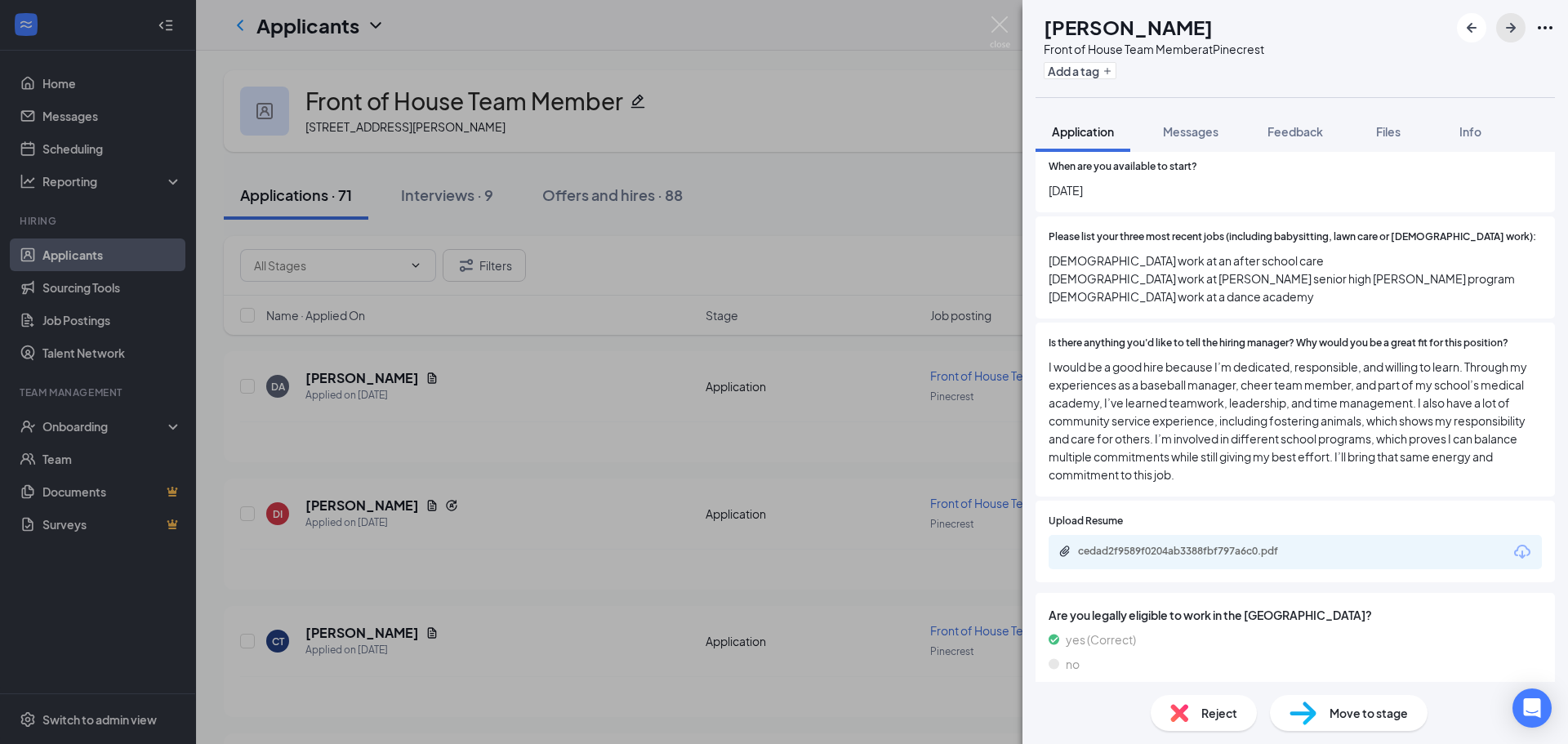
click at [1512, 24] on icon "ArrowRight" at bounding box center [1510, 27] width 9 height 9
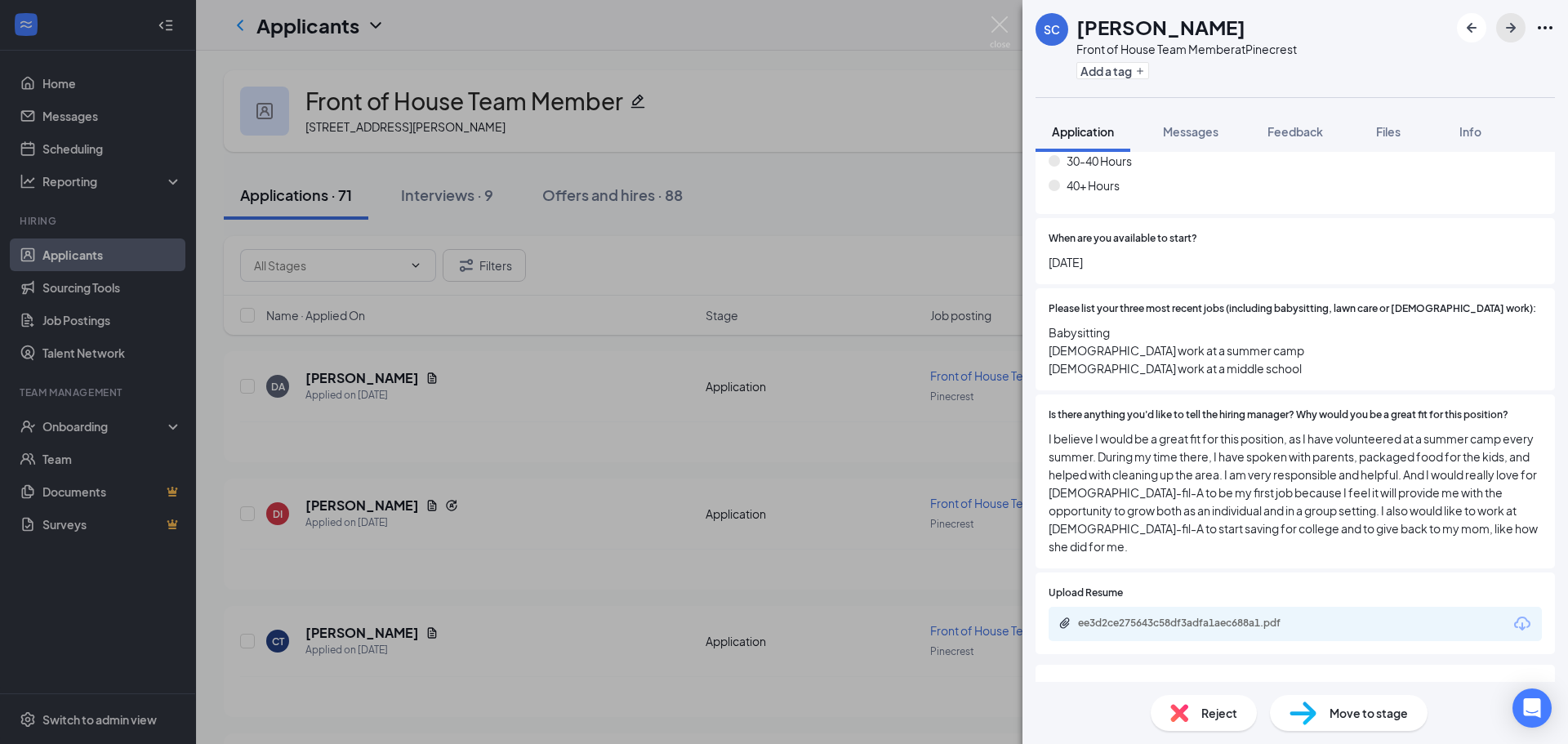
scroll to position [1109, 0]
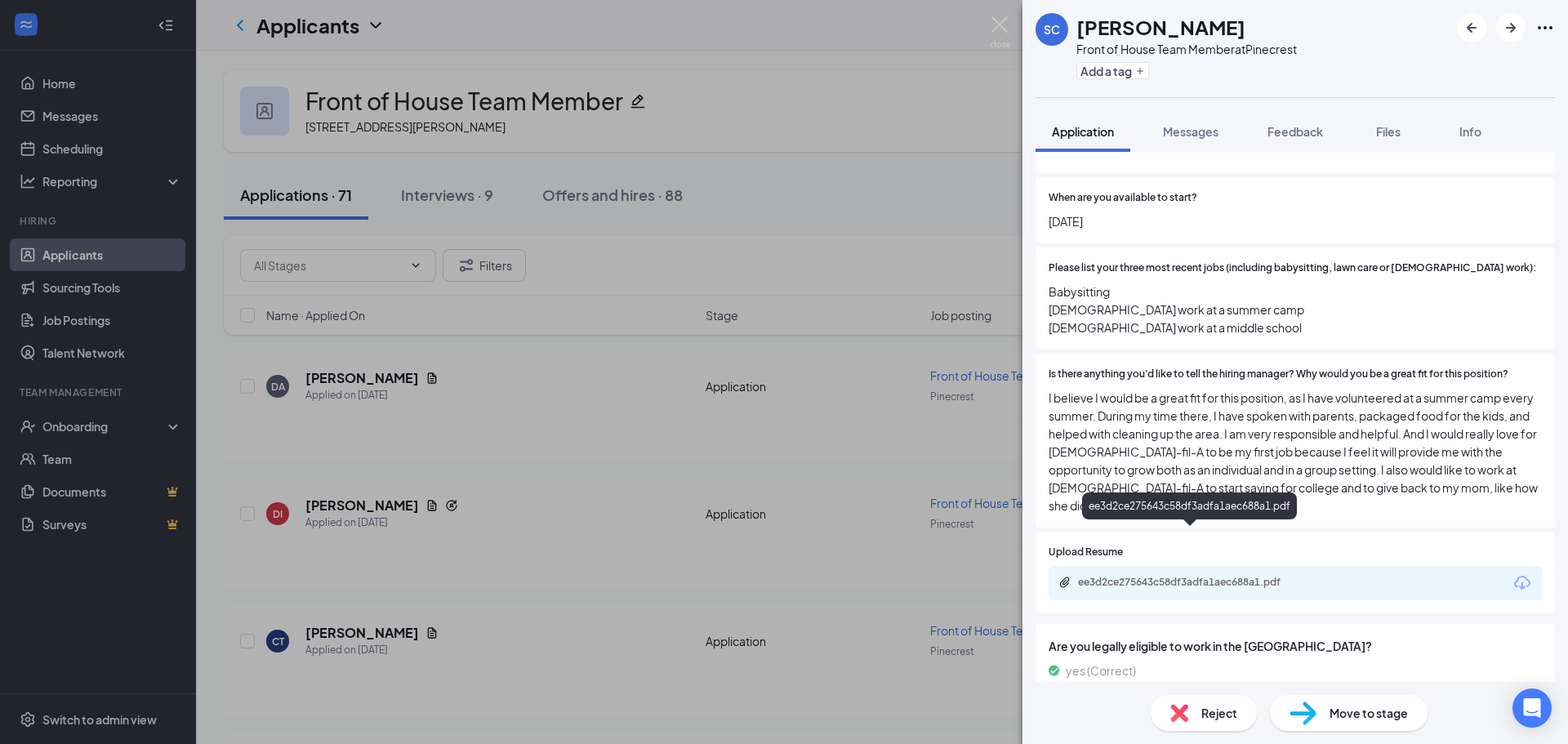
click at [1182, 576] on div "ee3d2ce275643c58df3adfa1aec688a1.pdf" at bounding box center [1193, 582] width 229 height 13
click at [1310, 701] on img at bounding box center [1304, 713] width 27 height 24
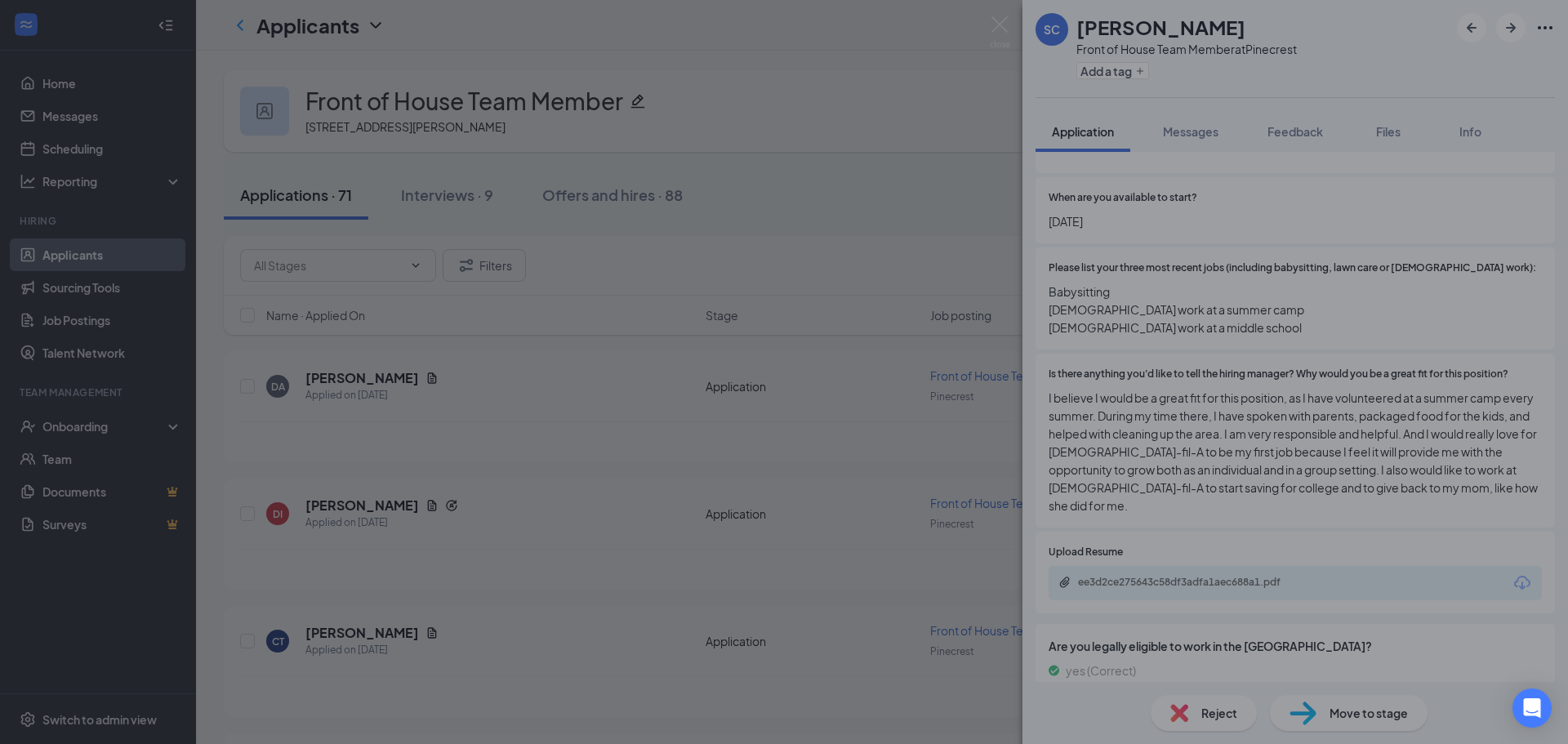
scroll to position [1102, 0]
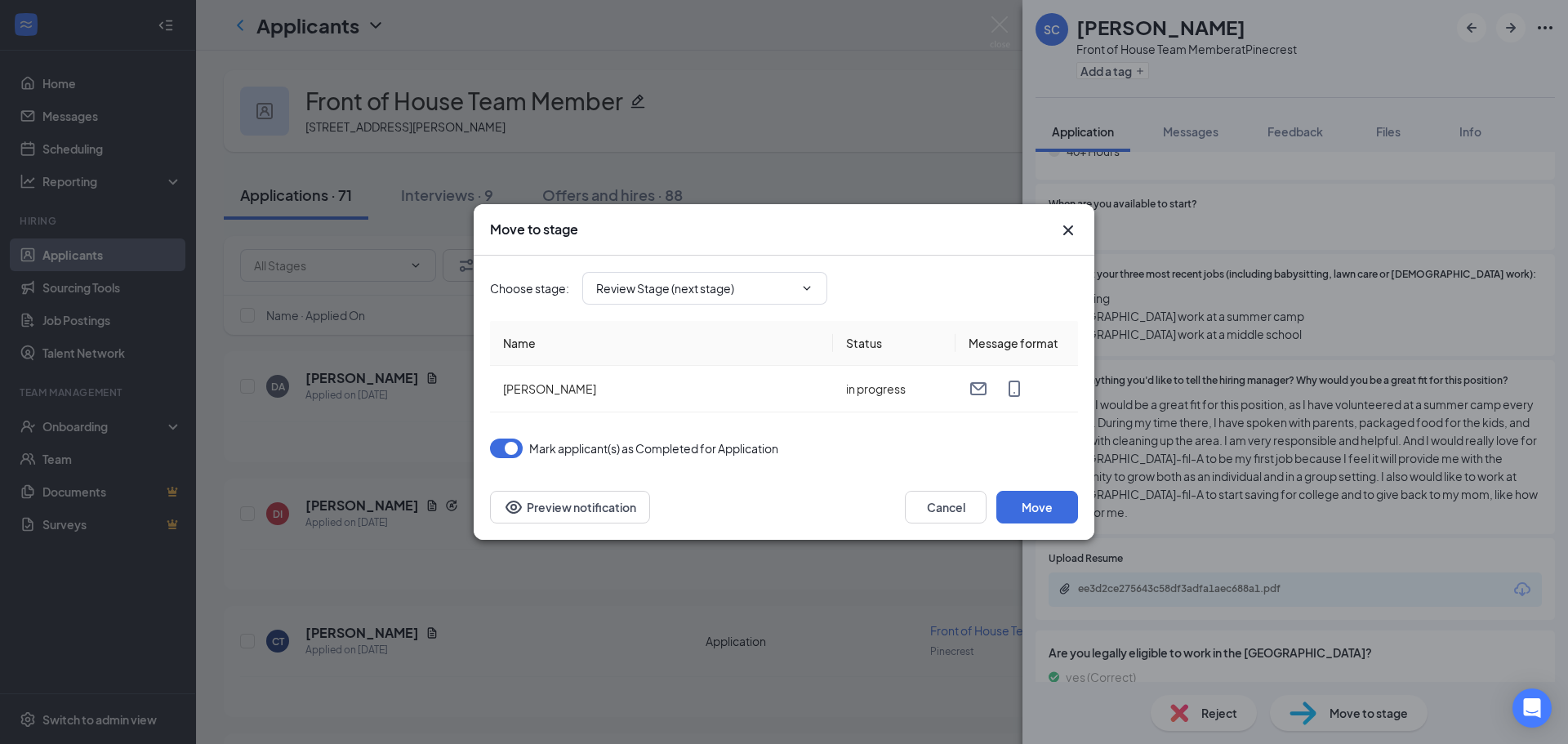
click at [750, 308] on div "Choose stage : Review Stage (next stage)" at bounding box center [783, 288] width 588 height 66
click at [771, 292] on input "Review Stage (next stage)" at bounding box center [695, 288] width 198 height 18
click at [682, 339] on div "Phone Interview" at bounding box center [652, 329] width 86 height 18
type input "Phone Interview"
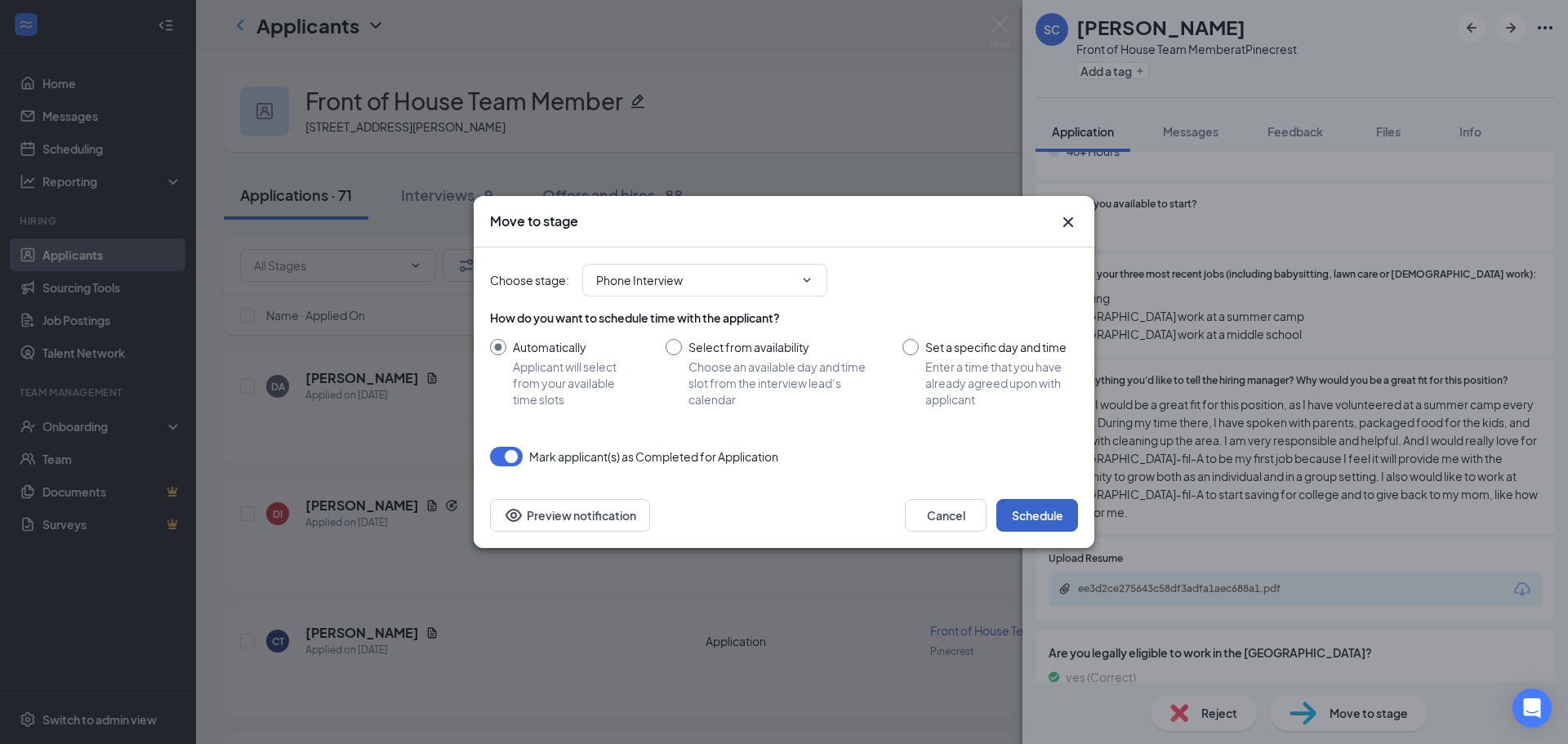
click at [1040, 514] on button "Schedule" at bounding box center [1037, 515] width 82 height 32
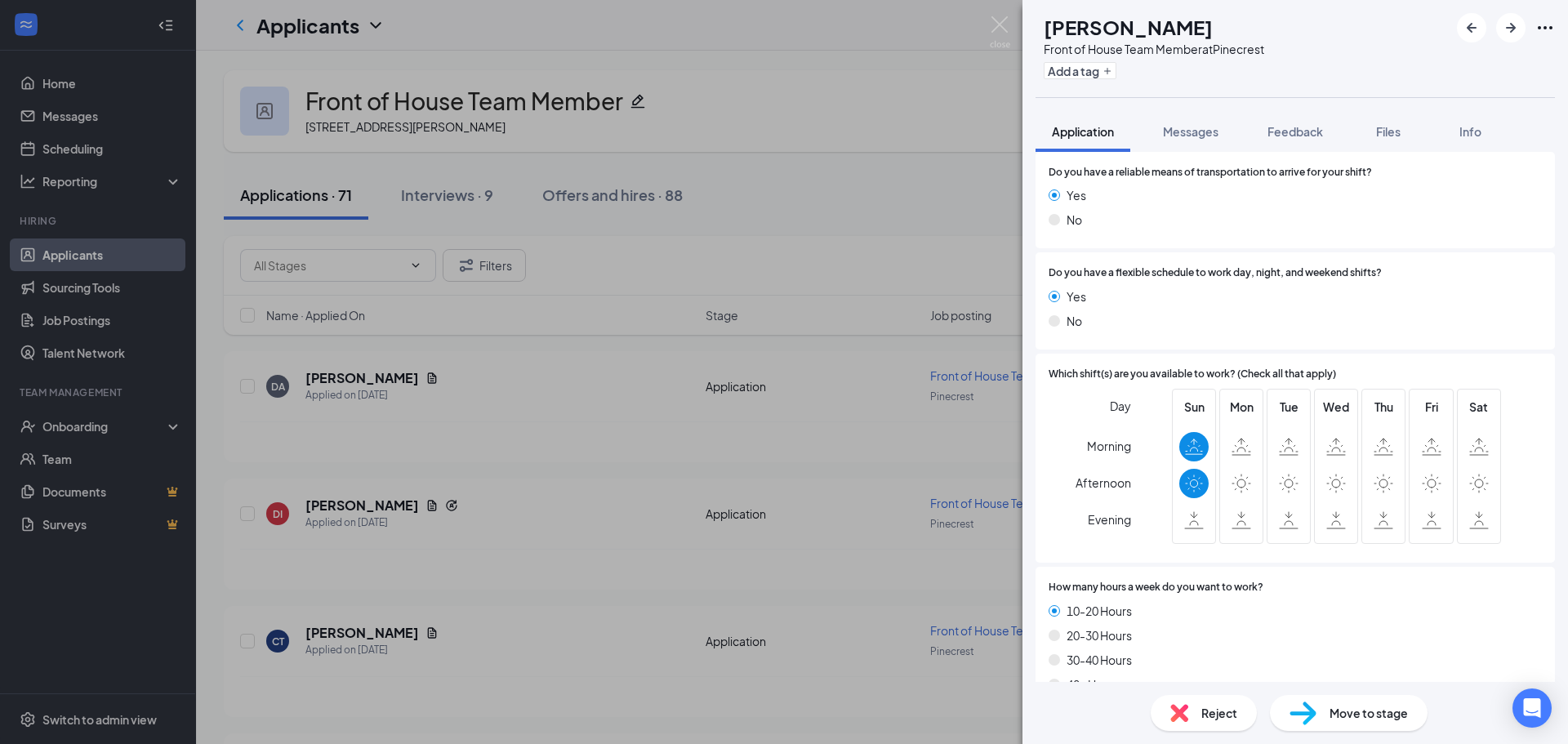
scroll to position [735, 0]
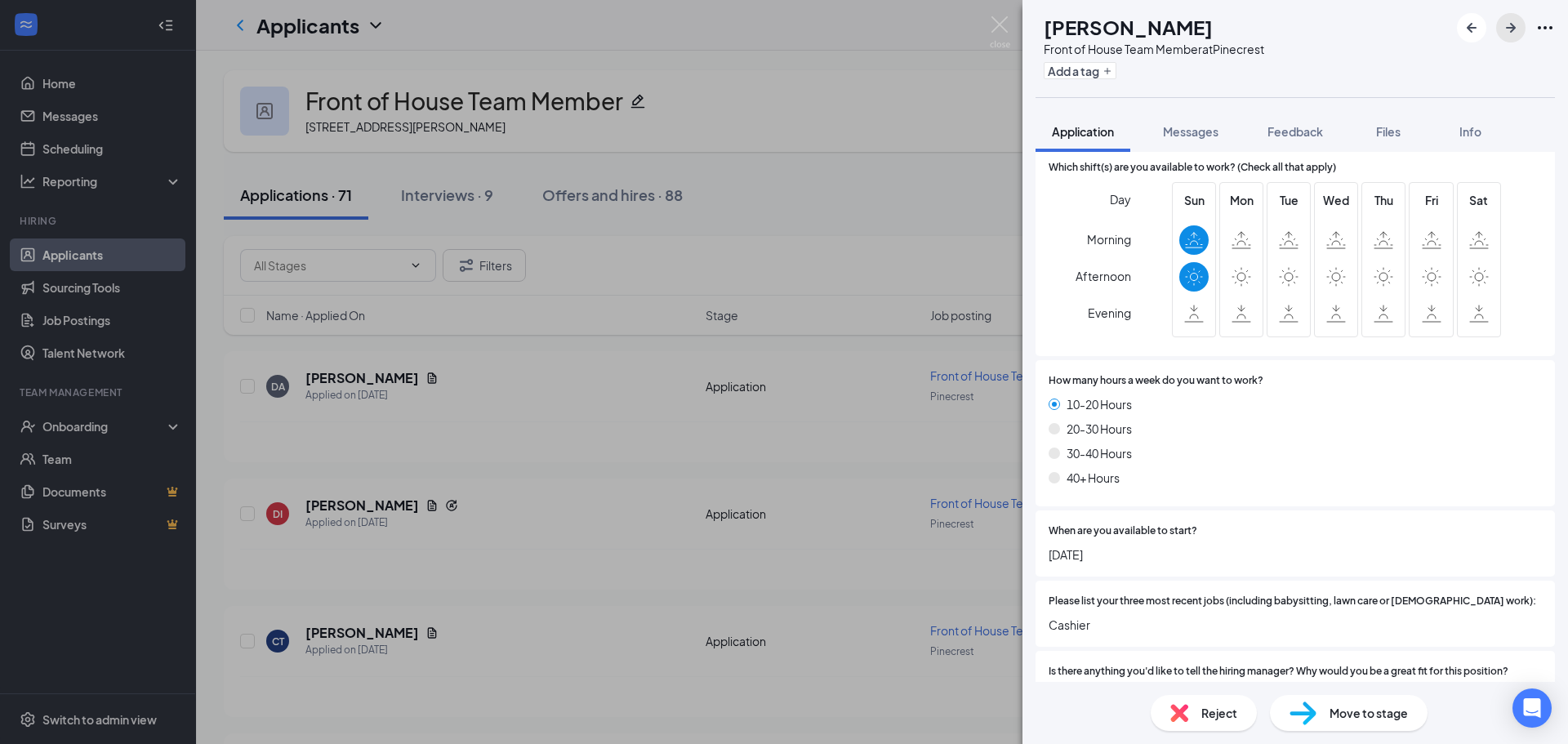
click at [1511, 26] on icon "ArrowRight" at bounding box center [1511, 27] width 20 height 20
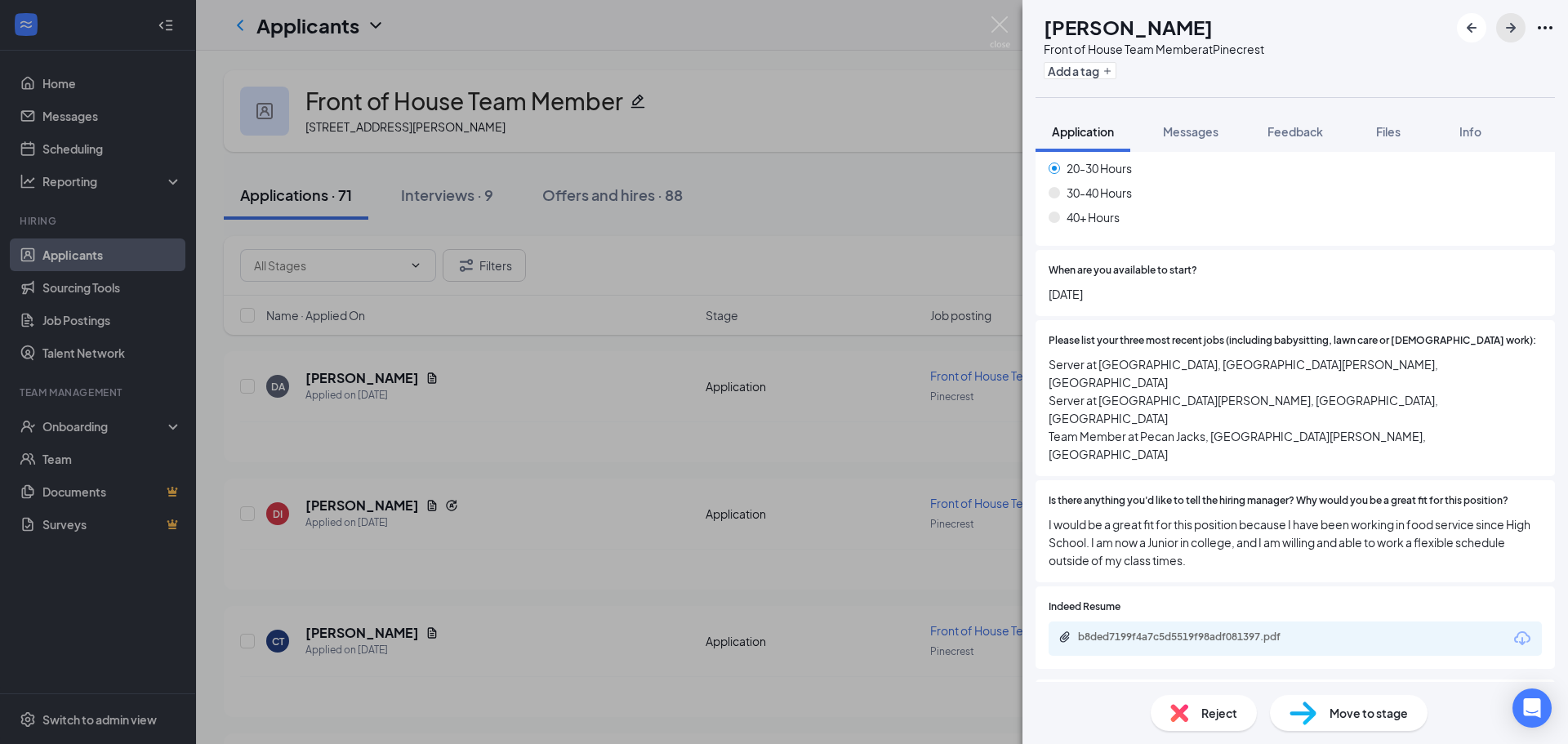
scroll to position [957, 0]
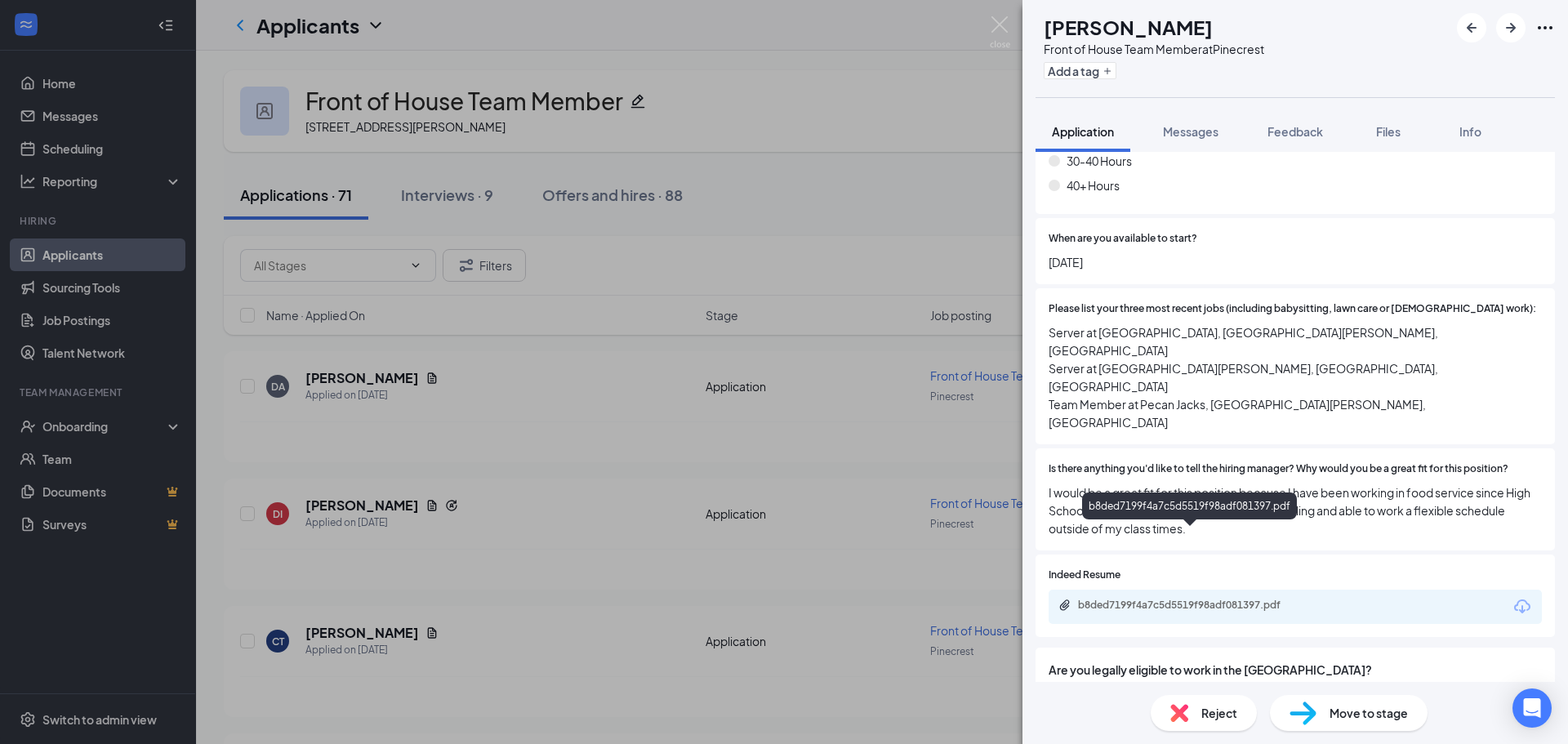
click at [1224, 599] on div "b8ded7199f4a7c5d5519f98adf081397.pdf" at bounding box center [1193, 605] width 229 height 13
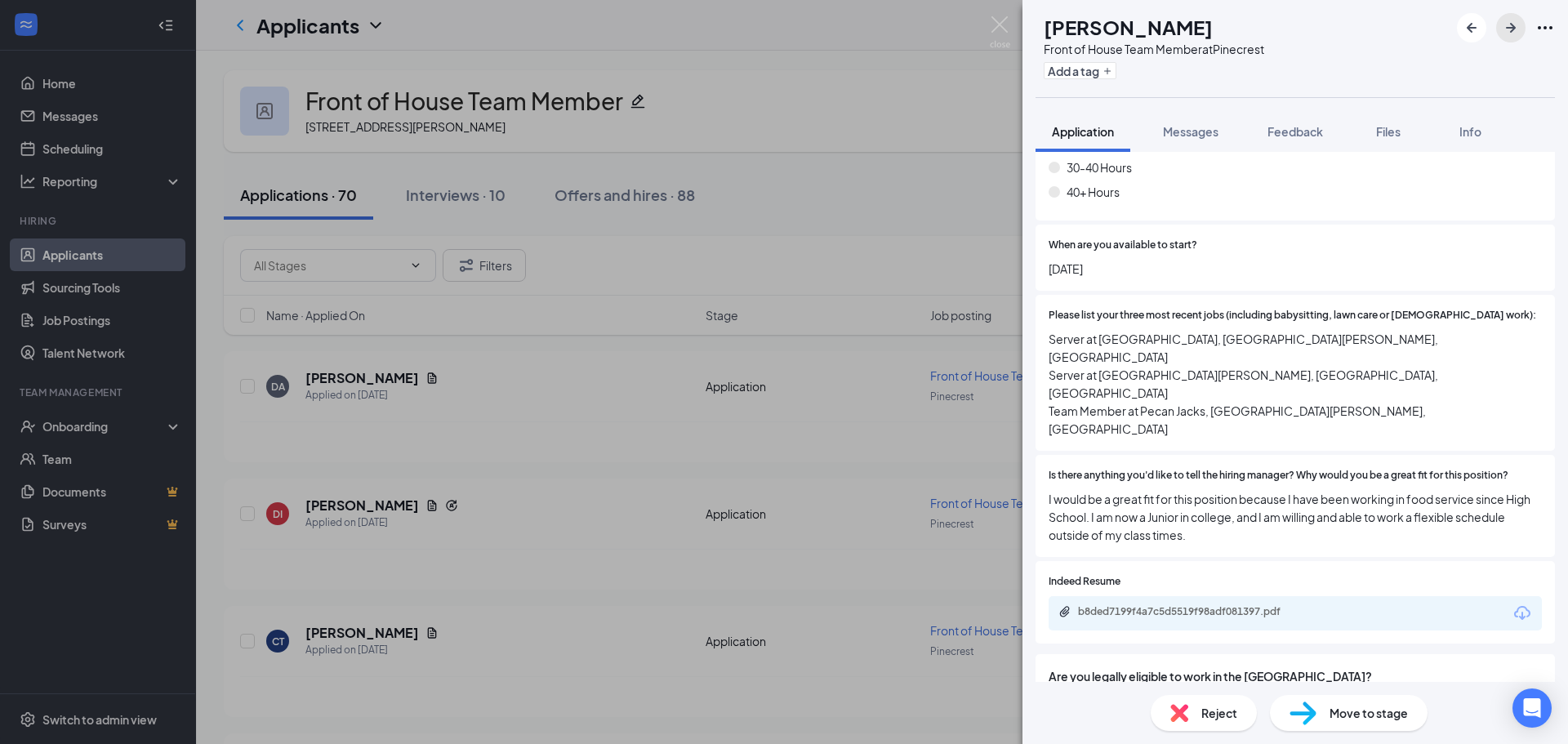
click at [1507, 40] on button "button" at bounding box center [1511, 27] width 29 height 29
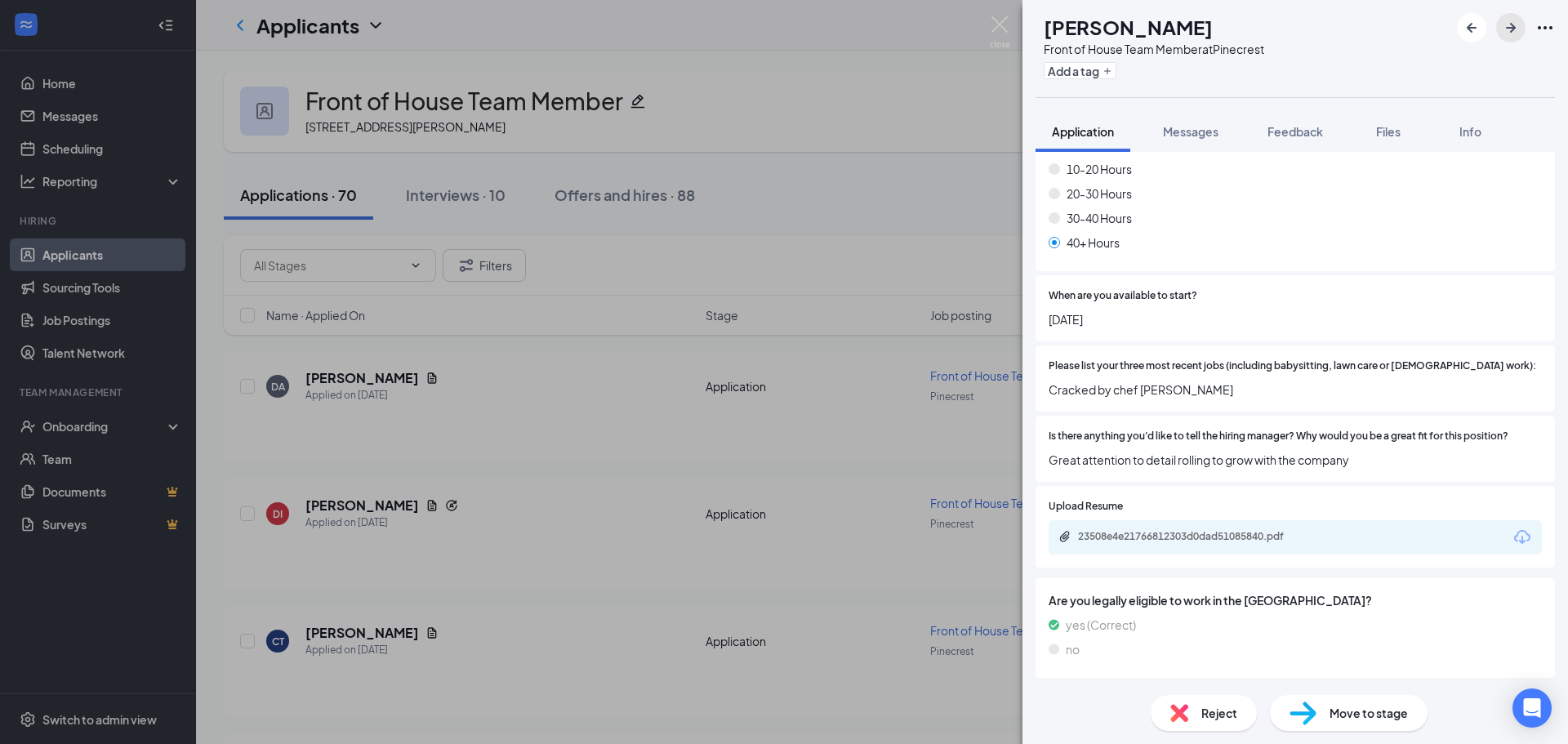
scroll to position [956, 0]
click at [1173, 532] on div "23508e4e21766812303d0dad51085840.pdf" at bounding box center [1193, 536] width 229 height 13
click at [1515, 27] on icon "ArrowRight" at bounding box center [1510, 27] width 9 height 9
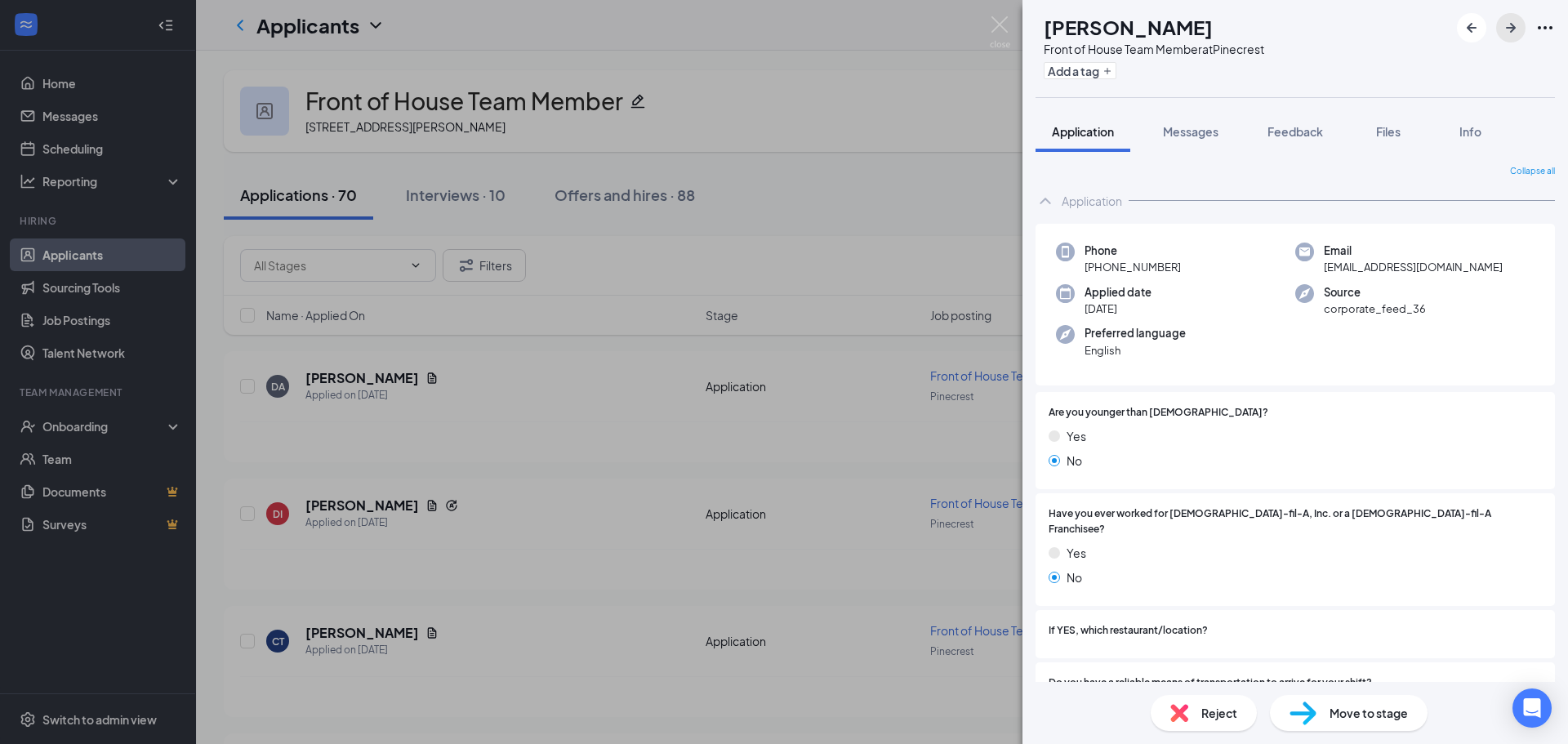
click at [1505, 26] on icon "ArrowRight" at bounding box center [1511, 27] width 20 height 20
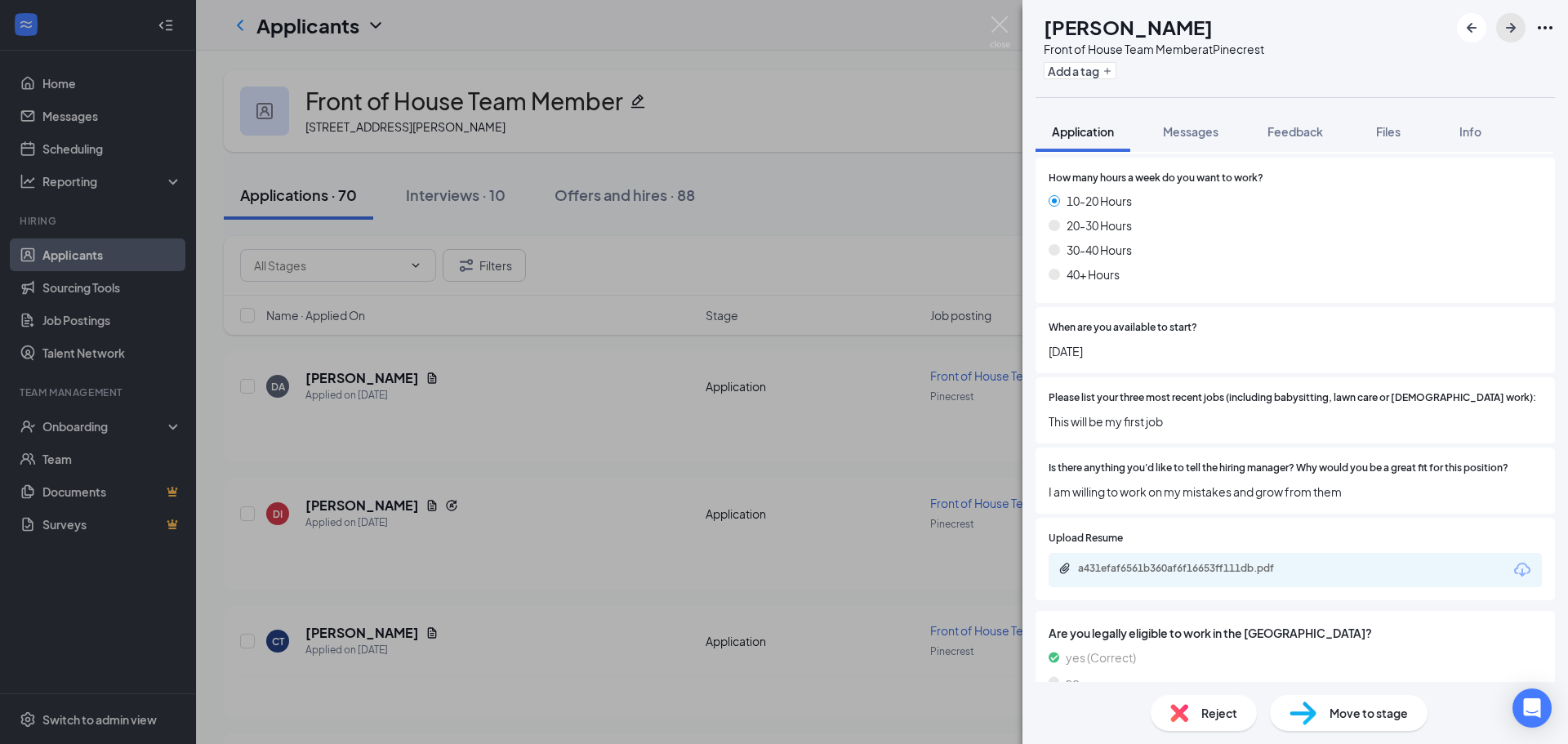
scroll to position [938, 0]
click at [1195, 553] on div "a431efaf6561b360af6f16653ff111db.pdf" at bounding box center [1295, 569] width 493 height 34
click at [1186, 561] on div "a431efaf6561b360af6f16653ff111db.pdf" at bounding box center [1193, 567] width 229 height 13
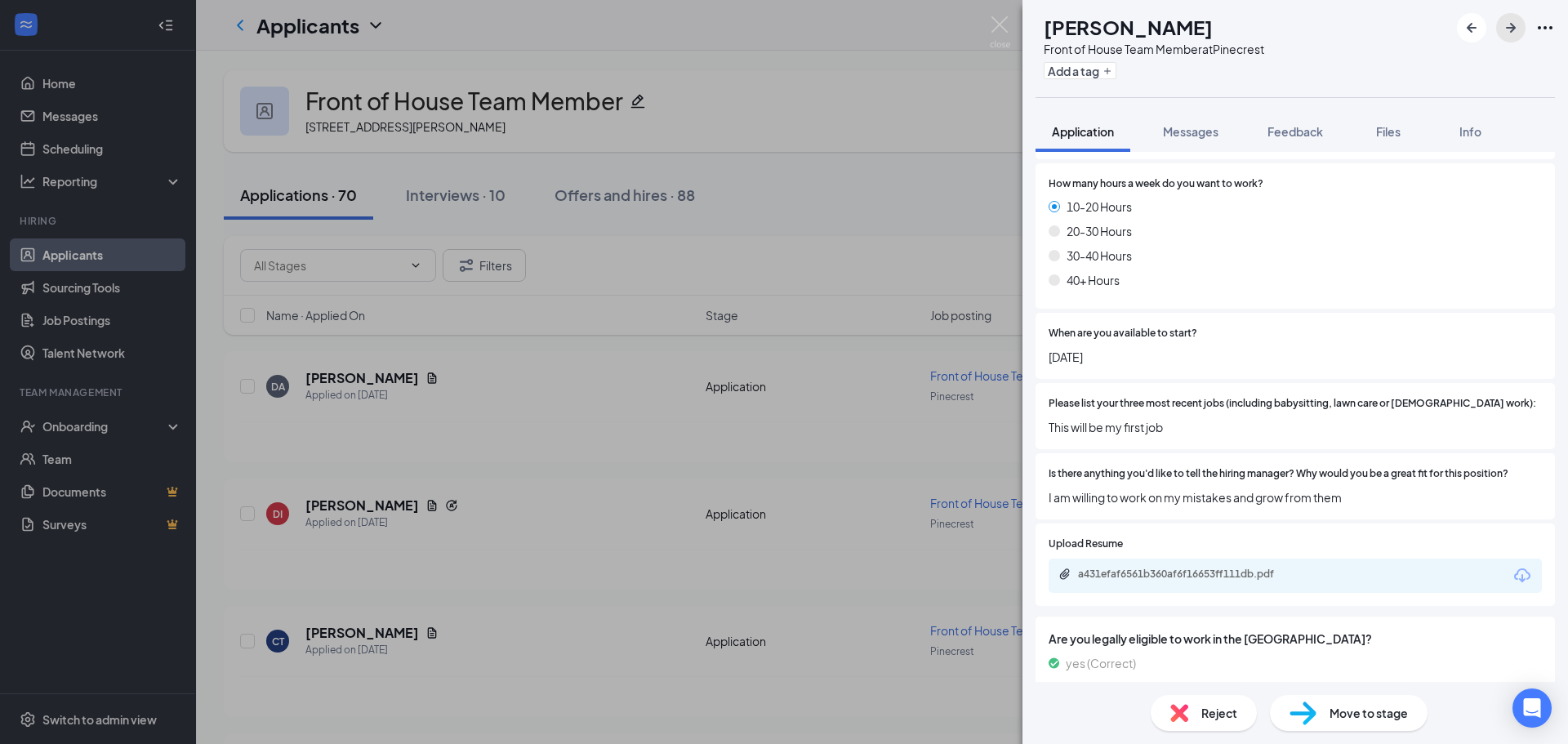
click at [1506, 32] on icon "ArrowRight" at bounding box center [1511, 27] width 20 height 20
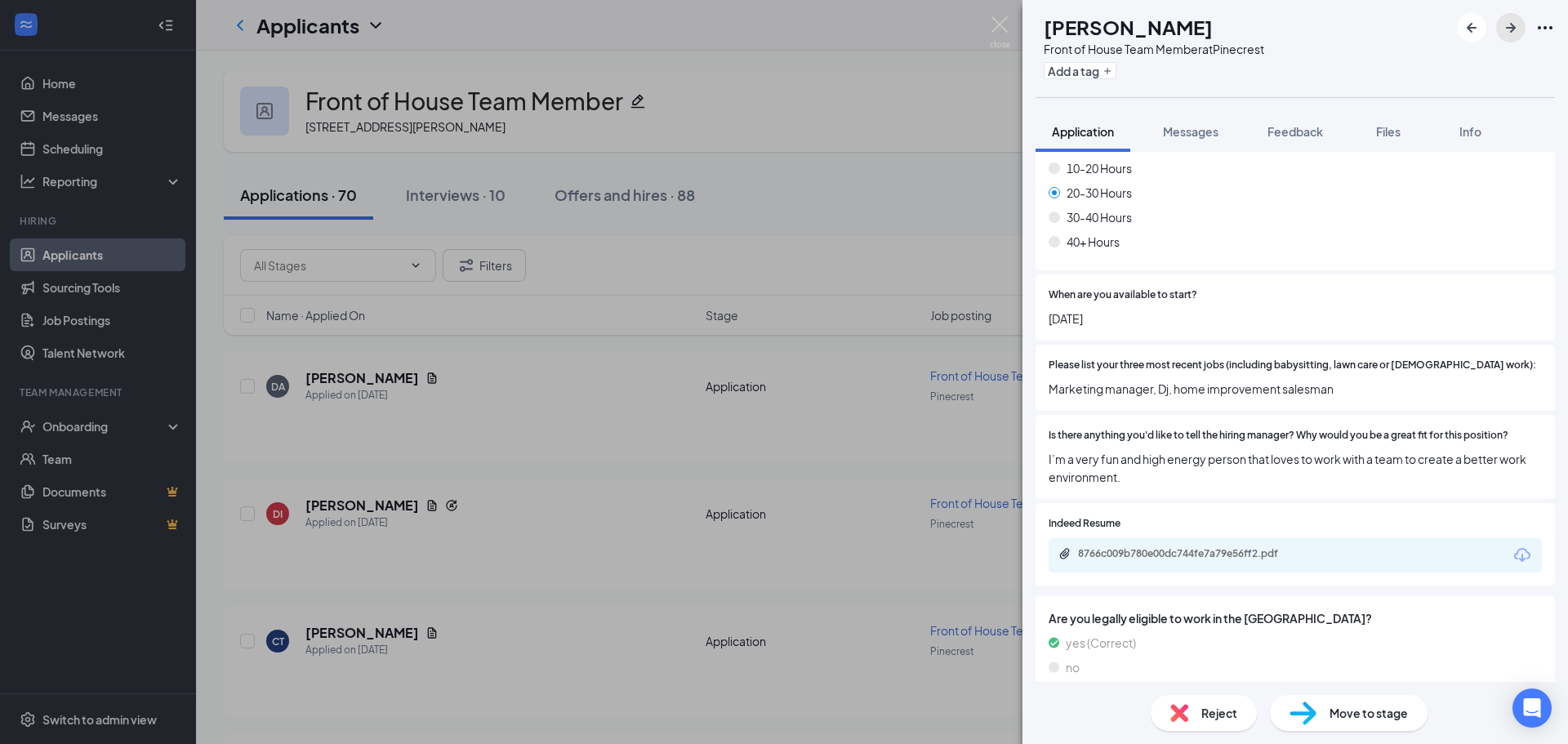
scroll to position [904, 0]
click at [1509, 29] on icon "ArrowRight" at bounding box center [1510, 27] width 9 height 9
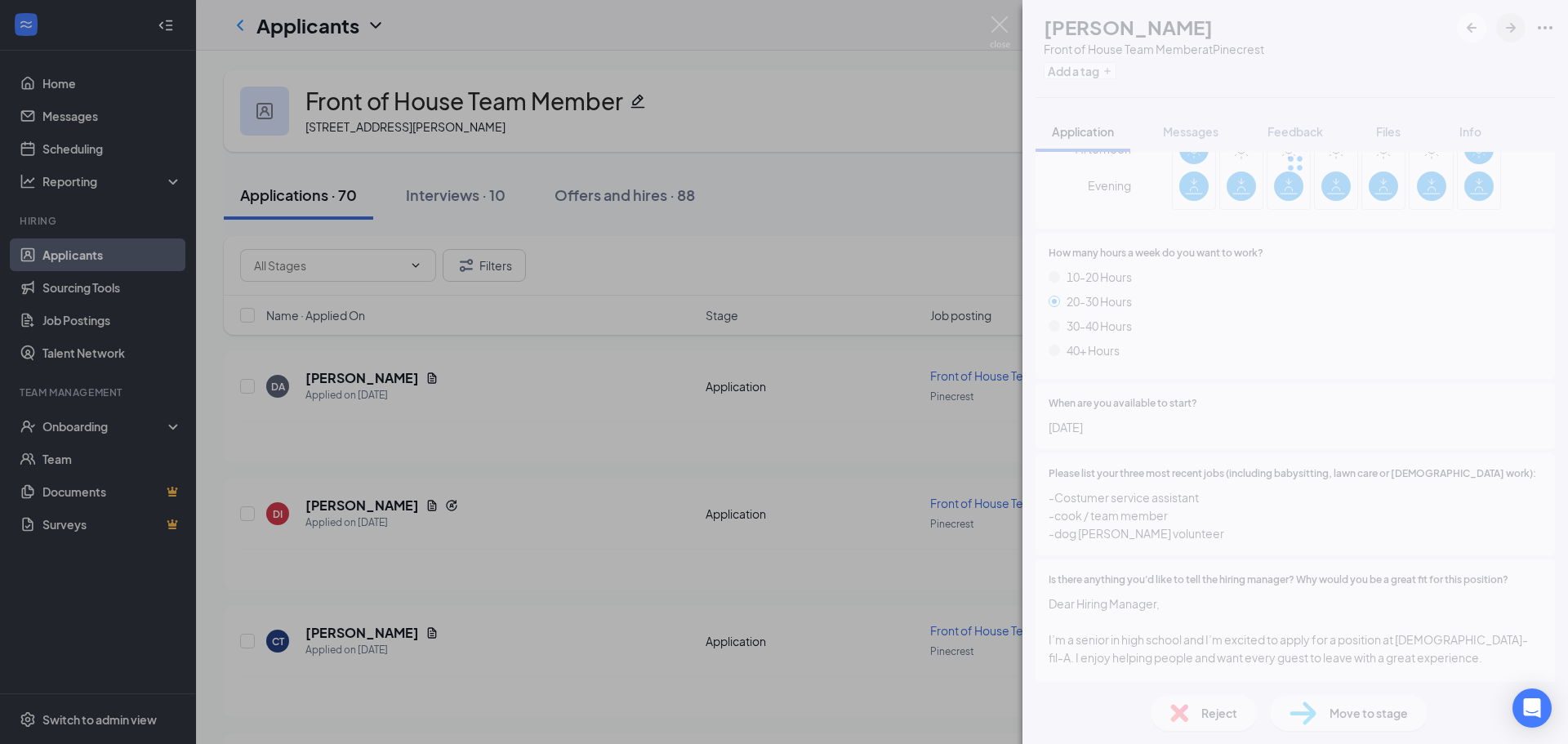
scroll to position [848, 0]
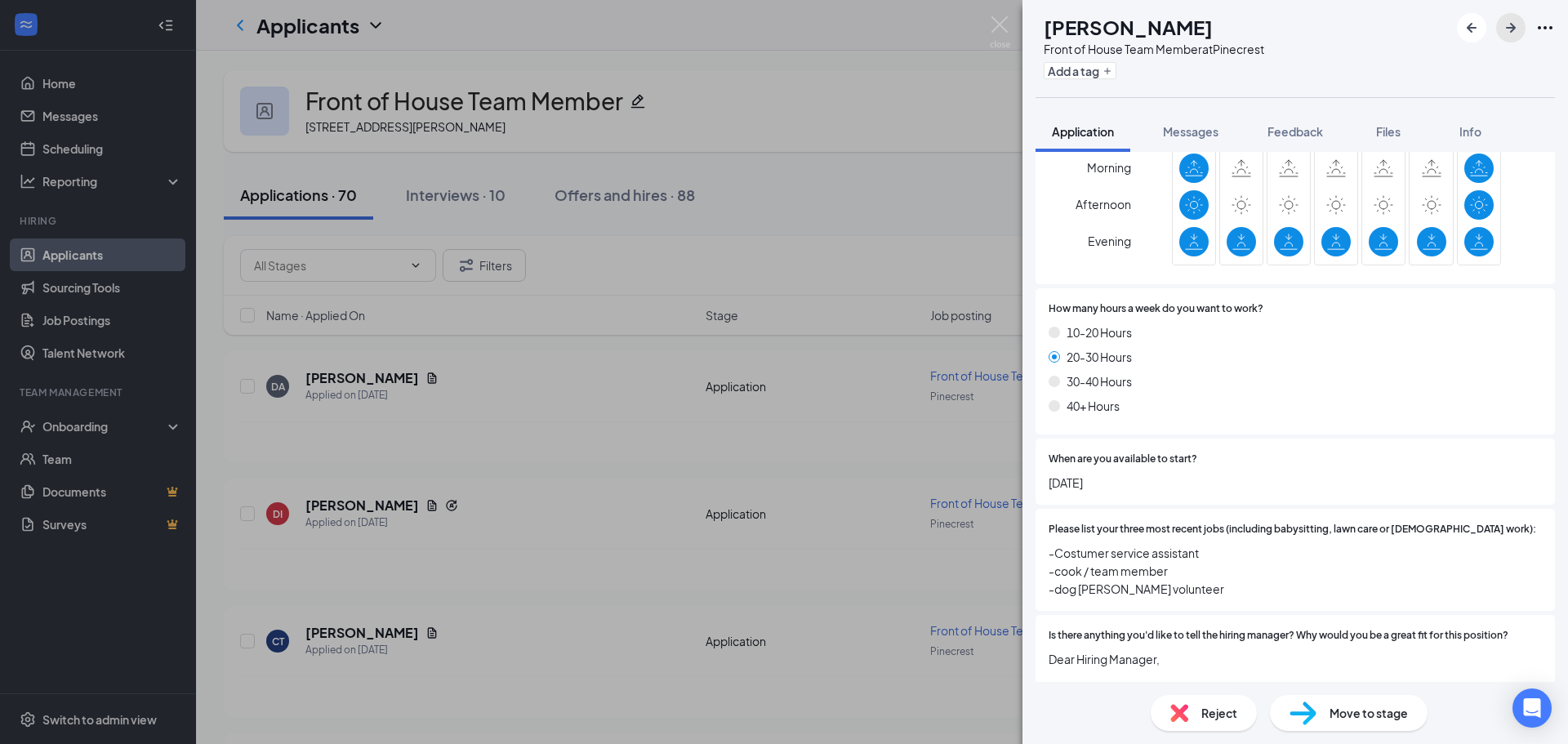
click at [1513, 22] on icon "ArrowRight" at bounding box center [1511, 27] width 20 height 20
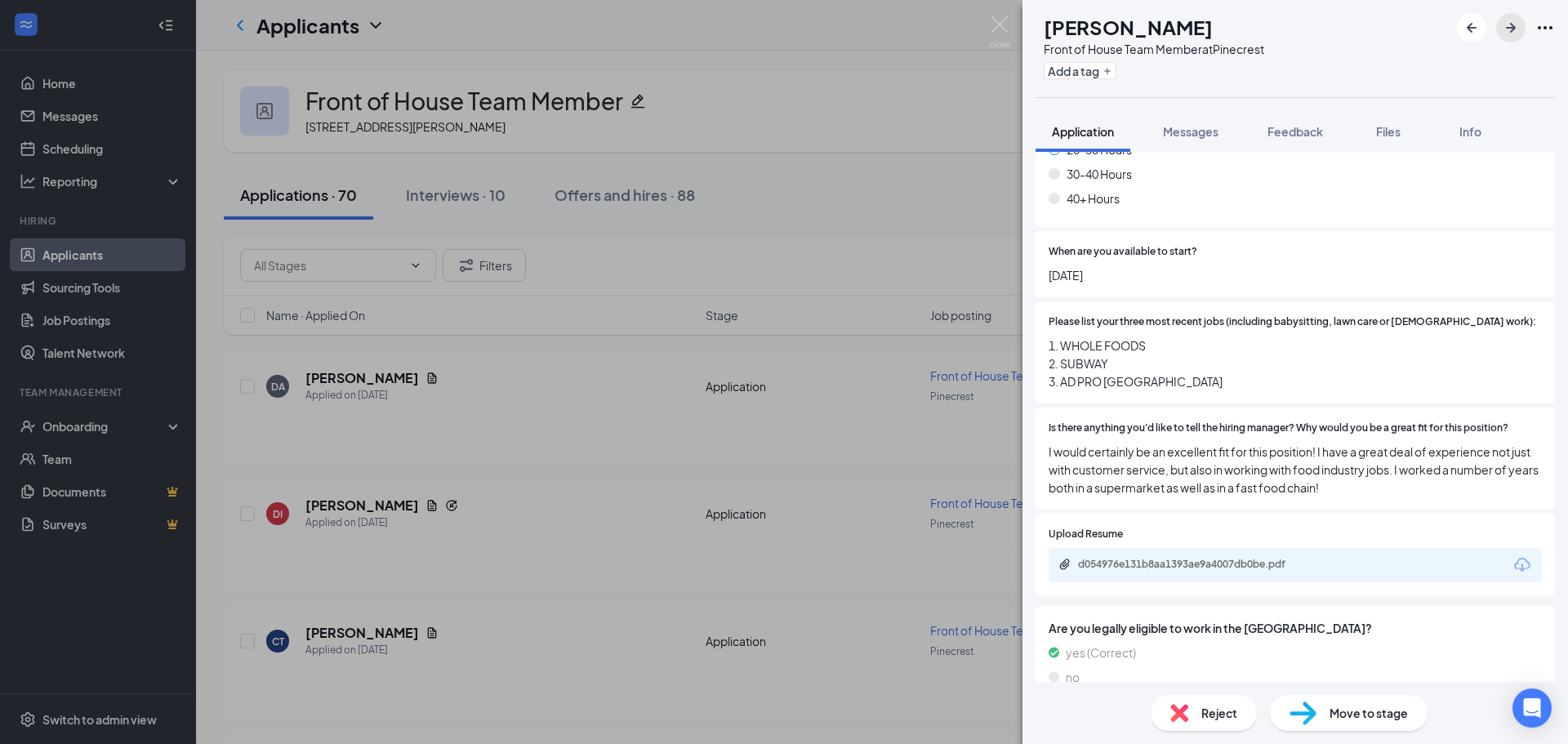
click at [1508, 26] on icon "ArrowRight" at bounding box center [1511, 27] width 20 height 20
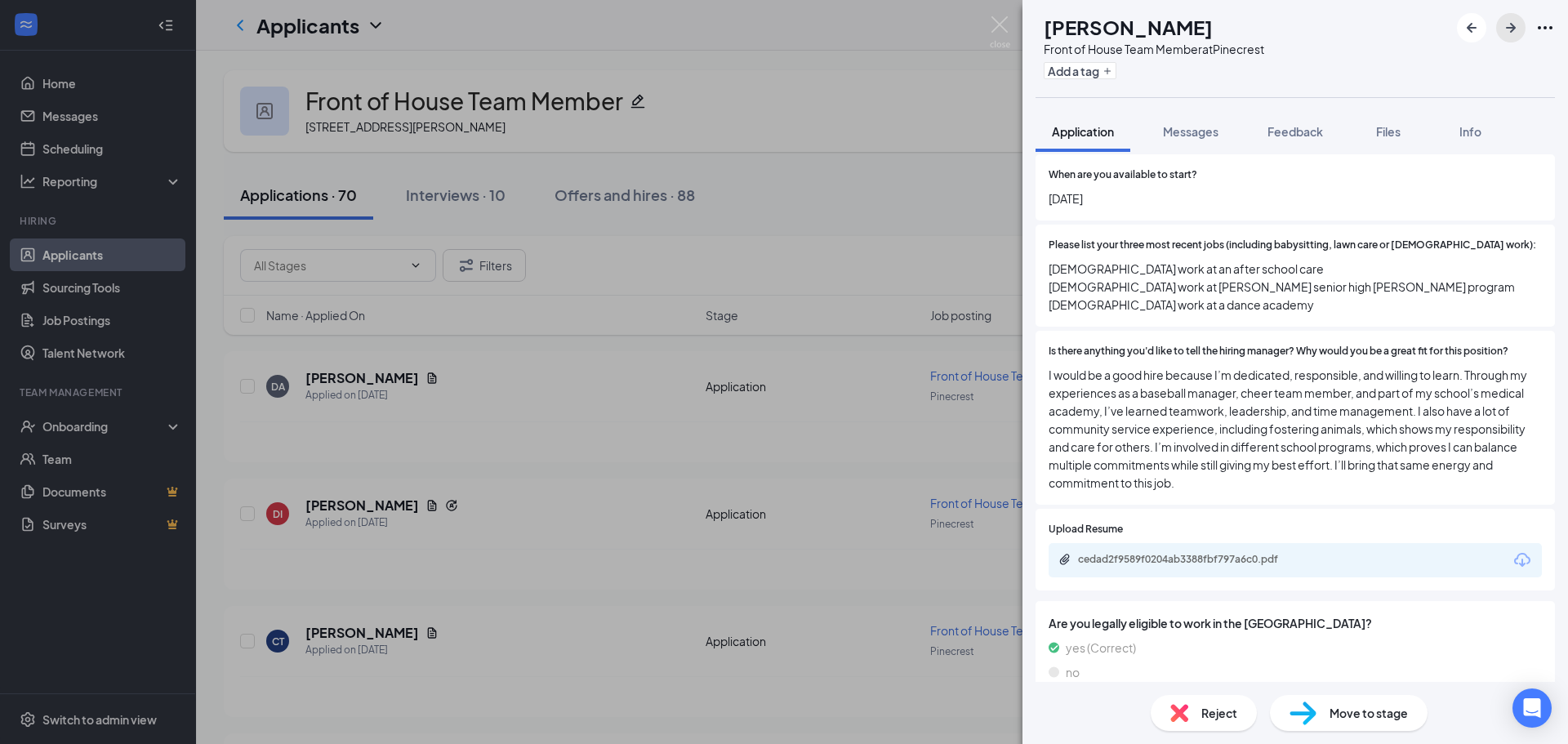
scroll to position [1021, 0]
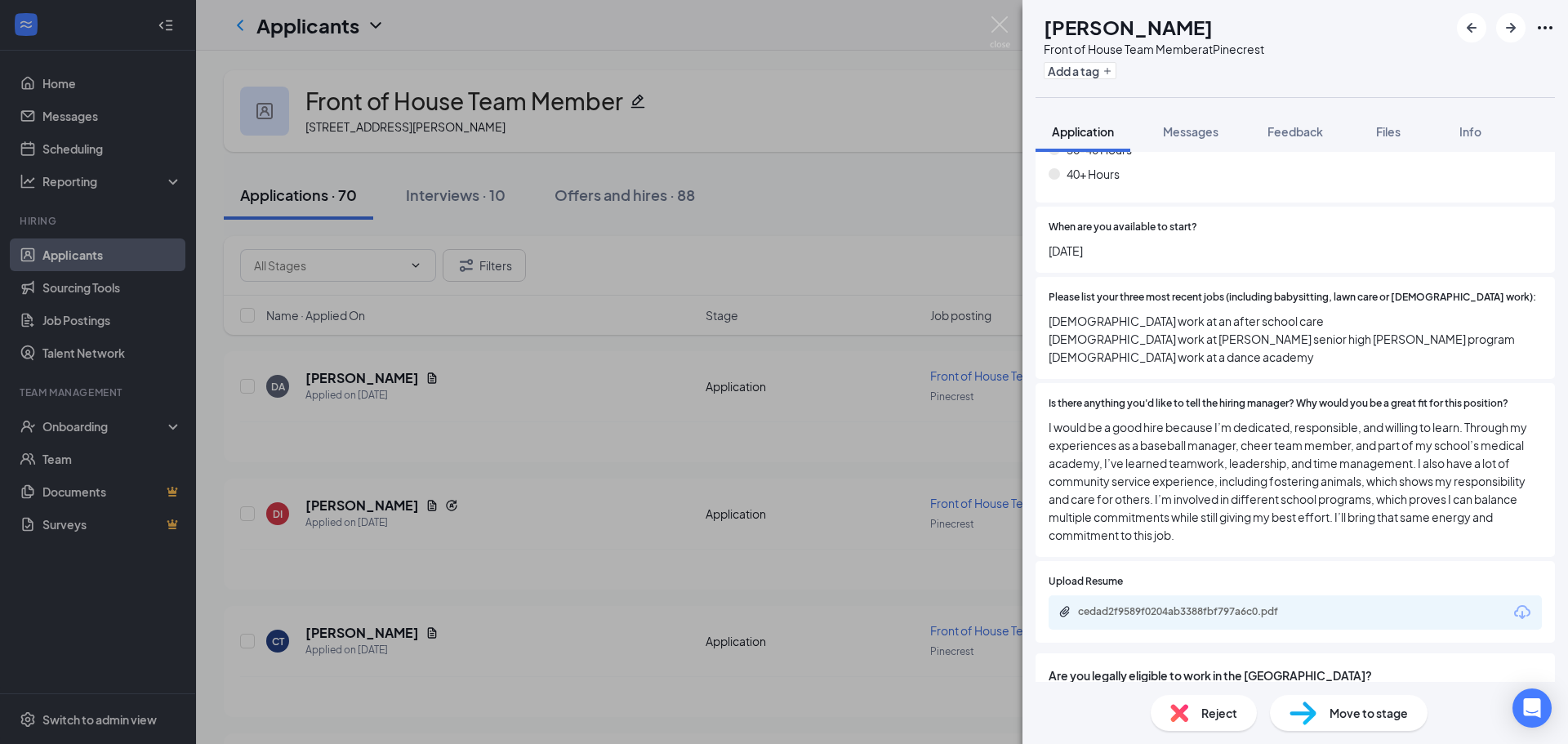
click at [1493, 38] on div at bounding box center [1506, 27] width 98 height 29
click at [1504, 23] on icon "ArrowRight" at bounding box center [1511, 27] width 20 height 20
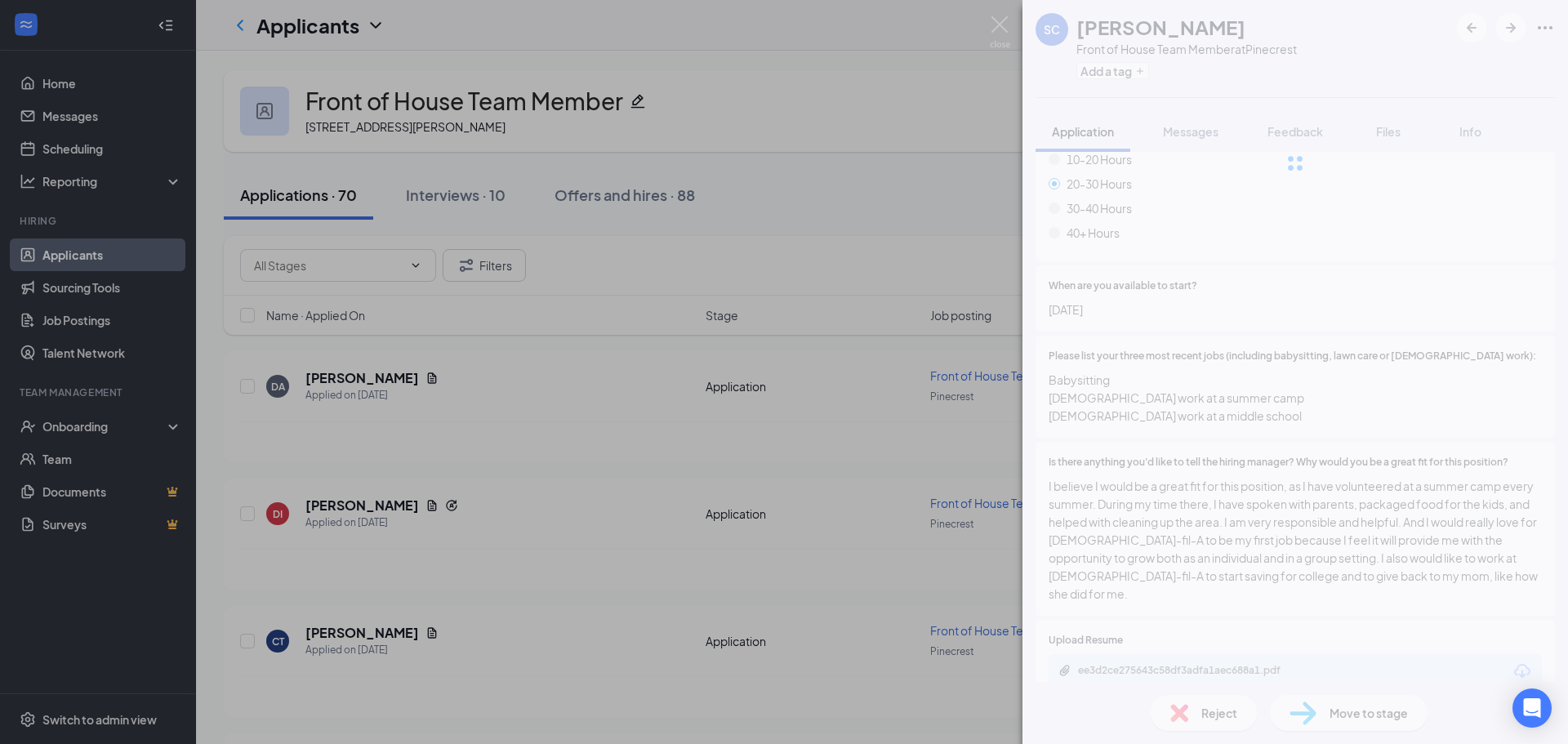
click at [1510, 29] on div at bounding box center [1296, 163] width 546 height 327
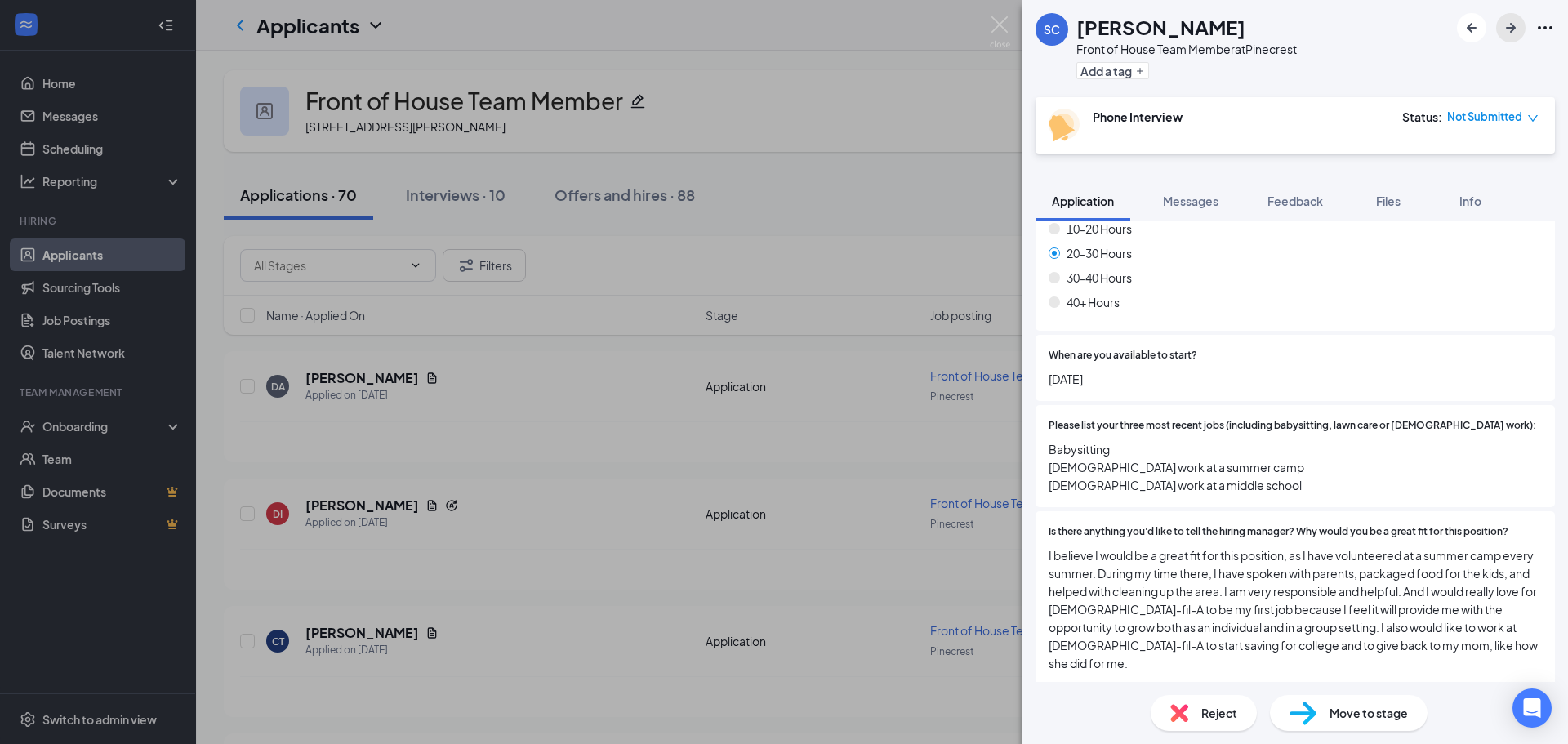
click at [1510, 29] on icon "ArrowRight" at bounding box center [1510, 27] width 9 height 9
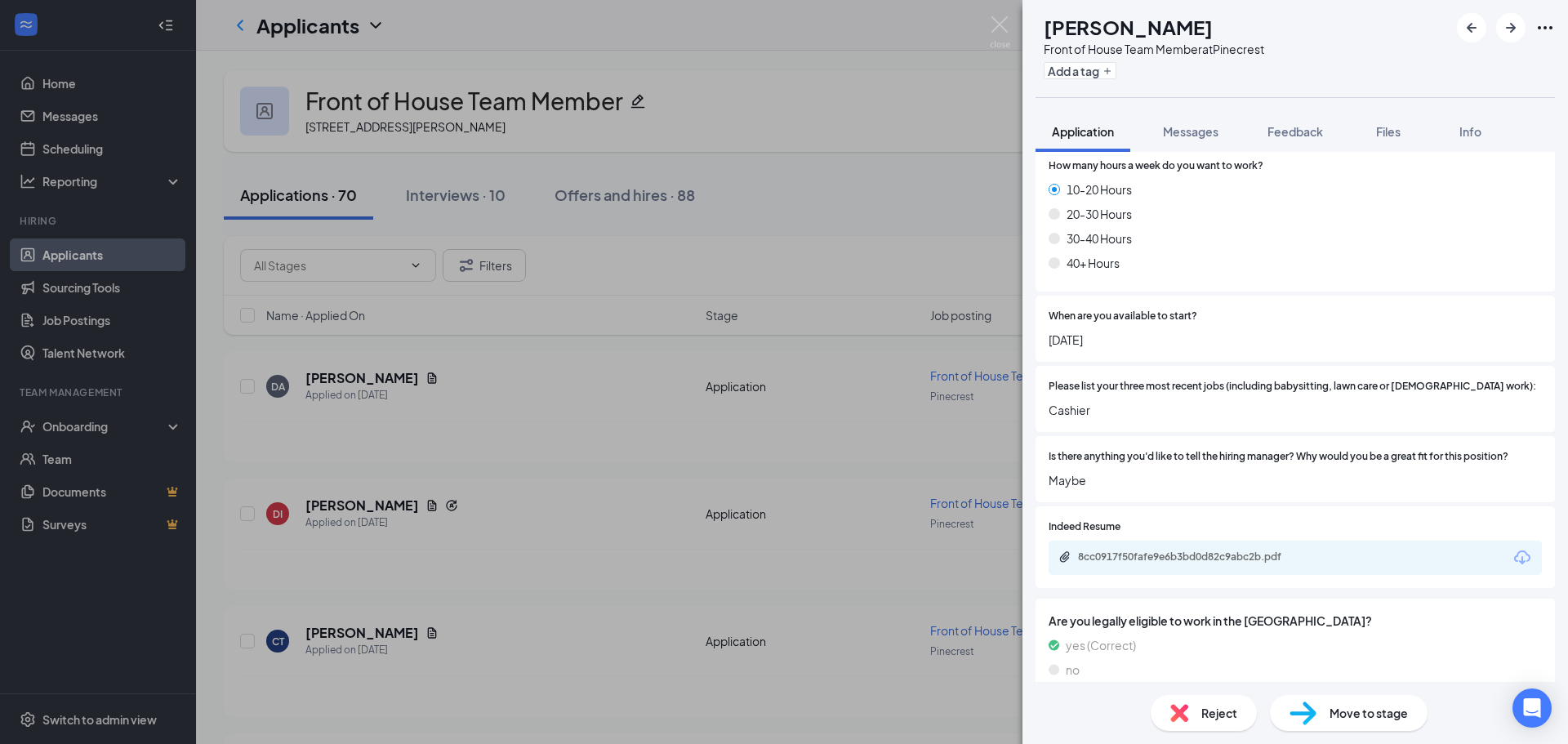
click at [1495, 24] on div at bounding box center [1506, 27] width 98 height 29
click at [1491, 27] on div at bounding box center [1506, 27] width 98 height 29
click at [1475, 30] on icon "ArrowLeftNew" at bounding box center [1472, 27] width 20 height 20
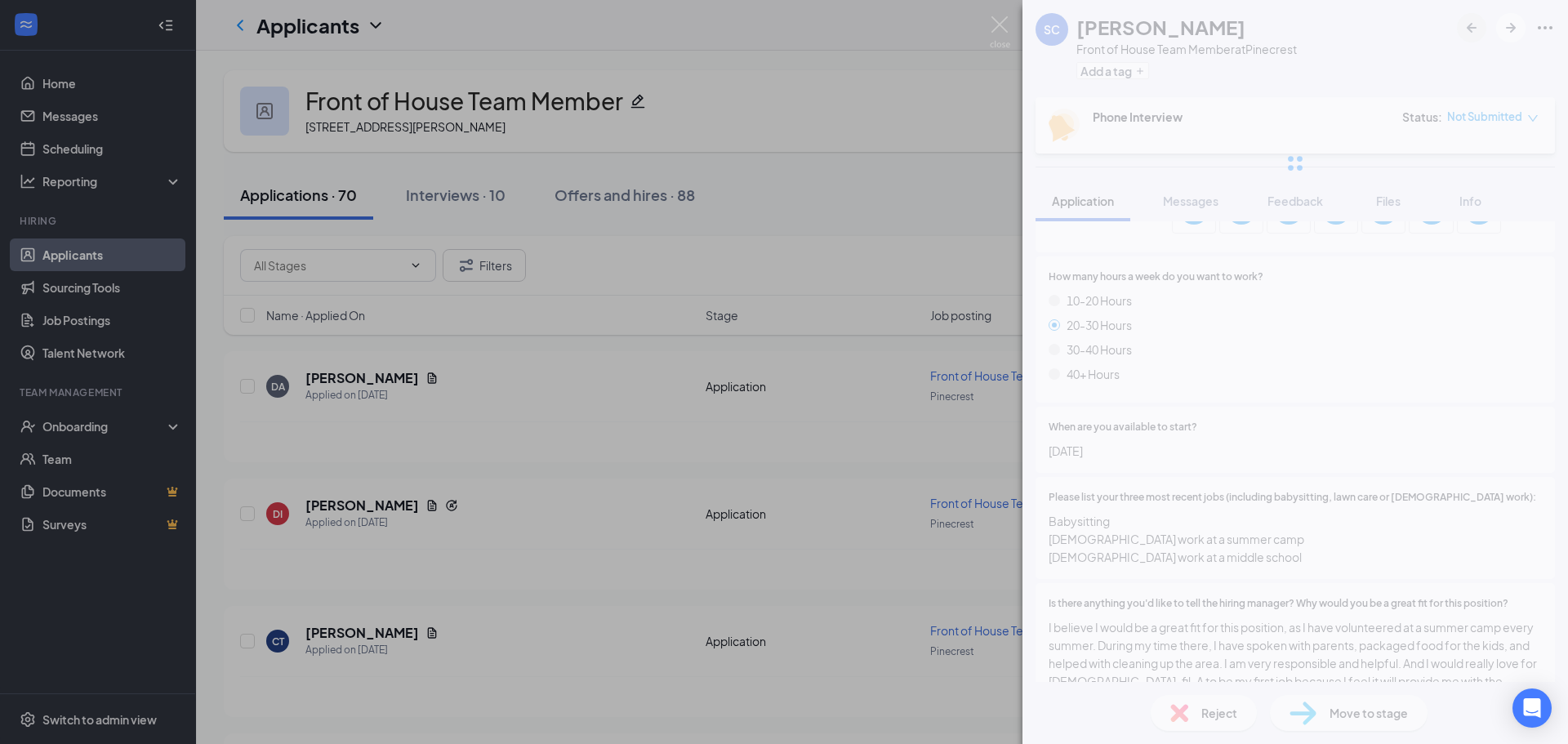
click at [1475, 30] on div at bounding box center [1296, 163] width 546 height 327
click at [1475, 30] on icon "ArrowLeftNew" at bounding box center [1472, 27] width 20 height 20
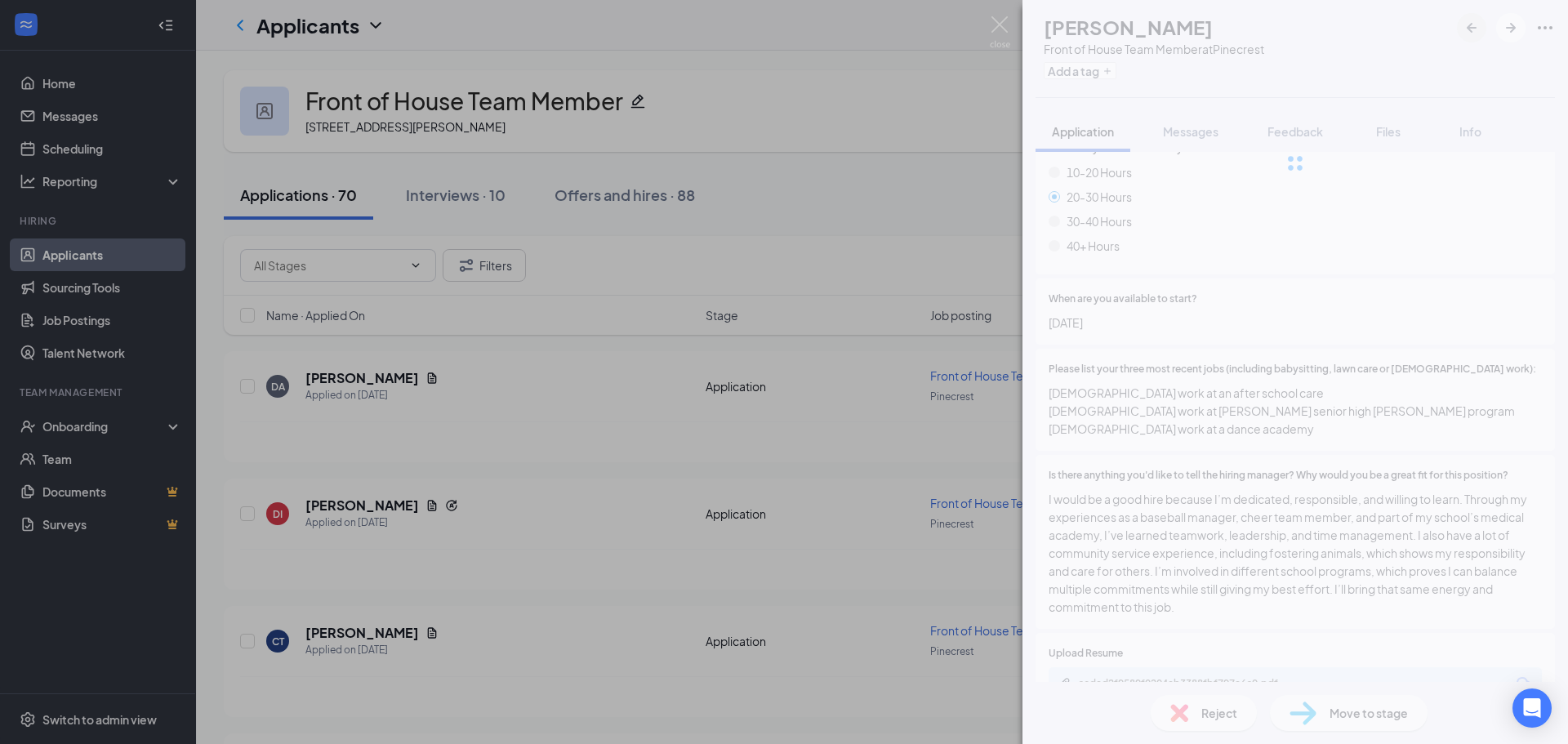
click at [1474, 30] on div at bounding box center [1296, 163] width 546 height 327
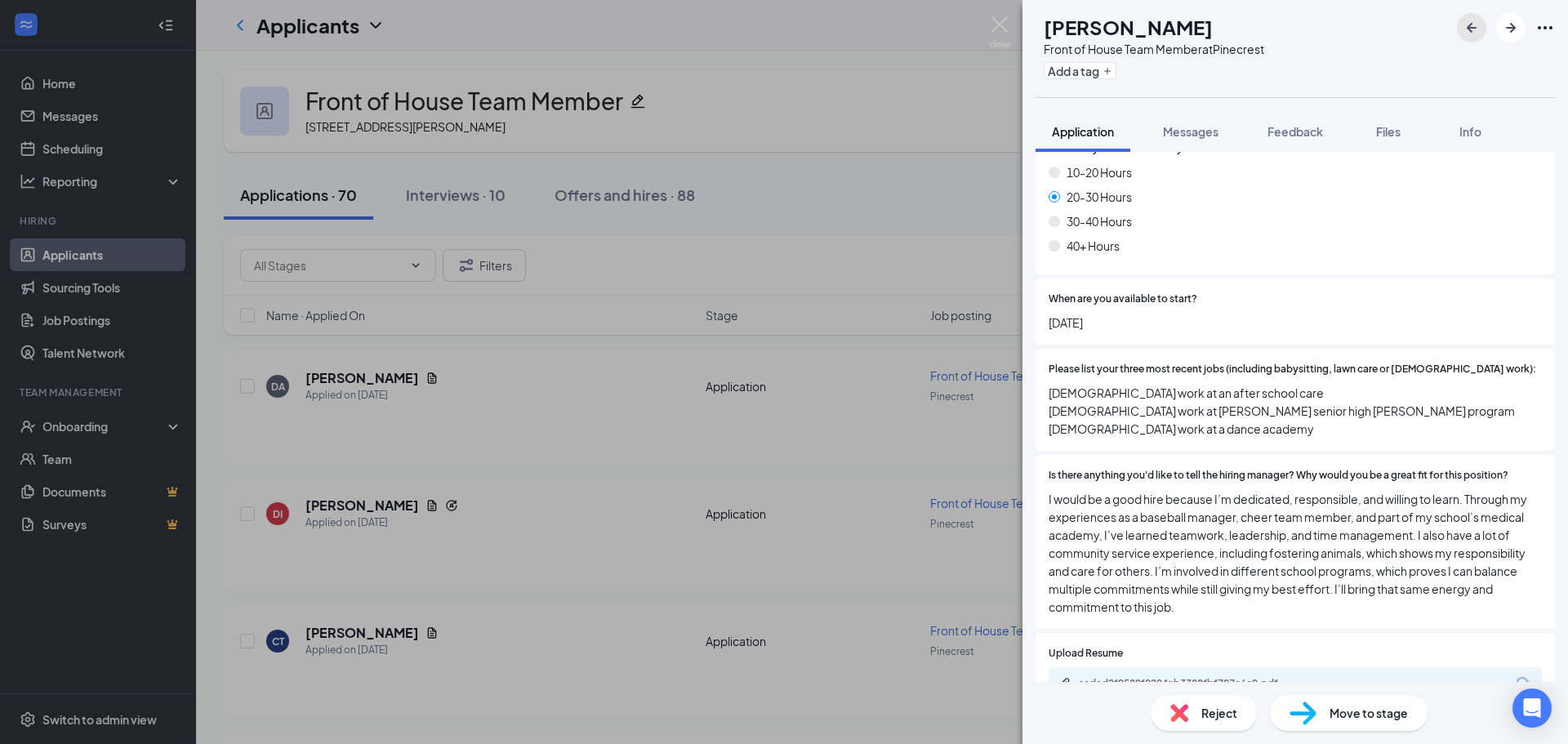
click at [1474, 30] on icon "ArrowLeftNew" at bounding box center [1472, 27] width 20 height 20
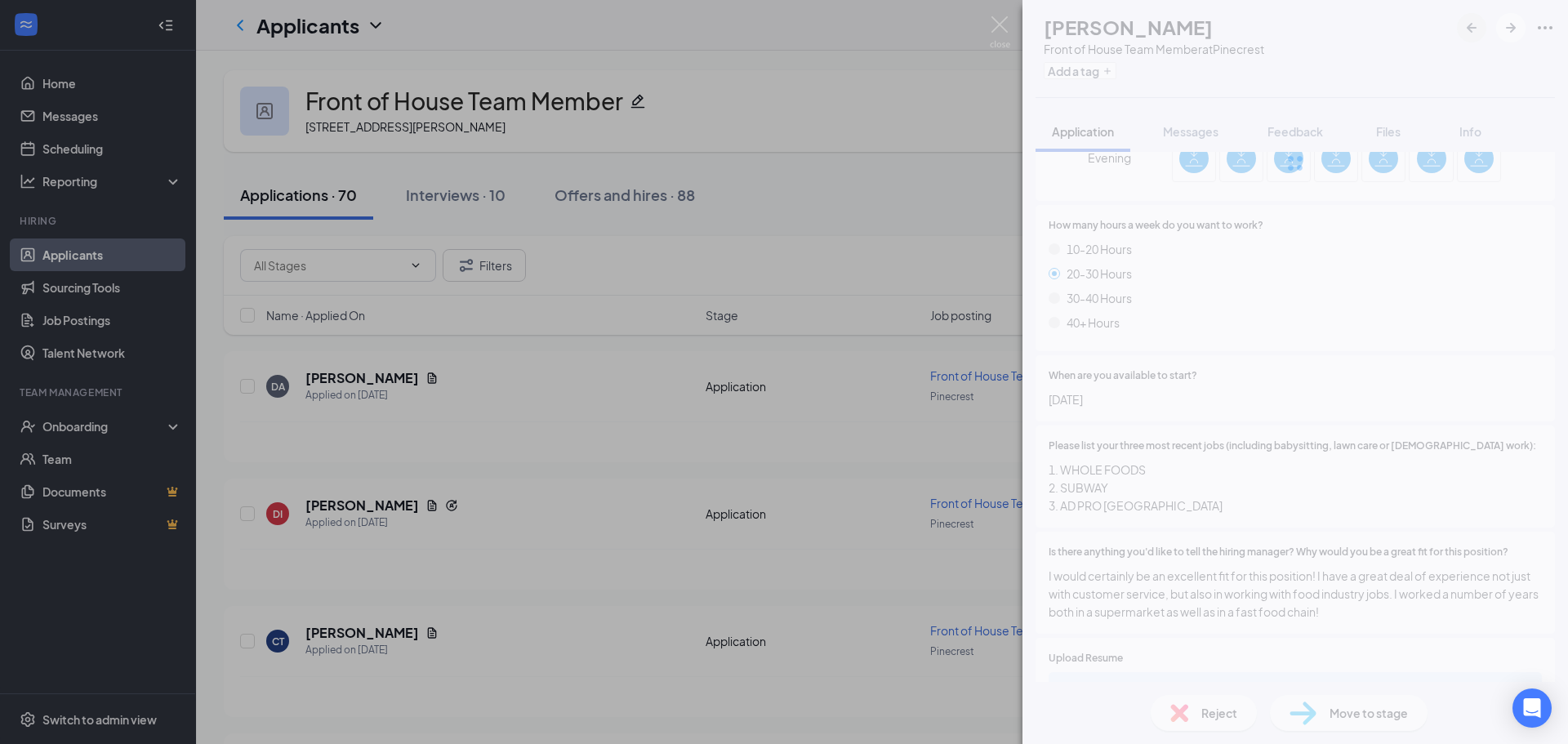
click at [1474, 30] on div at bounding box center [1296, 163] width 546 height 327
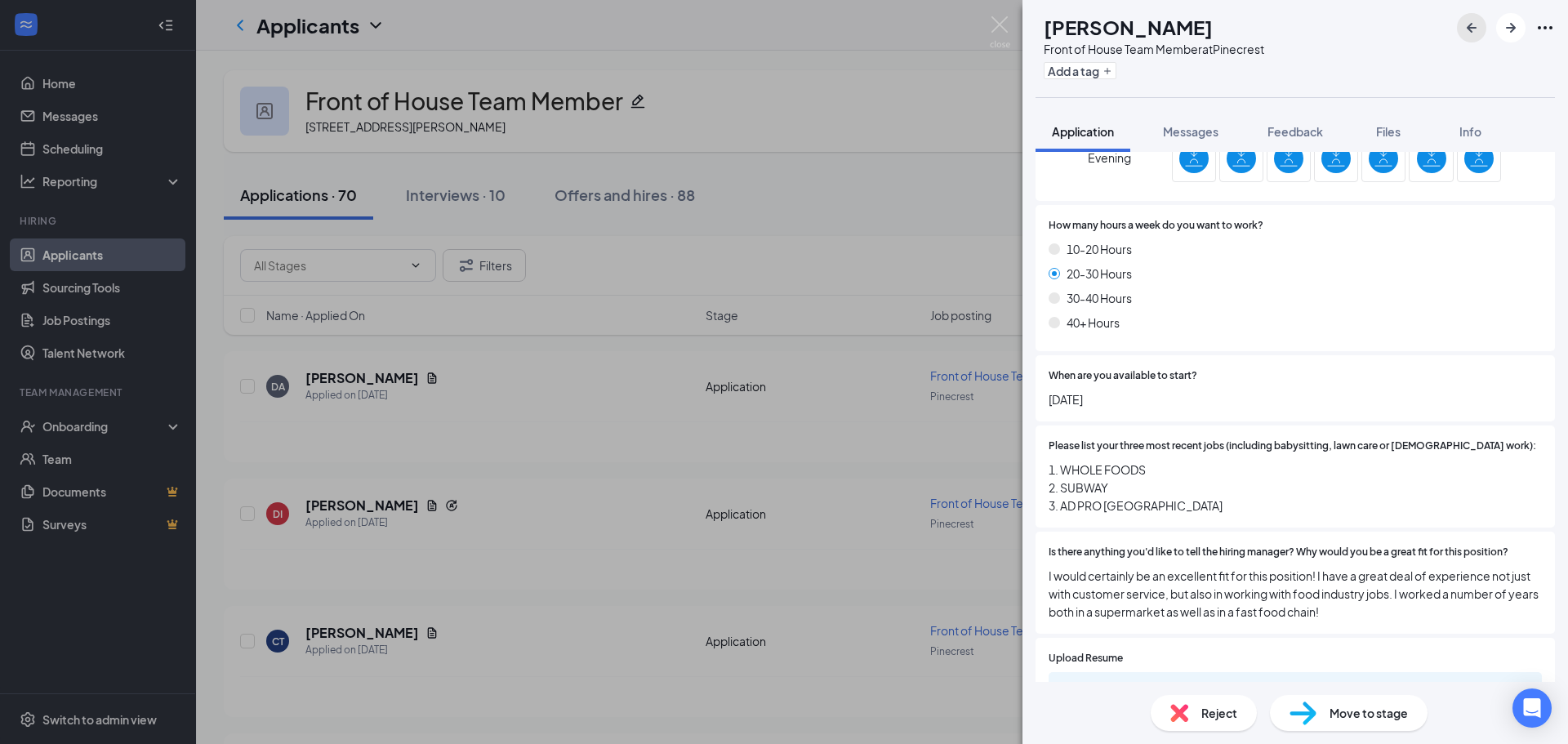
click at [1474, 30] on icon "ArrowLeftNew" at bounding box center [1472, 27] width 20 height 20
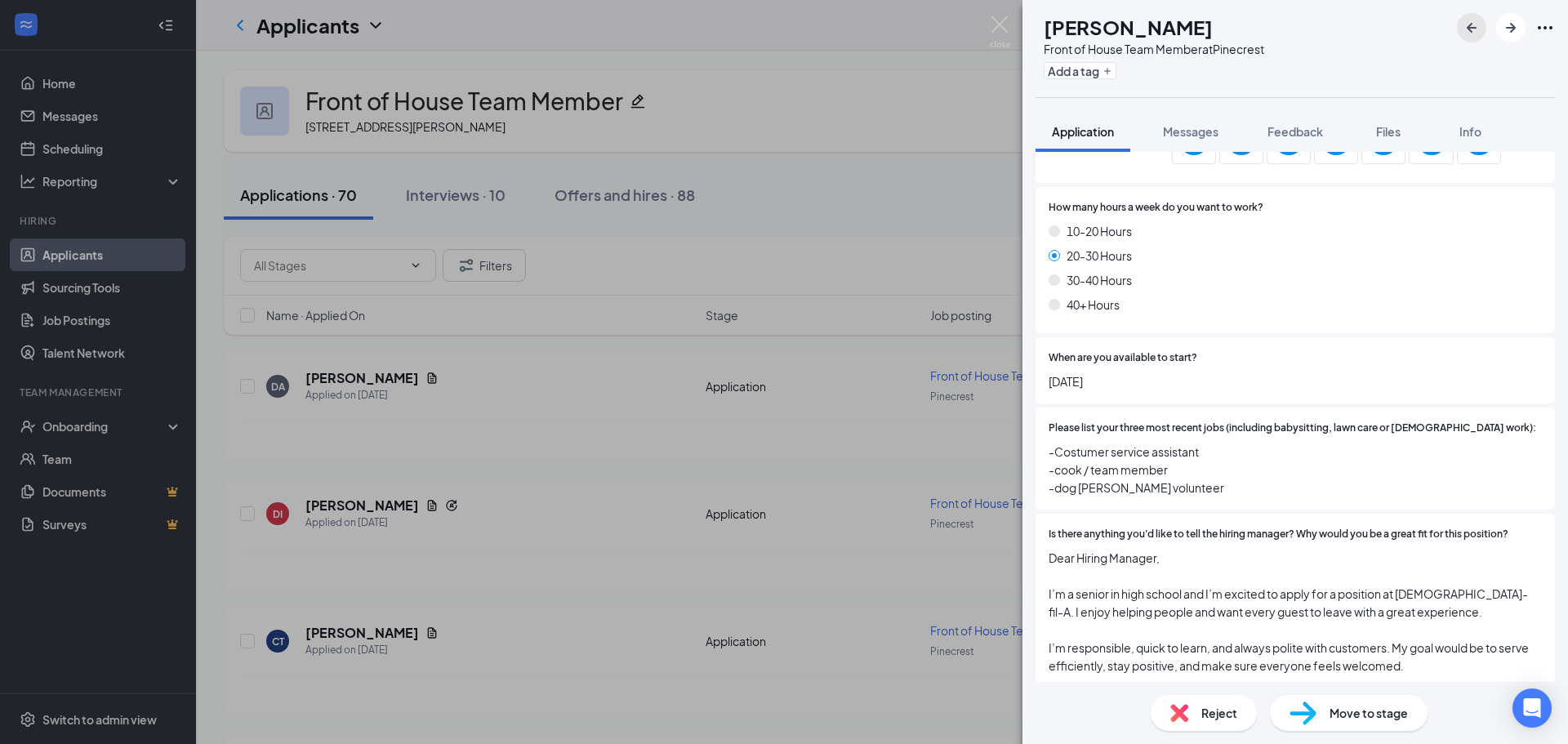
scroll to position [931, 0]
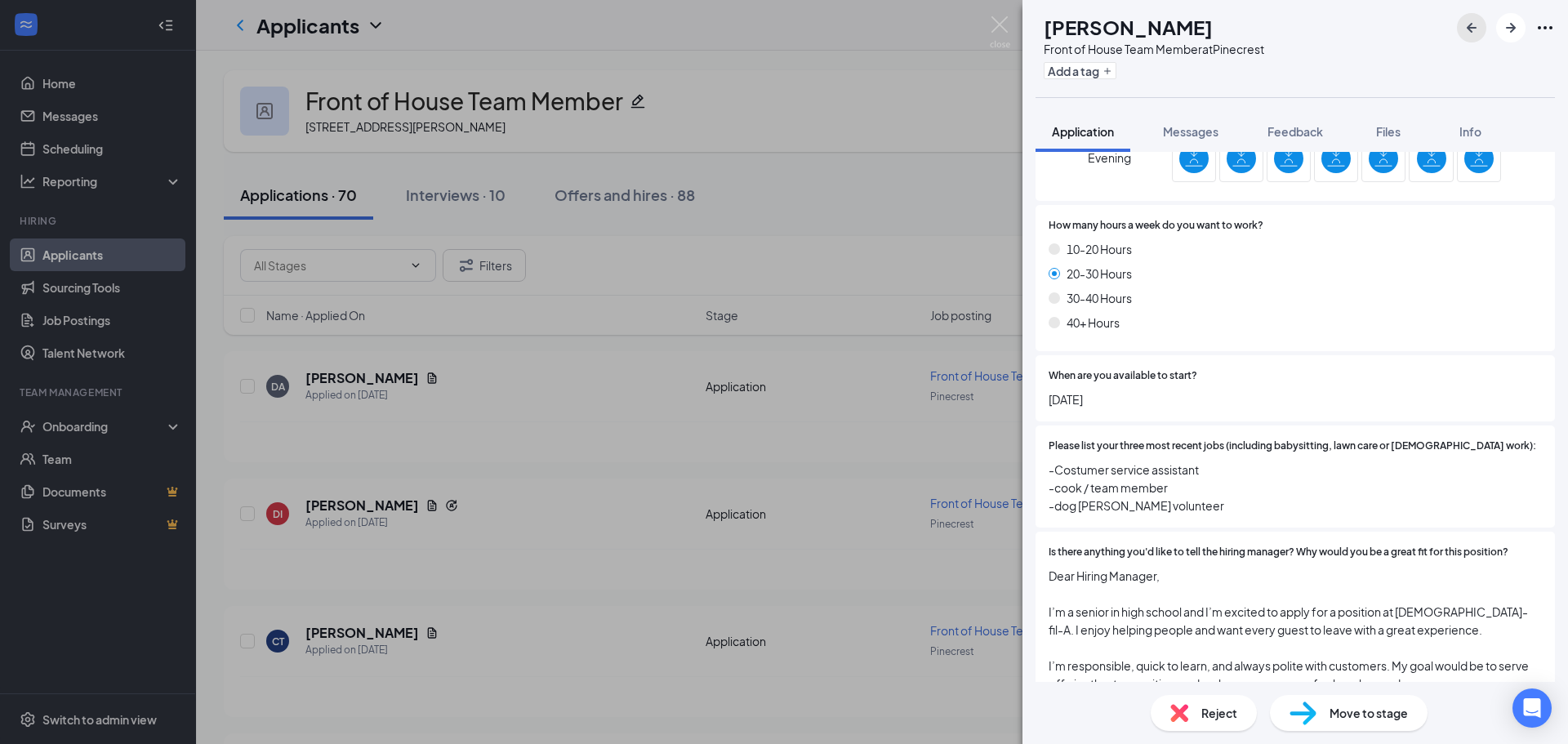
click at [1474, 30] on div "DI [PERSON_NAME] Front of House Team Member at Pinecrest Add a tag Application …" at bounding box center [1296, 372] width 546 height 744
click at [1474, 30] on icon "ArrowLeftNew" at bounding box center [1472, 27] width 20 height 20
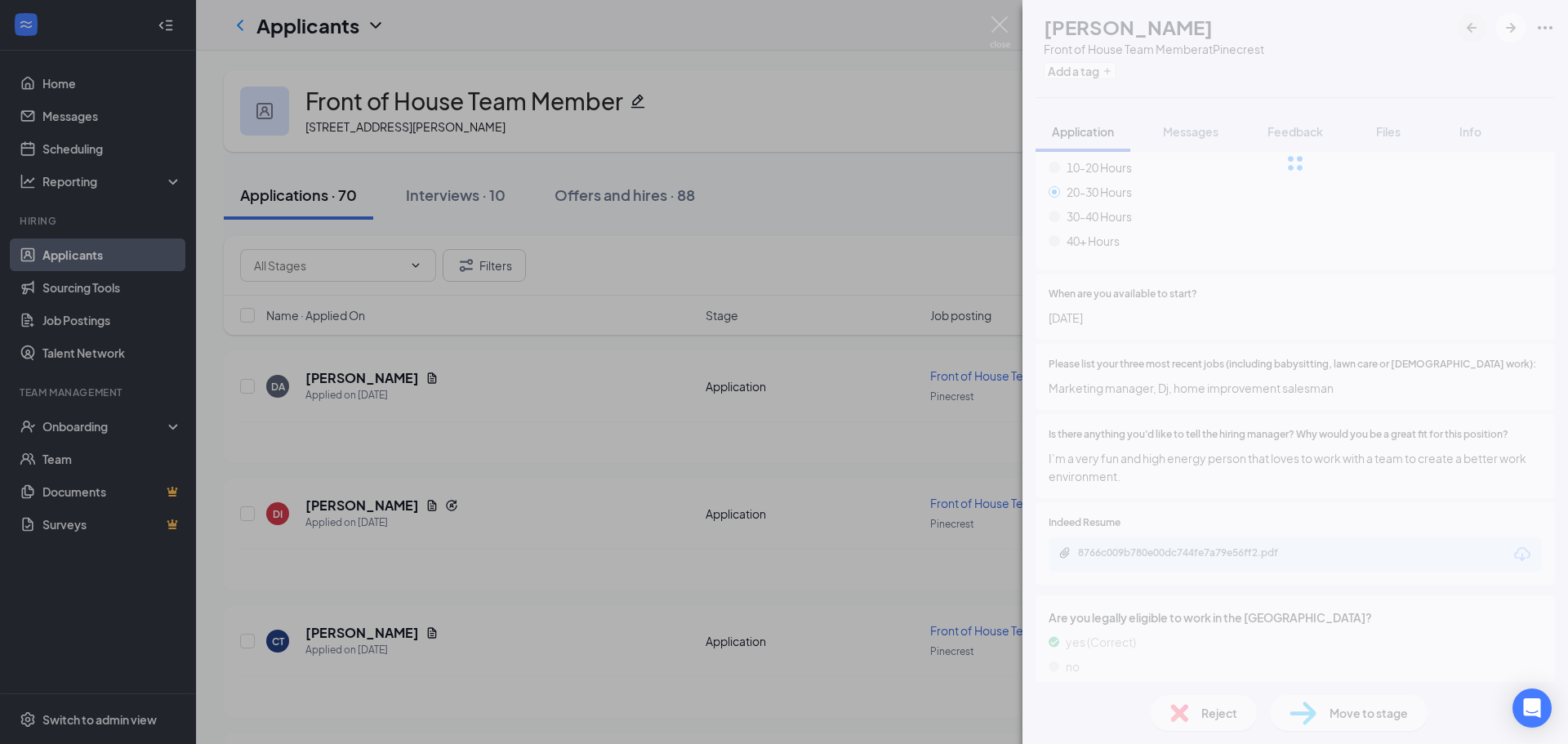
click at [1474, 30] on div at bounding box center [1296, 163] width 546 height 327
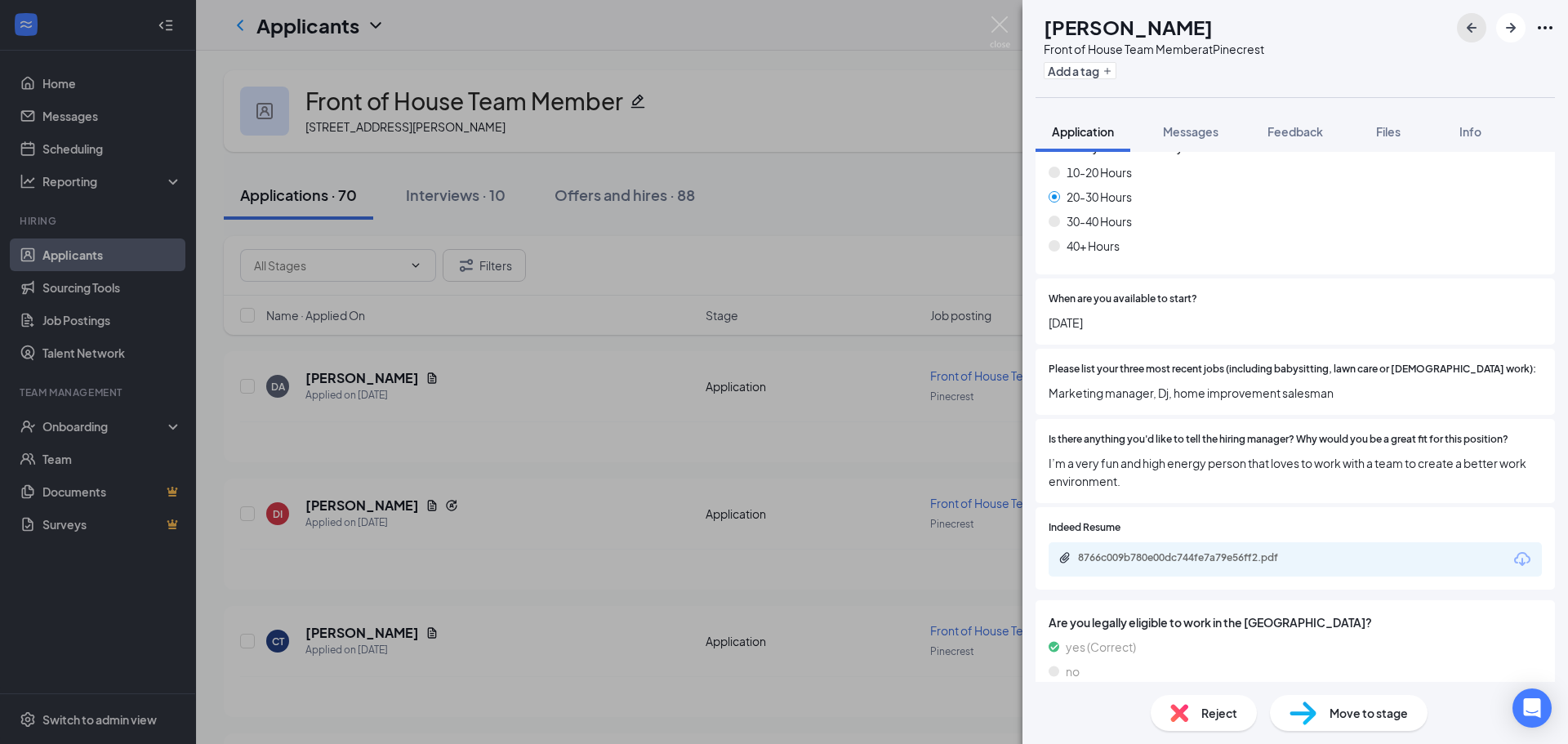
click at [1474, 30] on icon "ArrowLeftNew" at bounding box center [1472, 27] width 20 height 20
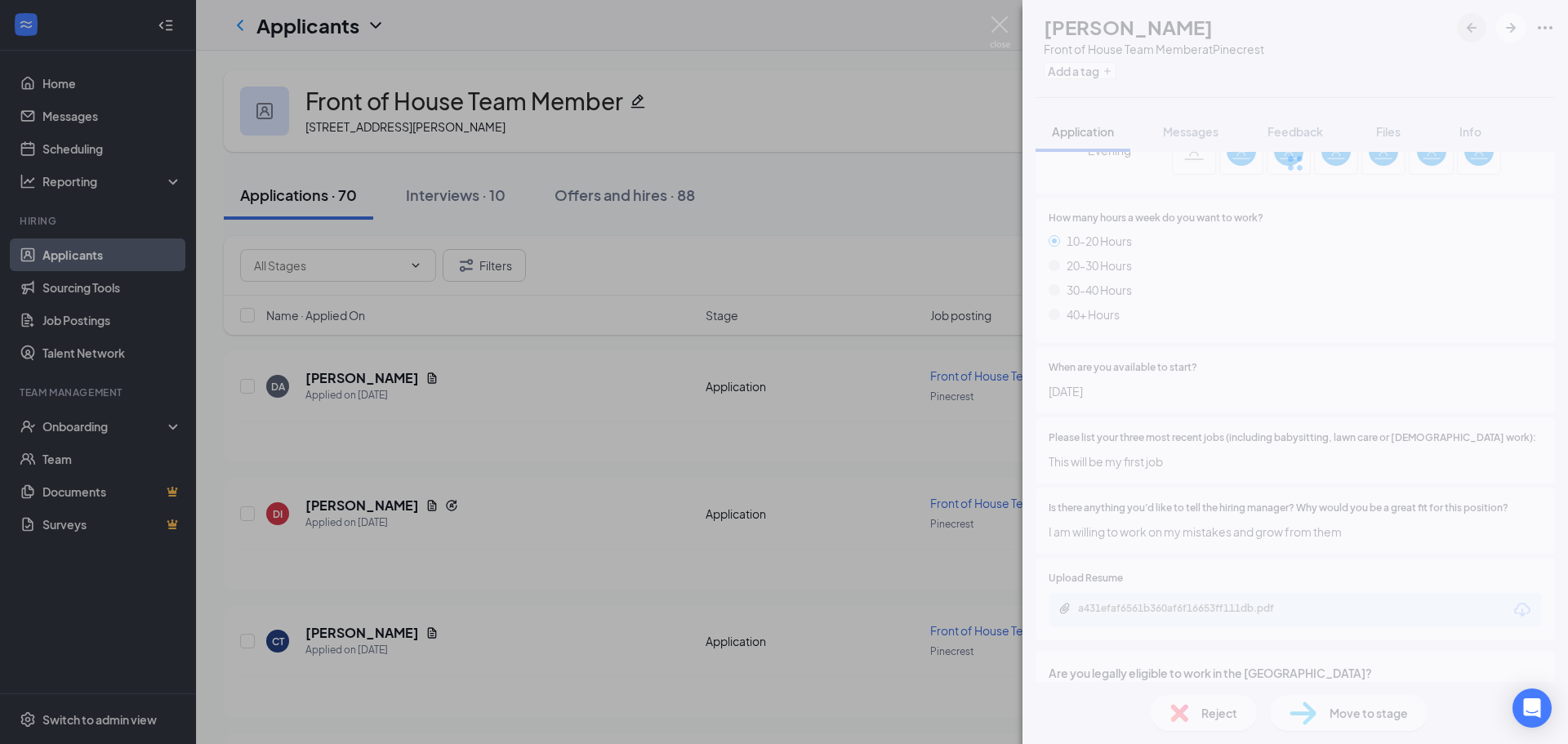
scroll to position [736, 0]
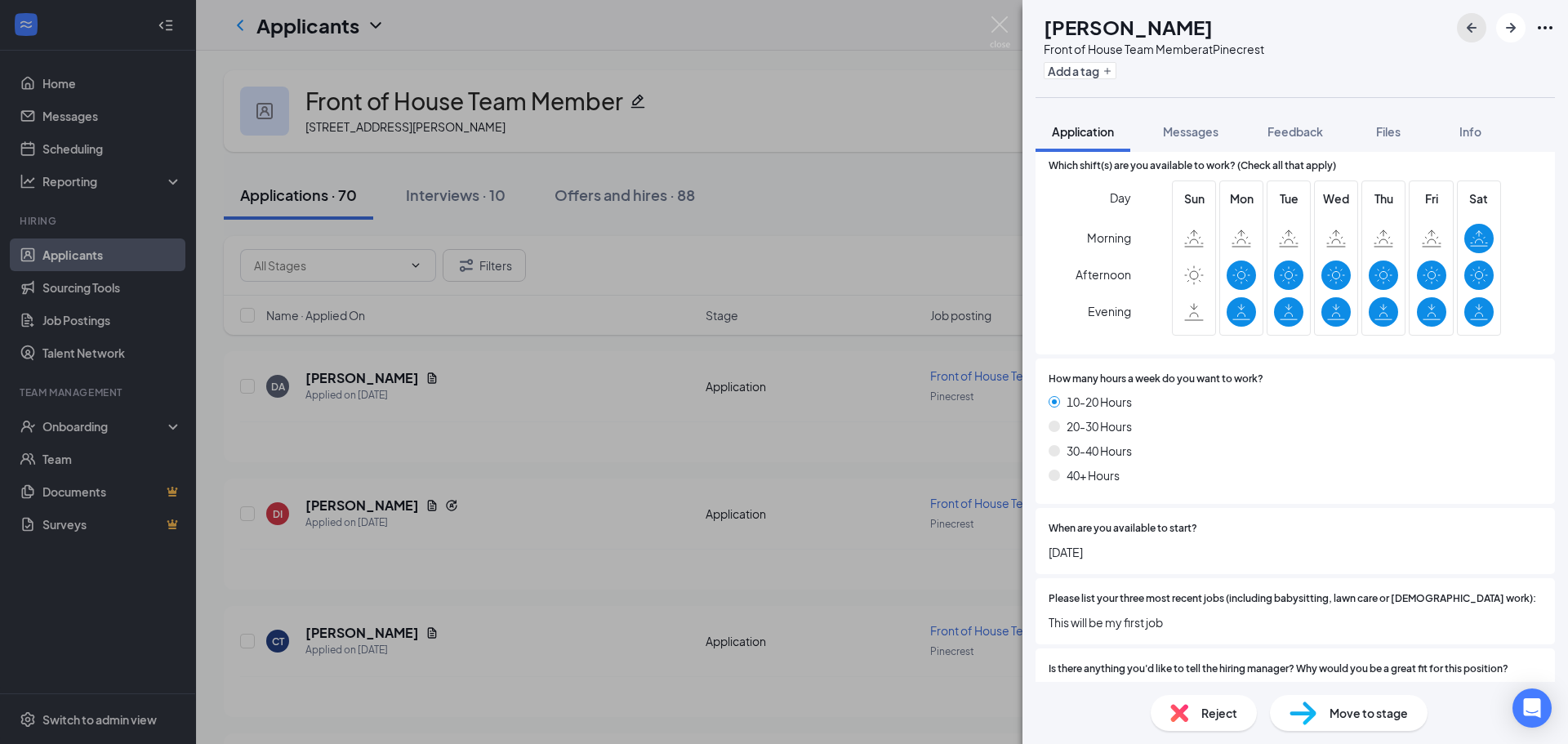
click at [1474, 30] on icon "ArrowLeftNew" at bounding box center [1472, 27] width 20 height 20
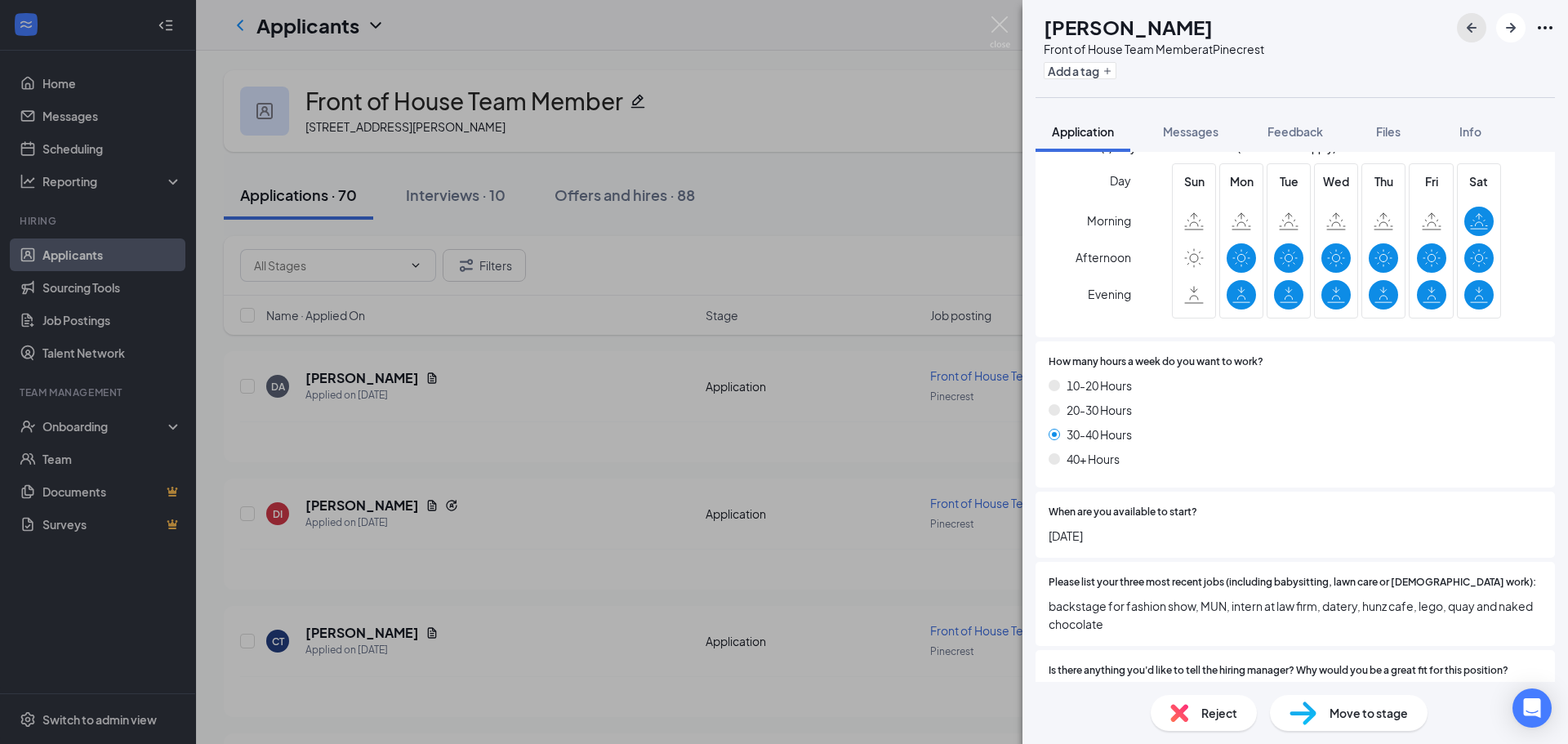
click at [1474, 30] on icon "ArrowLeftNew" at bounding box center [1472, 27] width 20 height 20
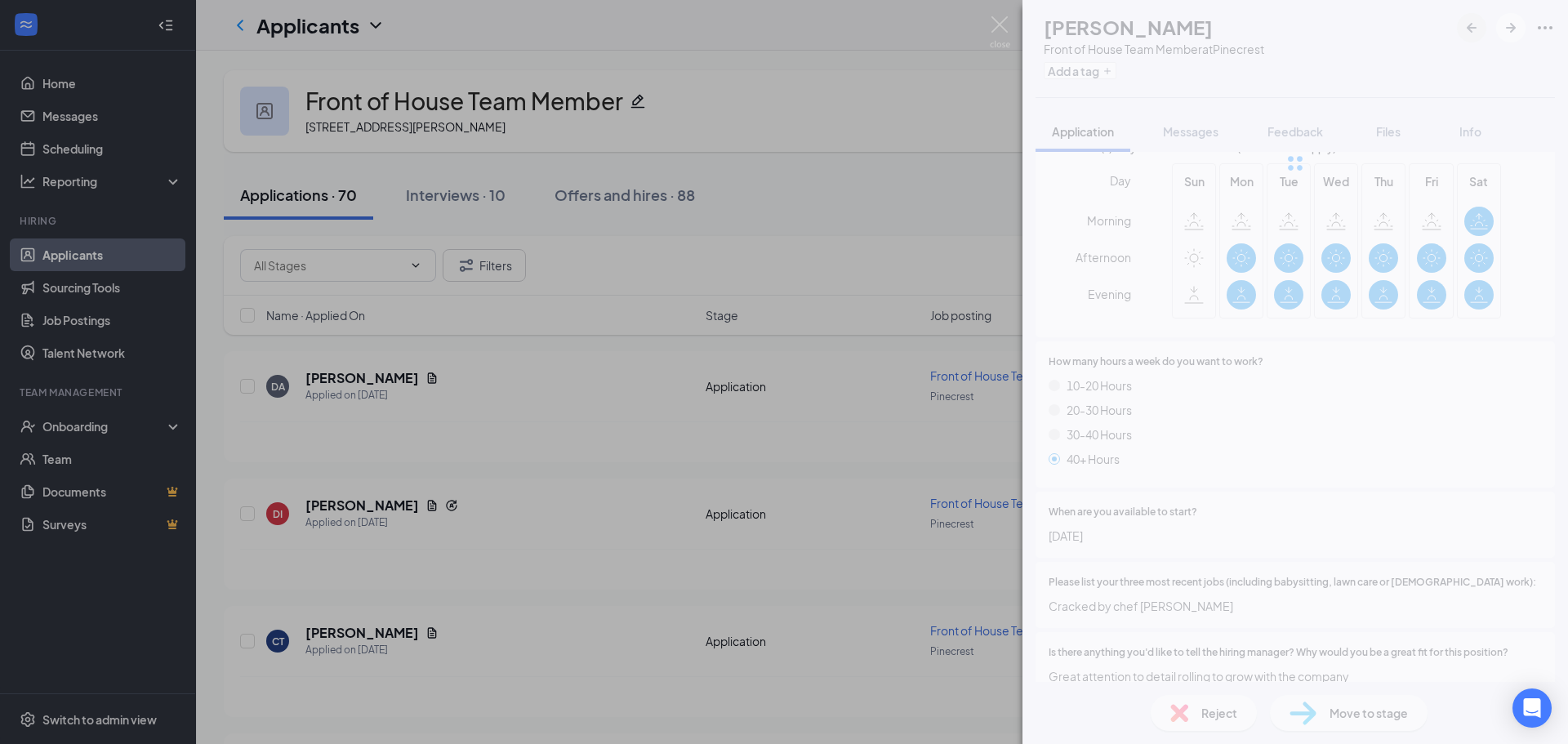
click at [1474, 30] on div at bounding box center [1296, 163] width 546 height 327
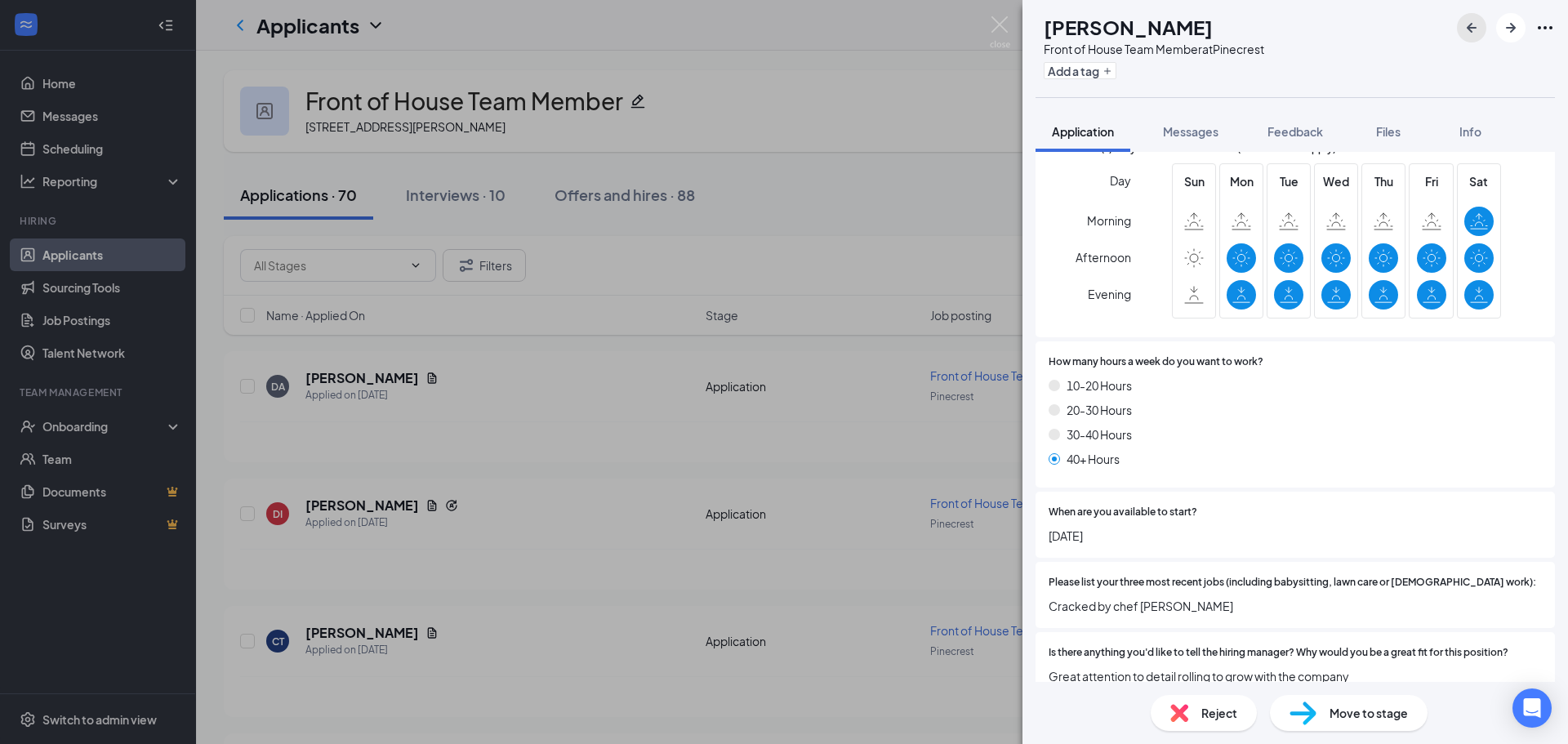
click at [1474, 30] on icon "ArrowLeftNew" at bounding box center [1472, 27] width 20 height 20
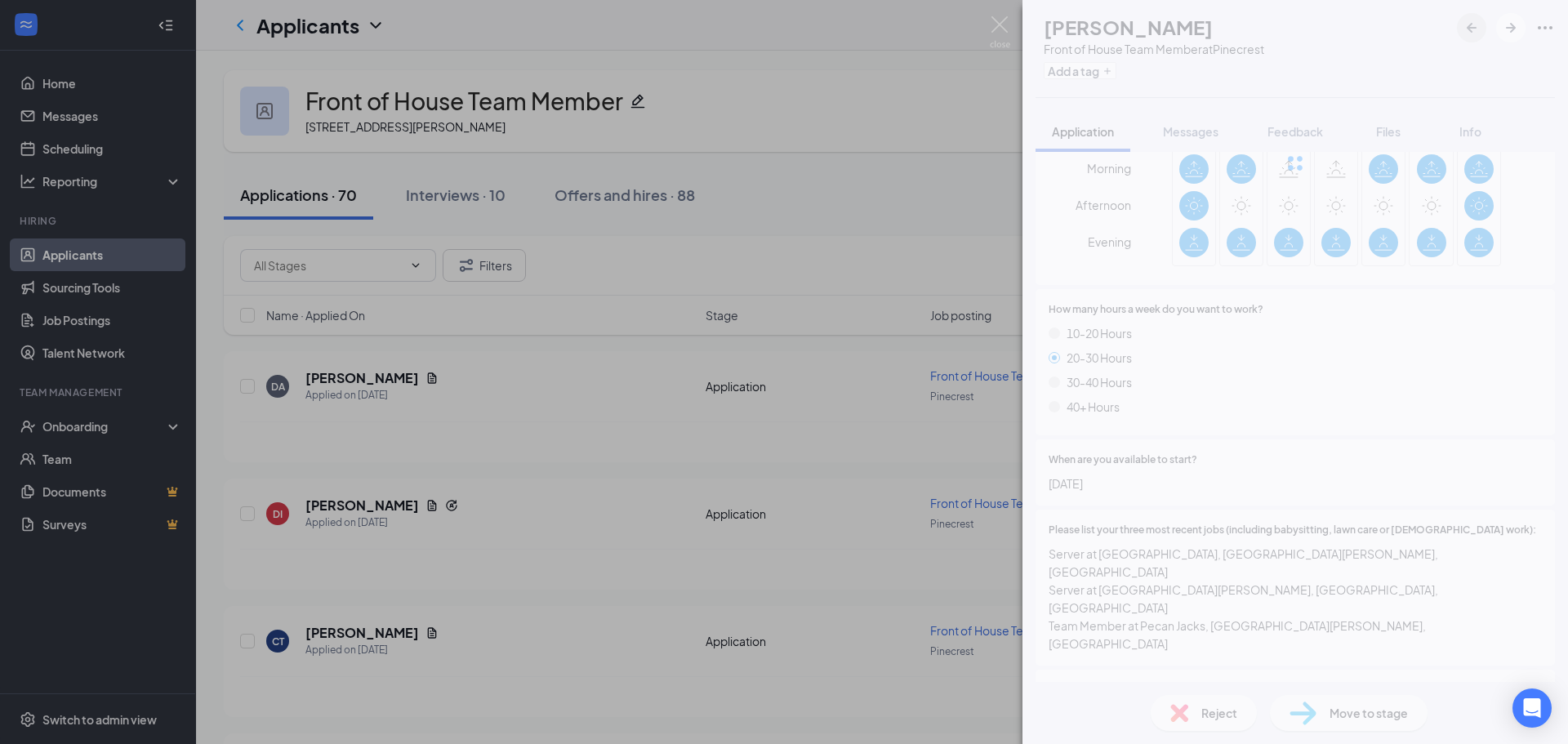
scroll to position [897, 0]
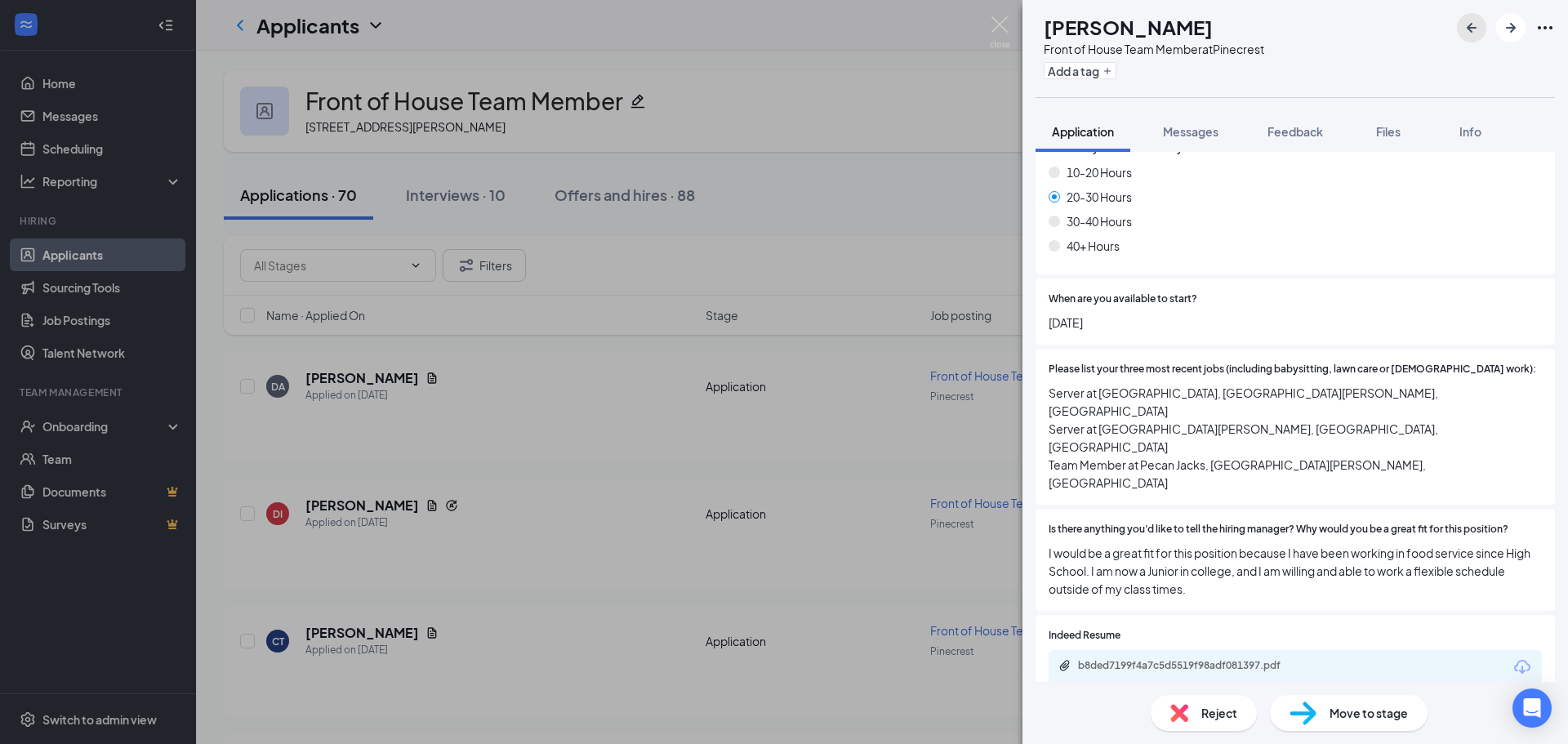
click at [1474, 30] on icon "ArrowLeftNew" at bounding box center [1472, 27] width 20 height 20
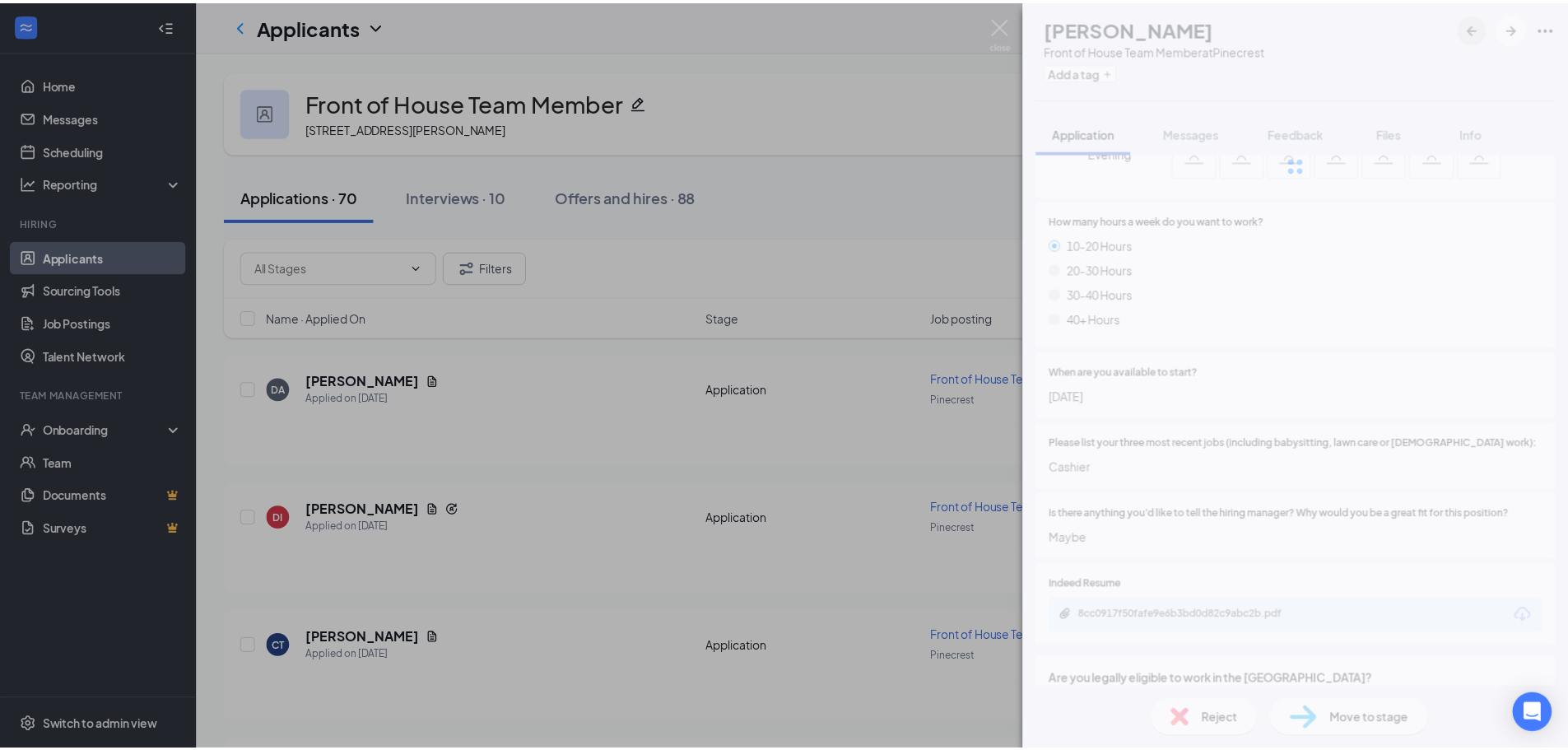
scroll to position [760, 0]
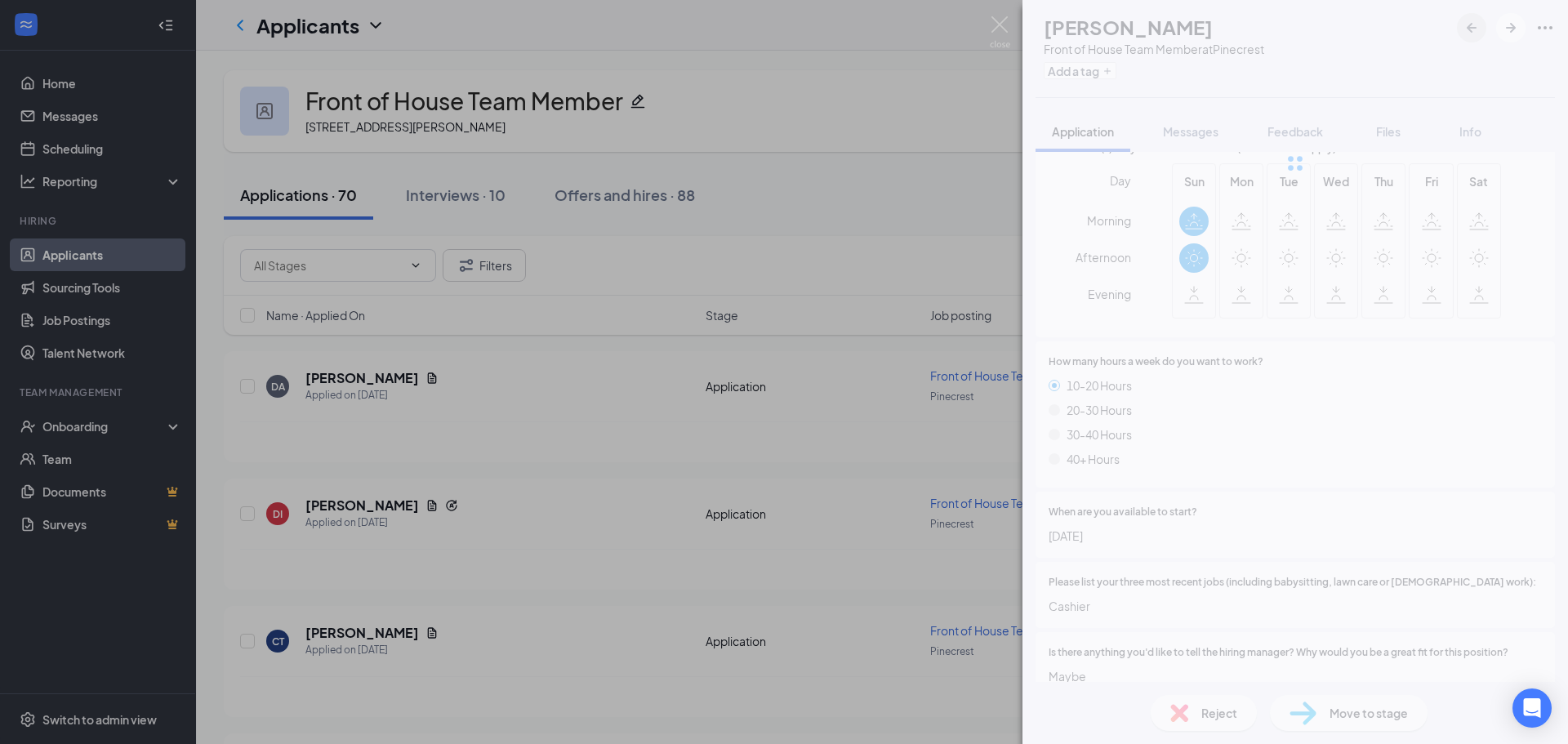
click at [1474, 30] on icon "ArrowLeftNew" at bounding box center [1472, 27] width 20 height 20
click at [1474, 30] on div at bounding box center [1296, 163] width 546 height 327
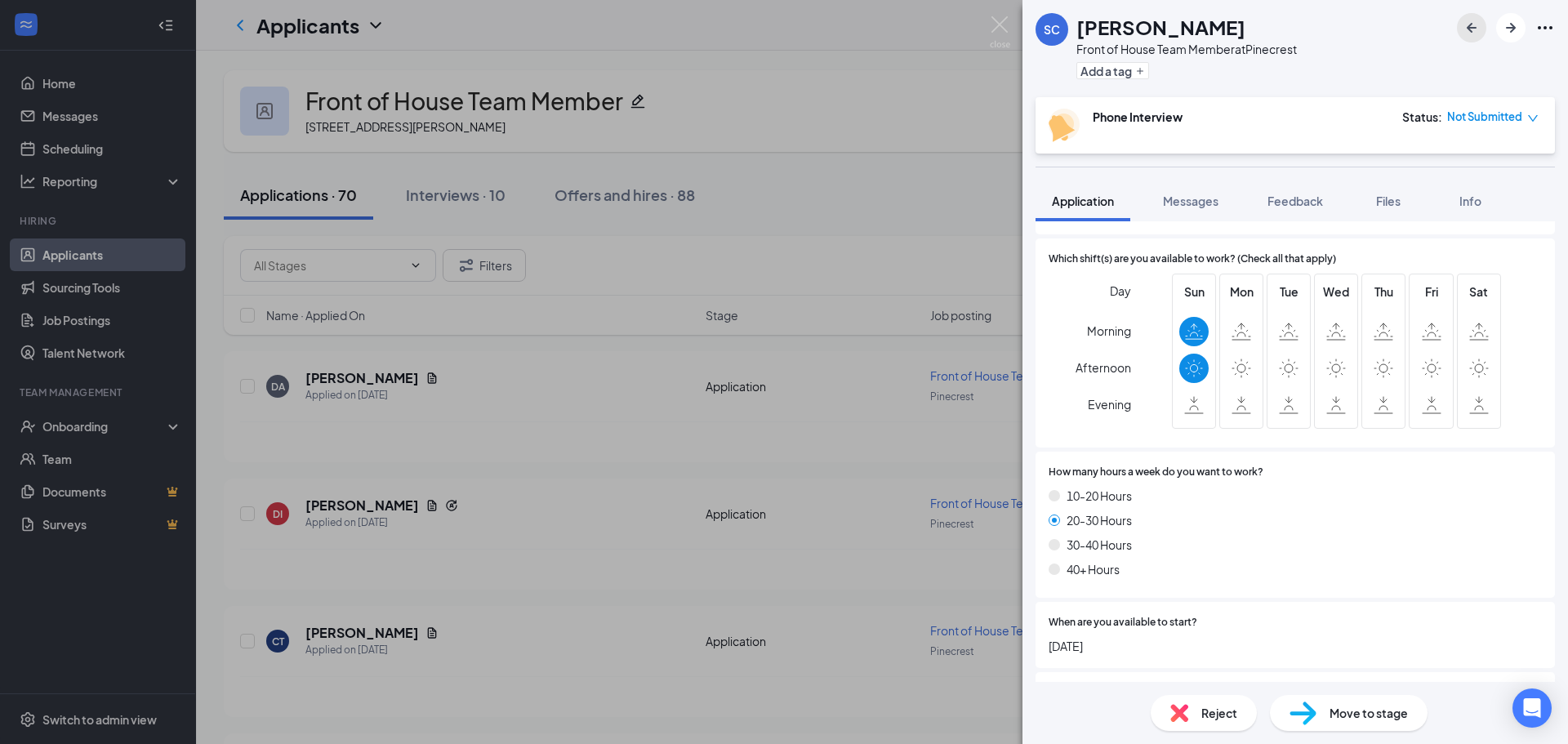
click at [1474, 30] on icon "ArrowLeftNew" at bounding box center [1472, 27] width 20 height 20
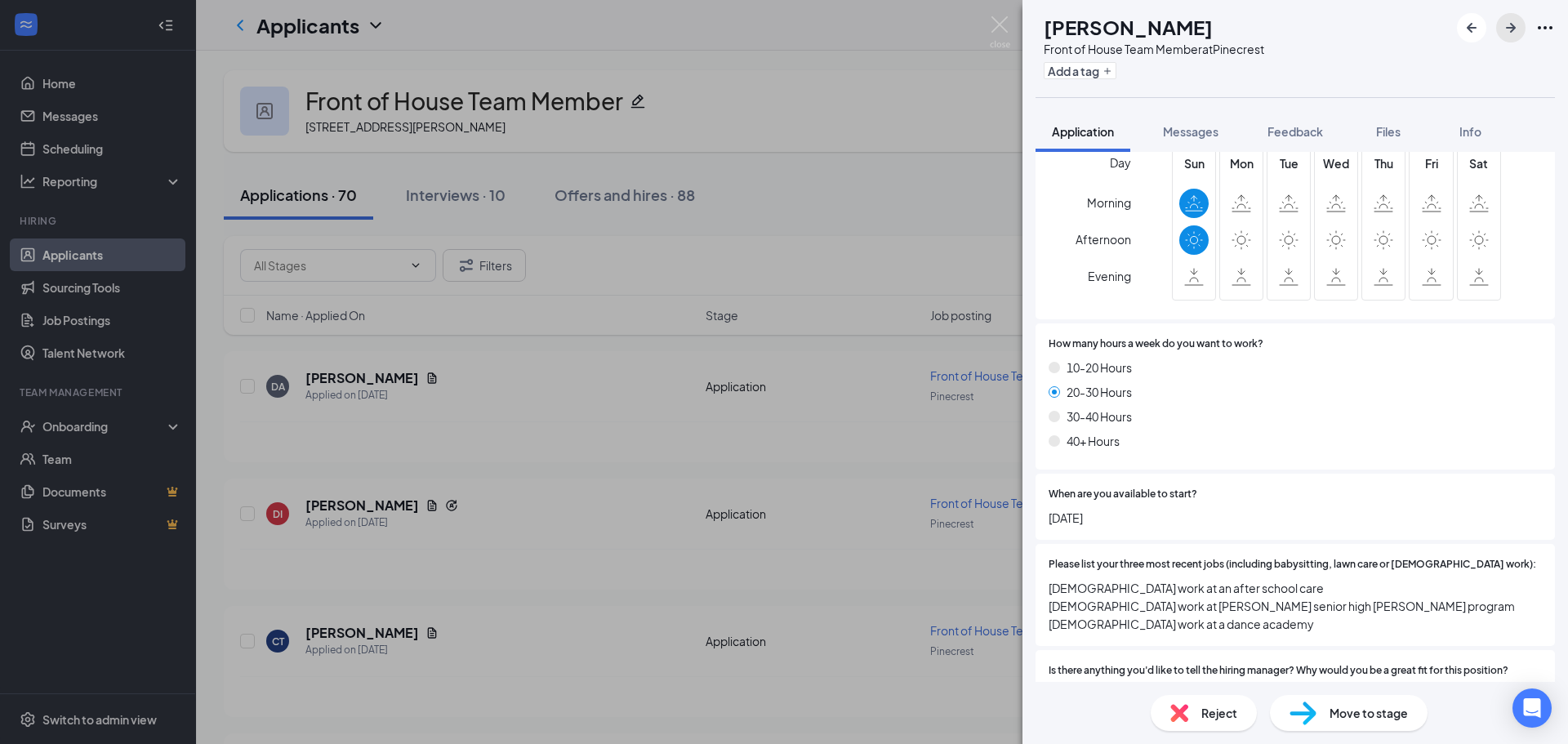
click at [1520, 33] on icon "ArrowRight" at bounding box center [1511, 27] width 20 height 20
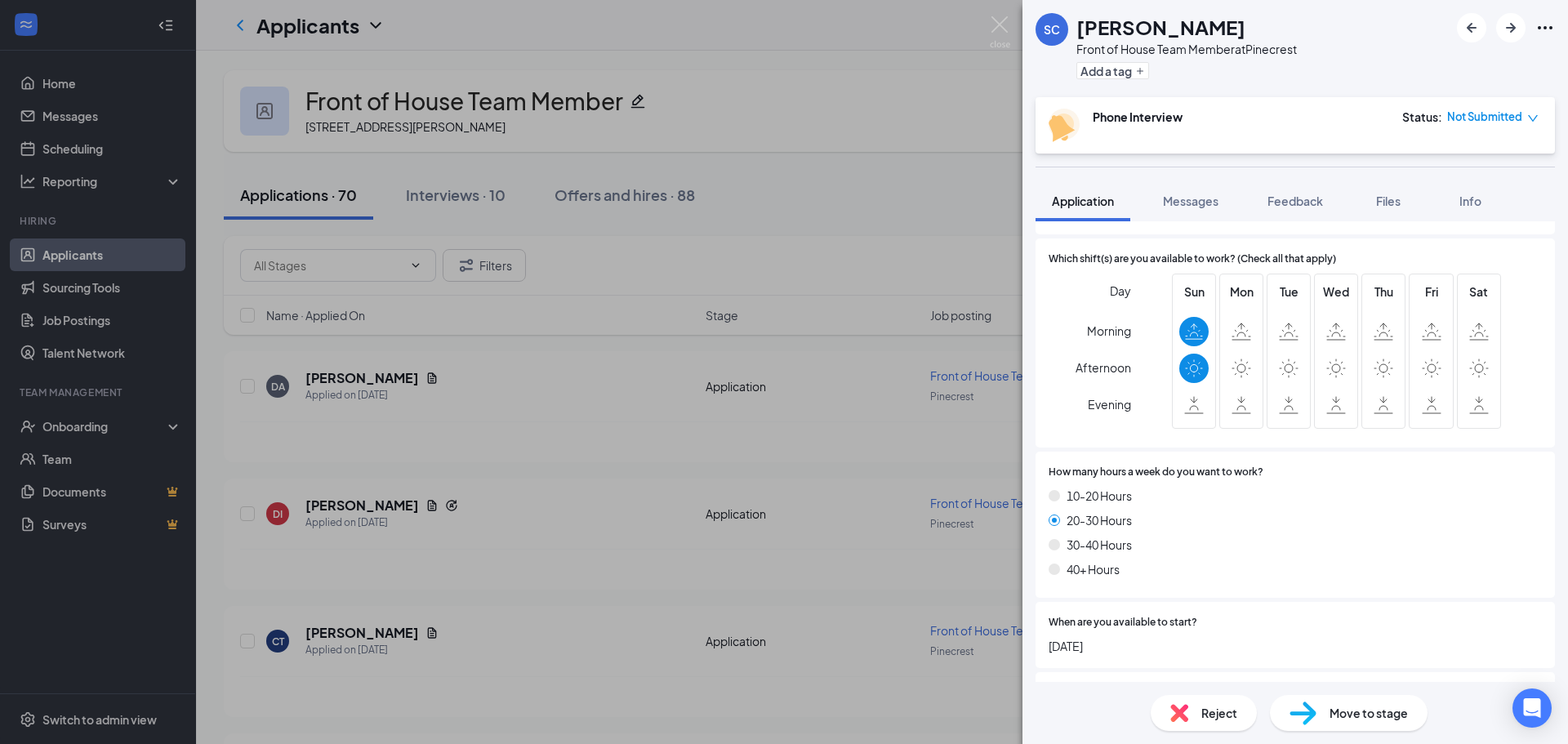
click at [726, 167] on div "SC [PERSON_NAME] Front of House Team Member at [GEOGRAPHIC_DATA] Add a tag Phon…" at bounding box center [784, 372] width 1568 height 744
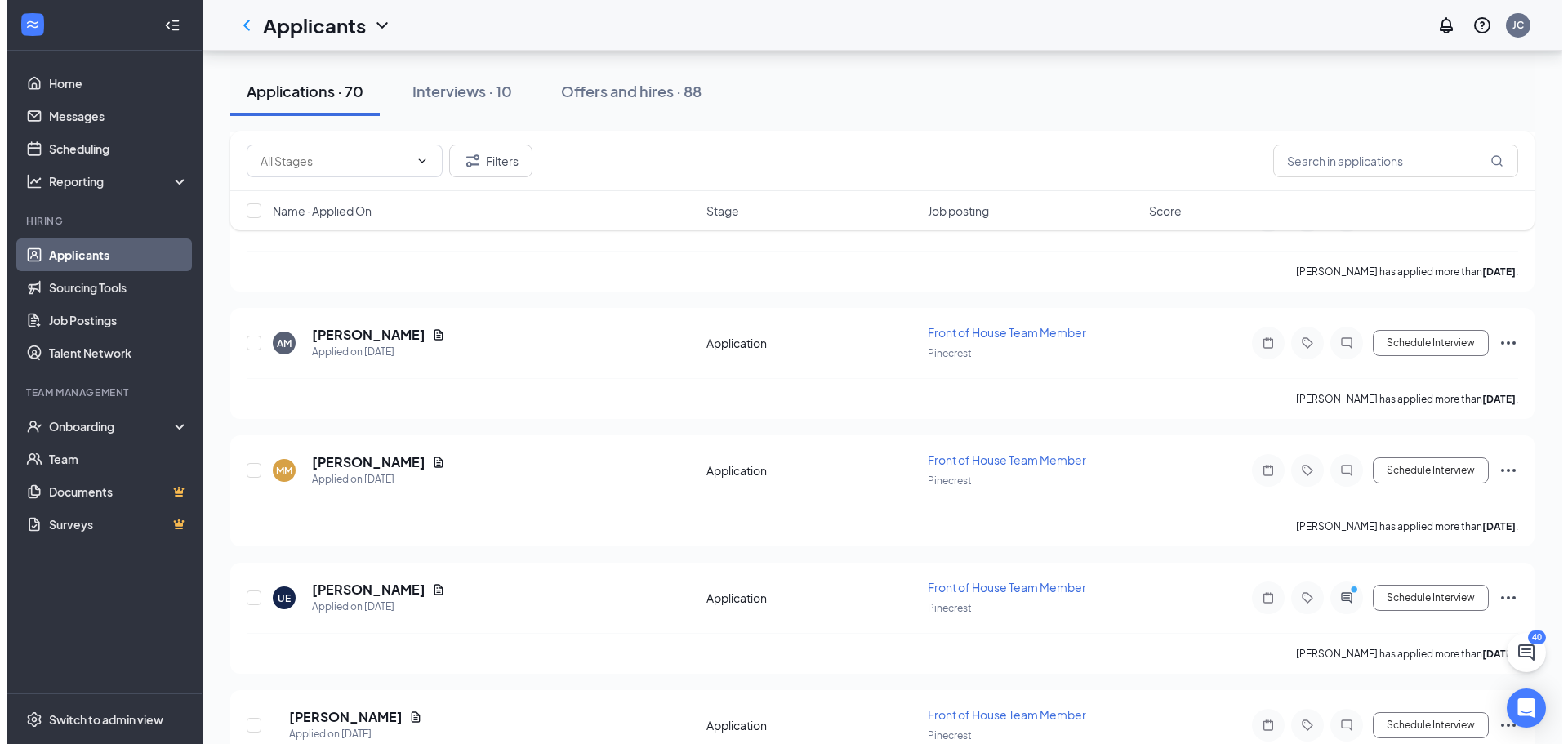
scroll to position [1456, 0]
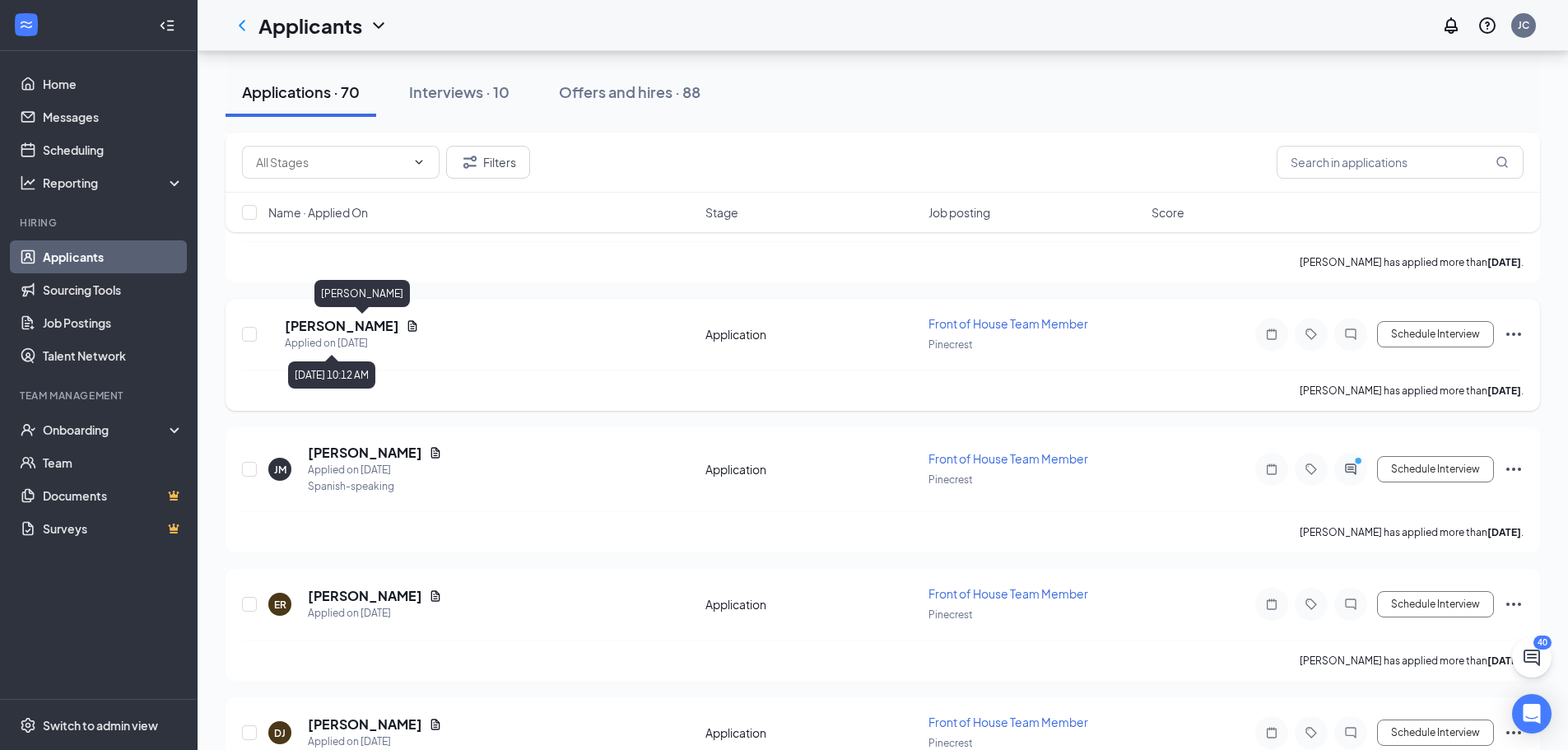
click at [356, 327] on h5 "[PERSON_NAME]" at bounding box center [341, 326] width 114 height 18
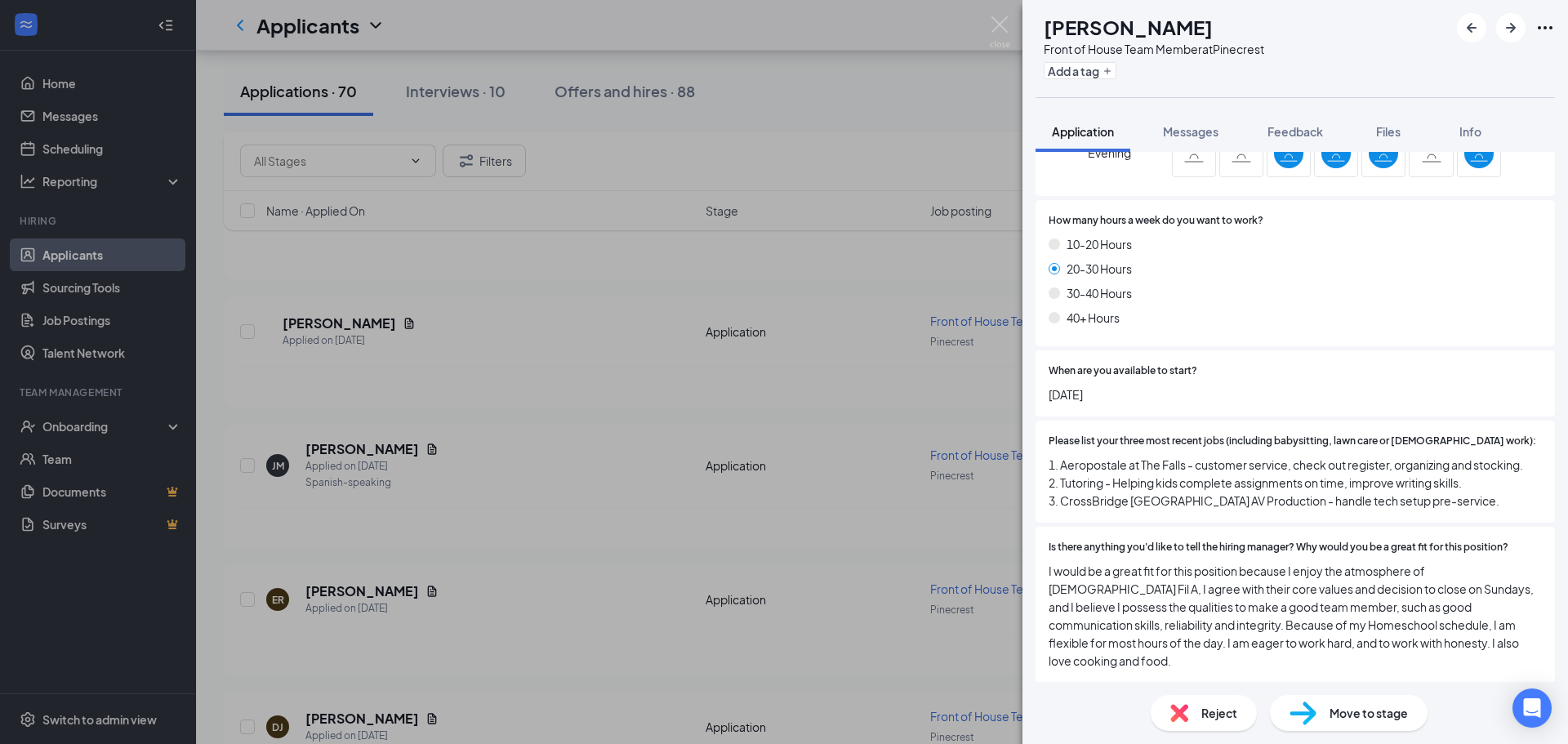
scroll to position [1109, 0]
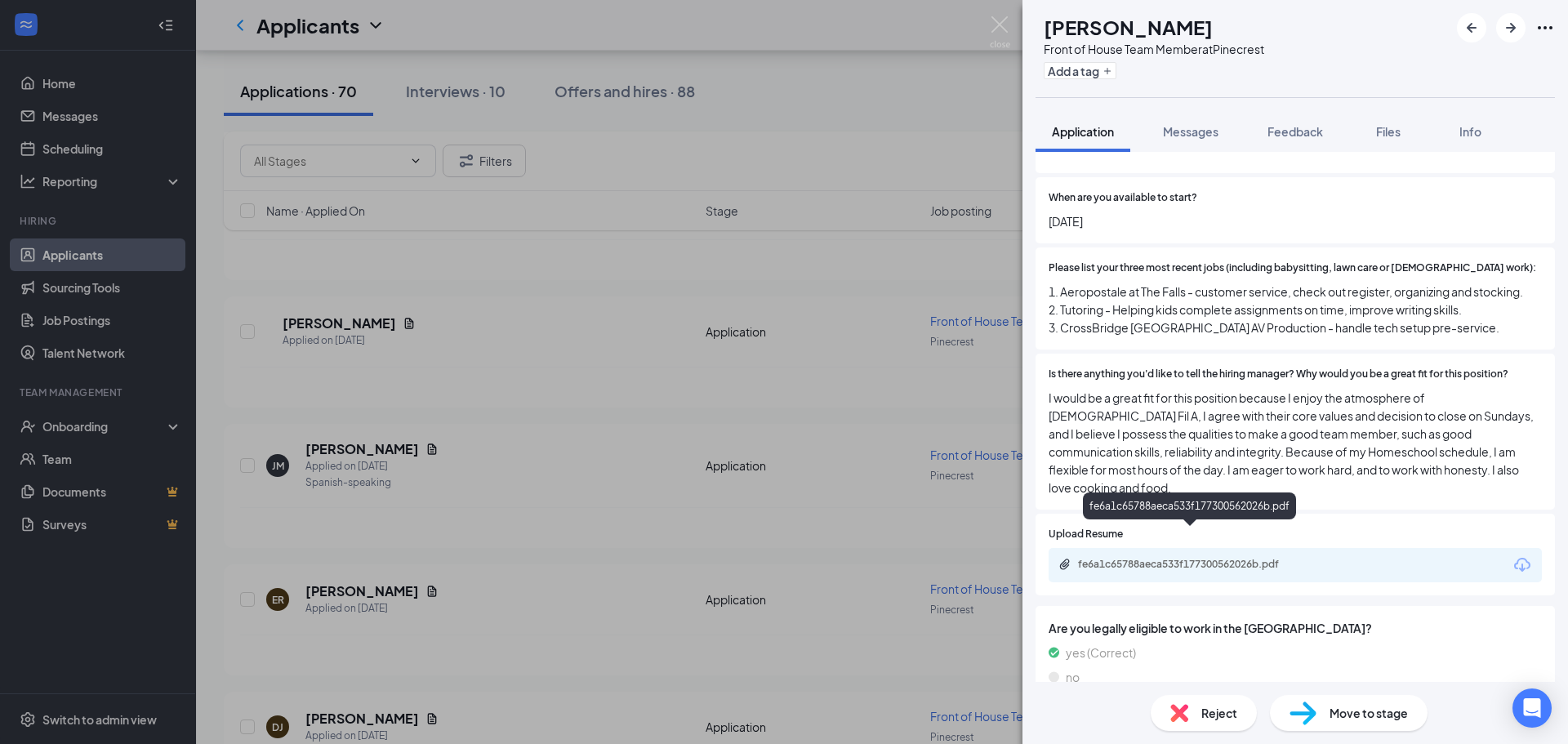
click at [1217, 558] on div "fe6a1c65788aeca533f177300562026b.pdf" at bounding box center [1193, 564] width 229 height 13
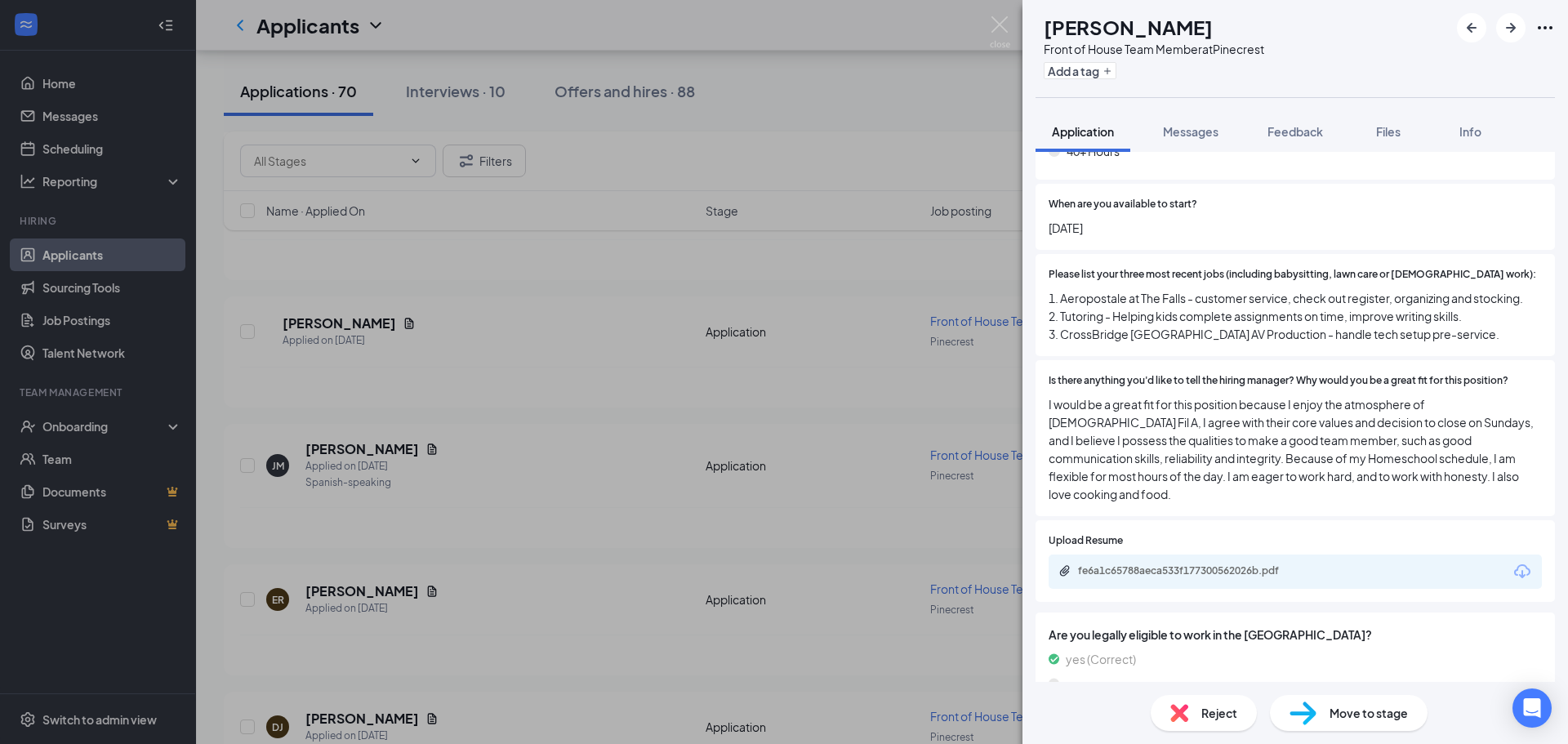
click at [1534, 27] on div at bounding box center [1506, 27] width 98 height 29
click at [1542, 39] on div at bounding box center [1506, 27] width 98 height 29
click at [1541, 28] on icon "Ellipses" at bounding box center [1545, 28] width 15 height 3
click at [1199, 697] on div "Reject" at bounding box center [1204, 713] width 106 height 36
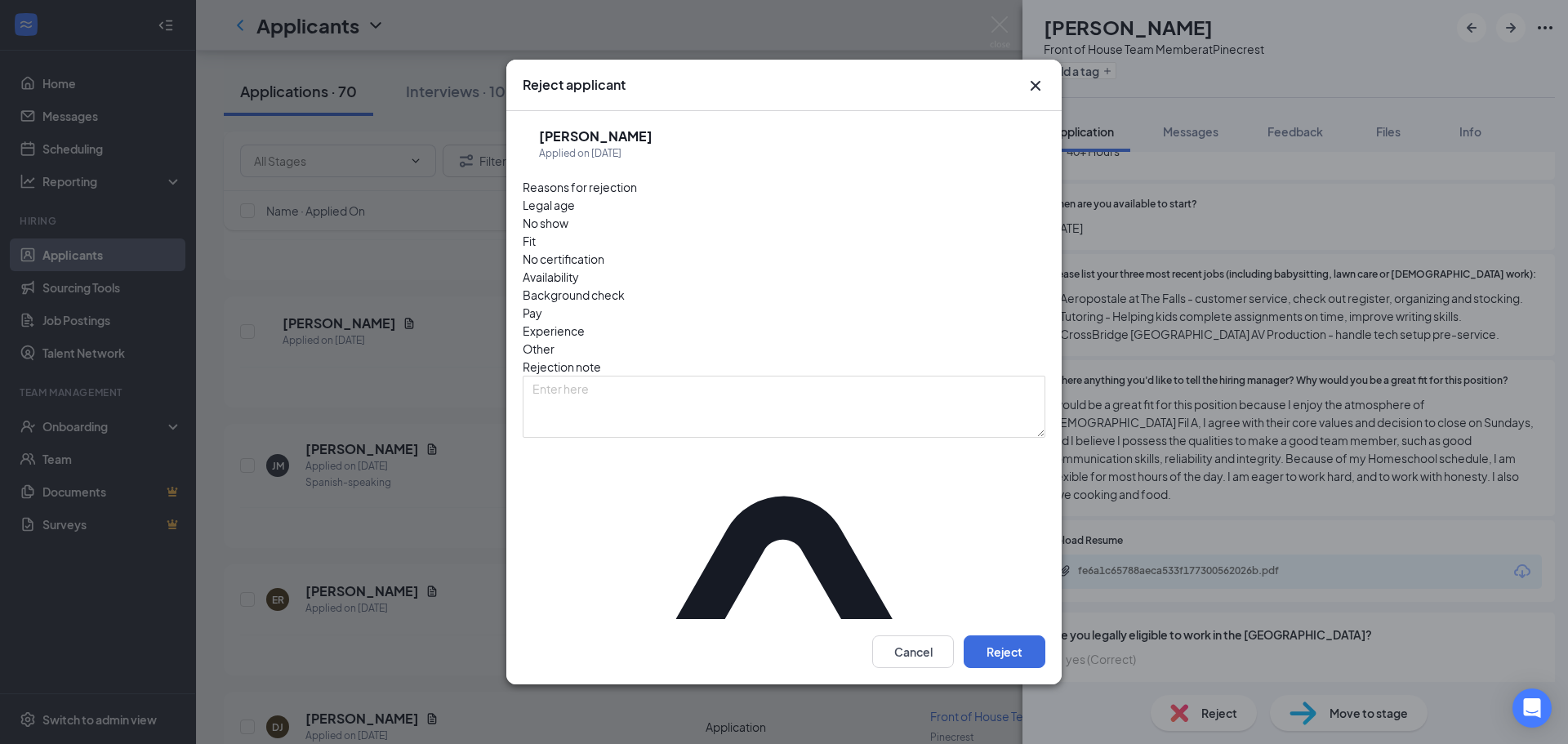
click at [555, 340] on span "Other" at bounding box center [538, 348] width 32 height 18
click at [1002, 636] on button "Reject" at bounding box center [1005, 652] width 82 height 32
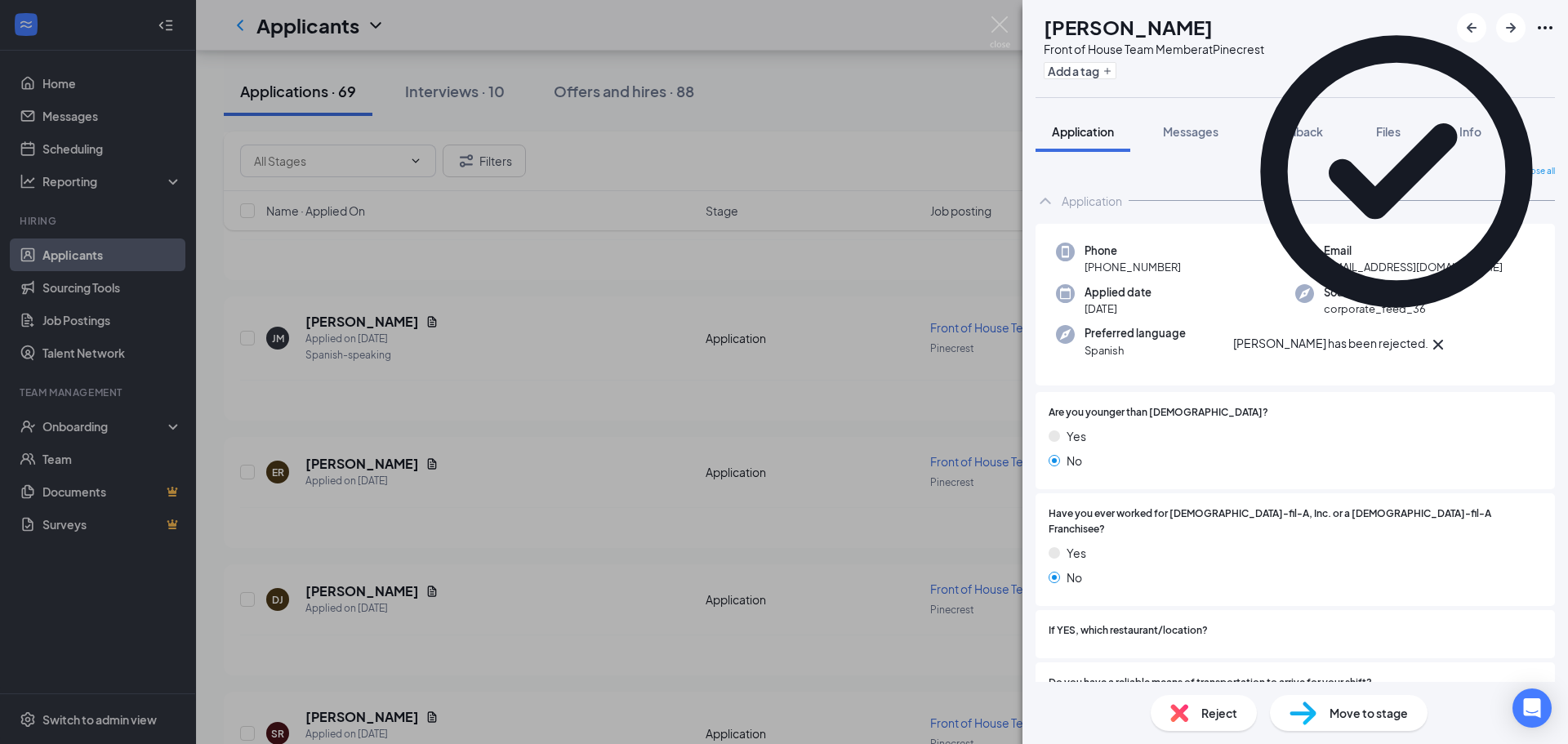
click at [1448, 335] on icon "Cross" at bounding box center [1438, 345] width 20 height 20
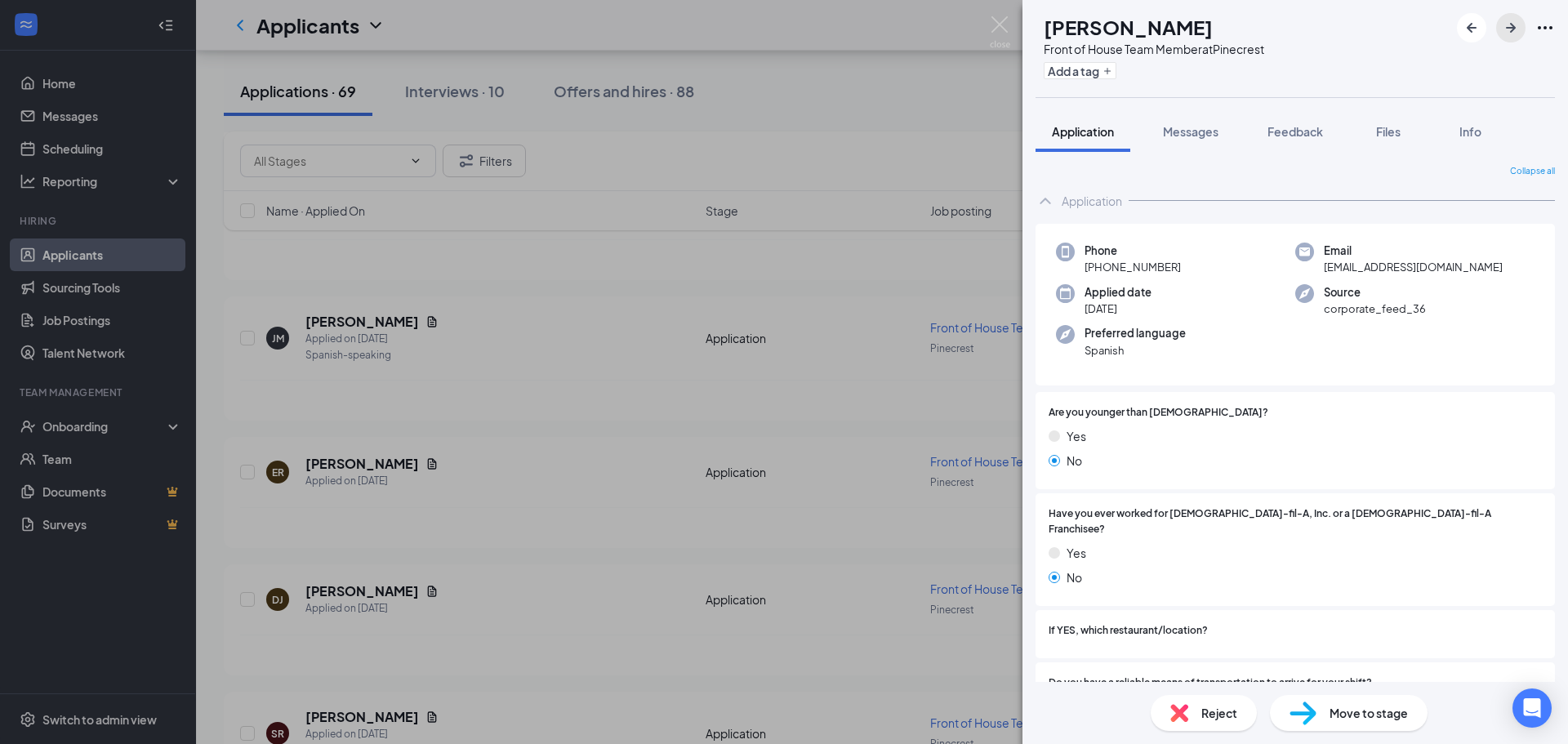
click at [1507, 26] on icon "ArrowRight" at bounding box center [1511, 27] width 20 height 20
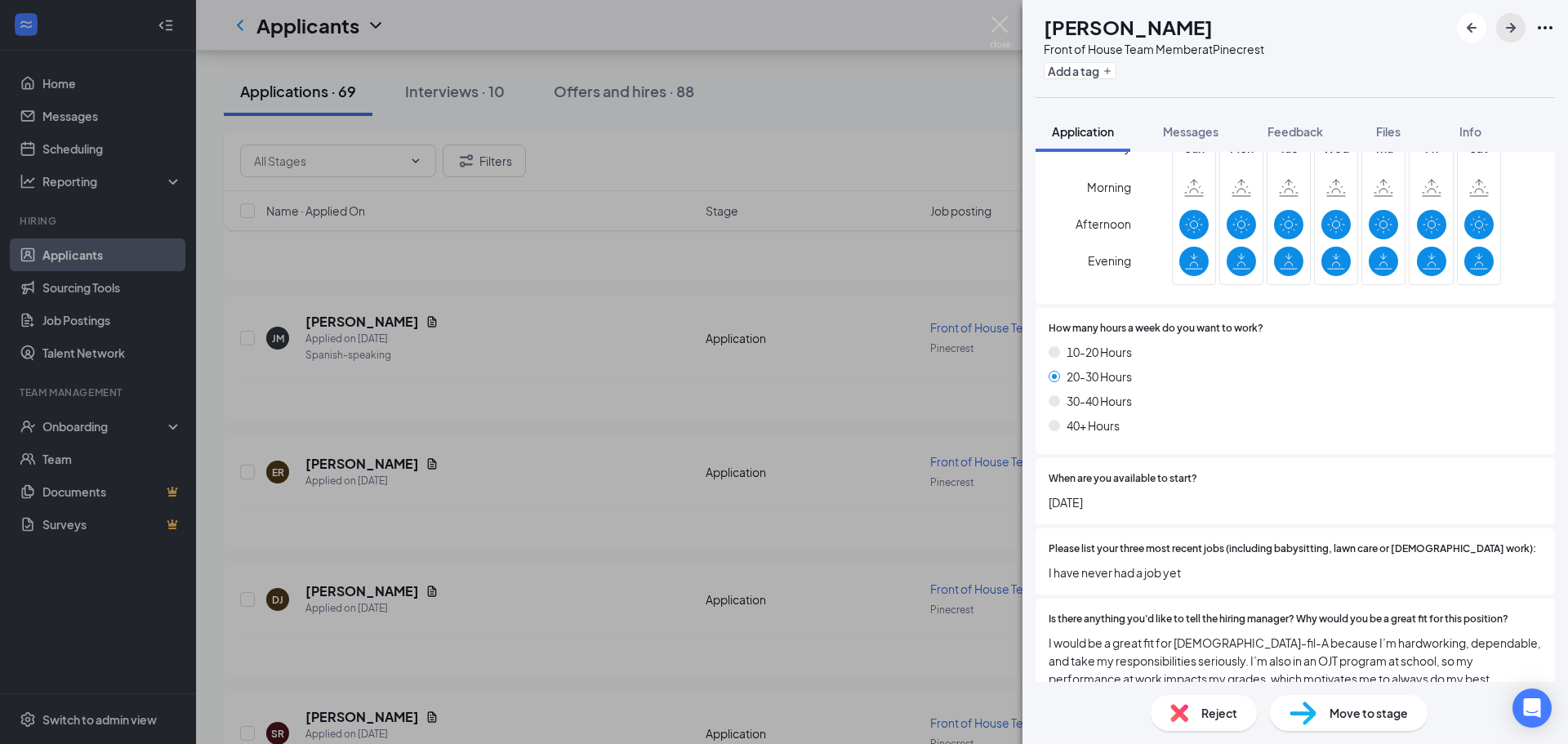
scroll to position [974, 0]
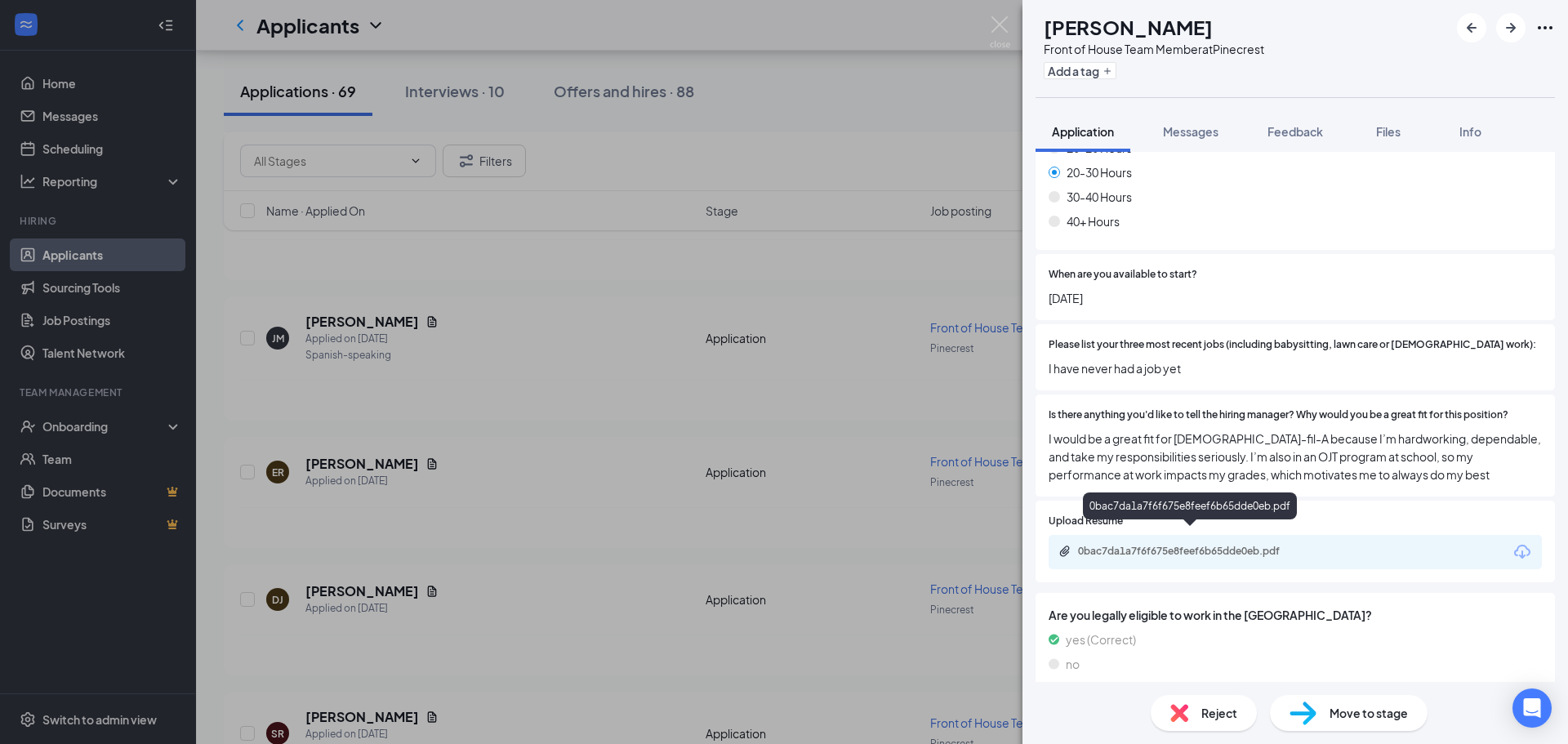
click at [1167, 545] on div "0bac7da1a7f6f675e8feef6b65dde0eb.pdf" at bounding box center [1193, 551] width 229 height 13
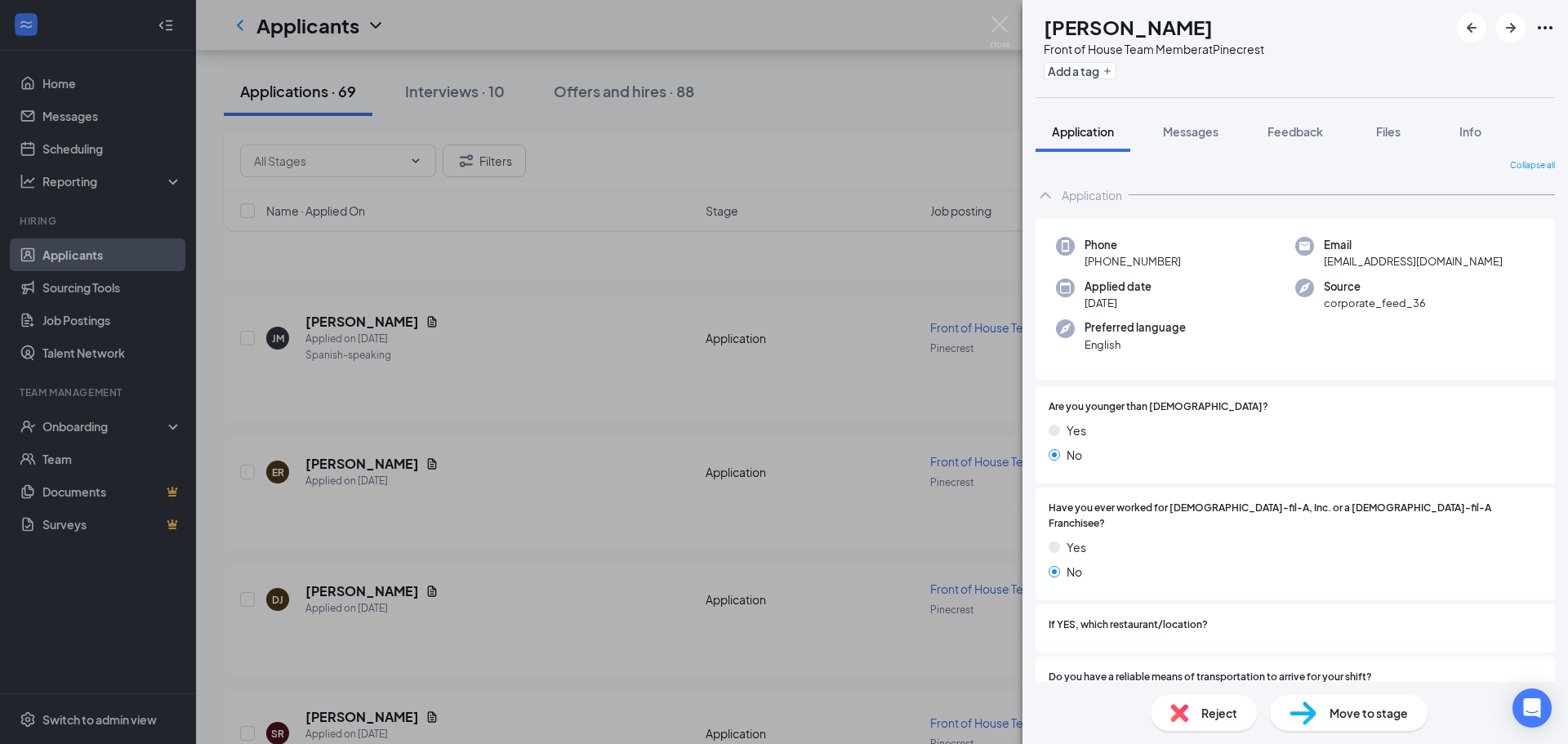
scroll to position [0, 0]
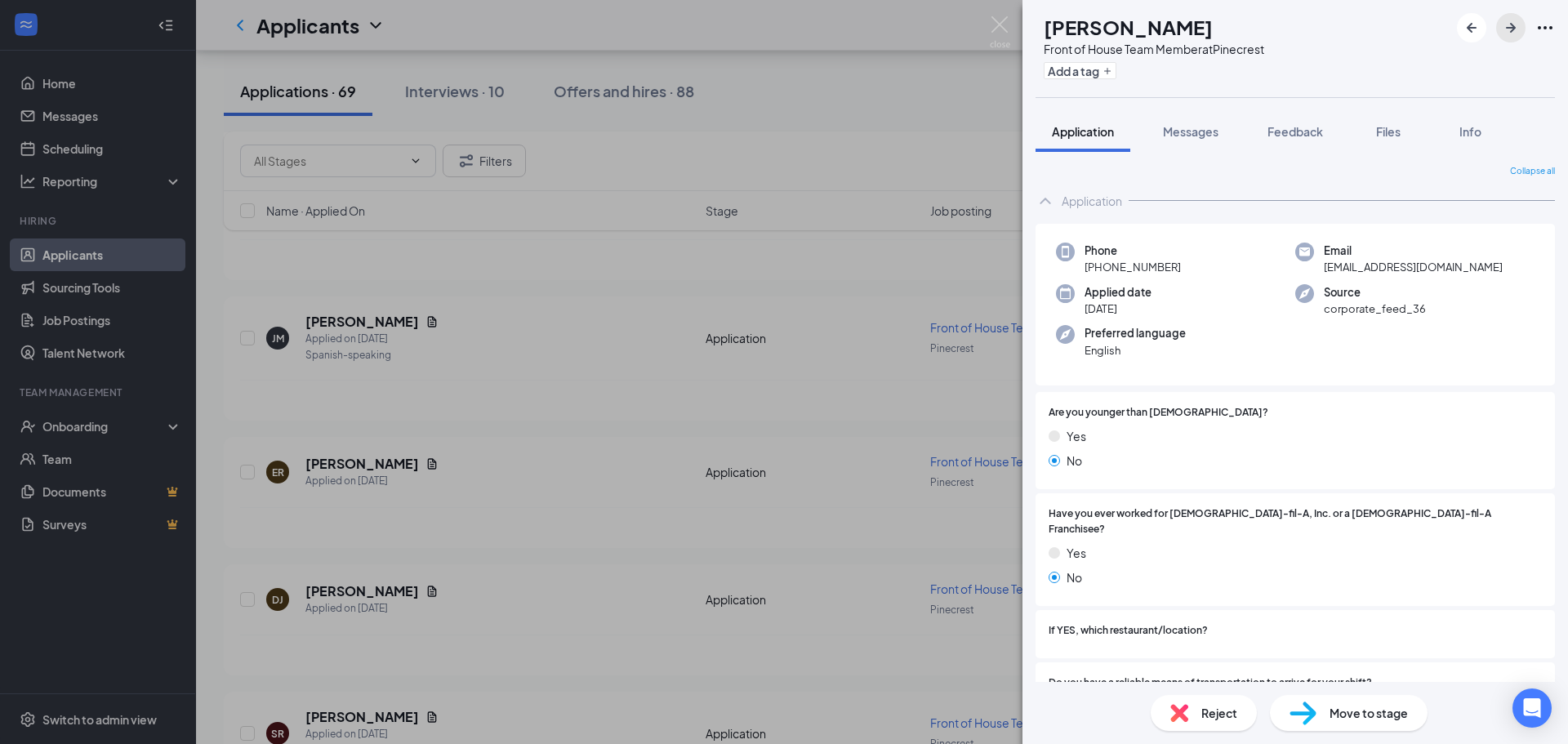
click at [1508, 32] on icon "ArrowRight" at bounding box center [1511, 27] width 20 height 20
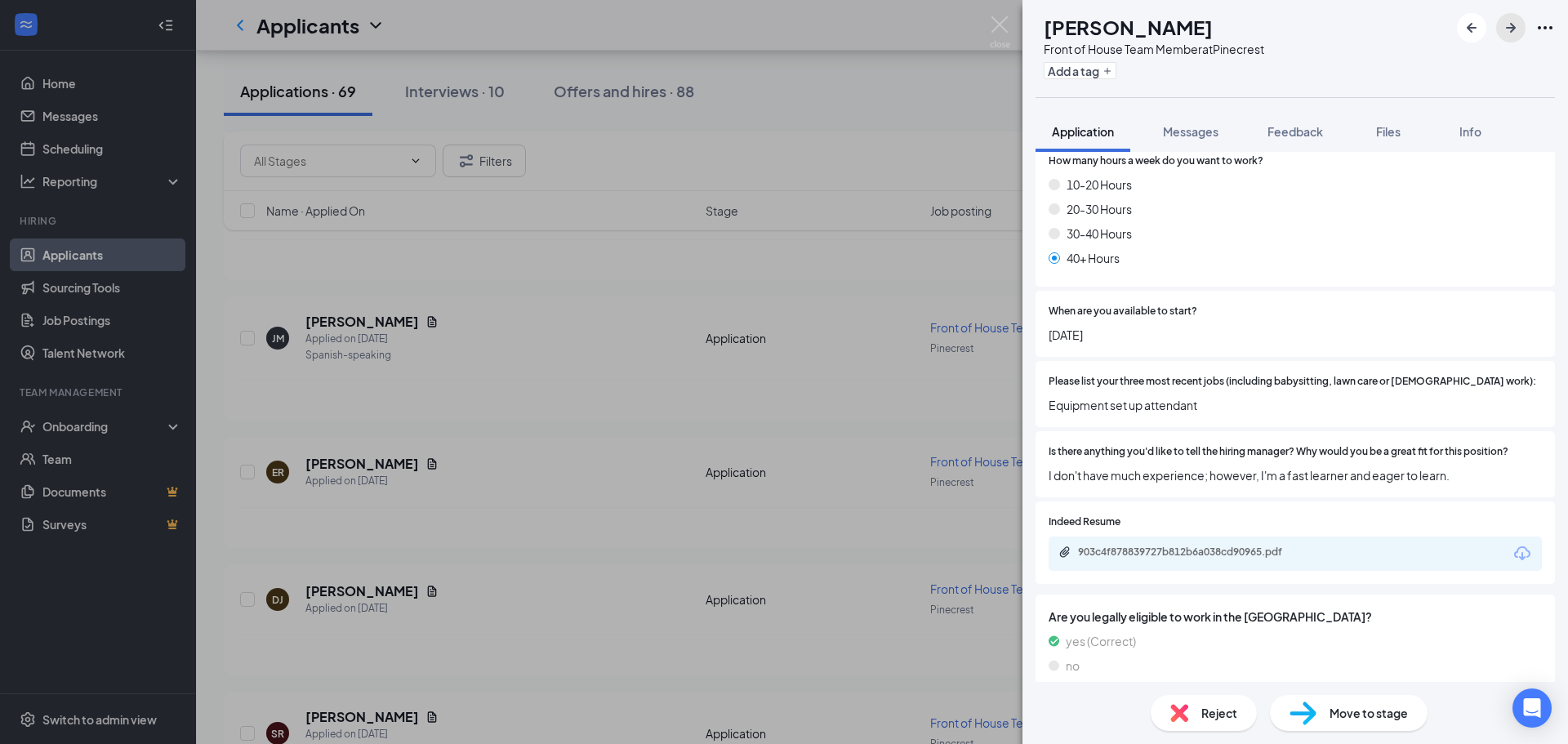
scroll to position [886, 0]
click at [1117, 545] on div "903c4f878839727b812b6a038cd90965.pdf" at bounding box center [1193, 551] width 229 height 13
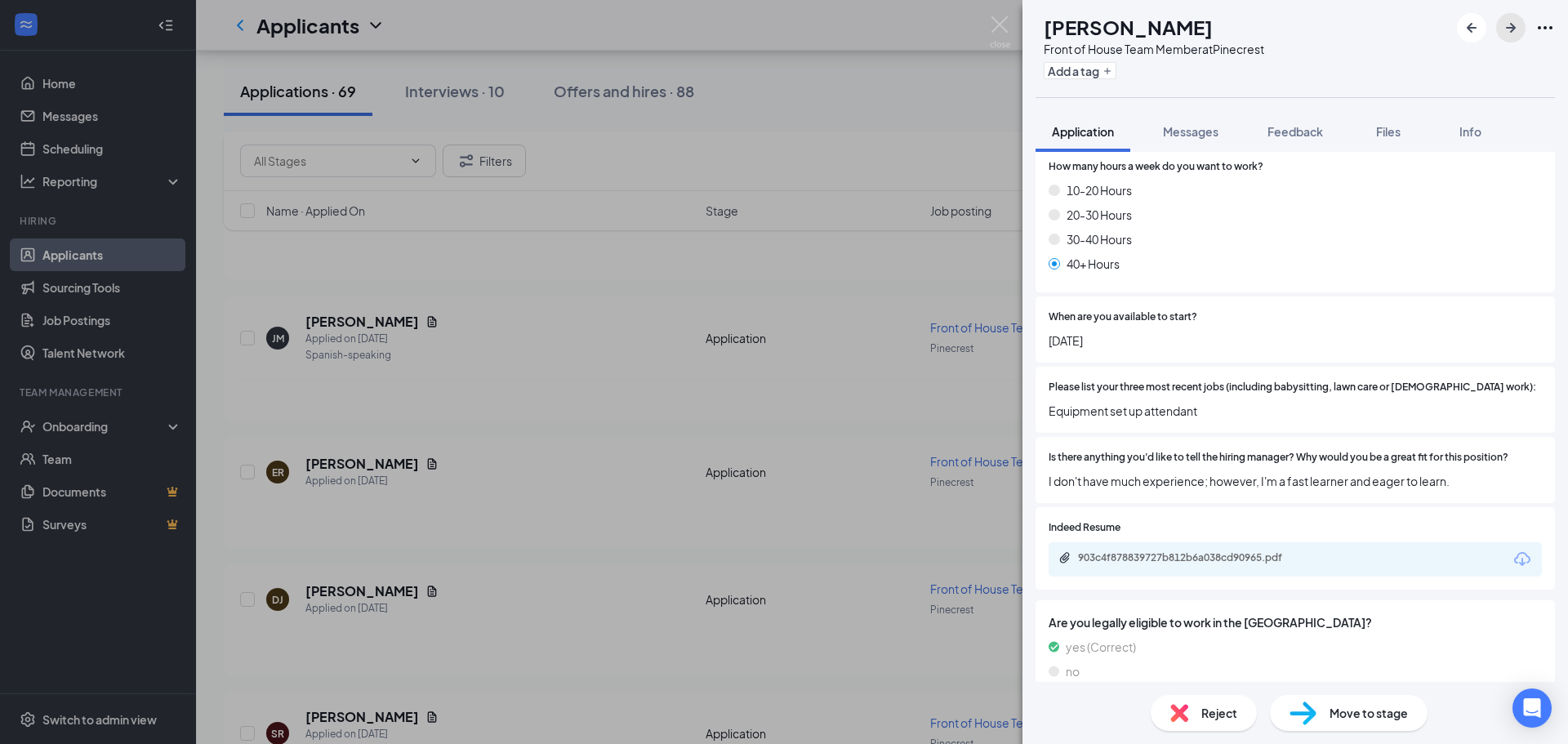
click at [1509, 30] on icon "ArrowRight" at bounding box center [1511, 27] width 20 height 20
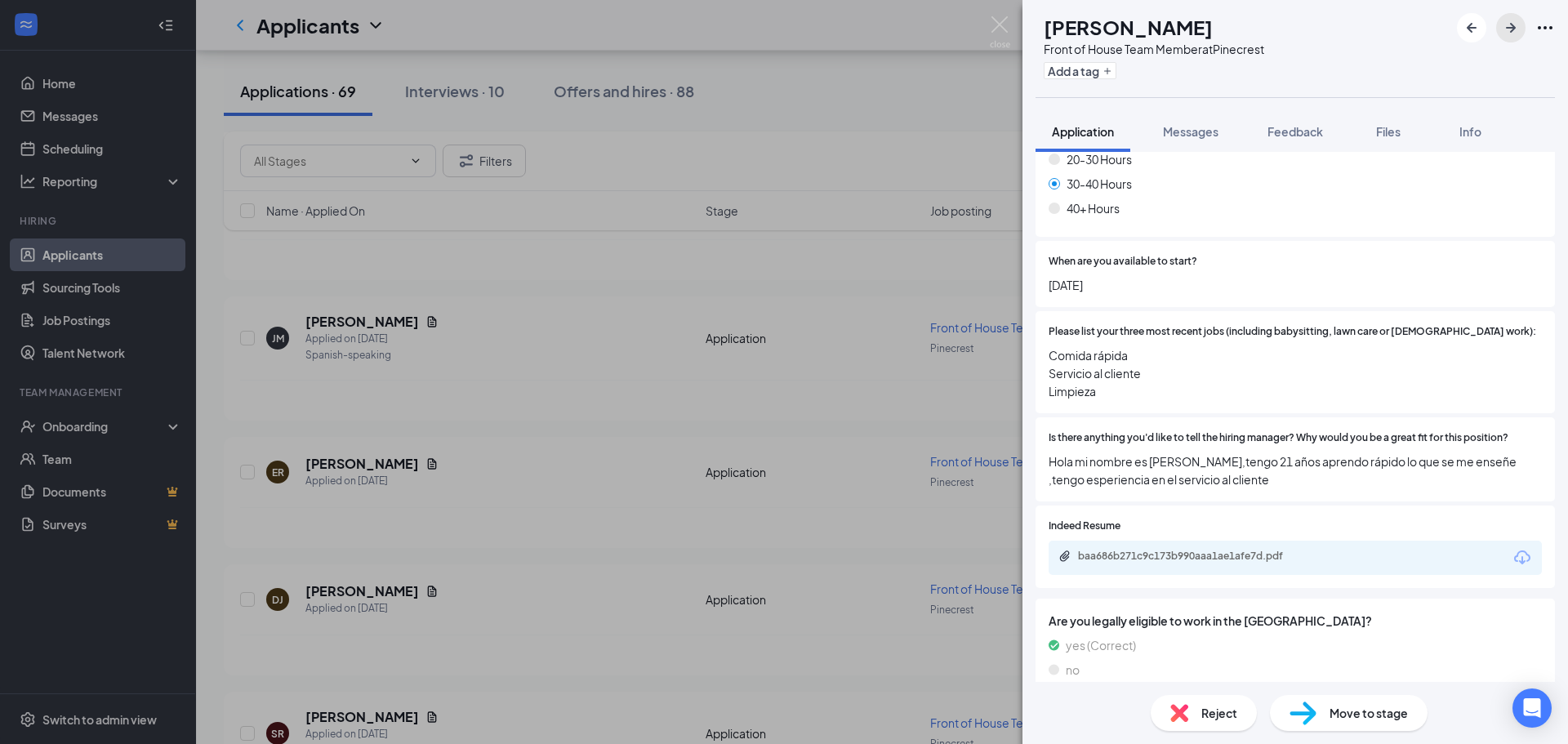
scroll to position [939, 0]
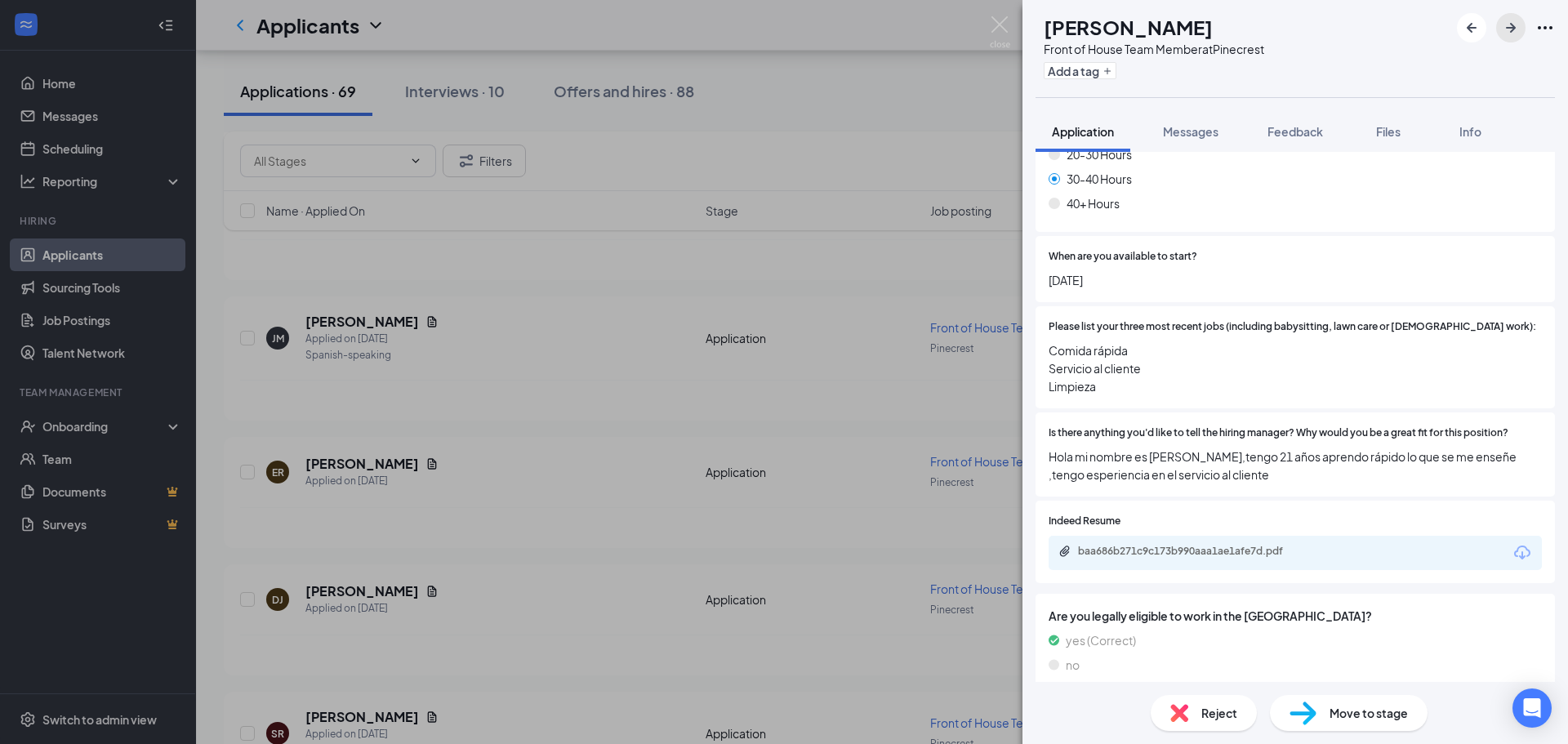
click at [1519, 27] on icon "ArrowRight" at bounding box center [1511, 27] width 20 height 20
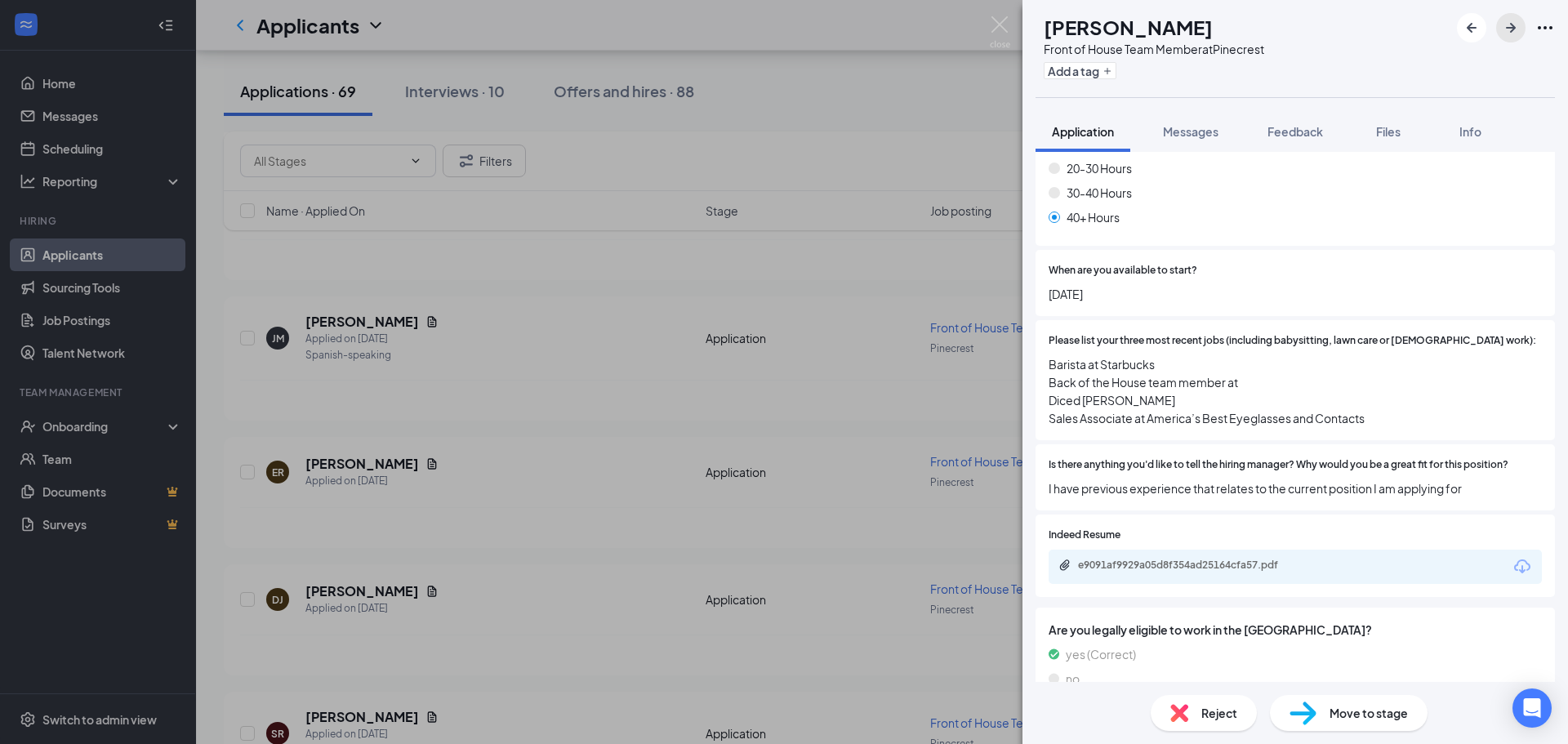
scroll to position [985, 0]
click at [1173, 558] on div "e9091af9929a05d8f354ad25164cfa57.pdf" at bounding box center [1193, 564] width 229 height 13
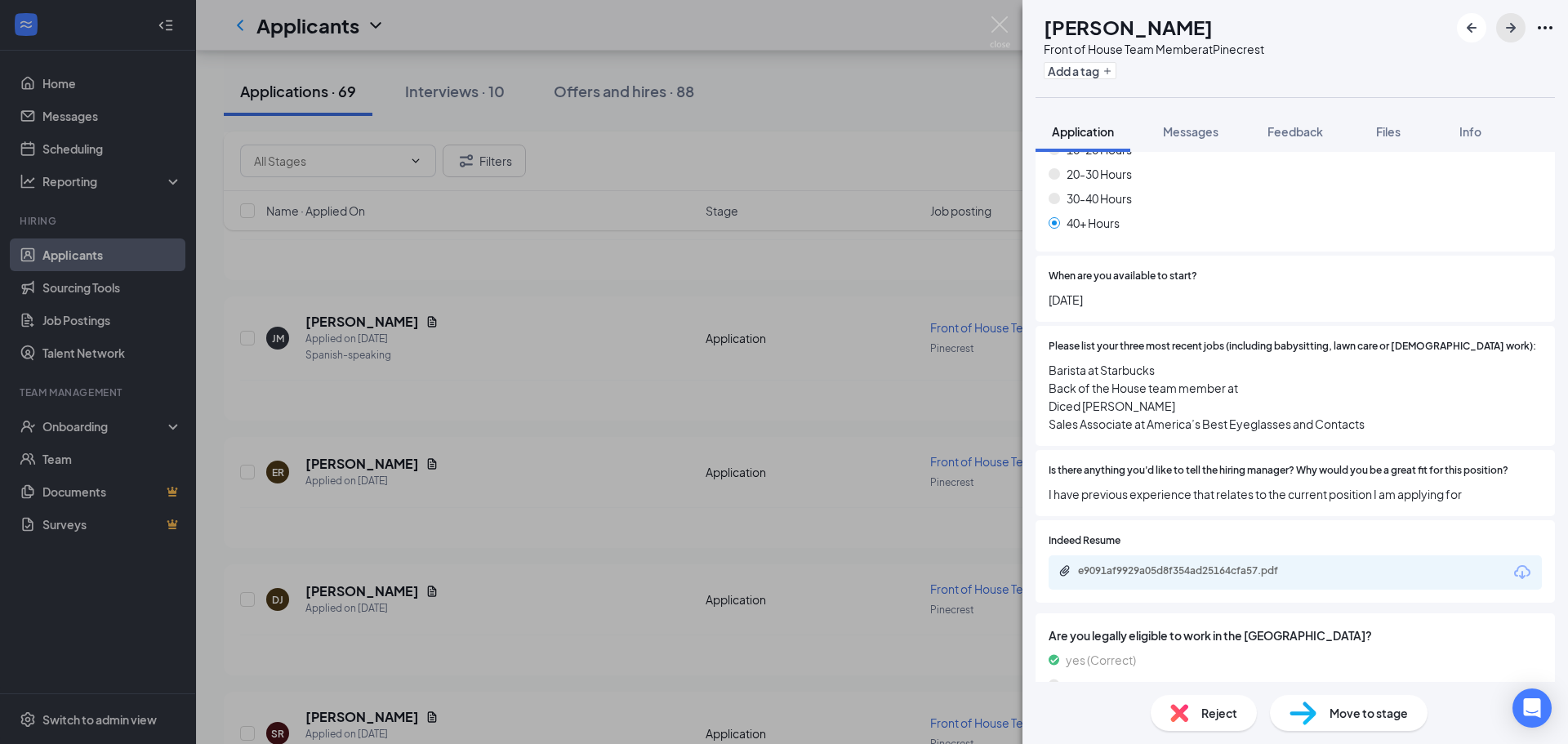
click at [1501, 32] on icon "ArrowRight" at bounding box center [1511, 27] width 20 height 20
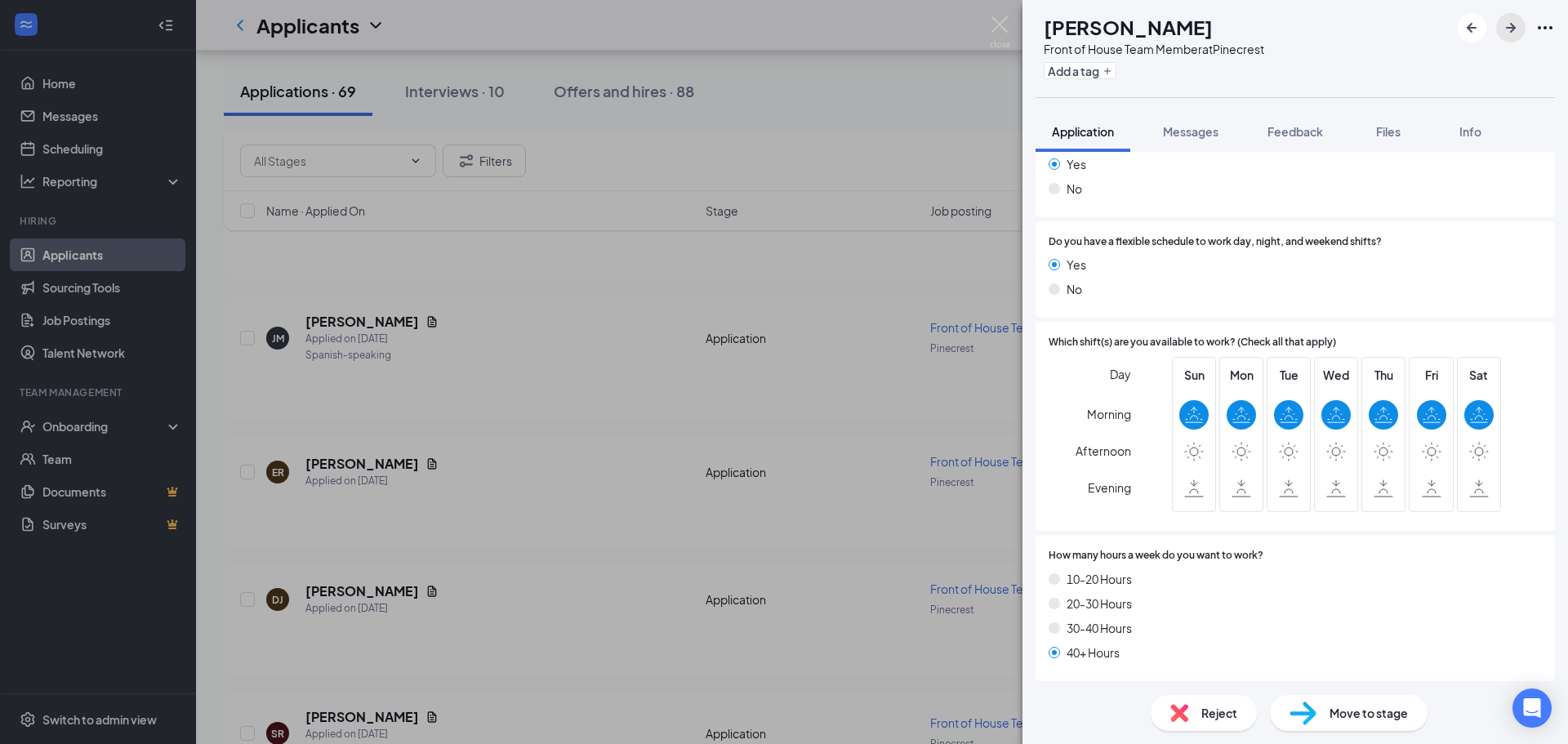
scroll to position [886, 0]
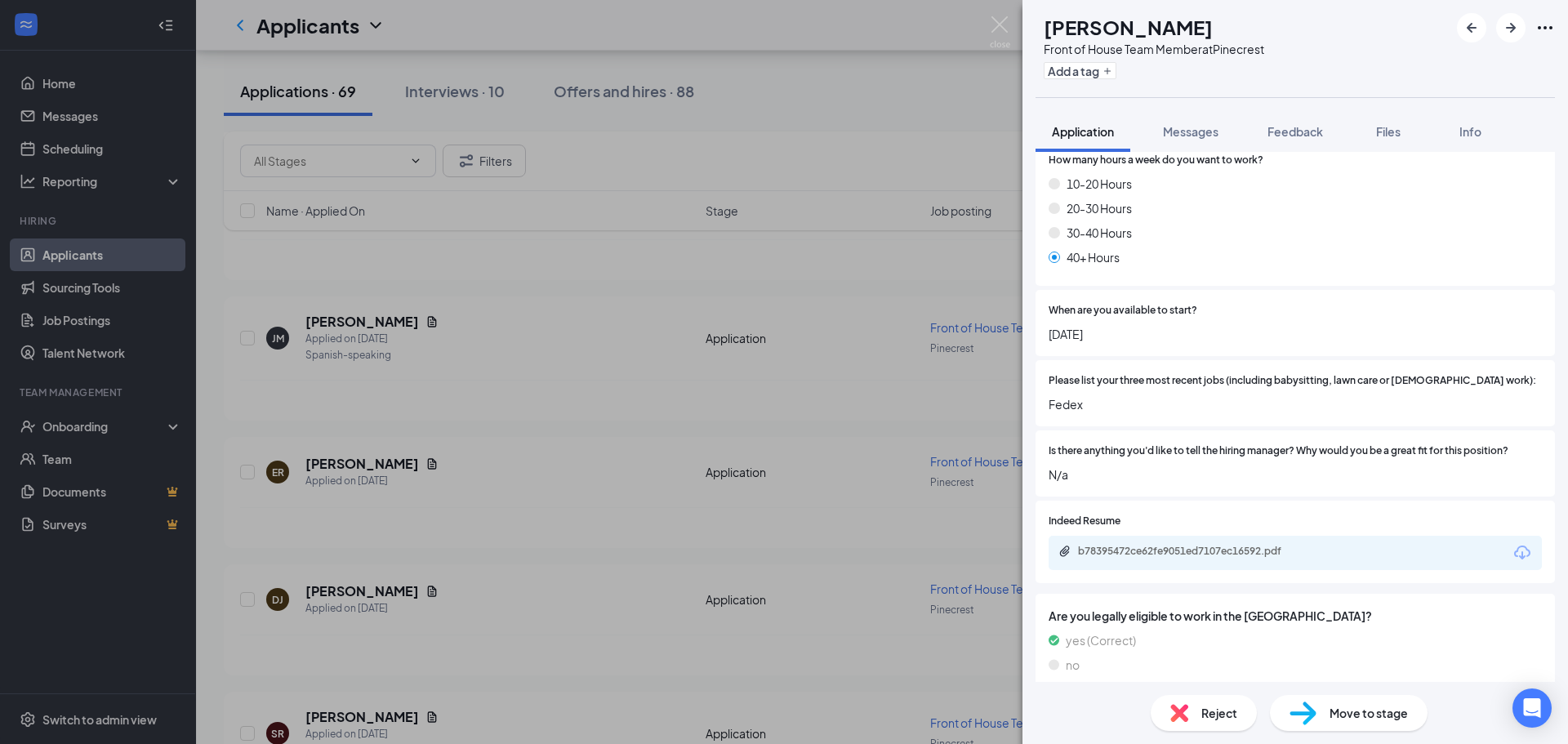
click at [1118, 536] on div "b78395472ce62fe9051ed7107ec16592.pdf" at bounding box center [1295, 553] width 493 height 34
click at [1116, 545] on div "b78395472ce62fe9051ed7107ec16592.pdf" at bounding box center [1193, 551] width 229 height 13
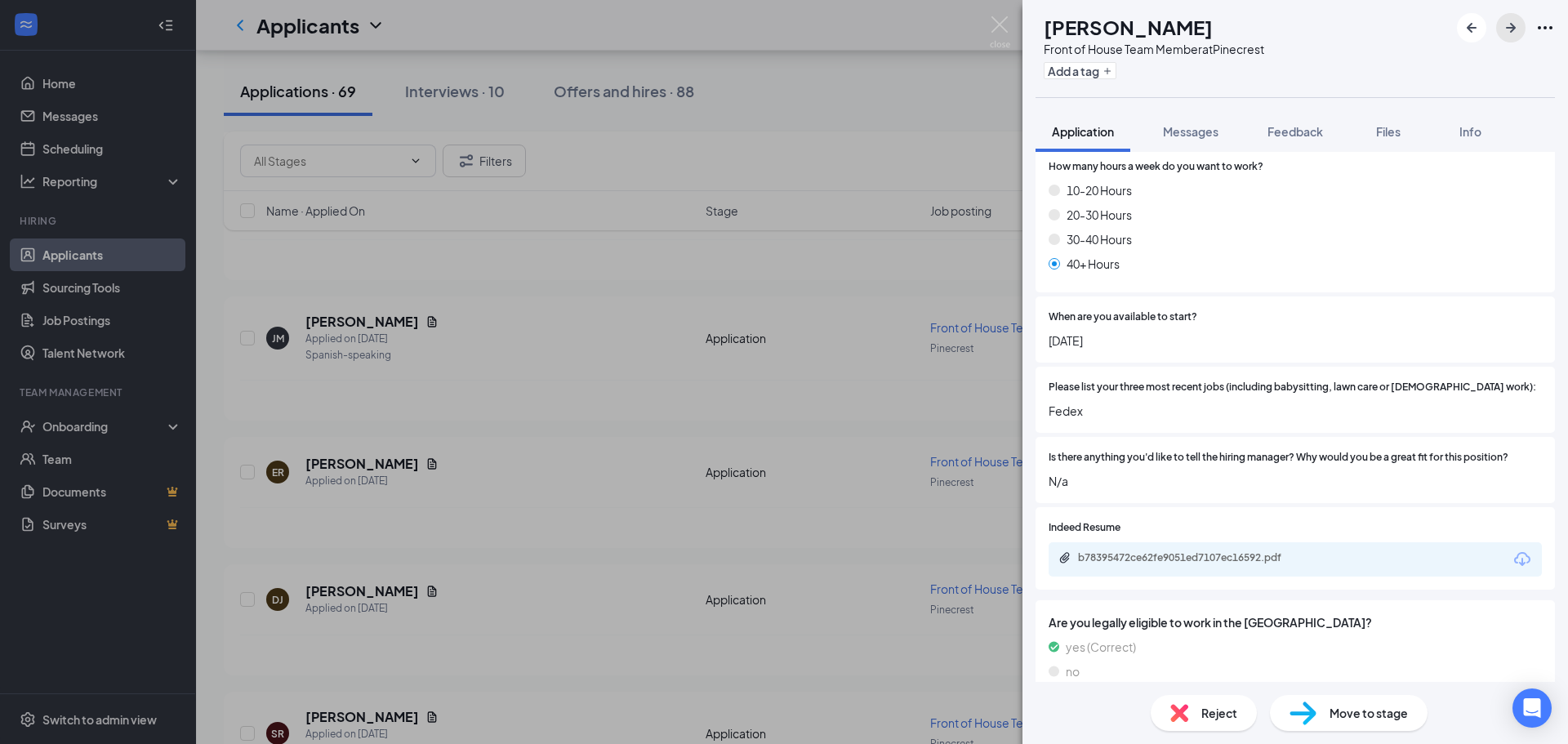
click at [1511, 34] on icon "ArrowRight" at bounding box center [1511, 27] width 20 height 20
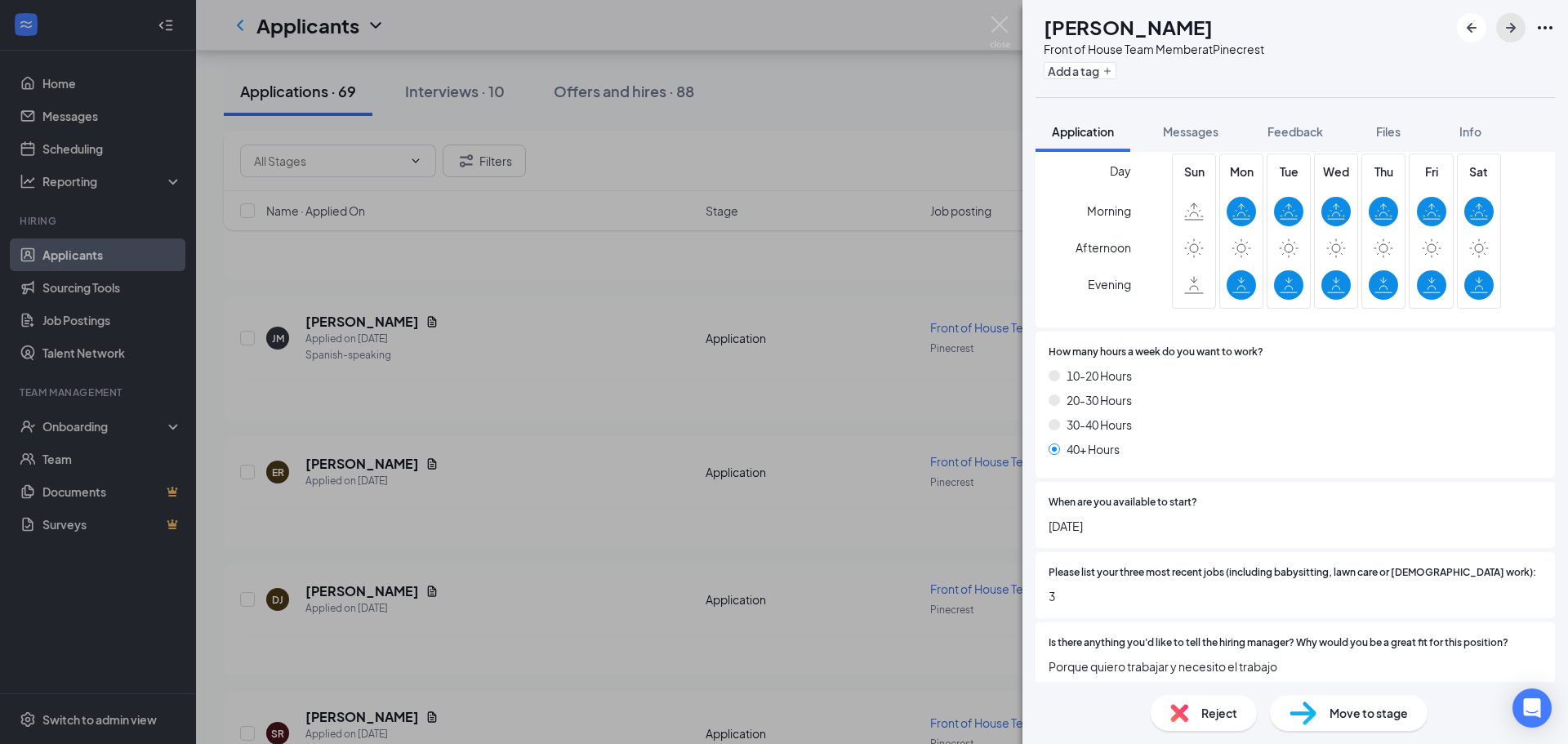
scroll to position [878, 0]
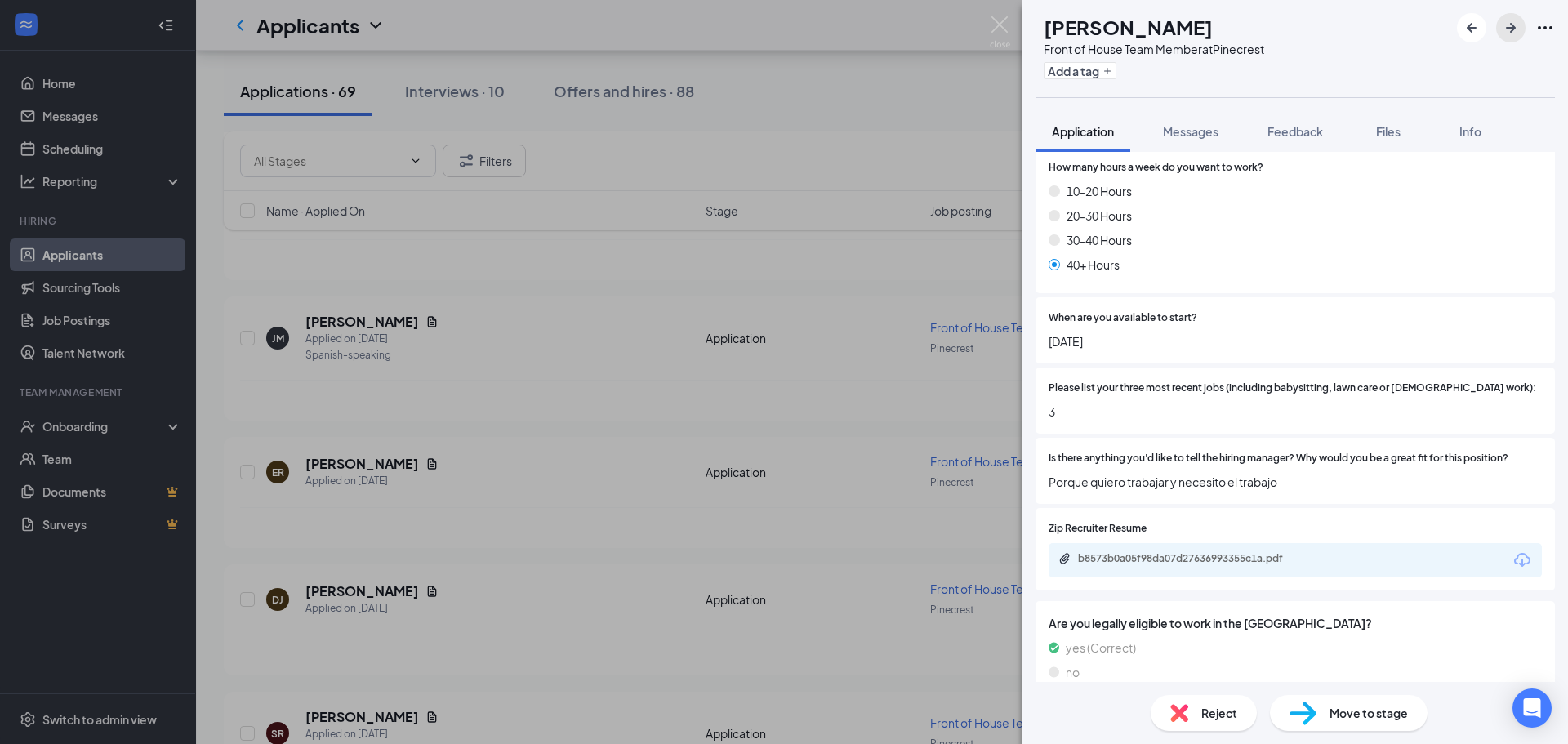
click at [1506, 34] on icon "ArrowRight" at bounding box center [1511, 27] width 20 height 20
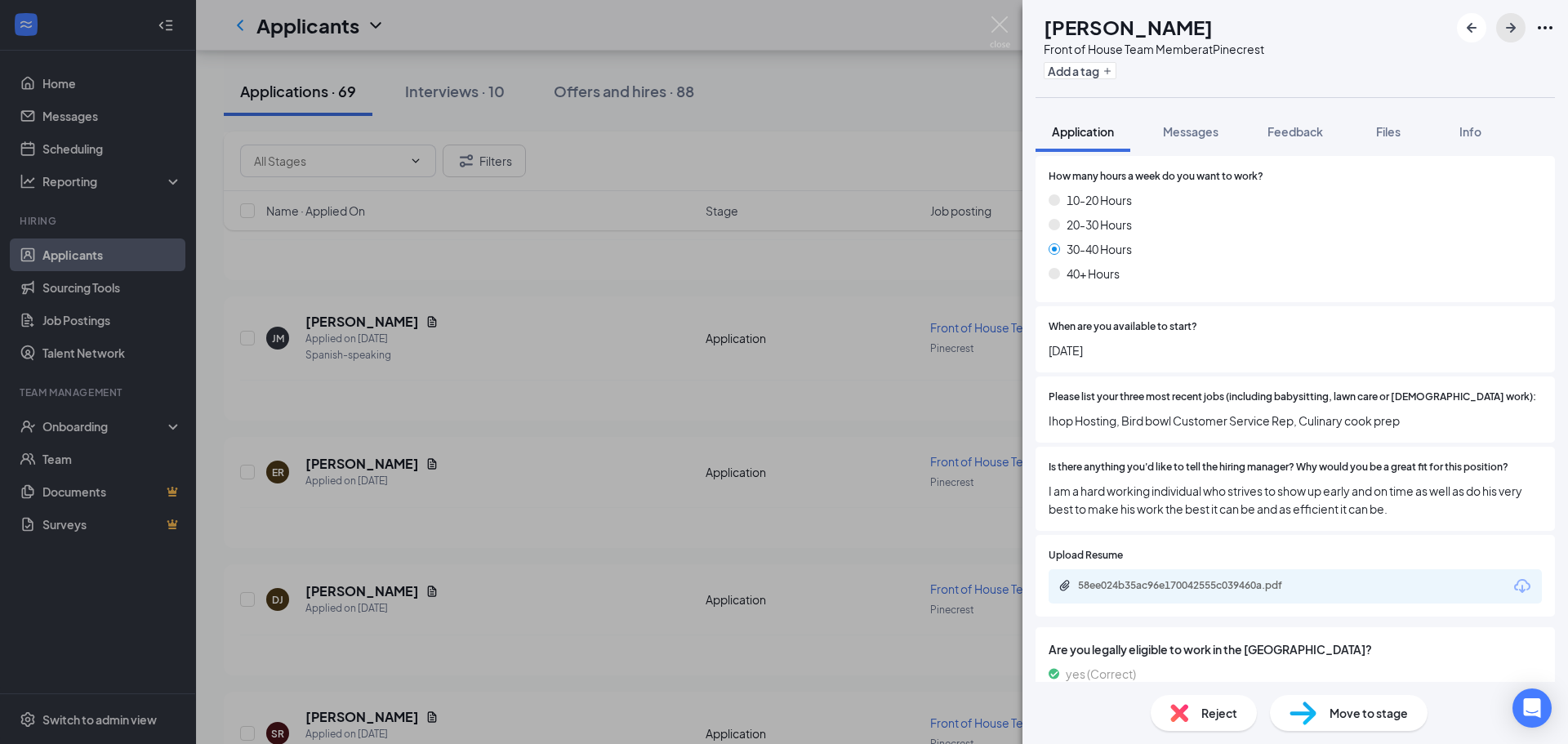
scroll to position [1002, 0]
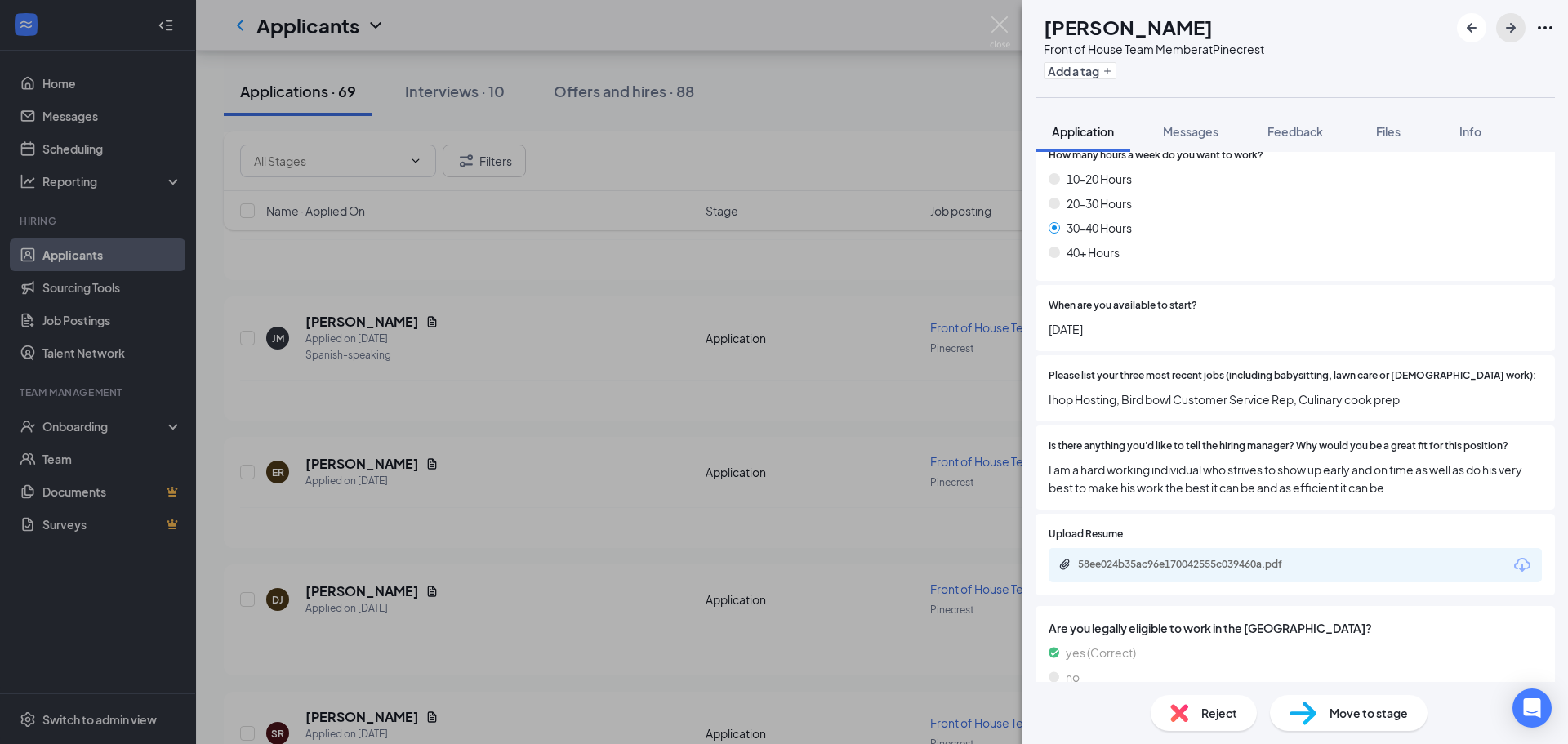
click at [1505, 31] on icon "ArrowRight" at bounding box center [1511, 27] width 20 height 20
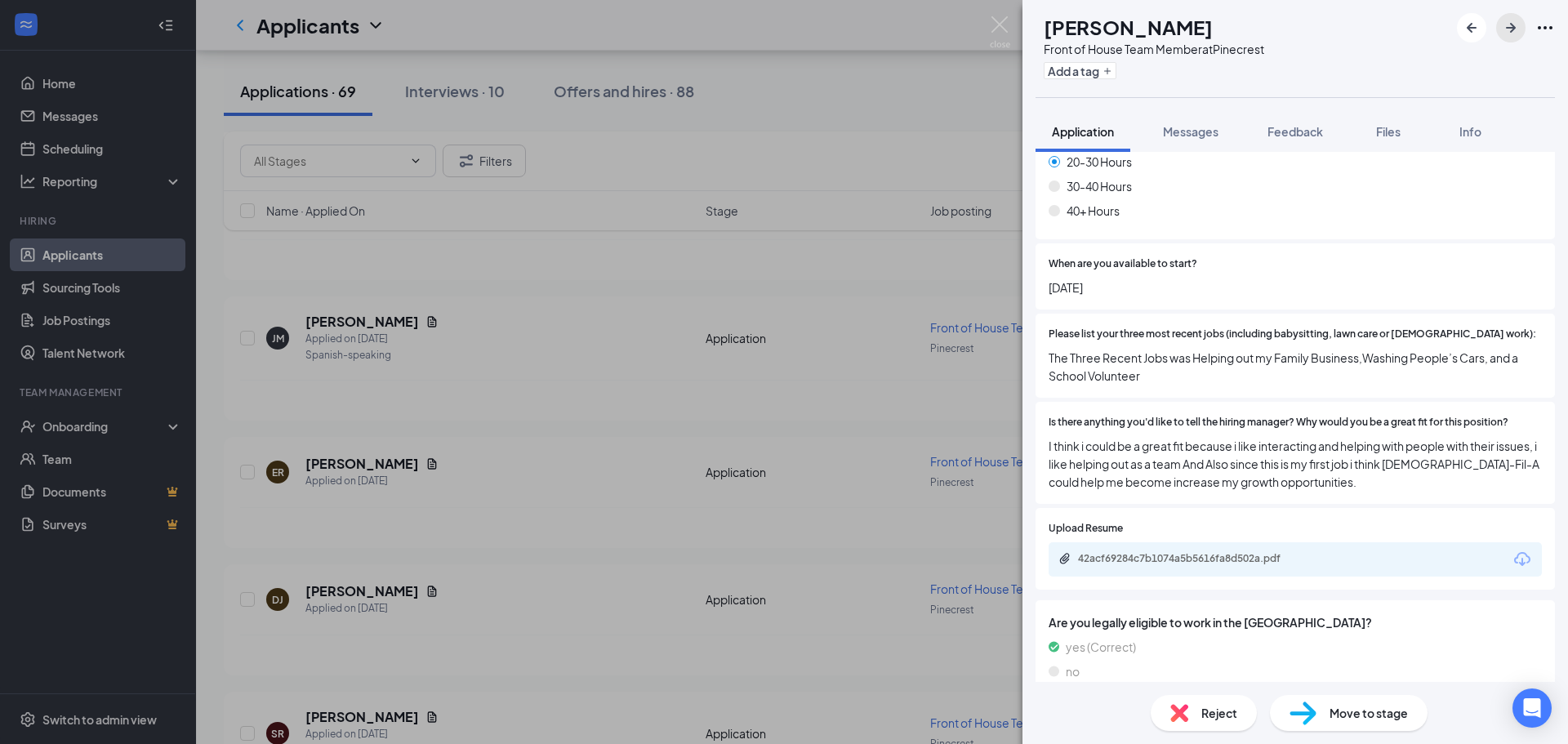
scroll to position [991, 0]
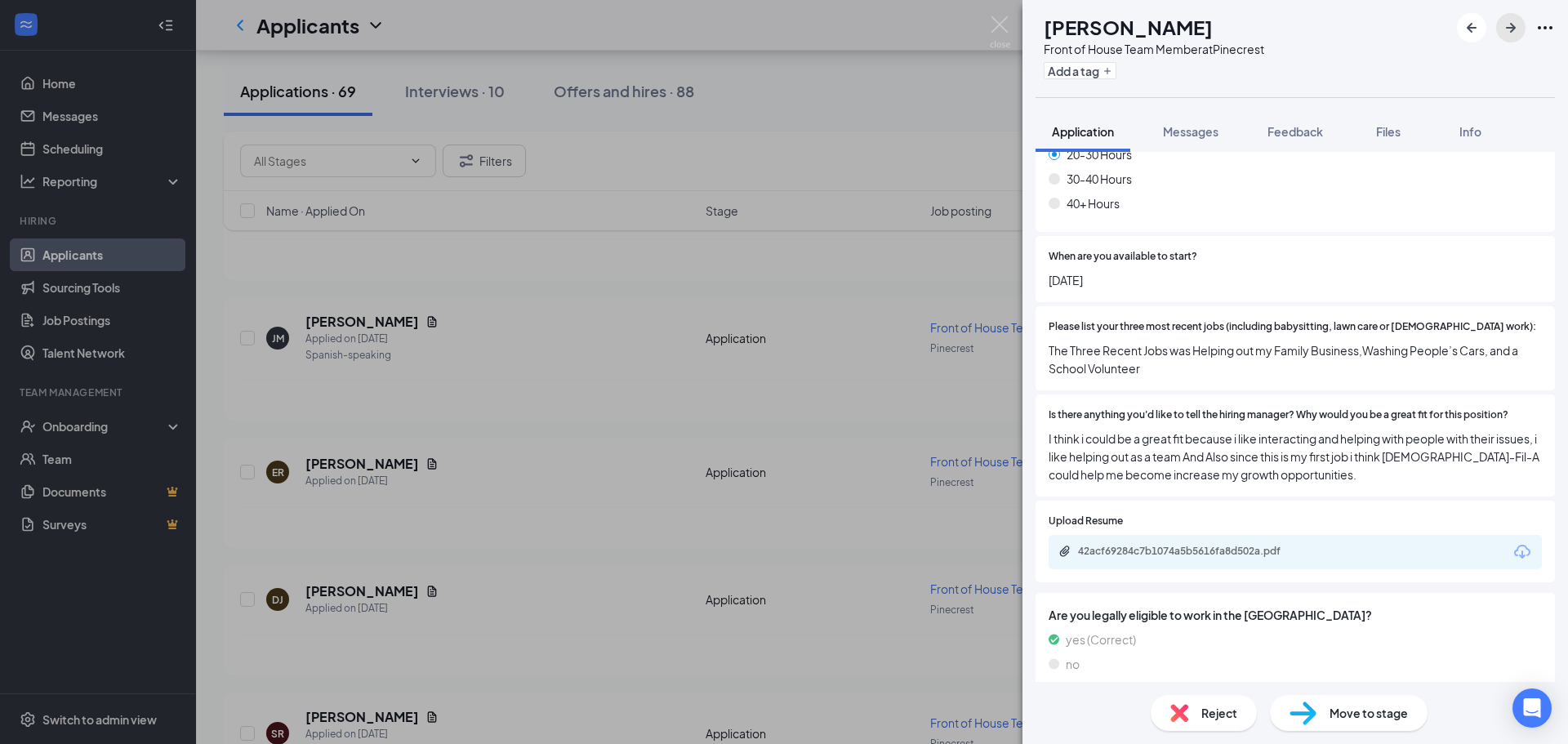
click at [1516, 32] on icon "ArrowRight" at bounding box center [1511, 27] width 20 height 20
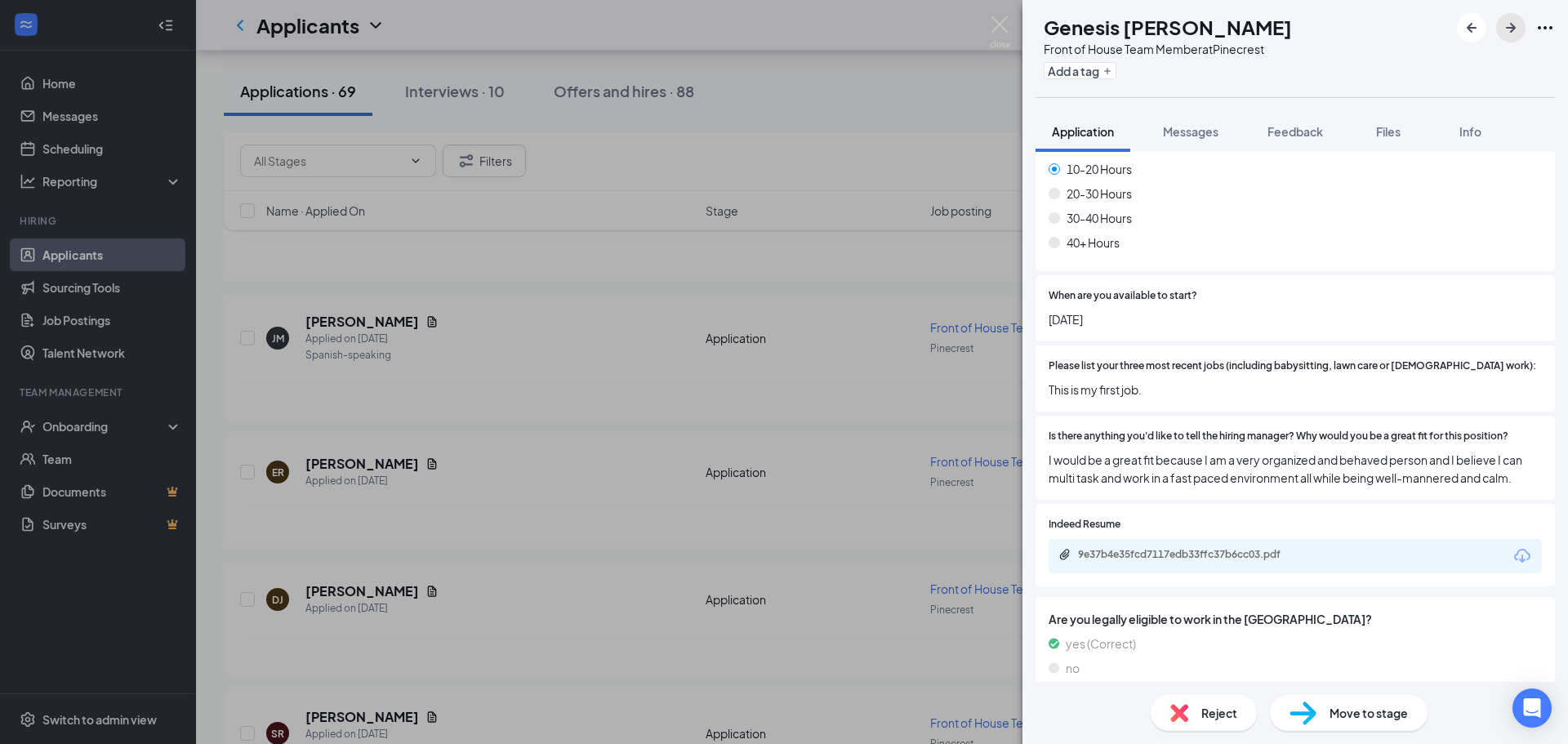
scroll to position [904, 0]
click at [1513, 20] on icon "ArrowRight" at bounding box center [1511, 27] width 20 height 20
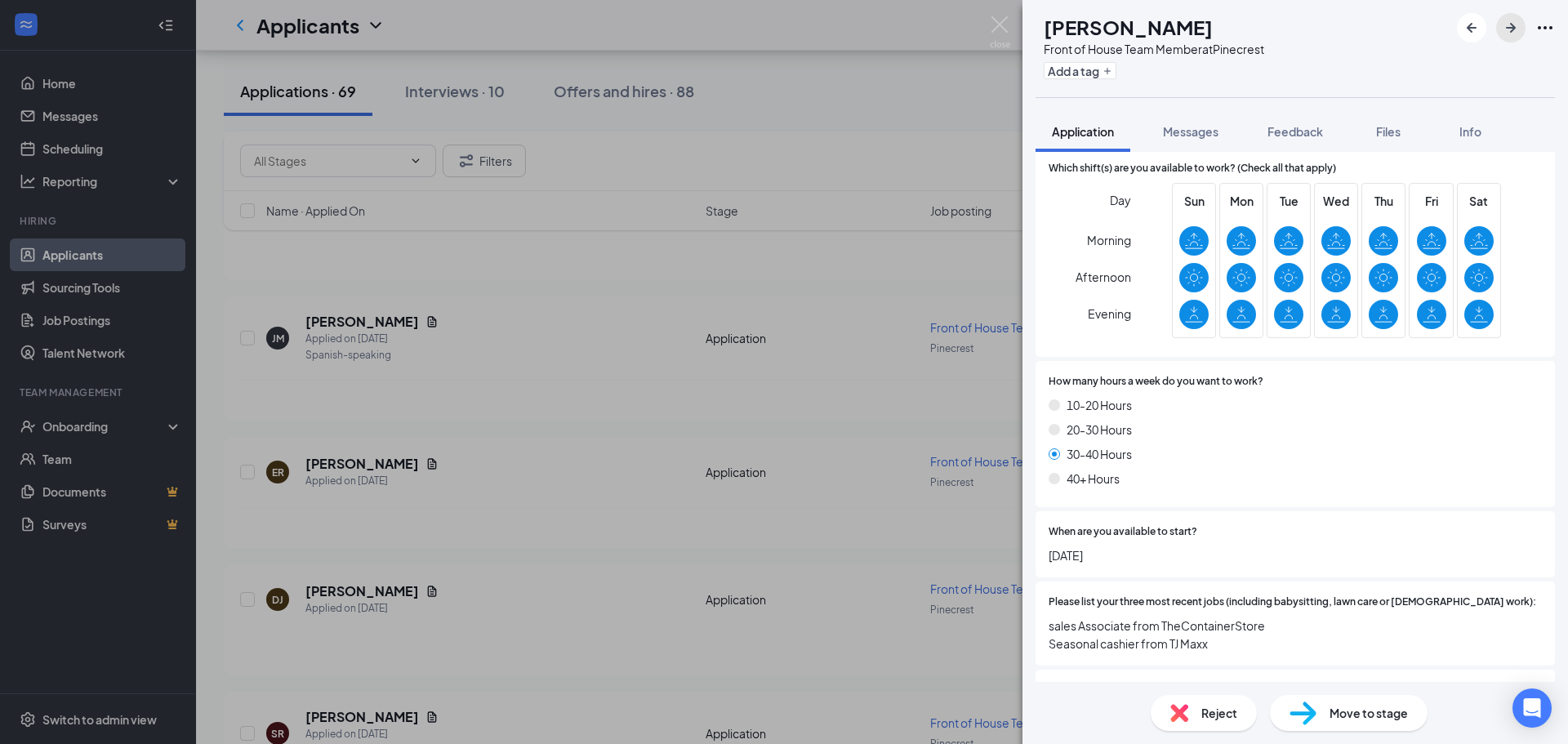
scroll to position [904, 0]
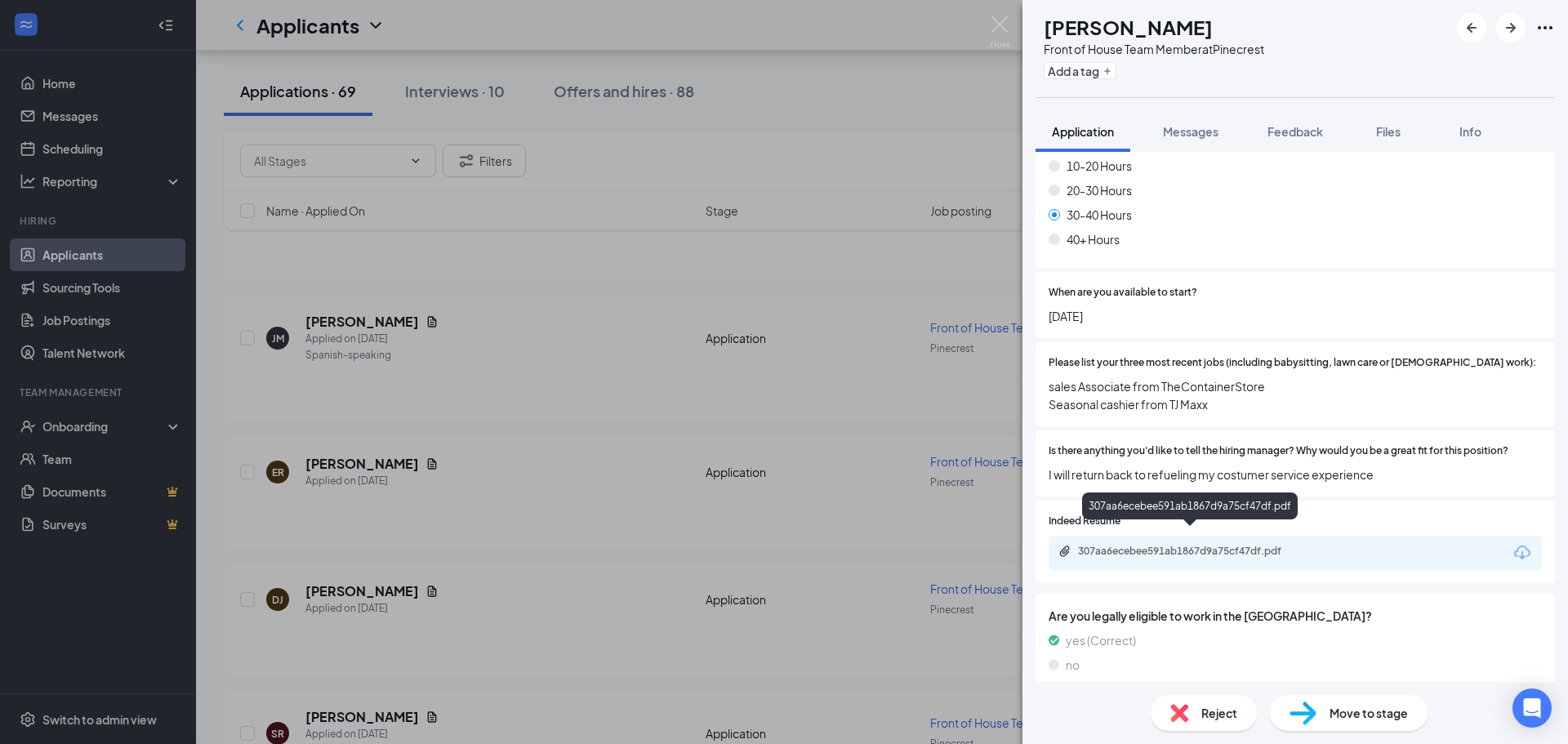
click at [1141, 545] on div "307aa6ecebee591ab1867d9a75cf47df.pdf" at bounding box center [1193, 551] width 229 height 13
click at [1505, 35] on icon "ArrowRight" at bounding box center [1511, 27] width 20 height 20
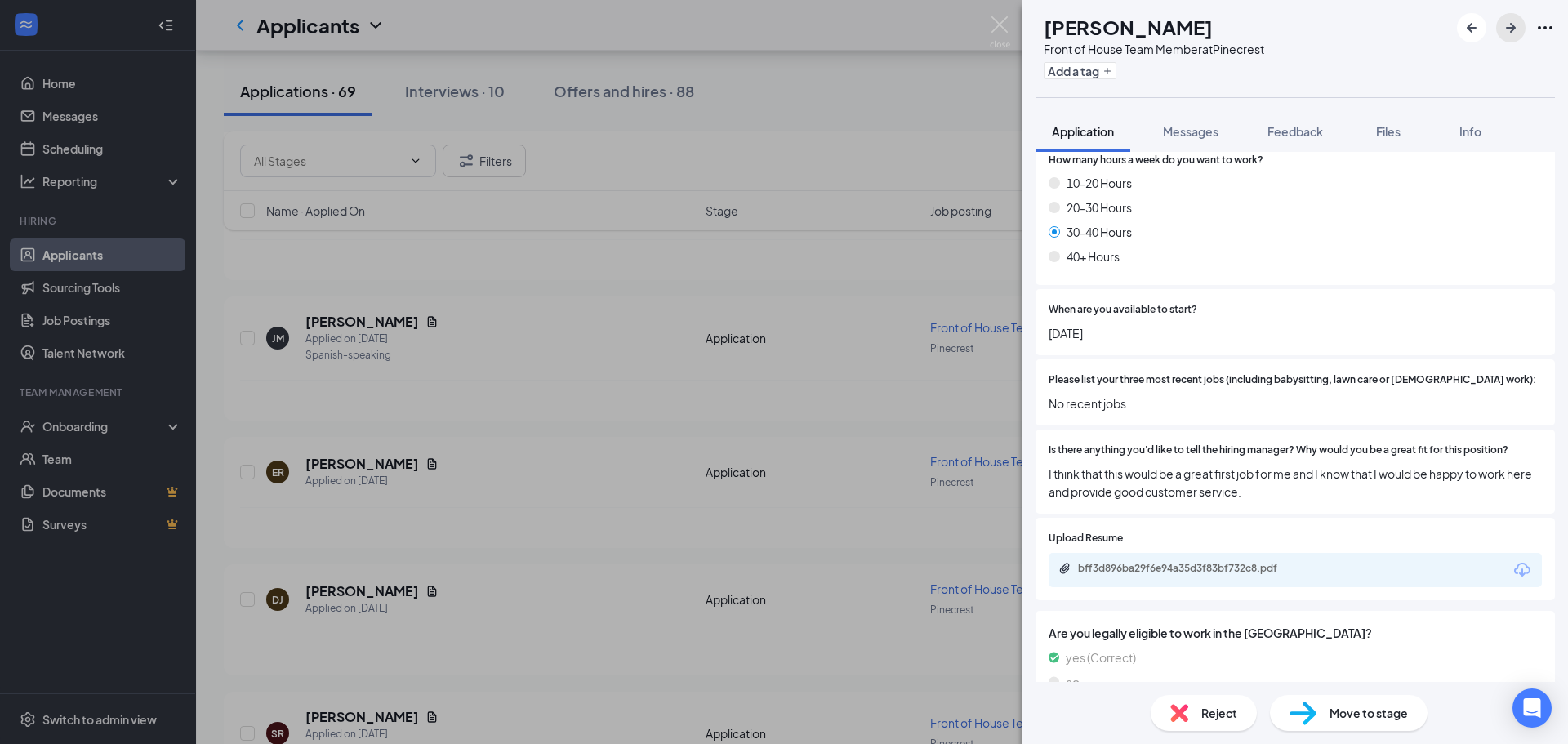
scroll to position [956, 0]
click at [1507, 26] on icon "ArrowRight" at bounding box center [1511, 27] width 20 height 20
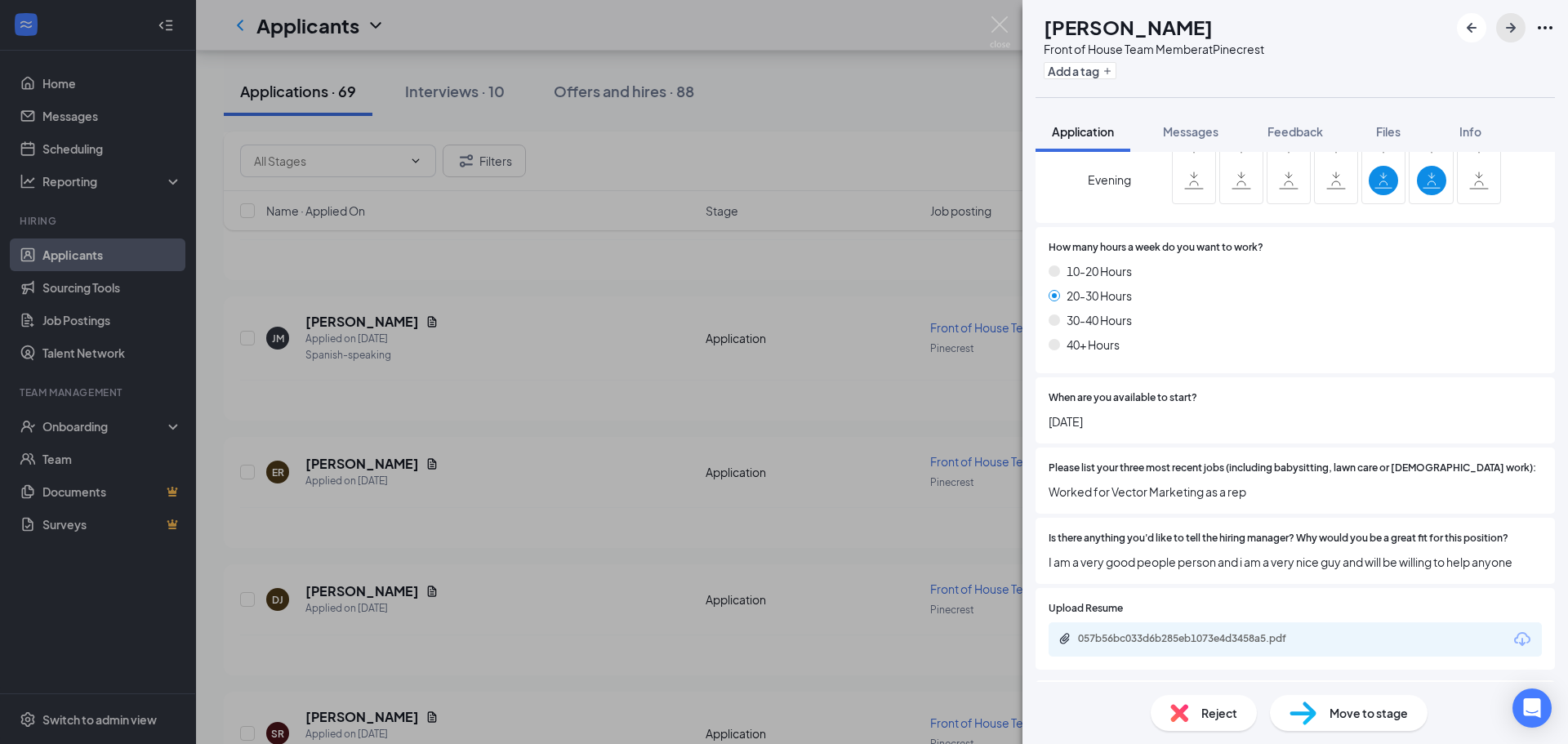
scroll to position [731, 0]
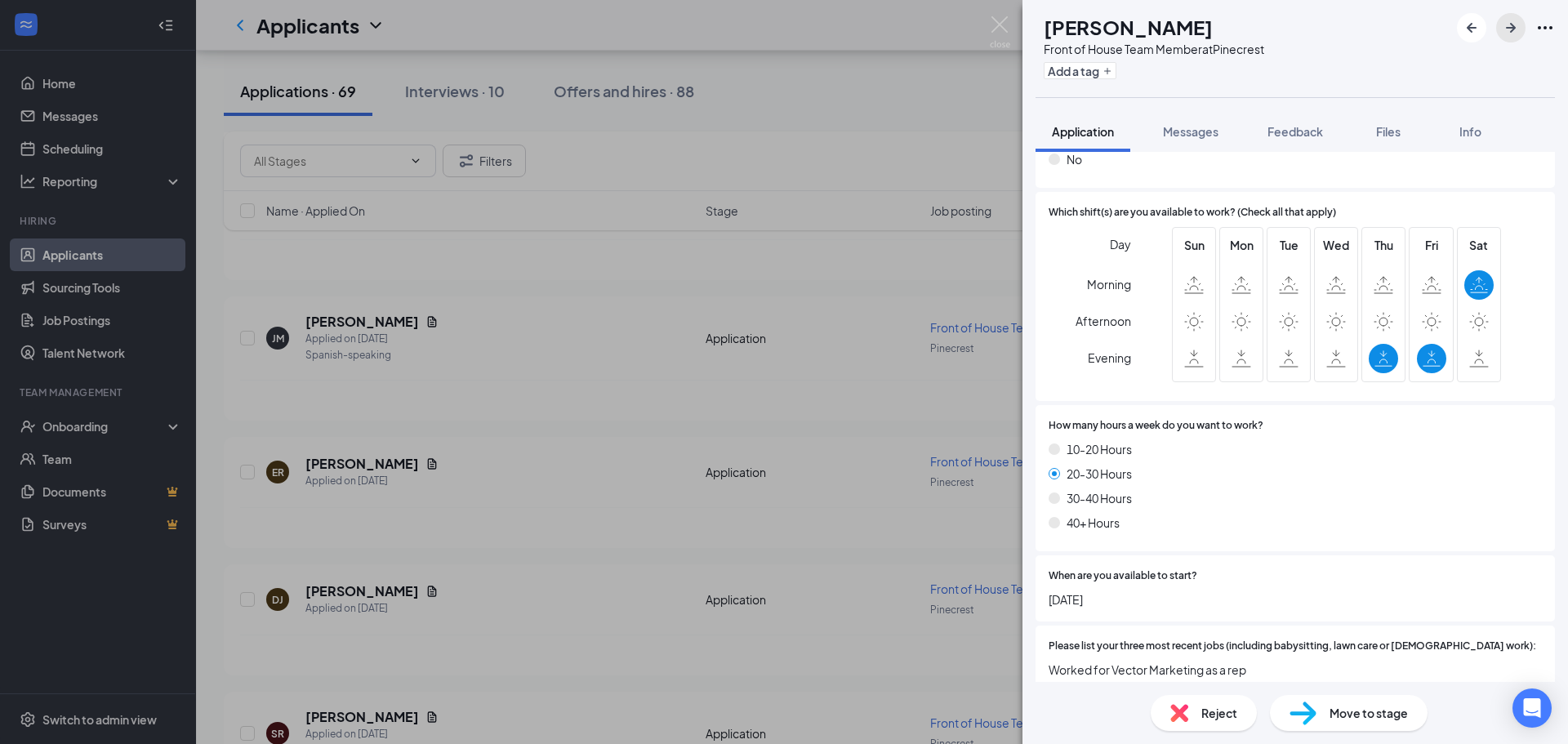
click at [1502, 29] on icon "ArrowRight" at bounding box center [1511, 27] width 20 height 20
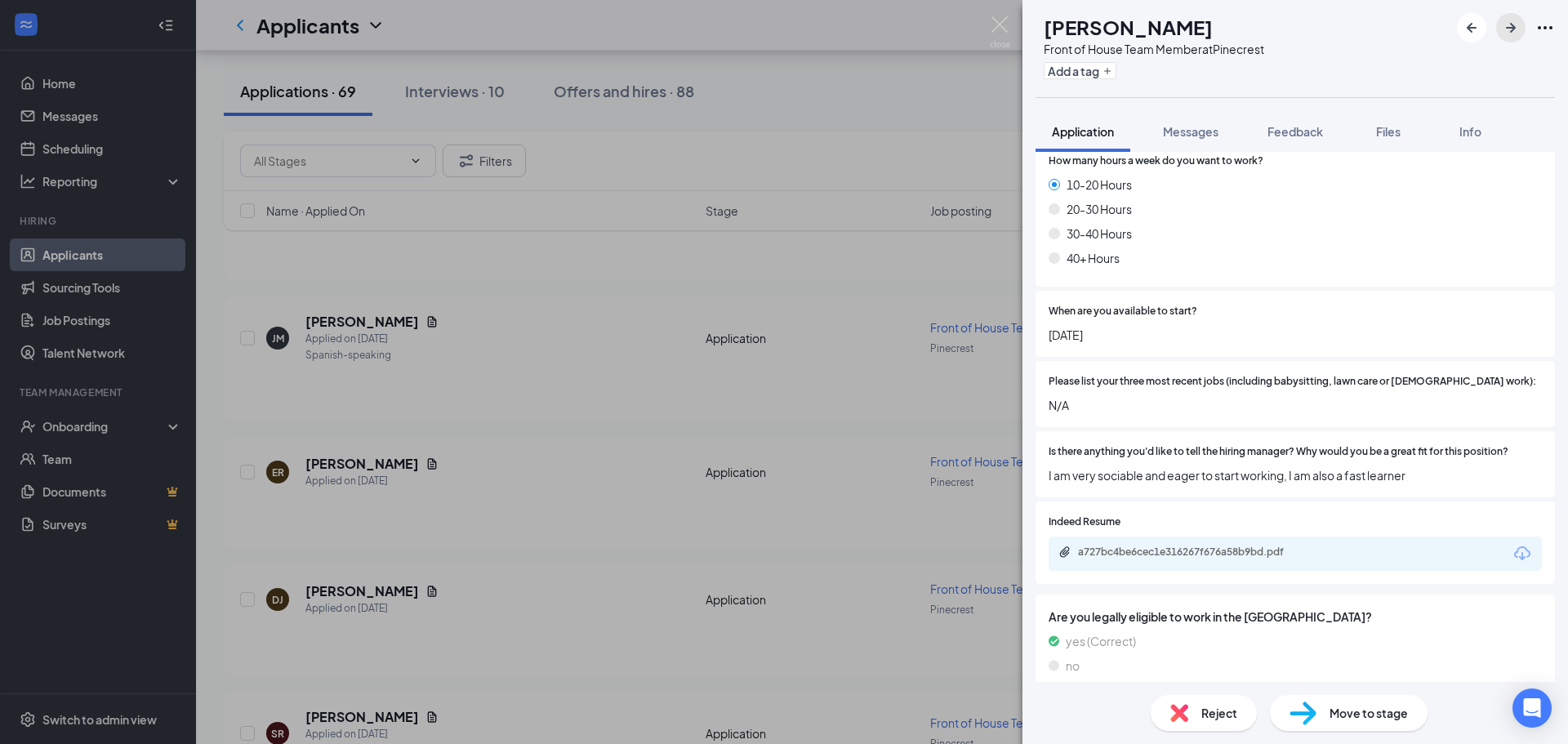
scroll to position [886, 0]
click at [1156, 545] on div "a727bc4be6cec1e316267f676a58b9bd.pdf" at bounding box center [1193, 551] width 229 height 13
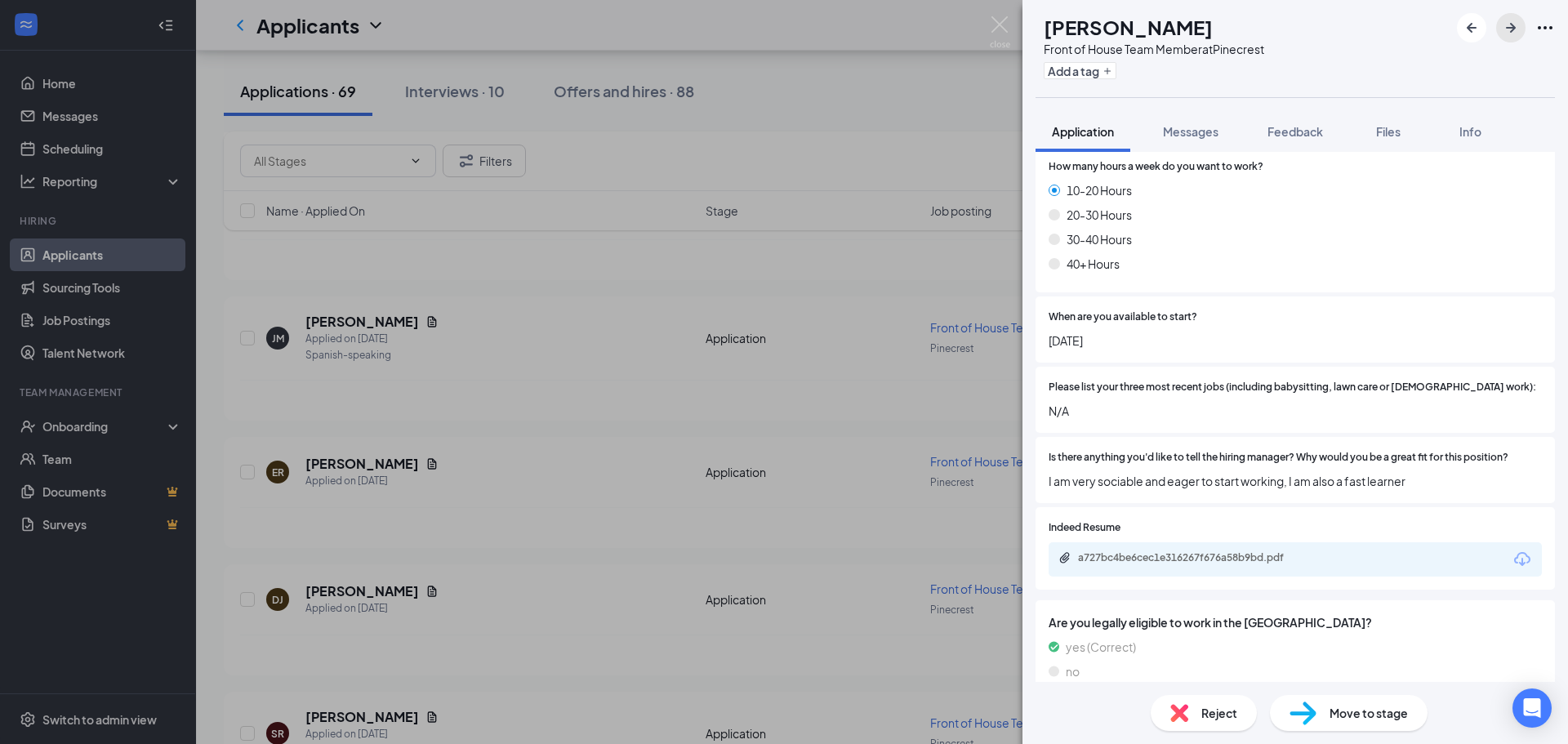
click at [1517, 32] on icon "ArrowRight" at bounding box center [1511, 27] width 20 height 20
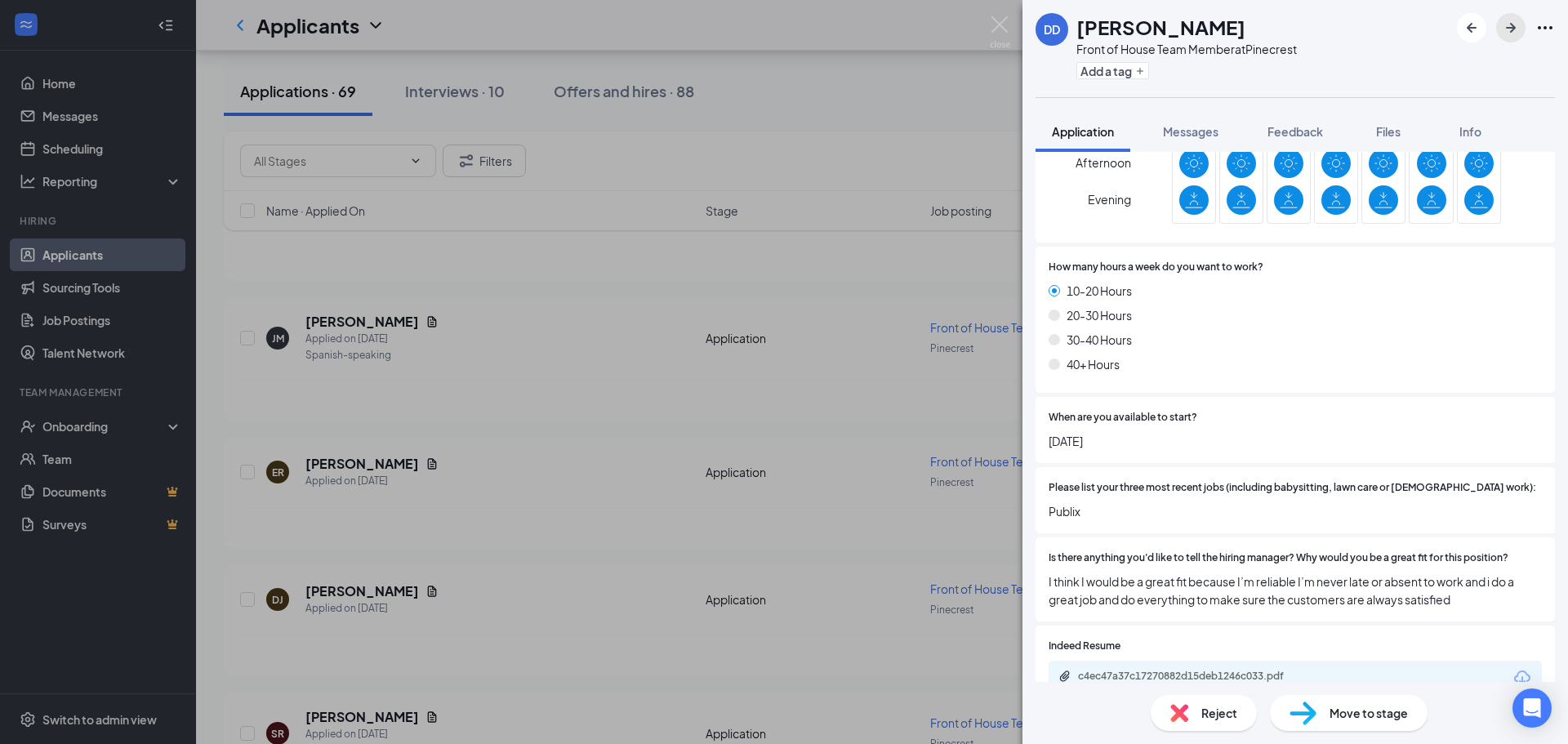
scroll to position [896, 0]
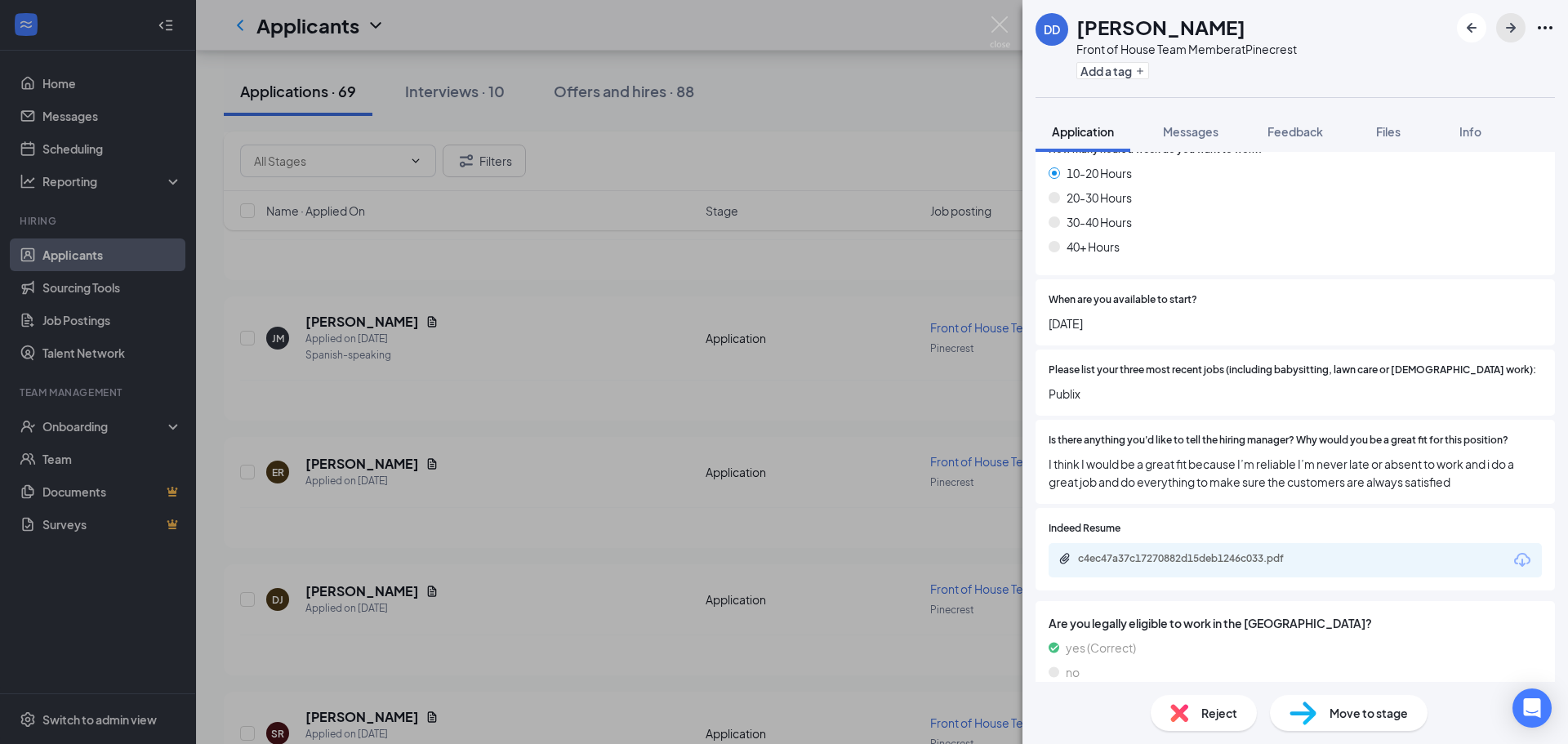
drag, startPoint x: 1501, startPoint y: 25, endPoint x: 1495, endPoint y: 33, distance: 10.0
click at [1500, 25] on button "button" at bounding box center [1511, 27] width 29 height 29
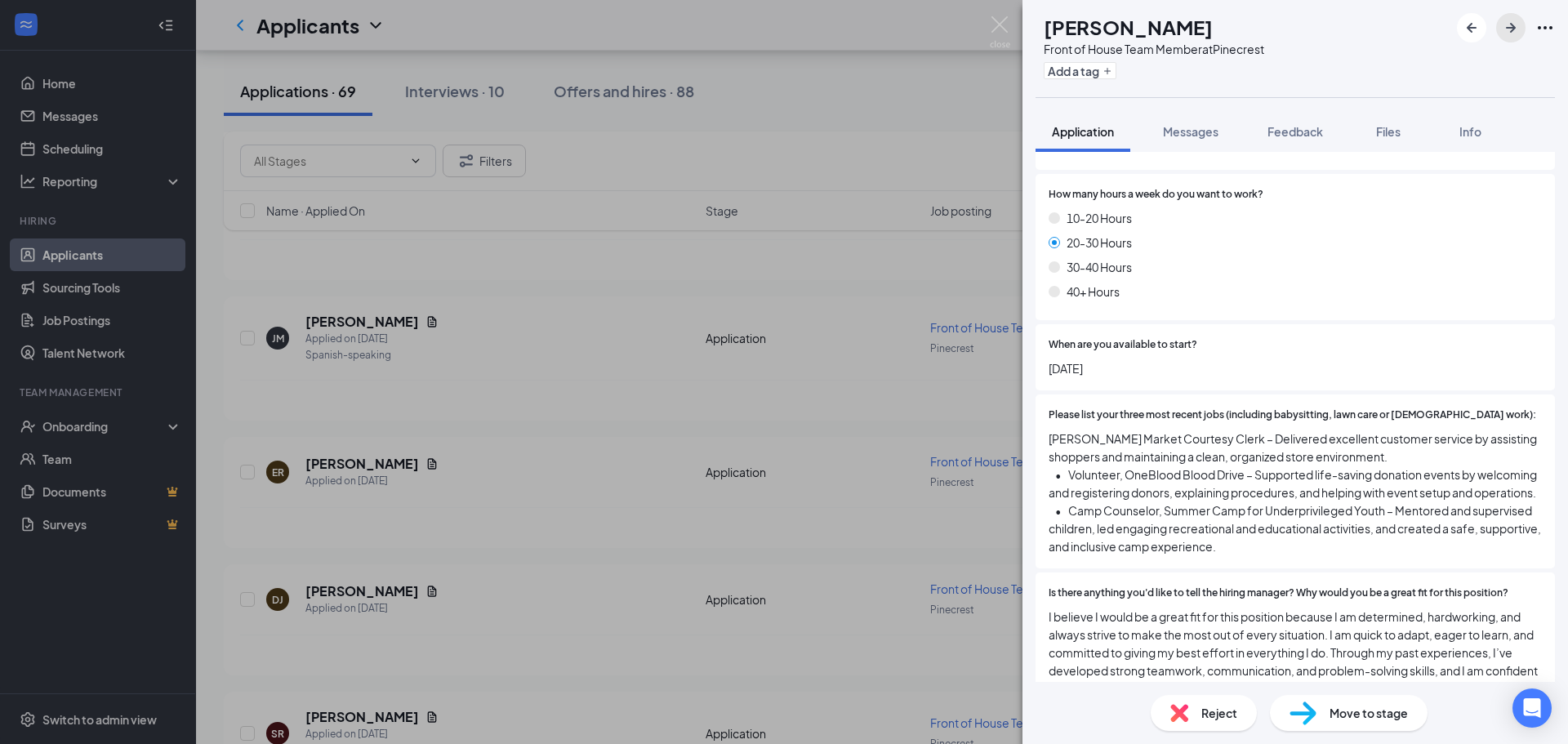
scroll to position [1181, 0]
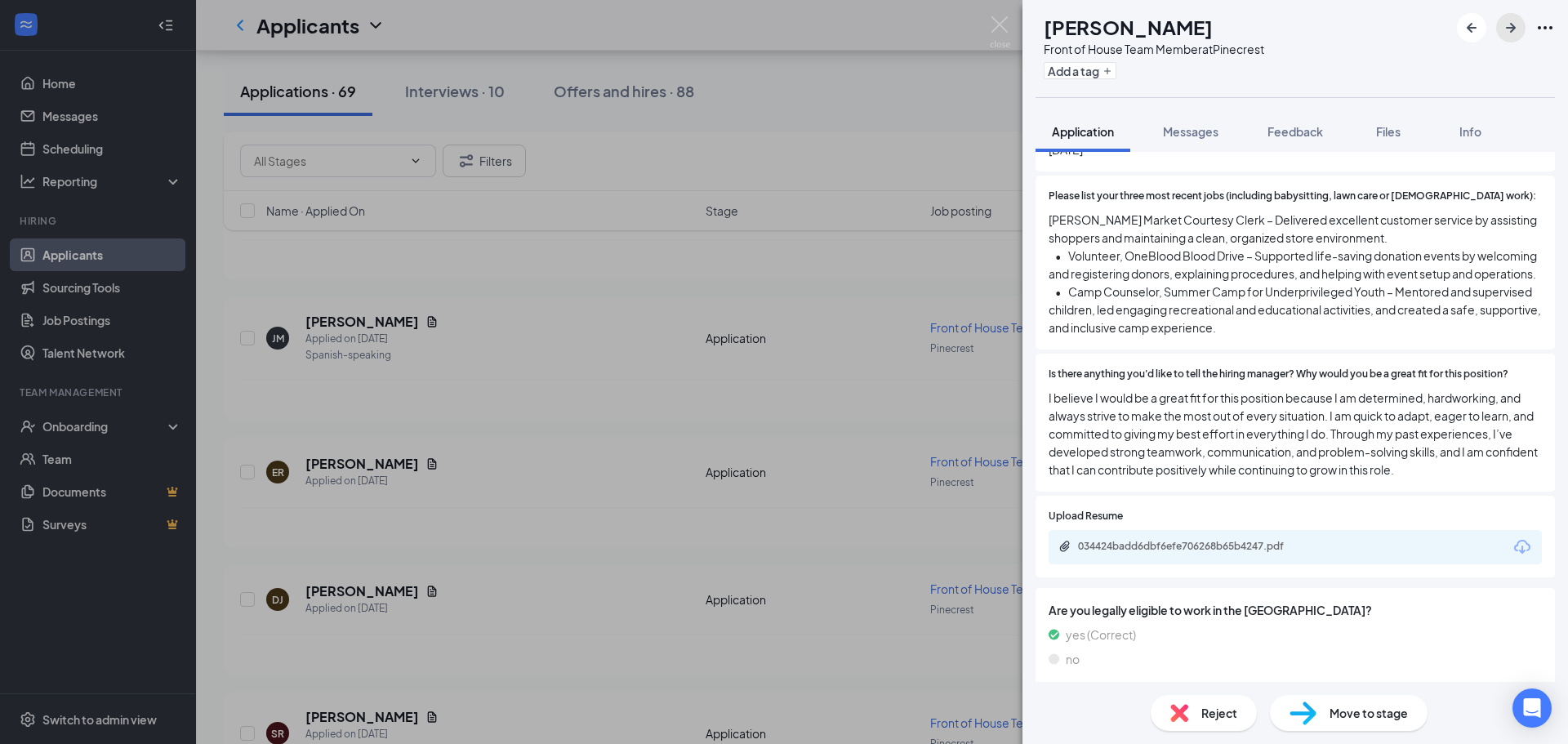
click at [1499, 23] on button "button" at bounding box center [1511, 27] width 29 height 29
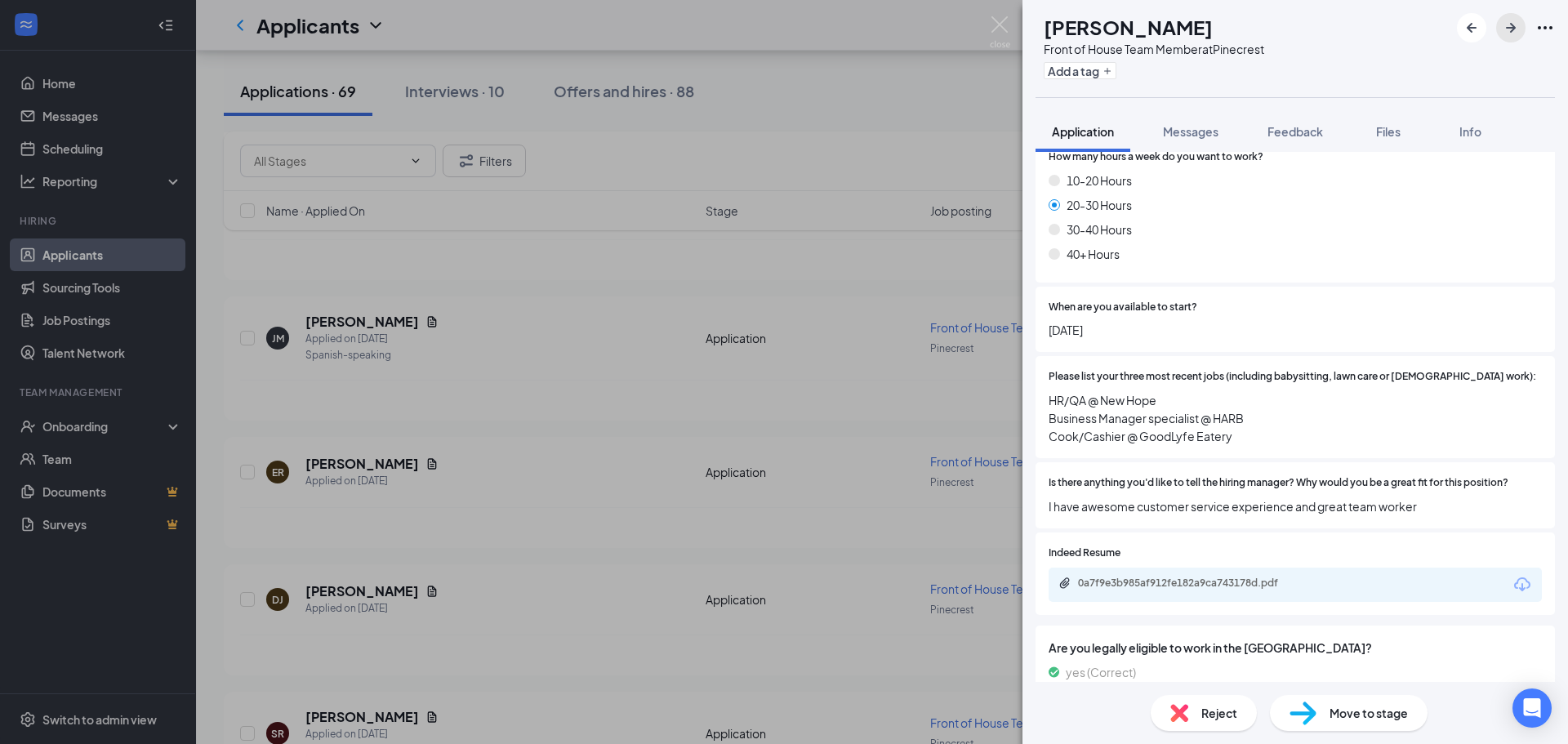
scroll to position [968, 0]
click at [1511, 27] on icon "ArrowRight" at bounding box center [1510, 27] width 9 height 9
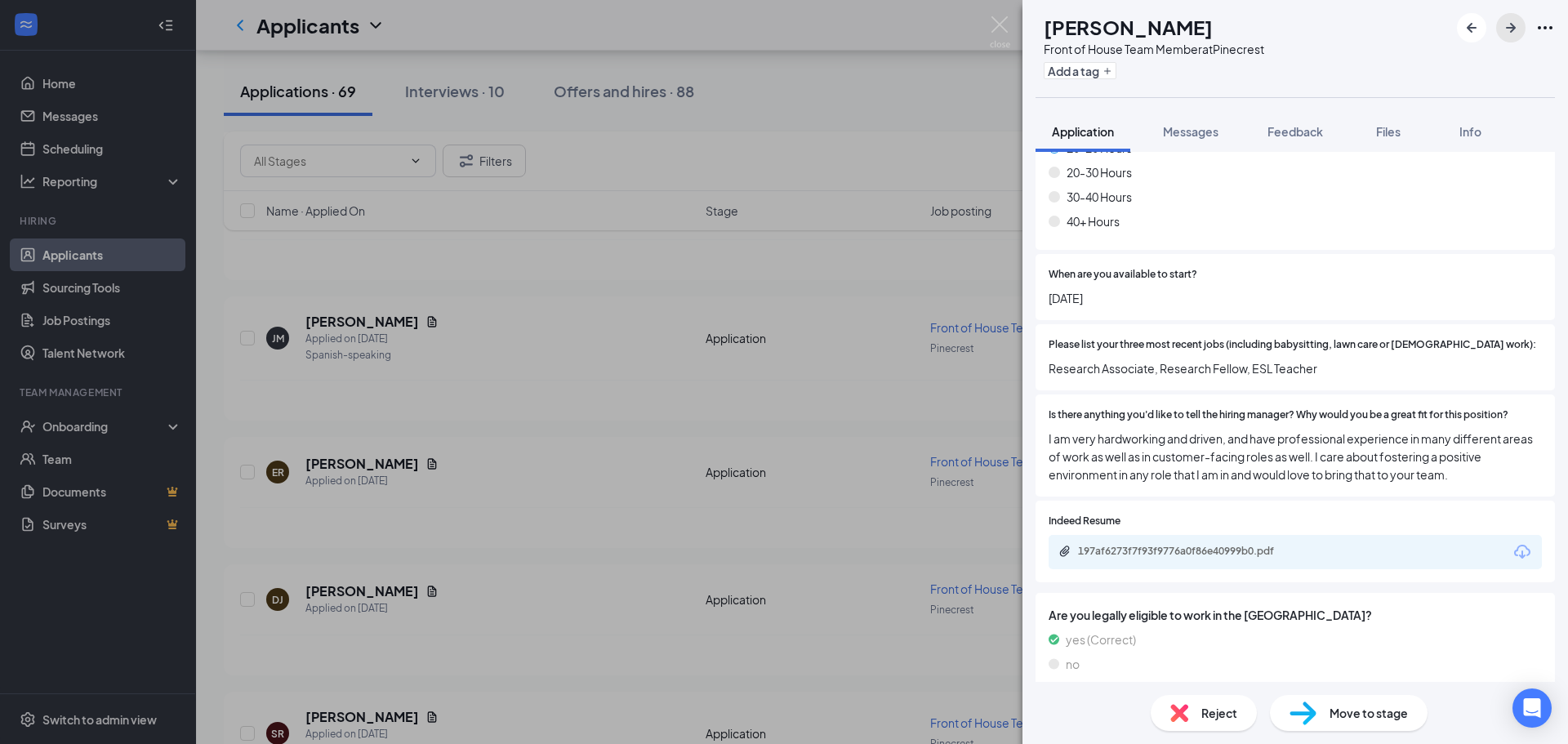
click at [1506, 29] on icon "ArrowRight" at bounding box center [1511, 27] width 20 height 20
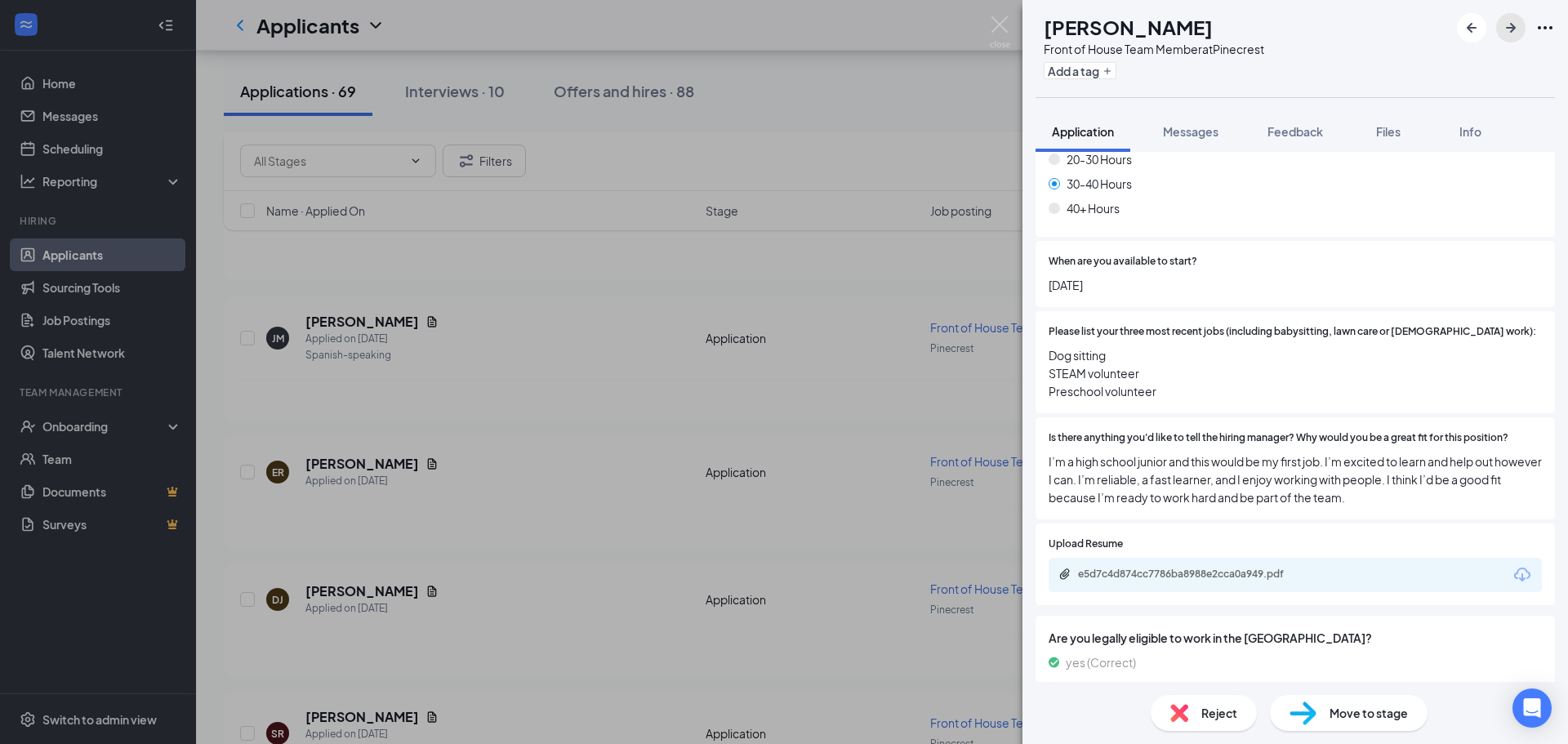
scroll to position [1073, 0]
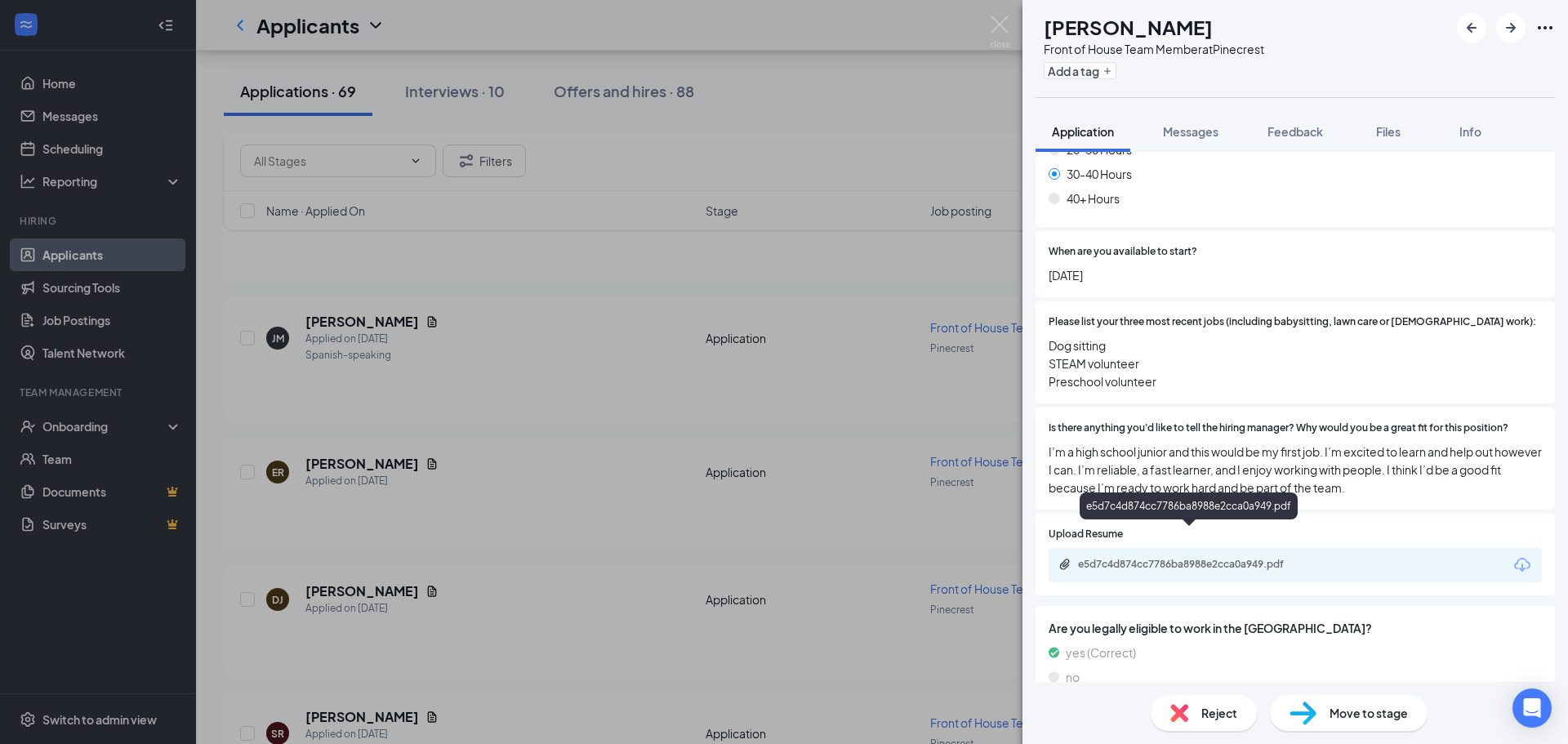
click at [1195, 558] on div "e5d7c4d874cc7786ba8988e2cca0a949.pdf" at bounding box center [1193, 564] width 229 height 13
click at [1321, 702] on div "Move to stage" at bounding box center [1349, 713] width 158 height 36
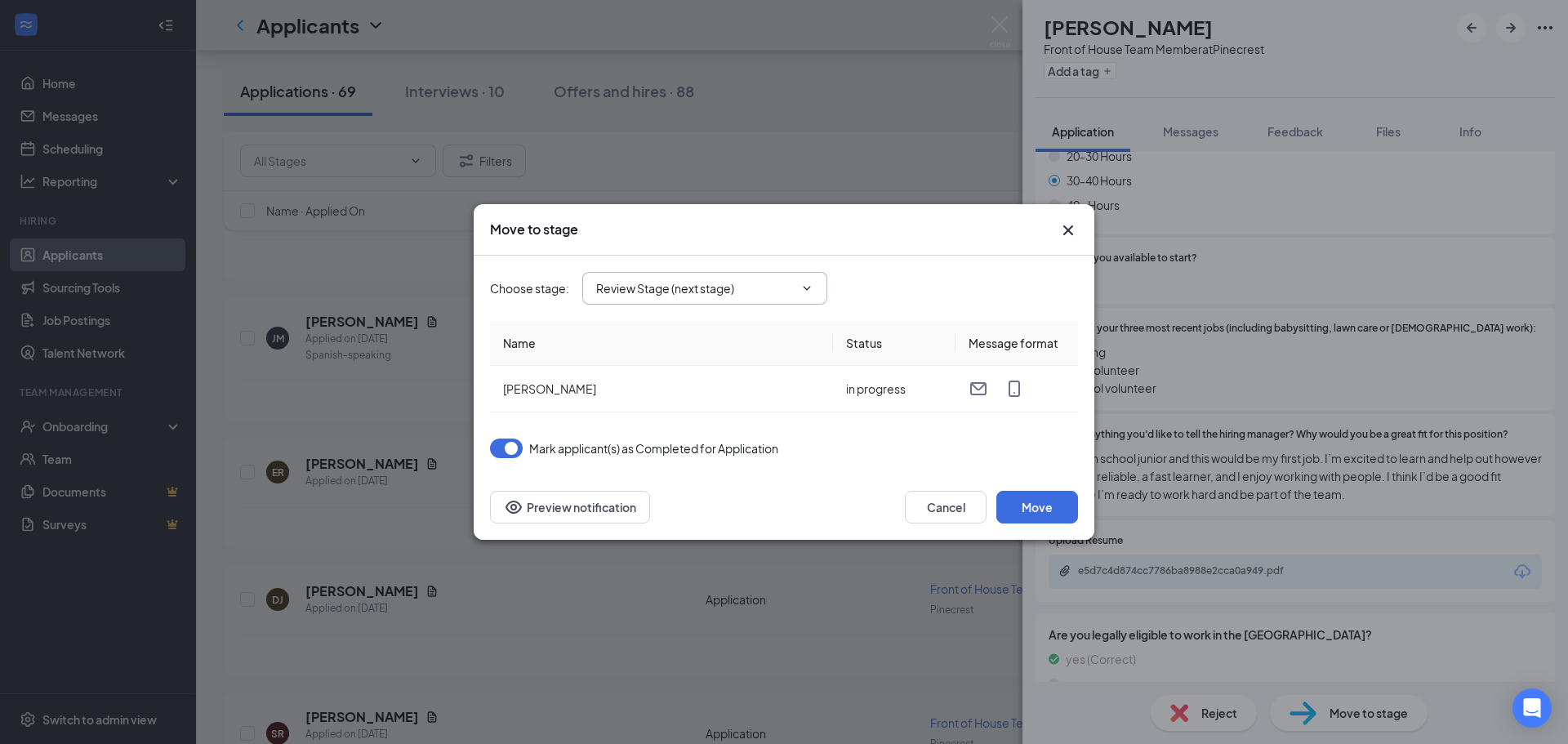
click at [781, 282] on input "Review Stage (next stage)" at bounding box center [695, 288] width 198 height 18
click at [664, 339] on div "Phone Interview" at bounding box center [652, 329] width 86 height 18
type input "Phone Interview"
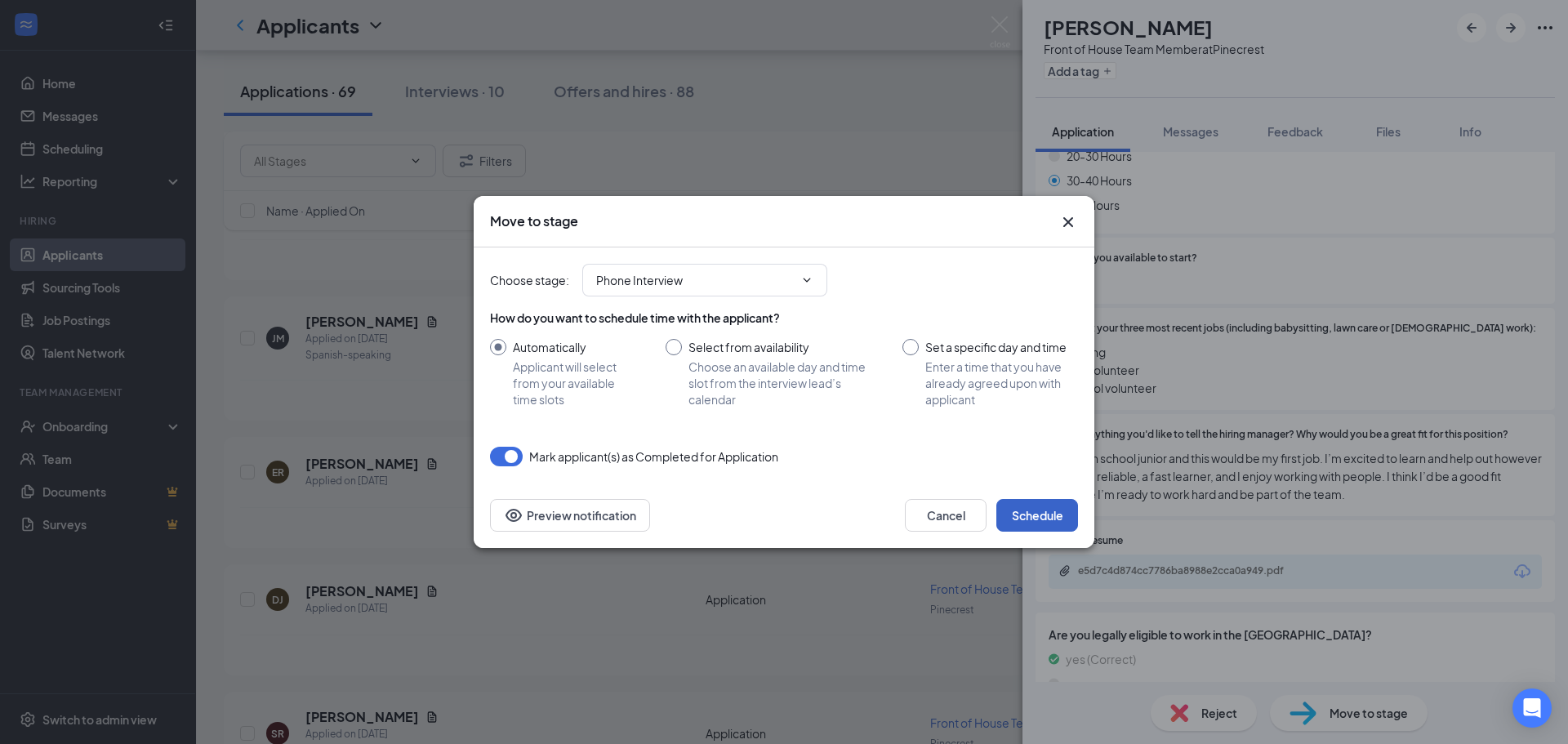
click at [1045, 521] on button "Schedule" at bounding box center [1037, 515] width 82 height 32
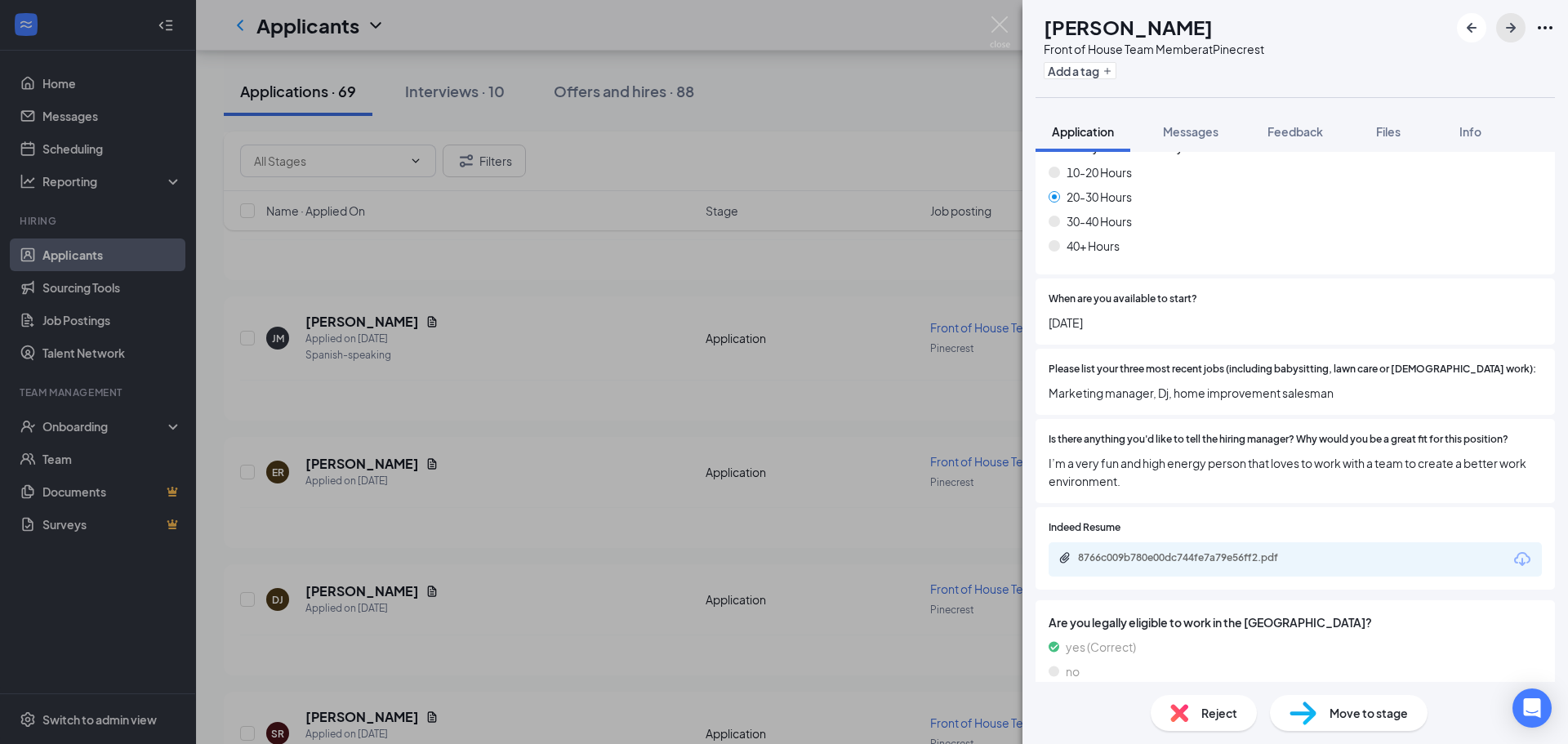
click at [1510, 35] on icon "ArrowRight" at bounding box center [1511, 27] width 20 height 20
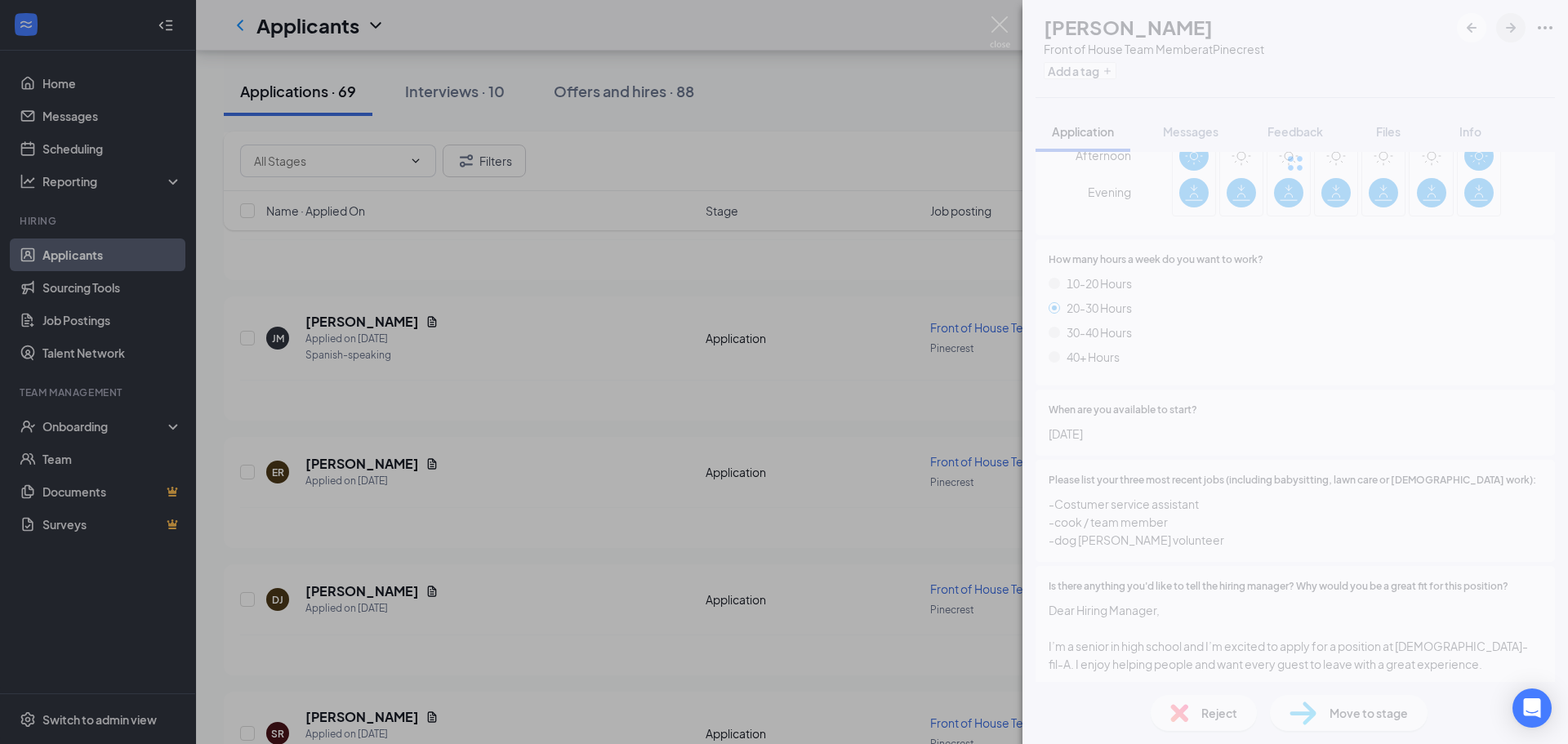
scroll to position [848, 0]
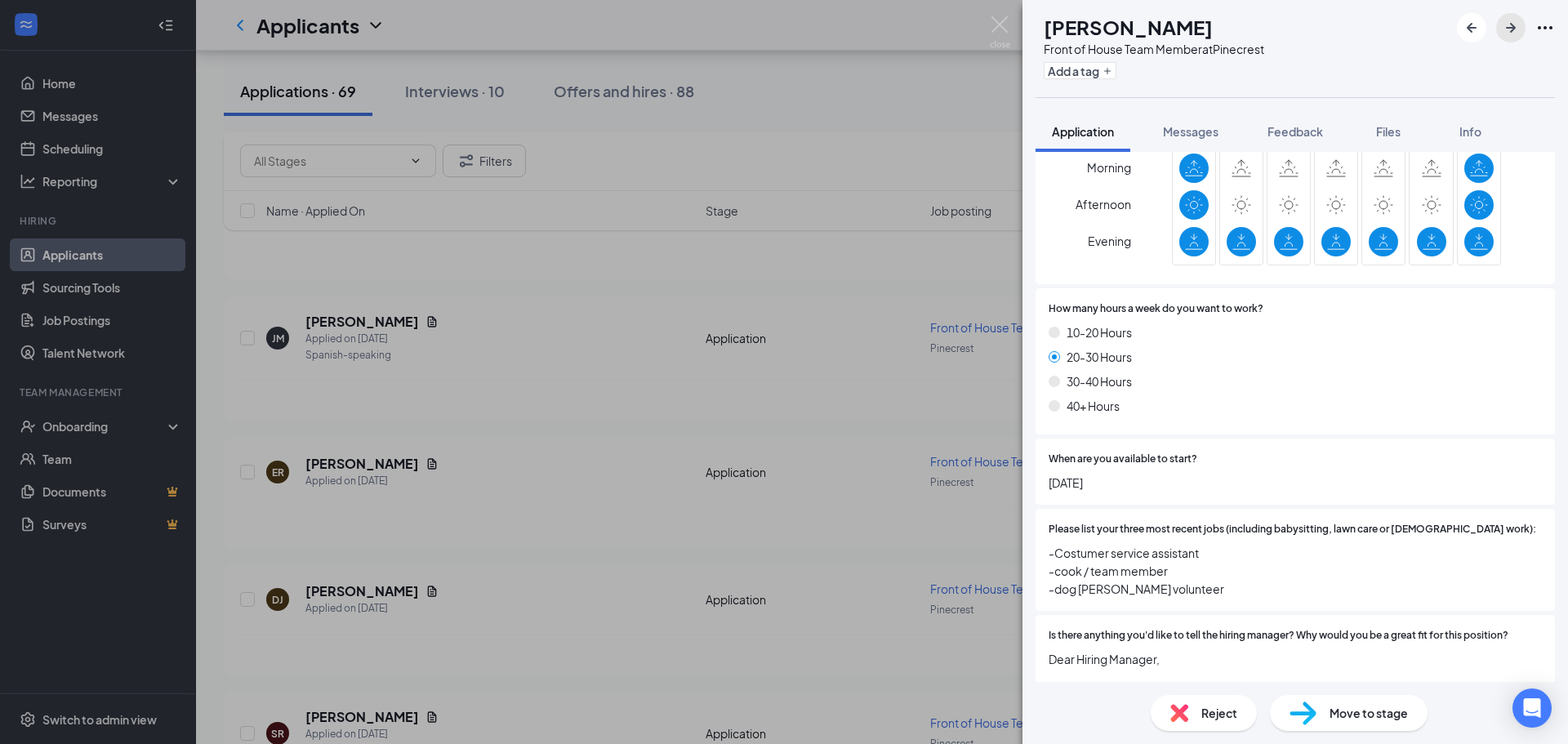
click at [1507, 36] on icon "ArrowRight" at bounding box center [1511, 27] width 20 height 20
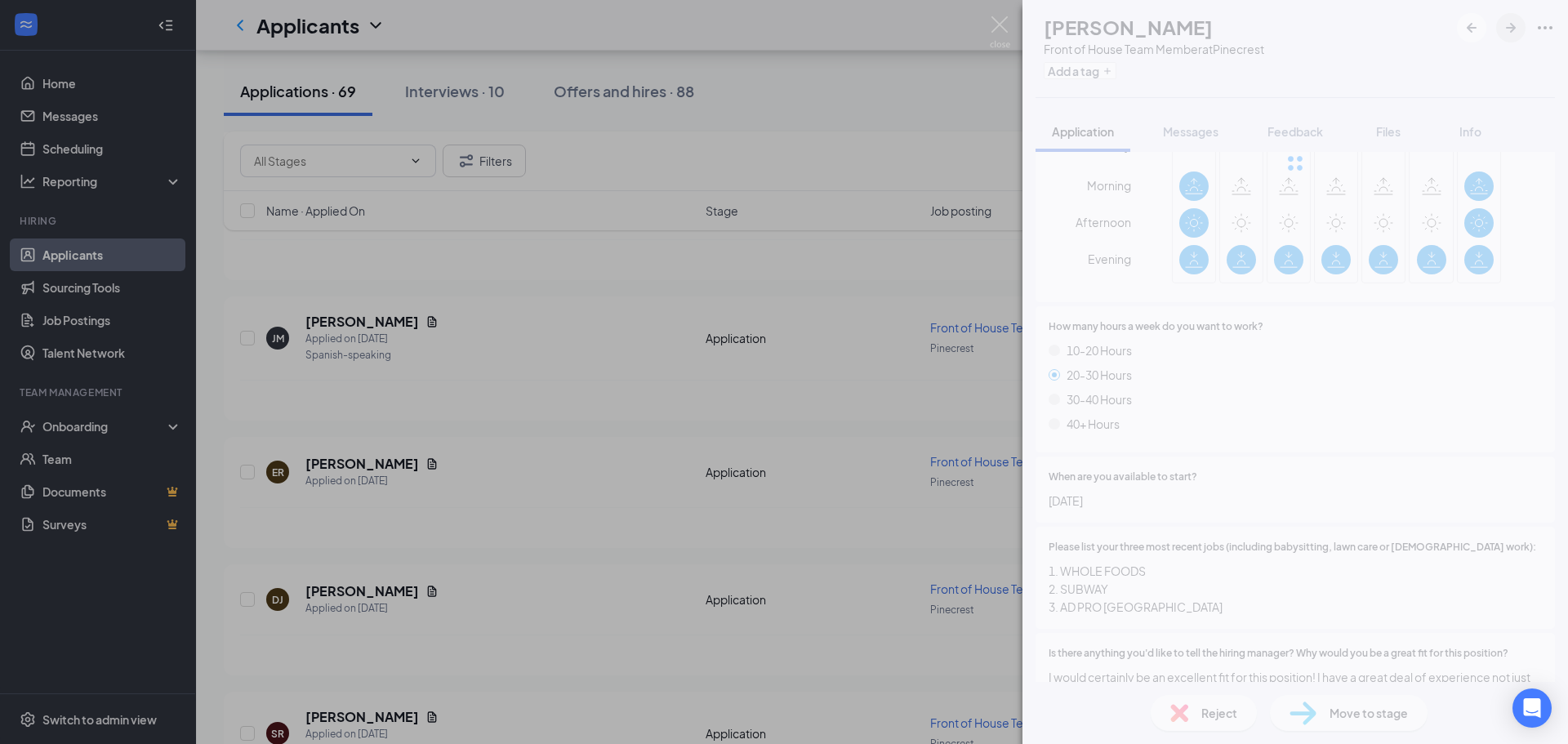
scroll to position [866, 0]
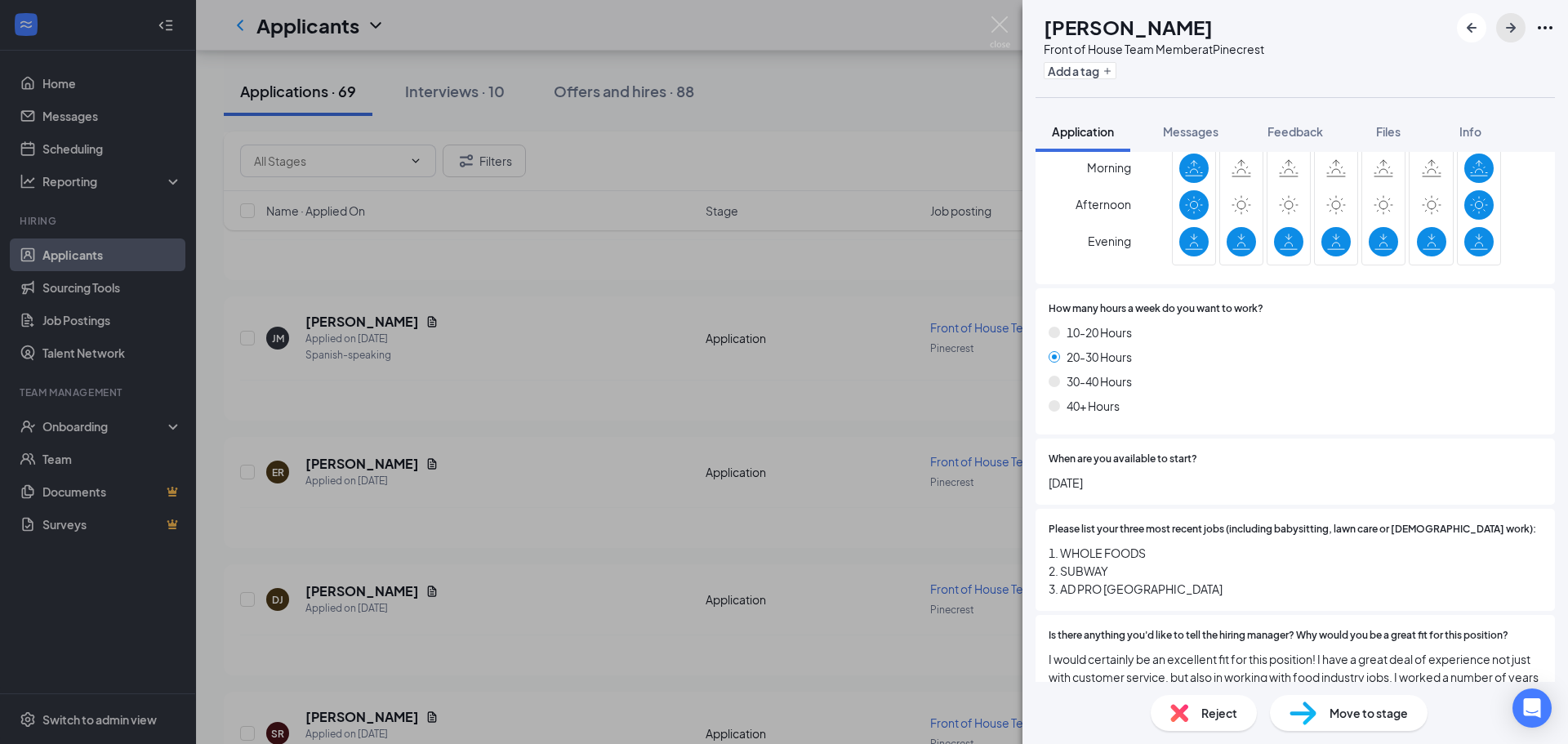
click at [1507, 35] on icon "ArrowRight" at bounding box center [1511, 27] width 20 height 20
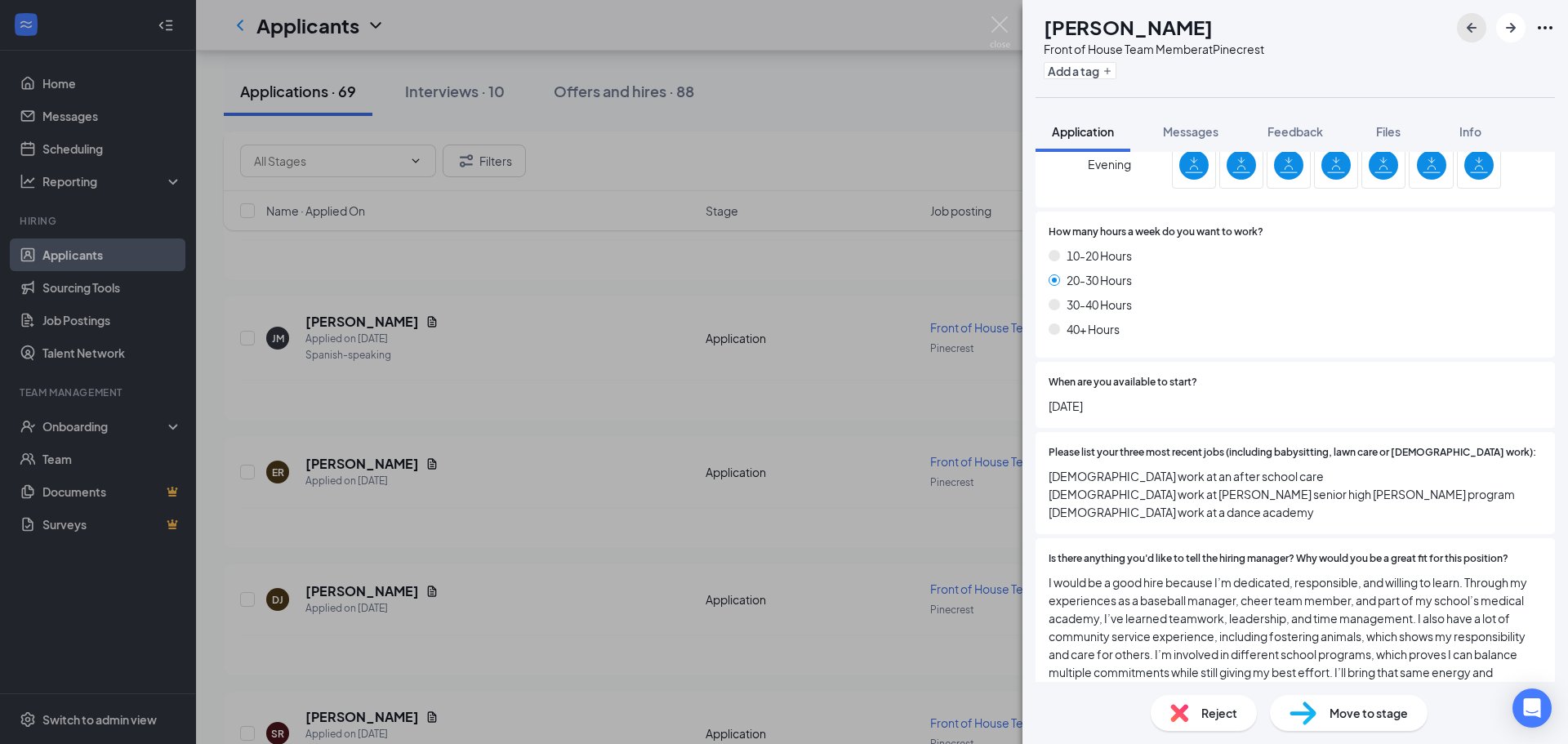
click at [1457, 29] on button "button" at bounding box center [1472, 27] width 29 height 29
click at [1460, 26] on div "[PERSON_NAME] Front of House Team Member at Pinecrest Add a tag Application Mes…" at bounding box center [1296, 372] width 546 height 744
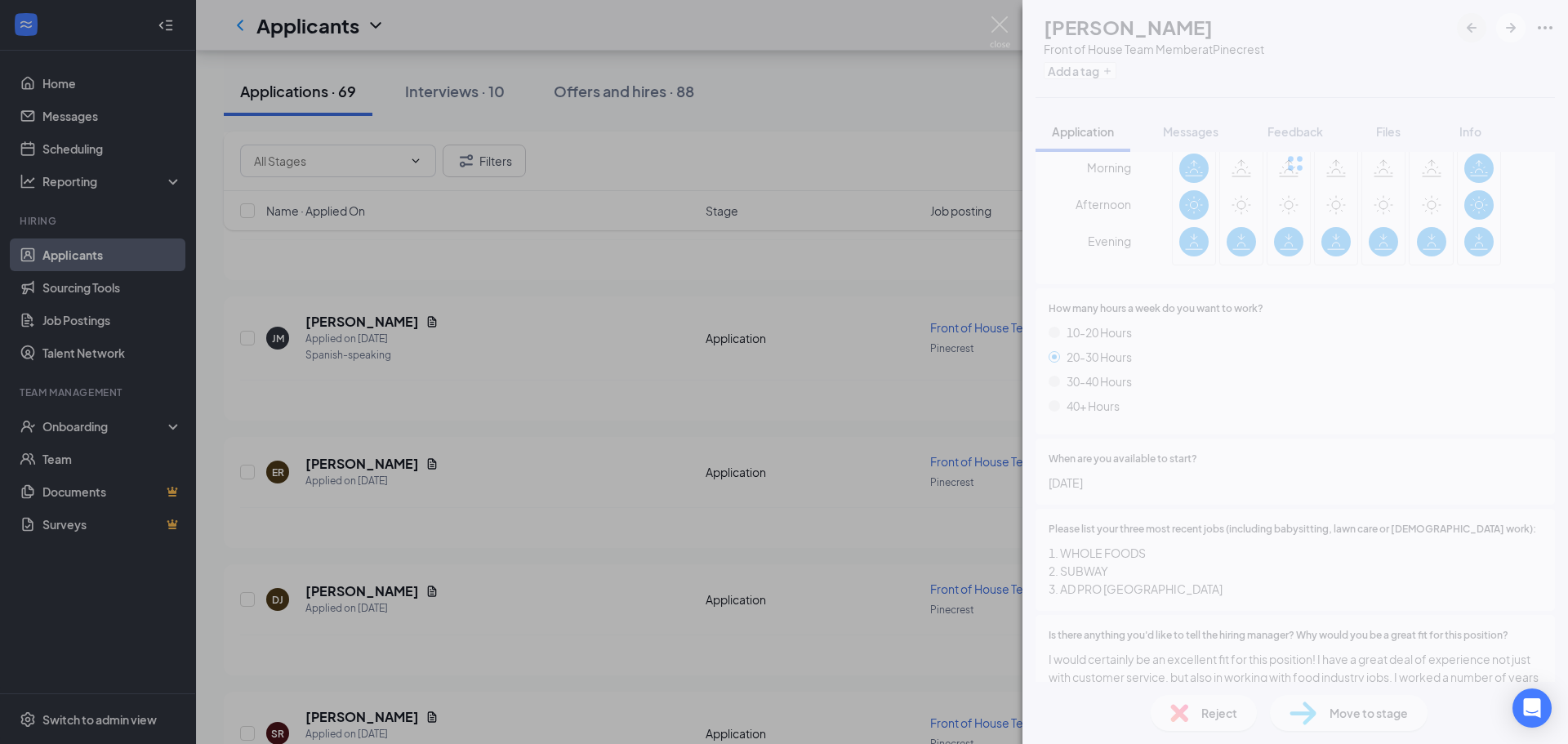
click at [1460, 26] on div at bounding box center [1296, 163] width 546 height 327
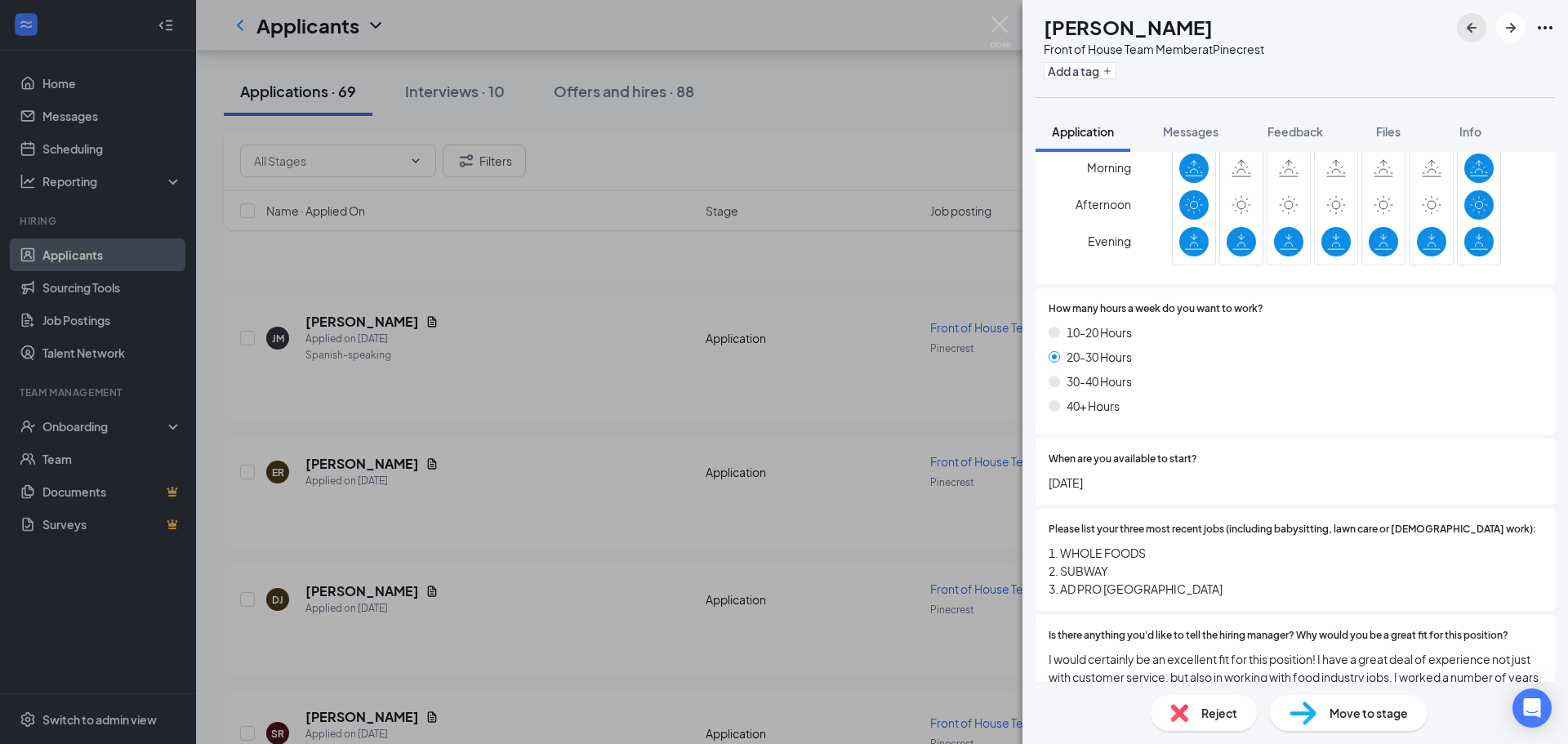
click at [1460, 26] on button "button" at bounding box center [1472, 27] width 29 height 29
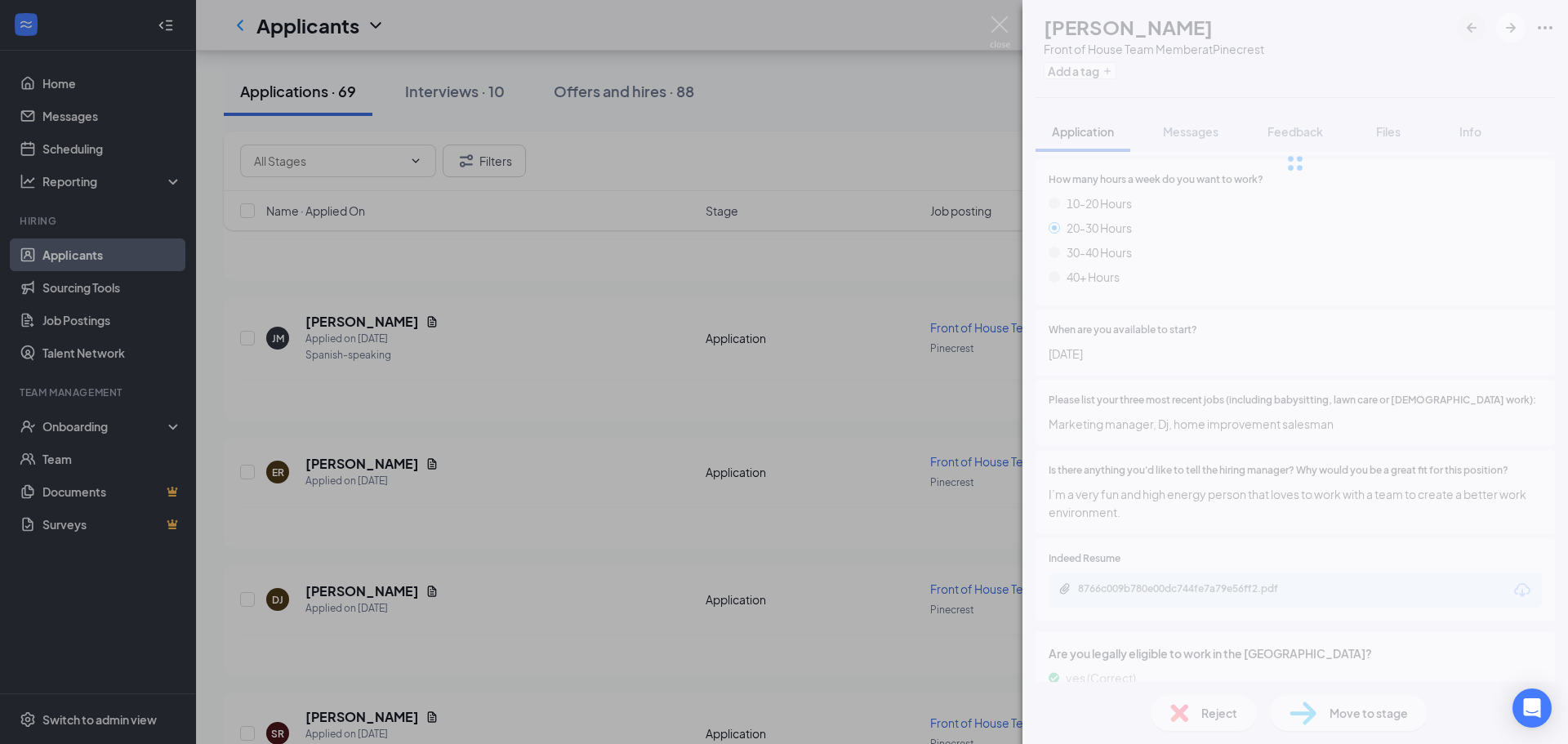
click at [1460, 26] on div at bounding box center [1296, 163] width 546 height 327
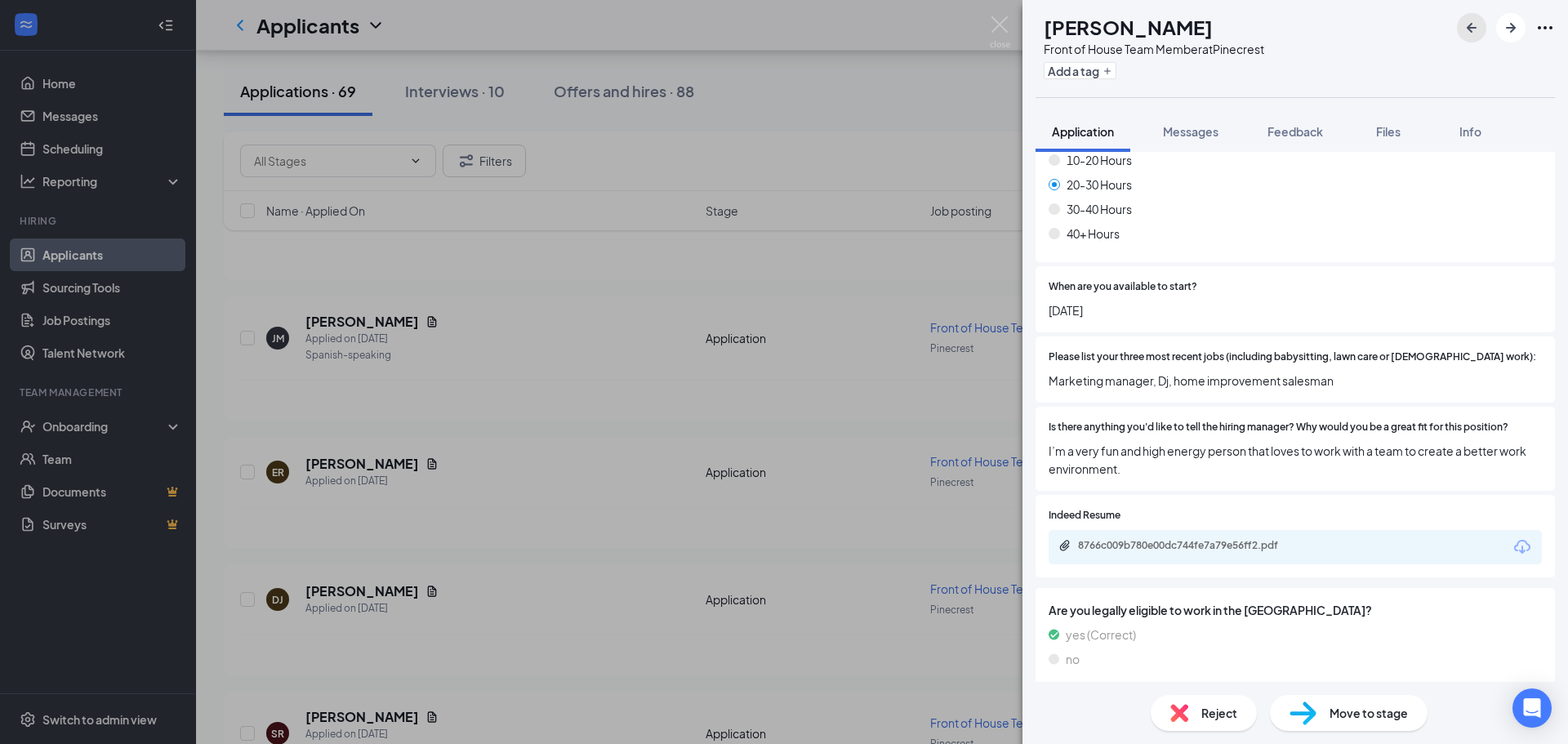
click at [1460, 26] on button "button" at bounding box center [1472, 27] width 29 height 29
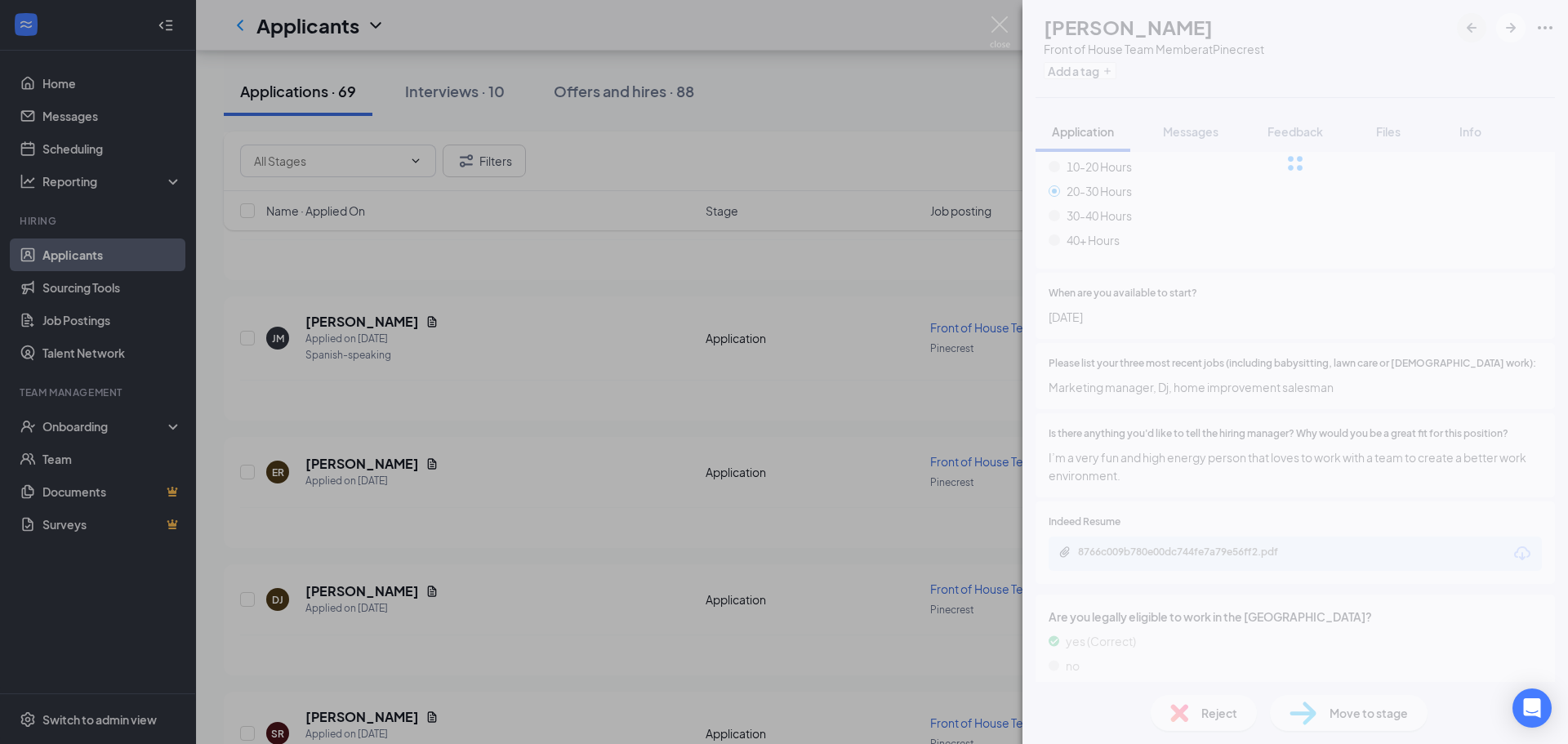
click at [1460, 26] on div at bounding box center [1296, 163] width 546 height 327
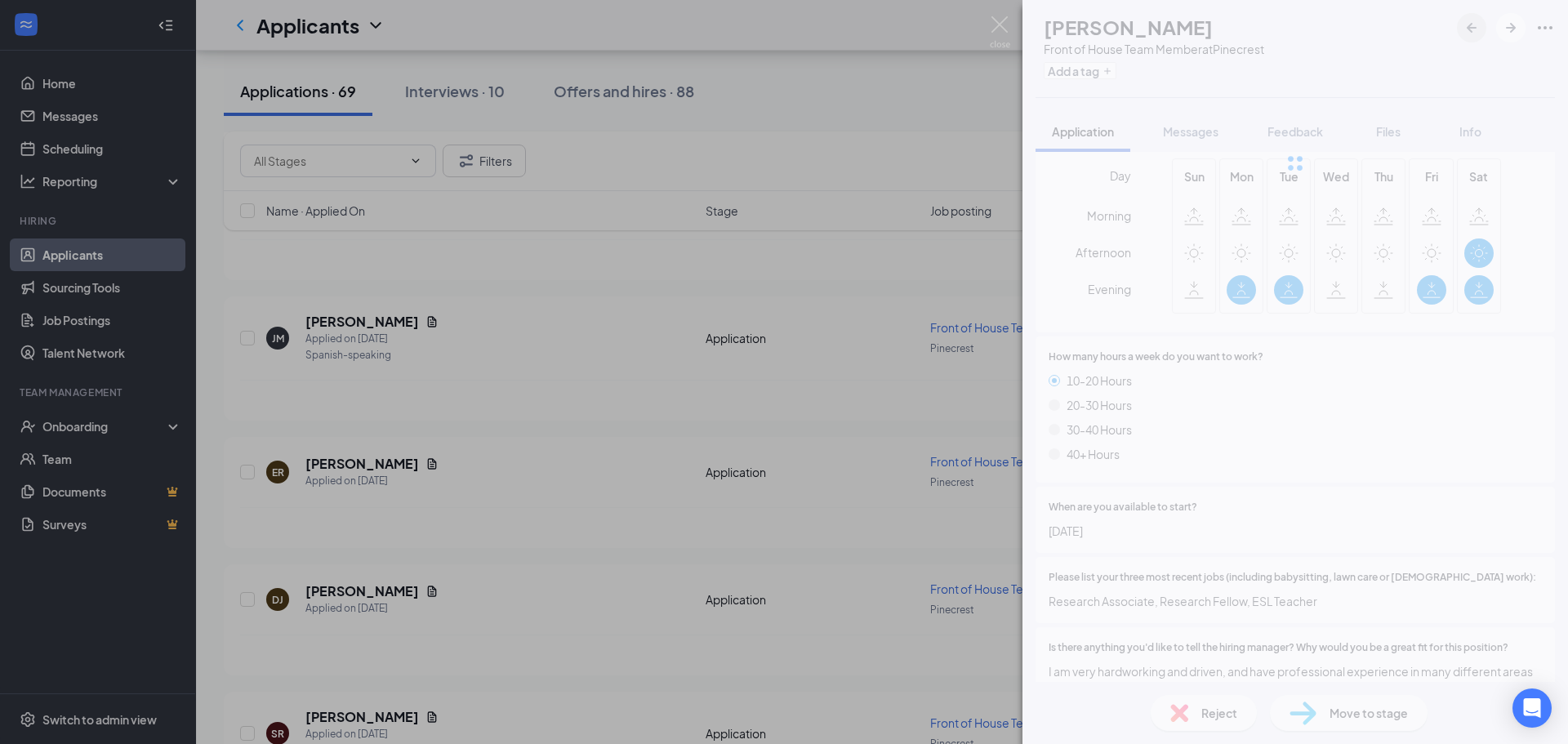
click at [1460, 26] on button "button" at bounding box center [1472, 27] width 29 height 29
click at [1460, 26] on div at bounding box center [1296, 163] width 546 height 327
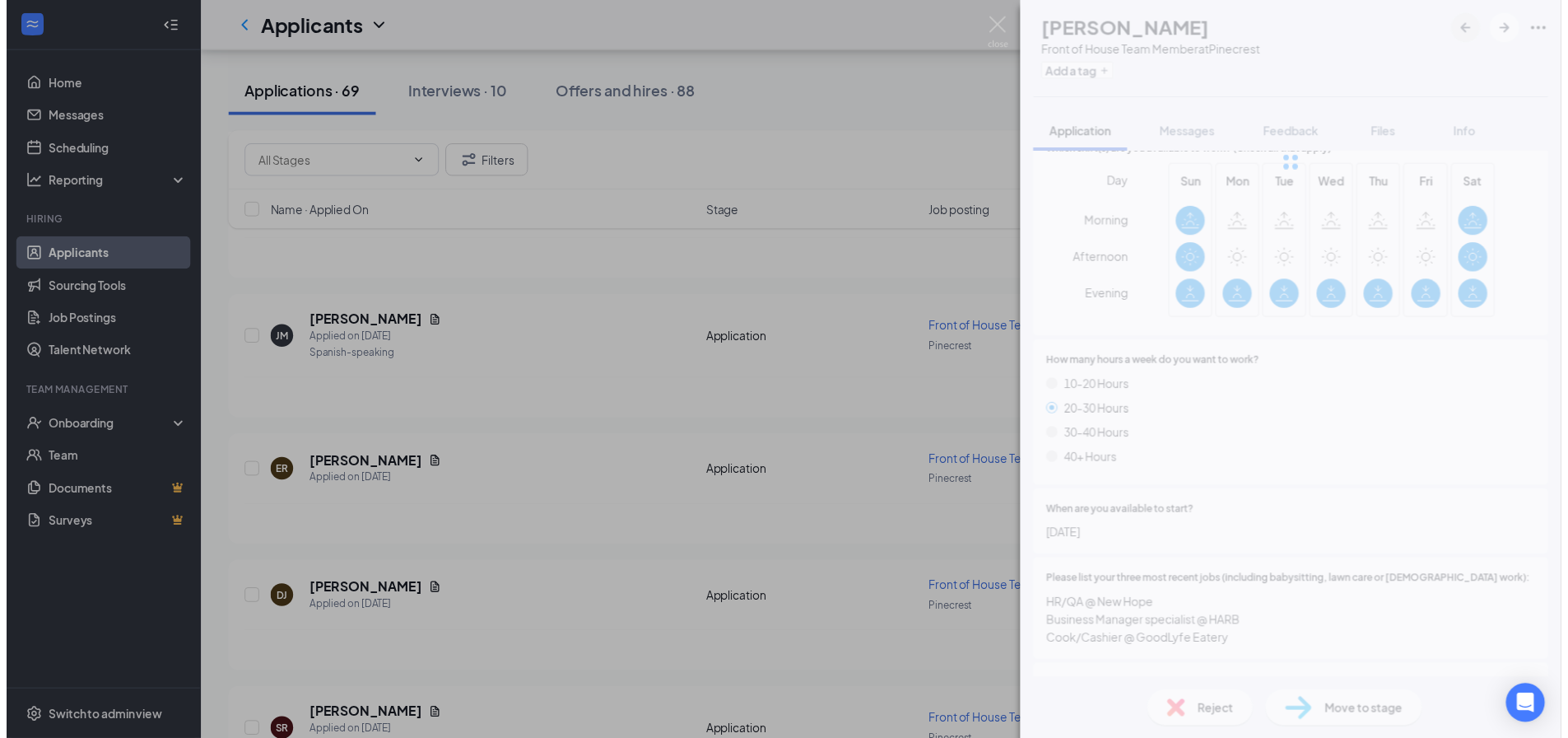
scroll to position [909, 0]
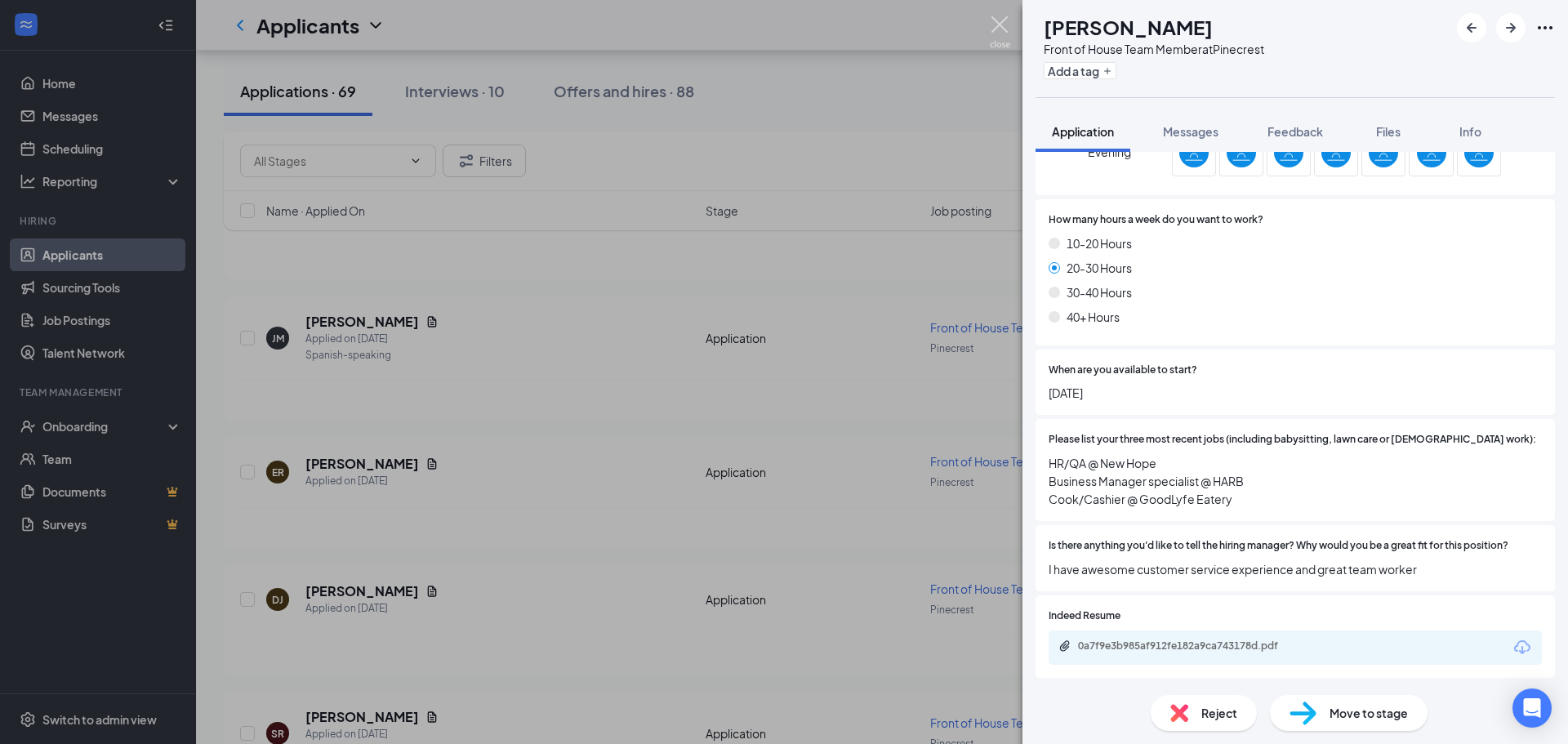
drag, startPoint x: 988, startPoint y: 20, endPoint x: 980, endPoint y: 184, distance: 164.2
click at [988, 20] on div "CH [PERSON_NAME] Front of House Team Member at Pinecrest Add a tag Application …" at bounding box center [784, 372] width 1568 height 744
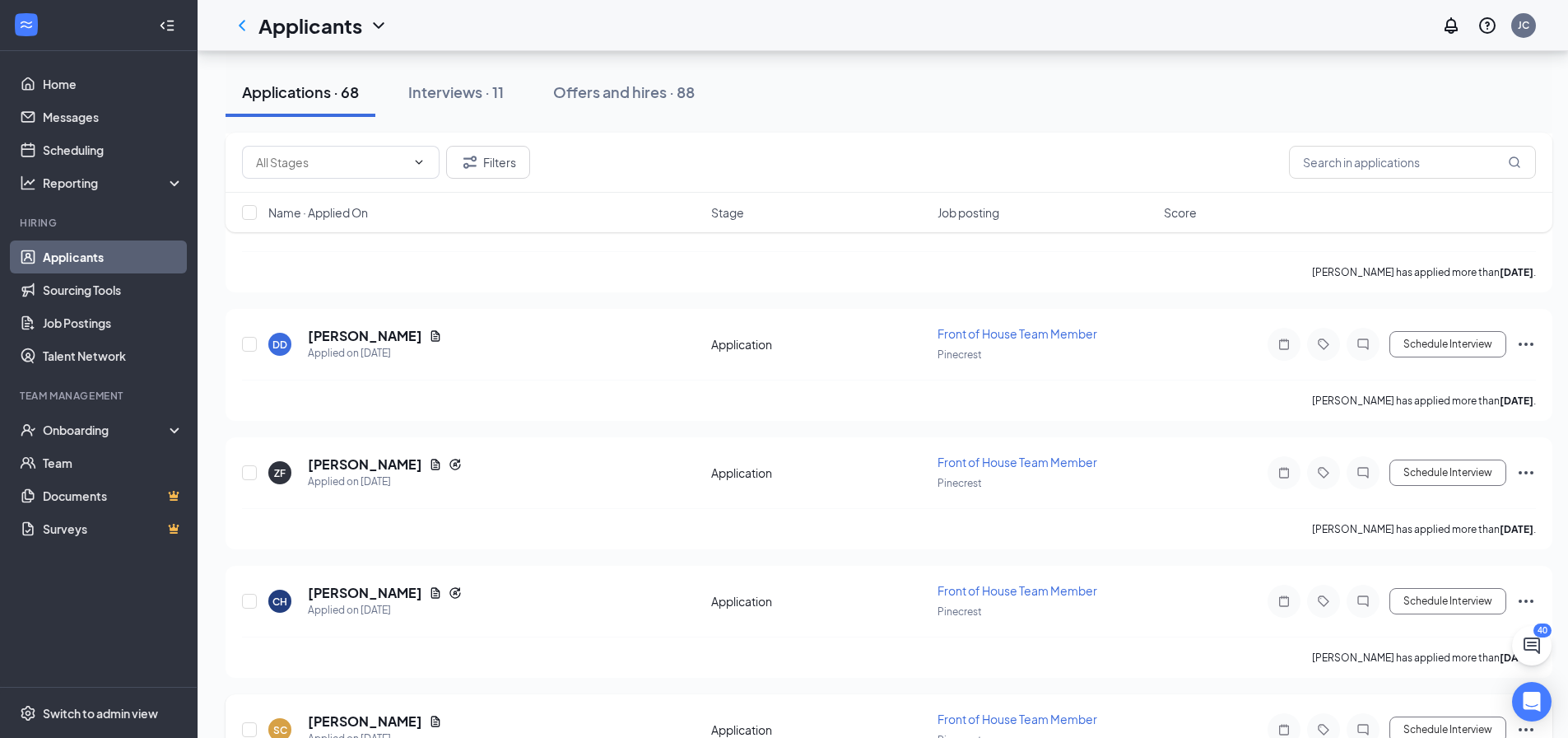
scroll to position [3527, 0]
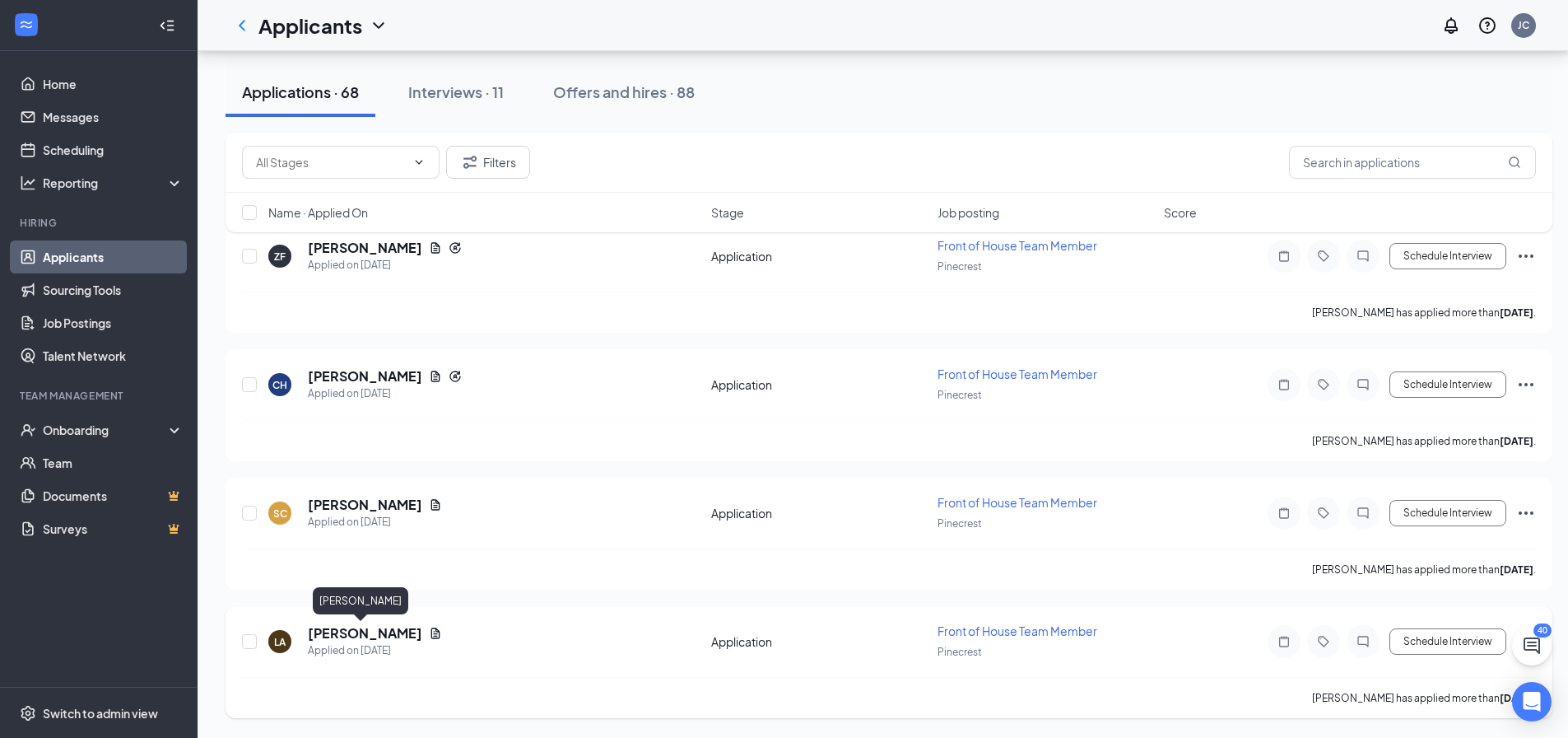
click at [361, 631] on h5 "[PERSON_NAME]" at bounding box center [364, 633] width 114 height 18
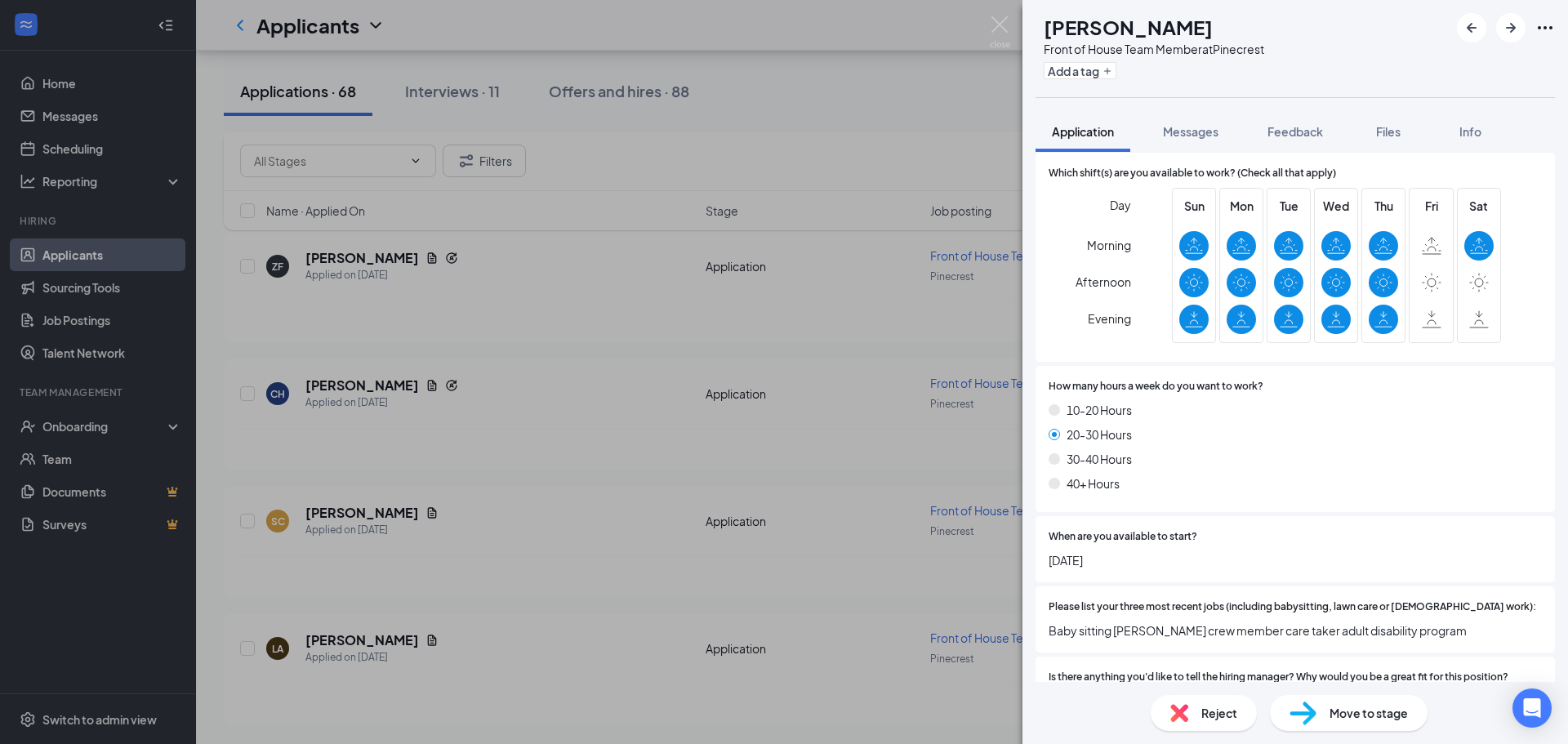
scroll to position [954, 0]
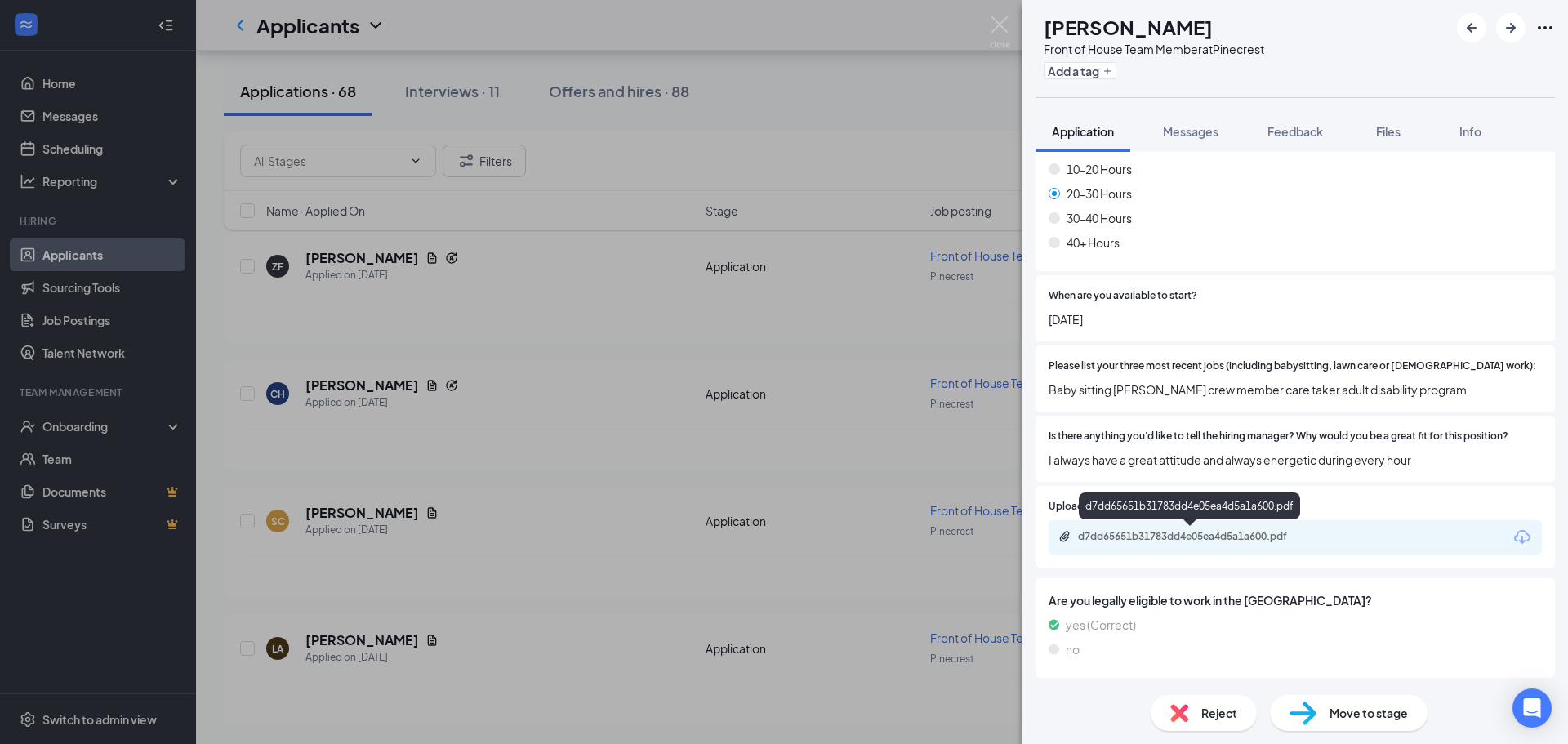
click at [1173, 539] on div "d7dd65651b31783dd4e05ea4d5a1a600.pdf" at bounding box center [1193, 536] width 229 height 13
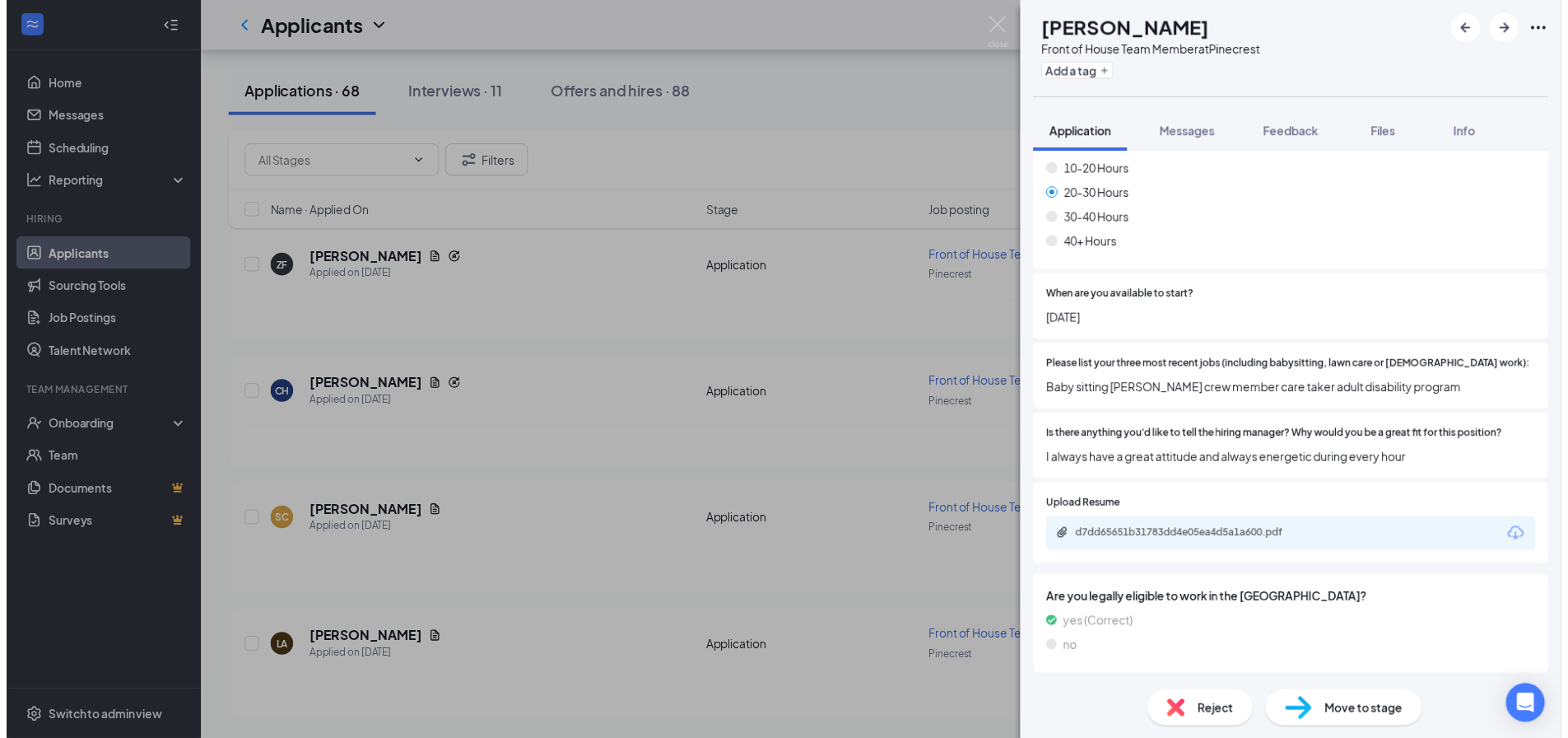
scroll to position [956, 0]
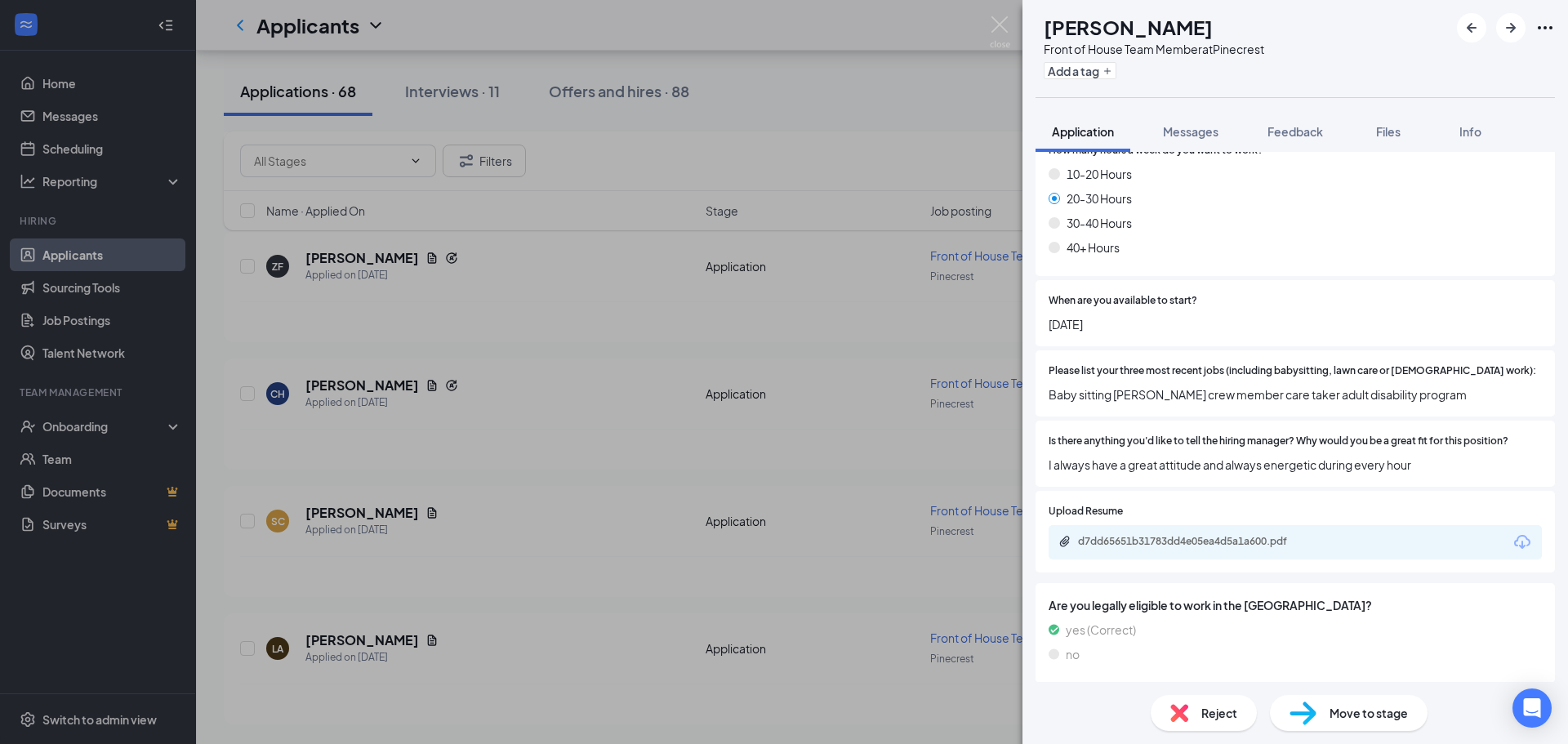
click at [445, 529] on div "LA [PERSON_NAME] Front of House Team Member at [GEOGRAPHIC_DATA] Add a tag Appl…" at bounding box center [784, 372] width 1568 height 744
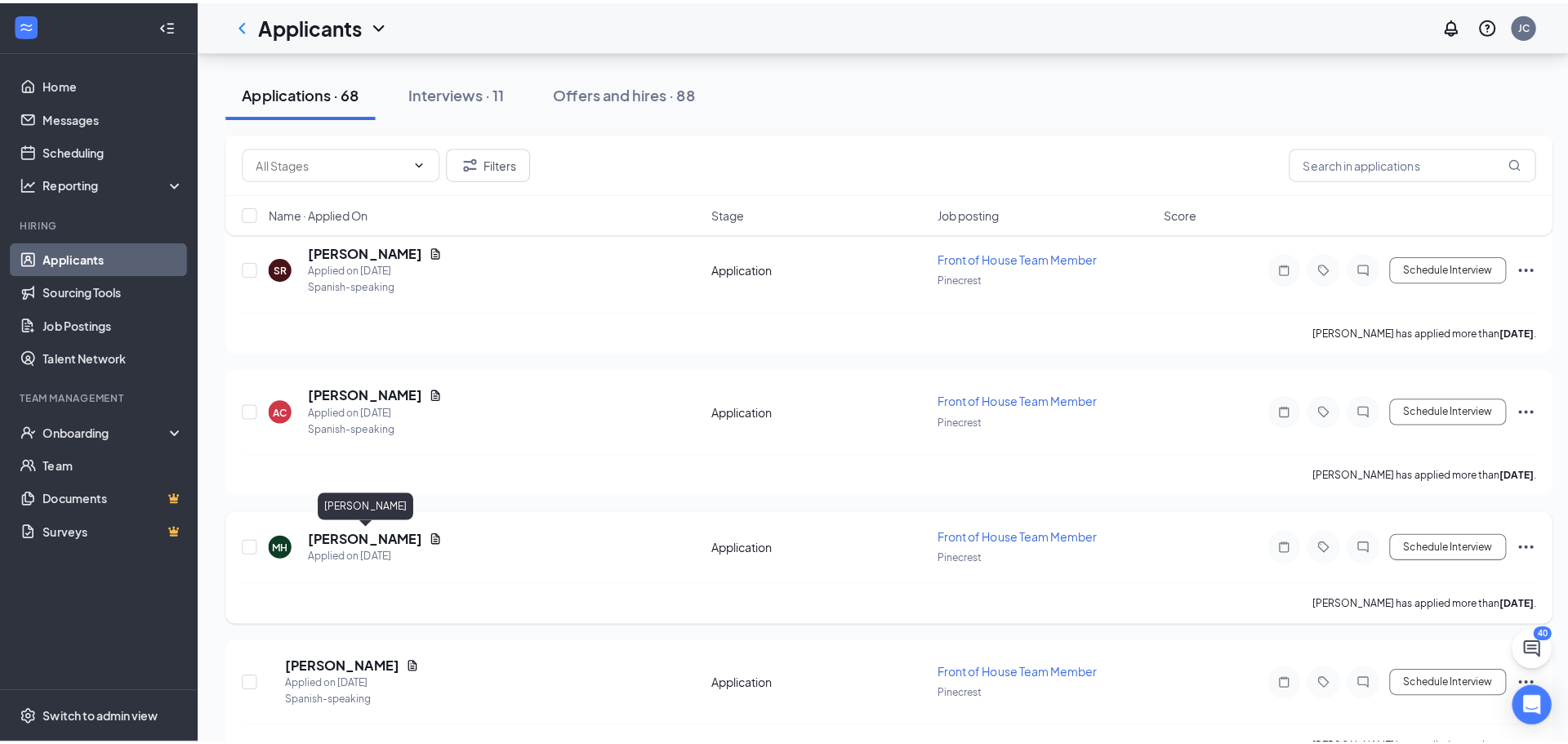
scroll to position [2178, 0]
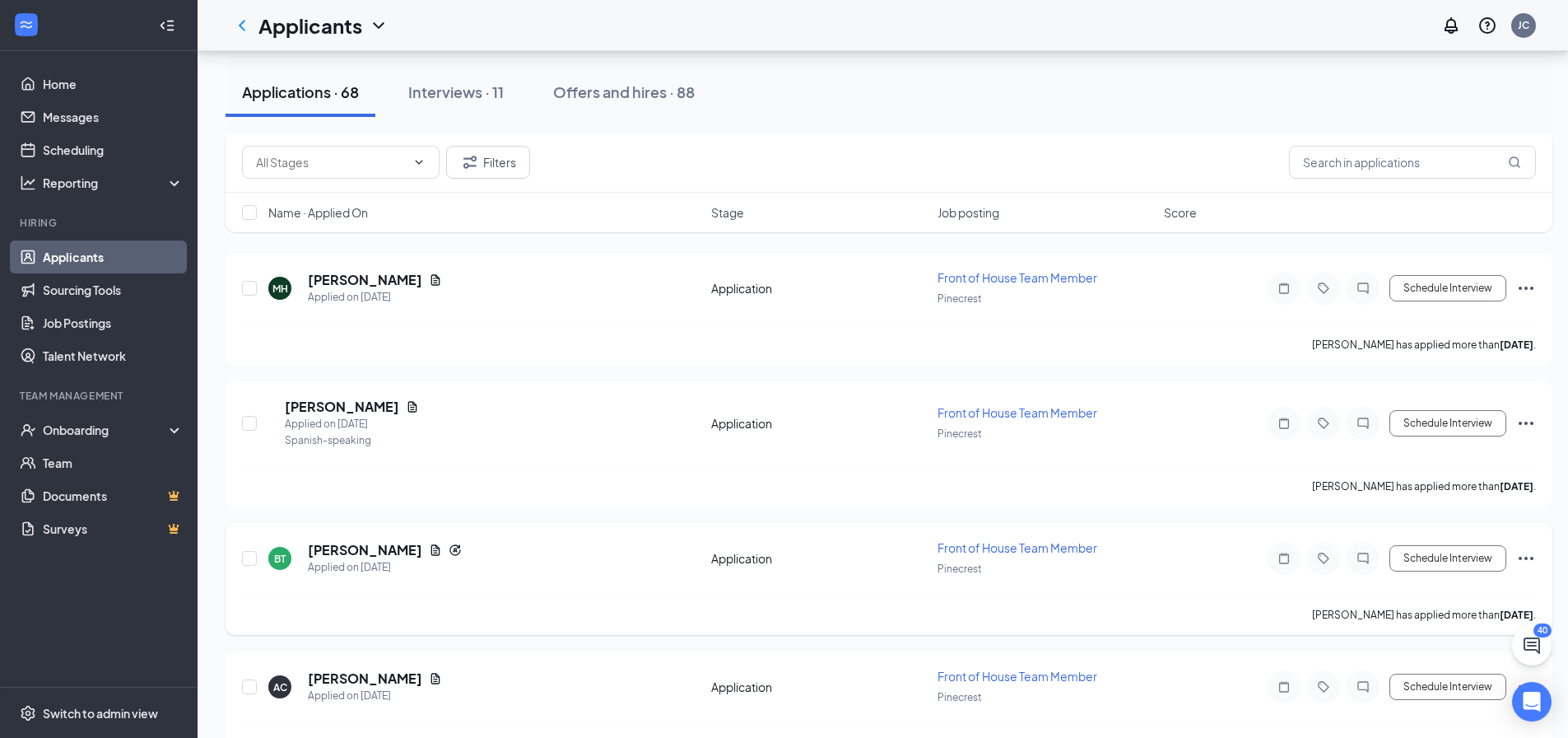
click at [346, 545] on h5 "[PERSON_NAME]" at bounding box center [364, 550] width 114 height 18
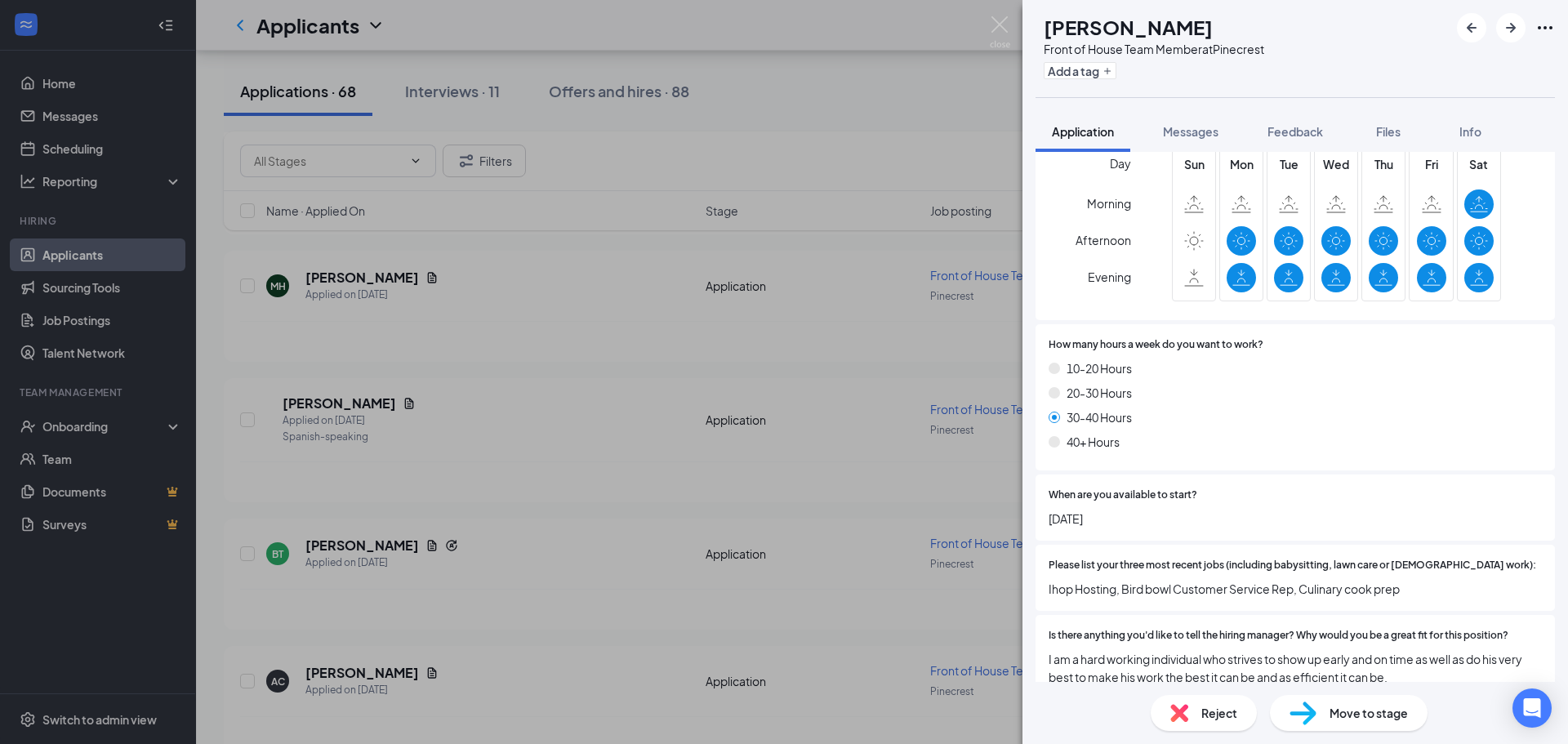
scroll to position [1002, 0]
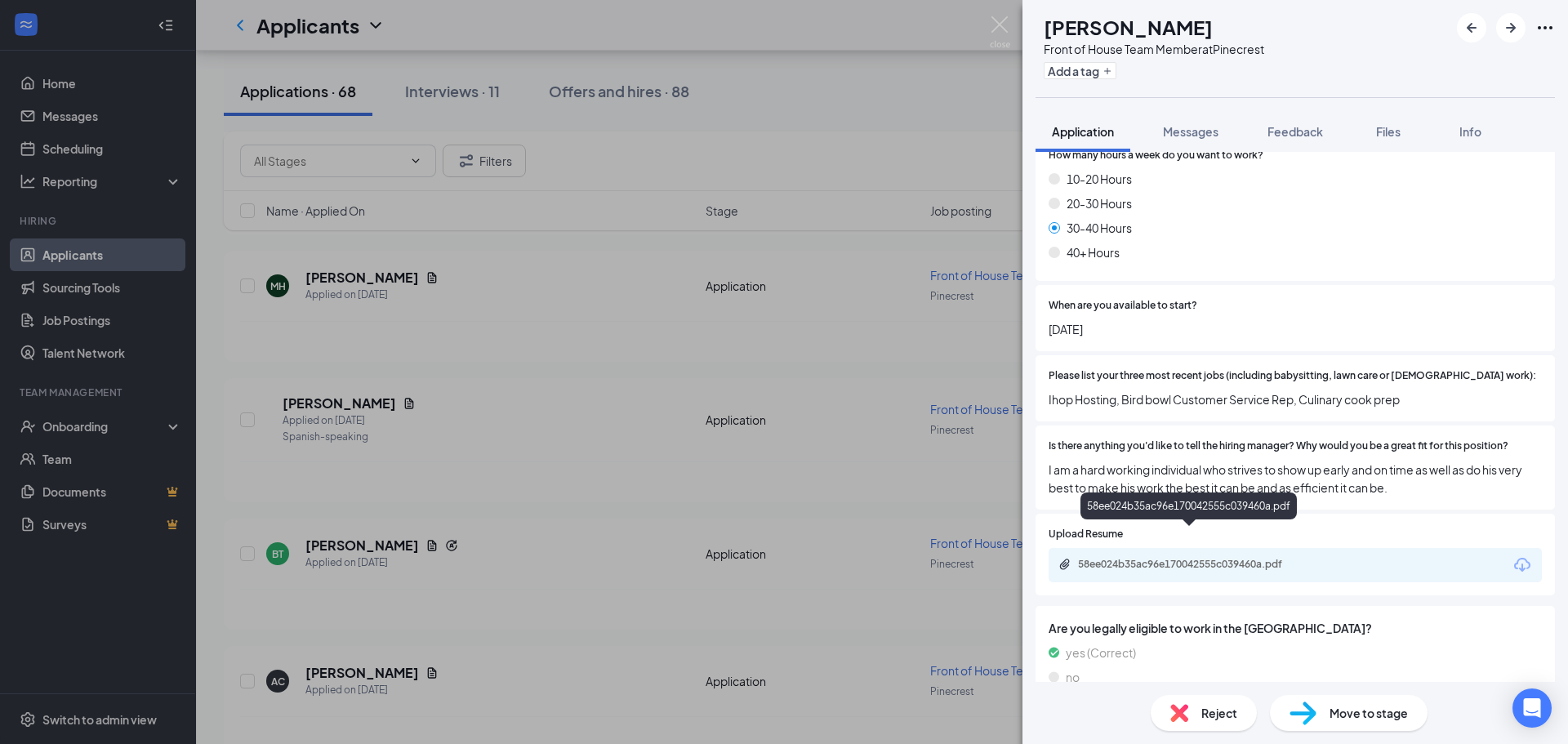
click at [1141, 526] on div "58ee024b35ac96e170042555c039460a.pdf" at bounding box center [1189, 509] width 217 height 33
click at [1099, 548] on div "58ee024b35ac96e170042555c039460a.pdf" at bounding box center [1295, 565] width 493 height 34
click at [1121, 548] on div "58ee024b35ac96e170042555c039460a.pdf" at bounding box center [1295, 565] width 493 height 34
click at [1082, 558] on div "58ee024b35ac96e170042555c039460a.pdf" at bounding box center [1193, 564] width 229 height 13
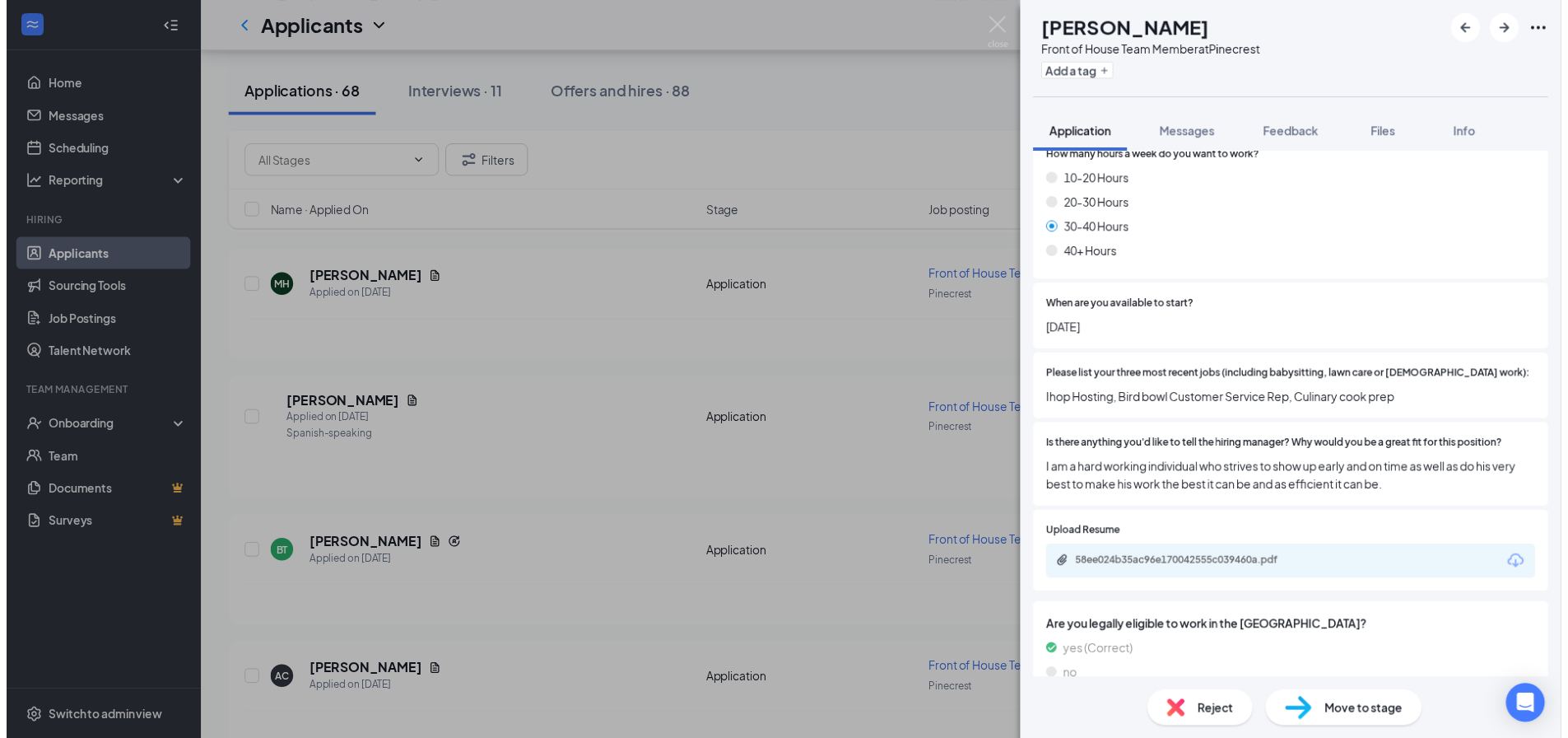
scroll to position [1003, 0]
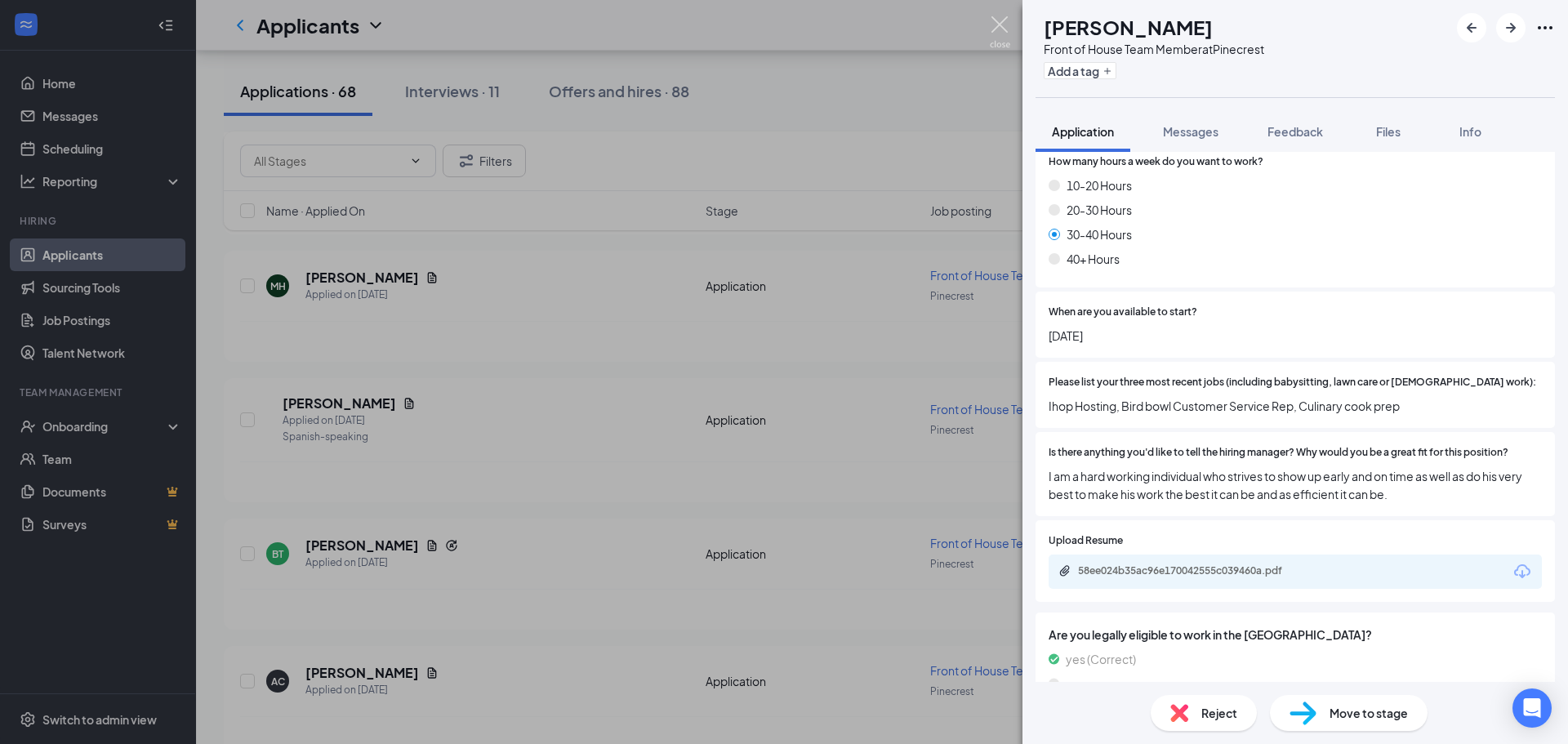
click at [1003, 29] on img at bounding box center [1000, 32] width 20 height 32
